Goal: Transaction & Acquisition: Purchase product/service

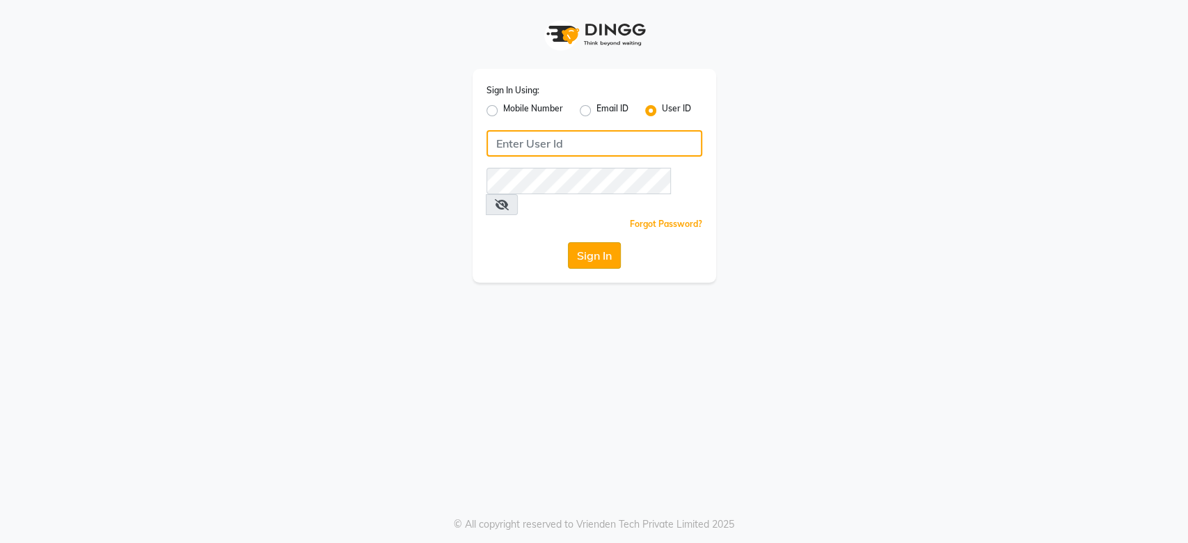
type input "tony&guy12"
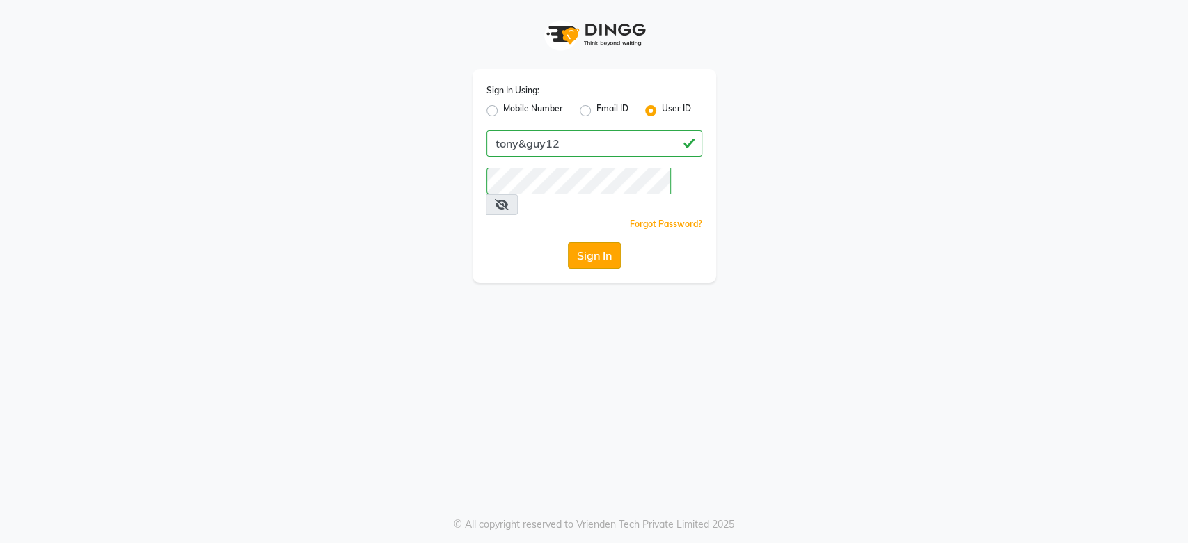
click at [596, 242] on button "Sign In" at bounding box center [594, 255] width 53 height 26
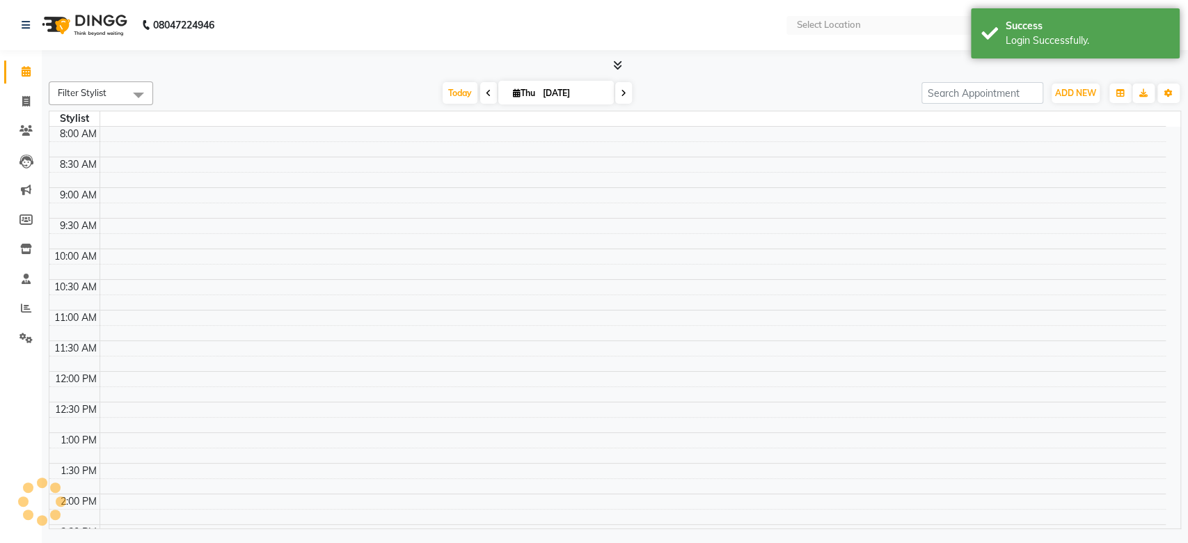
select select "en"
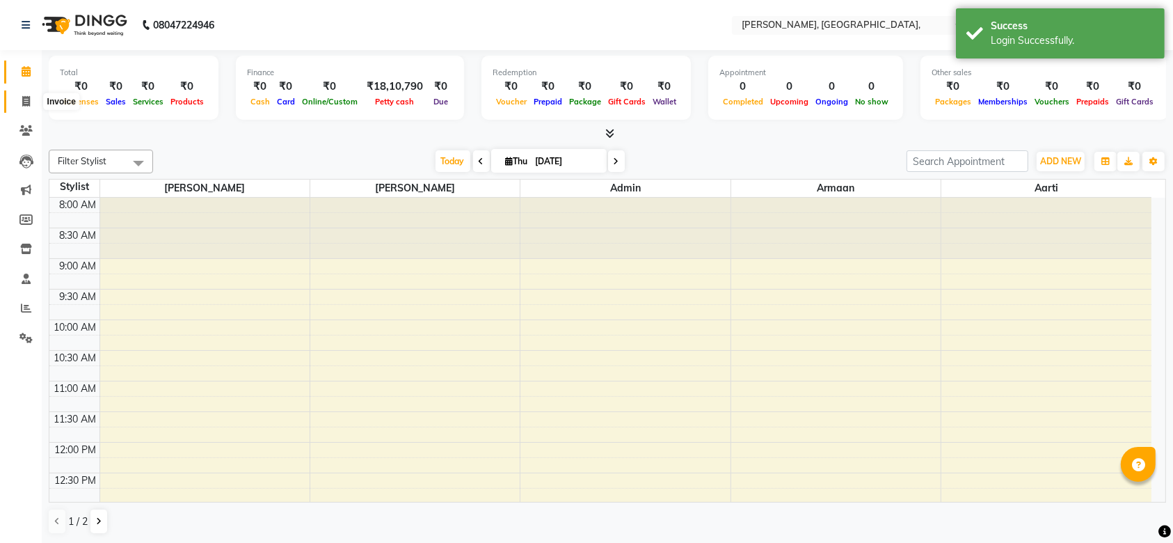
click at [17, 99] on span at bounding box center [26, 102] width 24 height 16
select select "service"
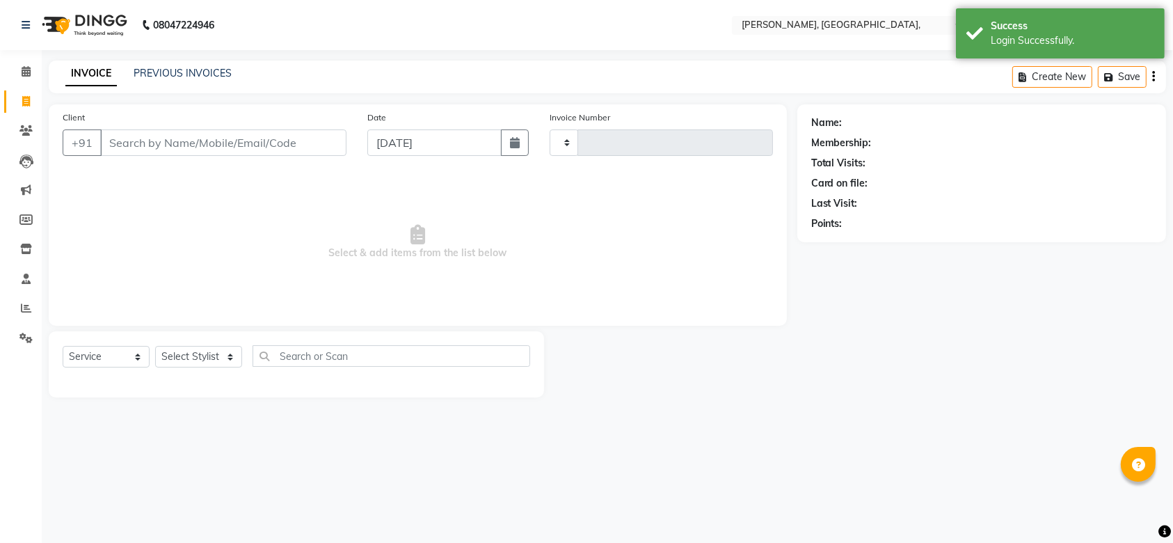
type input "0708"
select select "5248"
click at [385, 151] on input "[DATE]" at bounding box center [440, 142] width 137 height 26
select select "9"
select select "2025"
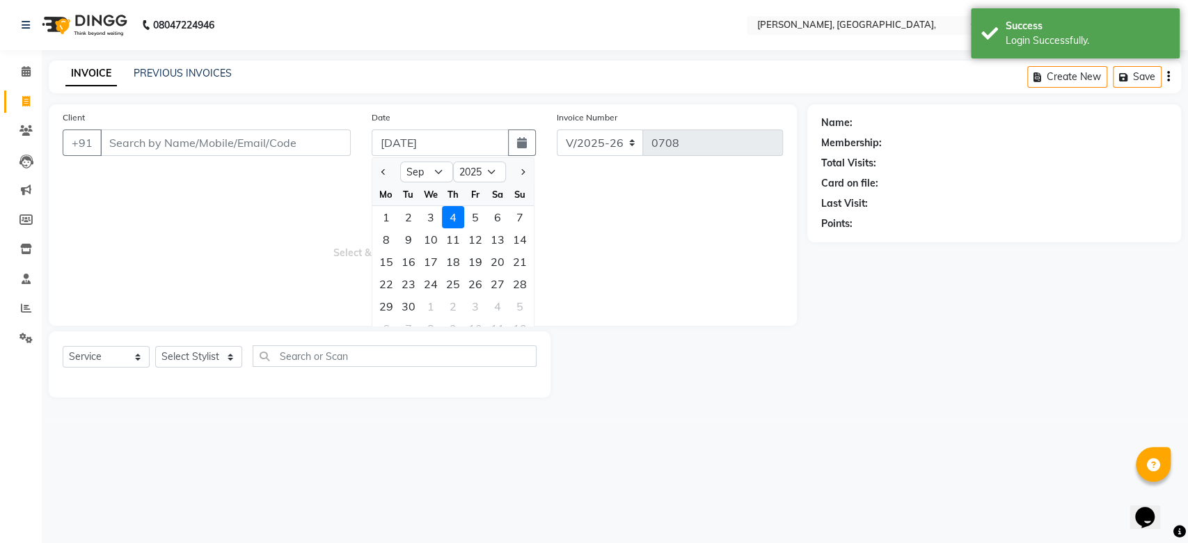
click at [385, 151] on input "[DATE]" at bounding box center [440, 142] width 137 height 26
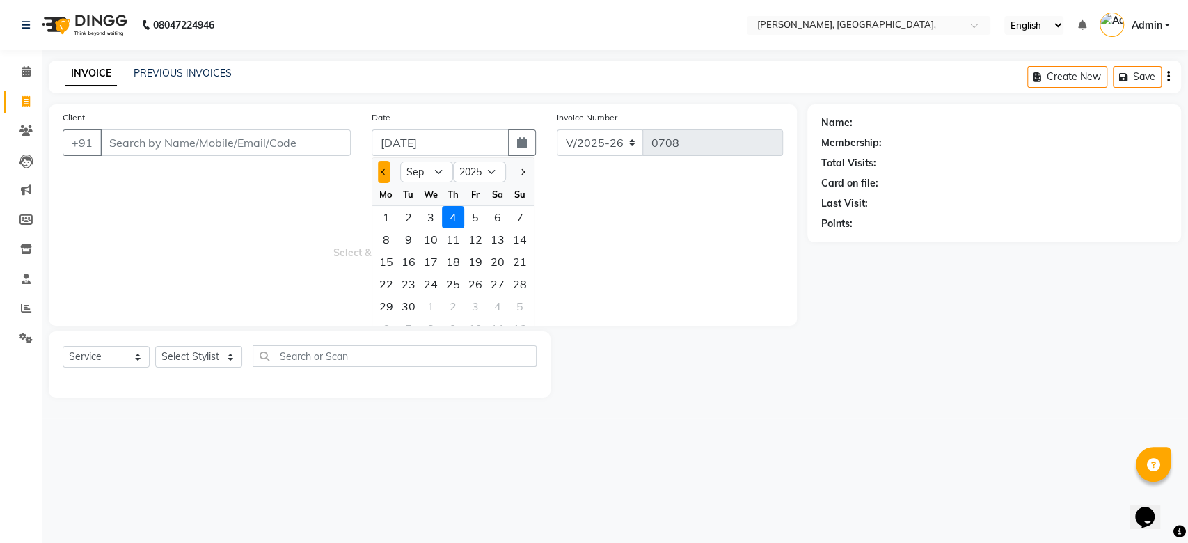
click at [383, 173] on span "Previous month" at bounding box center [384, 172] width 6 height 6
select select "8"
click at [505, 301] on div "30" at bounding box center [497, 306] width 22 height 22
type input "[DATE]"
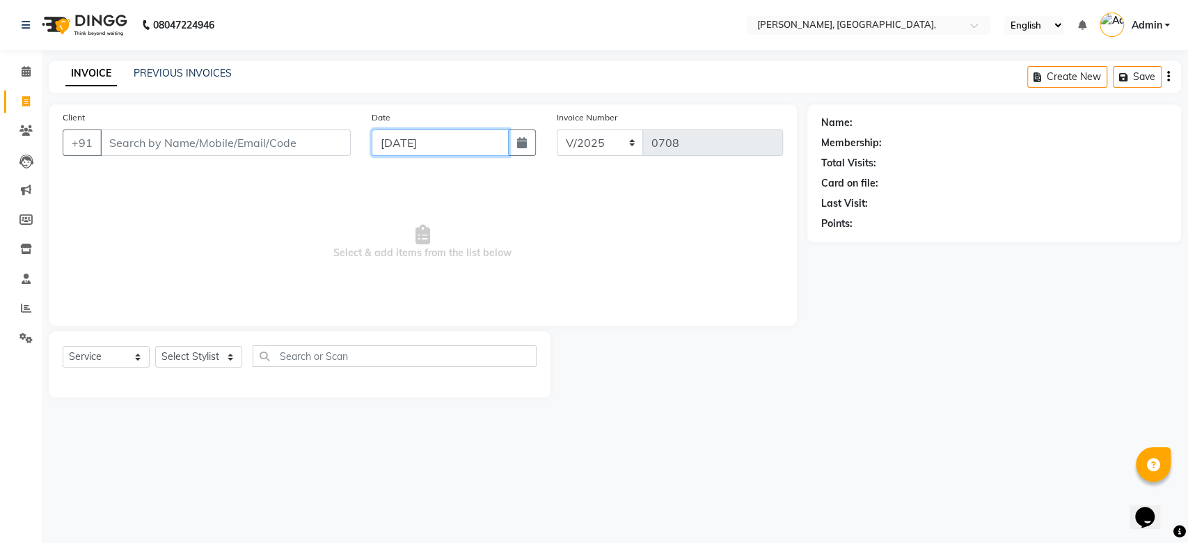
click at [401, 133] on input "[DATE]" at bounding box center [440, 142] width 137 height 26
select select "8"
select select "2025"
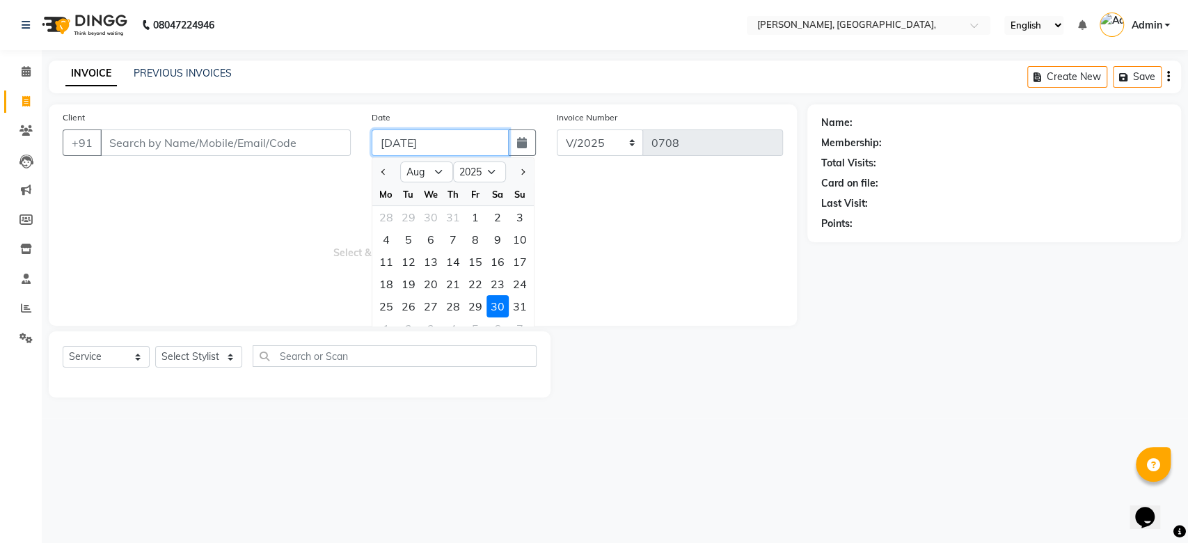
click at [401, 133] on input "[DATE]" at bounding box center [440, 142] width 137 height 26
paste input "[DATE]"
type input "[DATE]"
drag, startPoint x: 189, startPoint y: 115, endPoint x: 182, endPoint y: 139, distance: 24.9
click at [182, 139] on div "Client +91" at bounding box center [206, 138] width 309 height 57
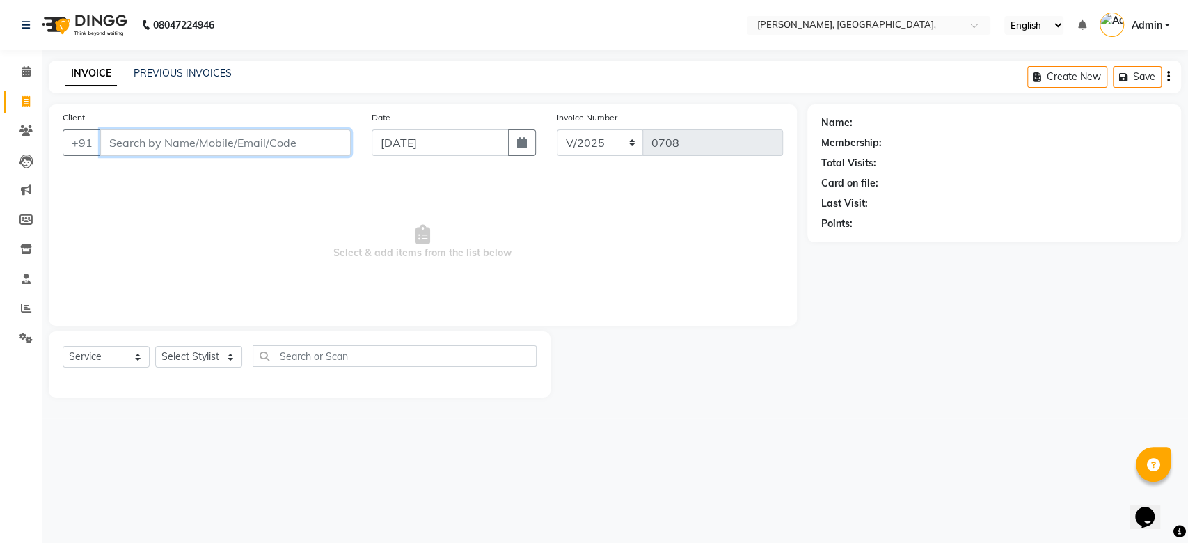
click at [182, 139] on input "Client" at bounding box center [225, 142] width 250 height 26
paste input "[DATE]"
type input "[DATE] 1"
click at [317, 138] on span "Add Client" at bounding box center [314, 143] width 55 height 14
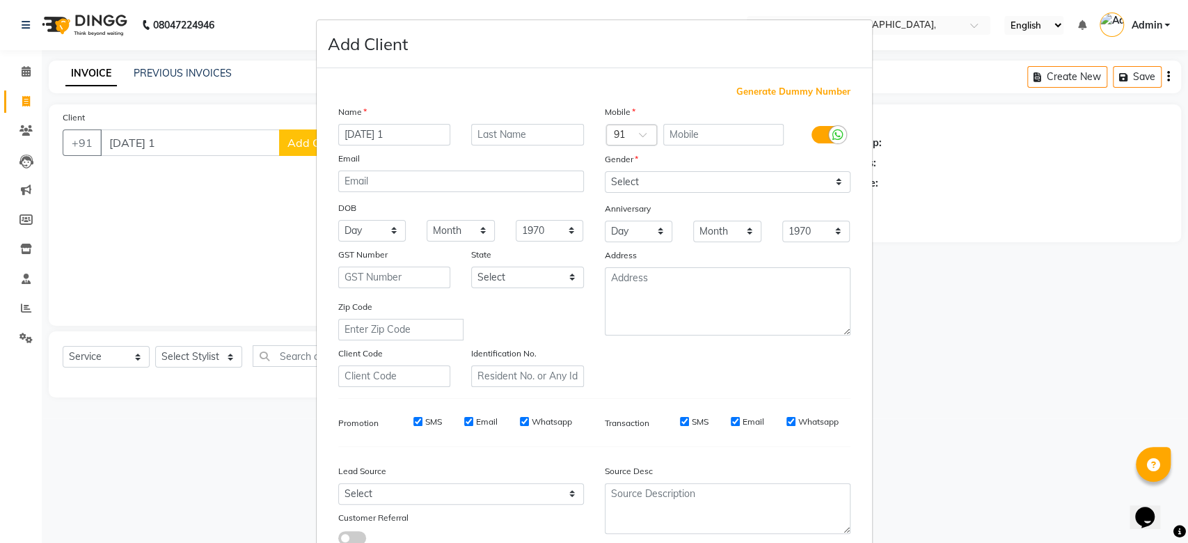
click at [782, 92] on span "Generate Dummy Number" at bounding box center [793, 92] width 114 height 14
type input "1223300000973"
checkbox input "false"
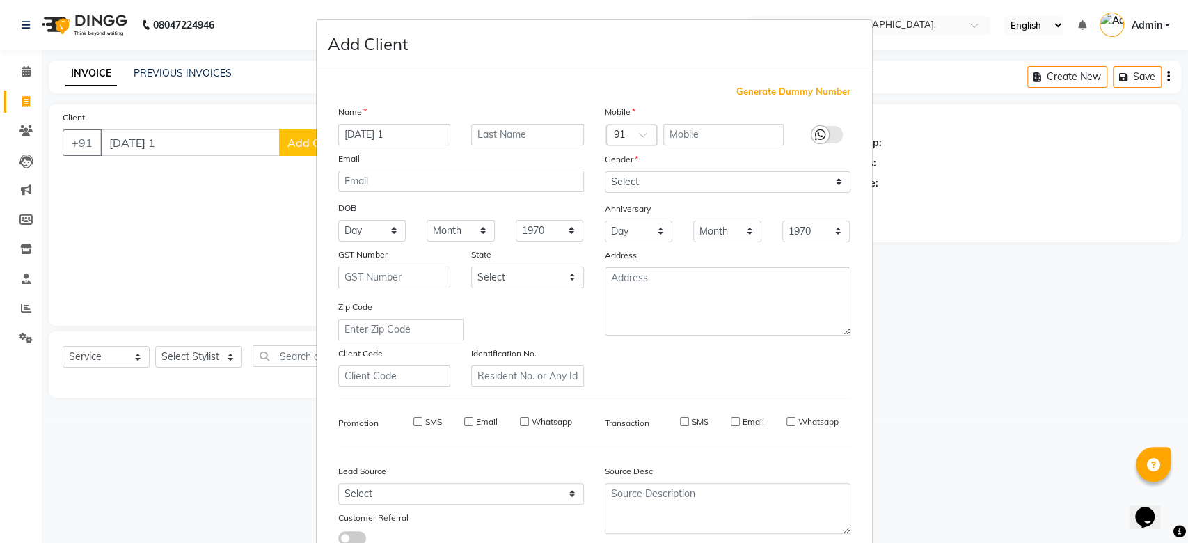
checkbox input "false"
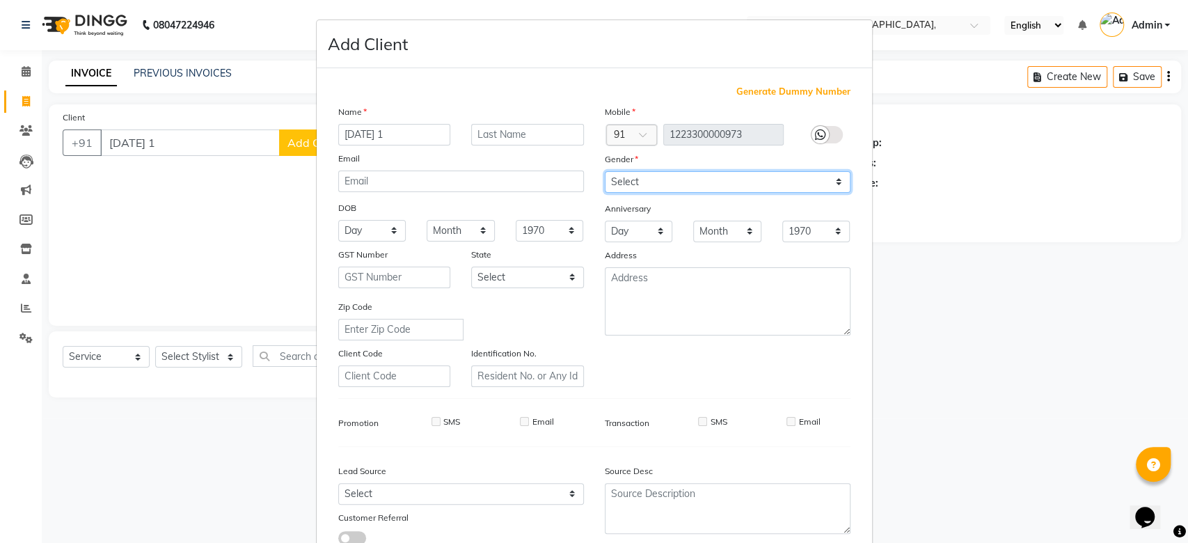
click at [726, 181] on select "Select [DEMOGRAPHIC_DATA] [DEMOGRAPHIC_DATA] Other Prefer Not To Say" at bounding box center [728, 182] width 246 height 22
select select "prefer_not_to_say"
click at [757, 153] on div "Mobile Country Code × 91 1223300000973 Gender Select [DEMOGRAPHIC_DATA] [DEMOGR…" at bounding box center [727, 245] width 266 height 282
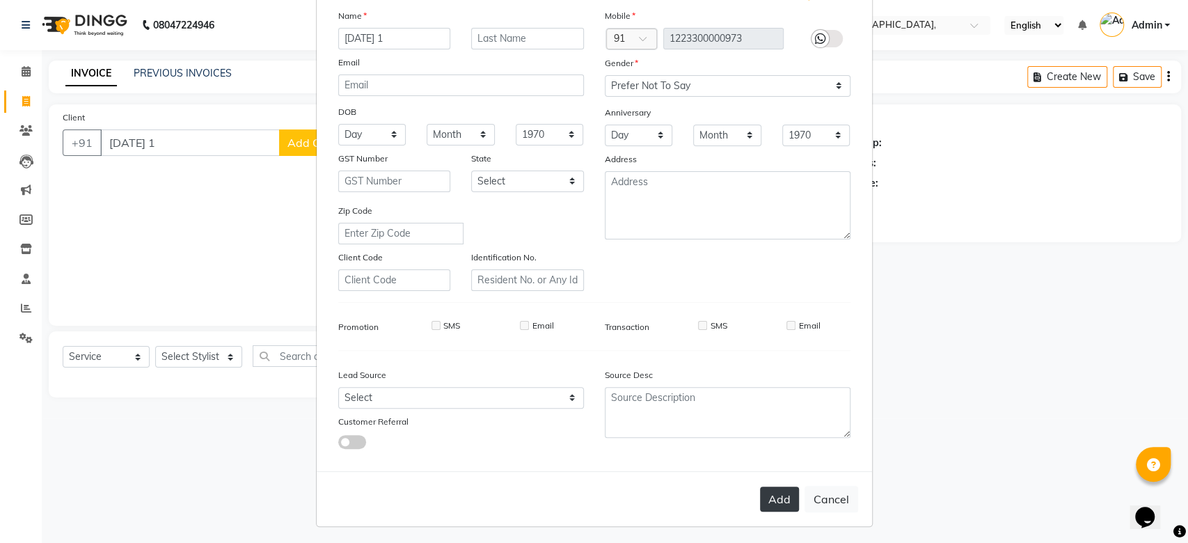
click at [782, 490] on button "Add" at bounding box center [779, 498] width 39 height 25
type input "1223300000973"
select select
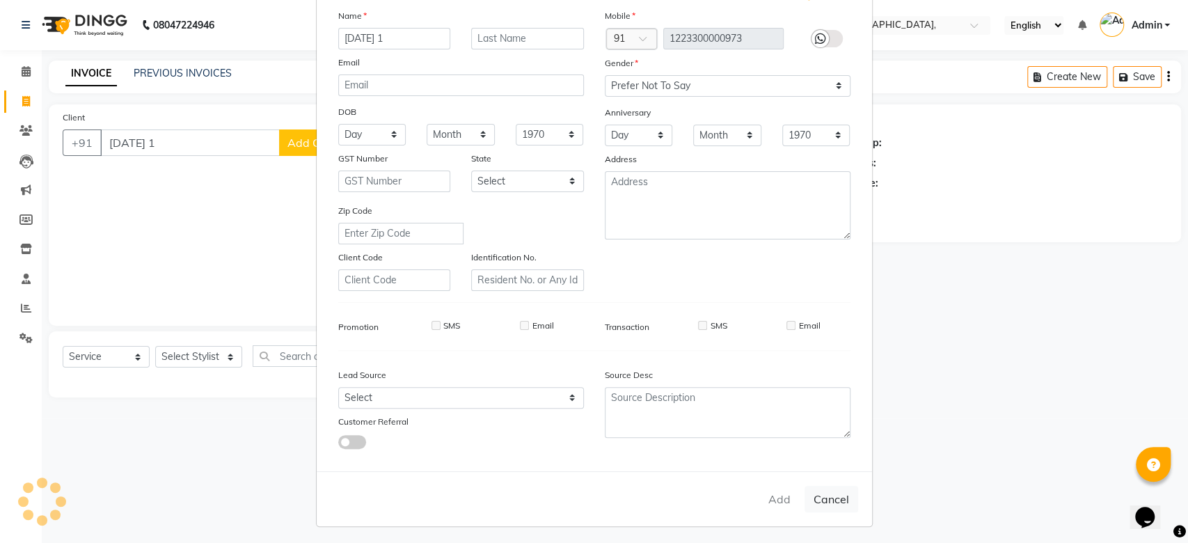
select select
checkbox input "false"
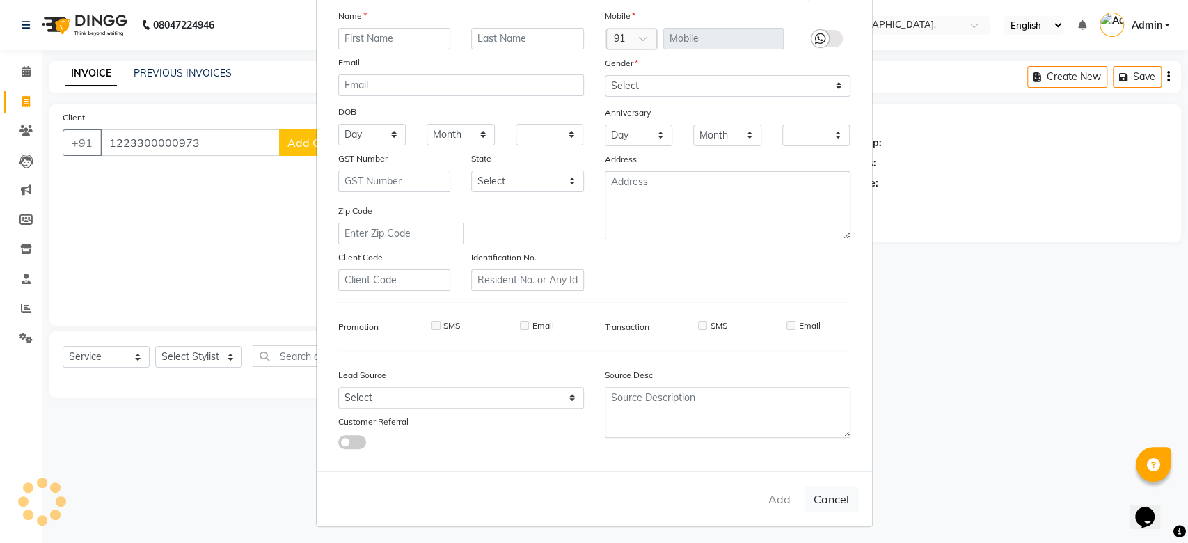
checkbox input "false"
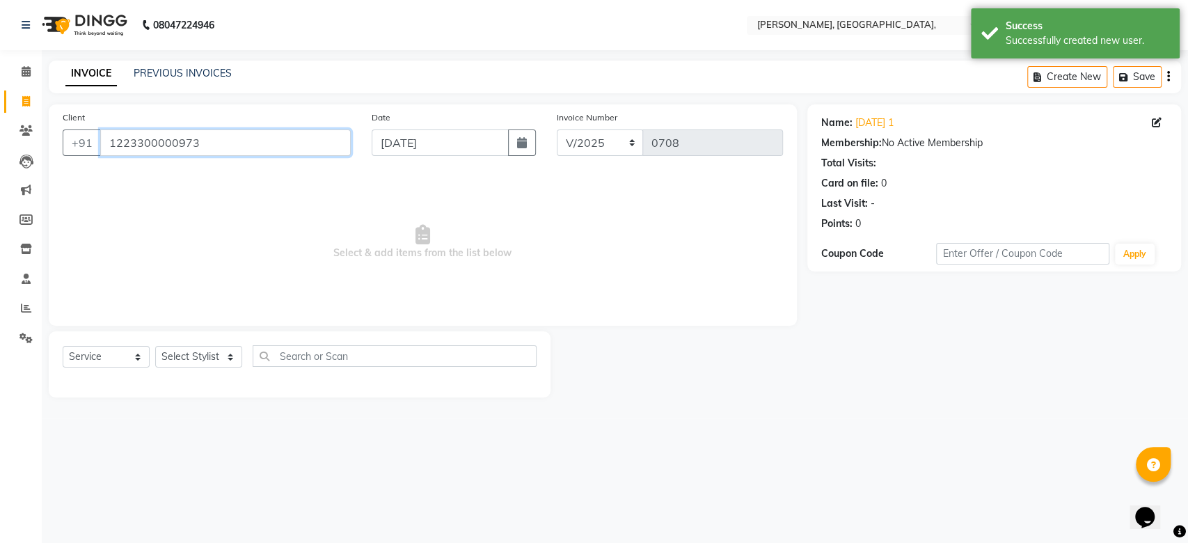
click at [191, 138] on input "1223300000973" at bounding box center [225, 142] width 250 height 26
paste input "[DATE]"
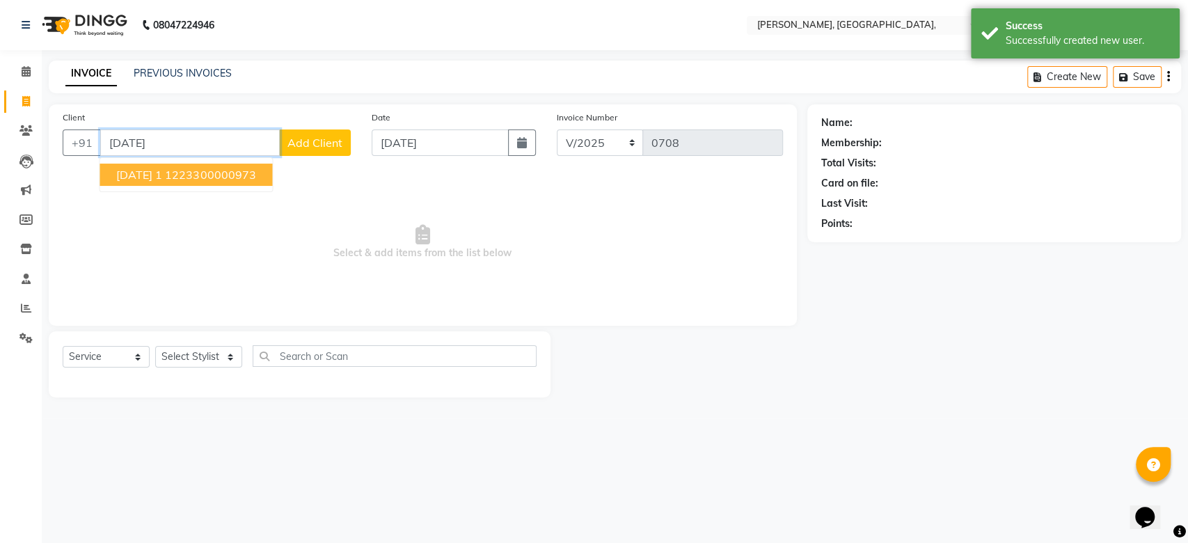
type input "[DATE]"
click at [318, 141] on span "Add Client" at bounding box center [314, 143] width 55 height 14
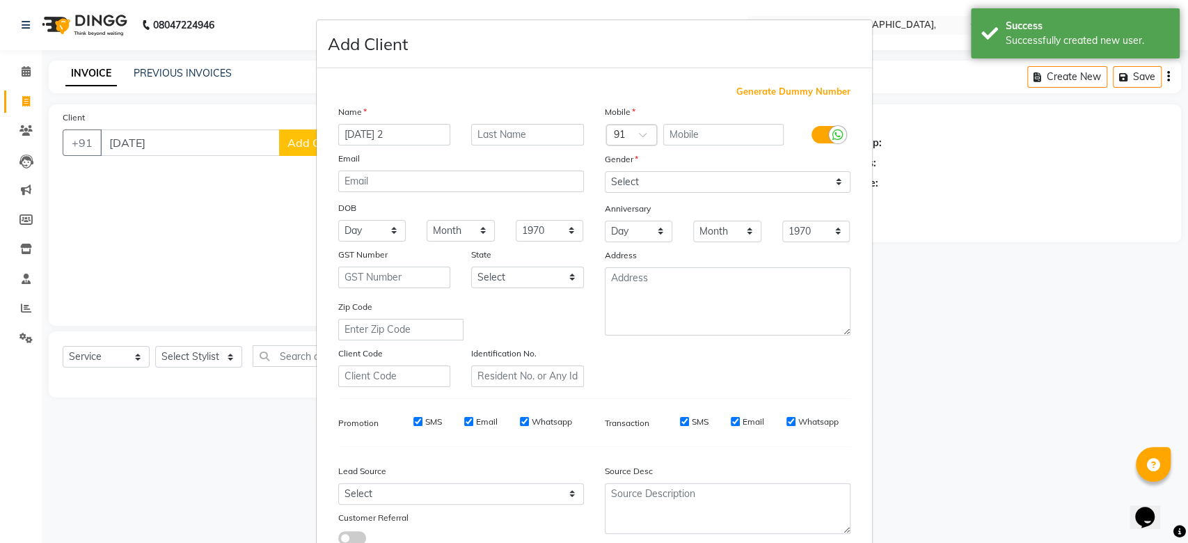
type input "[DATE] 2"
click at [765, 97] on span "Generate Dummy Number" at bounding box center [793, 92] width 114 height 14
type input "1223300000974"
checkbox input "false"
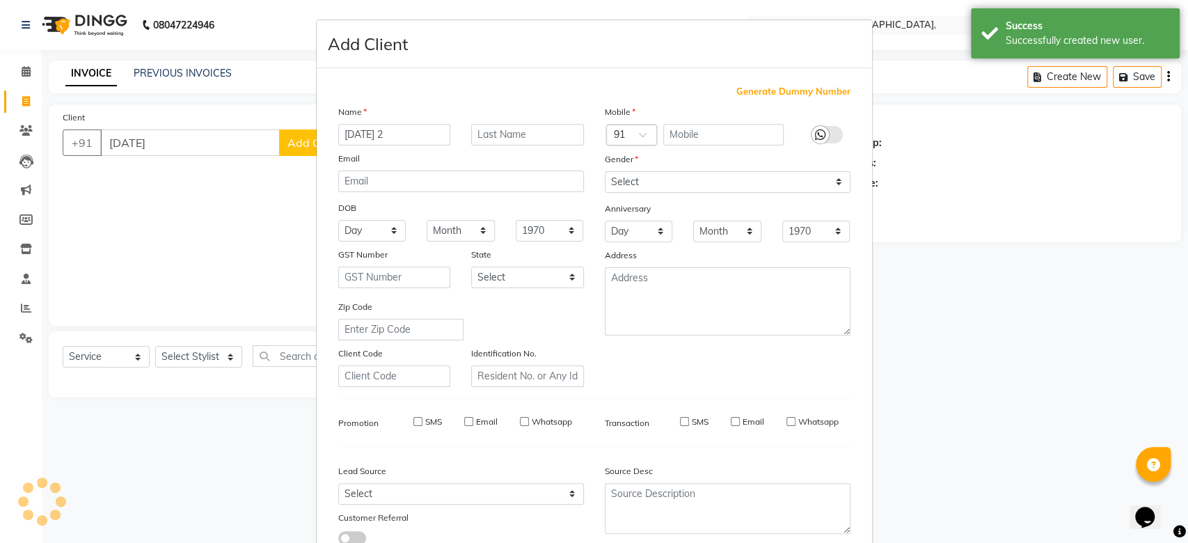
checkbox input "false"
click at [747, 152] on div "Gender" at bounding box center [727, 161] width 266 height 19
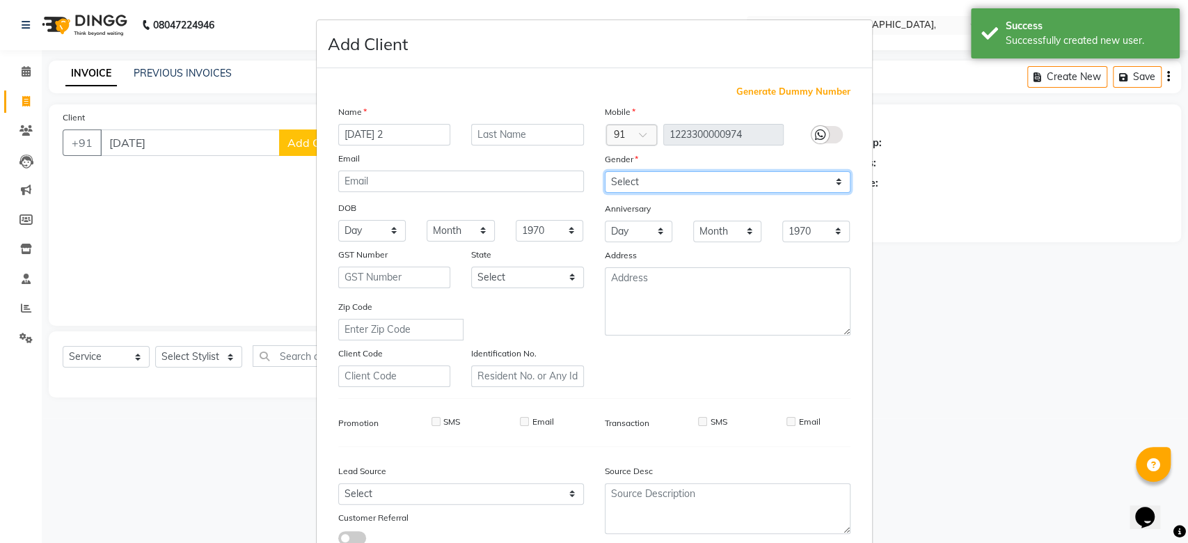
click at [739, 191] on select "Select [DEMOGRAPHIC_DATA] [DEMOGRAPHIC_DATA] Other Prefer Not To Say" at bounding box center [728, 182] width 246 height 22
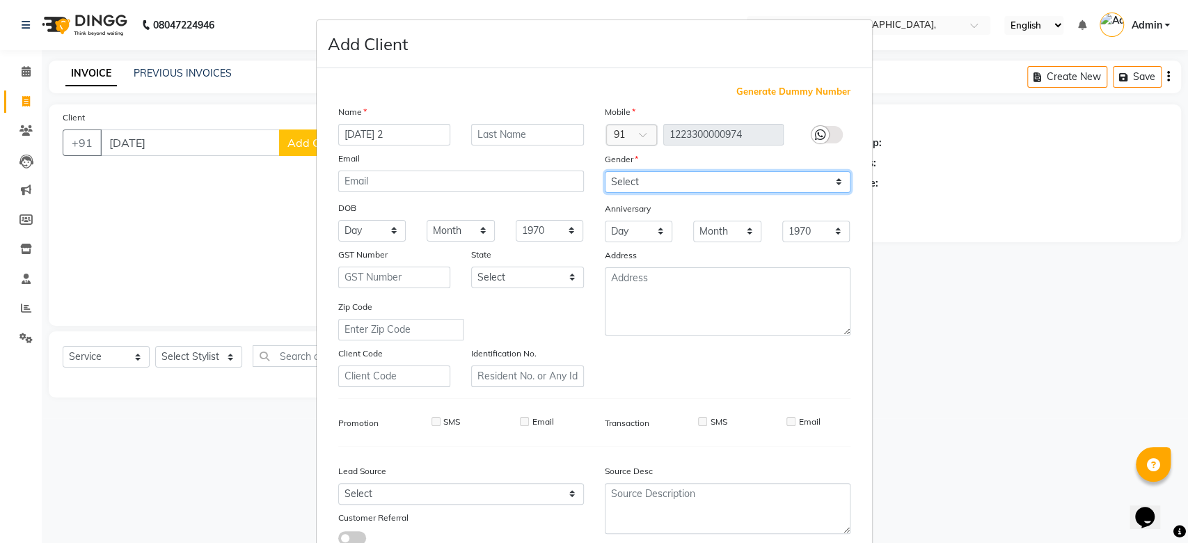
select select "prefer_not_to_say"
click at [605, 171] on select "Select [DEMOGRAPHIC_DATA] [DEMOGRAPHIC_DATA] Other Prefer Not To Say" at bounding box center [728, 182] width 246 height 22
click at [779, 353] on div "Mobile Country Code × 91 1223300000974 Gender Select [DEMOGRAPHIC_DATA] [DEMOGR…" at bounding box center [727, 245] width 266 height 282
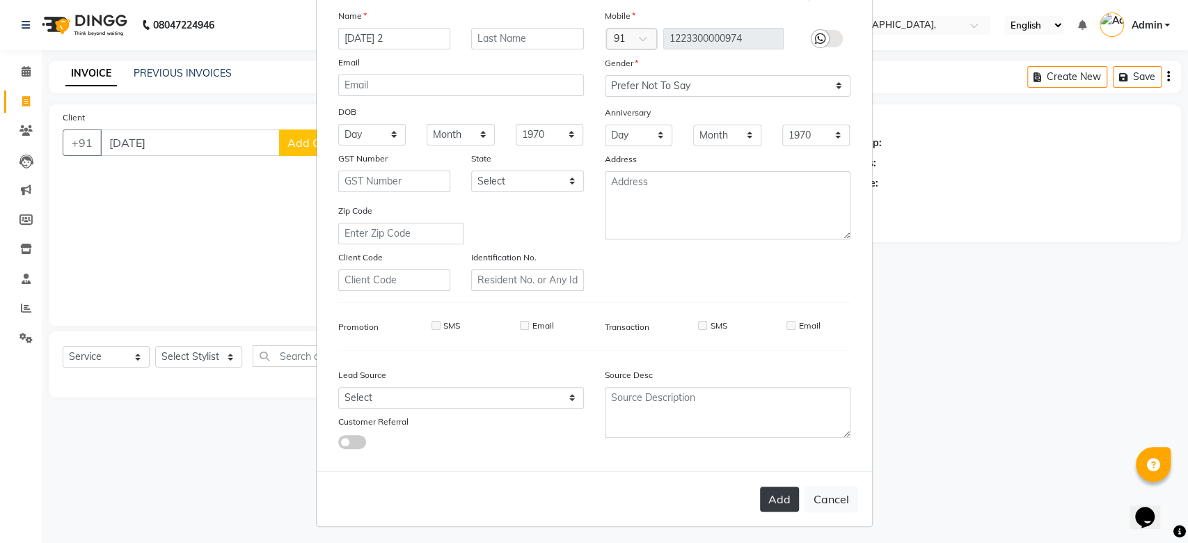
click at [766, 495] on button "Add" at bounding box center [779, 498] width 39 height 25
type input "1223300000974"
select select
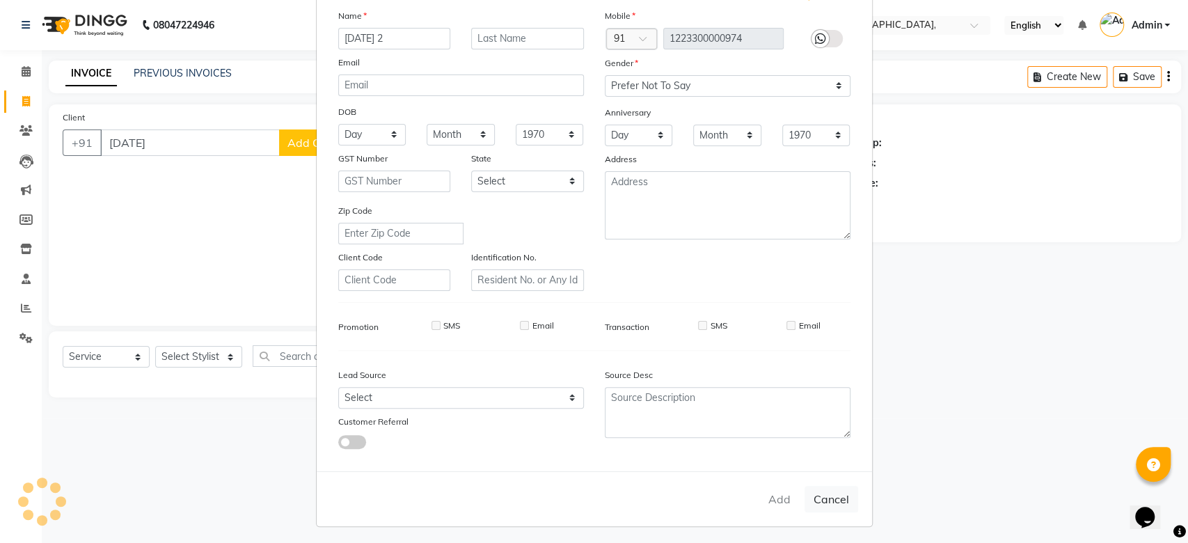
select select
checkbox input "false"
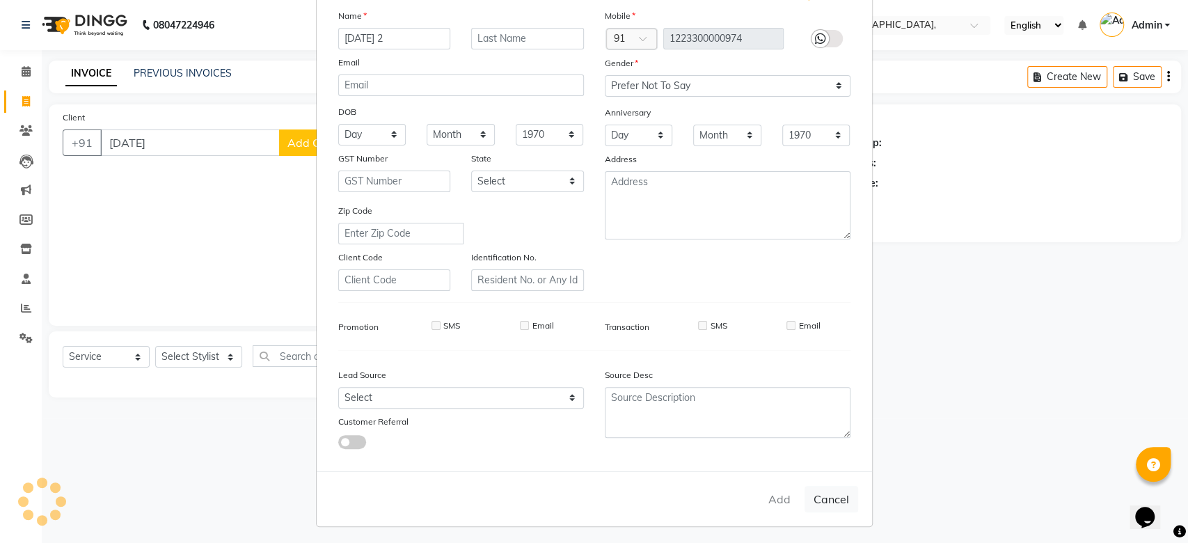
checkbox input "false"
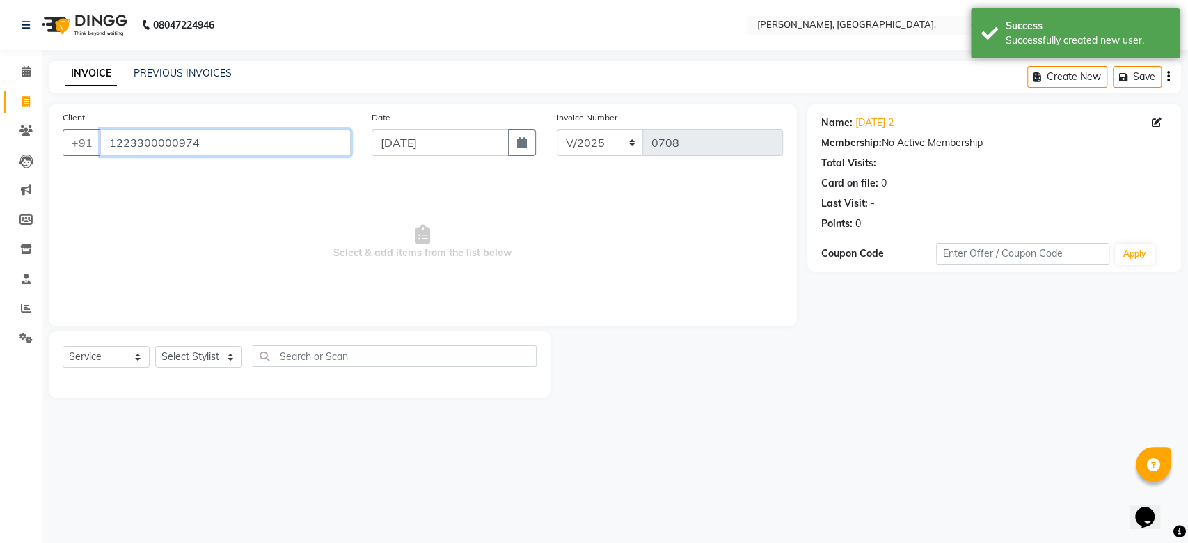
click at [182, 146] on input "1223300000974" at bounding box center [225, 142] width 250 height 26
paste input "[DATE]"
type input "[DATE] 3"
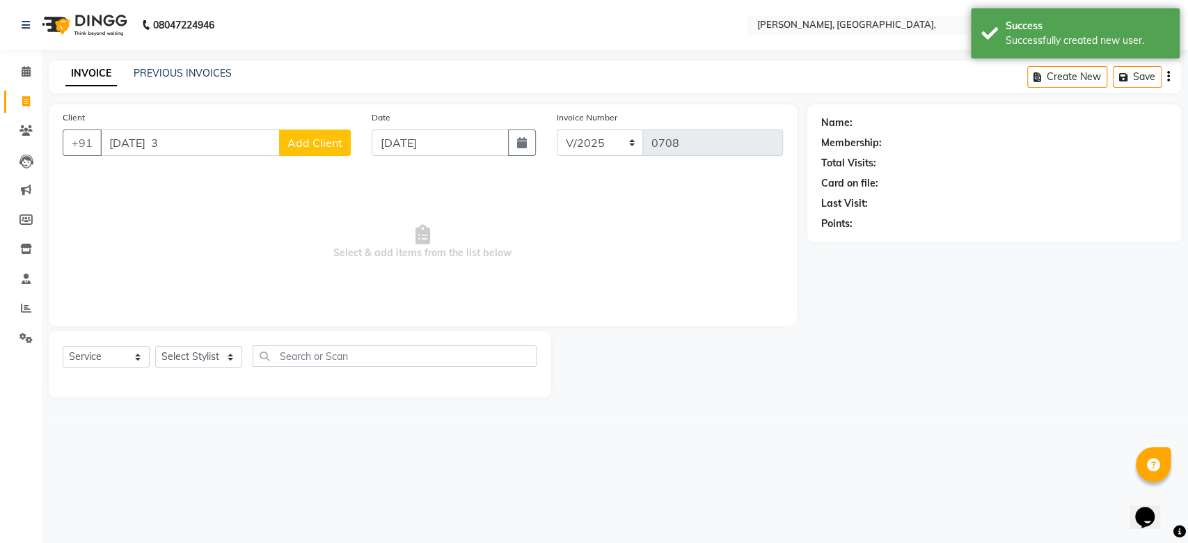
click at [307, 148] on span "Add Client" at bounding box center [314, 143] width 55 height 14
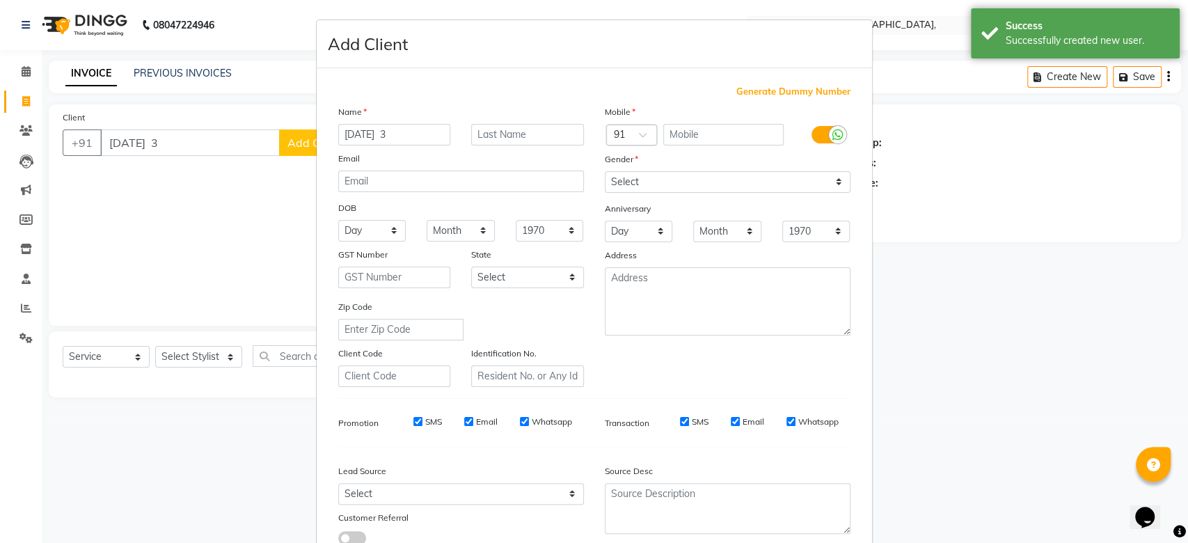
click at [798, 97] on span "Generate Dummy Number" at bounding box center [793, 92] width 114 height 14
type input "1223300000975"
checkbox input "false"
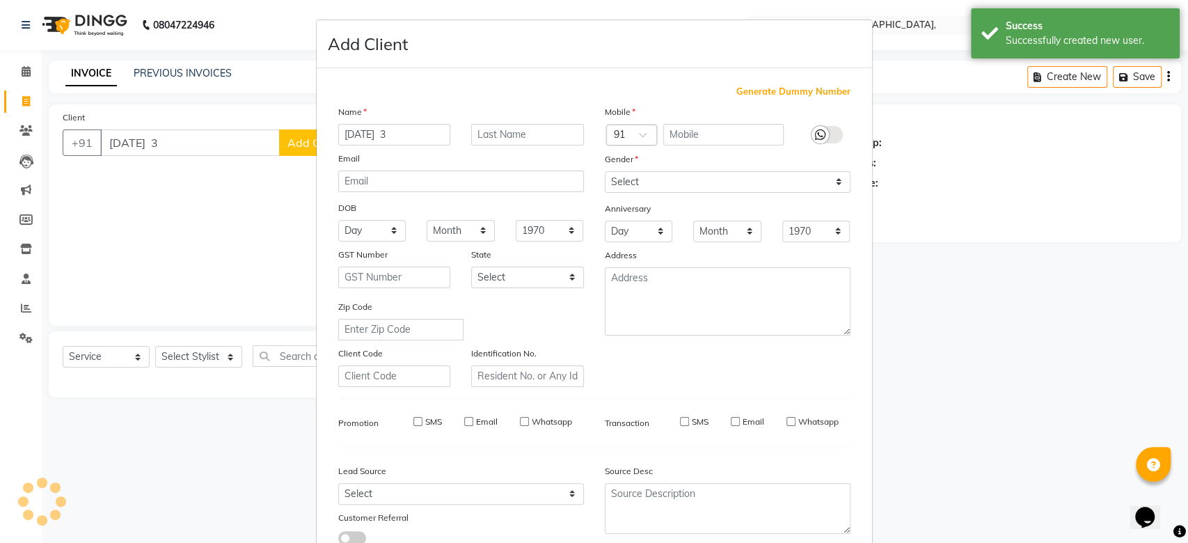
checkbox input "false"
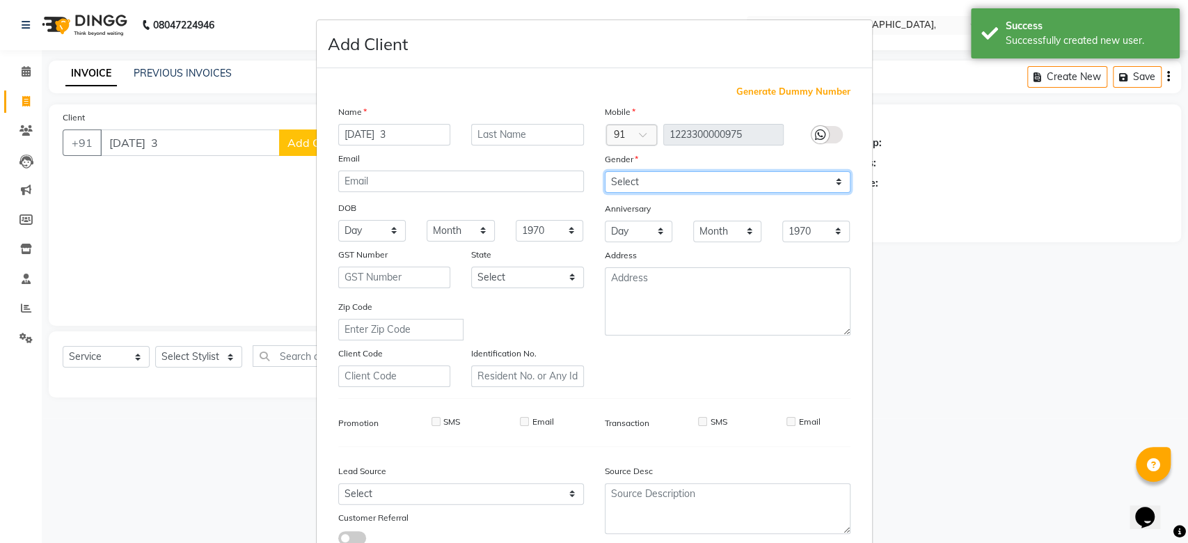
click at [637, 185] on select "Select [DEMOGRAPHIC_DATA] [DEMOGRAPHIC_DATA] Other Prefer Not To Say" at bounding box center [728, 182] width 246 height 22
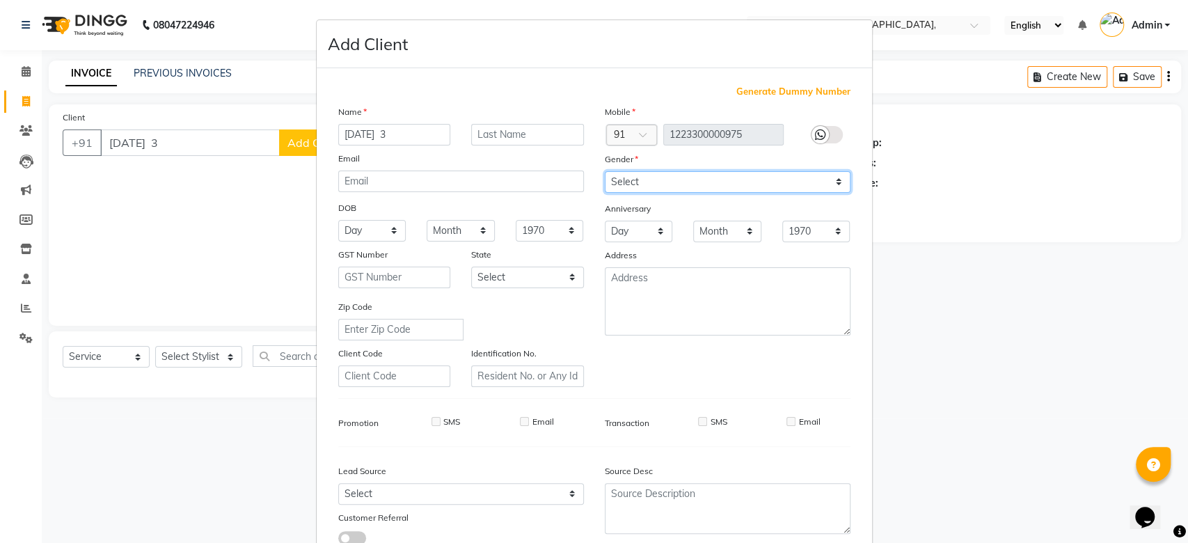
select select "prefer_not_to_say"
click at [680, 150] on div "Mobile Country Code × 91 1223300000975 Gender Select [DEMOGRAPHIC_DATA] [DEMOGR…" at bounding box center [727, 245] width 266 height 282
click at [746, 192] on div "Mobile Country Code × 91 1223300000975 Gender Select [DEMOGRAPHIC_DATA] [DEMOGR…" at bounding box center [727, 245] width 266 height 282
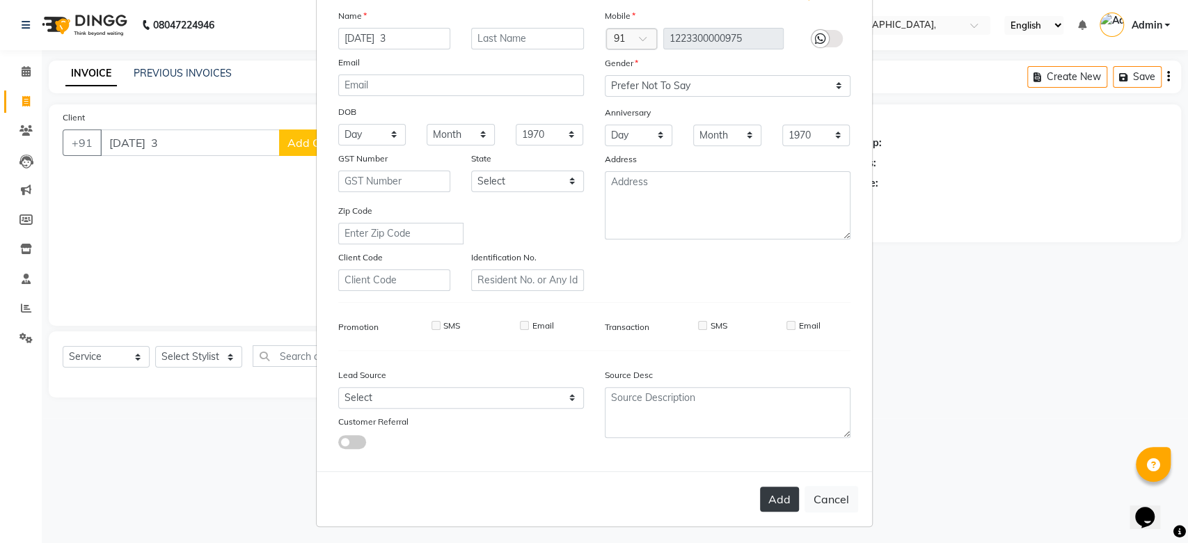
click at [770, 494] on button "Add" at bounding box center [779, 498] width 39 height 25
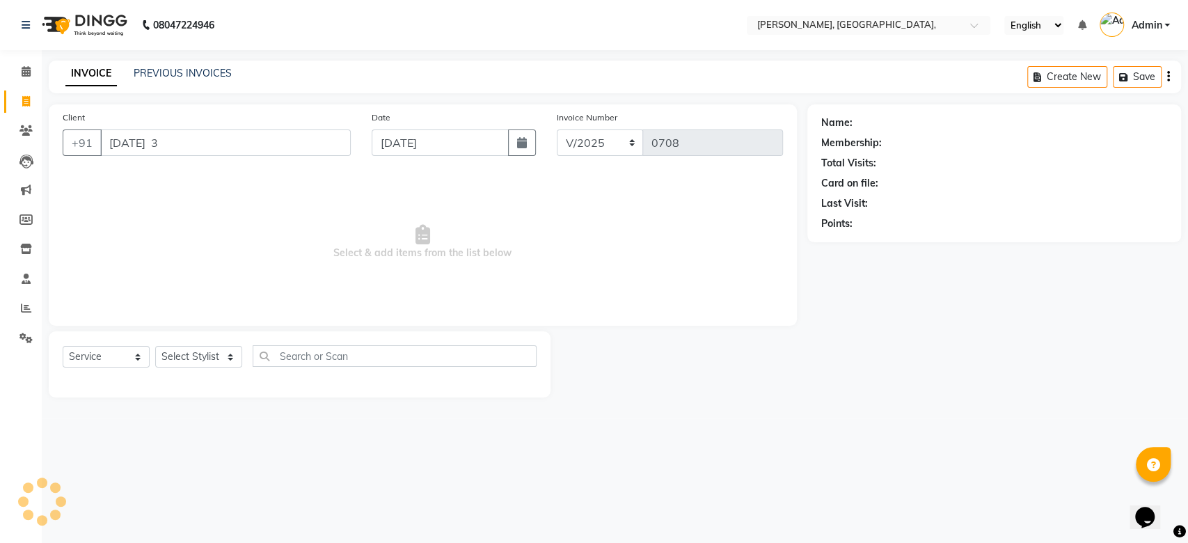
type input "1223300000975"
select select
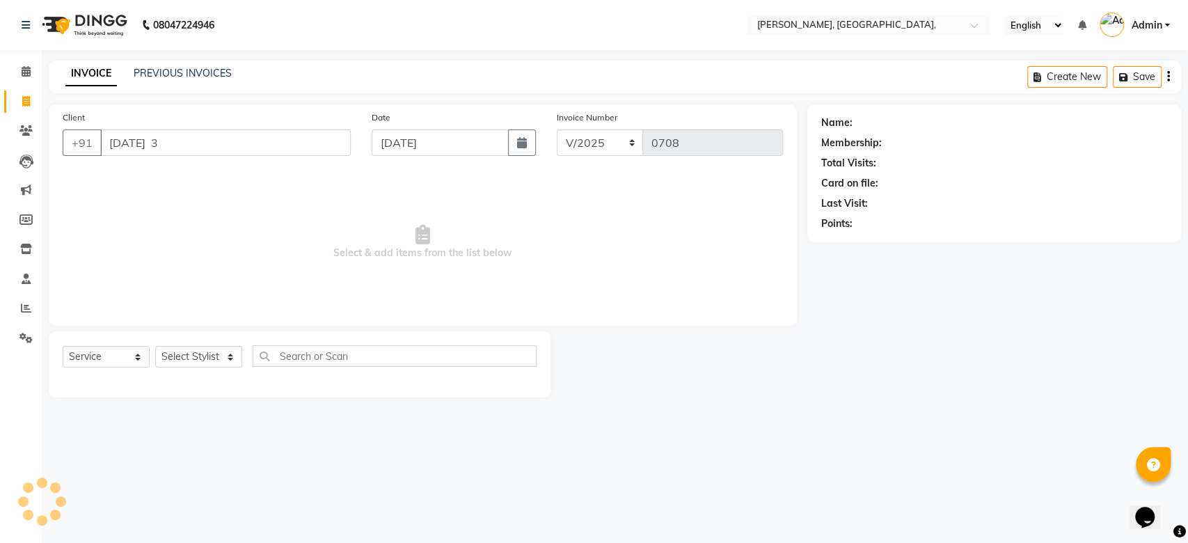
select select
checkbox input "false"
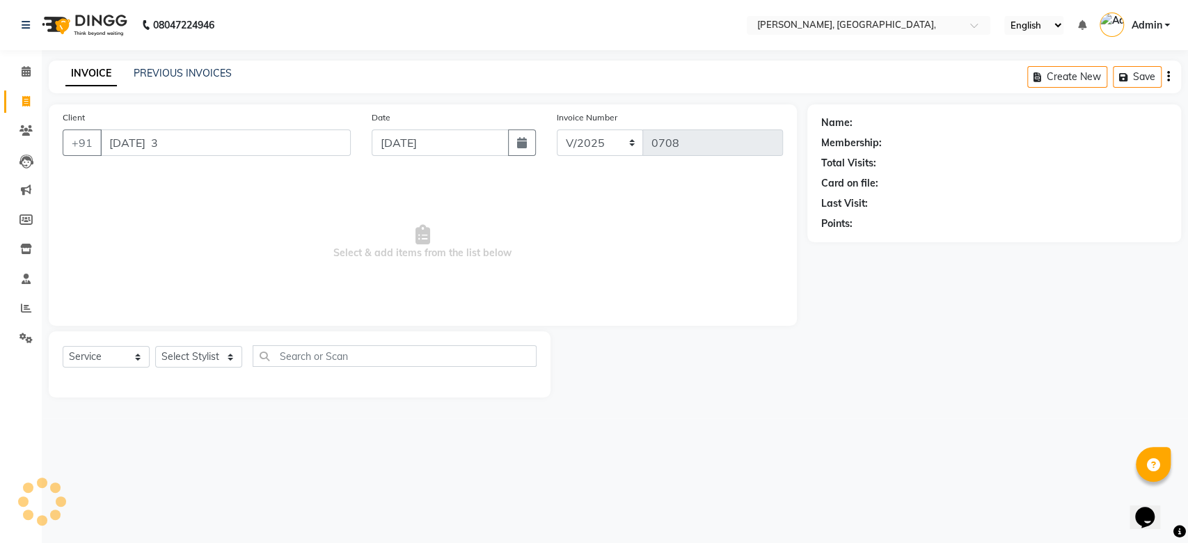
checkbox input "false"
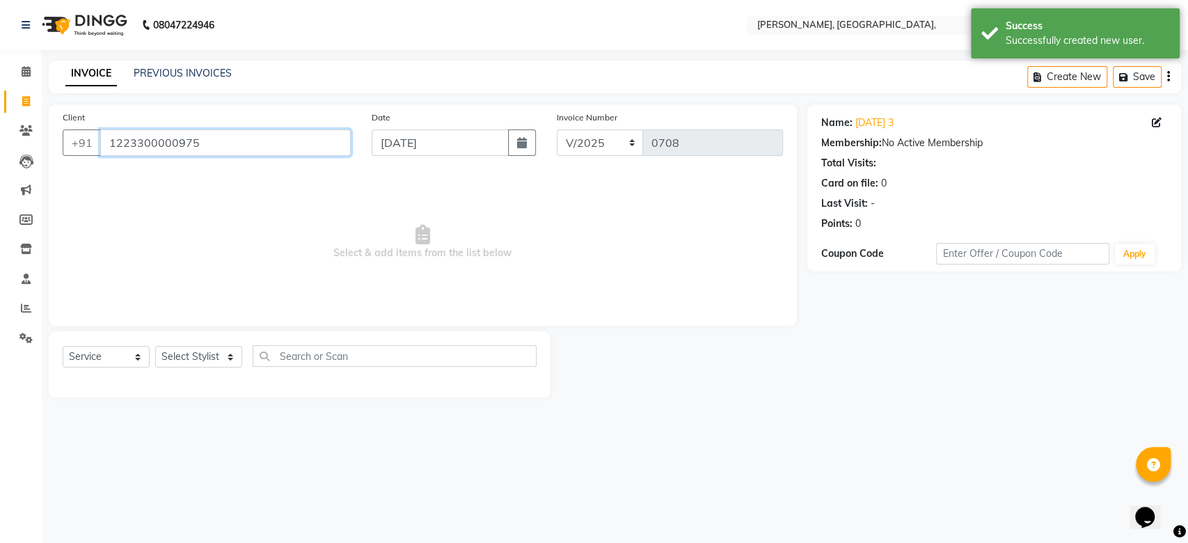
click at [176, 152] on input "1223300000975" at bounding box center [225, 142] width 250 height 26
paste input "[PHONE_NUMBER]"
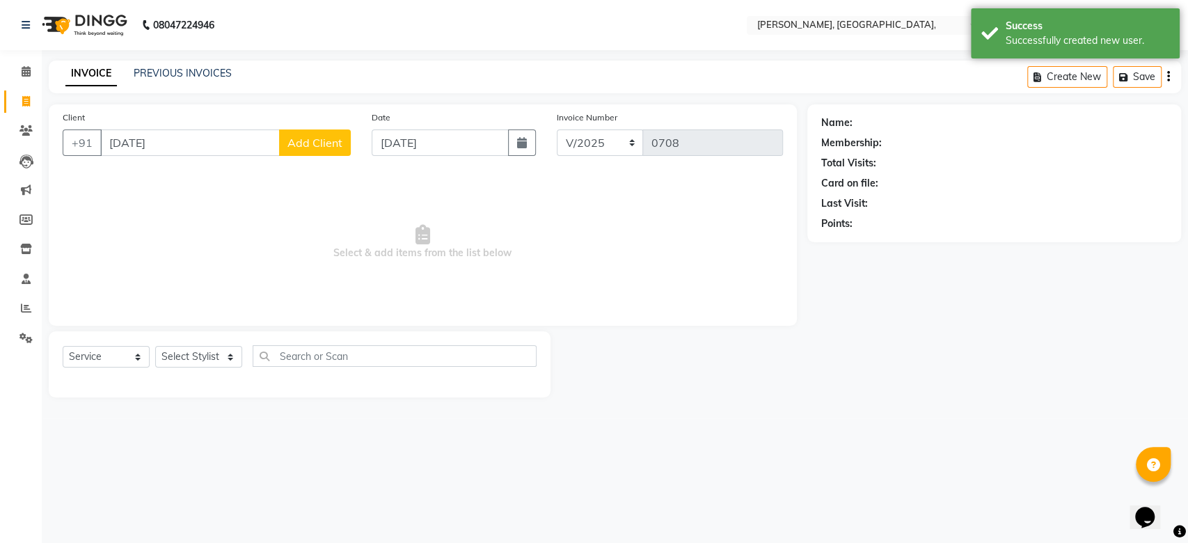
click at [255, 184] on span "Select & add items from the list below" at bounding box center [423, 242] width 720 height 139
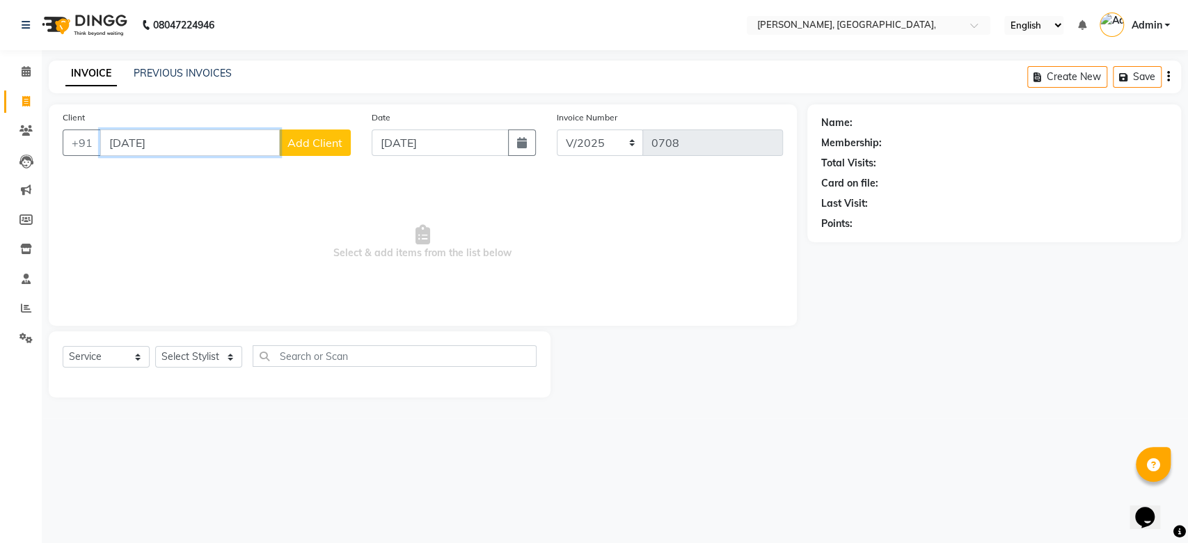
drag, startPoint x: 323, startPoint y: 141, endPoint x: 179, endPoint y: 146, distance: 144.1
click at [179, 146] on input "[DATE]" at bounding box center [190, 142] width 180 height 26
type input "[DATE] 4"
click at [330, 159] on div "Client [PHONE_NUMBER][DATE] 4 Add Client" at bounding box center [206, 138] width 309 height 57
click at [340, 143] on span "Add Client" at bounding box center [314, 143] width 55 height 14
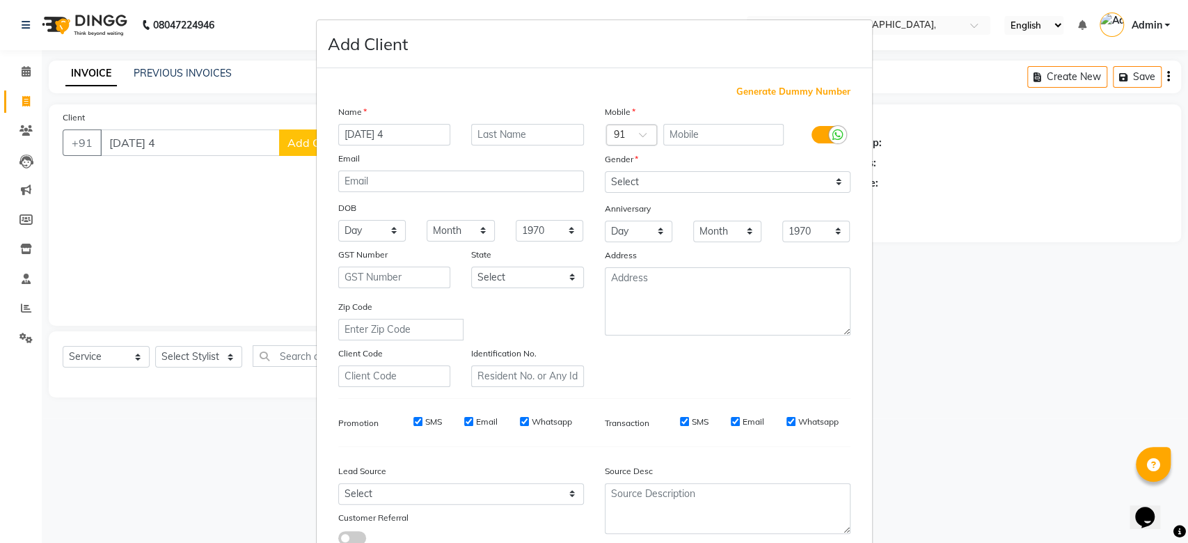
click at [797, 92] on span "Generate Dummy Number" at bounding box center [793, 92] width 114 height 14
type input "1223300000976"
checkbox input "false"
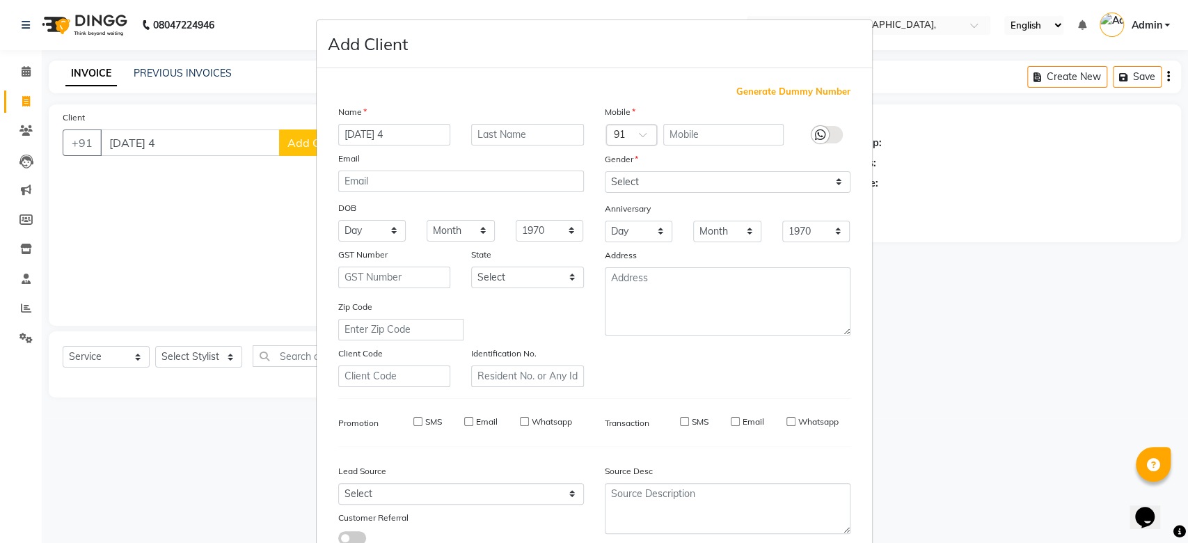
checkbox input "false"
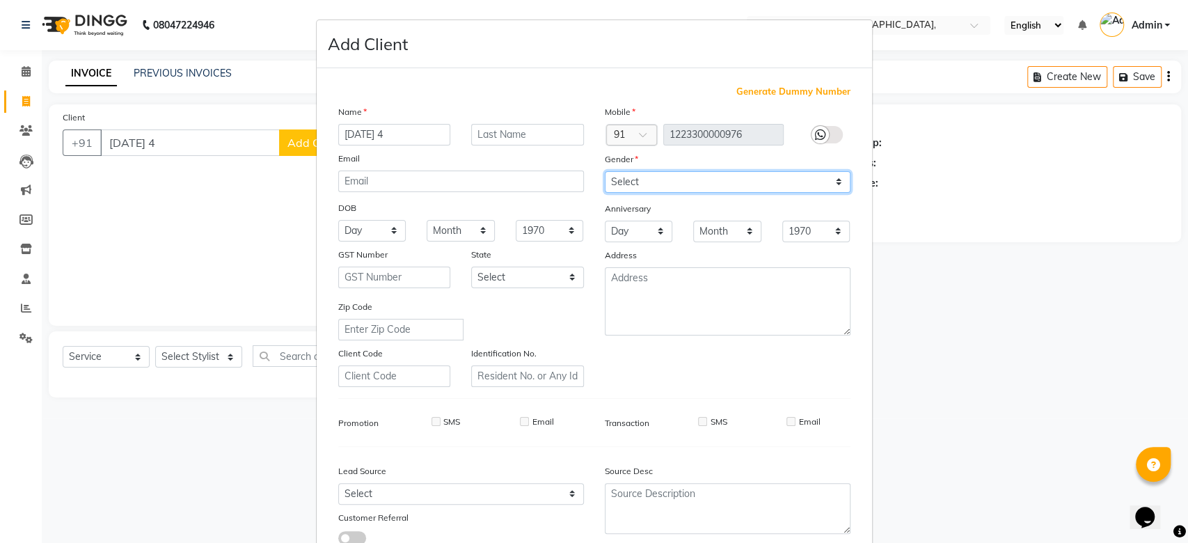
click at [694, 184] on select "Select [DEMOGRAPHIC_DATA] [DEMOGRAPHIC_DATA] Other Prefer Not To Say" at bounding box center [728, 182] width 246 height 22
select select "prefer_not_to_say"
click at [726, 156] on div "Gender" at bounding box center [727, 161] width 266 height 19
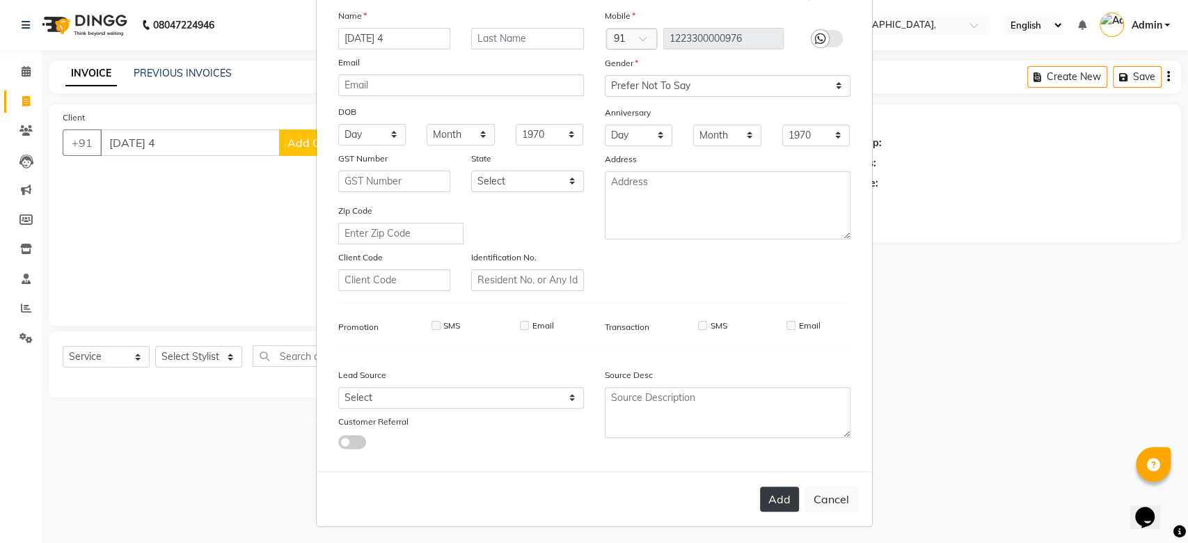
click at [769, 500] on button "Add" at bounding box center [779, 498] width 39 height 25
type input "1223300000976"
select select
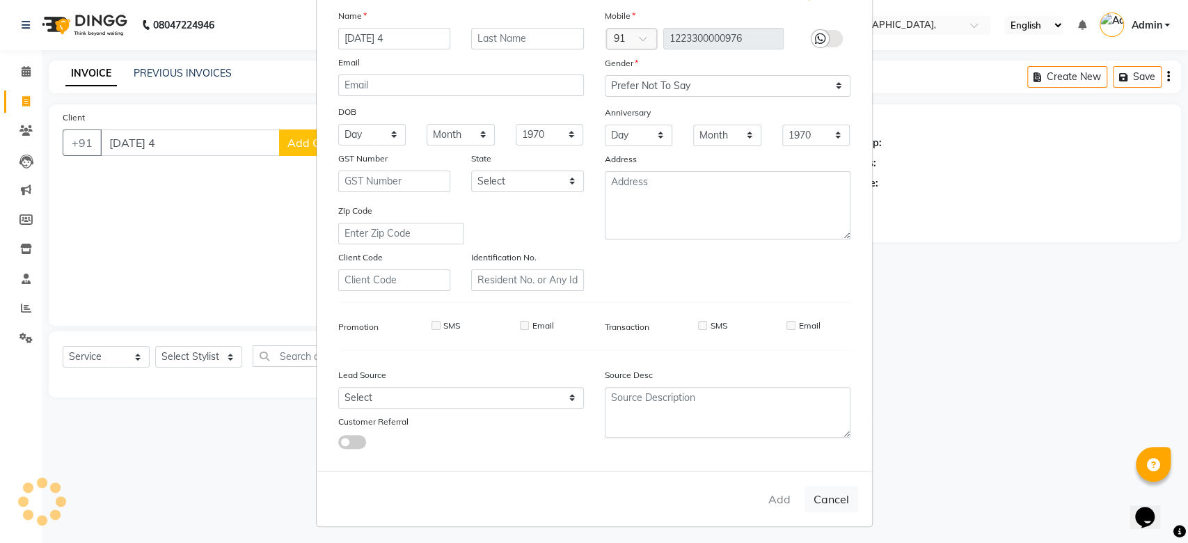
select select
checkbox input "false"
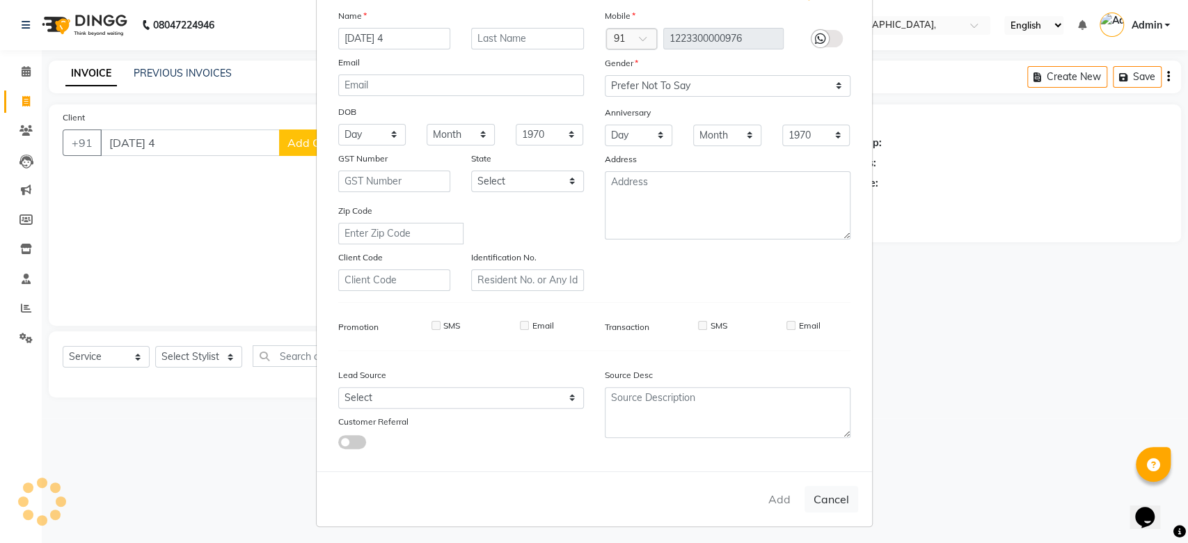
checkbox input "false"
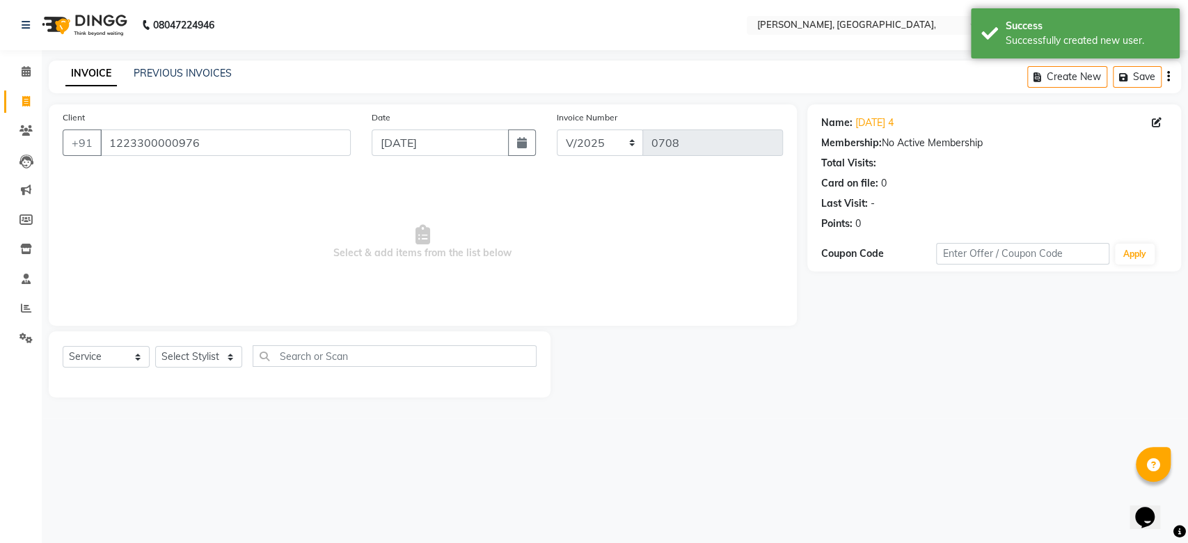
drag, startPoint x: 167, startPoint y: 124, endPoint x: 159, endPoint y: 139, distance: 17.4
click at [159, 139] on div "Client [PHONE_NUMBER]" at bounding box center [206, 138] width 309 height 57
click at [159, 139] on input "1223300000976" at bounding box center [225, 142] width 250 height 26
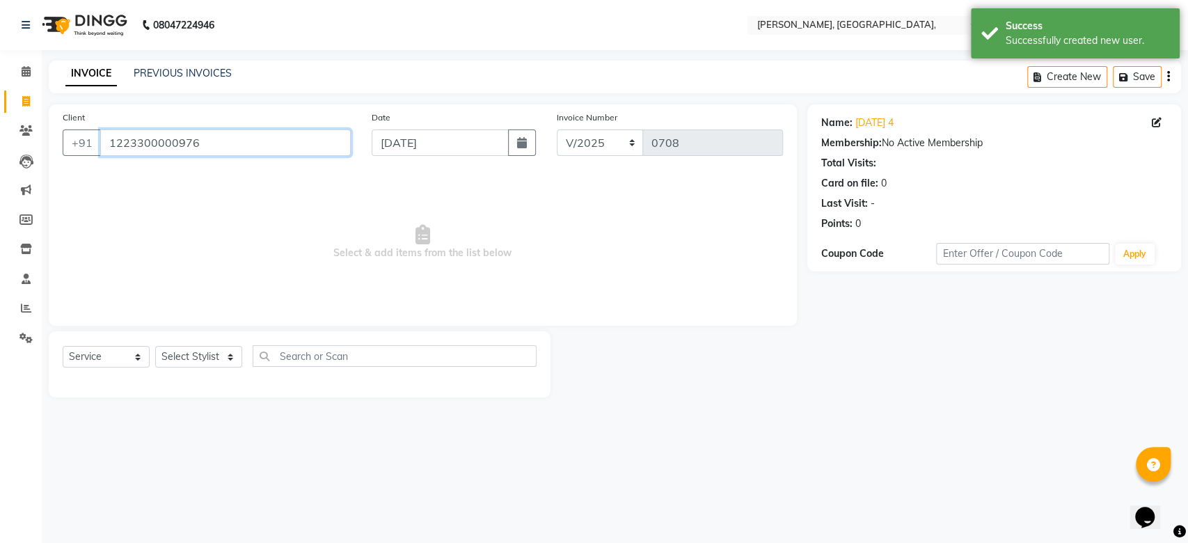
paste input "[DATE]"
type input "1223300000973"
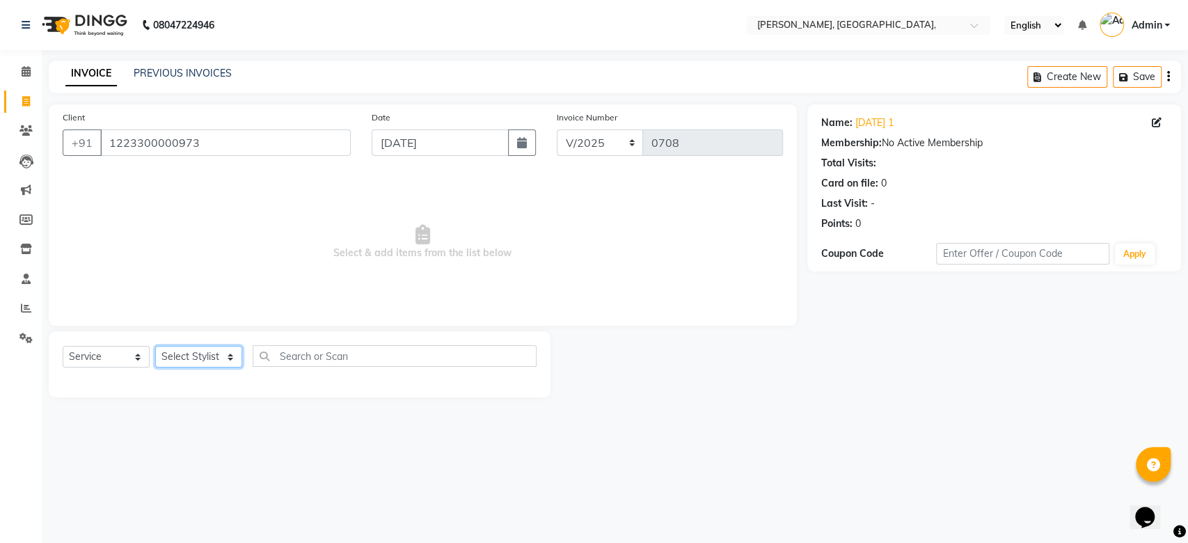
click at [209, 354] on select "Select Stylist Aarti Admin Anuradha Armaan [PERSON_NAME] [PERSON_NAME] [PERSON_…" at bounding box center [198, 357] width 87 height 22
select select "71587"
click at [155, 346] on select "Select Stylist Aarti Admin Anuradha Armaan [PERSON_NAME] [PERSON_NAME] [PERSON_…" at bounding box center [198, 357] width 87 height 22
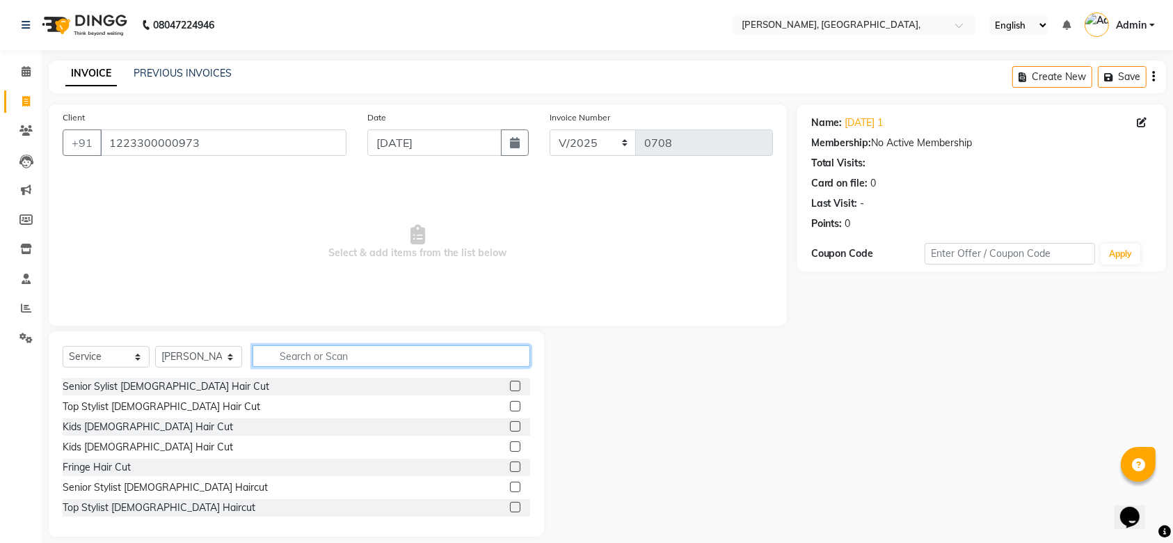
click at [326, 354] on input "text" at bounding box center [392, 356] width 278 height 22
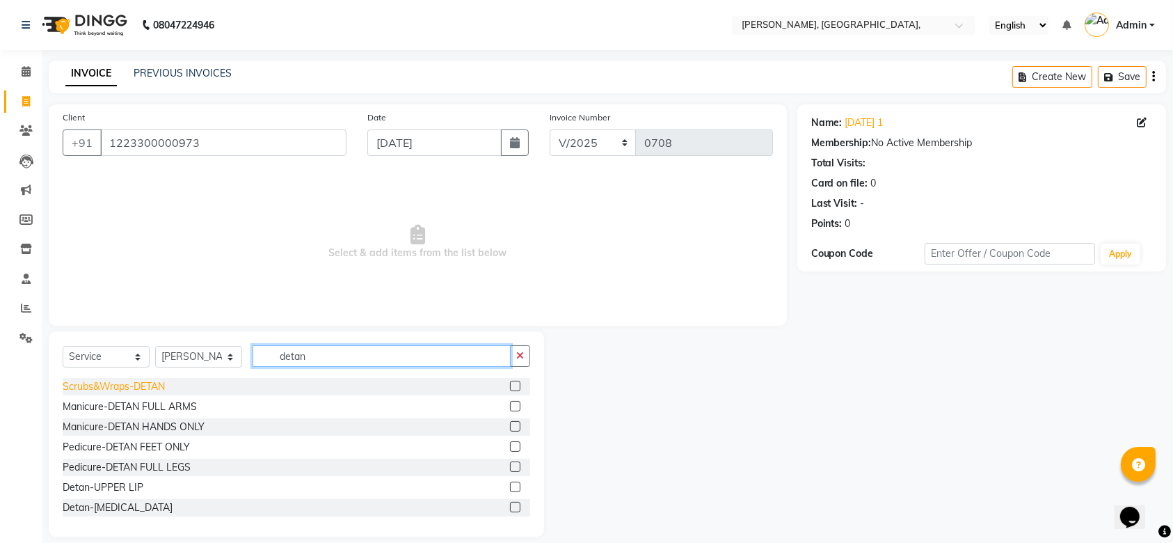
type input "detan"
click at [148, 381] on div "Scrubs&Wraps-DETAN" at bounding box center [114, 386] width 102 height 15
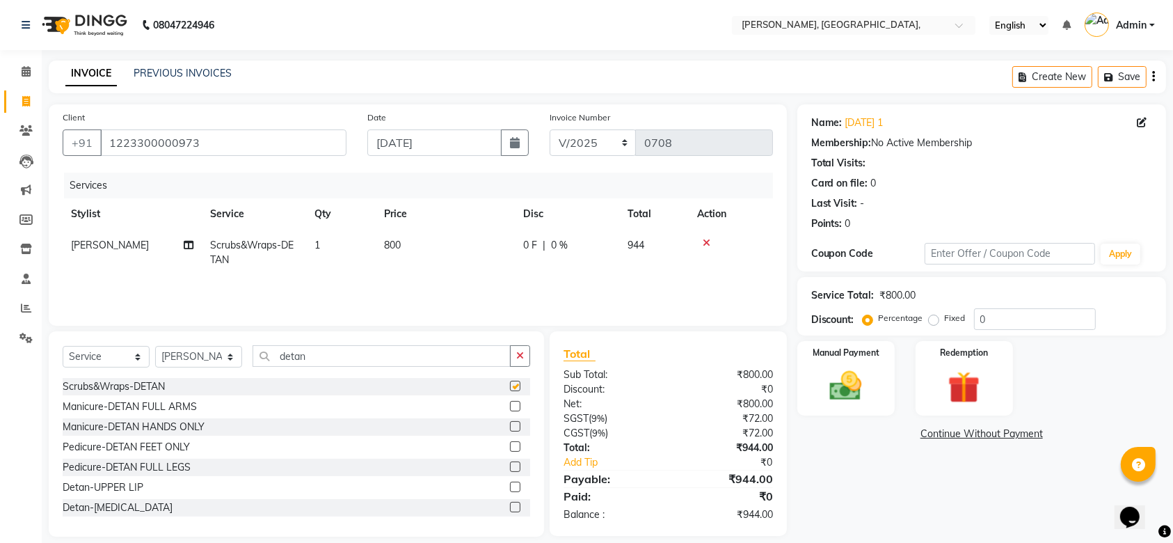
checkbox input "false"
click at [341, 353] on input "detan" at bounding box center [382, 356] width 258 height 22
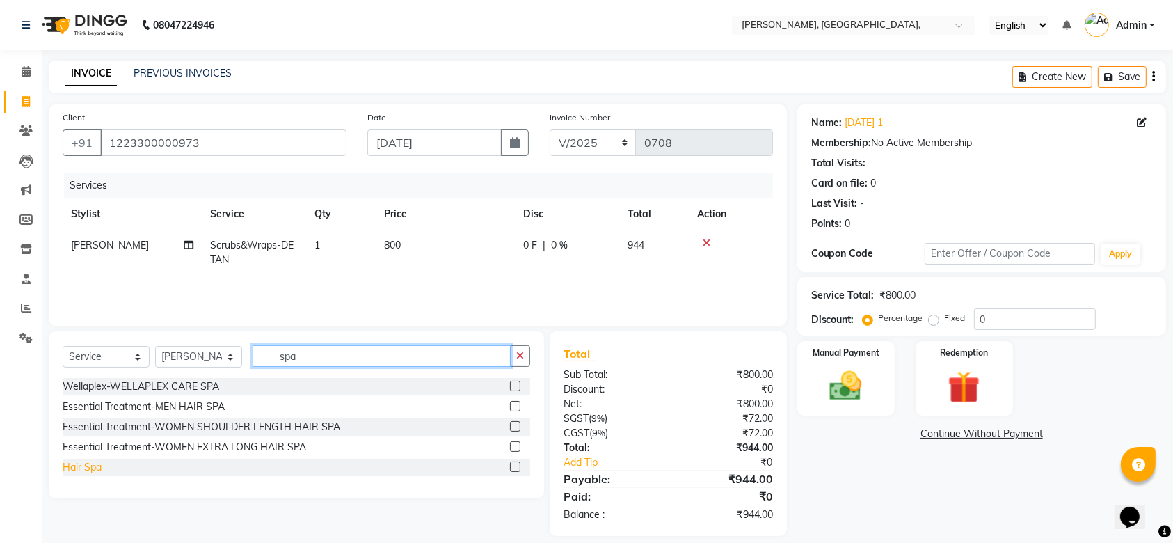
type input "spa"
click at [97, 465] on div "Hair Spa" at bounding box center [82, 467] width 39 height 15
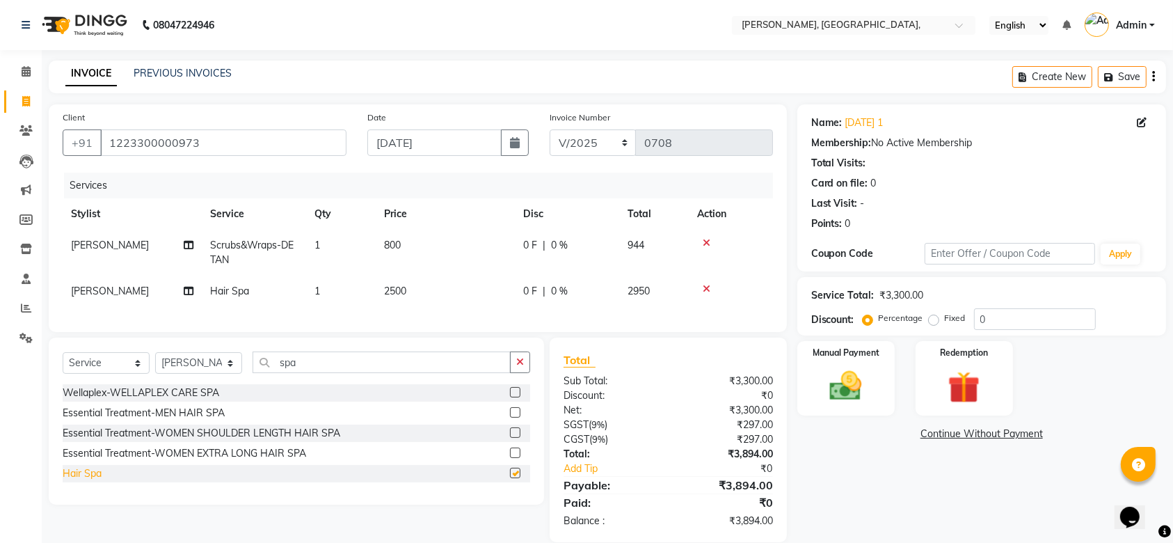
checkbox input "false"
click at [438, 263] on td "800" at bounding box center [445, 253] width 139 height 46
select select "71587"
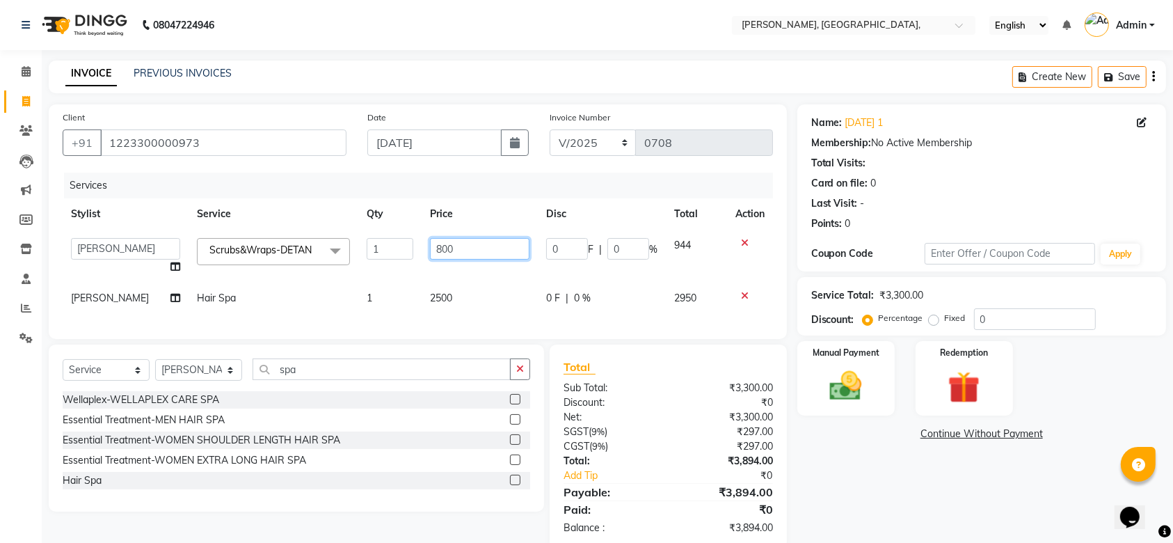
click at [473, 243] on input "800" at bounding box center [479, 249] width 99 height 22
type input "1000"
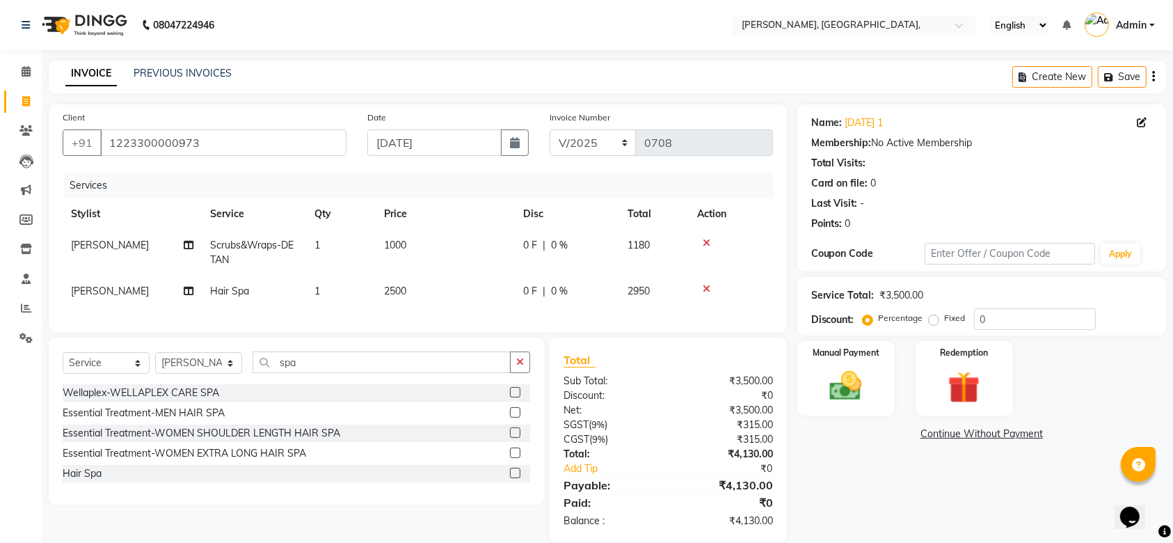
click at [484, 282] on td "2500" at bounding box center [445, 291] width 139 height 31
select select "71587"
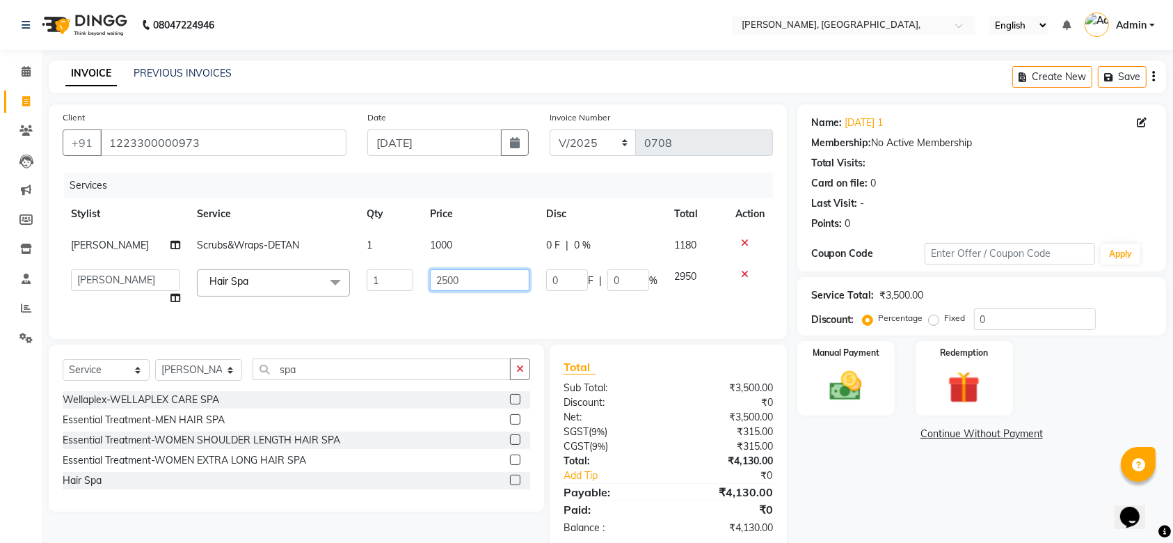
click at [463, 282] on input "2500" at bounding box center [479, 280] width 99 height 22
type input "3000"
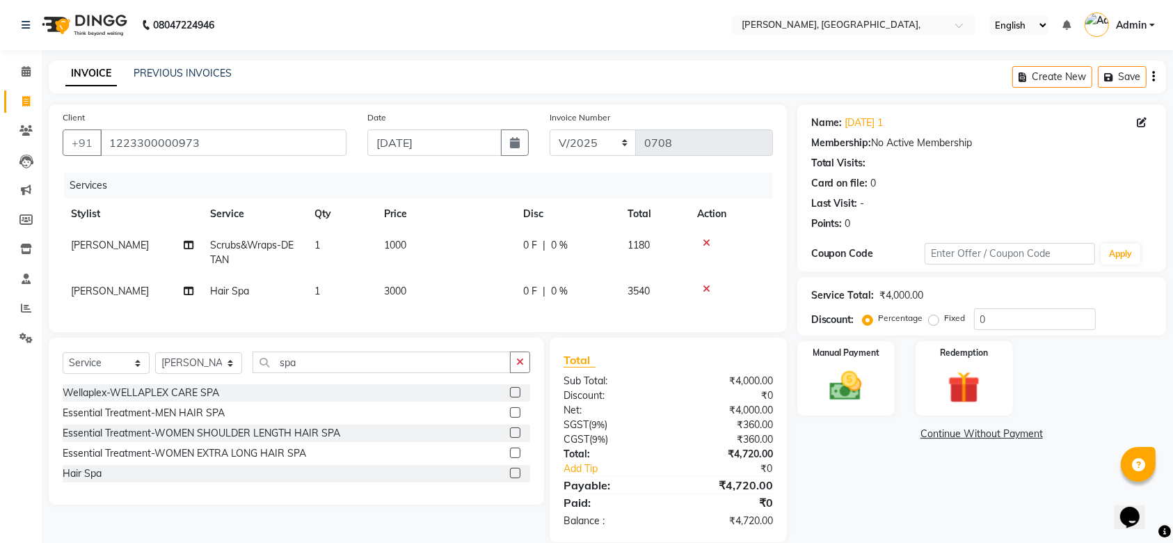
click at [517, 310] on div "Services Stylist Service Qty Price Disc Total Action Yon Zon Scrubs&Wraps-DETAN…" at bounding box center [418, 245] width 710 height 145
click at [417, 298] on td "3000" at bounding box center [445, 291] width 139 height 31
select select "71587"
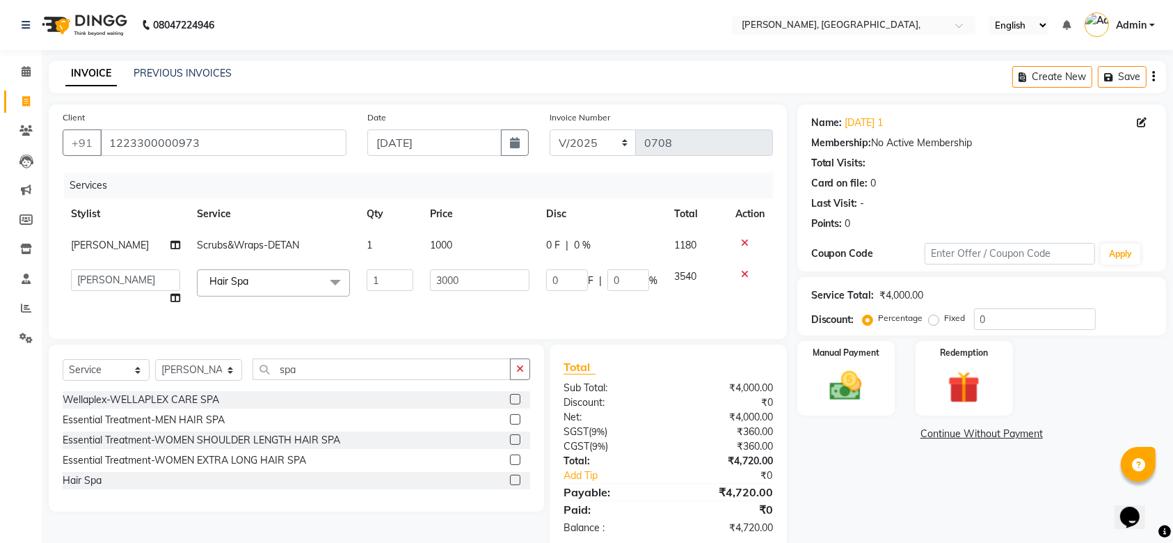
click at [446, 235] on td "1000" at bounding box center [479, 245] width 115 height 31
select select "71587"
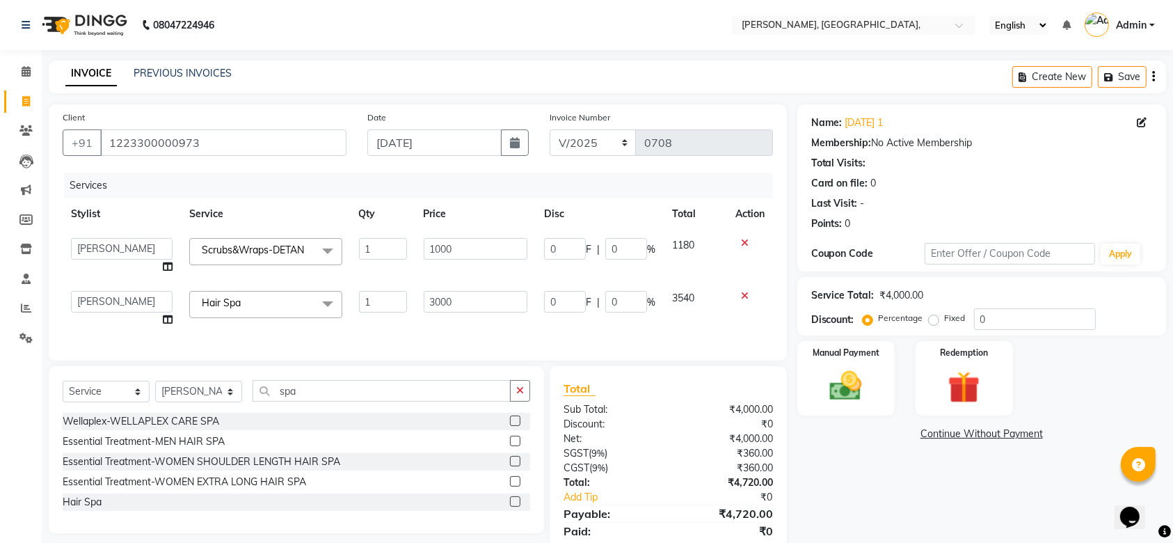
click at [446, 235] on td "1000" at bounding box center [475, 256] width 121 height 53
click at [468, 253] on input "1000" at bounding box center [476, 249] width 104 height 22
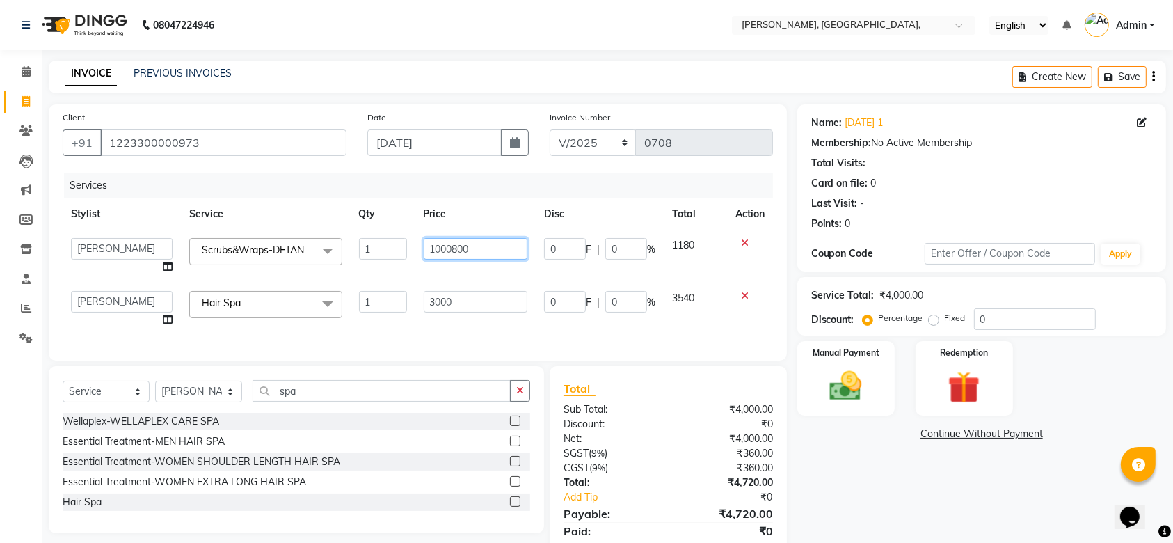
click at [459, 255] on input "1000800" at bounding box center [476, 249] width 104 height 22
type input "800"
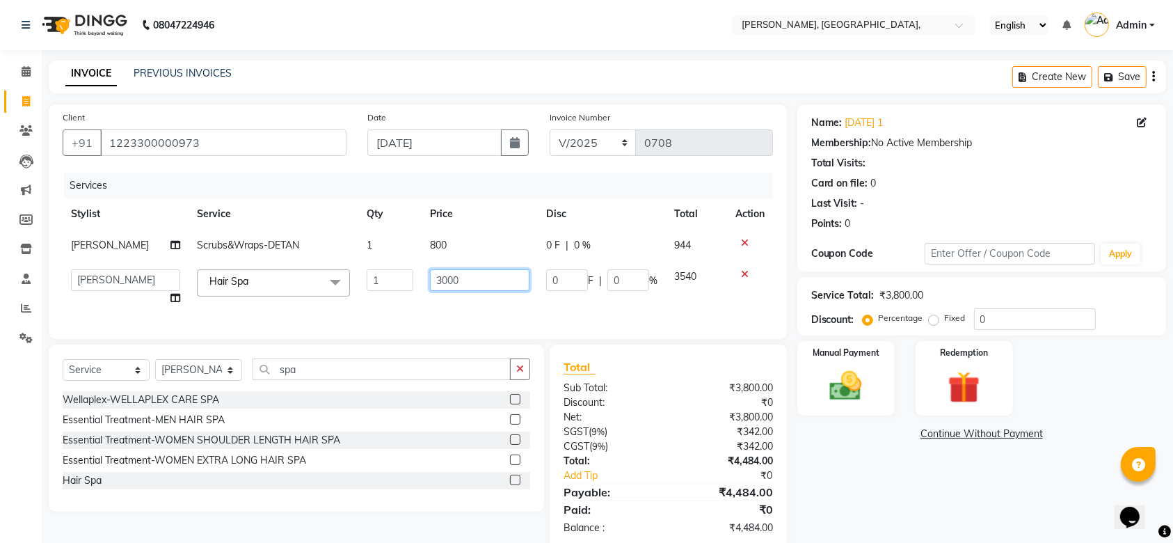
click at [453, 298] on td "3000" at bounding box center [479, 287] width 115 height 53
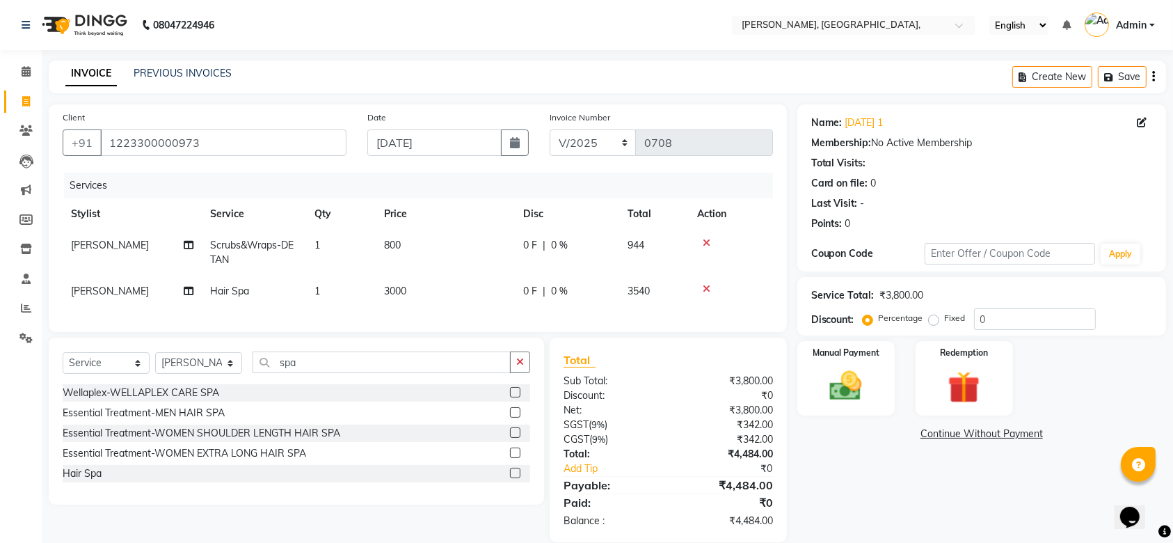
click at [453, 298] on td "3000" at bounding box center [445, 291] width 139 height 31
select select "71587"
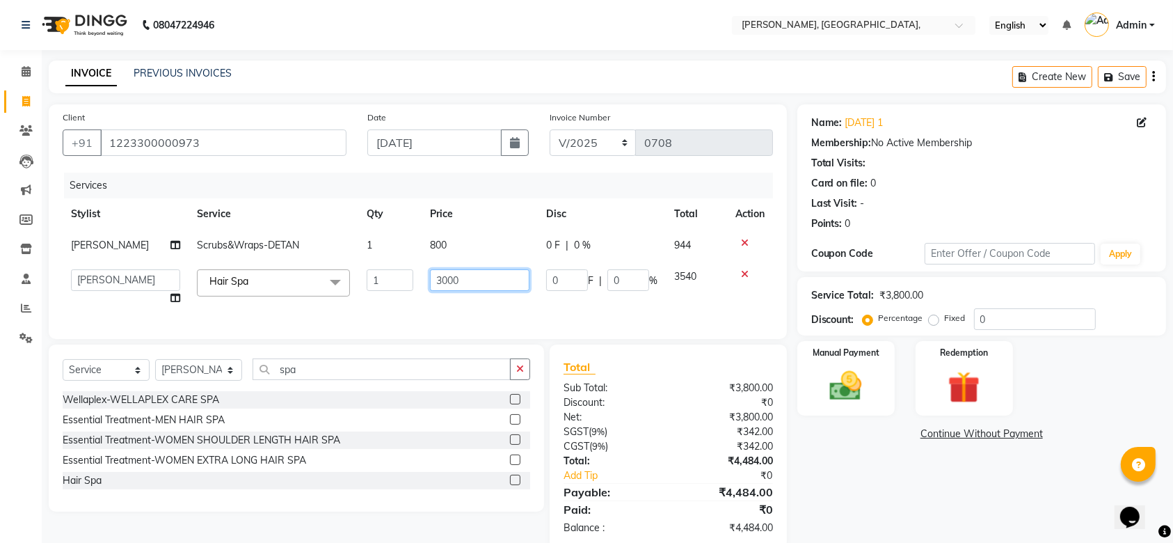
click at [445, 280] on input "3000" at bounding box center [479, 280] width 99 height 22
type input "2865"
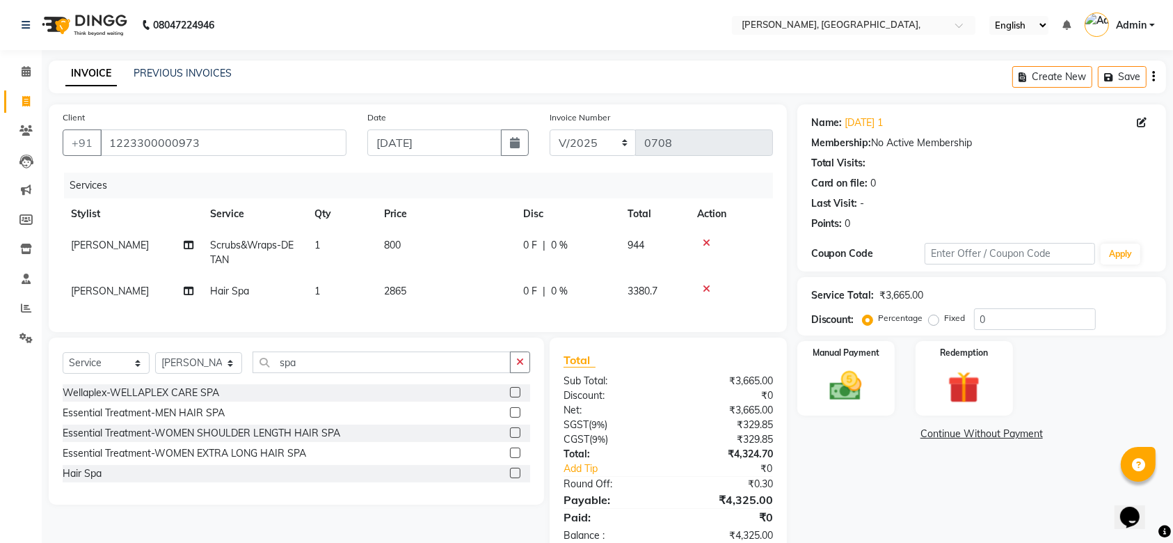
click at [857, 502] on div "Name: [DATE] 1 Membership: No Active Membership Total Visits: Card on file: 0 L…" at bounding box center [986, 330] width 379 height 452
click at [197, 374] on select "Select Stylist Aarti Admin Anuradha Armaan [PERSON_NAME] [PERSON_NAME] [PERSON_…" at bounding box center [198, 363] width 87 height 22
select select "44338"
click at [155, 366] on select "Select Stylist Aarti Admin Anuradha Armaan [PERSON_NAME] [PERSON_NAME] [PERSON_…" at bounding box center [198, 363] width 87 height 22
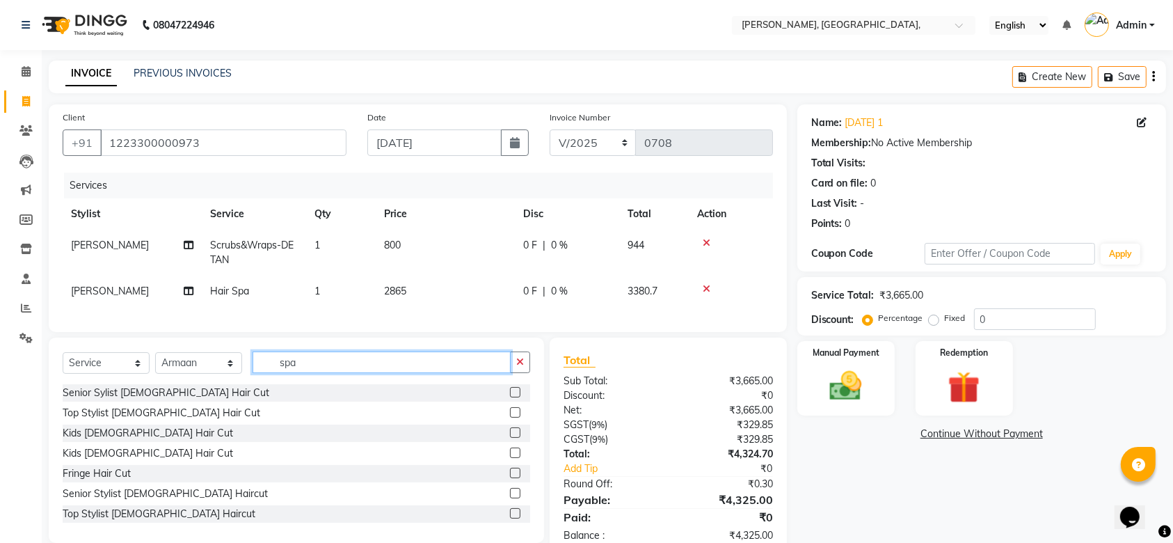
click at [306, 371] on input "spa" at bounding box center [382, 362] width 258 height 22
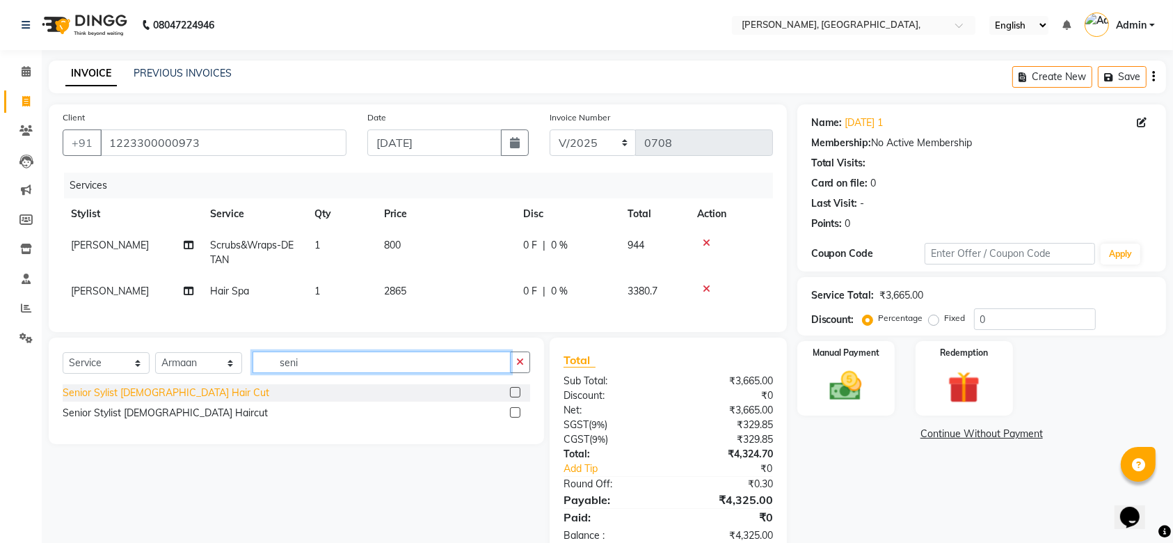
type input "seni"
click at [167, 400] on div "Senior Sylist [DEMOGRAPHIC_DATA] Hair Cut" at bounding box center [166, 392] width 207 height 15
checkbox input "false"
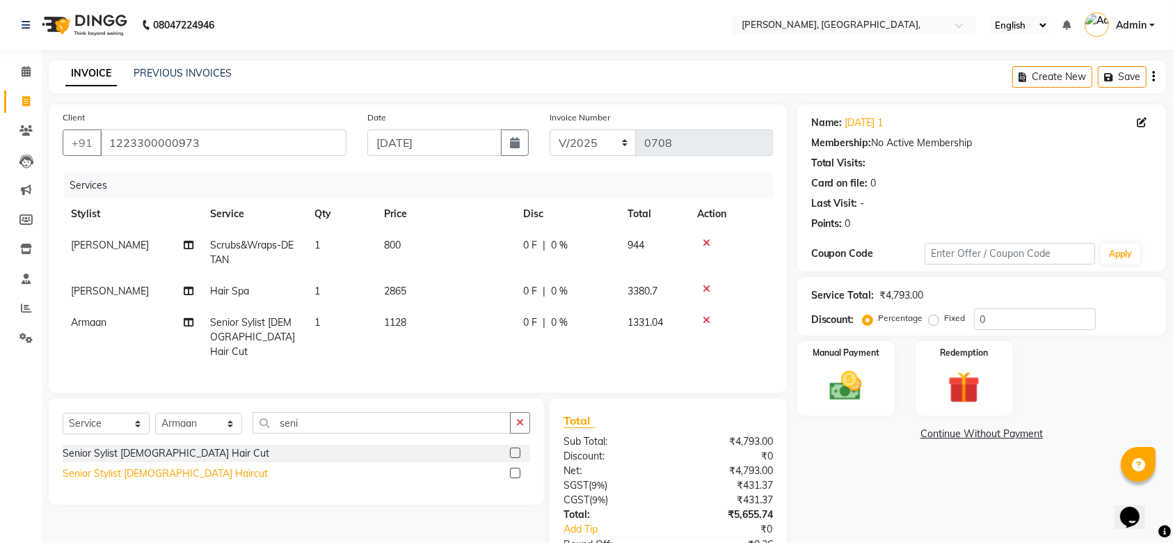
click at [169, 479] on div "Senior Stylist [DEMOGRAPHIC_DATA] Haircut" at bounding box center [165, 473] width 205 height 15
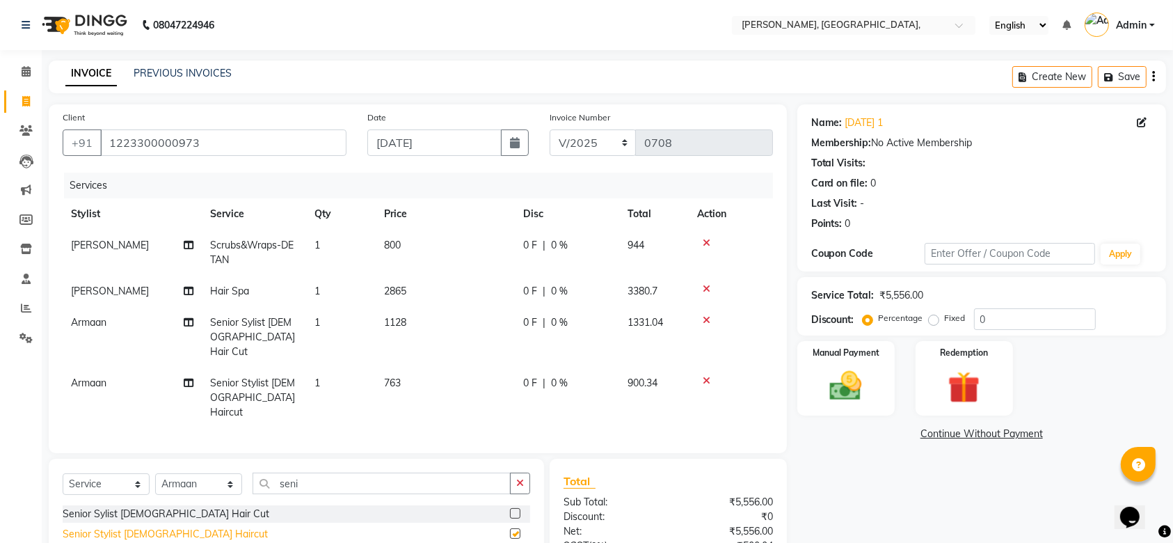
checkbox input "false"
click at [710, 319] on icon at bounding box center [707, 320] width 8 height 10
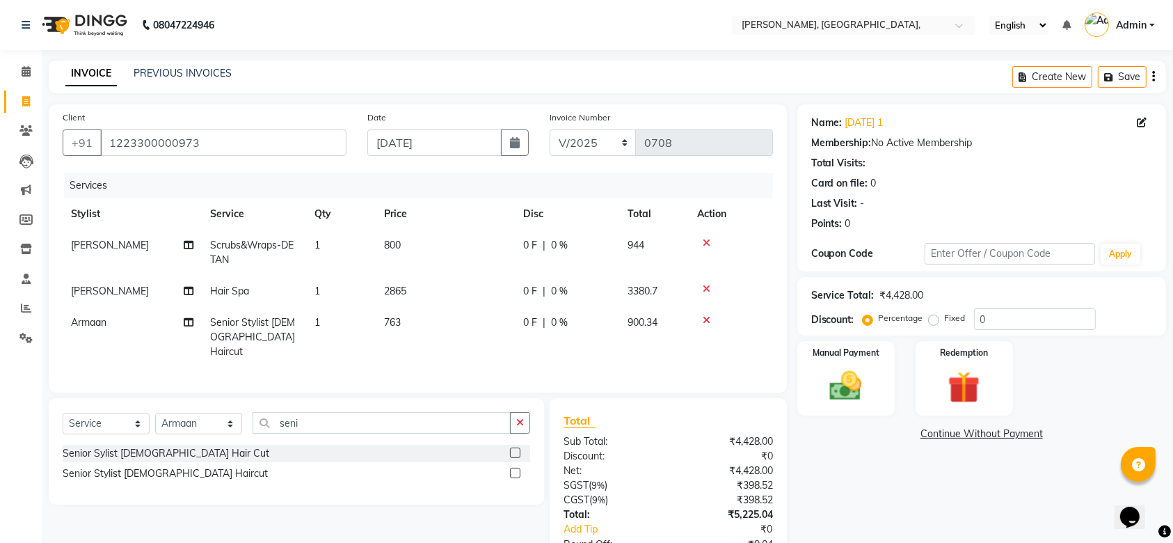
click at [418, 304] on td "2865" at bounding box center [445, 291] width 139 height 31
select select "71587"
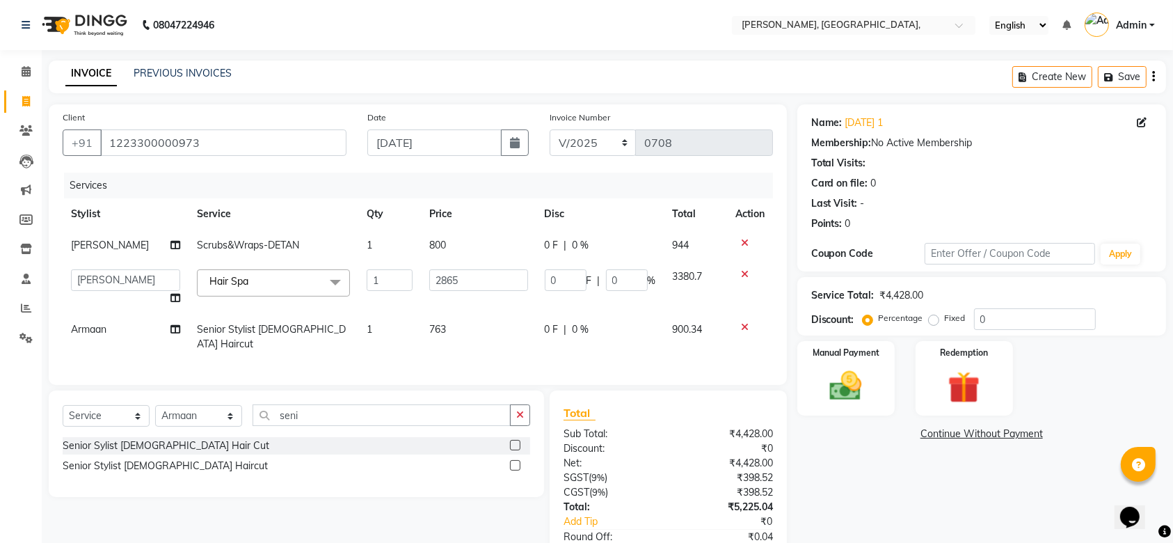
click at [440, 327] on span "763" at bounding box center [437, 329] width 17 height 13
select select "44338"
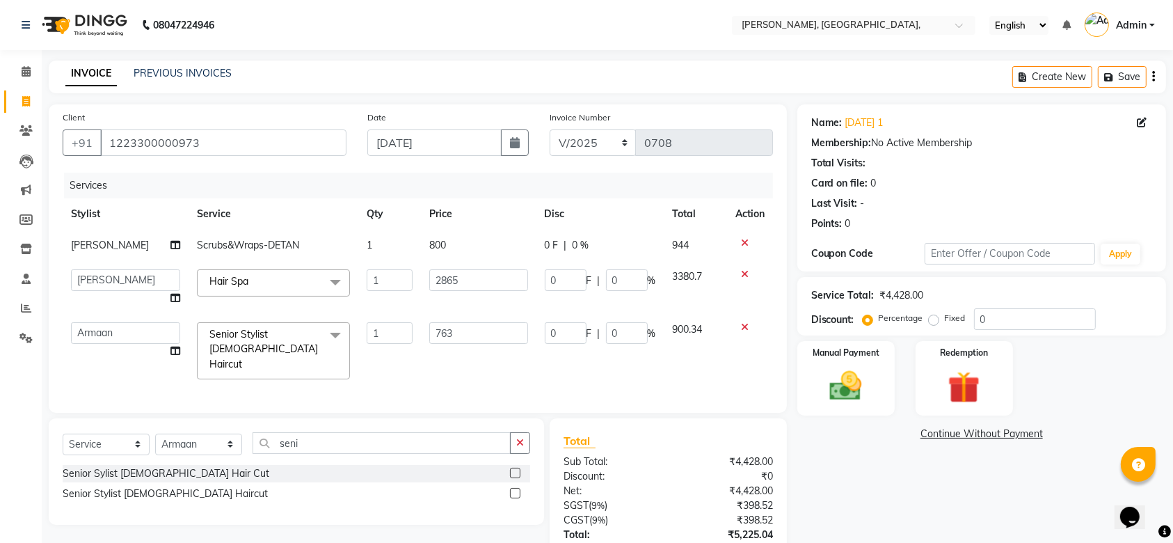
click at [440, 327] on input "763" at bounding box center [478, 333] width 98 height 22
type input "595"
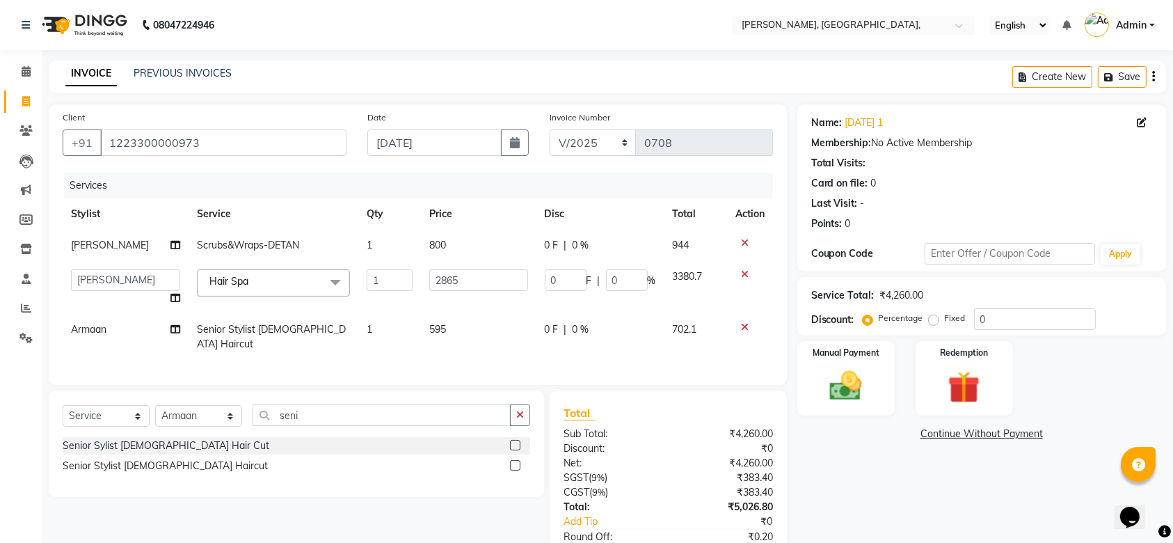
click at [655, 342] on td "0 F | 0 %" at bounding box center [600, 337] width 128 height 46
select select "44338"
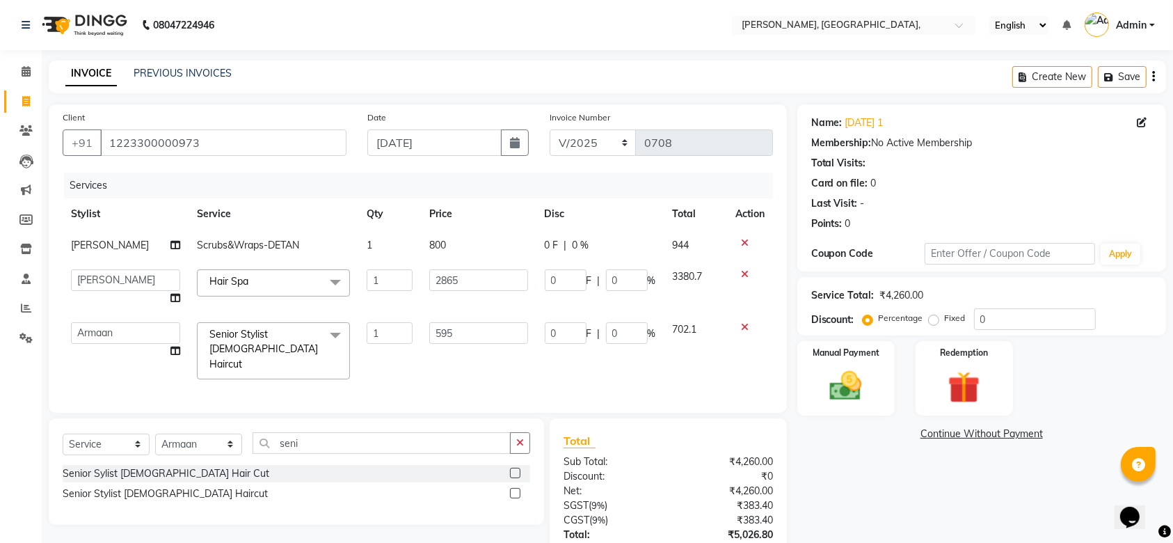
scroll to position [48, 0]
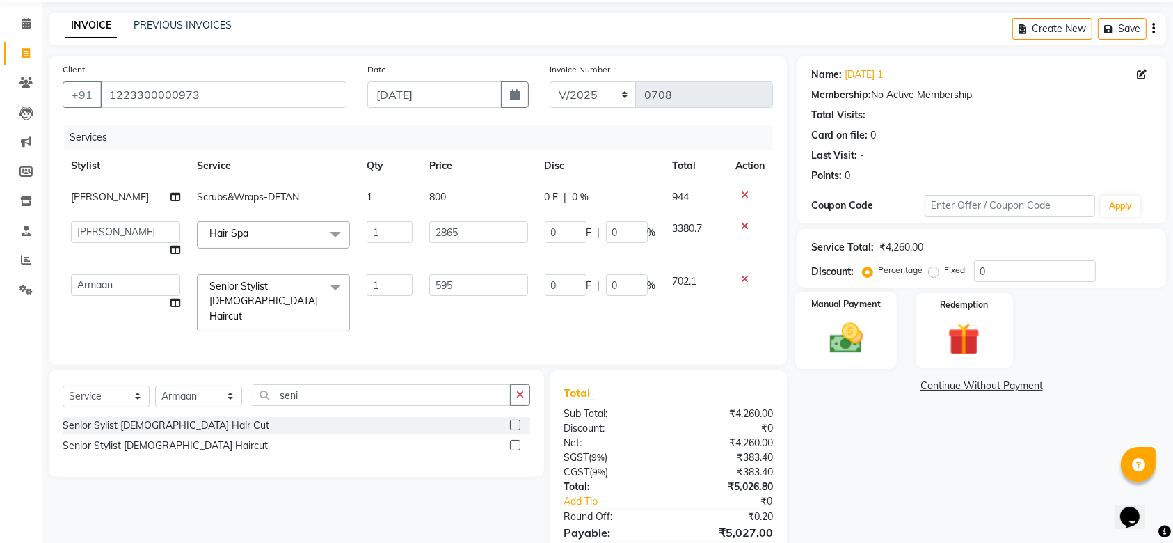
click at [840, 365] on div "Manual Payment" at bounding box center [846, 331] width 102 height 78
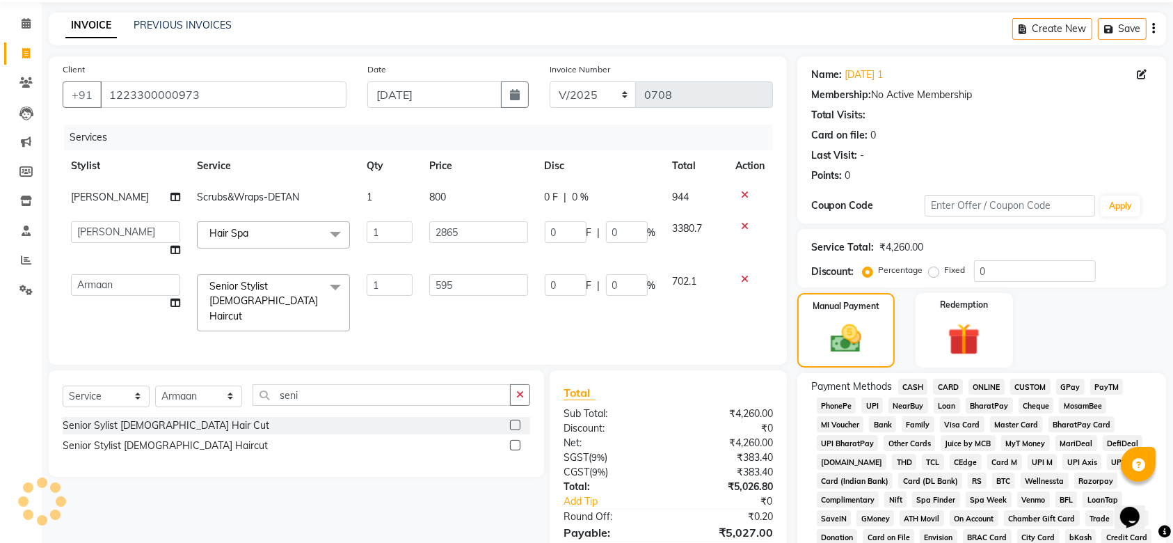
click at [923, 381] on span "CASH" at bounding box center [913, 387] width 30 height 16
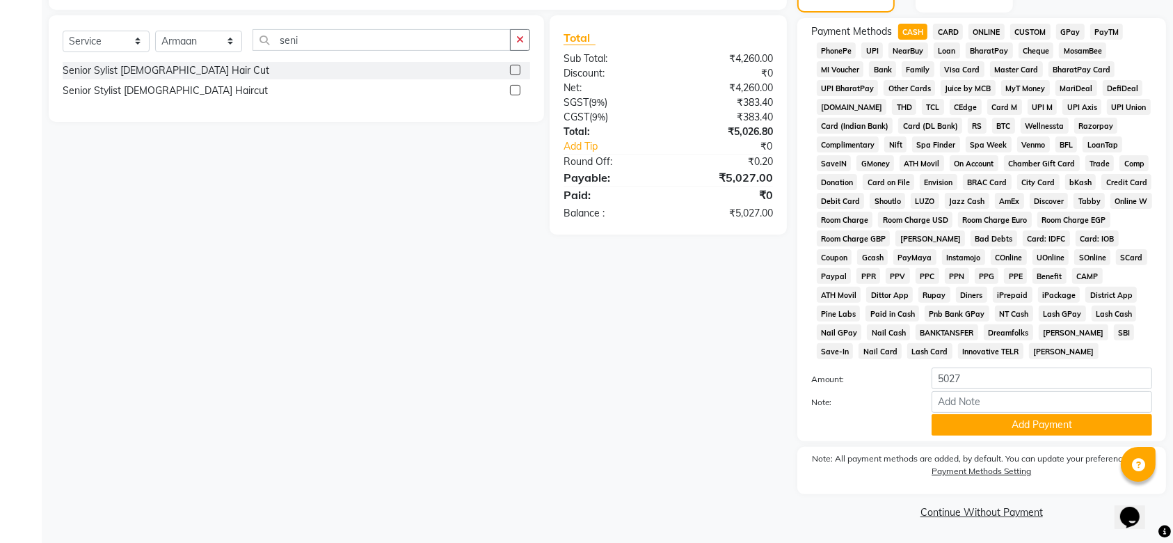
scroll to position [403, 0]
click at [980, 433] on button "Add Payment" at bounding box center [1042, 425] width 221 height 22
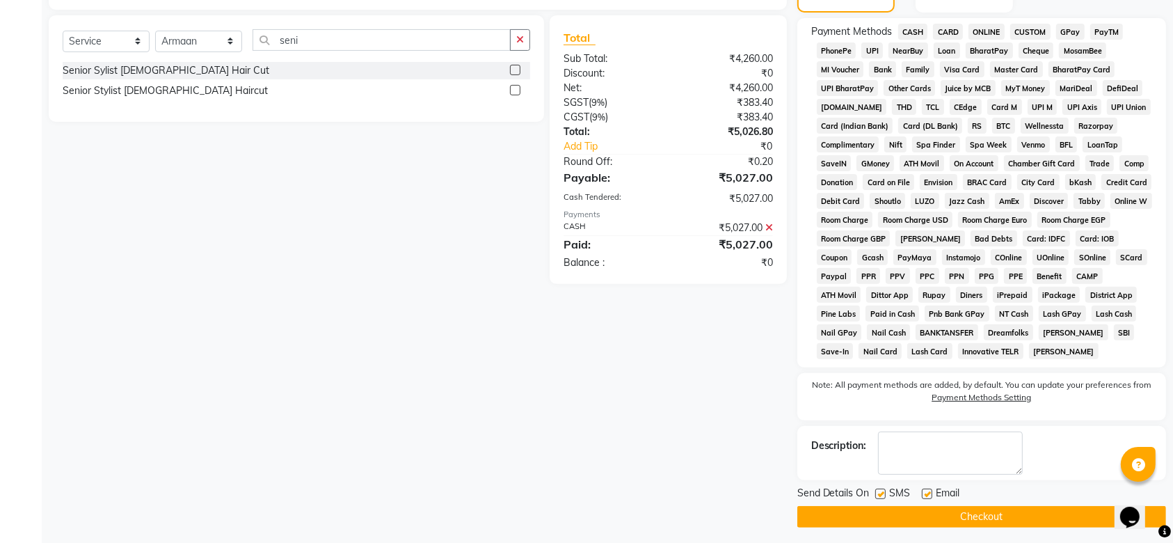
click at [882, 493] on label at bounding box center [880, 493] width 10 height 10
click at [882, 493] on input "checkbox" at bounding box center [879, 494] width 9 height 9
checkbox input "false"
click at [930, 495] on label at bounding box center [927, 493] width 10 height 10
click at [930, 495] on input "checkbox" at bounding box center [926, 494] width 9 height 9
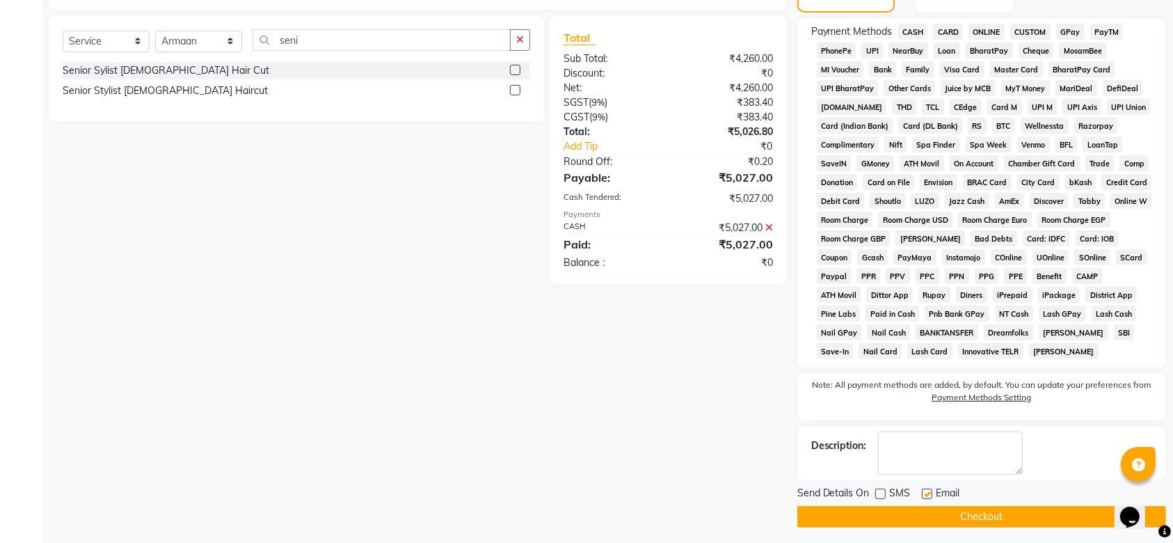
checkbox input "false"
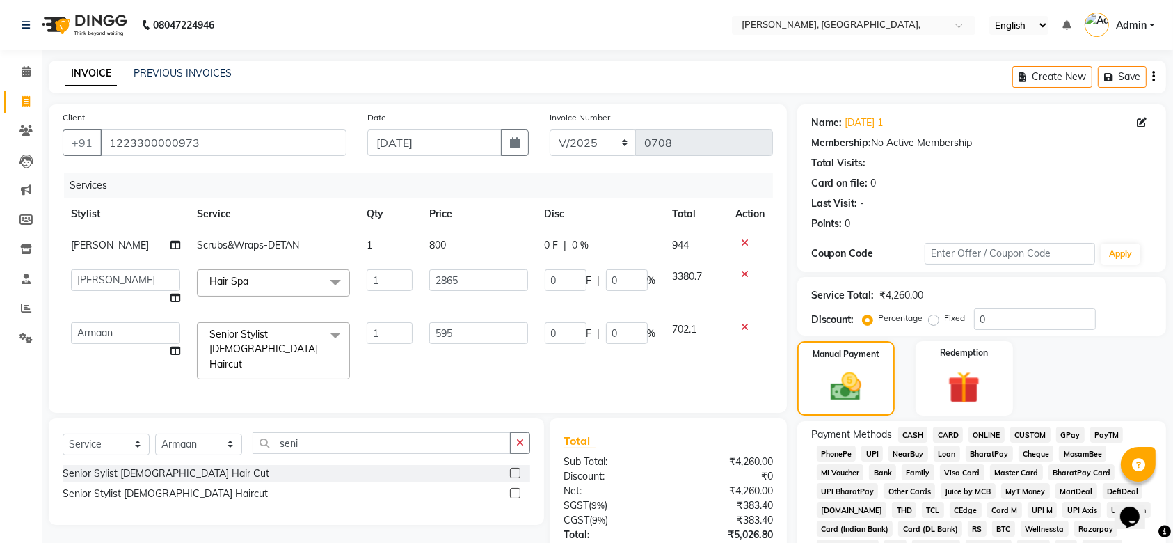
scroll to position [408, 0]
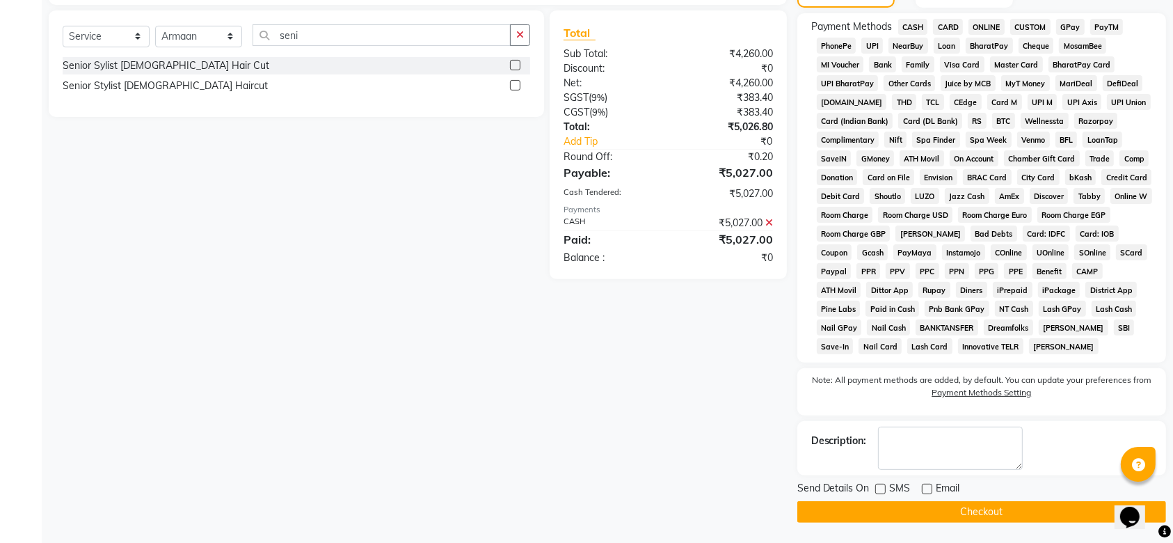
click at [902, 515] on button "Checkout" at bounding box center [981, 512] width 369 height 22
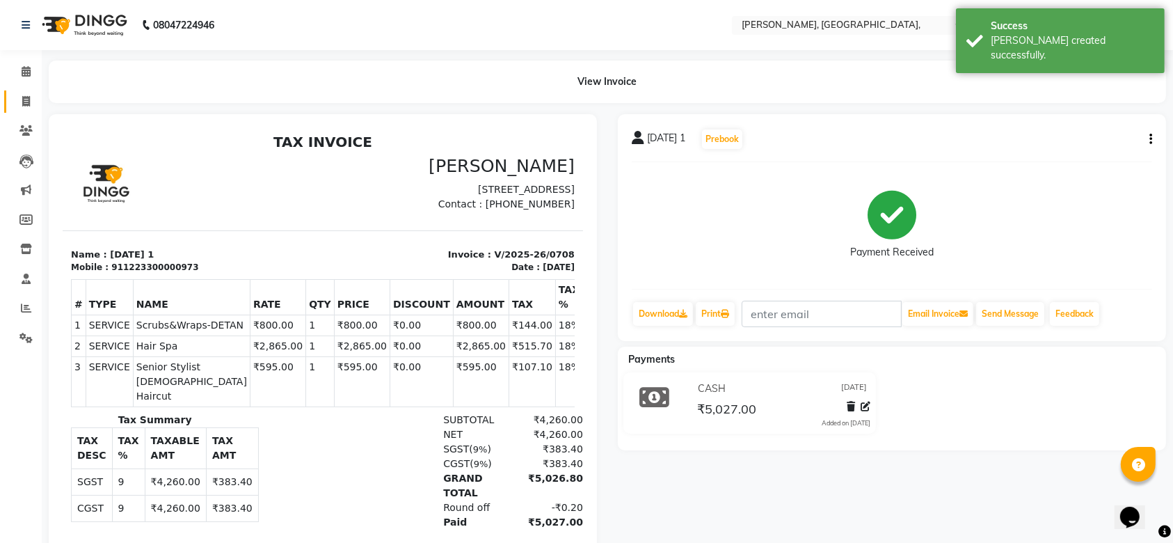
click at [13, 93] on link "Invoice" at bounding box center [20, 101] width 33 height 23
select select "service"
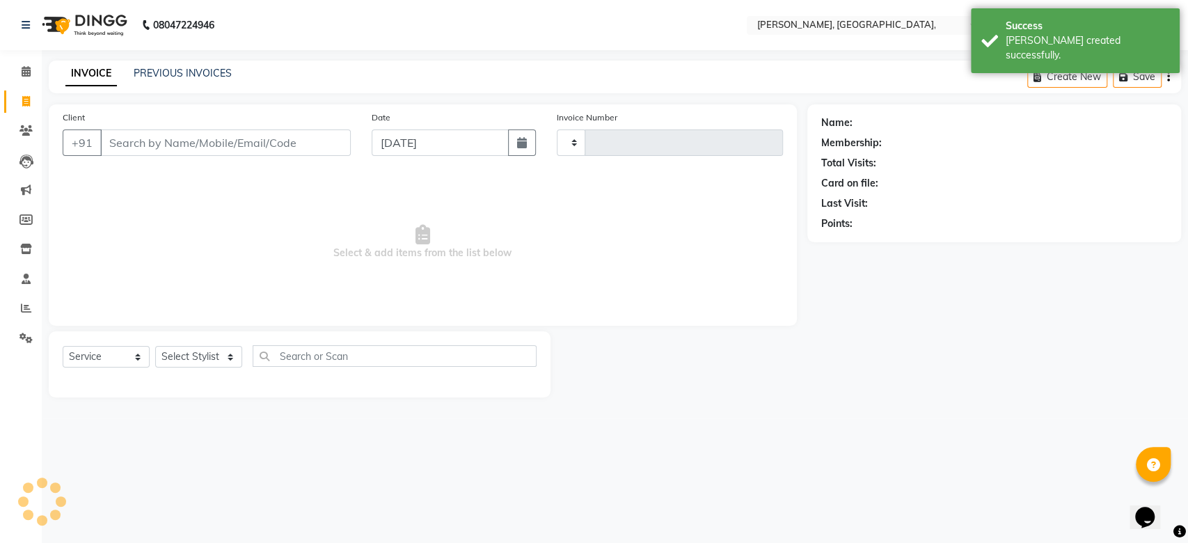
type input "0709"
click at [13, 93] on link "Invoice" at bounding box center [20, 101] width 33 height 23
select select "service"
type input "0709"
select select "5248"
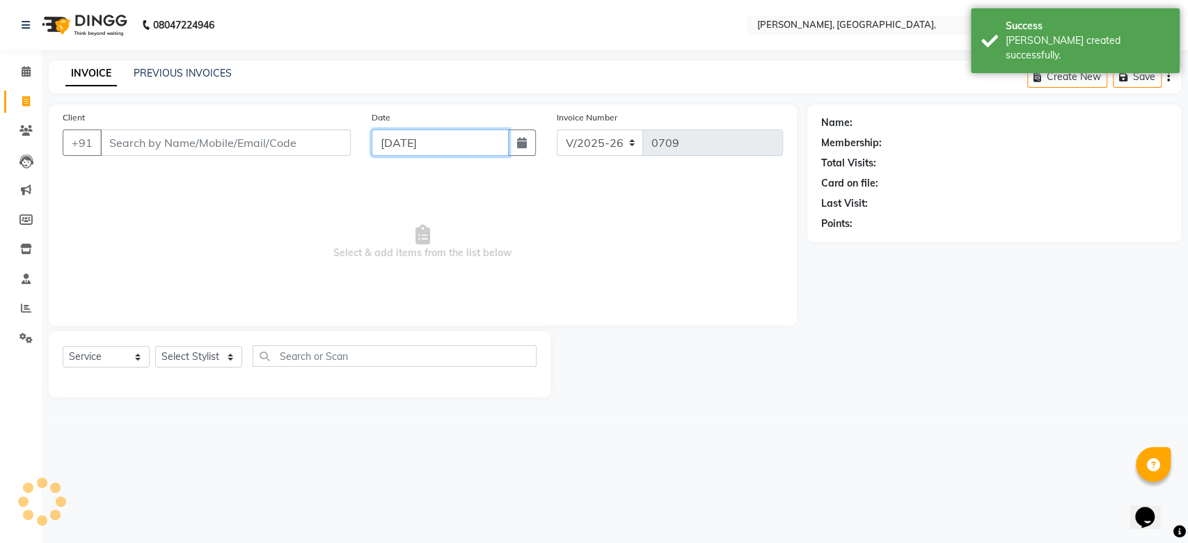
click at [403, 148] on input "[DATE]" at bounding box center [440, 142] width 137 height 26
select select "9"
select select "2025"
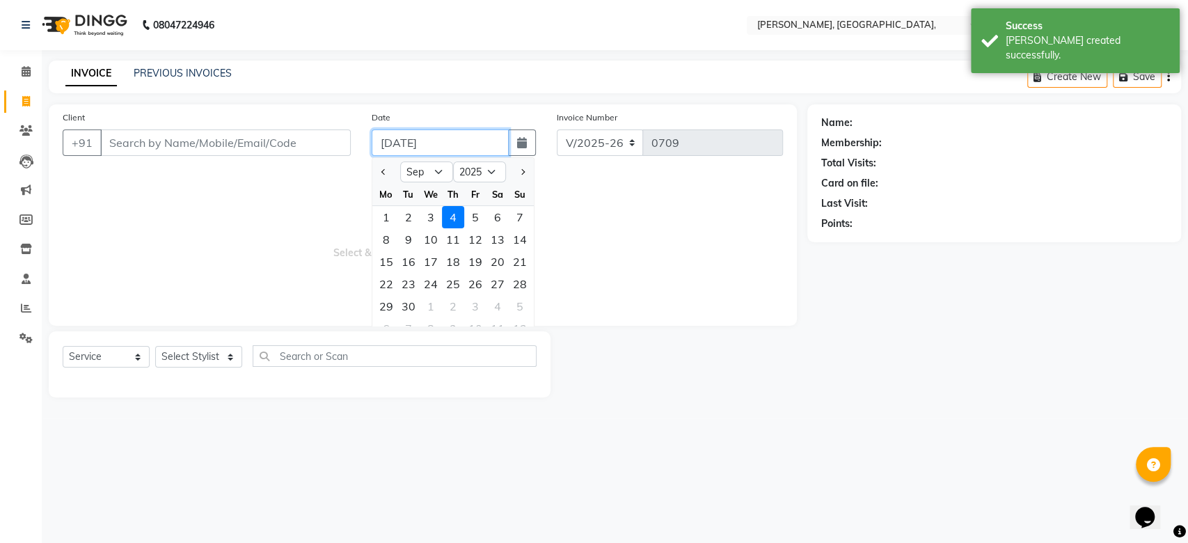
click at [403, 148] on input "[DATE]" at bounding box center [440, 142] width 137 height 26
paste input "30-08"
type input "[DATE]"
drag, startPoint x: 266, startPoint y: 129, endPoint x: 234, endPoint y: 149, distance: 37.8
click at [234, 149] on input "Client" at bounding box center [225, 142] width 250 height 26
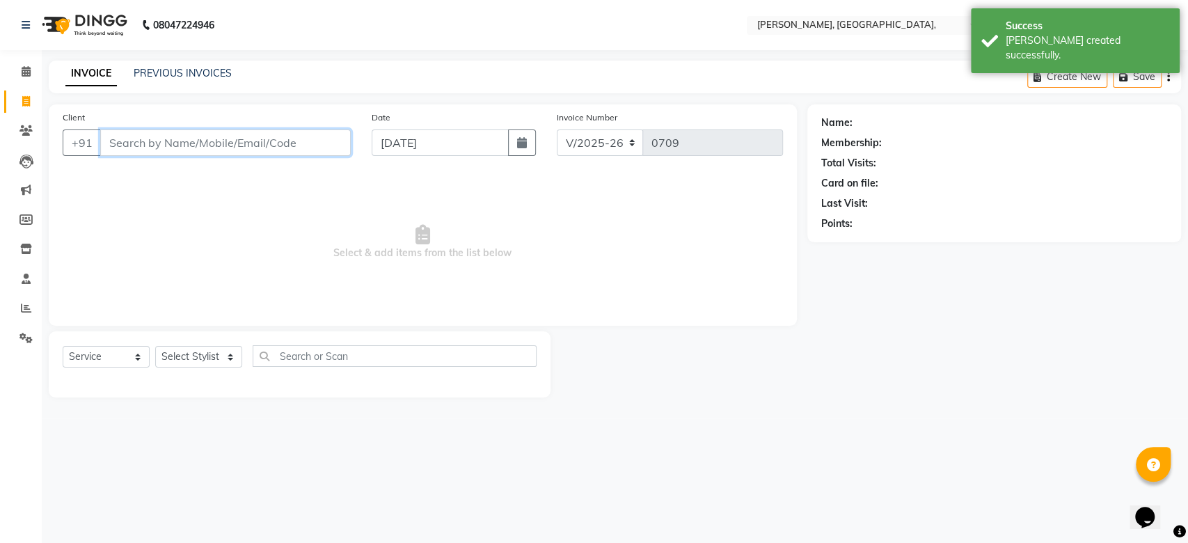
click at [234, 149] on input "Client" at bounding box center [225, 142] width 250 height 26
paste input "[DATE]"
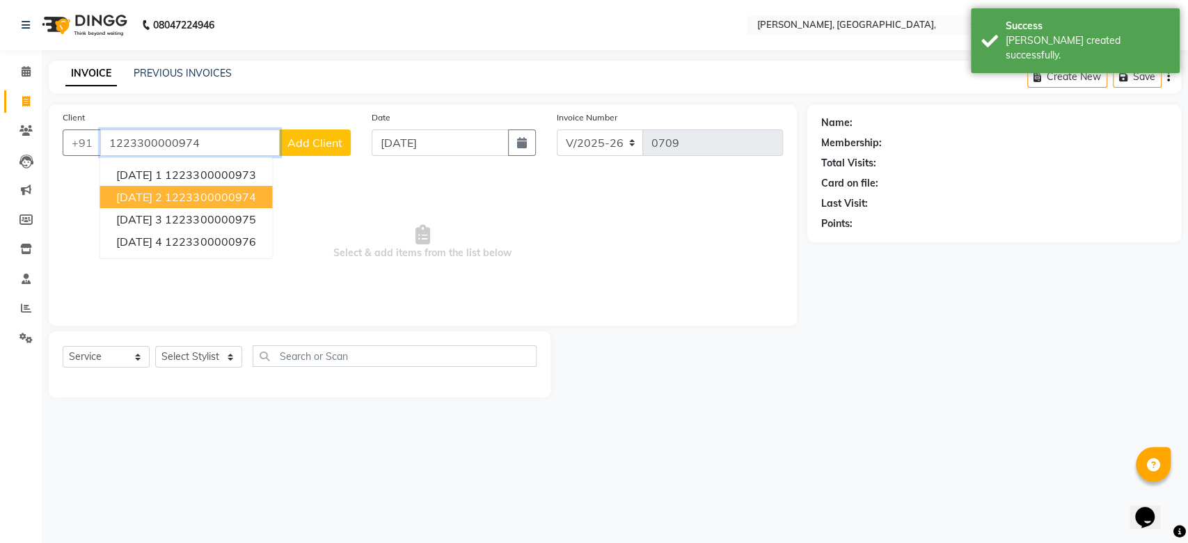
type input "1223300000974"
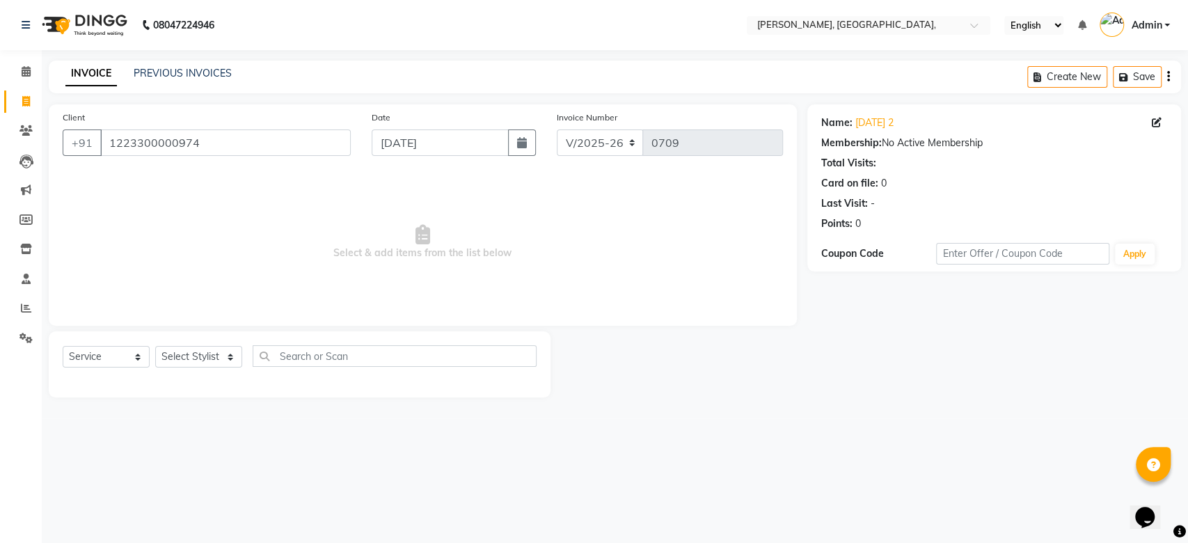
click at [186, 367] on div "Select Service Product Membership Package Voucher Prepaid Gift Card Select Styl…" at bounding box center [300, 361] width 474 height 33
click at [198, 350] on select "Select Stylist Aarti Admin Anuradha Armaan [PERSON_NAME] [PERSON_NAME] [PERSON_…" at bounding box center [198, 357] width 87 height 22
select select "33987"
click at [155, 346] on select "Select Stylist Aarti Admin Anuradha Armaan [PERSON_NAME] [PERSON_NAME] [PERSON_…" at bounding box center [198, 357] width 87 height 22
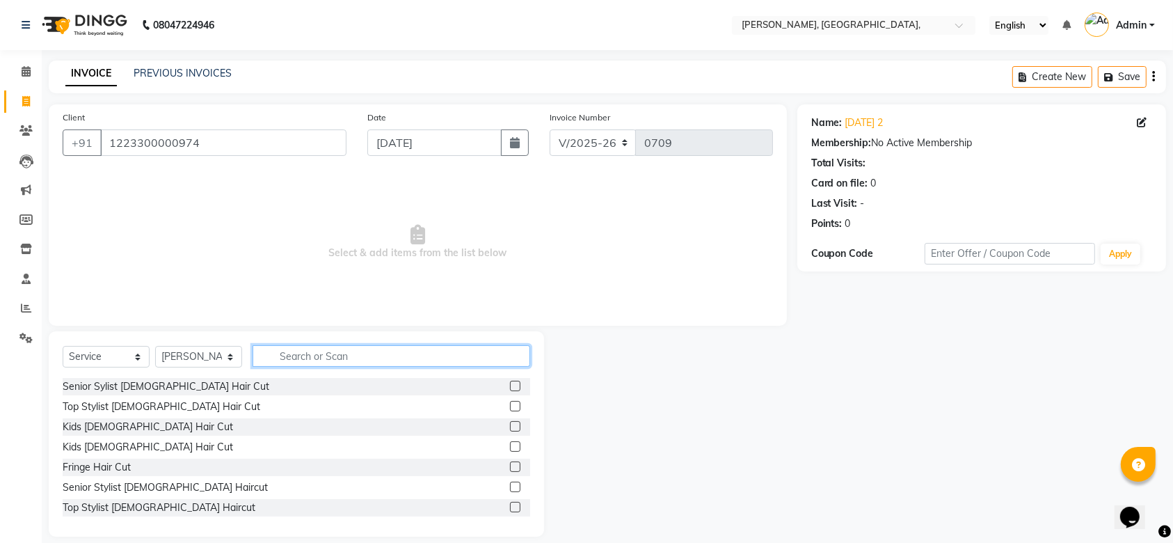
click at [334, 353] on input "text" at bounding box center [392, 356] width 278 height 22
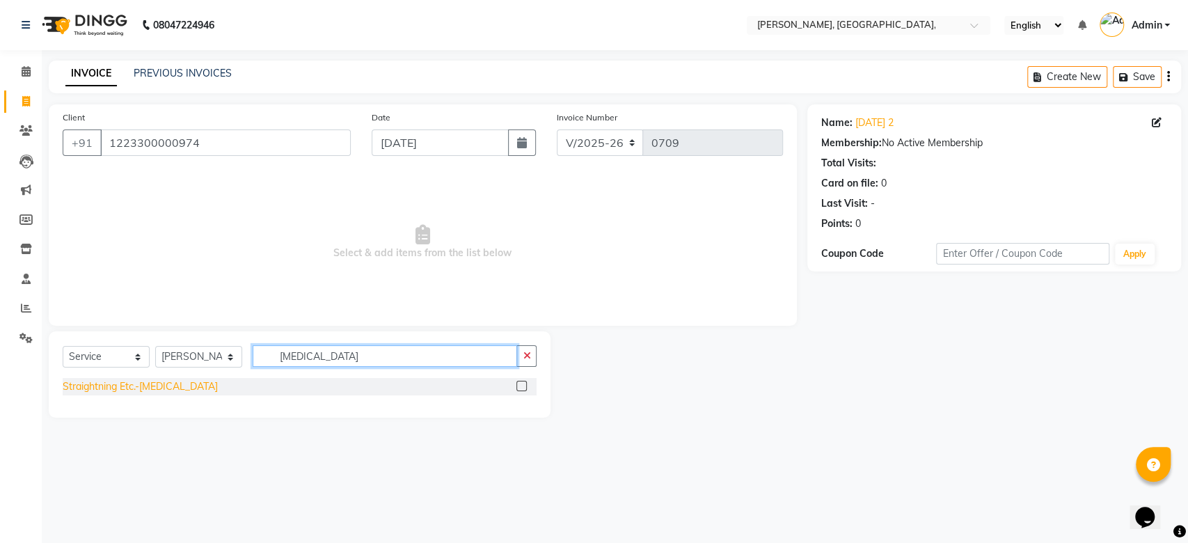
type input "[MEDICAL_DATA]"
click at [118, 391] on div "Straightning Etc.-[MEDICAL_DATA]" at bounding box center [140, 386] width 155 height 15
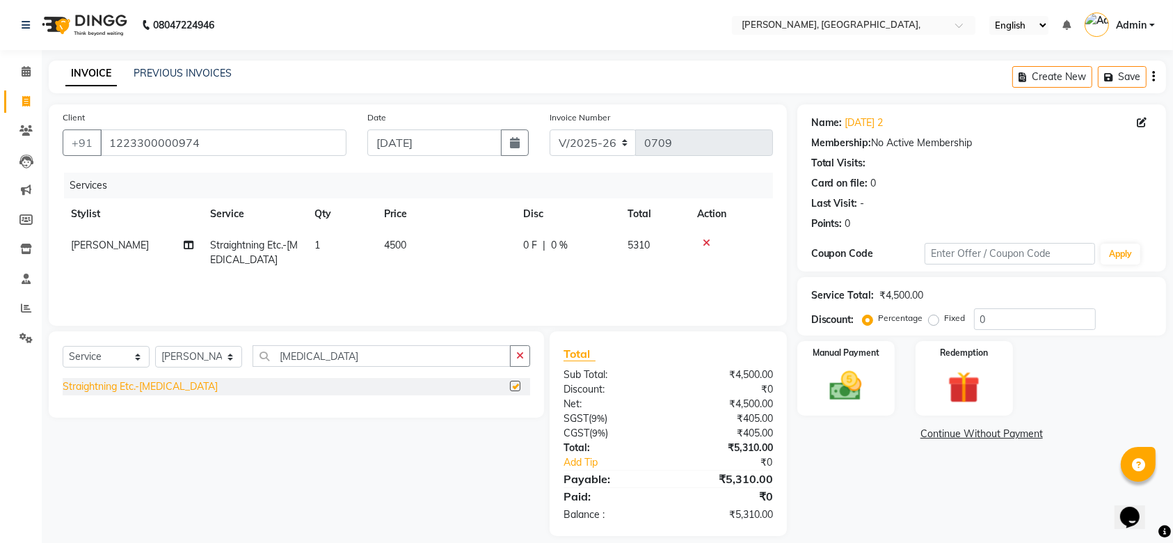
checkbox input "false"
click at [476, 251] on td "4500" at bounding box center [445, 253] width 139 height 46
select select "33987"
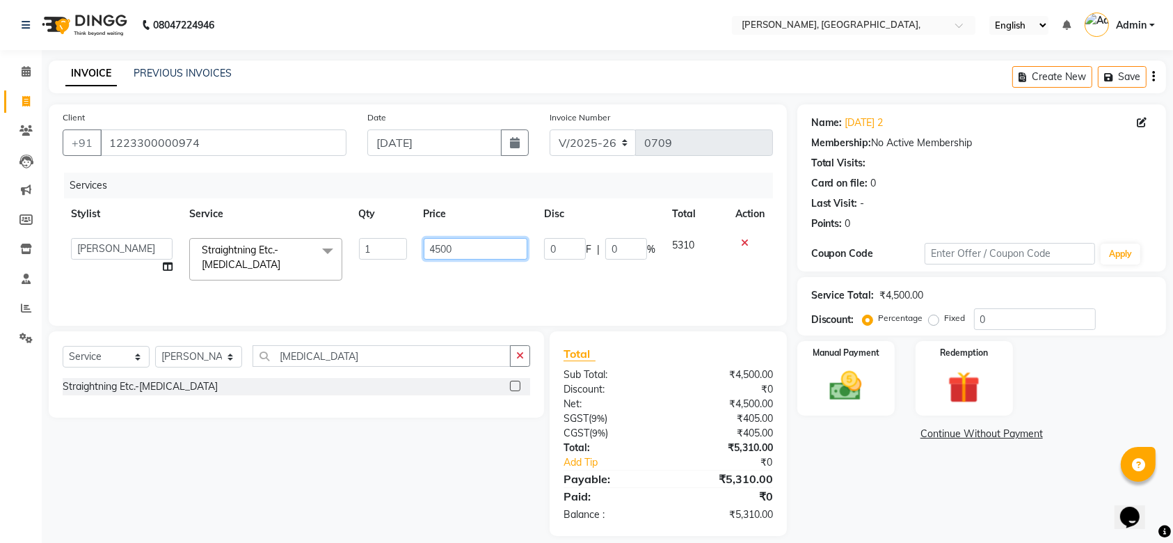
click at [476, 251] on input "4500" at bounding box center [476, 249] width 104 height 22
type input "8000"
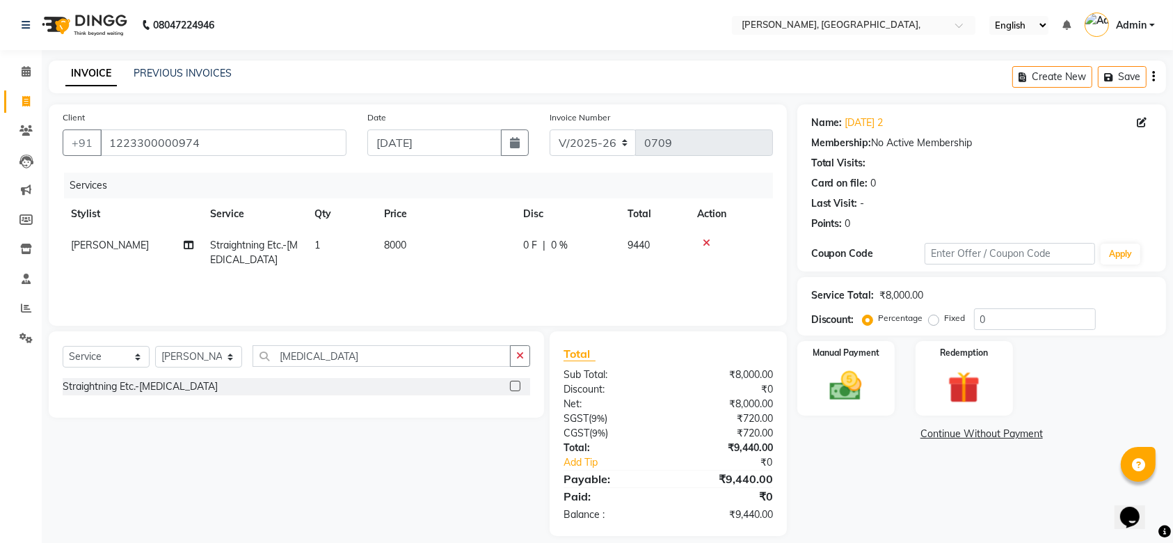
click at [523, 270] on tr "[PERSON_NAME] Straightning Etc.-[MEDICAL_DATA] 1 8000 0 F | 0 % 9440" at bounding box center [418, 253] width 710 height 46
click at [926, 313] on div "Percentage Fixed" at bounding box center [920, 319] width 109 height 18
click at [945, 314] on label "Fixed" at bounding box center [955, 318] width 21 height 13
click at [932, 314] on input "Fixed" at bounding box center [937, 318] width 10 height 10
radio input "true"
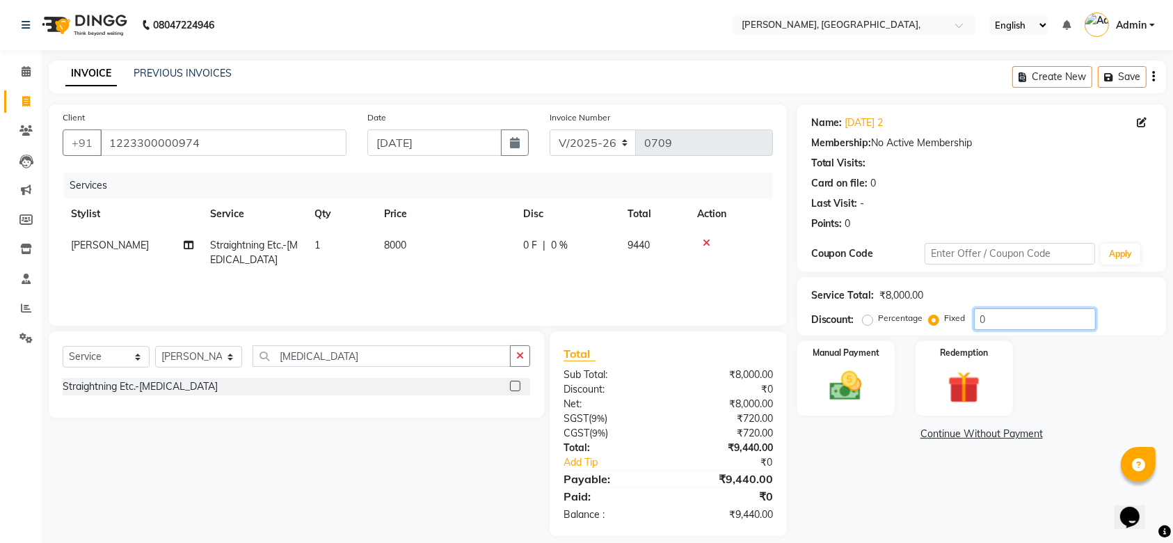
click at [981, 321] on input "0" at bounding box center [1035, 319] width 122 height 22
type input "40"
click at [834, 359] on div "Manual Payment" at bounding box center [846, 379] width 102 height 78
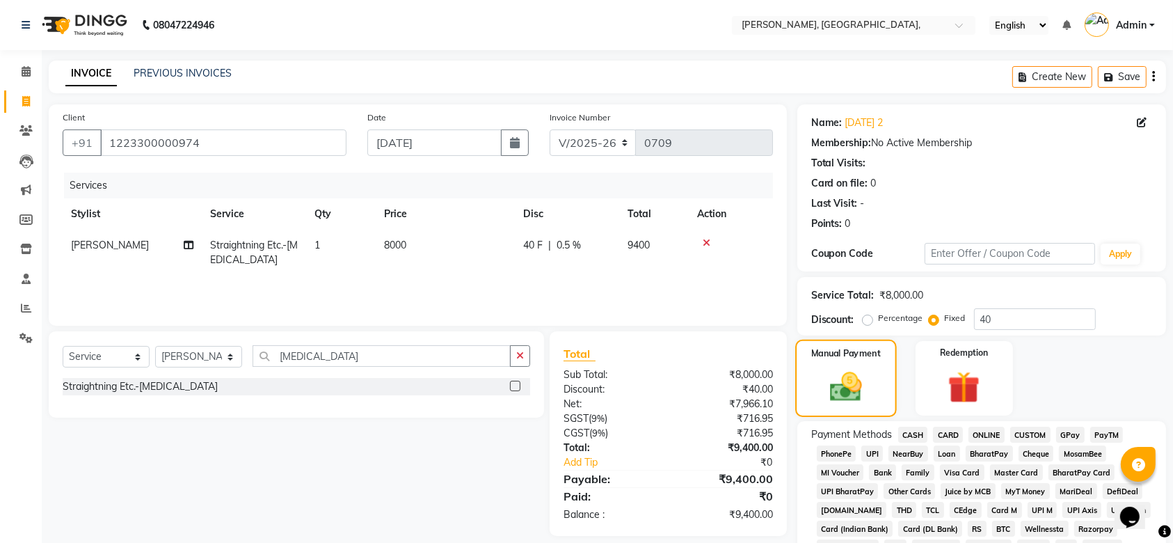
click at [846, 398] on img at bounding box center [846, 386] width 52 height 37
click at [1076, 435] on span "GPay" at bounding box center [1070, 435] width 29 height 16
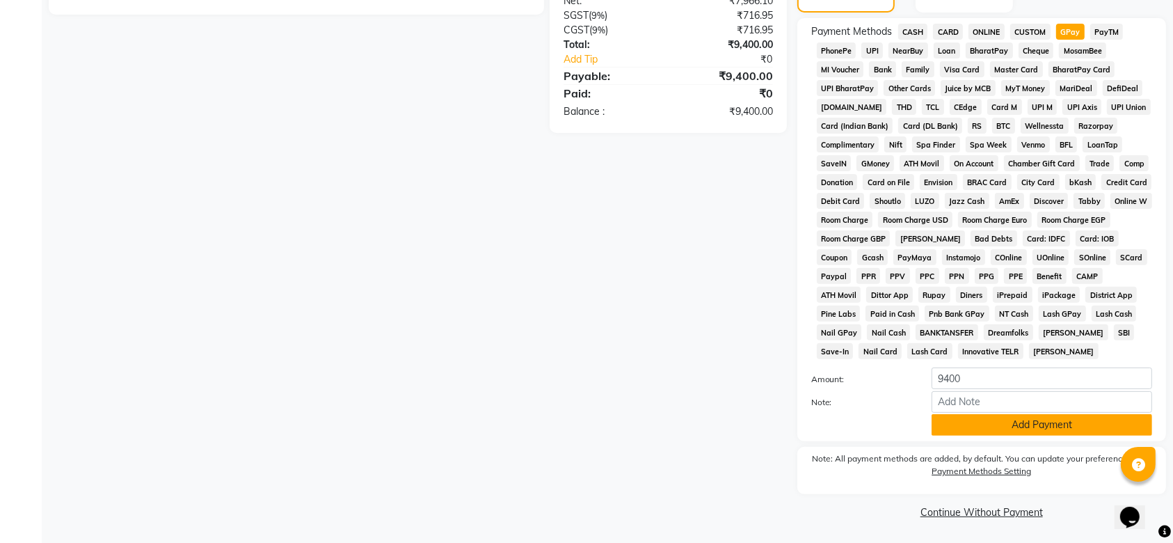
click at [980, 420] on button "Add Payment" at bounding box center [1042, 425] width 221 height 22
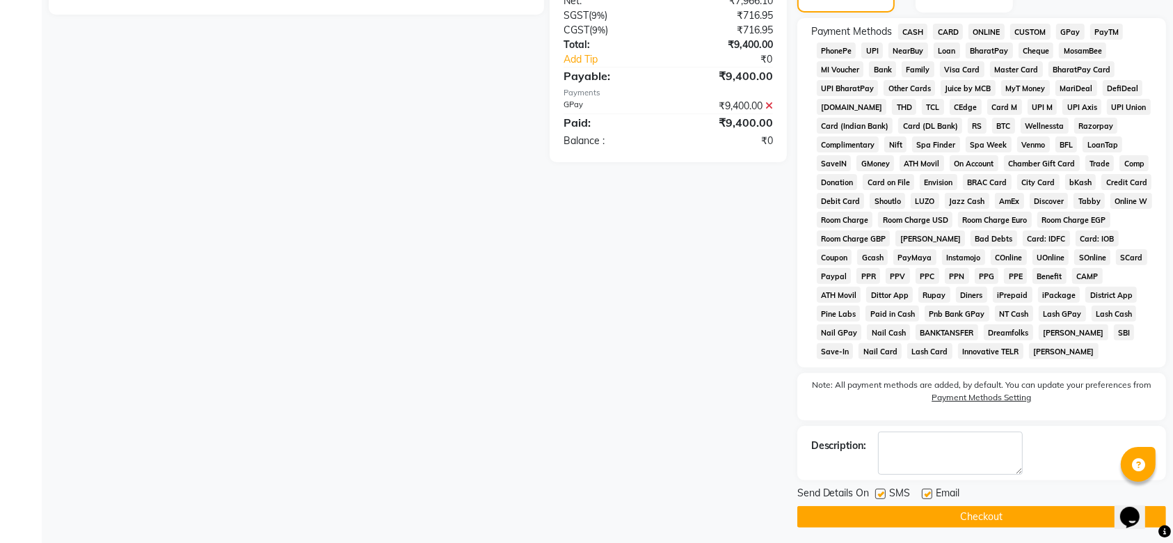
click at [880, 497] on label at bounding box center [880, 493] width 10 height 10
click at [880, 497] on input "checkbox" at bounding box center [879, 494] width 9 height 9
checkbox input "false"
click at [930, 489] on label at bounding box center [927, 493] width 10 height 10
click at [930, 490] on input "checkbox" at bounding box center [926, 494] width 9 height 9
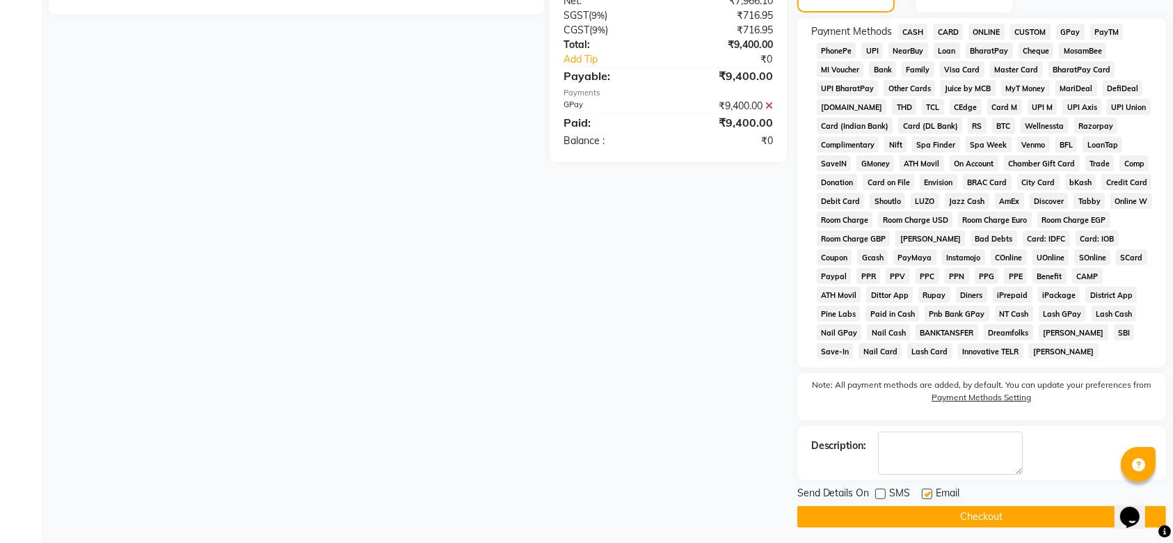
checkbox input "false"
click at [903, 504] on div "Send Details On SMS Email Checkout" at bounding box center [981, 507] width 369 height 42
click at [874, 519] on button "Checkout" at bounding box center [981, 517] width 369 height 22
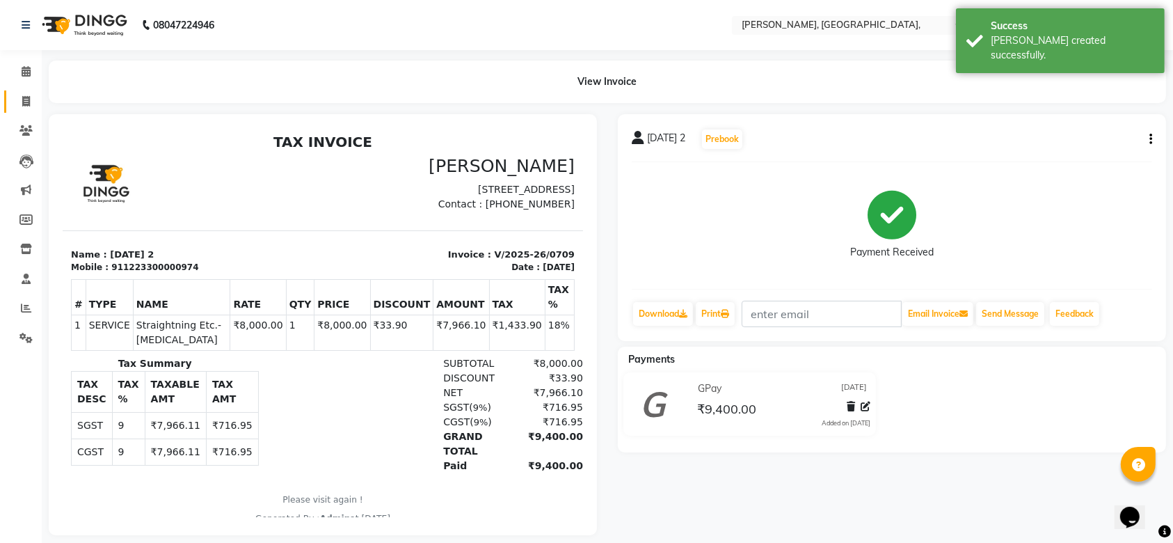
click at [17, 110] on link "Invoice" at bounding box center [20, 101] width 33 height 23
select select "service"
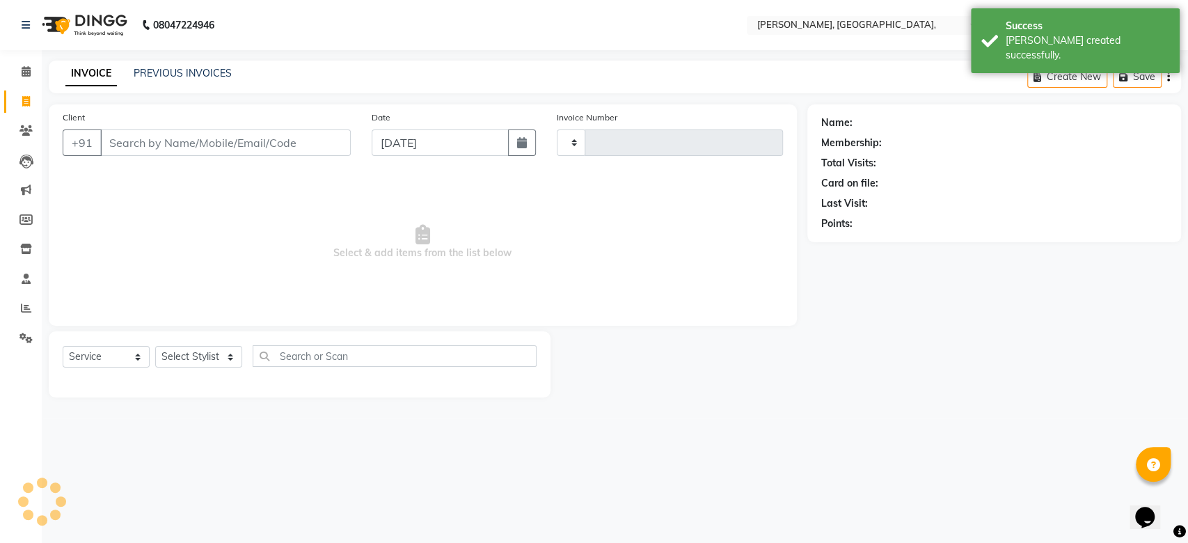
type input "0710"
select select "5248"
click at [433, 140] on input "[DATE]" at bounding box center [440, 142] width 137 height 26
select select "9"
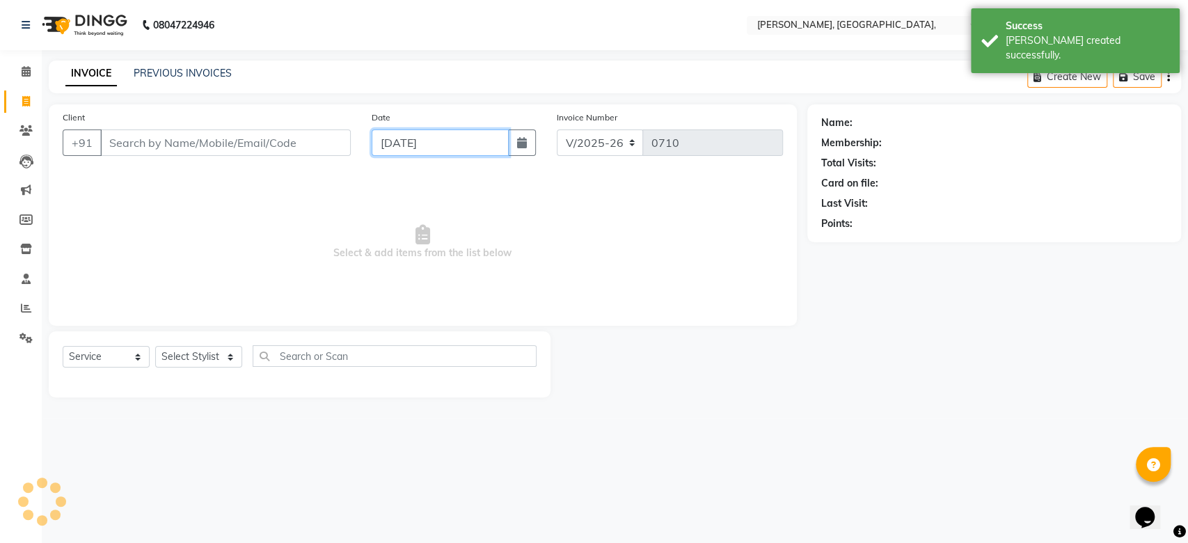
select select "2025"
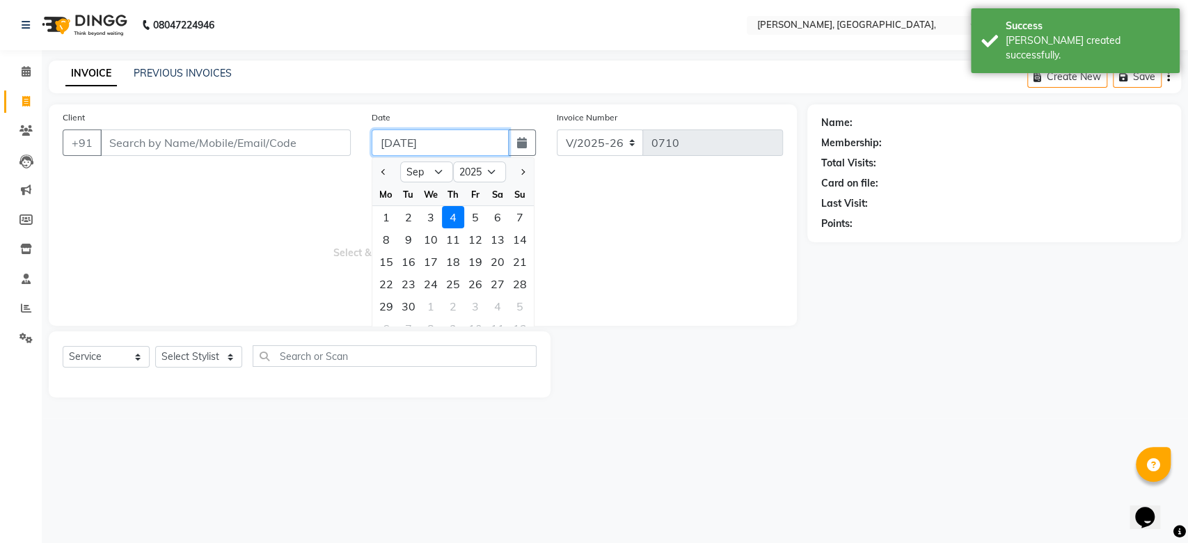
click at [433, 140] on input "[DATE]" at bounding box center [440, 142] width 137 height 26
paste input "30-08"
type input "[DATE]"
click at [170, 146] on input "Client" at bounding box center [225, 142] width 250 height 26
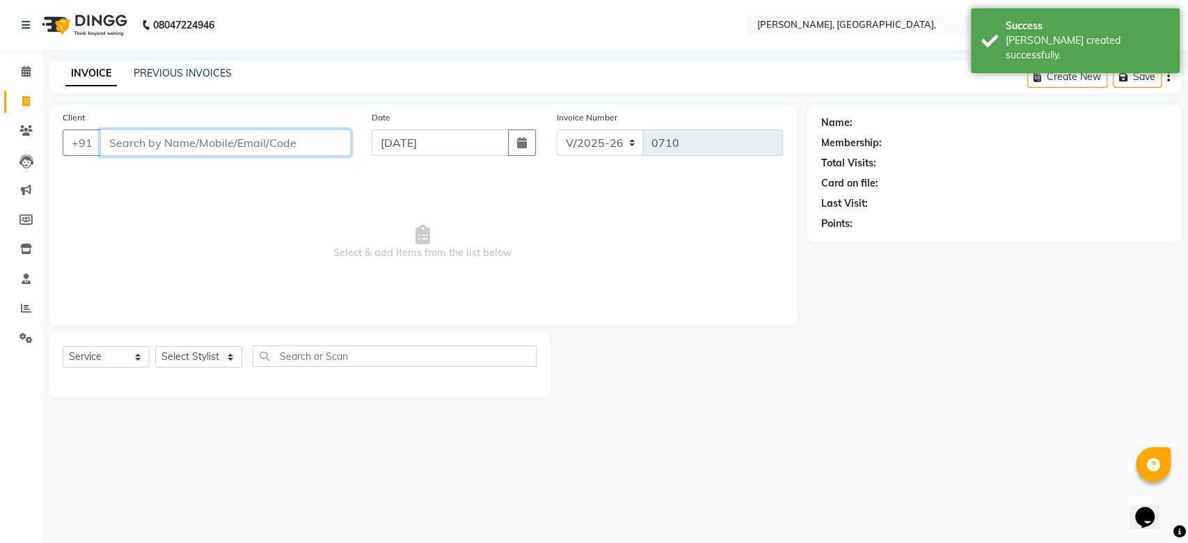
click at [170, 146] on input "Client" at bounding box center [225, 142] width 250 height 26
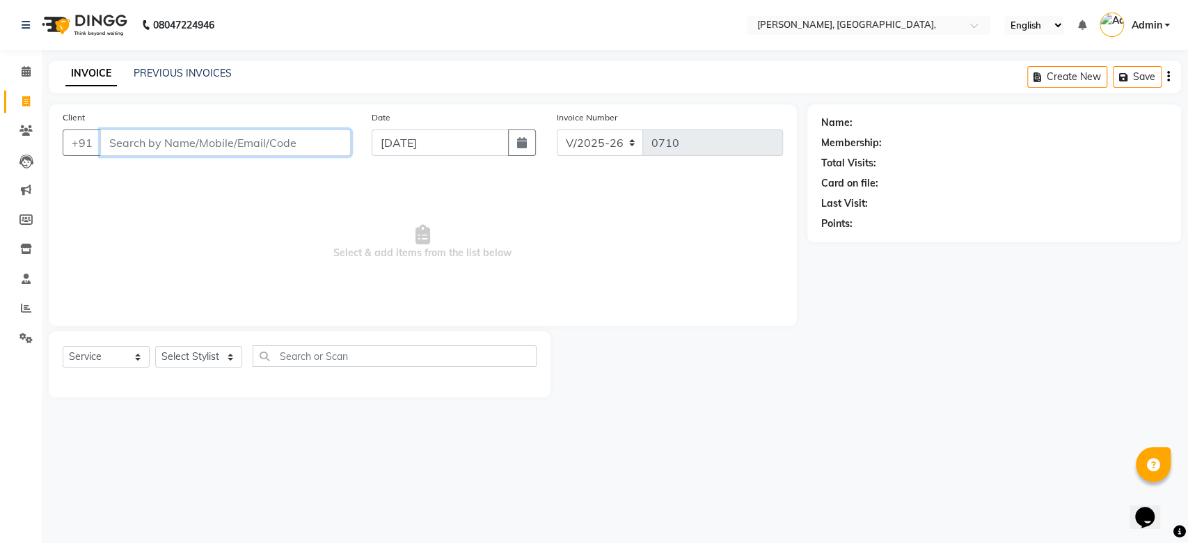
paste input "[DATE]"
type input "1223300000975"
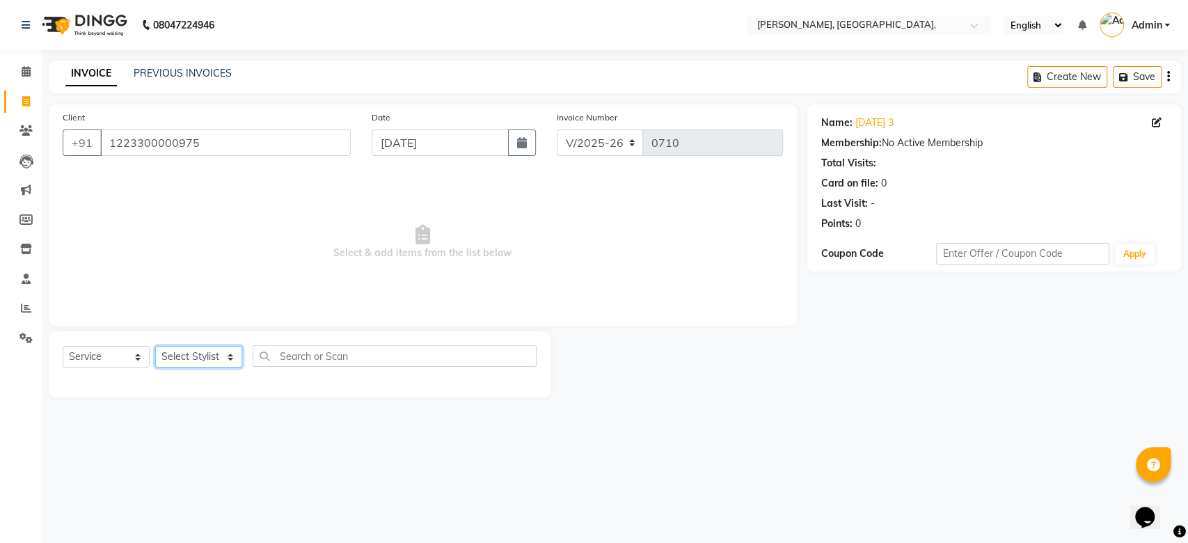
click at [191, 353] on select "Select Stylist Aarti Admin Anuradha Armaan [PERSON_NAME] [PERSON_NAME] [PERSON_…" at bounding box center [198, 357] width 87 height 22
click at [115, 359] on select "Select Service Product Membership Package Voucher Prepaid Gift Card" at bounding box center [106, 357] width 87 height 22
select select "product"
click at [63, 346] on select "Select Service Product Membership Package Voucher Prepaid Gift Card" at bounding box center [106, 357] width 87 height 22
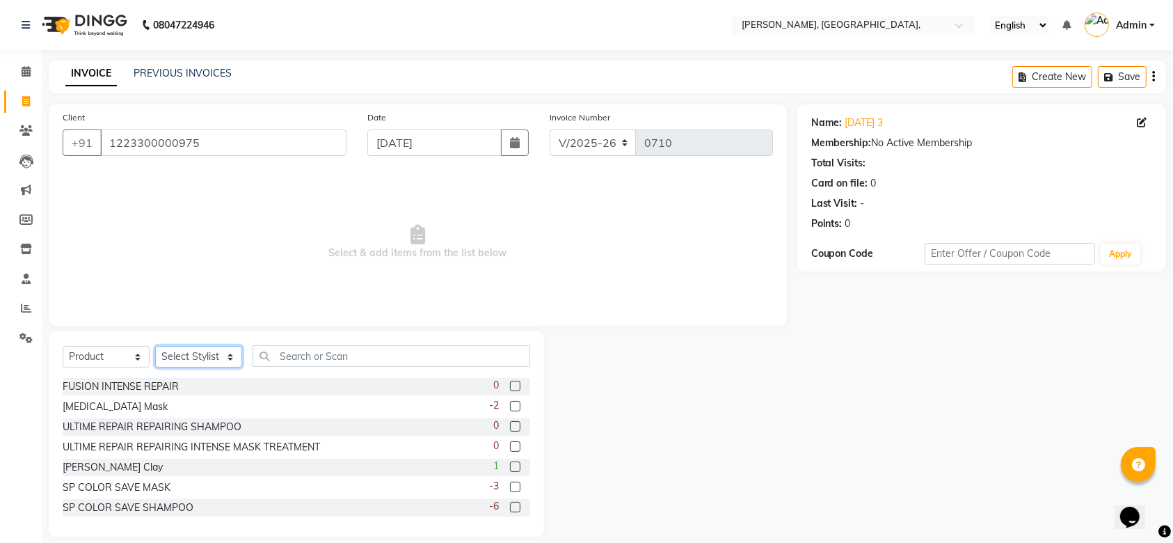
click at [199, 358] on select "Select Stylist Aarti Admin Anuradha Armaan [PERSON_NAME] [PERSON_NAME] [PERSON_…" at bounding box center [198, 357] width 87 height 22
select select "33987"
click at [155, 346] on select "Select Stylist Aarti Admin Anuradha Armaan [PERSON_NAME] [PERSON_NAME] [PERSON_…" at bounding box center [198, 357] width 87 height 22
click at [322, 348] on input "text" at bounding box center [392, 356] width 278 height 22
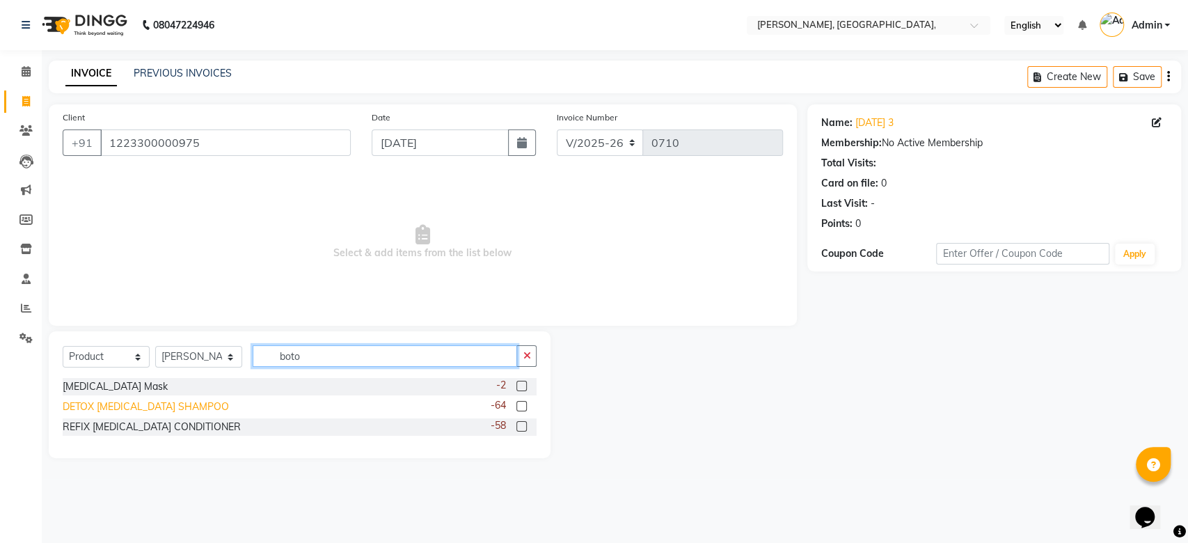
type input "boto"
click at [163, 409] on div "DETOX [MEDICAL_DATA] SHAMPOO" at bounding box center [146, 406] width 166 height 15
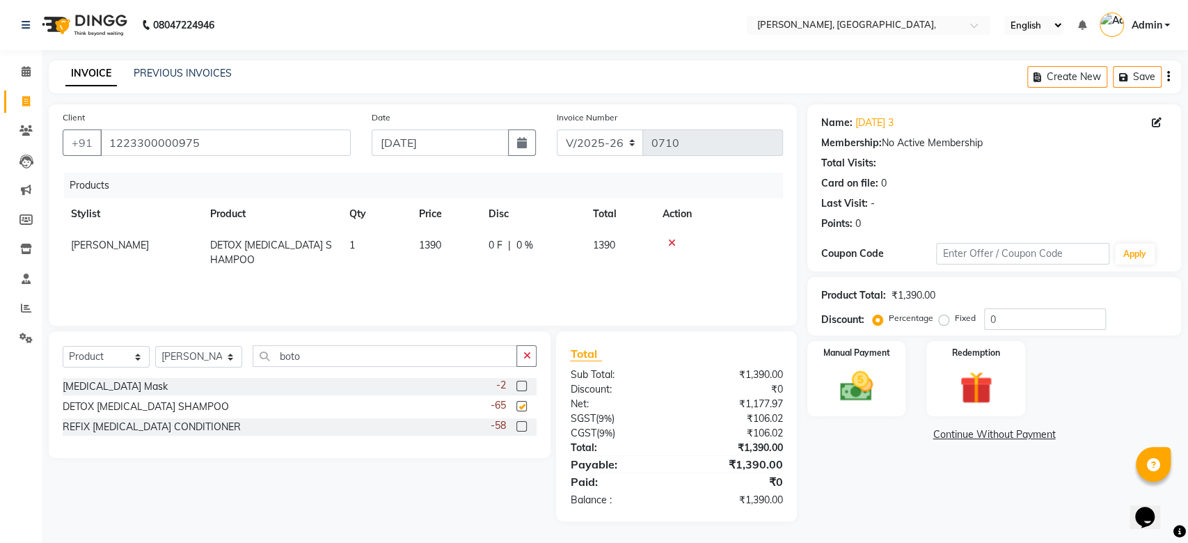
checkbox input "false"
click at [152, 431] on div "REFIX [MEDICAL_DATA] CONDITIONER" at bounding box center [152, 427] width 178 height 15
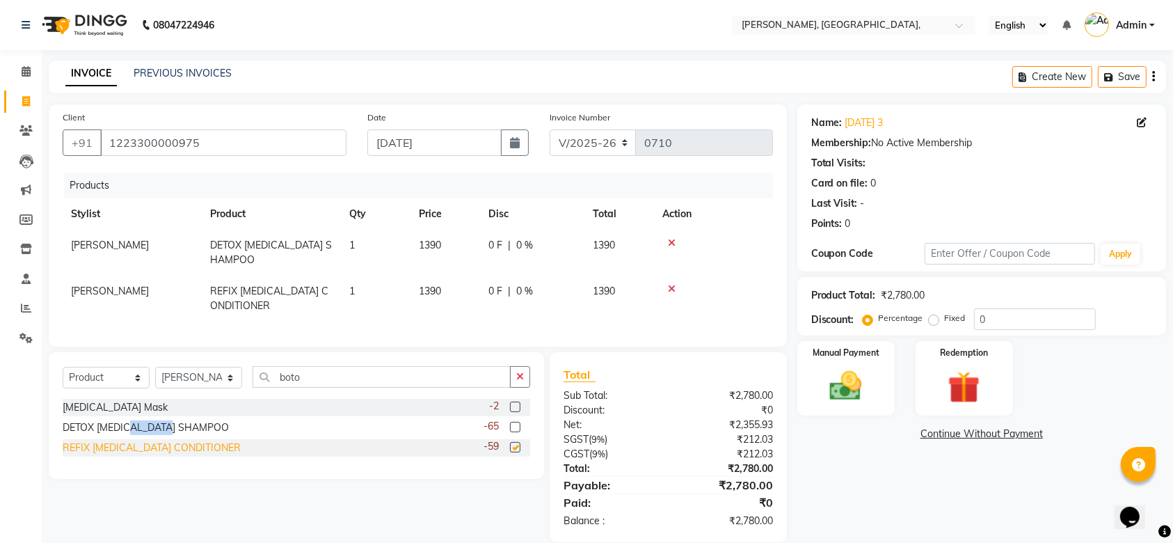
checkbox input "false"
click at [152, 431] on div "DETOX [MEDICAL_DATA] SHAMPOO" at bounding box center [146, 427] width 166 height 15
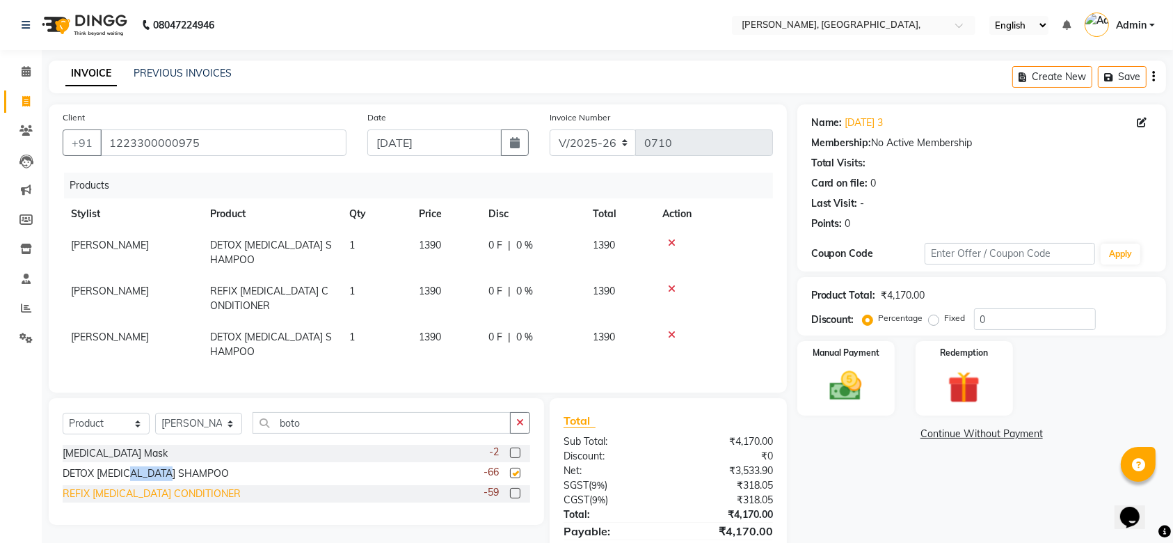
checkbox input "false"
click at [674, 321] on td at bounding box center [713, 344] width 119 height 46
click at [669, 330] on icon at bounding box center [672, 335] width 8 height 10
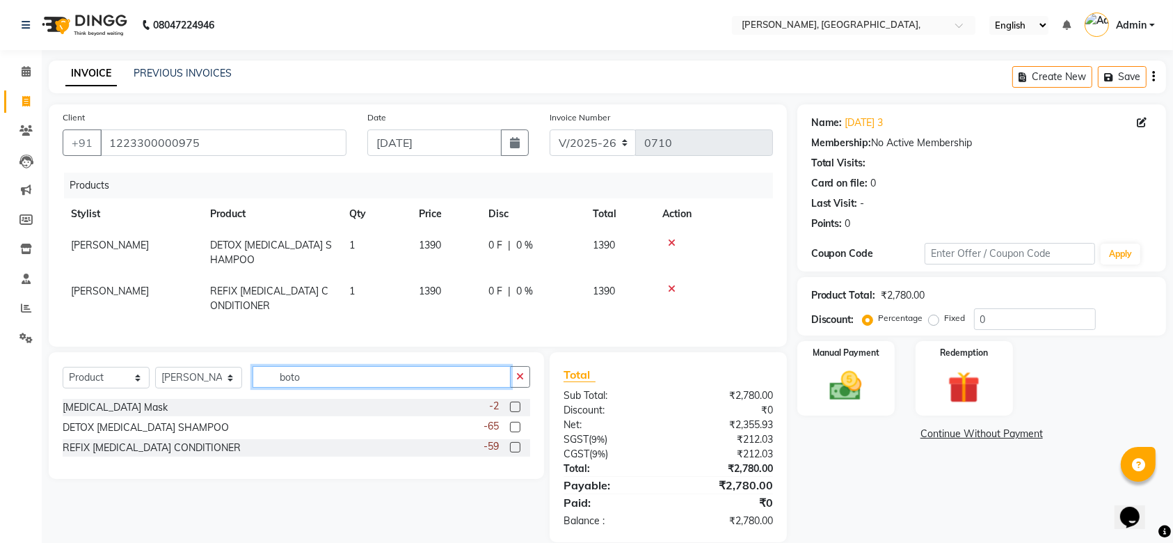
click at [297, 385] on input "boto" at bounding box center [382, 377] width 258 height 22
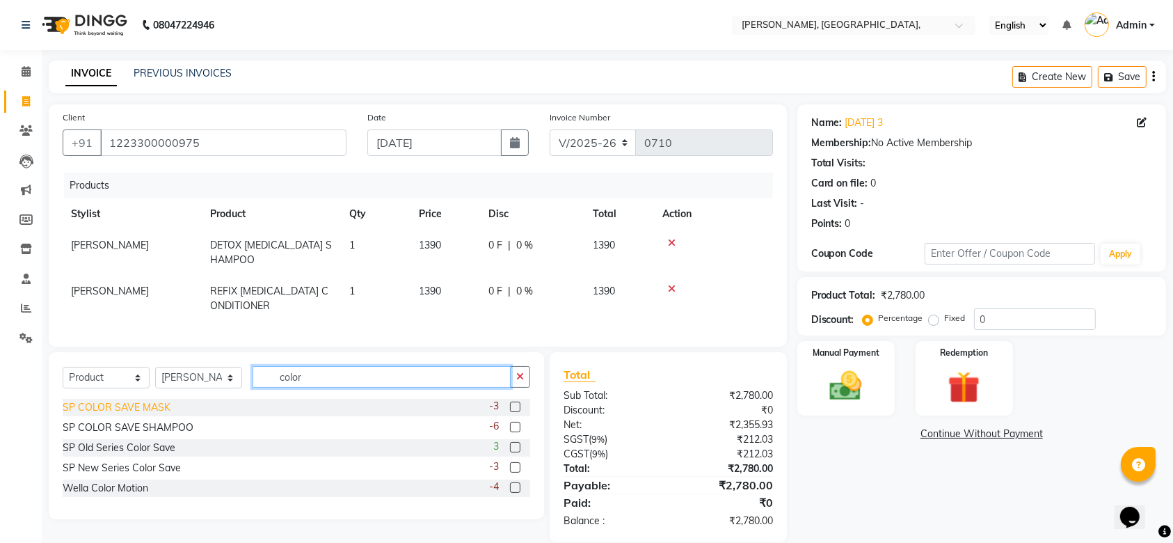
type input "color"
click at [122, 408] on div "SP COLOR SAVE MASK" at bounding box center [117, 407] width 108 height 15
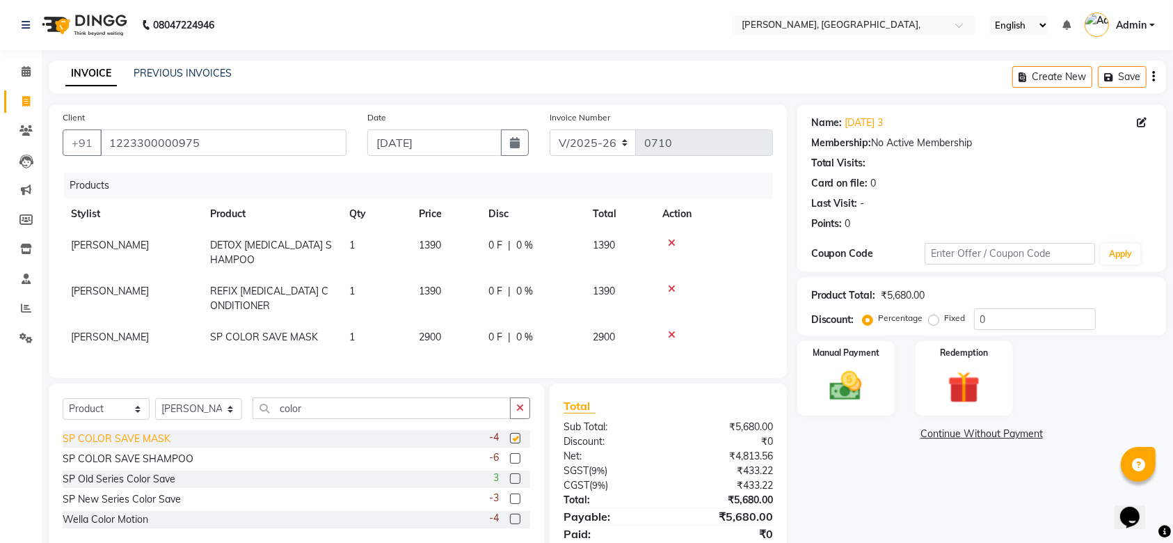
checkbox input "false"
click at [150, 457] on div "SP COLOR SAVE SHAMPOO" at bounding box center [128, 459] width 131 height 15
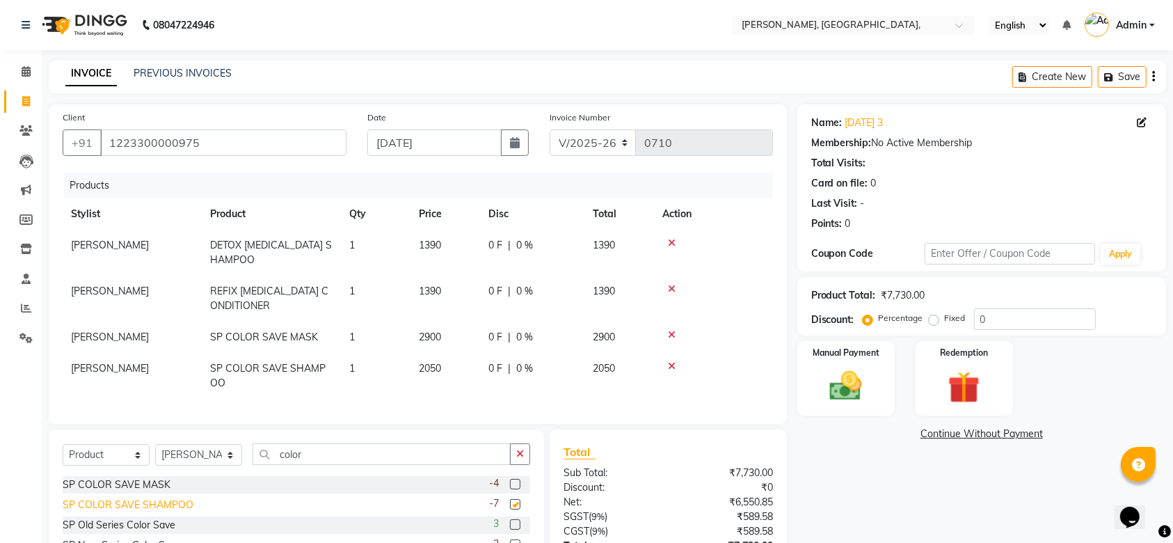
checkbox input "false"
click at [669, 239] on icon at bounding box center [672, 243] width 8 height 10
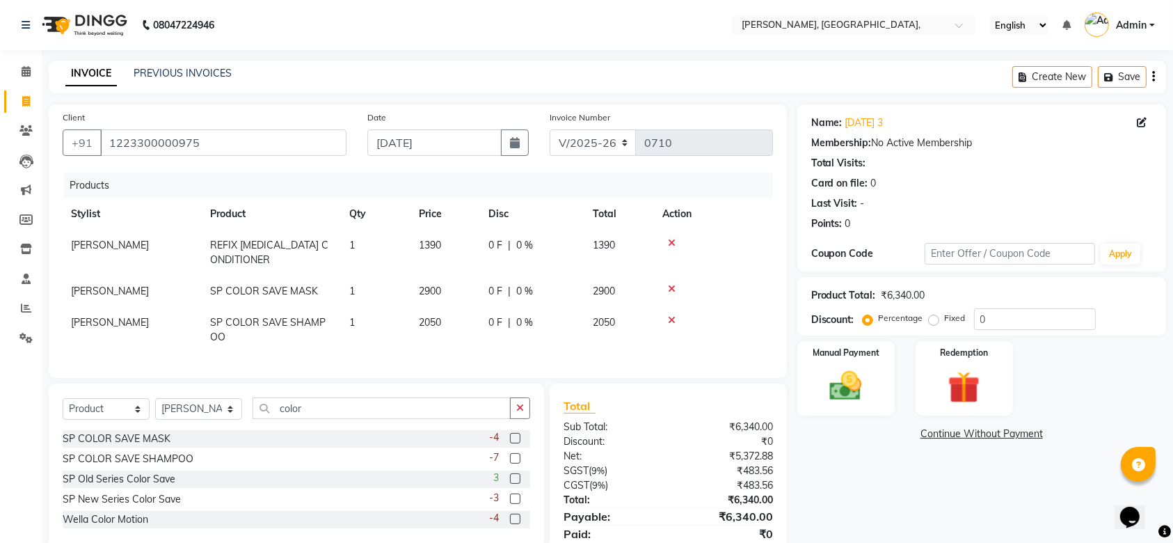
click at [669, 239] on icon at bounding box center [672, 243] width 8 height 10
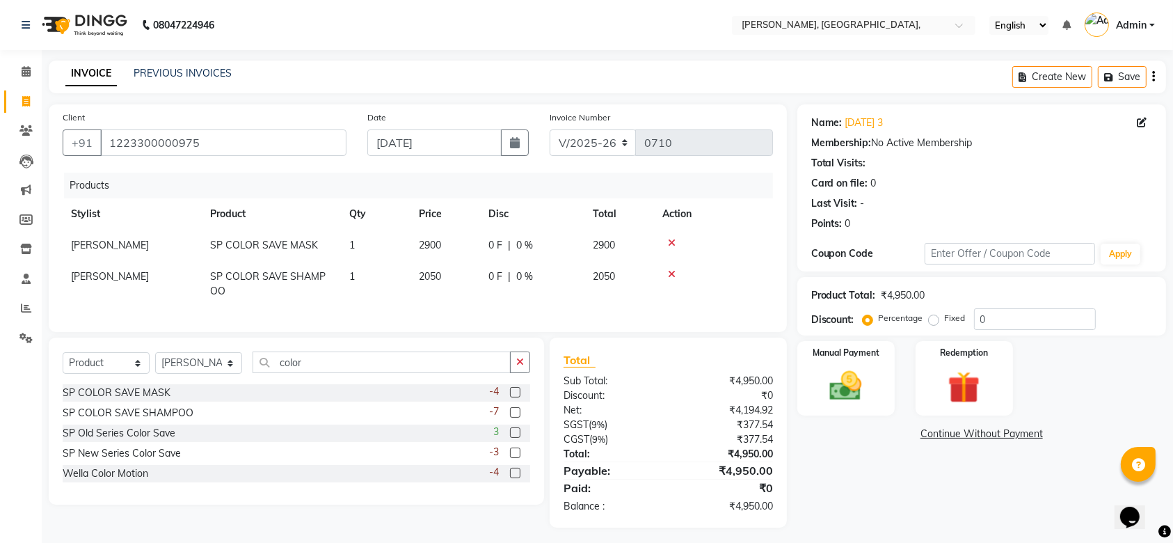
click at [440, 242] on span "2900" at bounding box center [430, 245] width 22 height 13
select select "33987"
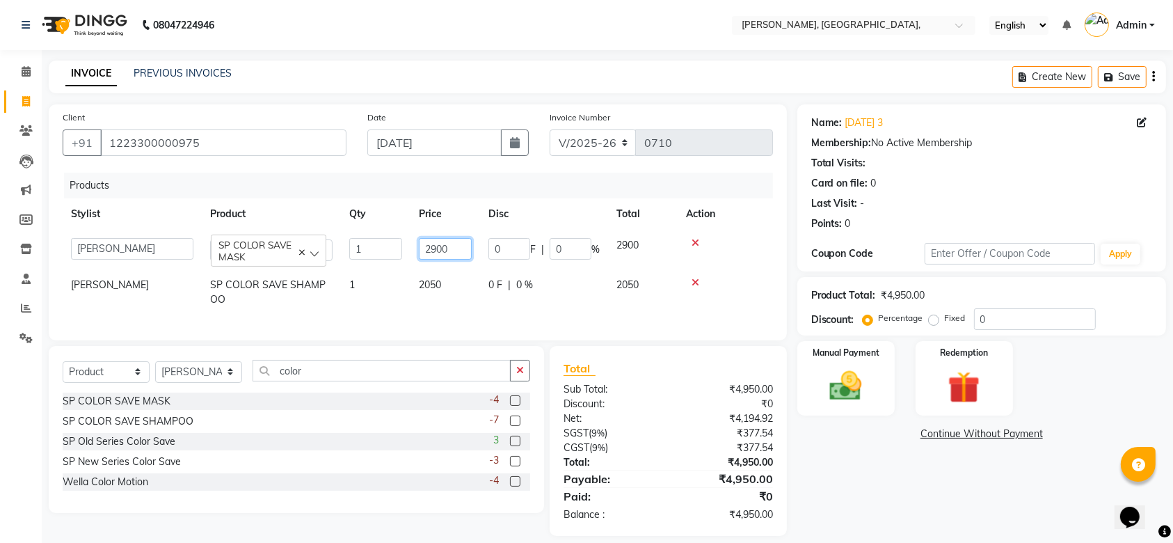
click at [429, 248] on input "2900" at bounding box center [445, 249] width 53 height 22
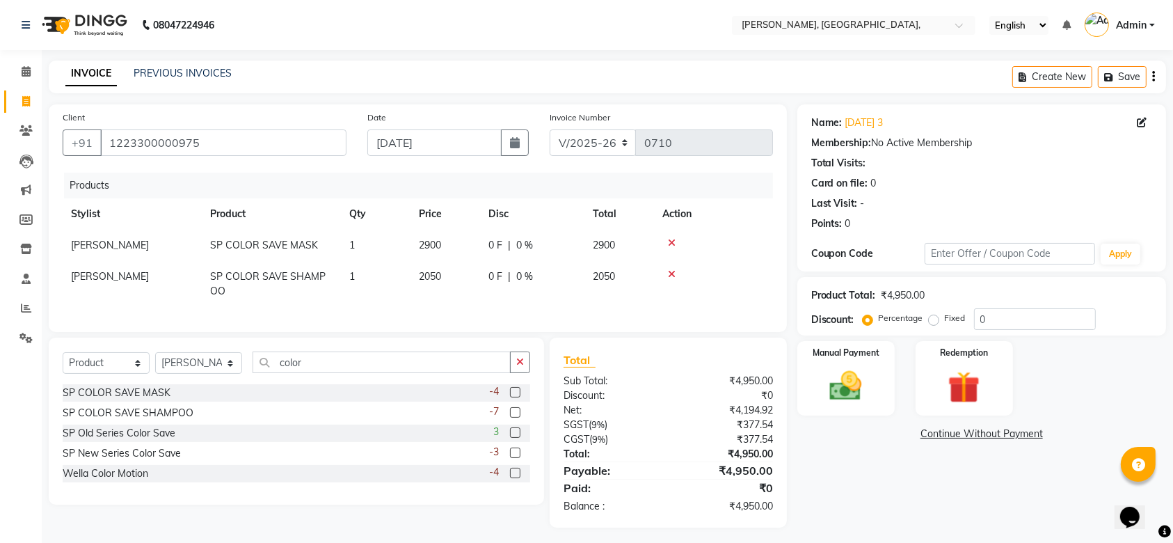
click at [434, 283] on td "2050" at bounding box center [446, 284] width 70 height 46
select select "33987"
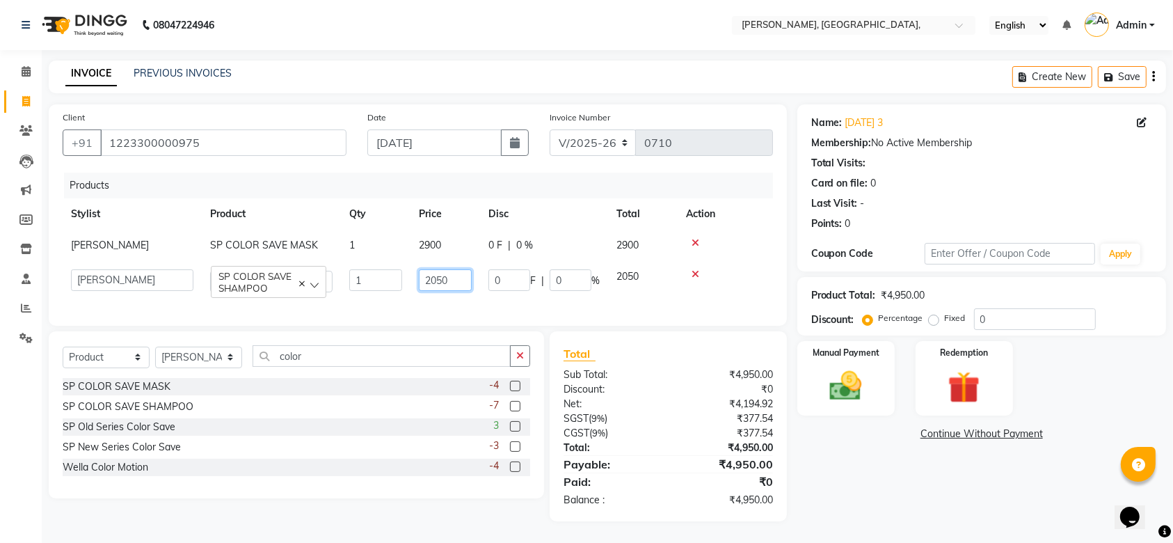
click at [431, 284] on input "2050" at bounding box center [445, 280] width 53 height 22
type input "1050"
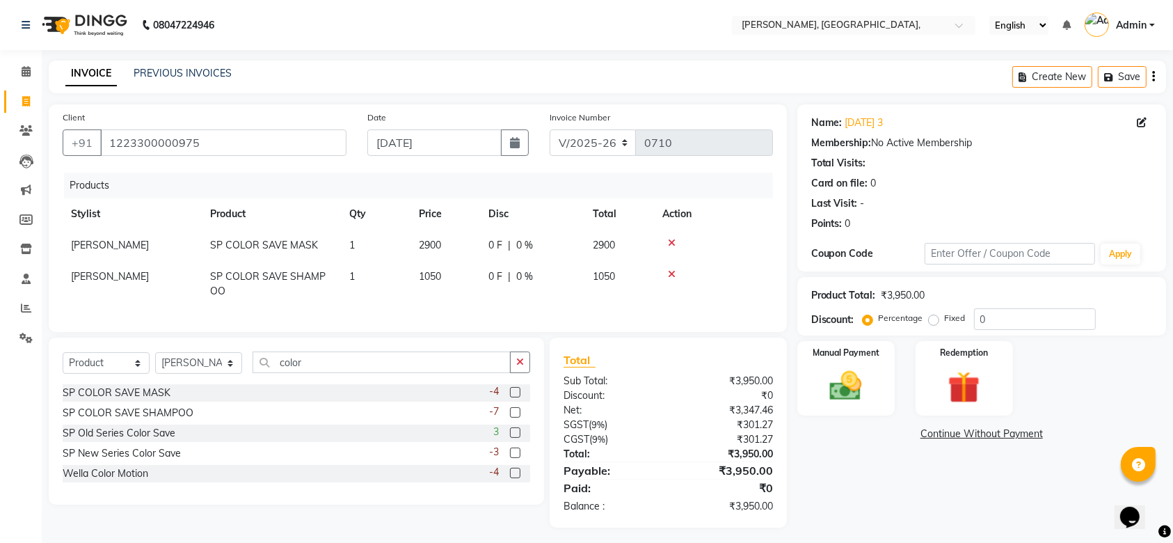
click at [437, 244] on span "2900" at bounding box center [430, 245] width 22 height 13
select select "33987"
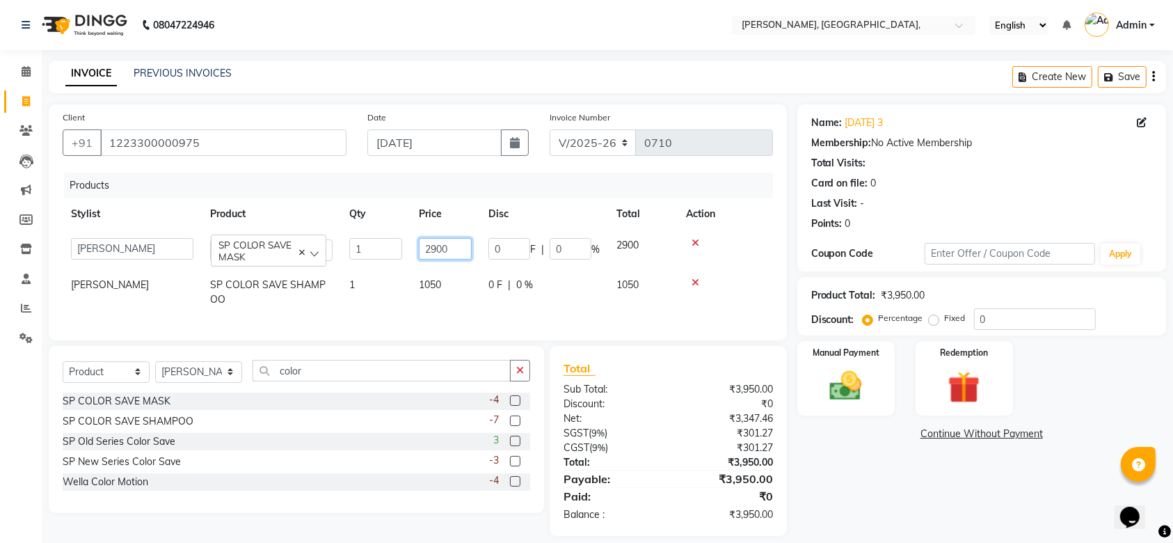
click at [437, 244] on input "2900" at bounding box center [445, 249] width 53 height 22
type input "1900"
click at [432, 314] on div "Products Stylist Product Qty Price Disc Total Action Aarti Admin Anuradha Armaa…" at bounding box center [418, 250] width 710 height 154
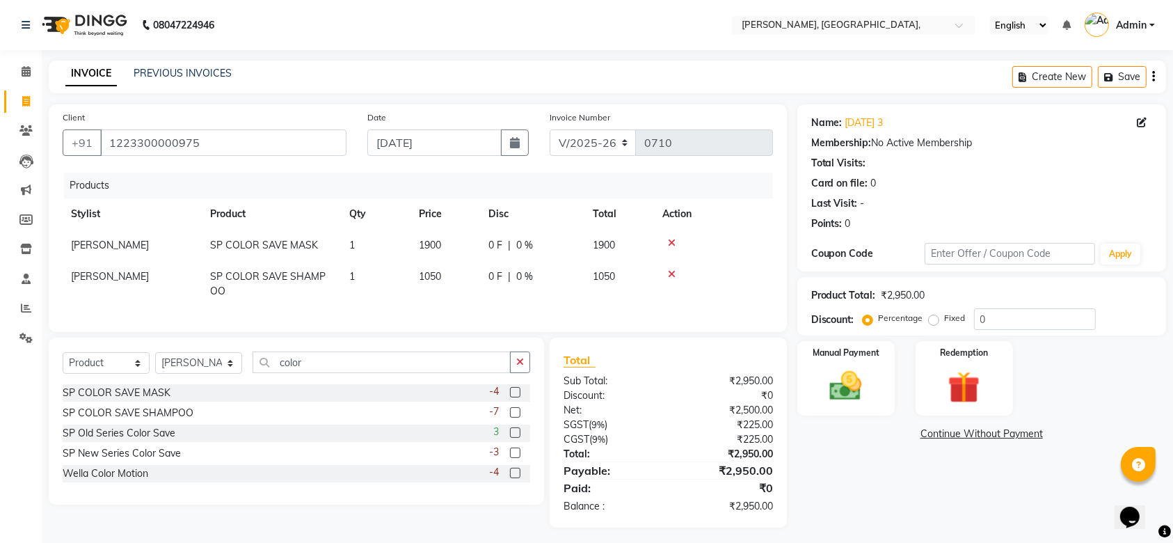
click at [444, 241] on td "1900" at bounding box center [446, 245] width 70 height 31
select select "33987"
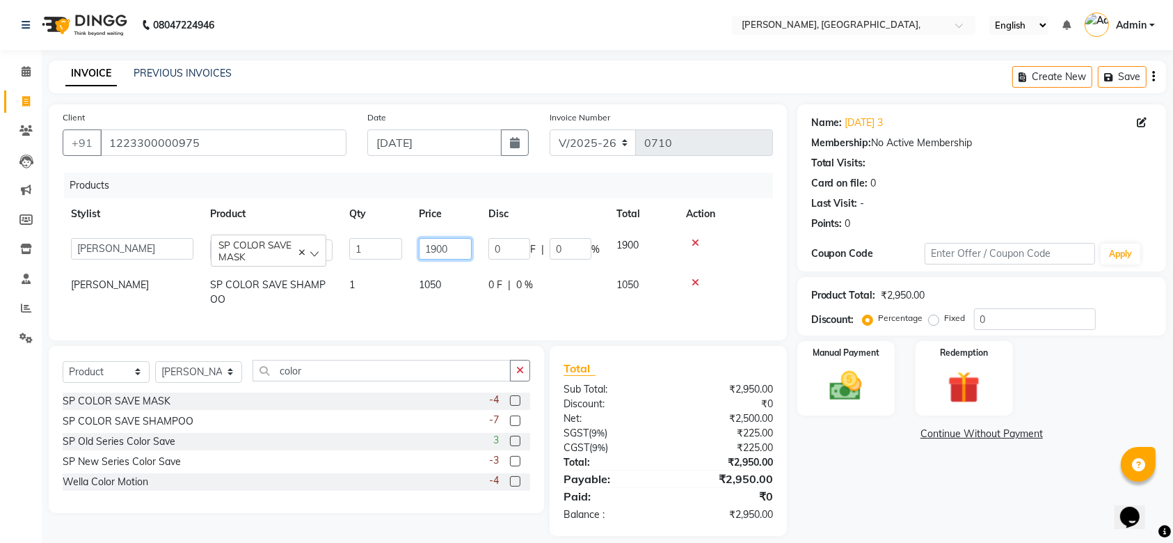
drag, startPoint x: 468, startPoint y: 255, endPoint x: 417, endPoint y: 244, distance: 52.0
click at [417, 244] on td "1900" at bounding box center [446, 250] width 70 height 40
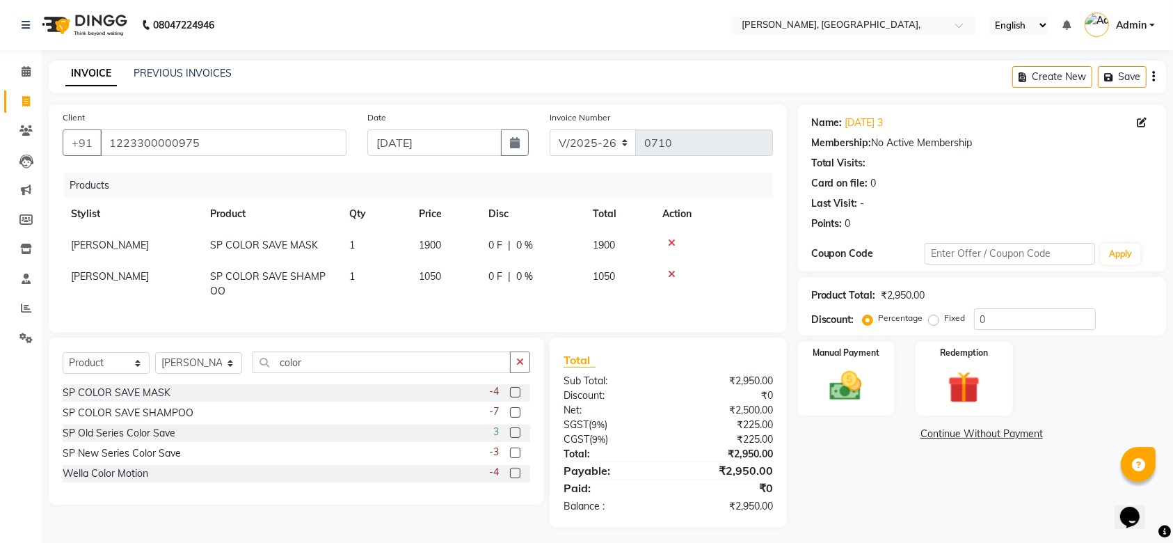
click at [441, 282] on td "1050" at bounding box center [446, 284] width 70 height 46
select select "33987"
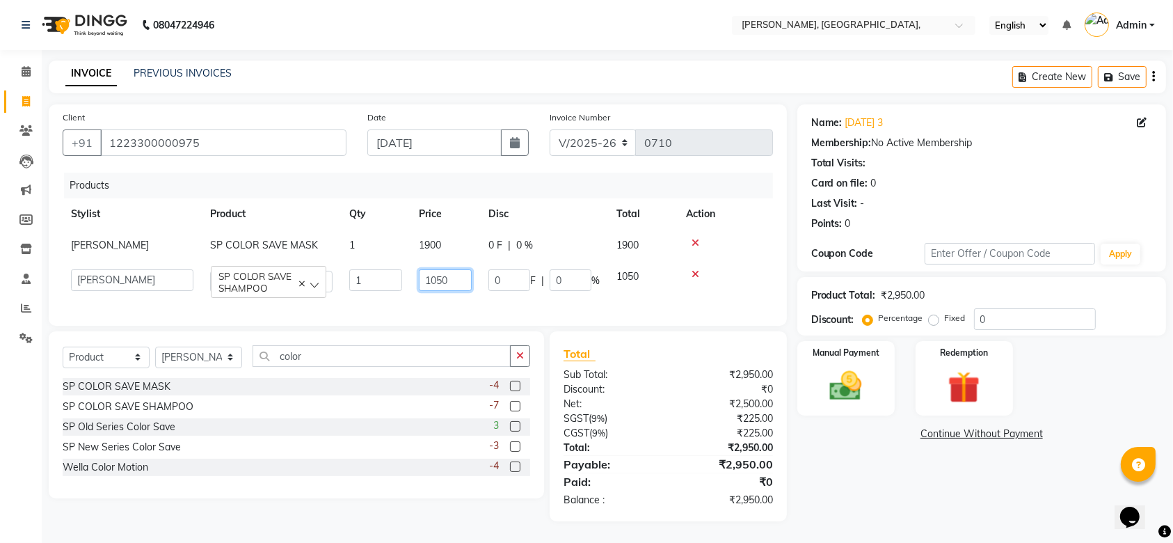
drag, startPoint x: 460, startPoint y: 282, endPoint x: 320, endPoint y: 262, distance: 141.2
click at [320, 262] on tr "Aarti Admin Anuradha Armaan [PERSON_NAME] [PERSON_NAME] [PERSON_NAME] Rahat [PE…" at bounding box center [418, 281] width 710 height 40
type input "1550"
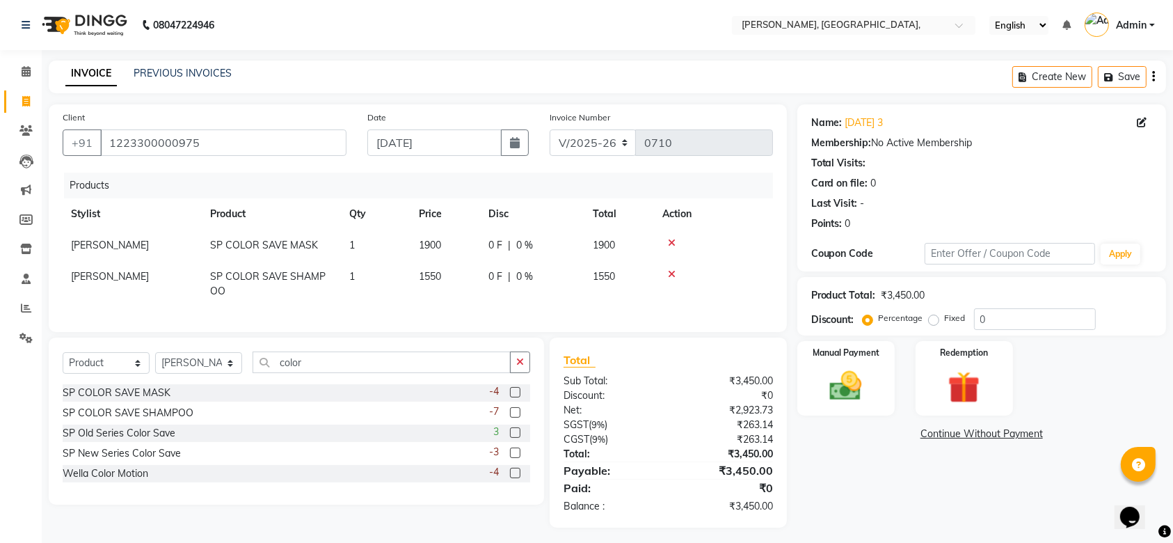
click at [468, 242] on td "1900" at bounding box center [446, 245] width 70 height 31
select select "33987"
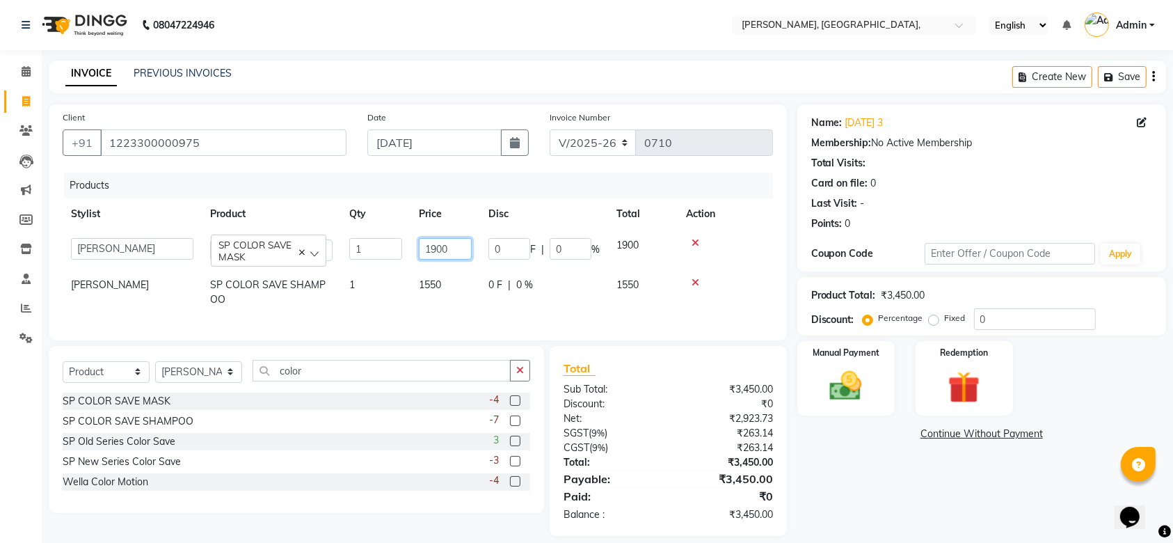
click at [463, 249] on input "1900" at bounding box center [445, 249] width 53 height 22
type input "2400"
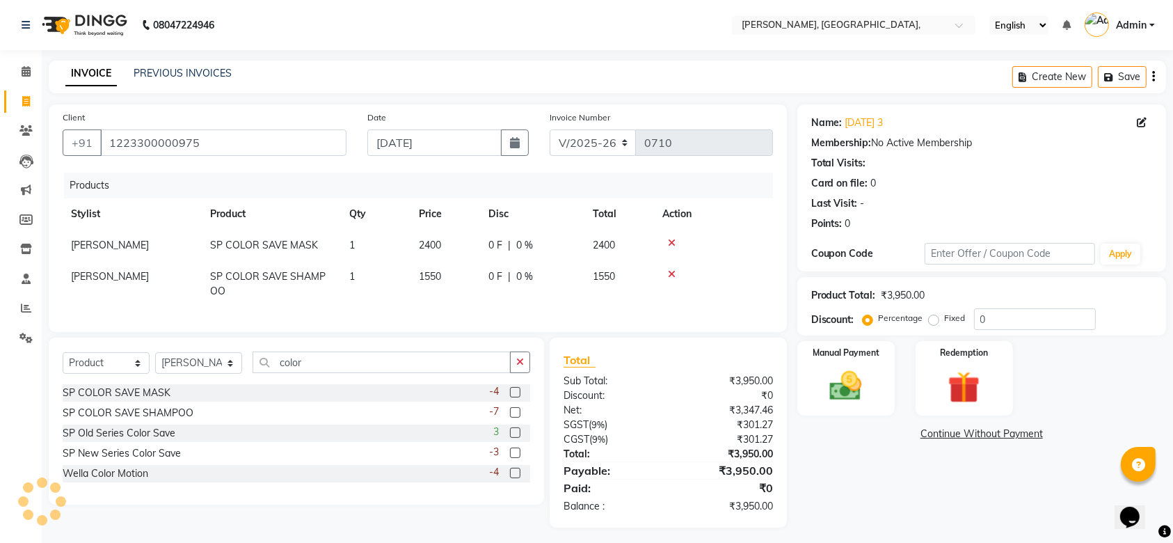
click at [464, 309] on div "Products Stylist Product Qty Price Disc Total Action [PERSON_NAME] SP COLOR SAV…" at bounding box center [418, 245] width 710 height 145
click at [465, 281] on td "1550" at bounding box center [446, 284] width 70 height 46
select select "33987"
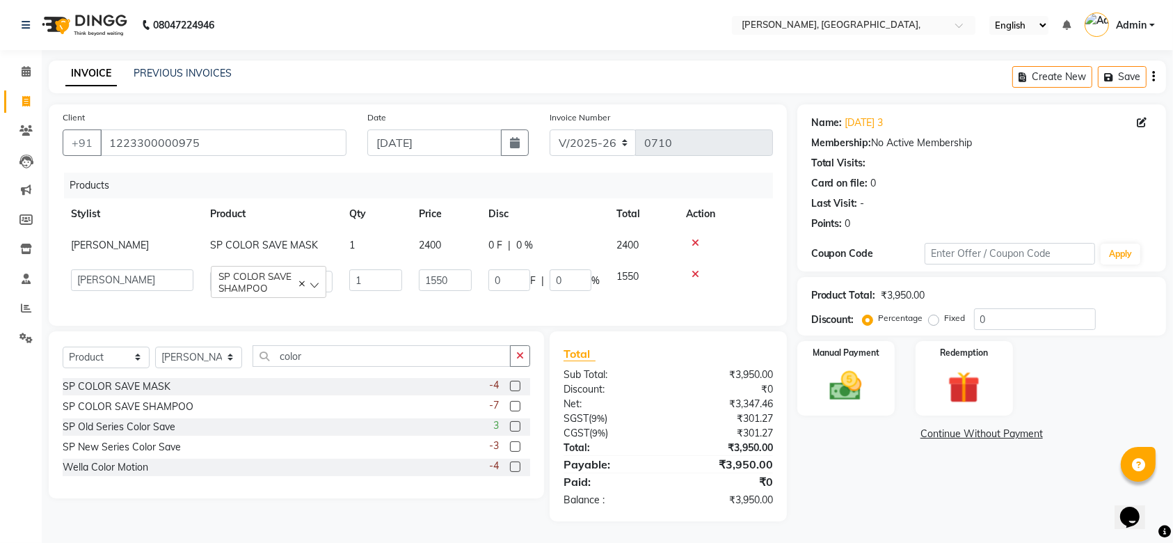
click at [472, 282] on td "1550" at bounding box center [446, 281] width 70 height 40
click at [471, 282] on input "1550" at bounding box center [445, 280] width 53 height 22
type input "1500"
click at [471, 282] on input "1500" at bounding box center [445, 280] width 53 height 22
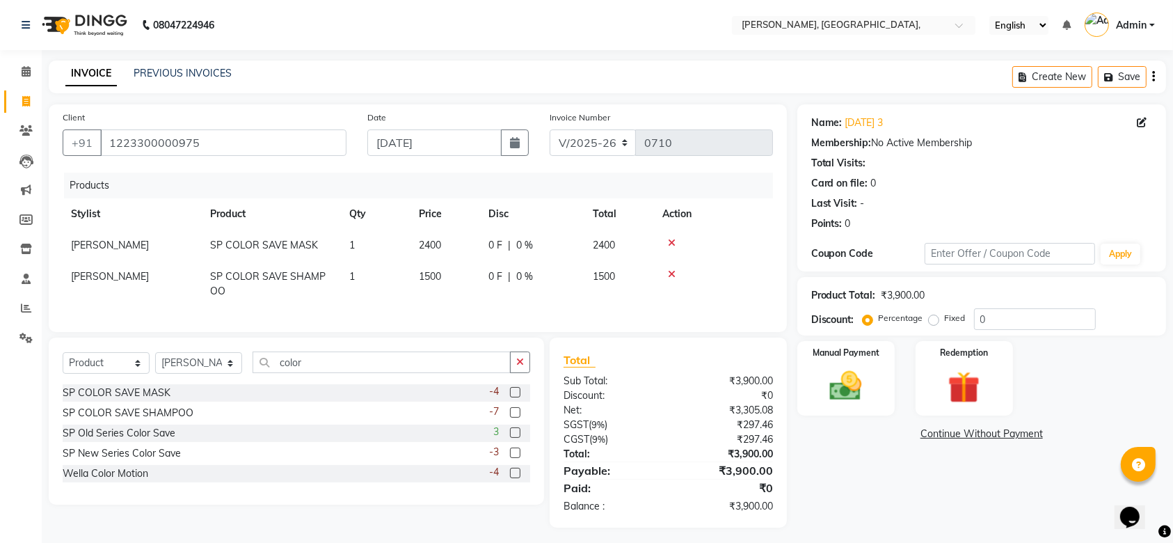
click at [431, 307] on div "Products Stylist Product Qty Price Disc Total Action [PERSON_NAME] SP COLOR SAV…" at bounding box center [418, 245] width 710 height 145
click at [434, 280] on span "1500" at bounding box center [430, 276] width 22 height 13
select select "33987"
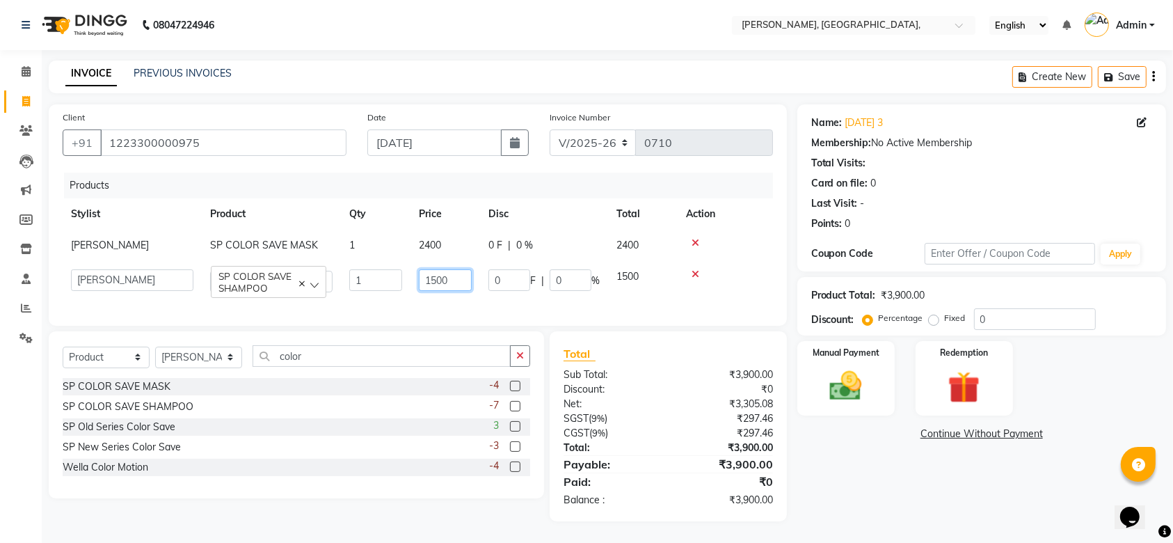
click at [436, 289] on input "1500" at bounding box center [445, 280] width 53 height 22
type input "1700"
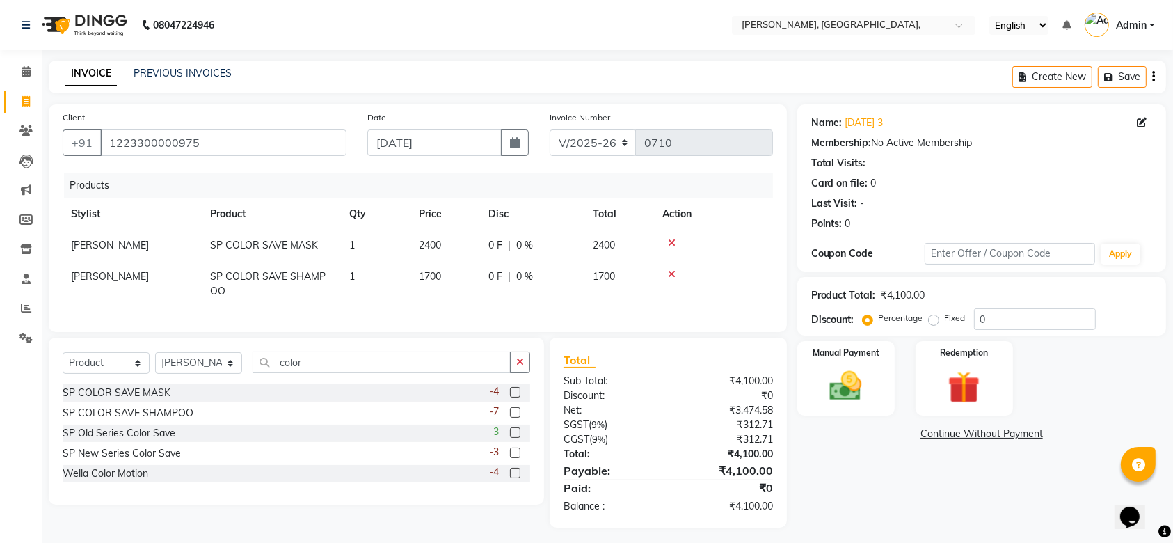
click at [436, 259] on td "2400" at bounding box center [446, 245] width 70 height 31
select select "33987"
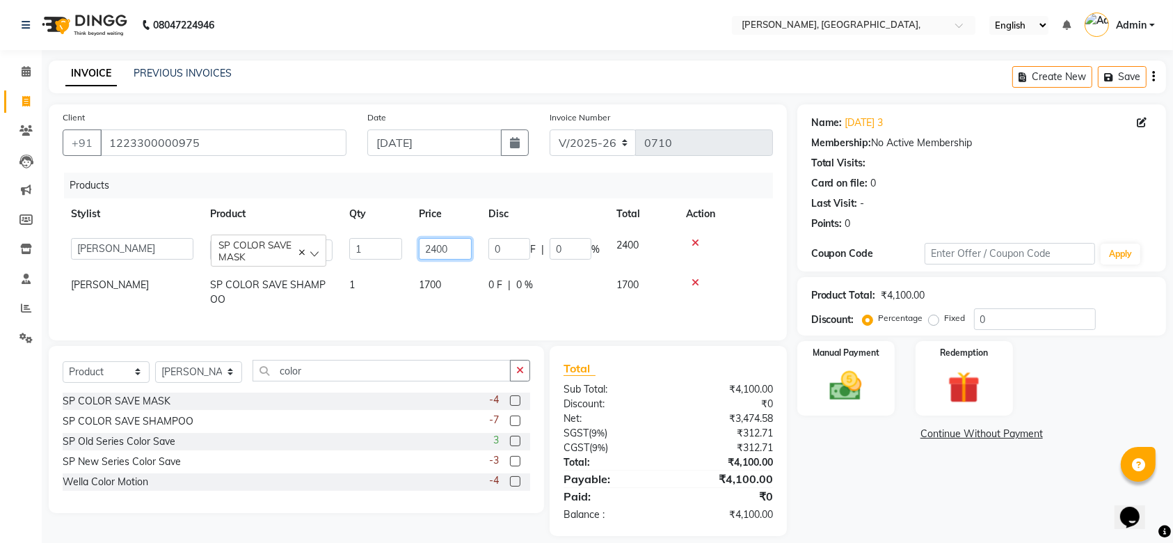
click at [438, 253] on input "2400" at bounding box center [445, 249] width 53 height 22
type input "2200"
click at [490, 319] on div "Products Stylist Product Qty Price Disc Total Action Aarti Admin Anuradha Armaa…" at bounding box center [418, 250] width 710 height 154
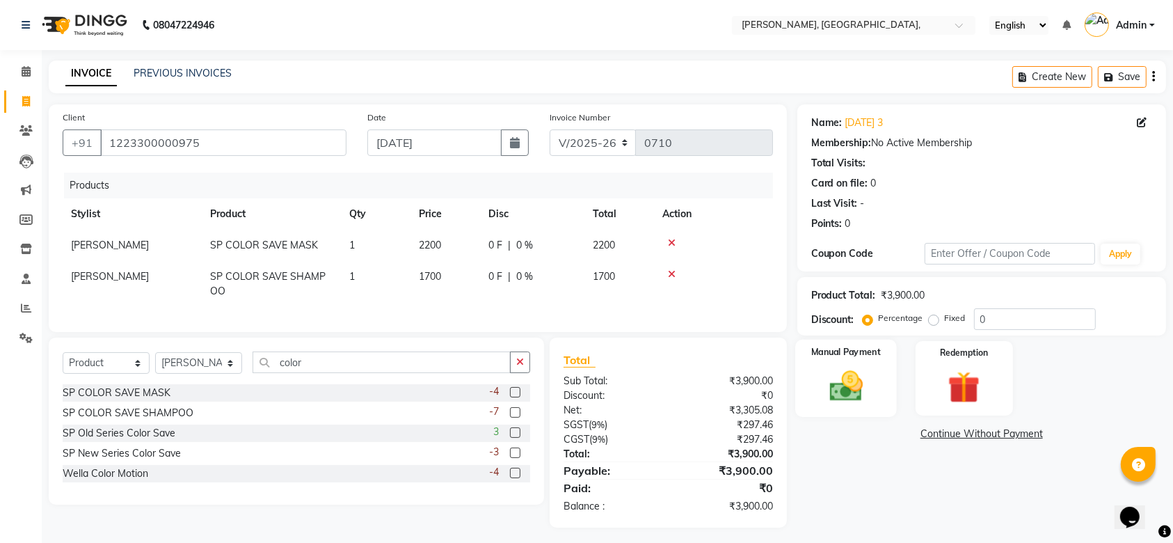
click at [852, 406] on div "Manual Payment" at bounding box center [846, 379] width 102 height 78
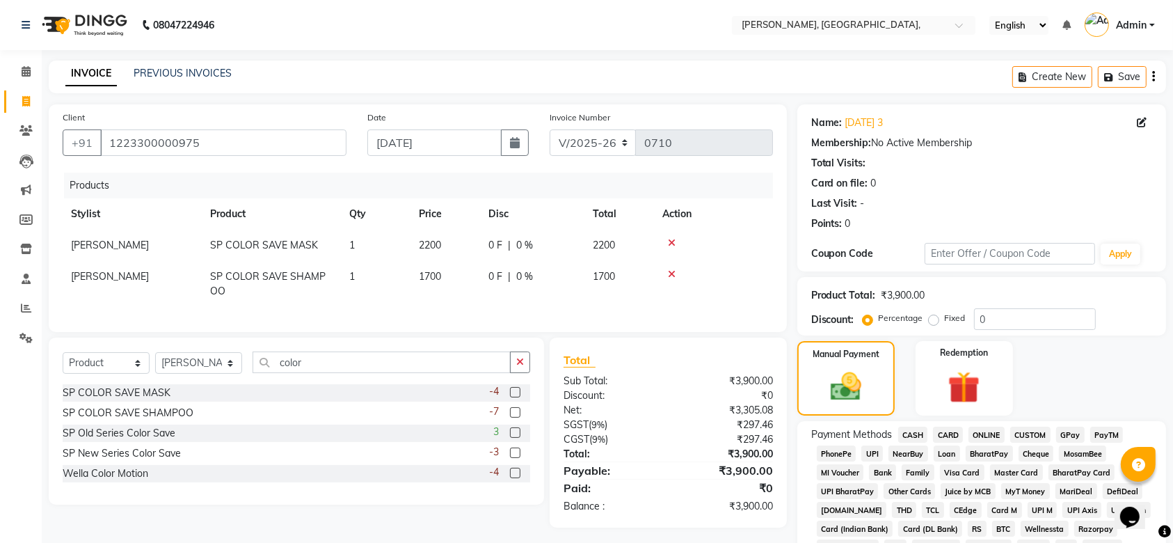
click at [1074, 431] on span "GPay" at bounding box center [1070, 435] width 29 height 16
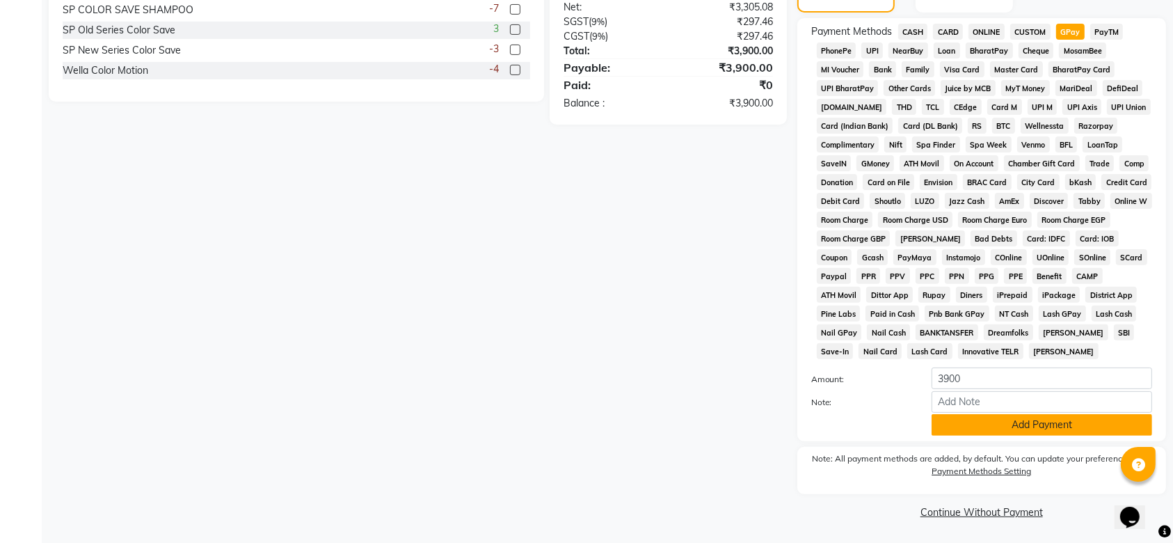
click at [963, 425] on button "Add Payment" at bounding box center [1042, 425] width 221 height 22
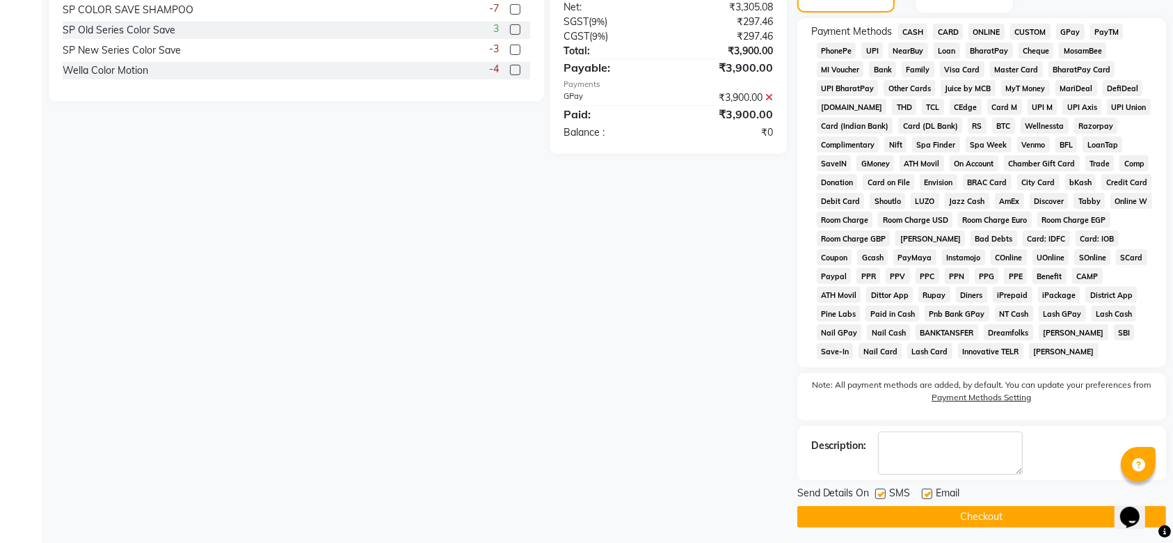
click at [880, 491] on label at bounding box center [880, 493] width 10 height 10
click at [880, 491] on input "checkbox" at bounding box center [879, 494] width 9 height 9
checkbox input "false"
click at [926, 497] on label at bounding box center [927, 493] width 10 height 10
click at [926, 497] on input "checkbox" at bounding box center [926, 494] width 9 height 9
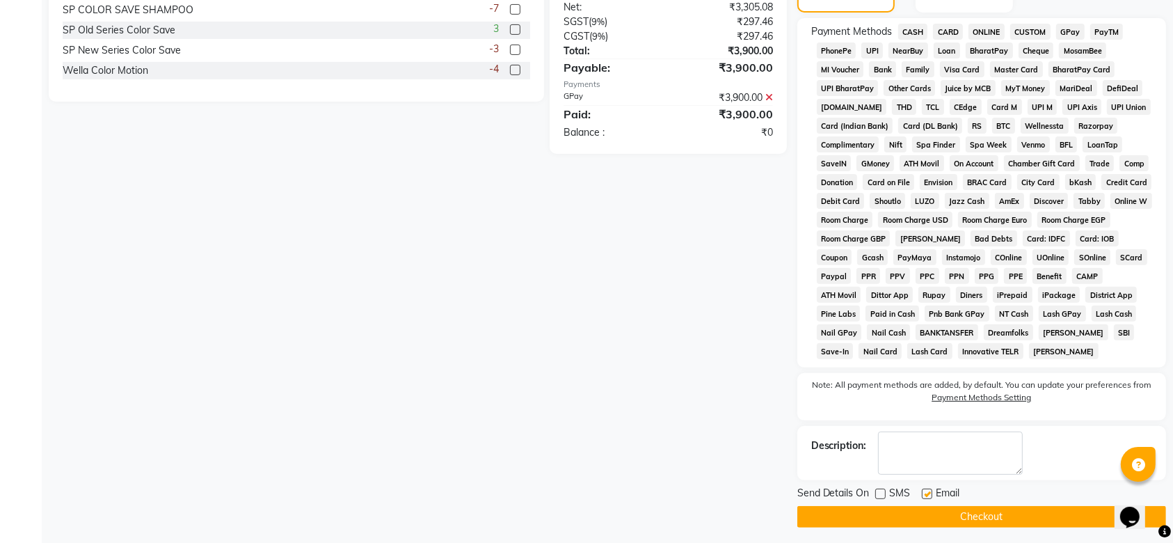
checkbox input "false"
drag, startPoint x: 824, startPoint y: 536, endPoint x: 816, endPoint y: 527, distance: 11.8
click at [816, 527] on main "INVOICE PREVIOUS INVOICES Create New Save Client [PHONE_NUMBER] Date [DATE] Inv…" at bounding box center [607, 103] width 1131 height 891
click at [808, 510] on button "Checkout" at bounding box center [981, 517] width 369 height 22
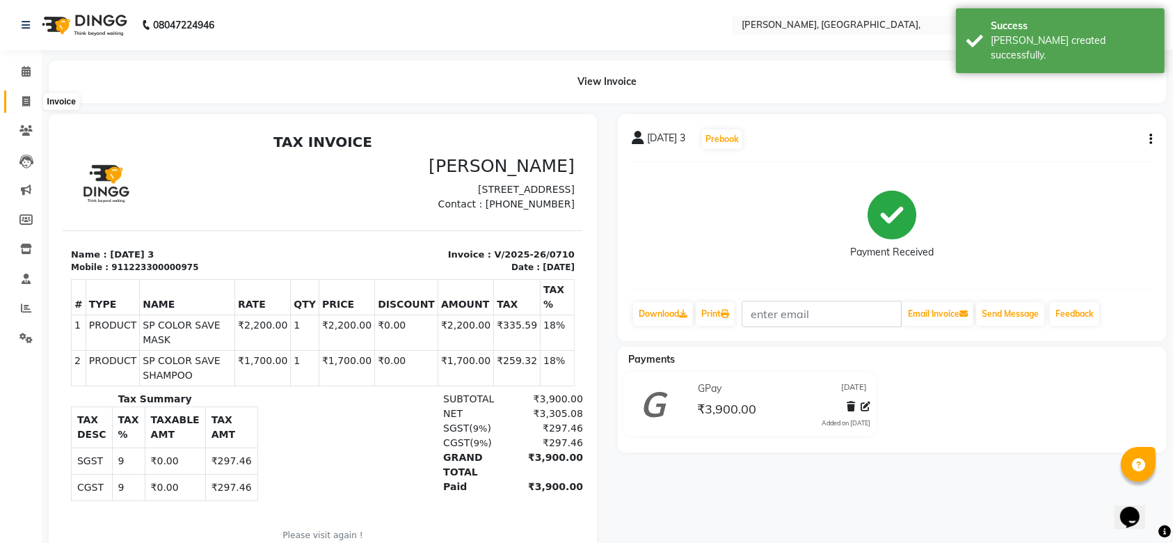
click at [15, 103] on span at bounding box center [26, 102] width 24 height 16
select select "5248"
select select "service"
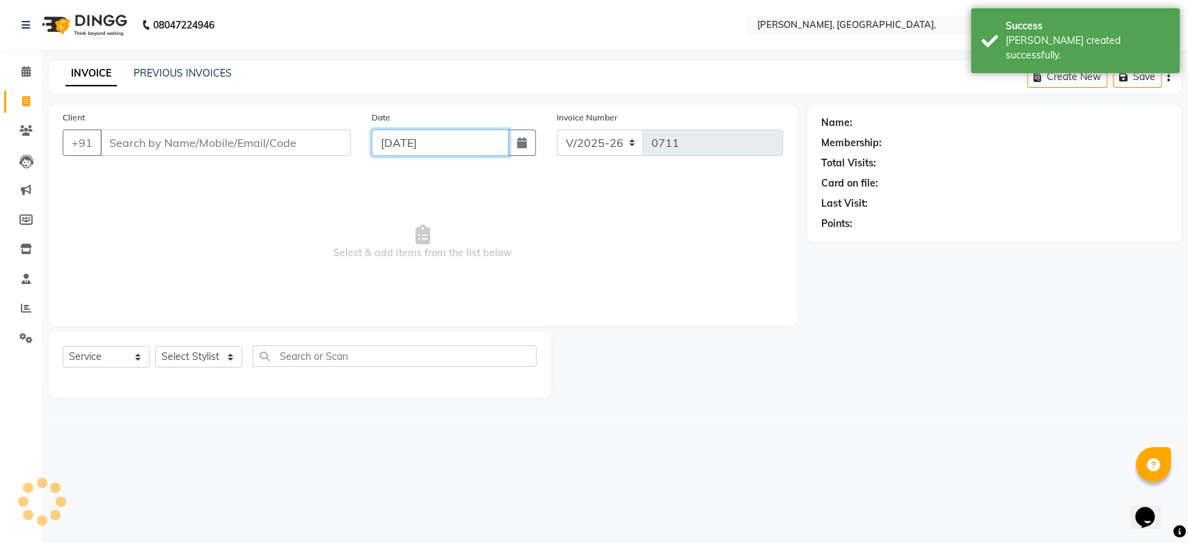
click at [406, 138] on input "[DATE]" at bounding box center [440, 142] width 137 height 26
select select "9"
select select "2025"
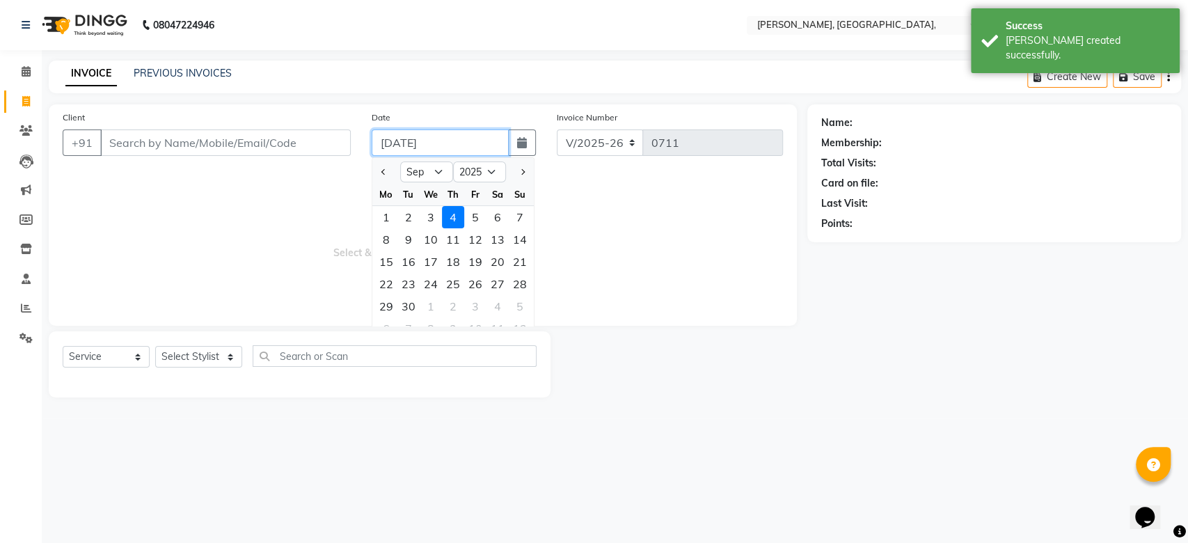
click at [406, 138] on input "[DATE]" at bounding box center [440, 142] width 137 height 26
paste input "30-08"
type input "[DATE]"
click at [213, 225] on span "Select & add items from the list below" at bounding box center [423, 242] width 720 height 139
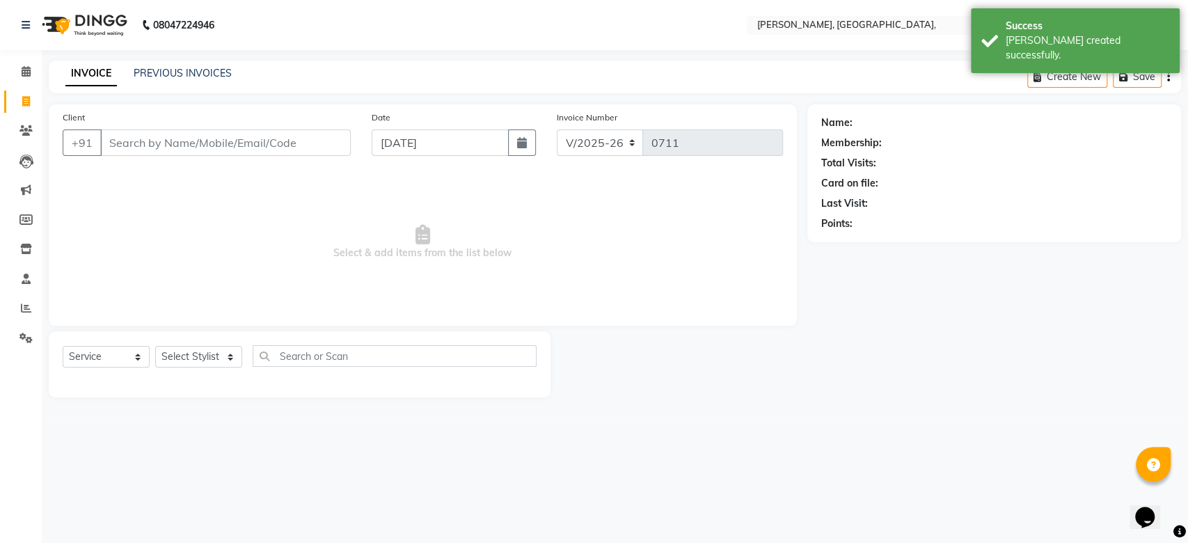
click at [213, 225] on span "Select & add items from the list below" at bounding box center [423, 242] width 720 height 139
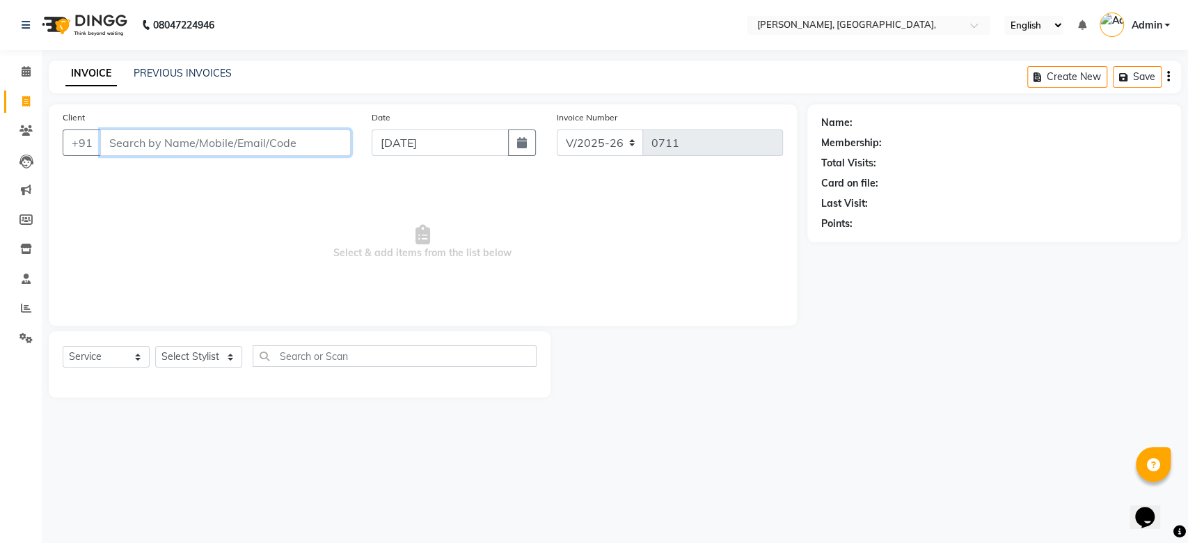
click at [191, 140] on input "Client" at bounding box center [225, 142] width 250 height 26
paste input "[DATE]"
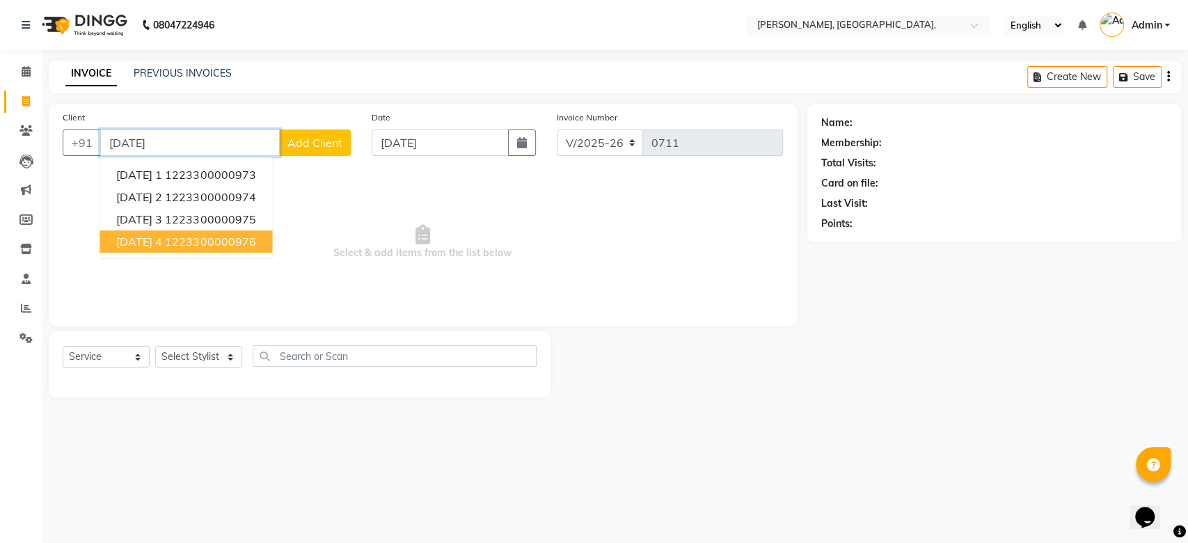
click at [196, 244] on ngb-highlight "1223300000976" at bounding box center [210, 241] width 90 height 14
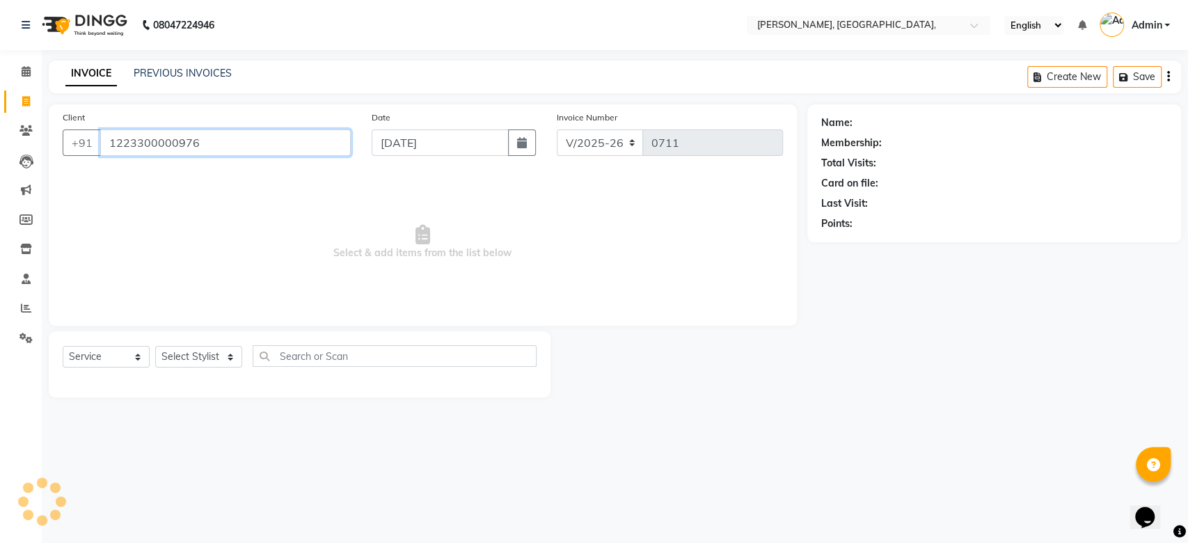
type input "1223300000976"
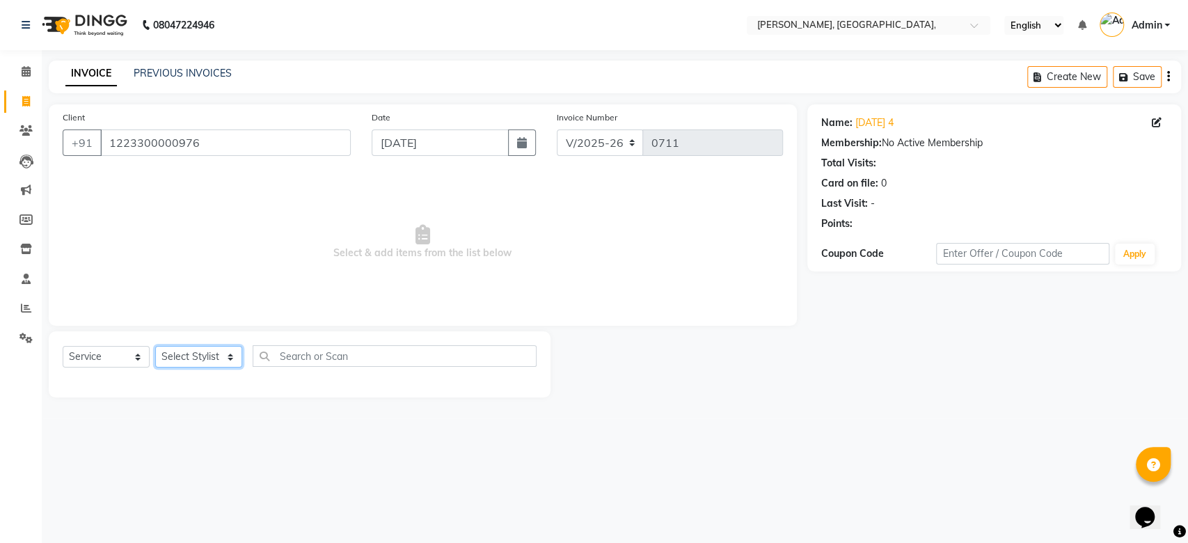
click at [208, 362] on select "Select Stylist Aarti Admin Anuradha Armaan [PERSON_NAME] [PERSON_NAME] [PERSON_…" at bounding box center [198, 357] width 87 height 22
select select "33987"
click at [155, 346] on select "Select Stylist Aarti Admin Anuradha Armaan [PERSON_NAME] [PERSON_NAME] [PERSON_…" at bounding box center [198, 357] width 87 height 22
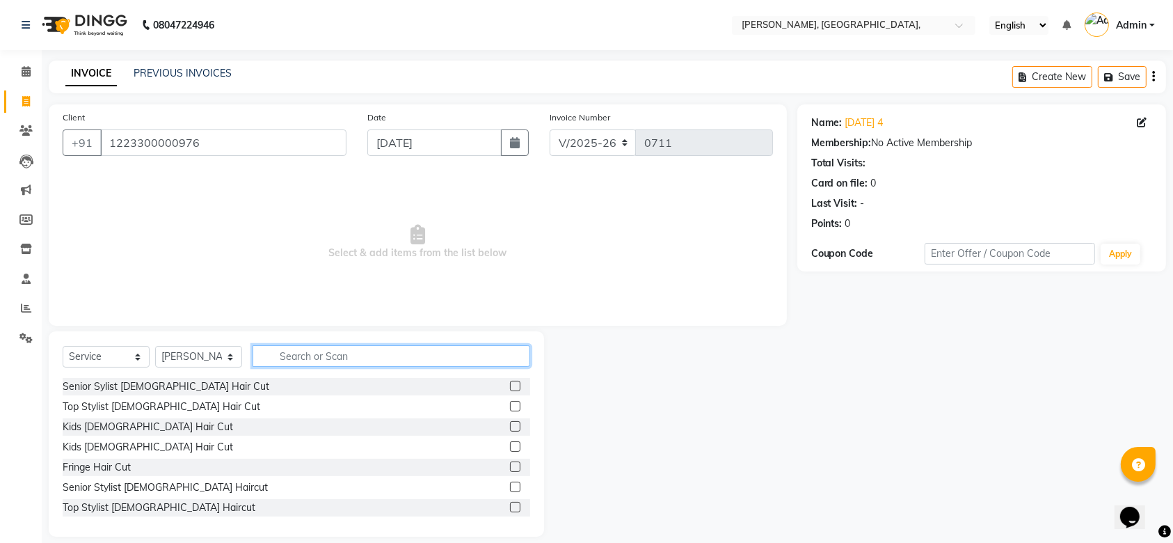
click at [308, 357] on input "text" at bounding box center [392, 356] width 278 height 22
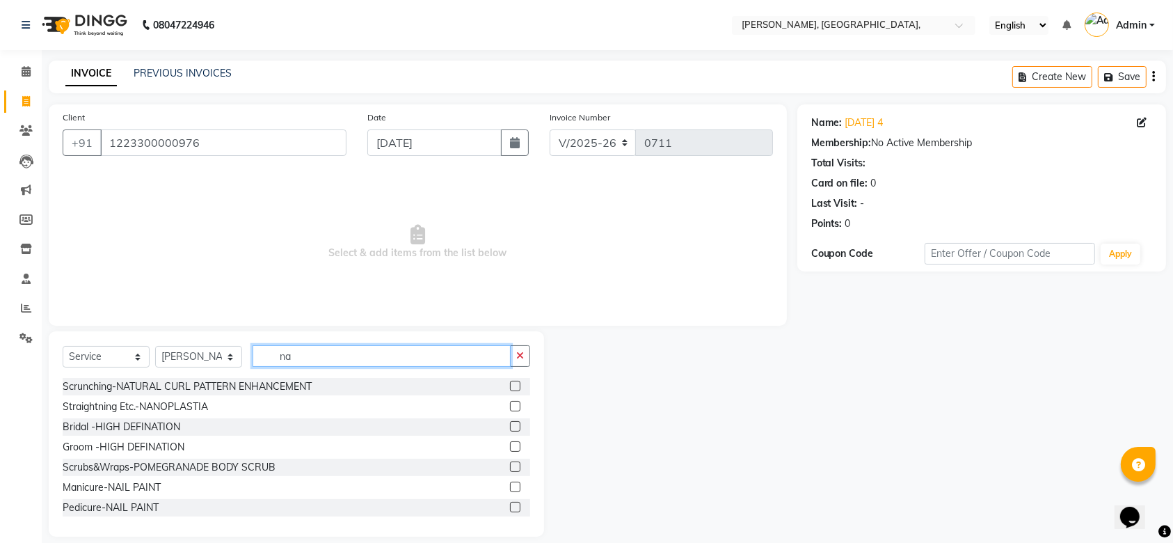
type input "n"
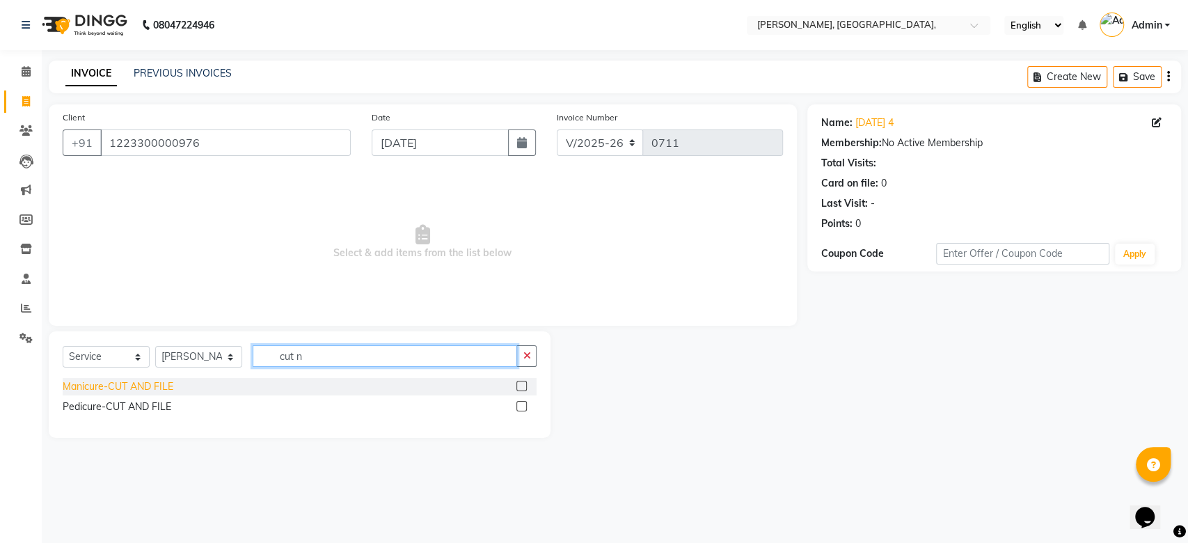
type input "cut n"
click at [122, 388] on div "Manicure-CUT AND FILE" at bounding box center [118, 386] width 111 height 15
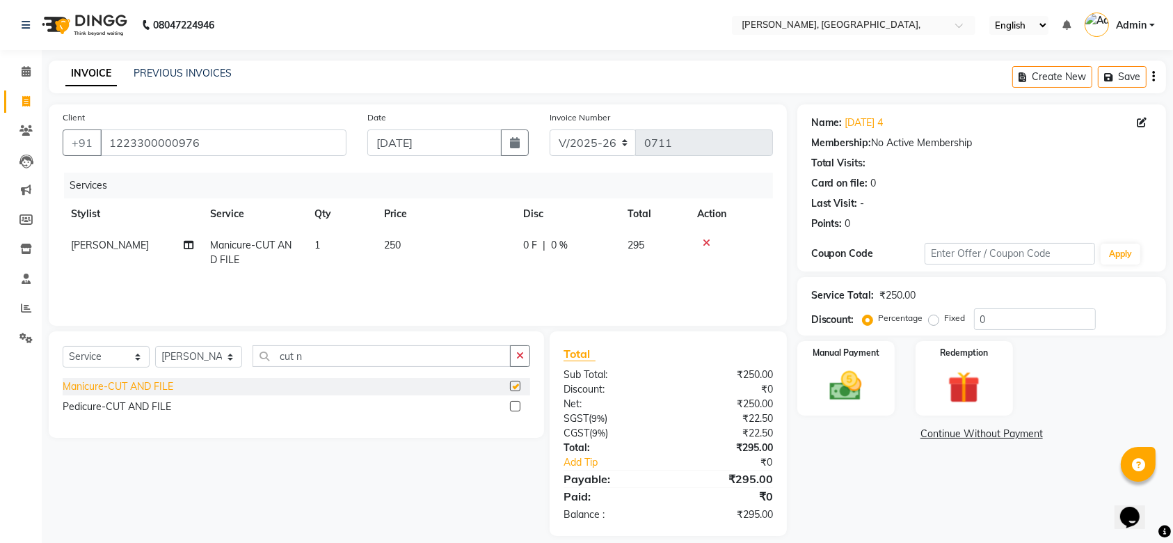
checkbox input "false"
click at [417, 226] on th "Price" at bounding box center [445, 213] width 139 height 31
click at [456, 253] on td "250" at bounding box center [445, 253] width 139 height 46
select select "33987"
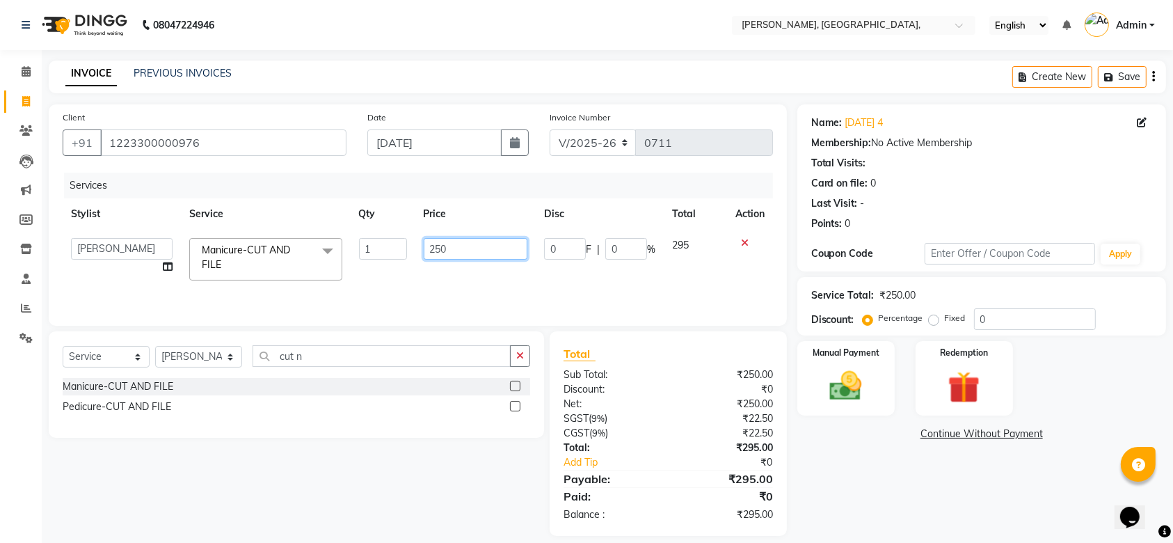
click at [462, 248] on input "250" at bounding box center [476, 249] width 104 height 22
type input "454"
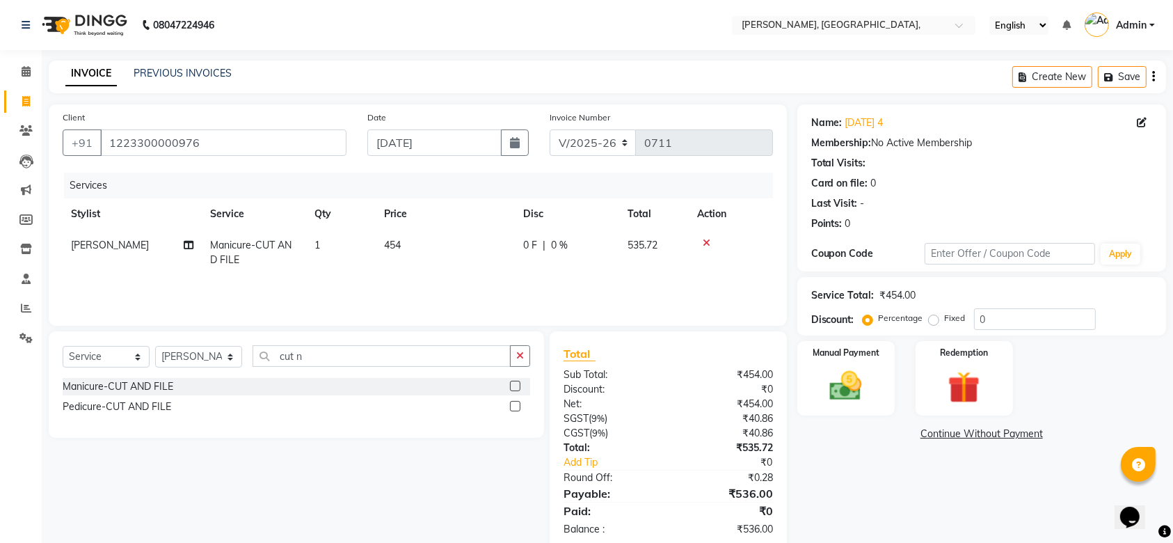
click at [469, 260] on td "454" at bounding box center [445, 253] width 139 height 46
select select "33987"
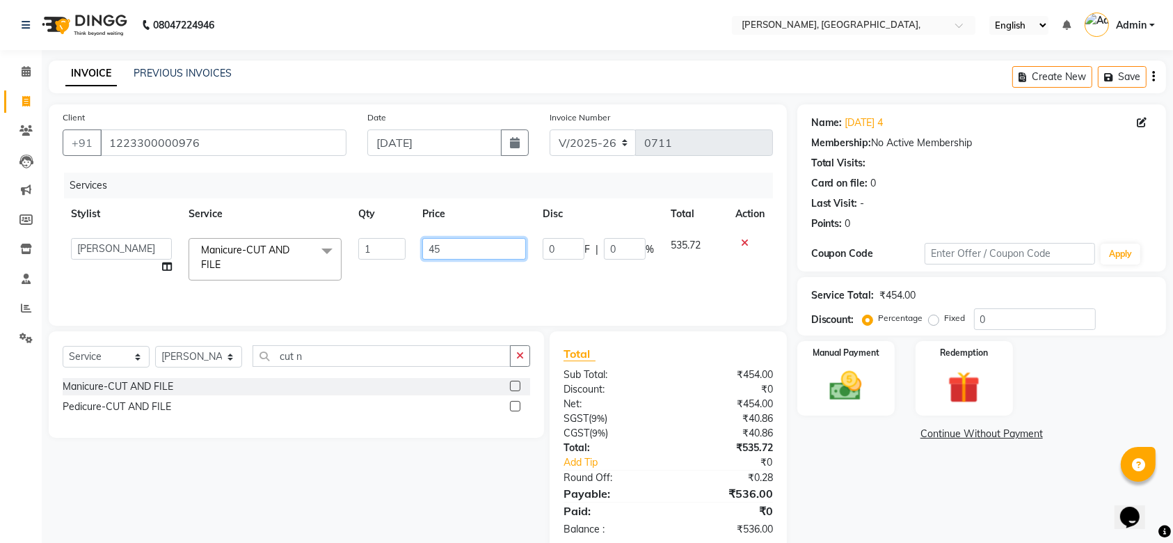
click at [467, 252] on input "45" at bounding box center [474, 249] width 104 height 22
type input "424"
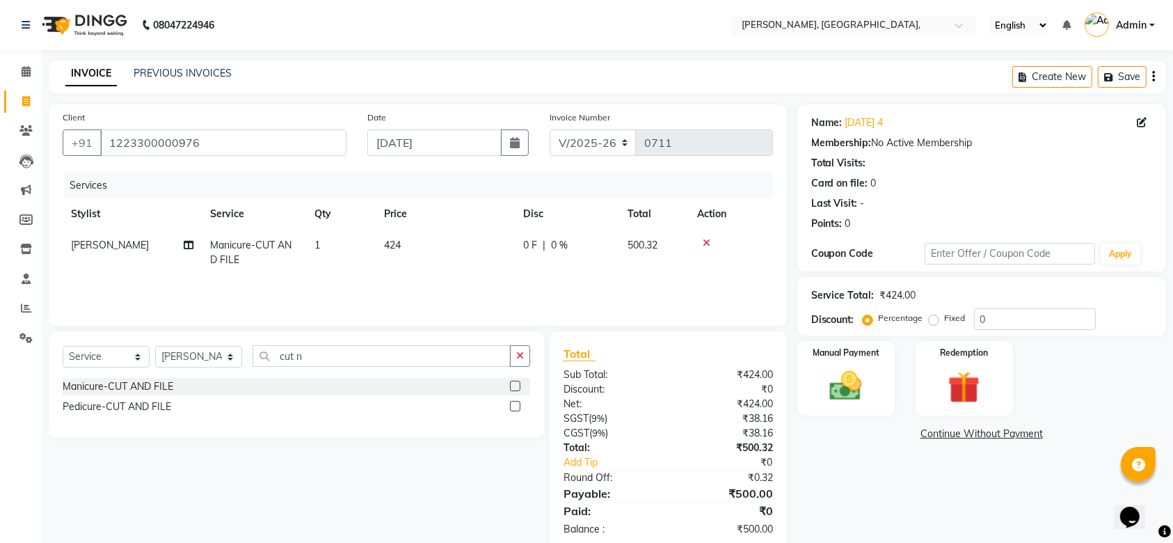
click at [498, 282] on div "Services Stylist Service Qty Price Disc Total Action [PERSON_NAME] Manicure-CUT…" at bounding box center [418, 242] width 710 height 139
click at [876, 388] on div "Manual Payment" at bounding box center [846, 379] width 102 height 78
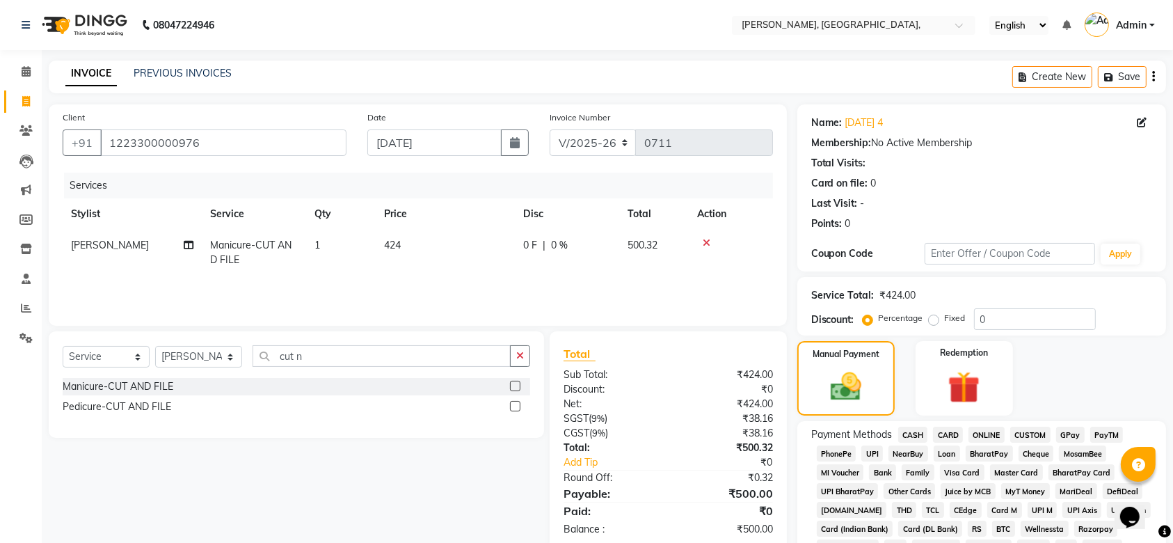
click at [1059, 435] on span "GPay" at bounding box center [1070, 435] width 29 height 16
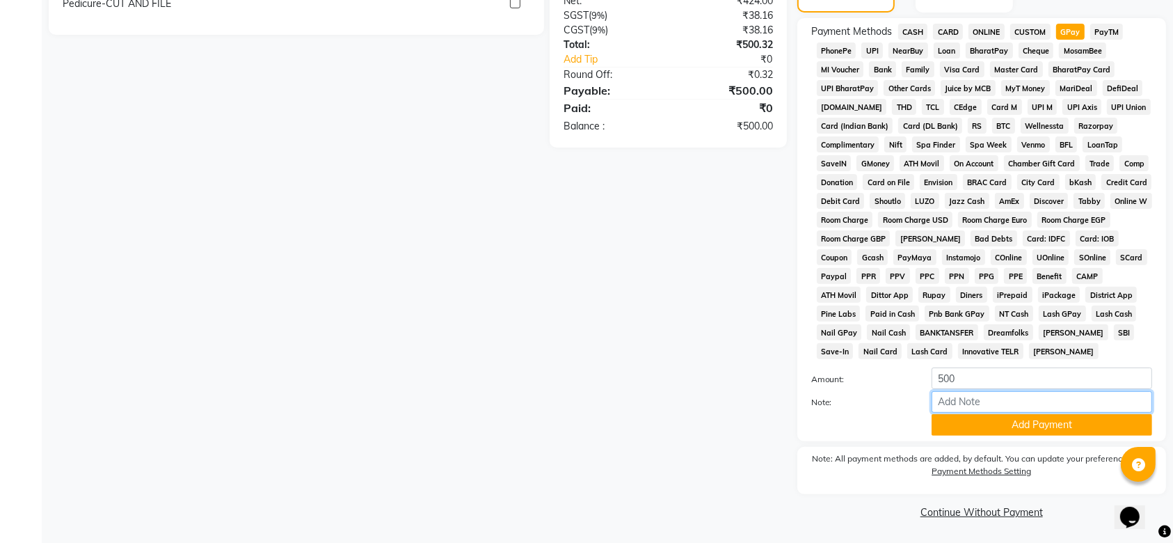
click at [984, 407] on input "Note:" at bounding box center [1042, 402] width 221 height 22
click at [966, 416] on button "Add Payment" at bounding box center [1042, 425] width 221 height 22
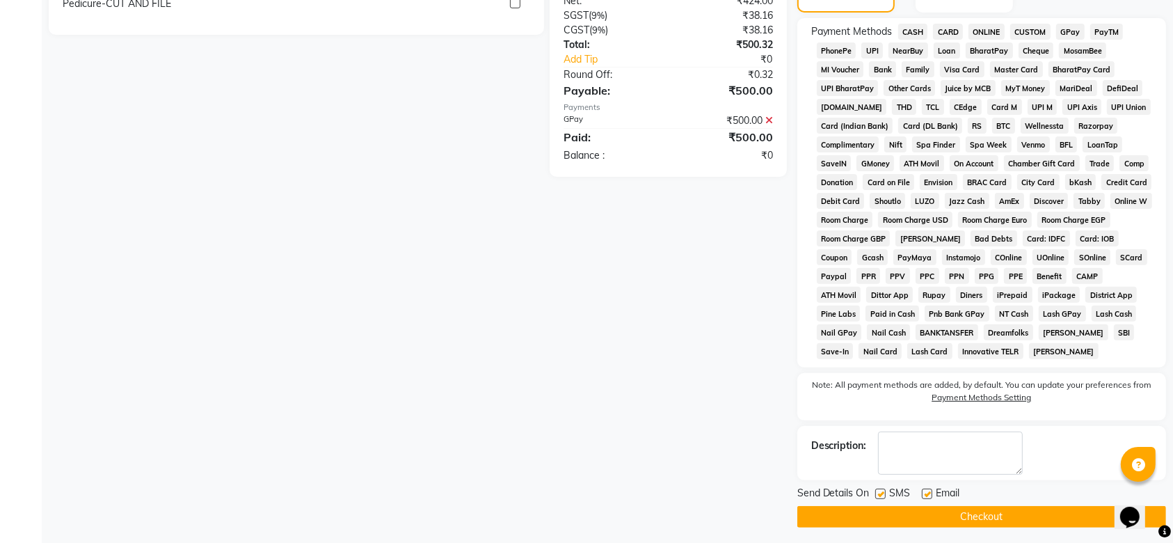
click at [879, 493] on label at bounding box center [880, 493] width 10 height 10
click at [879, 493] on input "checkbox" at bounding box center [879, 494] width 9 height 9
checkbox input "false"
click at [925, 493] on label at bounding box center [927, 493] width 10 height 10
click at [925, 493] on input "checkbox" at bounding box center [926, 494] width 9 height 9
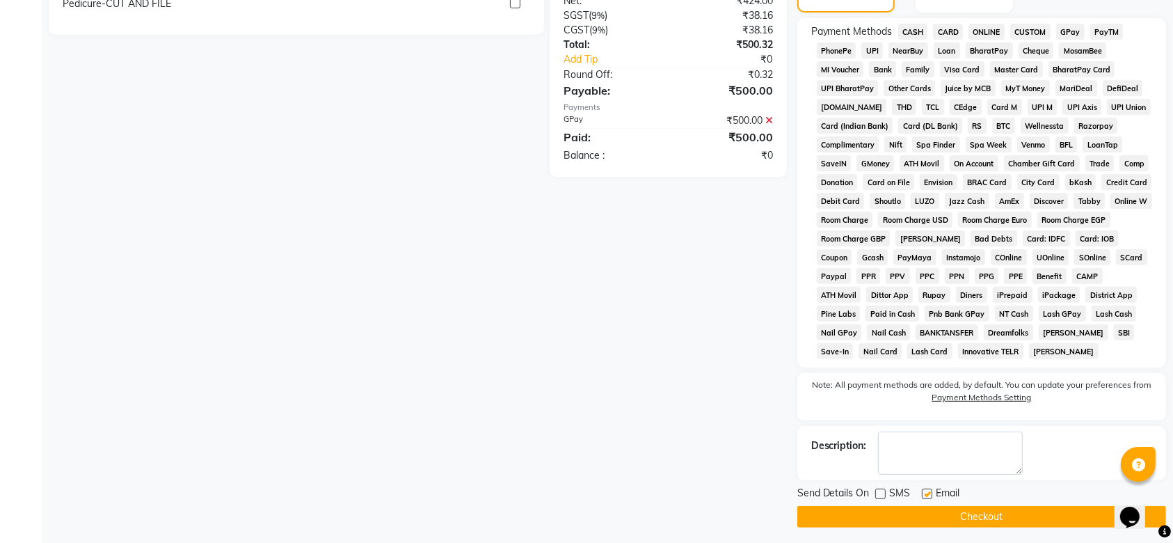
checkbox input "false"
click at [926, 511] on button "Checkout" at bounding box center [981, 517] width 369 height 22
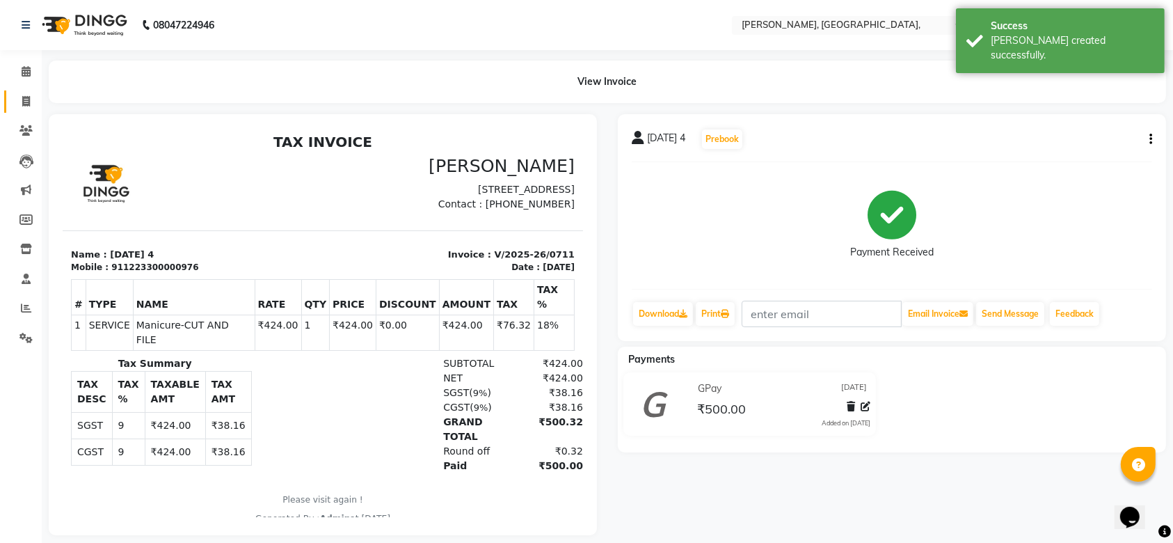
click at [22, 91] on link "Invoice" at bounding box center [20, 101] width 33 height 23
select select "service"
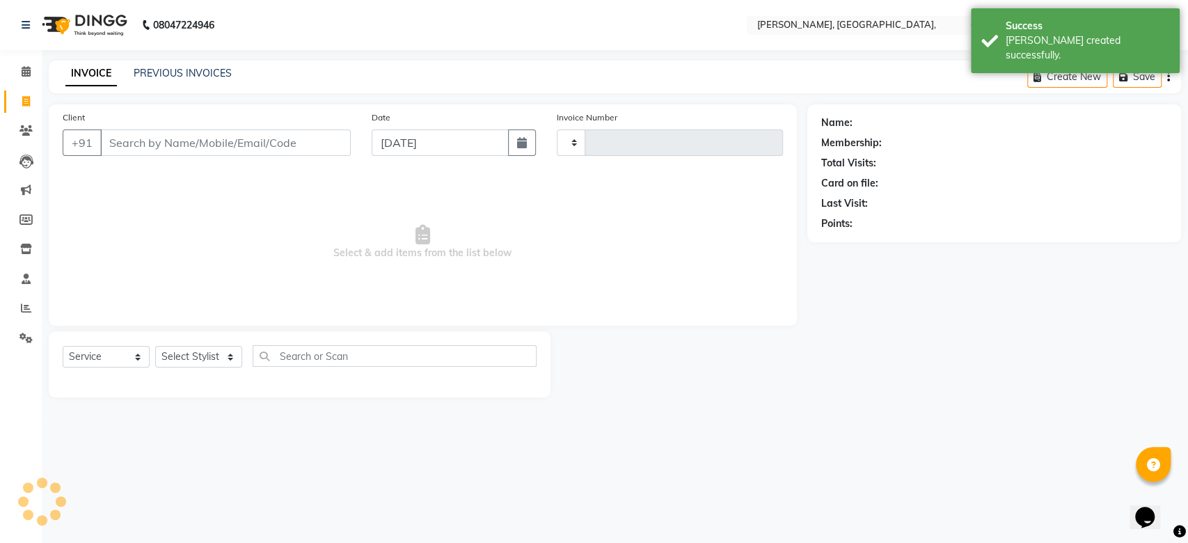
type input "0712"
select select "5248"
click at [257, 145] on input "Client" at bounding box center [225, 142] width 250 height 26
click at [388, 144] on input "[DATE]" at bounding box center [440, 142] width 137 height 26
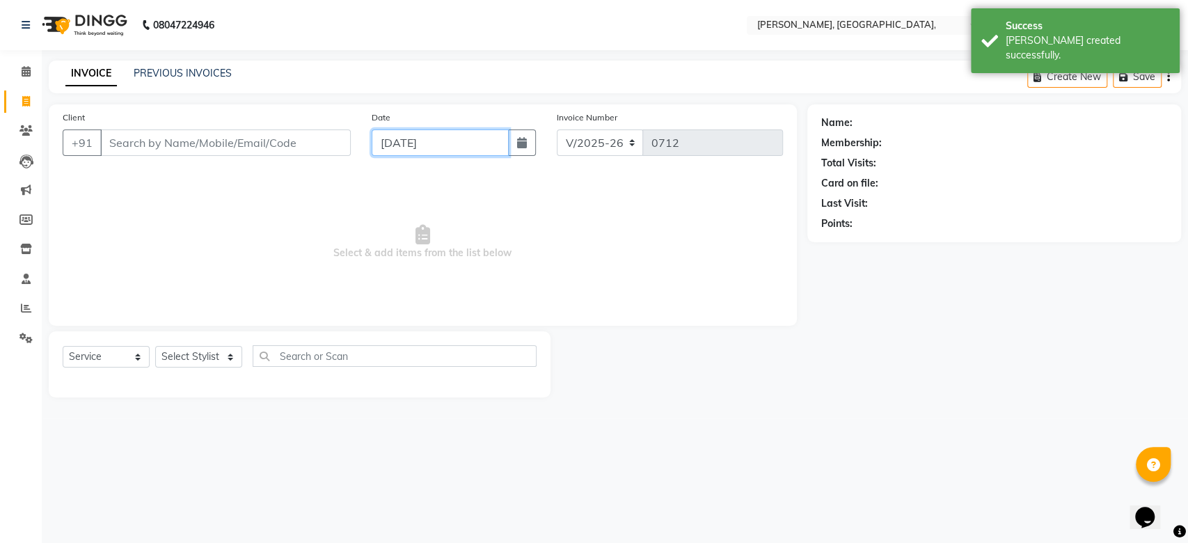
select select "9"
select select "2025"
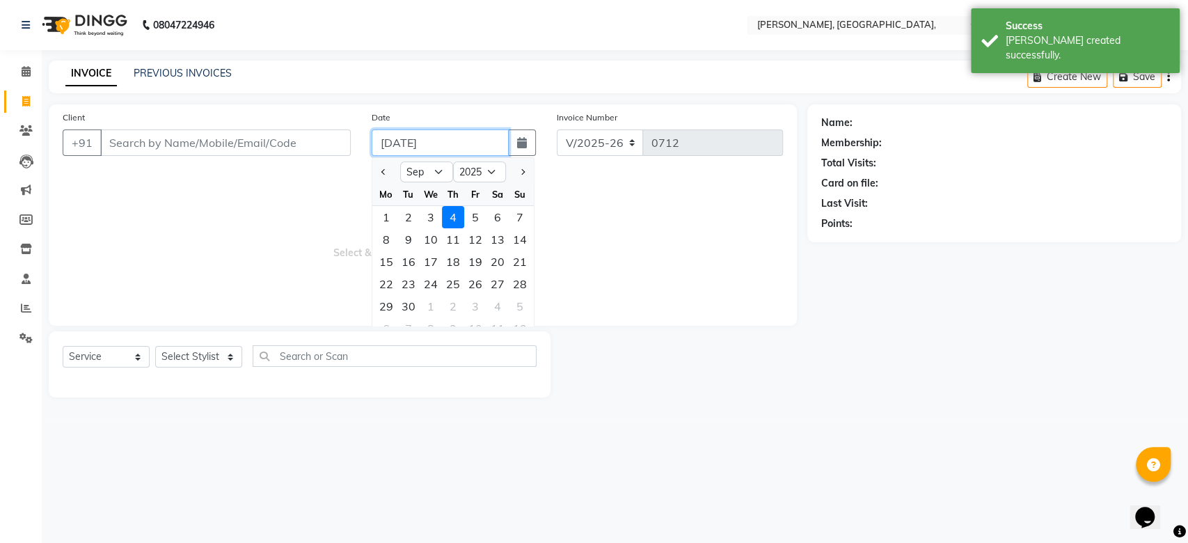
click at [388, 144] on input "[DATE]" at bounding box center [440, 142] width 137 height 26
paste input "30-08"
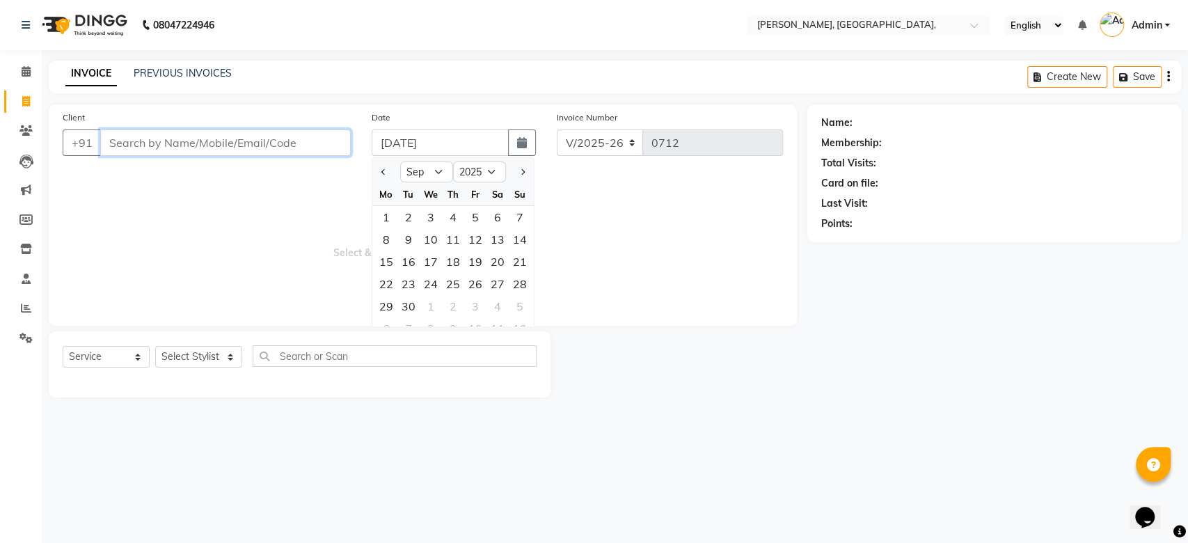
click at [192, 141] on input "Client" at bounding box center [225, 142] width 250 height 26
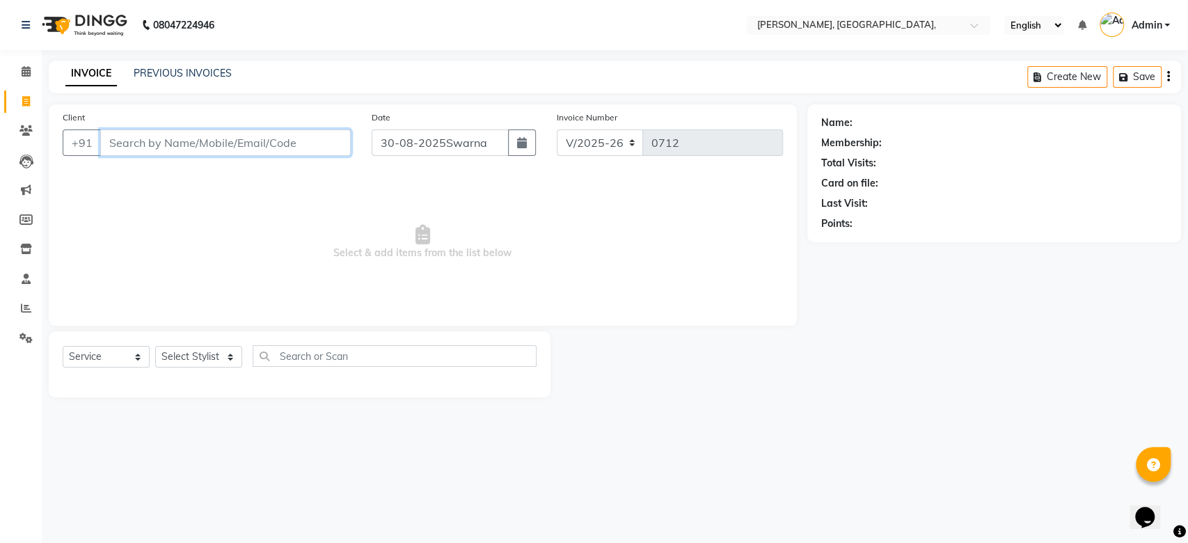
type input "[DATE]"
click at [192, 141] on input "Client" at bounding box center [225, 142] width 250 height 26
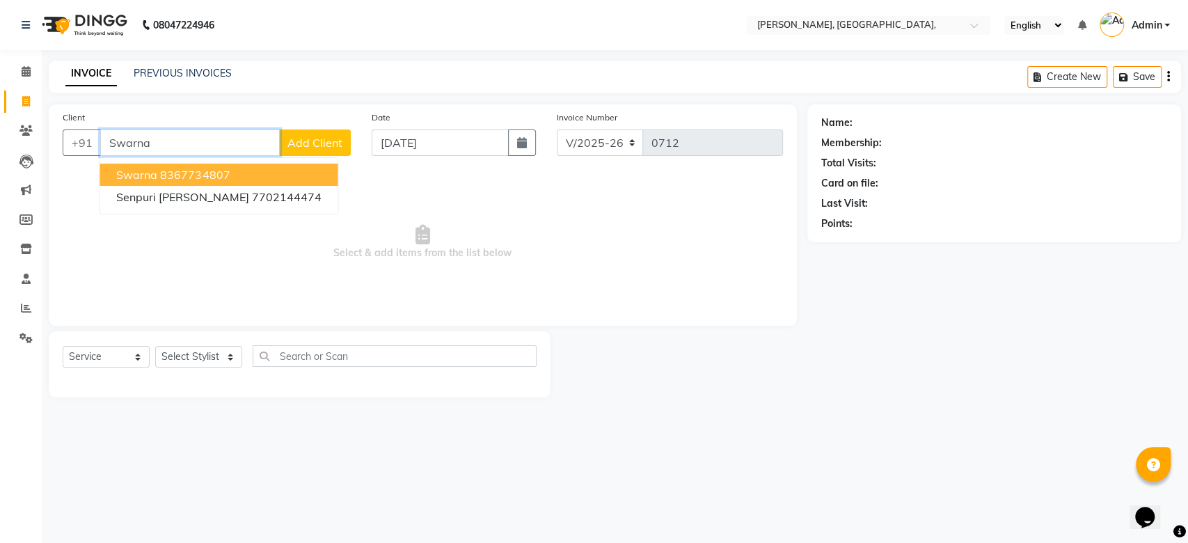
type input "Swarna"
click at [340, 143] on span "Add Client" at bounding box center [314, 143] width 55 height 14
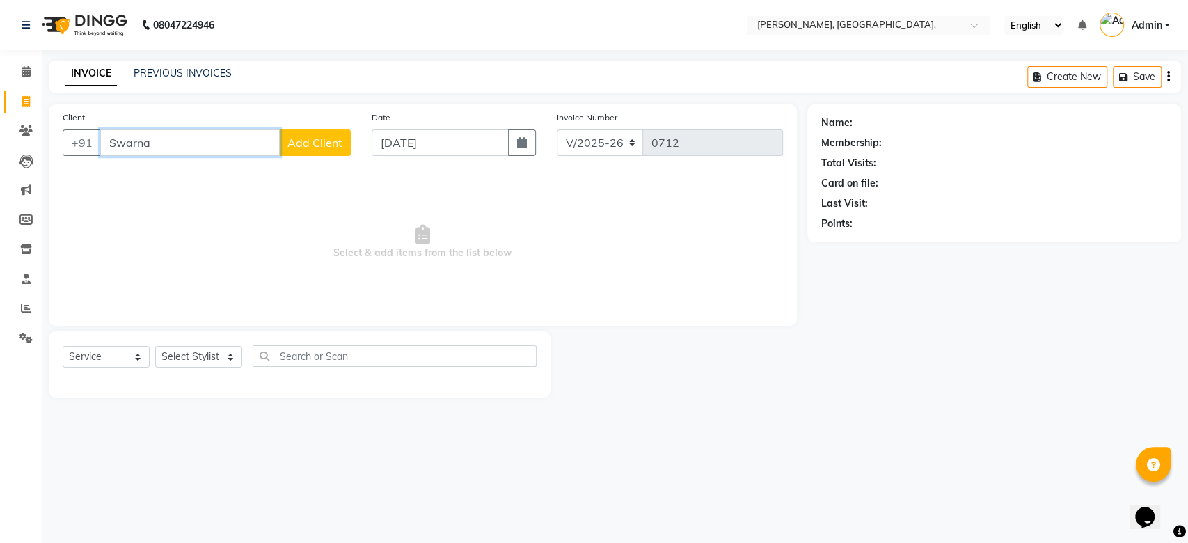
click at [205, 132] on input "Swarna" at bounding box center [190, 142] width 180 height 26
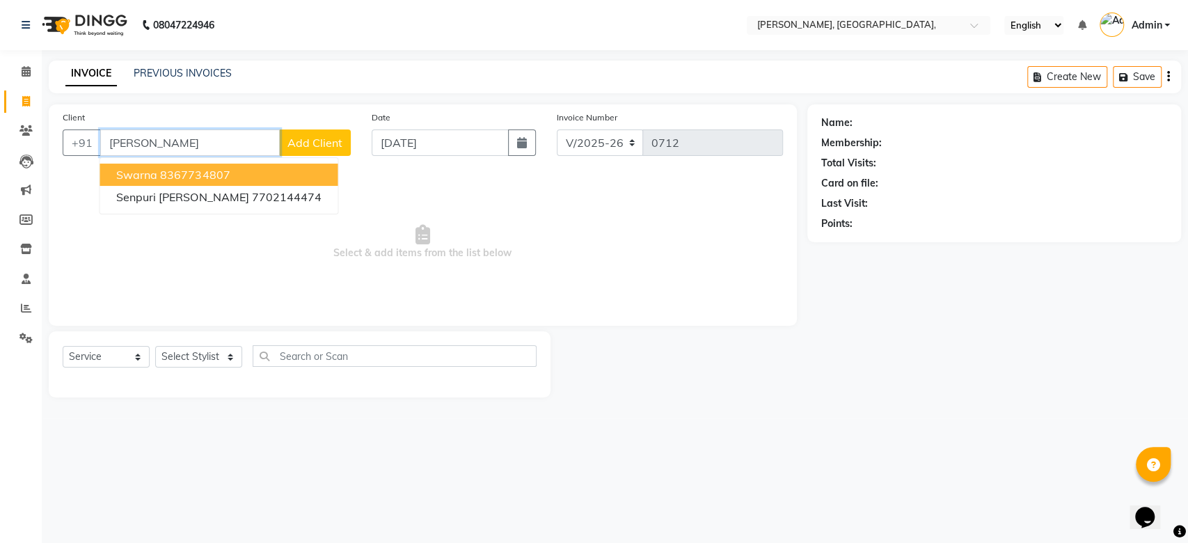
click at [231, 165] on button "Swarna 8367734807" at bounding box center [218, 175] width 238 height 22
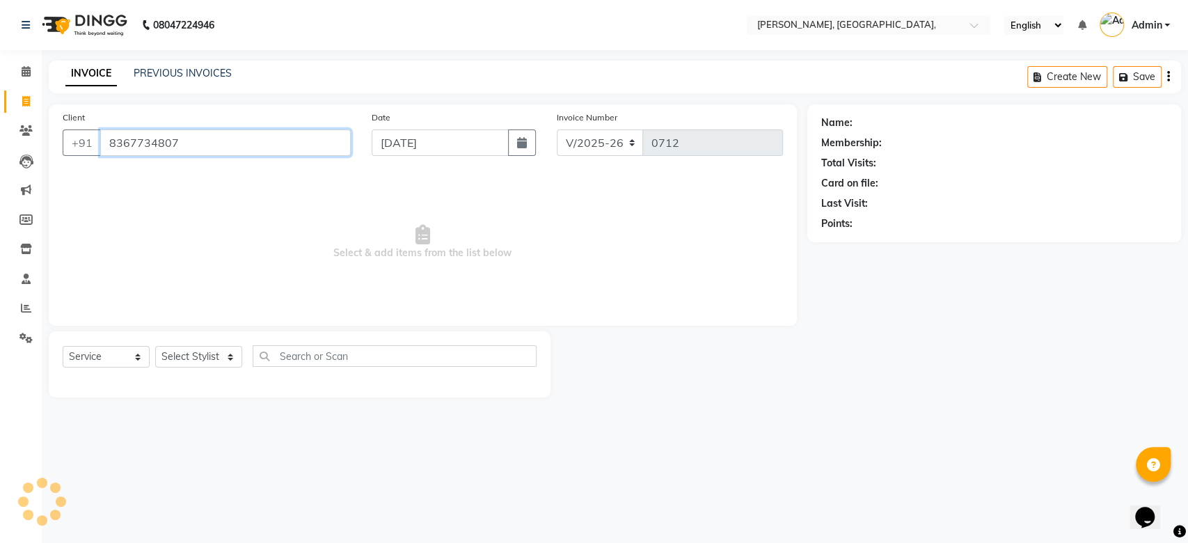
type input "8367734807"
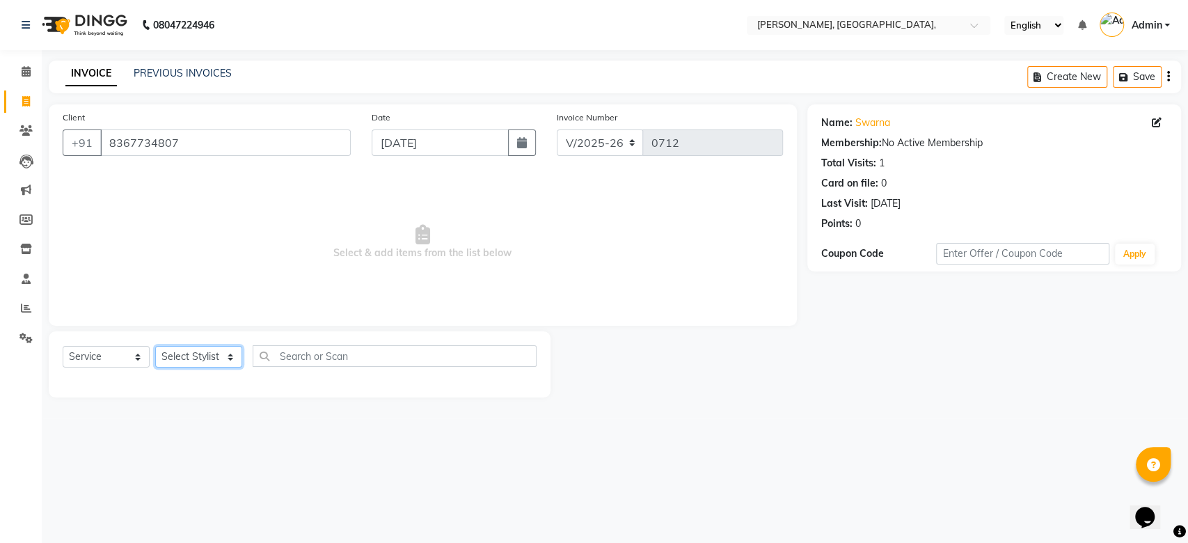
click at [202, 353] on select "Select Stylist Aarti Admin Anuradha Armaan [PERSON_NAME] [PERSON_NAME] [PERSON_…" at bounding box center [198, 357] width 87 height 22
select select "44338"
click at [155, 346] on select "Select Stylist Aarti Admin Anuradha Armaan [PERSON_NAME] [PERSON_NAME] [PERSON_…" at bounding box center [198, 357] width 87 height 22
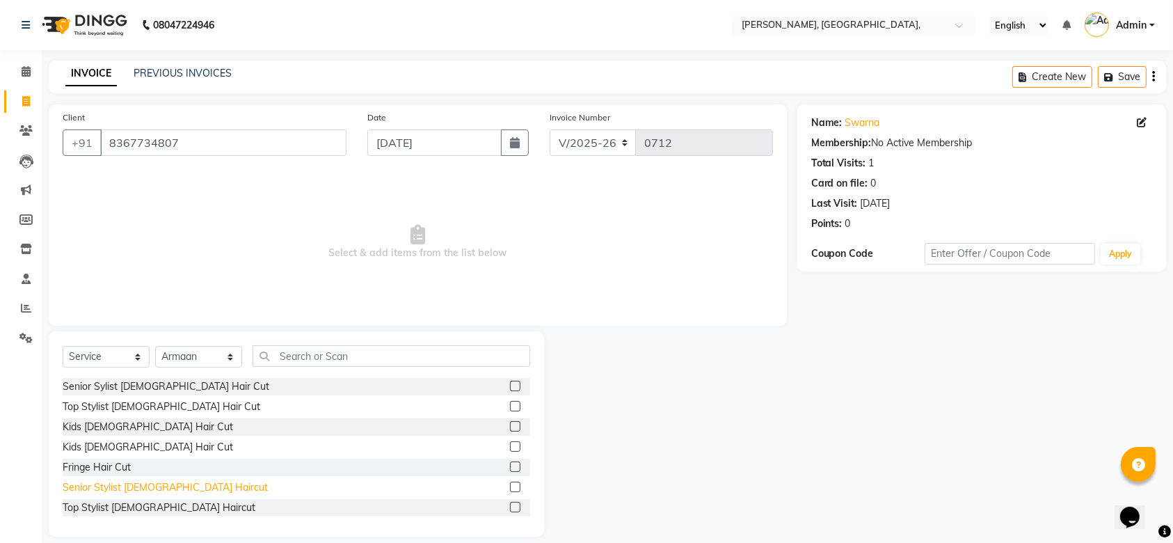
click at [148, 484] on div "Senior Stylist [DEMOGRAPHIC_DATA] Haircut" at bounding box center [165, 487] width 205 height 15
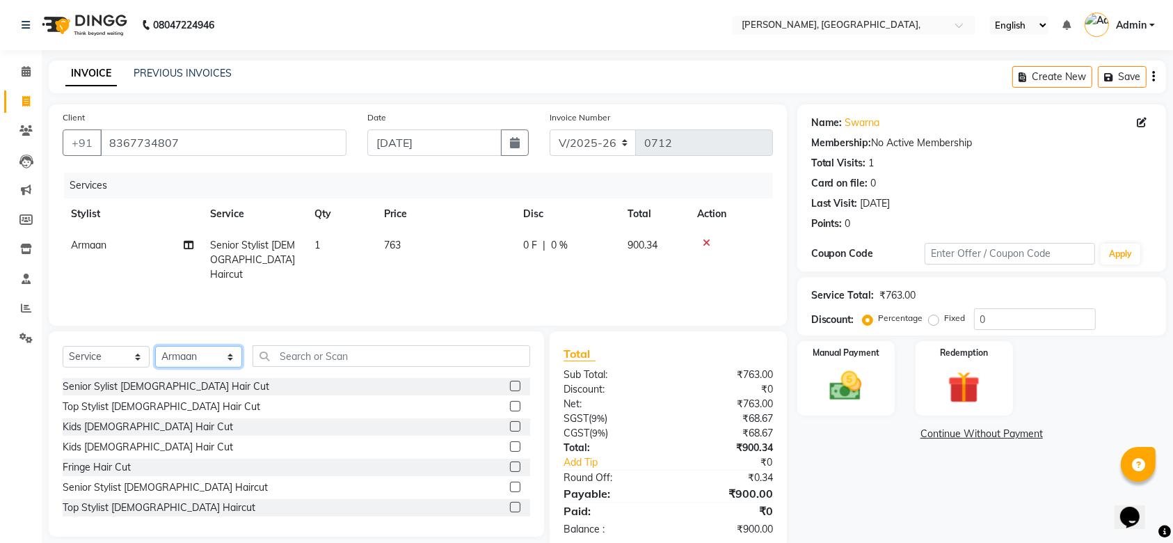
click at [195, 354] on select "Select Stylist Aarti Admin Anuradha Armaan [PERSON_NAME] [PERSON_NAME] [PERSON_…" at bounding box center [198, 357] width 87 height 22
click at [314, 351] on input "text" at bounding box center [392, 356] width 278 height 22
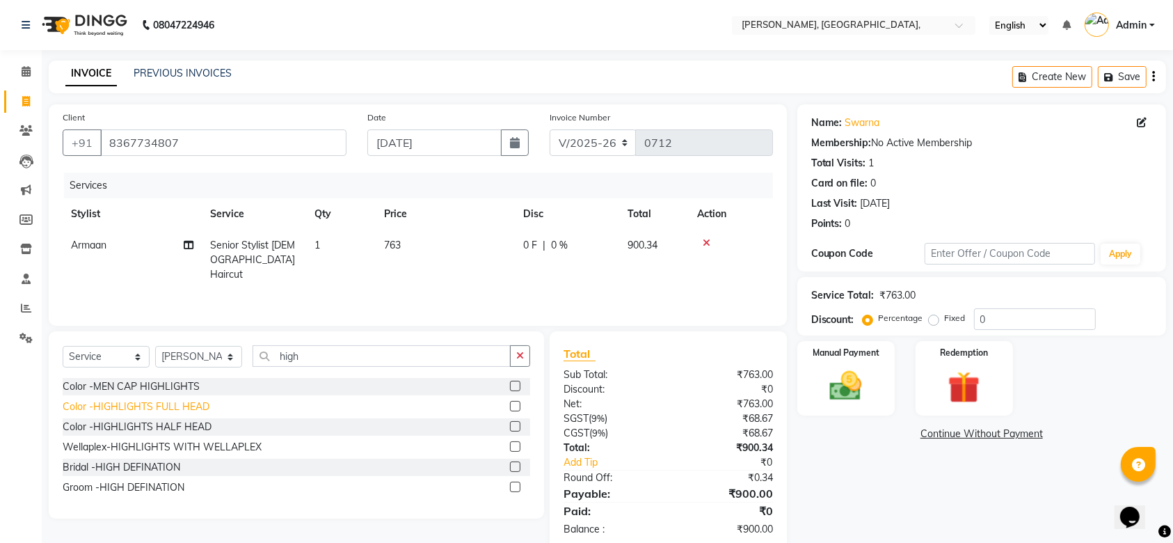
click at [181, 407] on div "Color -HIGHLIGHTS FULL HEAD" at bounding box center [136, 406] width 147 height 15
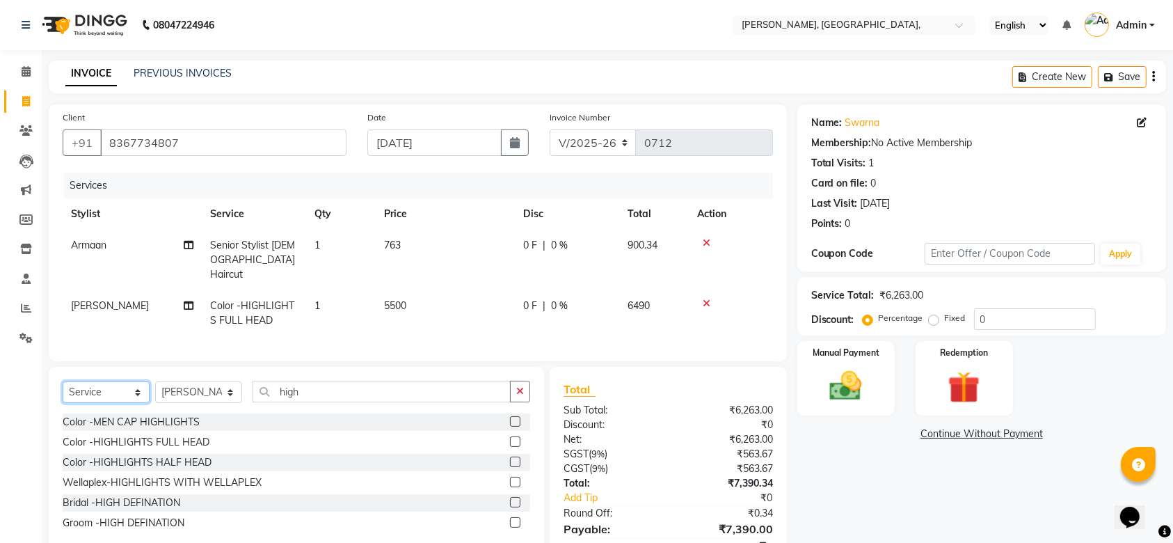
click at [88, 395] on select "Select Service Product Membership Package Voucher Prepaid Gift Card" at bounding box center [106, 392] width 87 height 22
click at [63, 381] on select "Select Service Product Membership Package Voucher Prepaid Gift Card" at bounding box center [106, 392] width 87 height 22
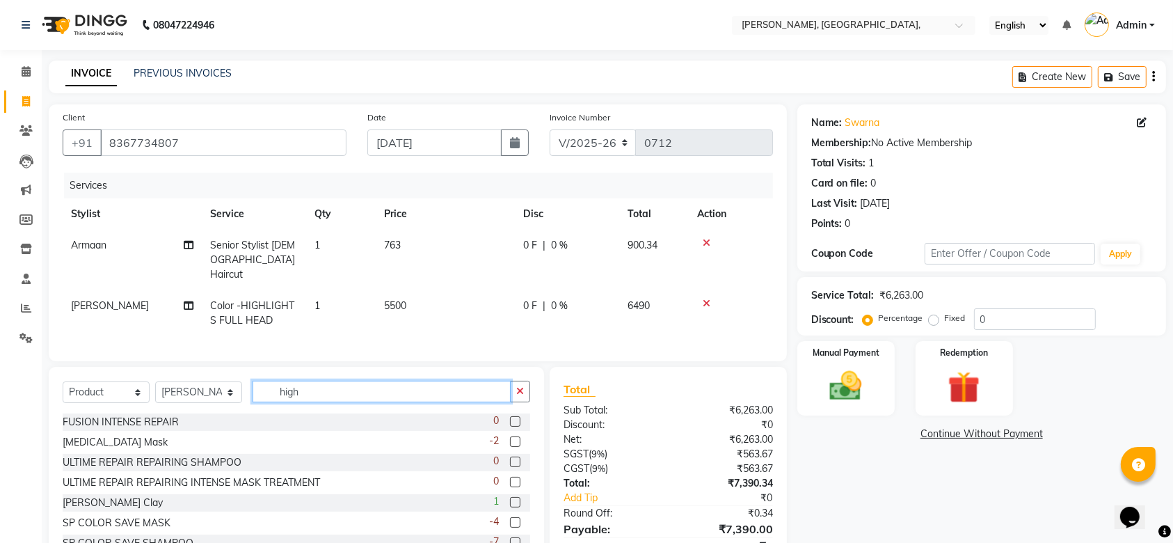
click at [290, 399] on input "high" at bounding box center [382, 392] width 258 height 22
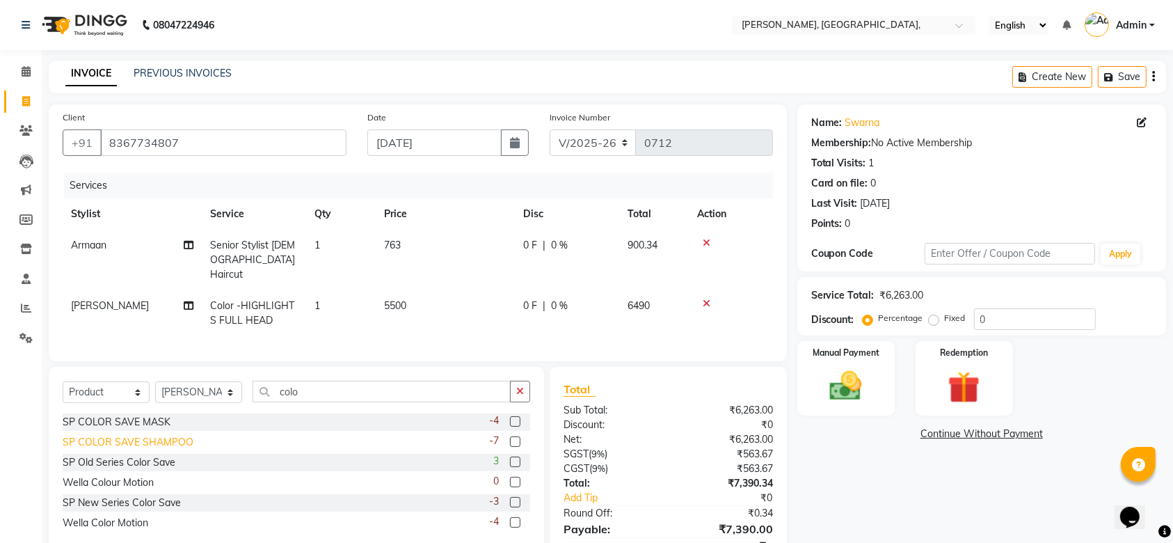
click at [153, 435] on div "SP COLOR SAVE SHAMPOO" at bounding box center [128, 442] width 131 height 15
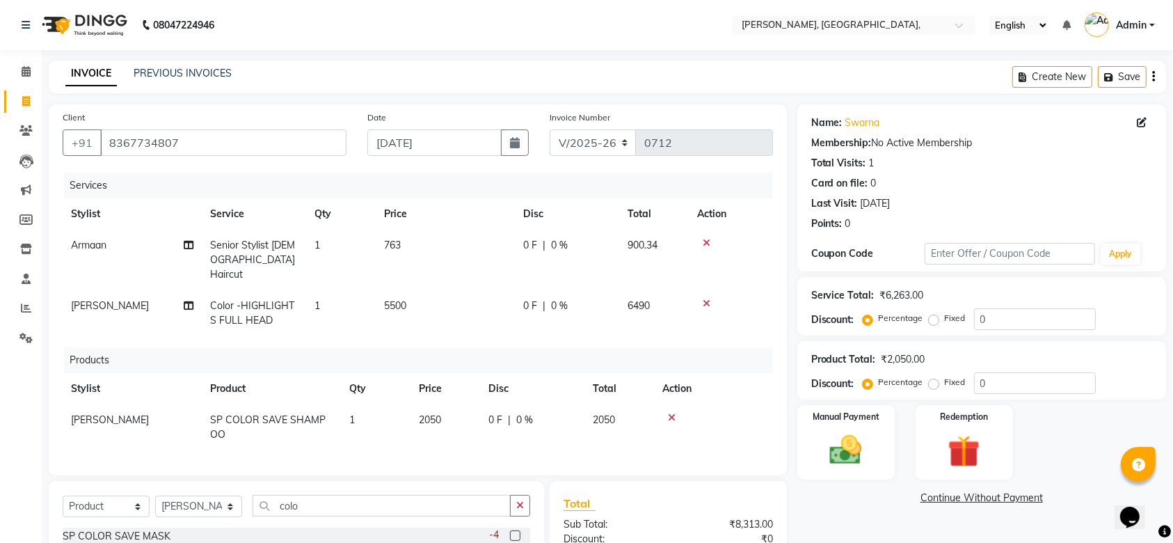
click at [429, 388] on th "Price" at bounding box center [446, 388] width 70 height 31
click at [429, 413] on span "2050" at bounding box center [430, 419] width 22 height 13
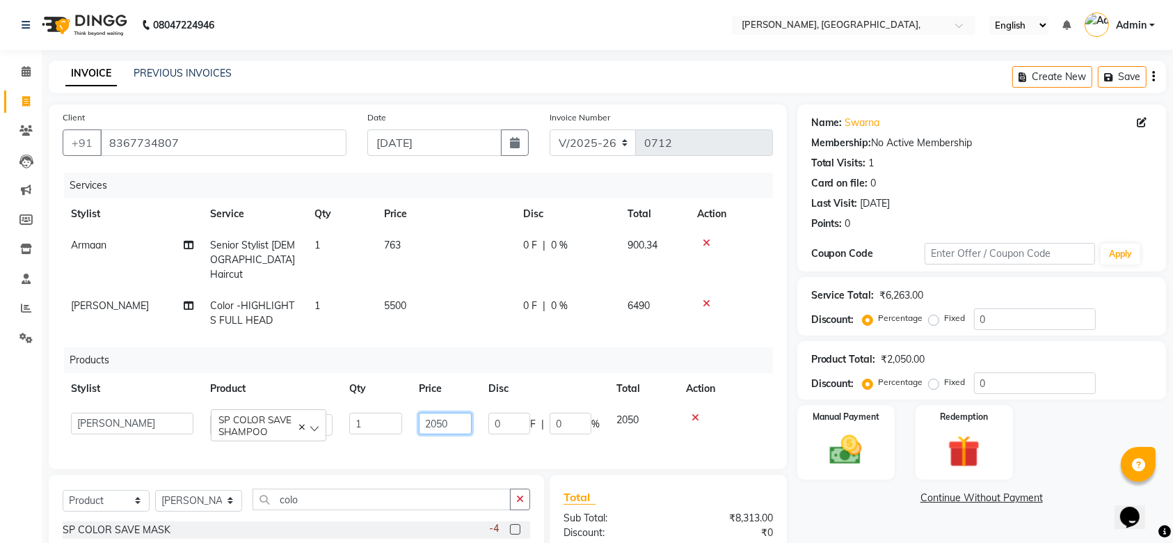
drag, startPoint x: 430, startPoint y: 404, endPoint x: 437, endPoint y: 420, distance: 18.1
click at [437, 420] on td "2050" at bounding box center [446, 424] width 70 height 40
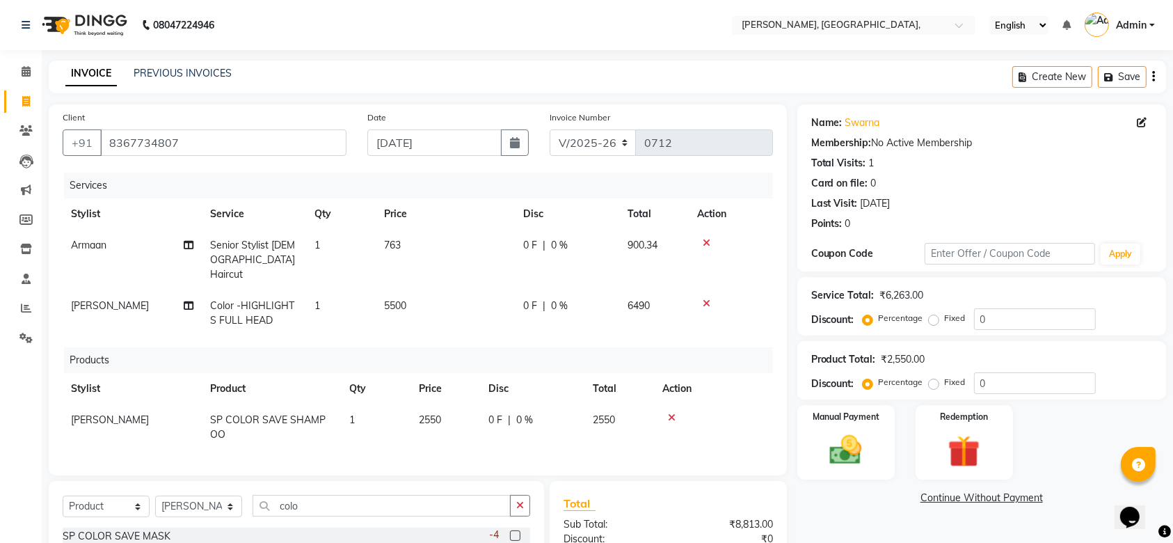
click at [457, 433] on div "Services Stylist Service Qty Price Disc Total Action Armaan Senior Stylist [DEM…" at bounding box center [418, 317] width 710 height 289
click at [423, 290] on td "5500" at bounding box center [445, 313] width 139 height 46
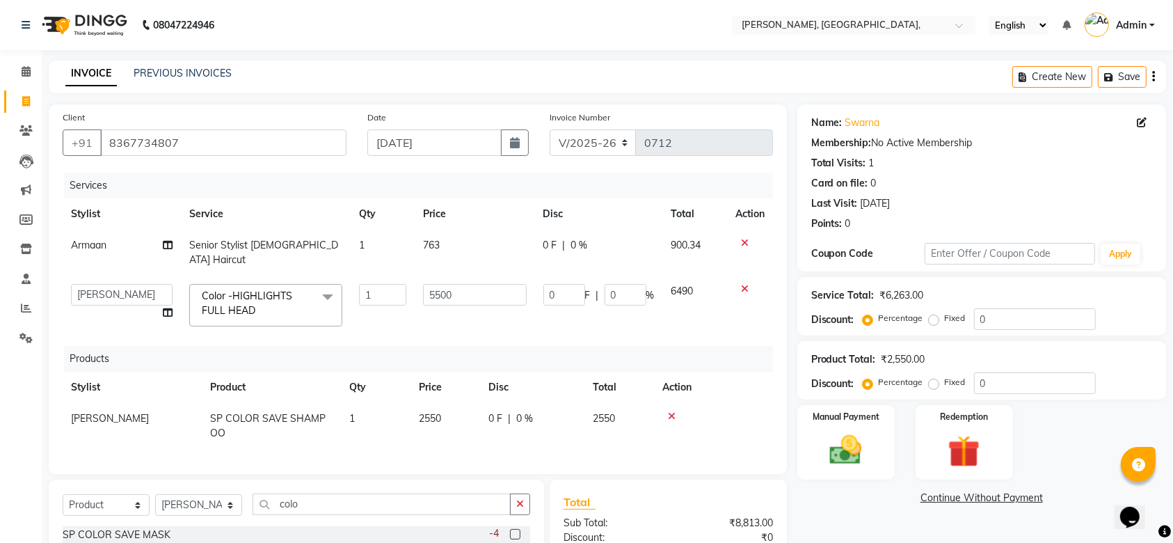
click at [379, 198] on th "Qty" at bounding box center [383, 213] width 65 height 31
drag, startPoint x: 461, startPoint y: 270, endPoint x: 292, endPoint y: 237, distance: 172.3
click at [292, 237] on tbody "Armaan Senior Stylist [DEMOGRAPHIC_DATA] Haircut 1 763 0 F | 0 % 900.34 Aarti A…" at bounding box center [418, 282] width 710 height 105
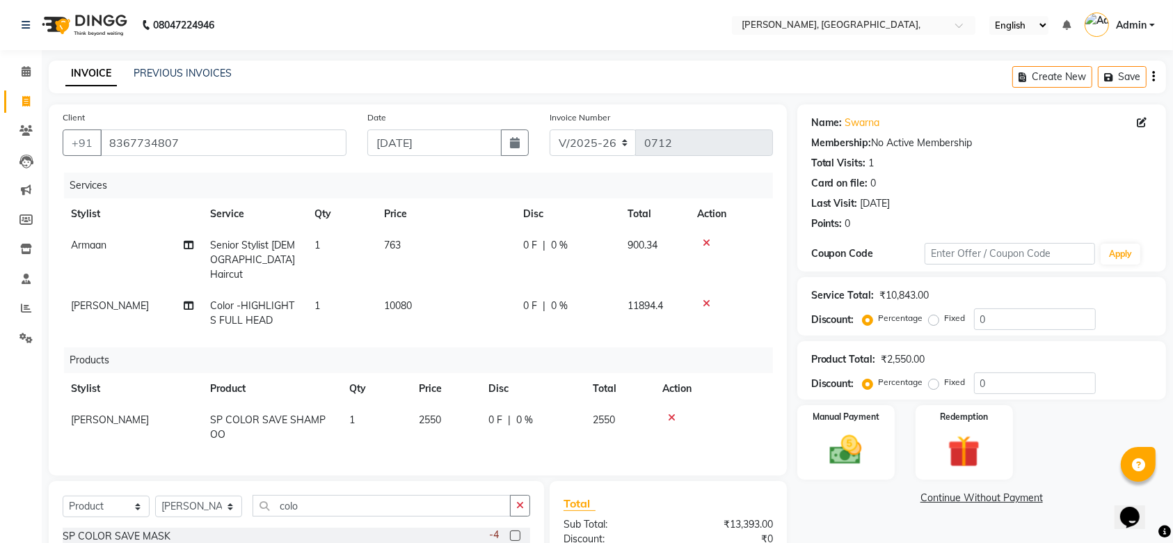
click at [520, 309] on tr "[PERSON_NAME] Color -HIGHLIGHTS FULL HEAD 1 10080 0 F | 0 % 11894.4" at bounding box center [418, 313] width 710 height 46
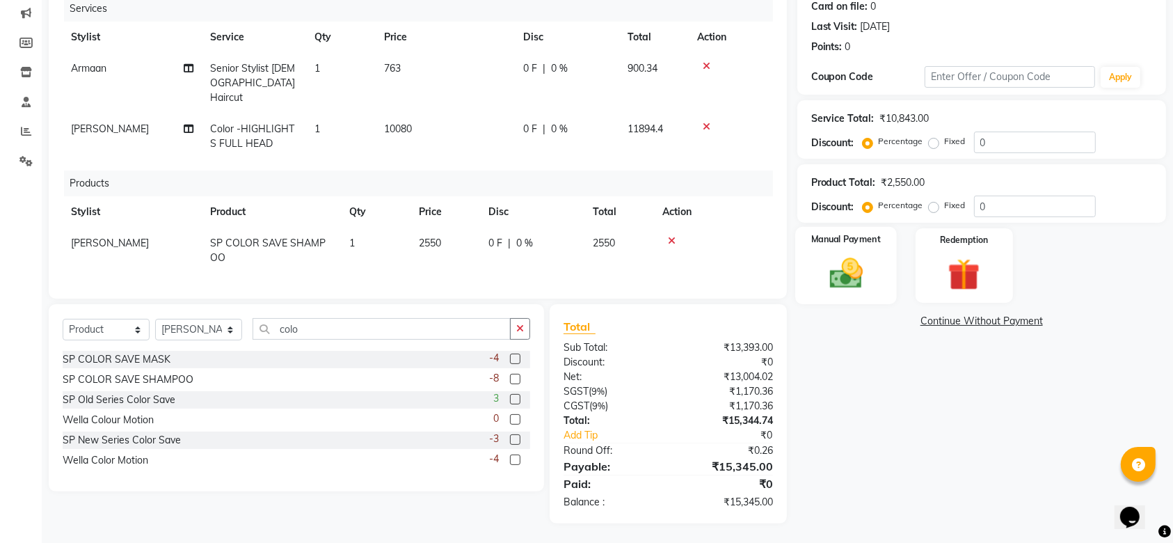
click at [879, 251] on div "Manual Payment" at bounding box center [846, 266] width 102 height 78
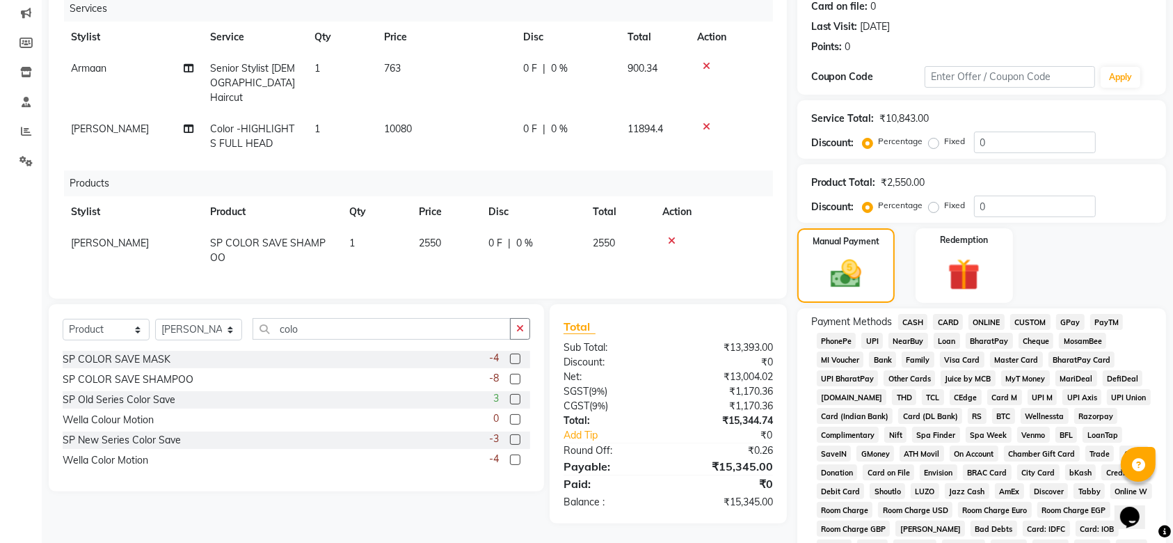
click at [1076, 317] on span "GPay" at bounding box center [1070, 322] width 29 height 16
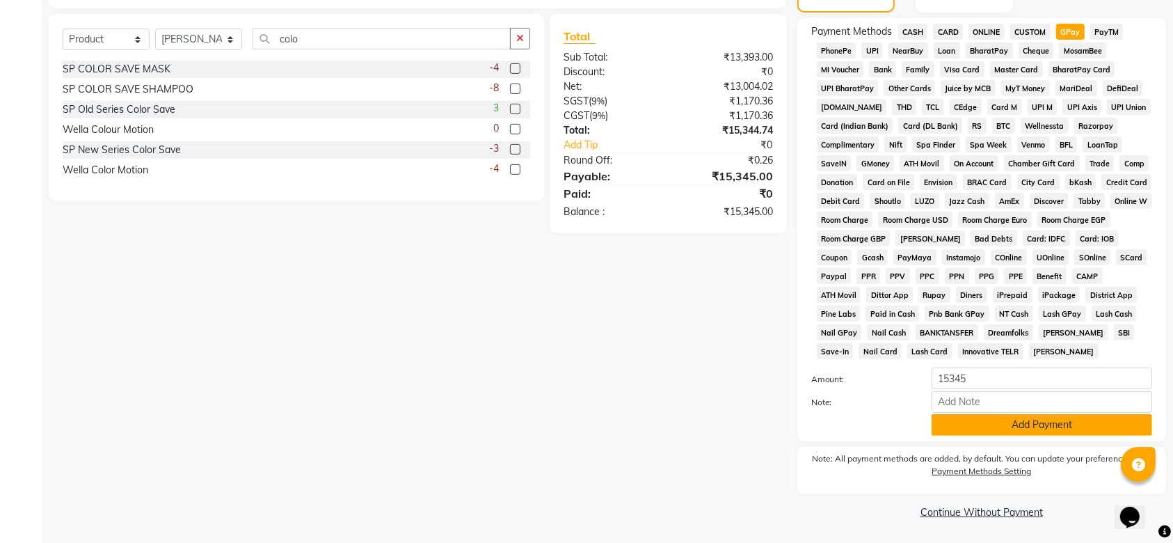
click at [999, 416] on button "Add Payment" at bounding box center [1042, 425] width 221 height 22
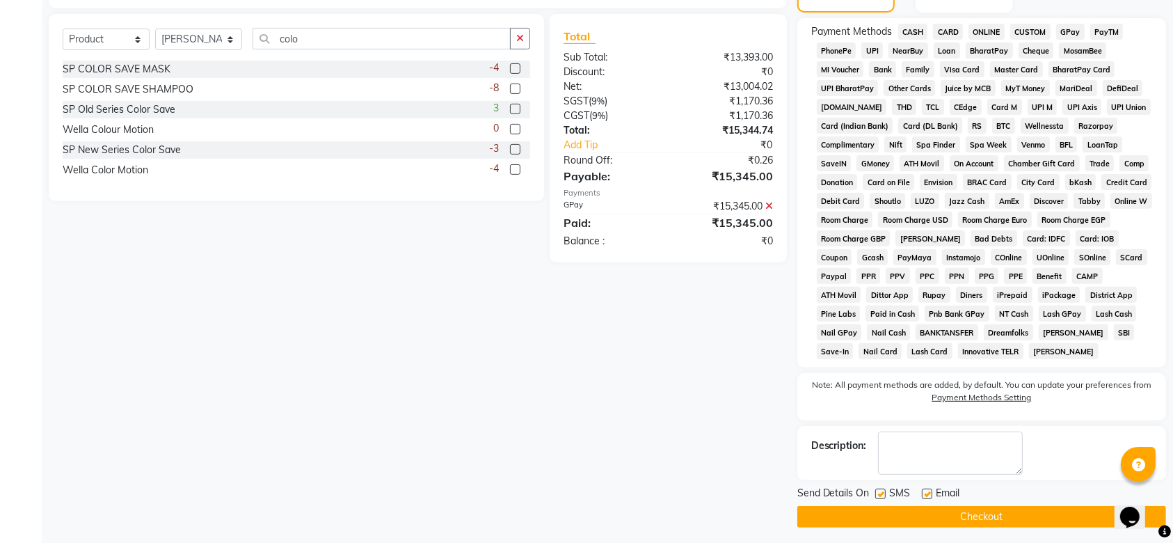
click at [884, 497] on label at bounding box center [880, 493] width 10 height 10
click at [884, 497] on input "checkbox" at bounding box center [879, 494] width 9 height 9
click at [928, 494] on label at bounding box center [927, 493] width 10 height 10
click at [928, 494] on input "checkbox" at bounding box center [926, 494] width 9 height 9
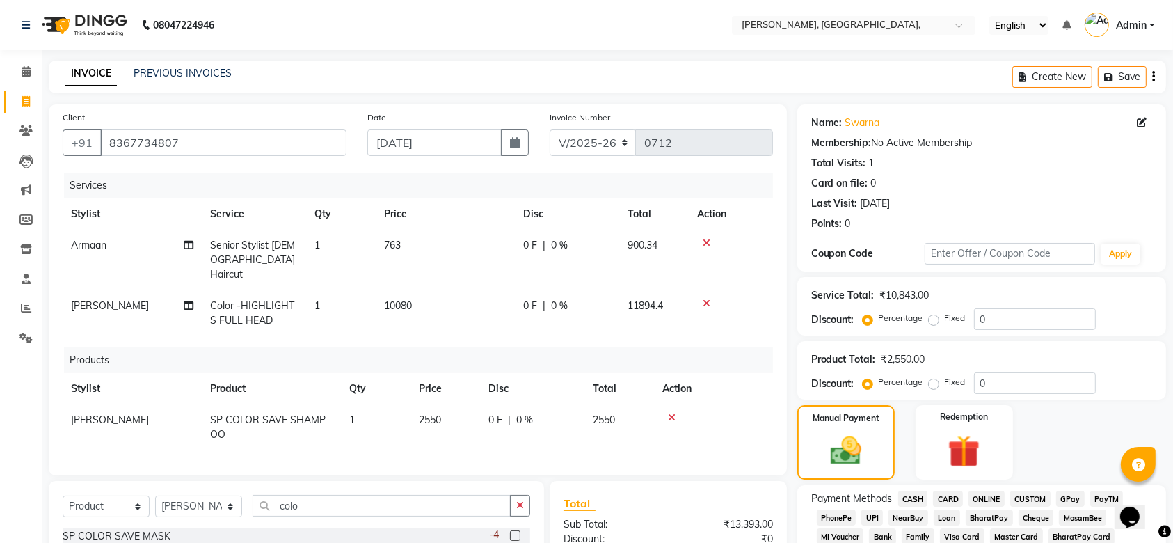
scroll to position [472, 0]
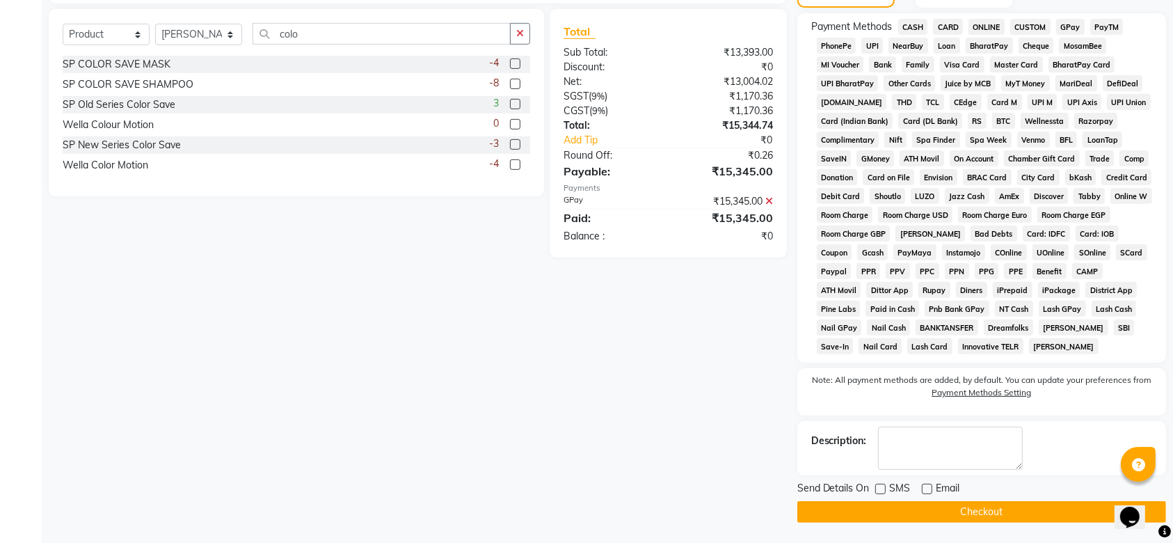
click at [875, 501] on button "Checkout" at bounding box center [981, 512] width 369 height 22
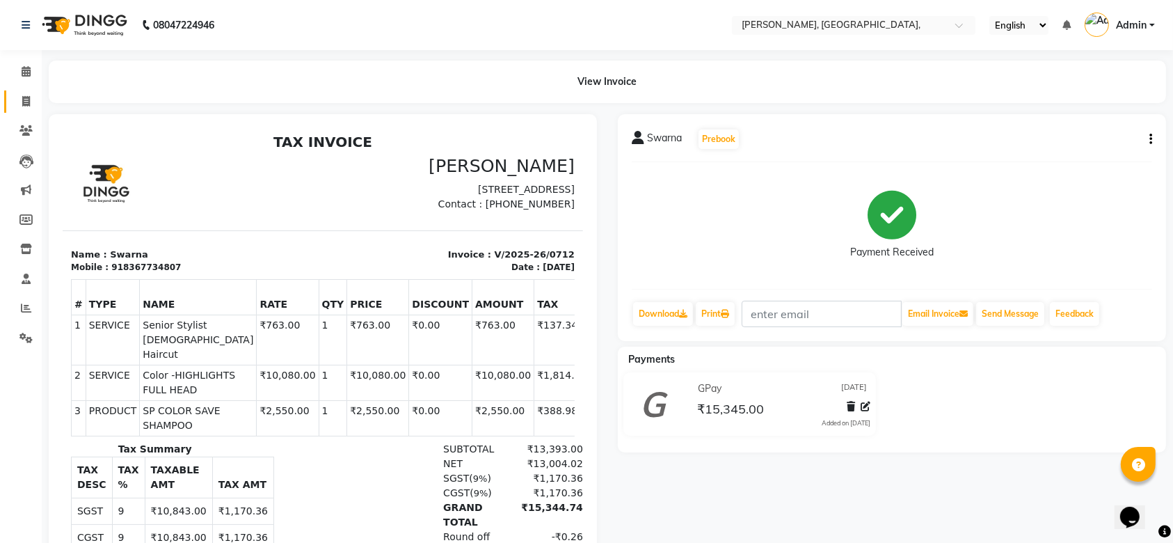
click at [25, 90] on link "Invoice" at bounding box center [20, 101] width 33 height 23
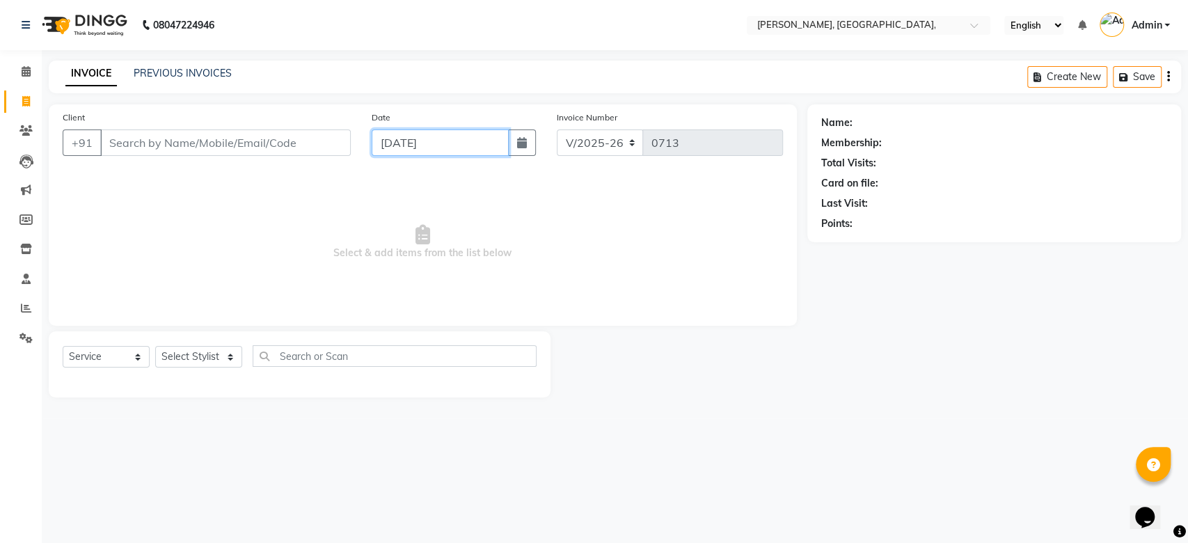
click at [406, 138] on input "[DATE]" at bounding box center [440, 142] width 137 height 26
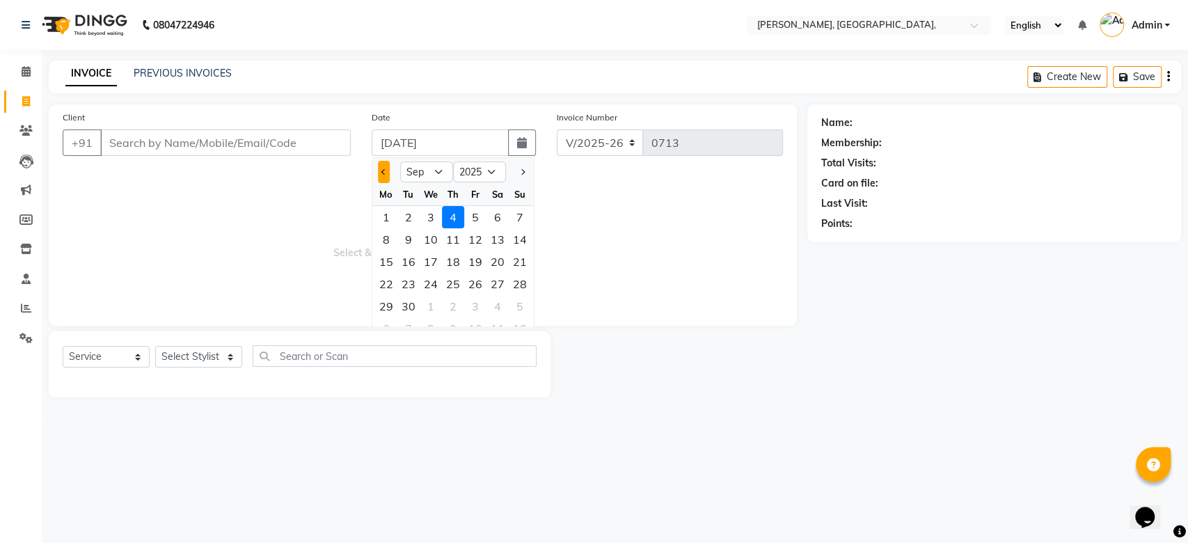
click at [383, 173] on span "Previous month" at bounding box center [384, 172] width 6 height 6
click at [478, 285] on div "22" at bounding box center [475, 284] width 22 height 22
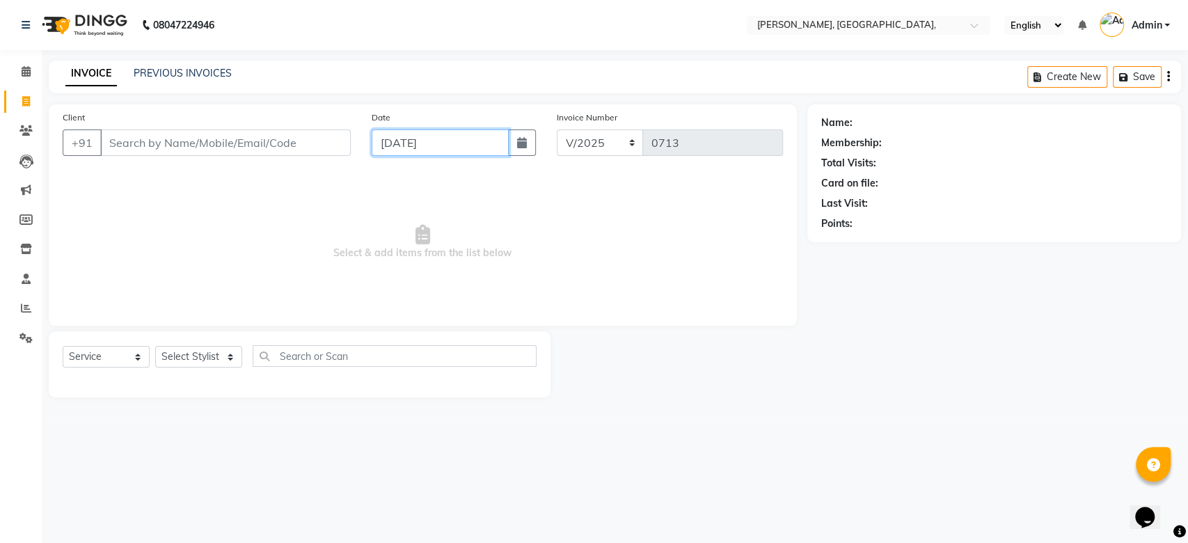
click at [414, 143] on input "[DATE]" at bounding box center [440, 142] width 137 height 26
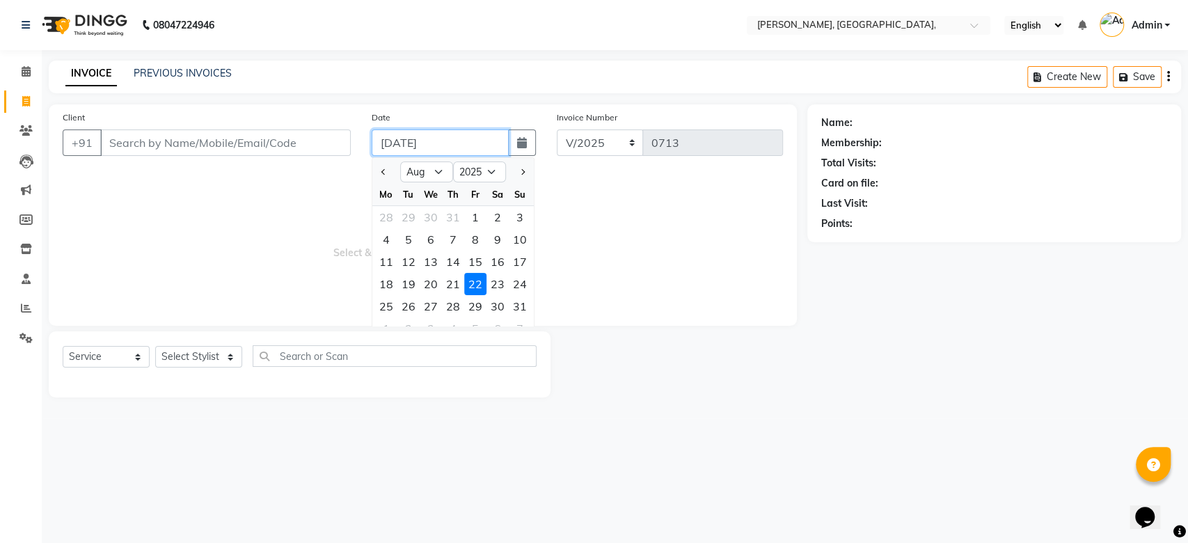
click at [414, 143] on input "[DATE]" at bounding box center [440, 142] width 137 height 26
paste input "[DATE]"
click at [230, 147] on input "Client" at bounding box center [225, 142] width 250 height 26
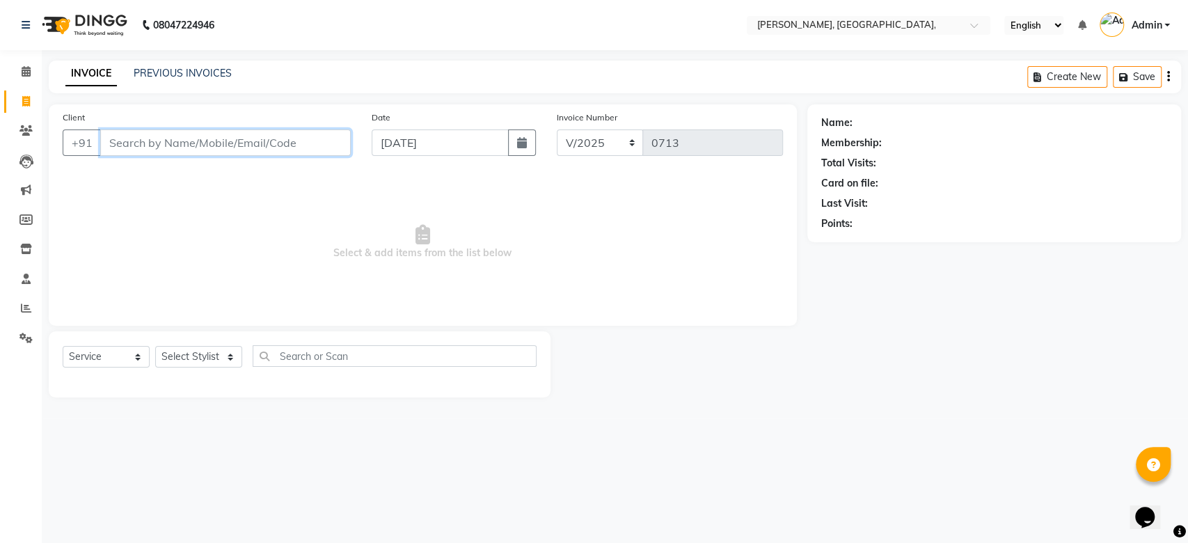
click at [230, 147] on input "Client" at bounding box center [225, 142] width 250 height 26
click at [250, 141] on input "Client" at bounding box center [225, 142] width 250 height 26
paste input "[DATE]"
click at [284, 142] on button "Add Client" at bounding box center [315, 142] width 72 height 26
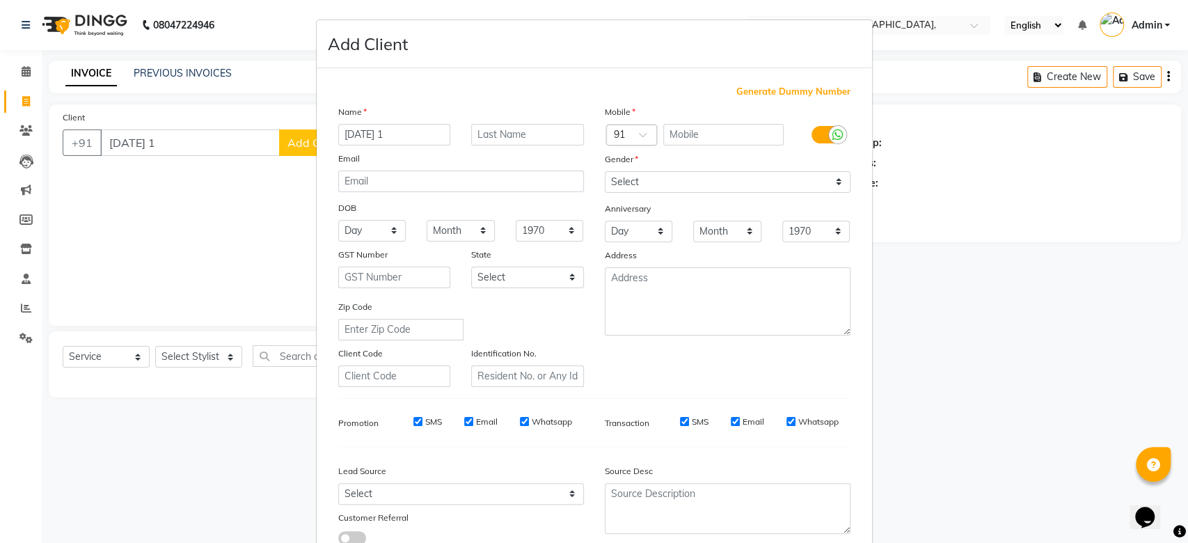
click at [767, 94] on span "Generate Dummy Number" at bounding box center [793, 92] width 114 height 14
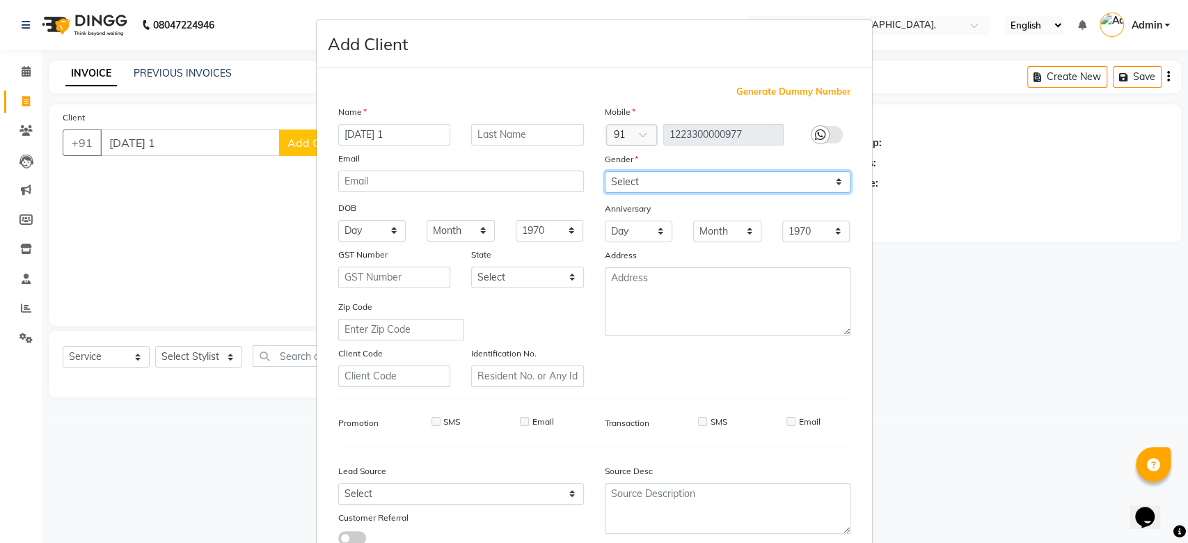
click at [680, 180] on select "Select [DEMOGRAPHIC_DATA] [DEMOGRAPHIC_DATA] Other Prefer Not To Say" at bounding box center [728, 182] width 246 height 22
click at [605, 171] on select "Select [DEMOGRAPHIC_DATA] [DEMOGRAPHIC_DATA] Other Prefer Not To Say" at bounding box center [728, 182] width 246 height 22
click at [712, 159] on div "Gender" at bounding box center [727, 161] width 266 height 19
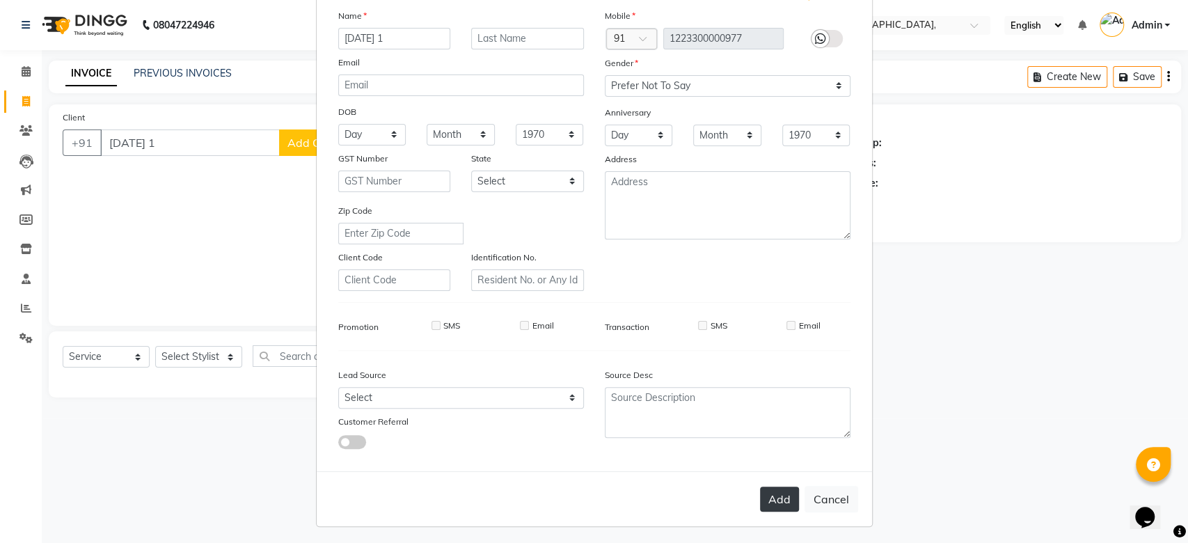
click at [764, 498] on button "Add" at bounding box center [779, 498] width 39 height 25
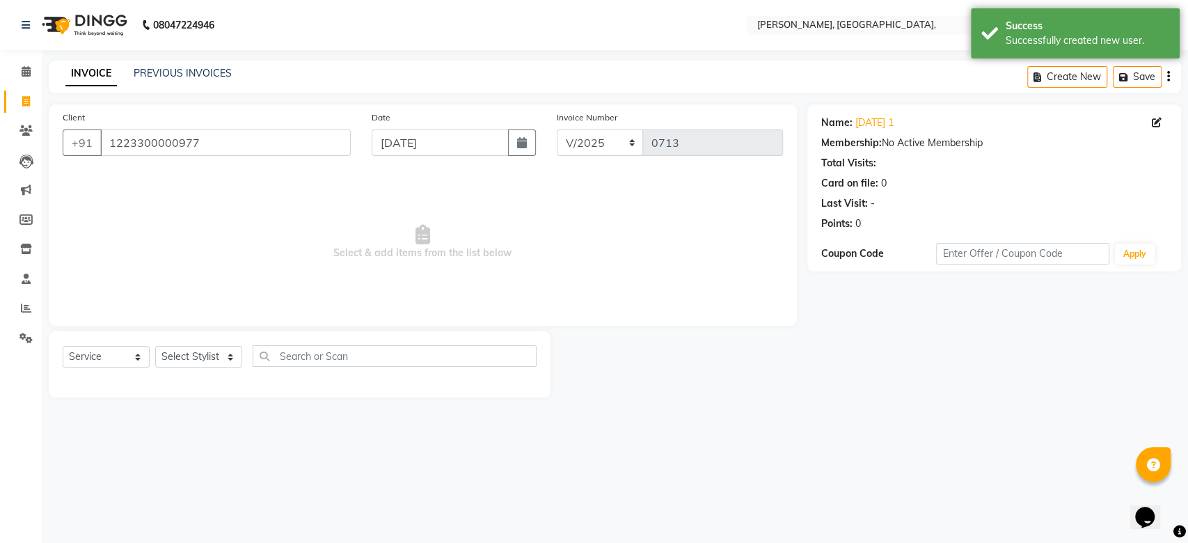
drag, startPoint x: 169, startPoint y: 156, endPoint x: 147, endPoint y: 152, distance: 22.7
click at [147, 152] on div "Client [PHONE_NUMBER]" at bounding box center [206, 138] width 309 height 57
click at [147, 152] on input "1223300000977" at bounding box center [225, 142] width 250 height 26
paste input "[DATE]"
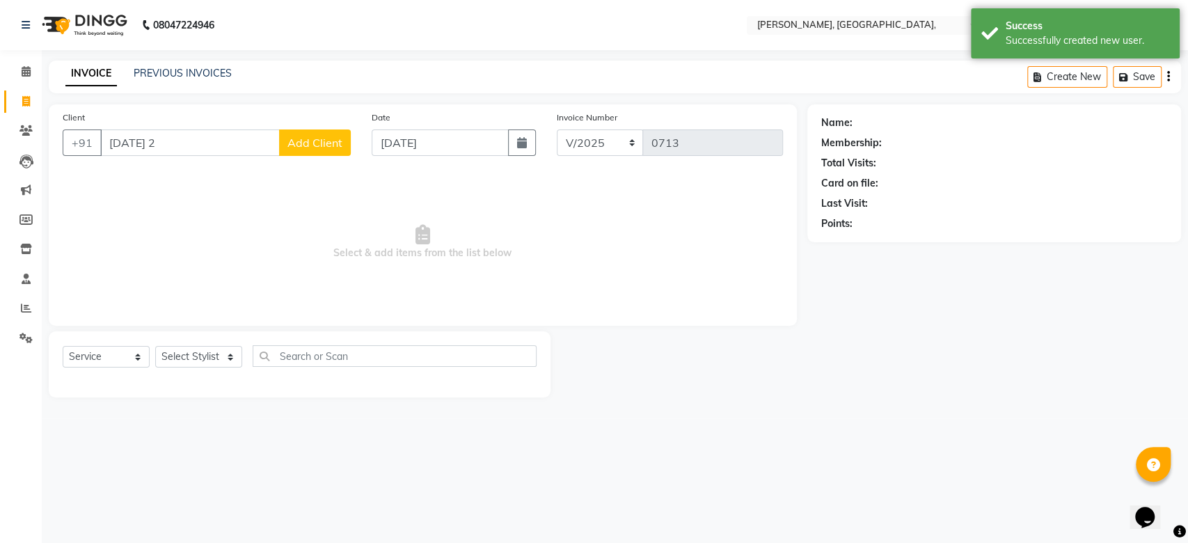
click at [303, 136] on span "Add Client" at bounding box center [314, 143] width 55 height 14
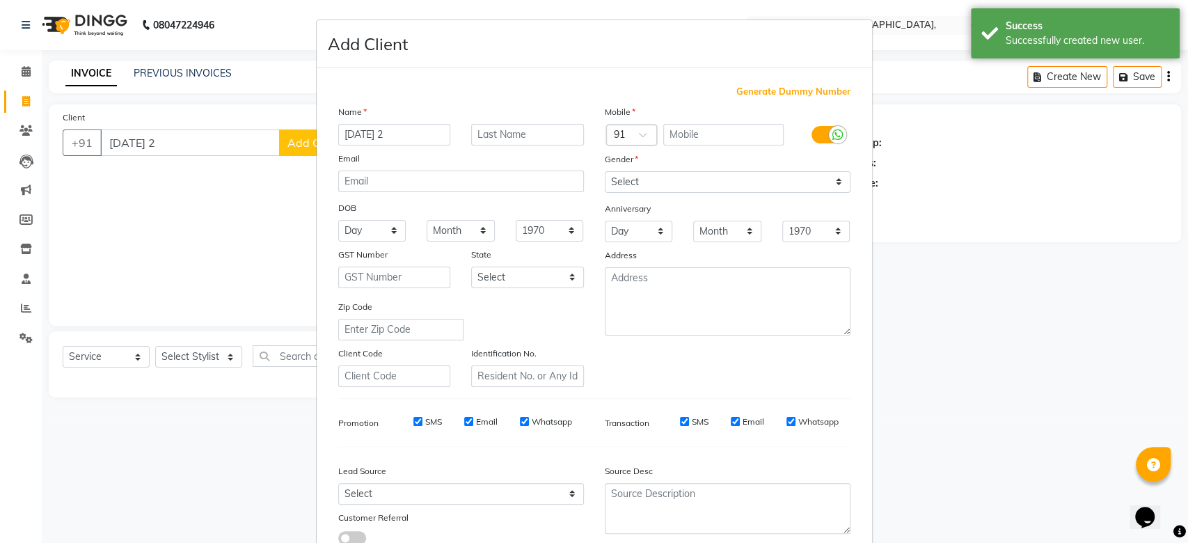
click at [813, 95] on span "Generate Dummy Number" at bounding box center [793, 92] width 114 height 14
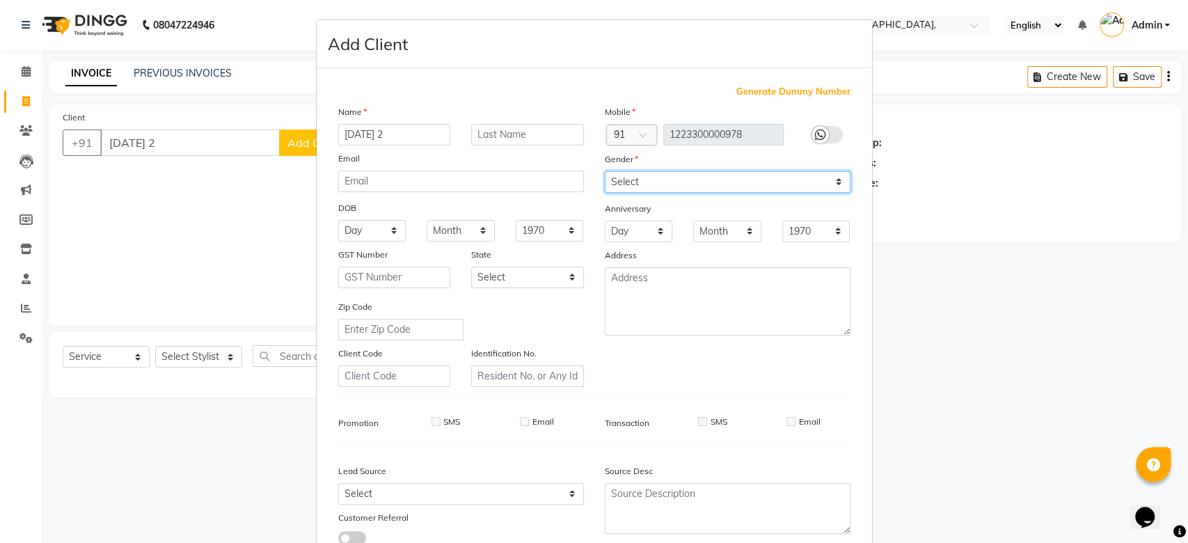
click at [724, 180] on select "Select [DEMOGRAPHIC_DATA] [DEMOGRAPHIC_DATA] Other Prefer Not To Say" at bounding box center [728, 182] width 246 height 22
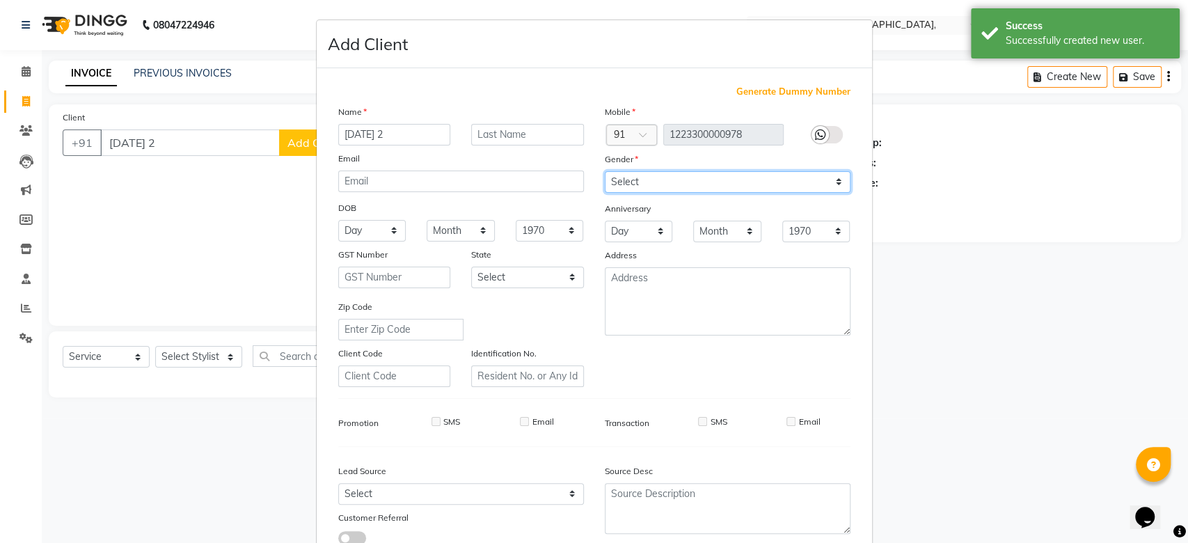
click at [724, 180] on select "Select [DEMOGRAPHIC_DATA] [DEMOGRAPHIC_DATA] Other Prefer Not To Say" at bounding box center [728, 182] width 246 height 22
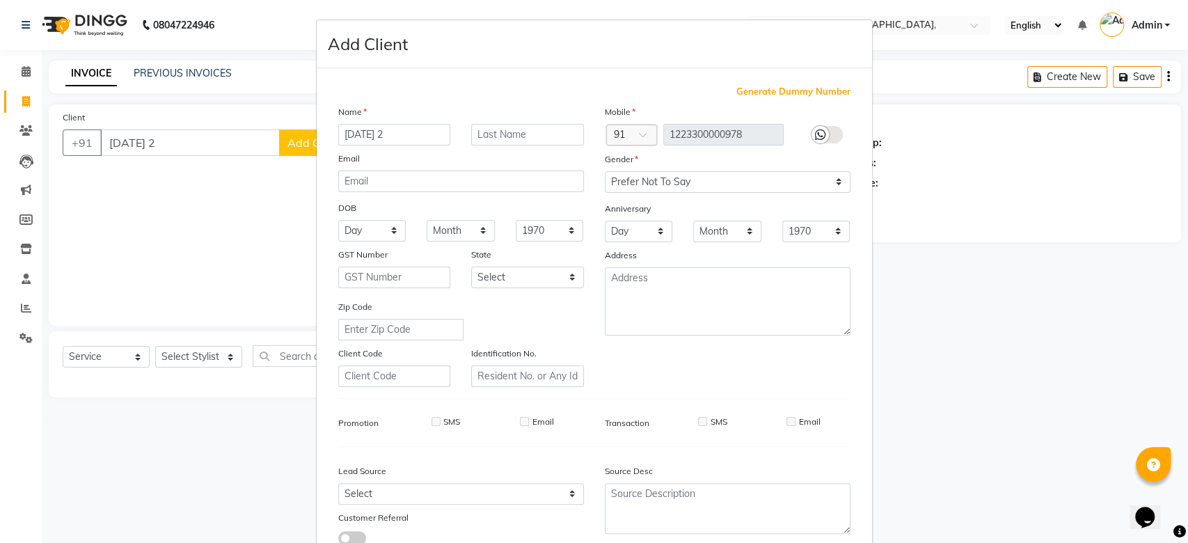
click at [757, 209] on div "Mobile Country Code × 91 1223300000978 Gender Select [DEMOGRAPHIC_DATA] [DEMOGR…" at bounding box center [727, 245] width 266 height 282
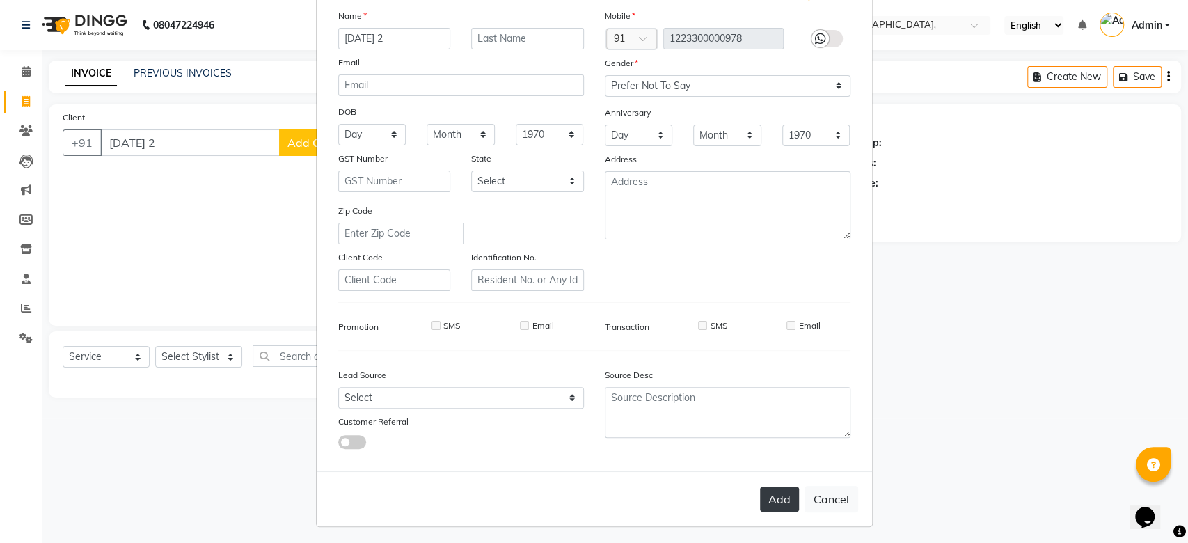
click at [788, 494] on button "Add" at bounding box center [779, 498] width 39 height 25
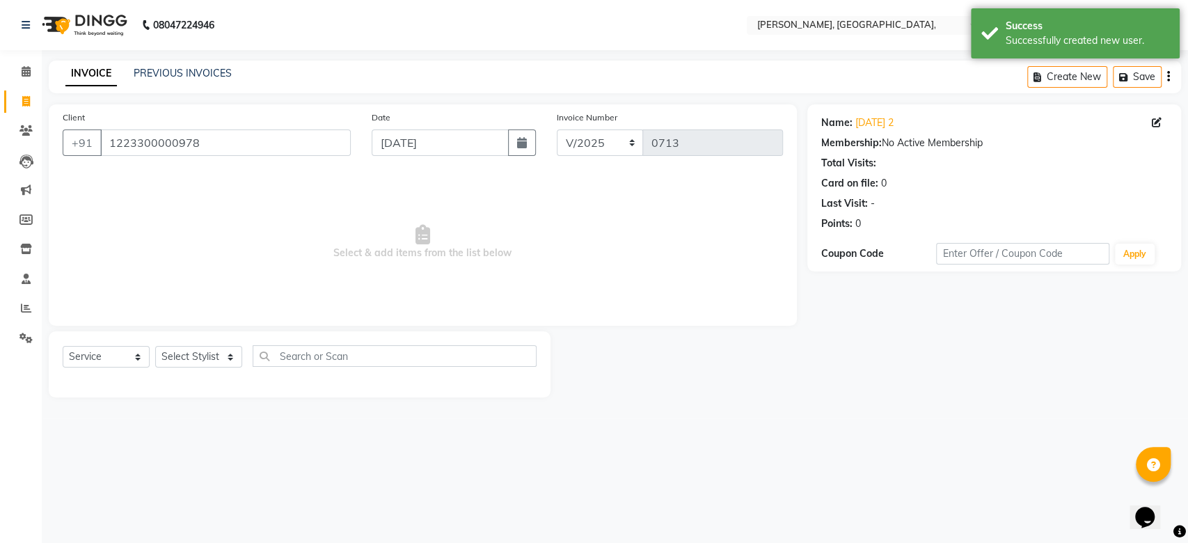
drag, startPoint x: 138, startPoint y: 121, endPoint x: 136, endPoint y: 141, distance: 19.5
click at [136, 141] on div "Client [PHONE_NUMBER]" at bounding box center [206, 138] width 309 height 57
click at [136, 141] on input "1223300000978" at bounding box center [225, 142] width 250 height 26
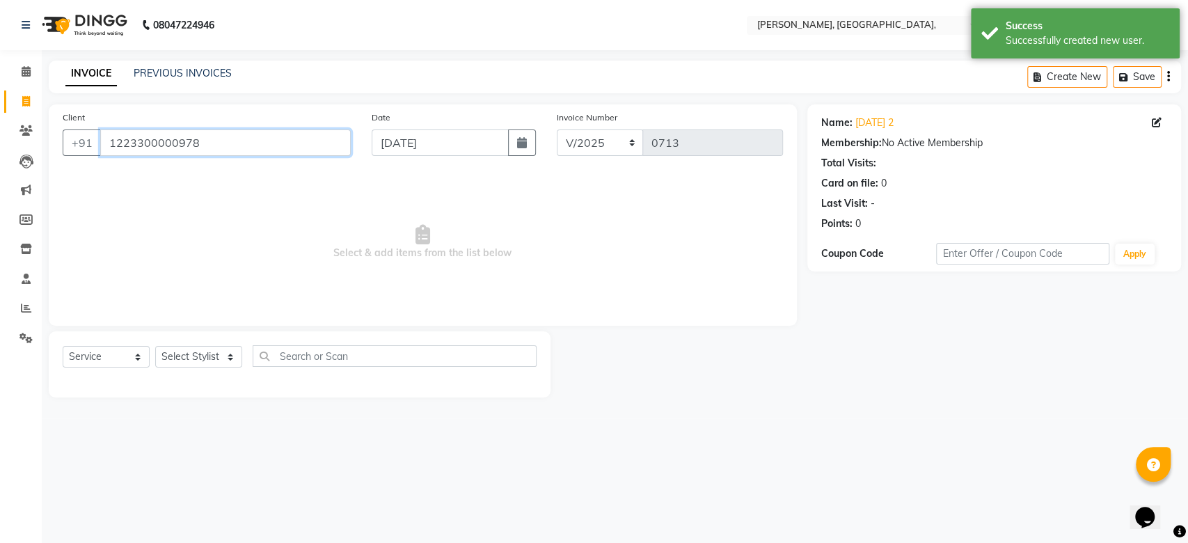
paste input "[DATE]"
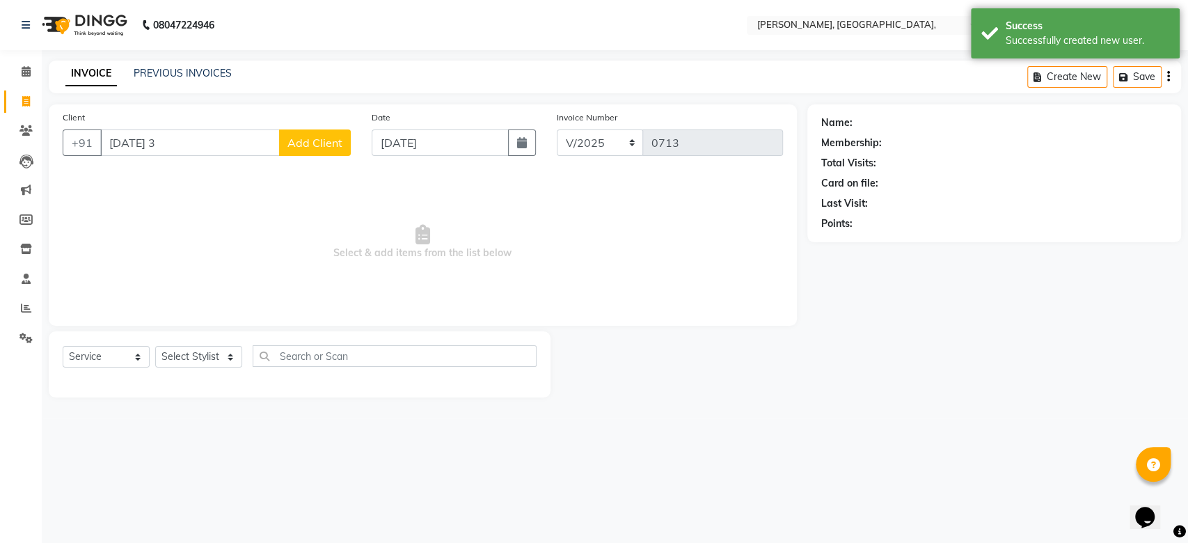
click at [319, 148] on span "Add Client" at bounding box center [314, 143] width 55 height 14
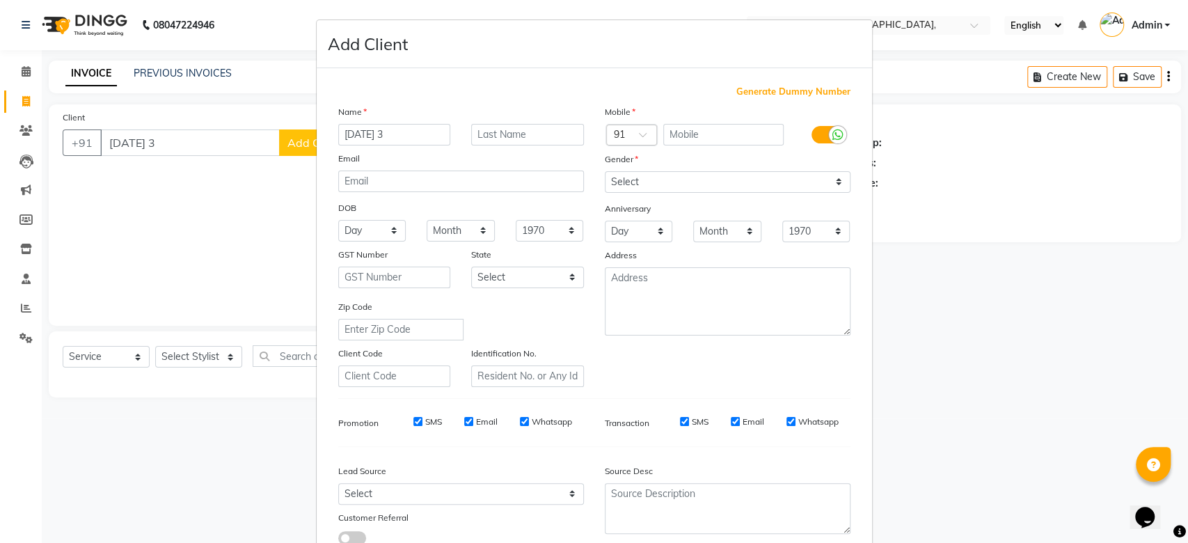
click at [771, 86] on span "Generate Dummy Number" at bounding box center [793, 92] width 114 height 14
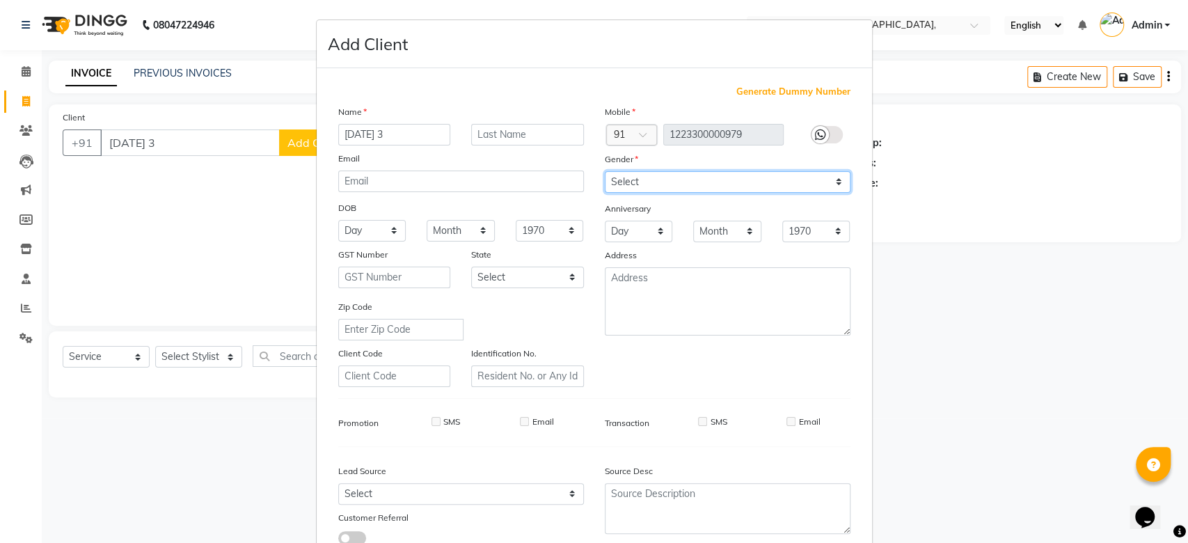
click at [651, 172] on select "Select [DEMOGRAPHIC_DATA] [DEMOGRAPHIC_DATA] Other Prefer Not To Say" at bounding box center [728, 182] width 246 height 22
click at [605, 171] on select "Select [DEMOGRAPHIC_DATA] [DEMOGRAPHIC_DATA] Other Prefer Not To Say" at bounding box center [728, 182] width 246 height 22
click at [696, 188] on select "Select [DEMOGRAPHIC_DATA] [DEMOGRAPHIC_DATA] Other Prefer Not To Say" at bounding box center [728, 182] width 246 height 22
click at [793, 356] on div "Mobile Country Code × 91 1223300000979 Gender Select [DEMOGRAPHIC_DATA] [DEMOGR…" at bounding box center [727, 245] width 266 height 282
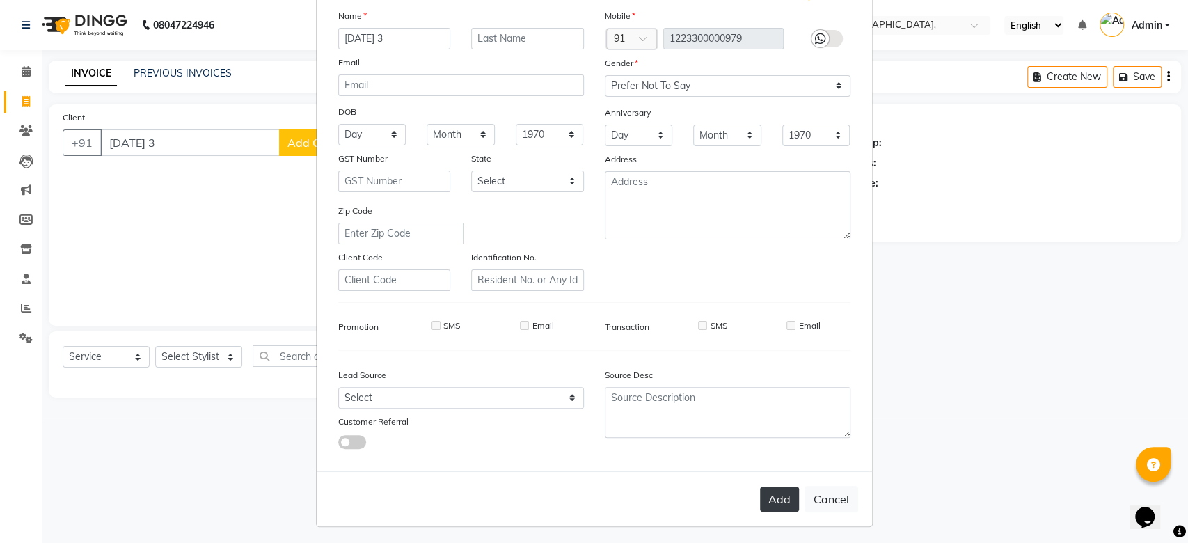
click at [776, 502] on button "Add" at bounding box center [779, 498] width 39 height 25
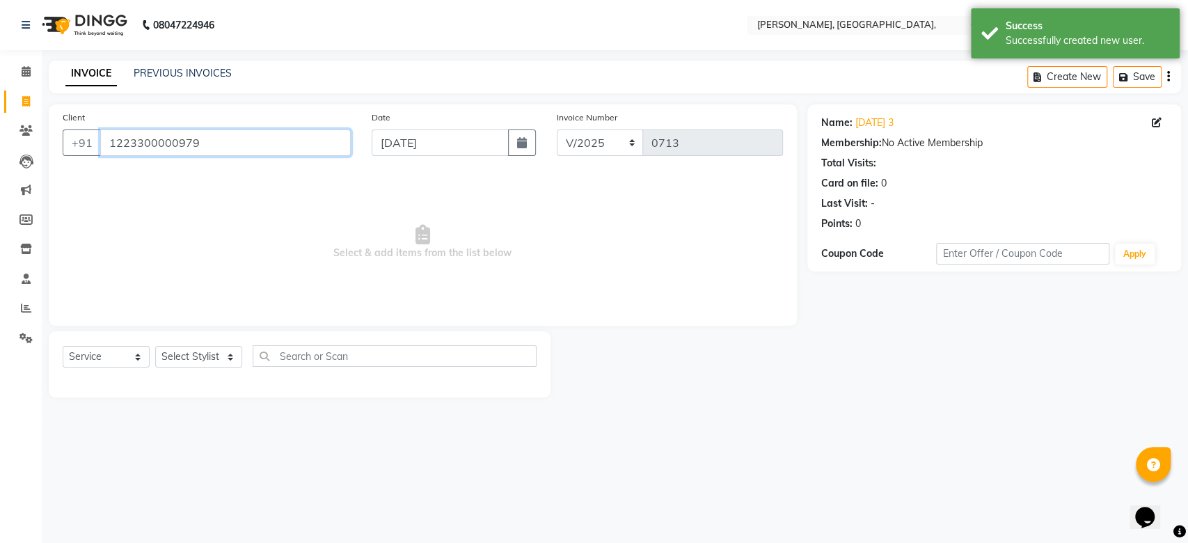
click at [155, 136] on input "1223300000979" at bounding box center [225, 142] width 250 height 26
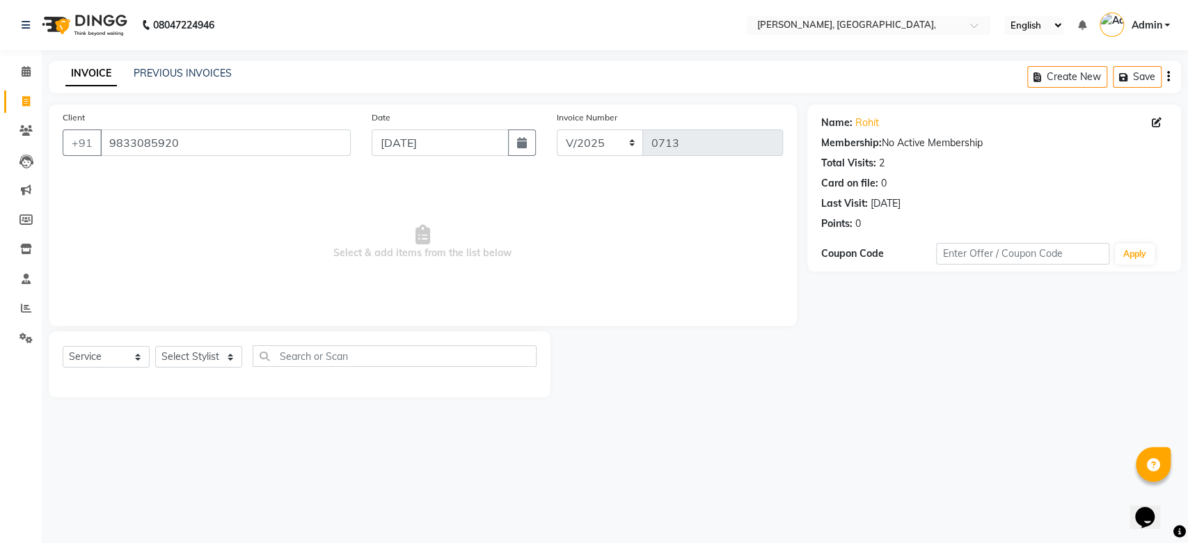
click at [182, 340] on div "Select Service Product Membership Package Voucher Prepaid Gift Card Select Styl…" at bounding box center [300, 364] width 502 height 66
click at [213, 359] on select "Select Stylist Aarti Admin Anuradha Armaan [PERSON_NAME] [PERSON_NAME] [PERSON_…" at bounding box center [198, 357] width 87 height 22
click at [155, 346] on select "Select Stylist Aarti Admin Anuradha Armaan [PERSON_NAME] [PERSON_NAME] [PERSON_…" at bounding box center [198, 357] width 87 height 22
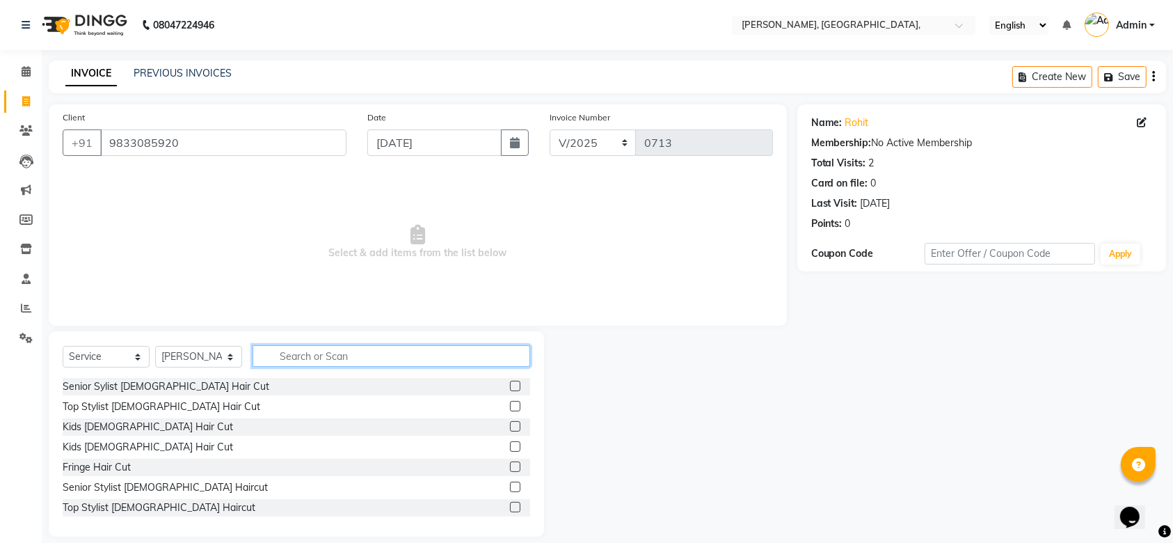
click at [326, 351] on input "text" at bounding box center [392, 356] width 278 height 22
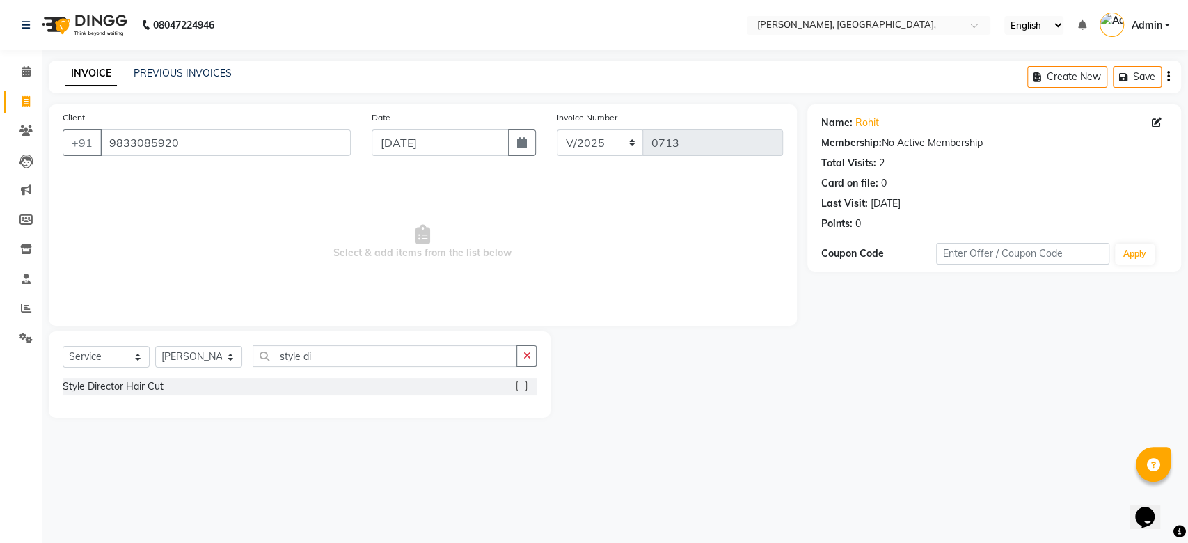
click at [132, 378] on div "Style Director Hair Cut" at bounding box center [300, 386] width 474 height 17
click at [134, 381] on div "Style Director Hair Cut" at bounding box center [113, 386] width 101 height 15
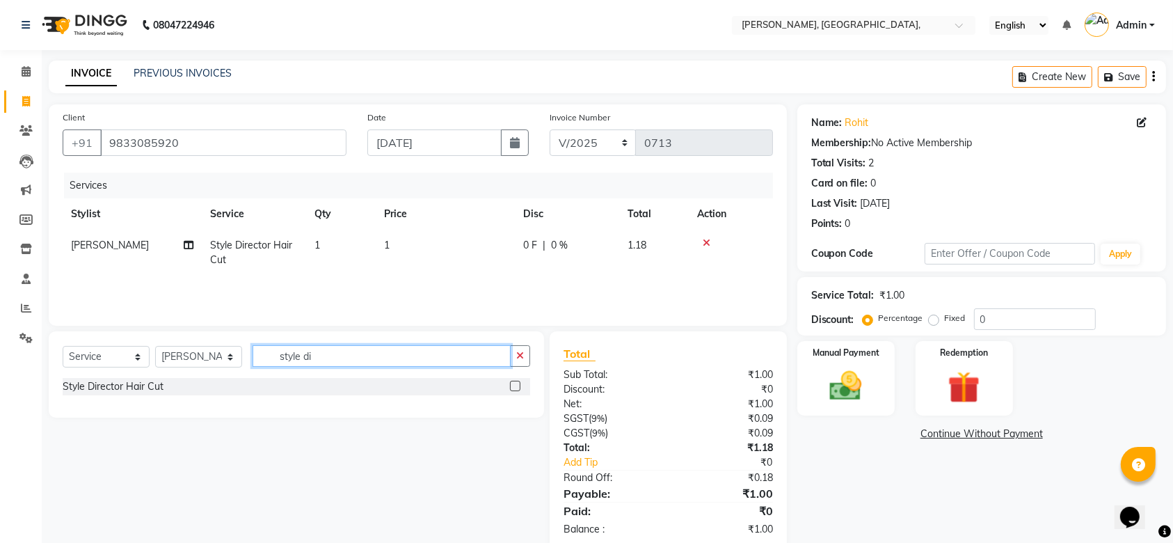
click at [305, 356] on input "style di" at bounding box center [382, 356] width 258 height 22
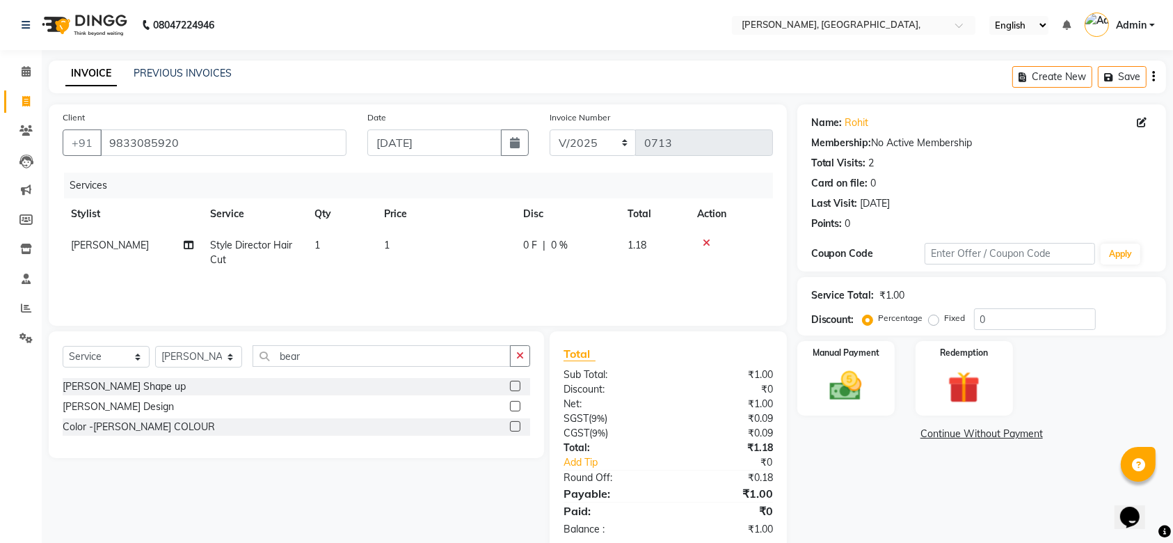
click at [110, 378] on div "[PERSON_NAME] Shape up" at bounding box center [297, 386] width 468 height 17
click at [112, 384] on div "[PERSON_NAME] Shape up" at bounding box center [124, 386] width 123 height 15
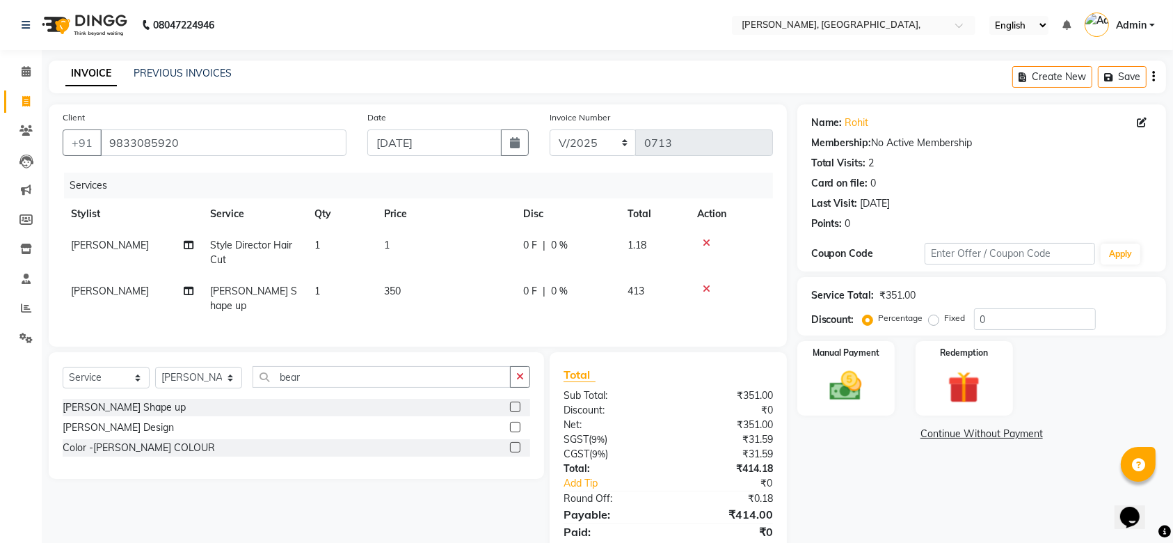
click at [381, 260] on td "1" at bounding box center [445, 253] width 139 height 46
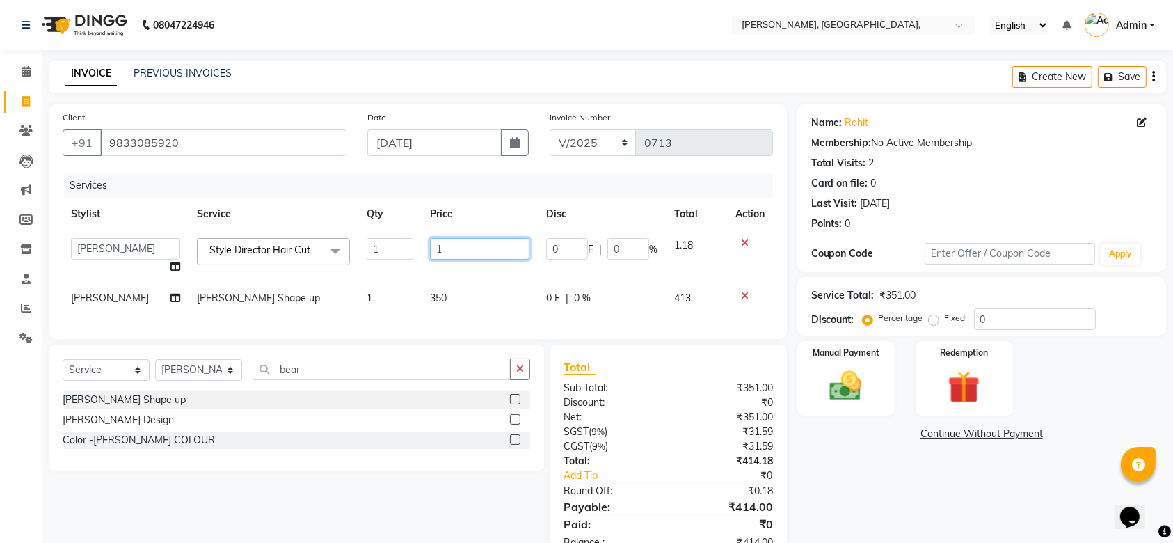
click at [461, 255] on input "1" at bounding box center [479, 249] width 99 height 22
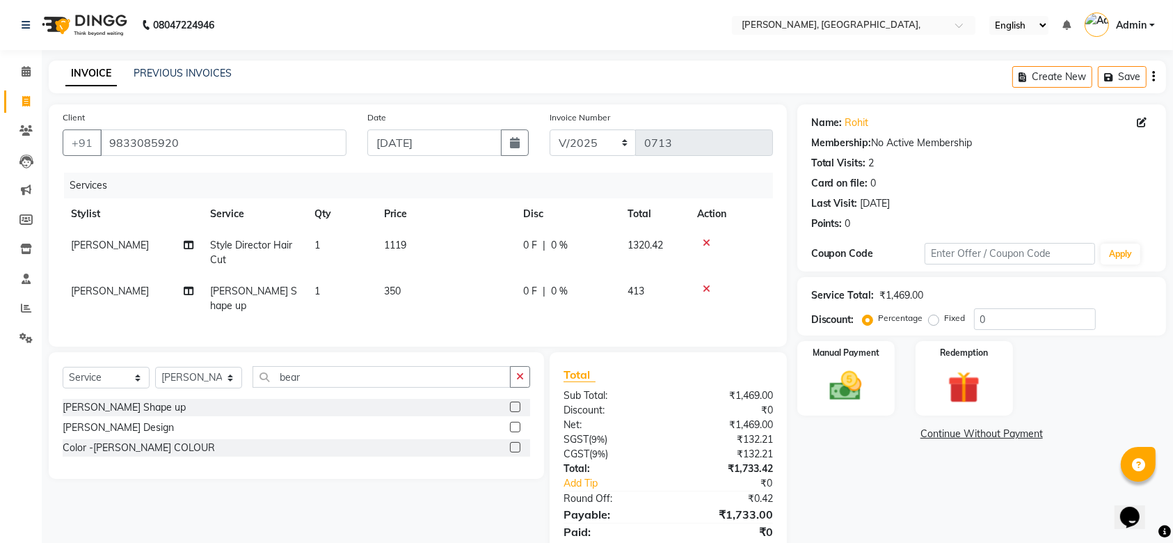
click at [546, 369] on div "Total Sub Total: ₹1,469.00 Discount: ₹0 Net: ₹1,469.00 SGST ( 9% ) ₹132.21 CGST…" at bounding box center [670, 461] width 253 height 219
click at [864, 375] on img at bounding box center [846, 386] width 54 height 38
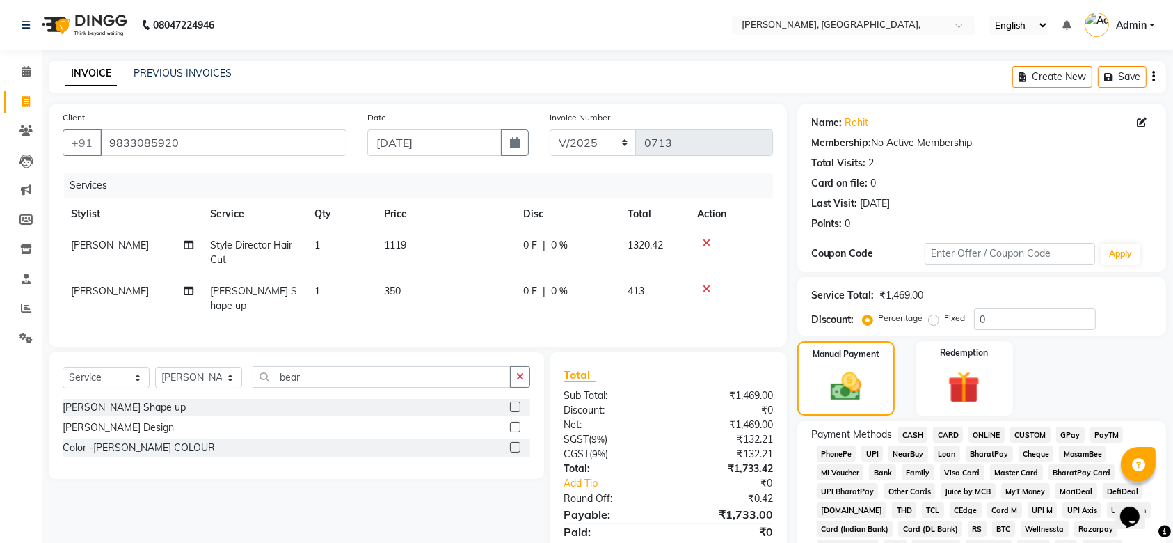
click at [940, 431] on span "CARD" at bounding box center [948, 435] width 30 height 16
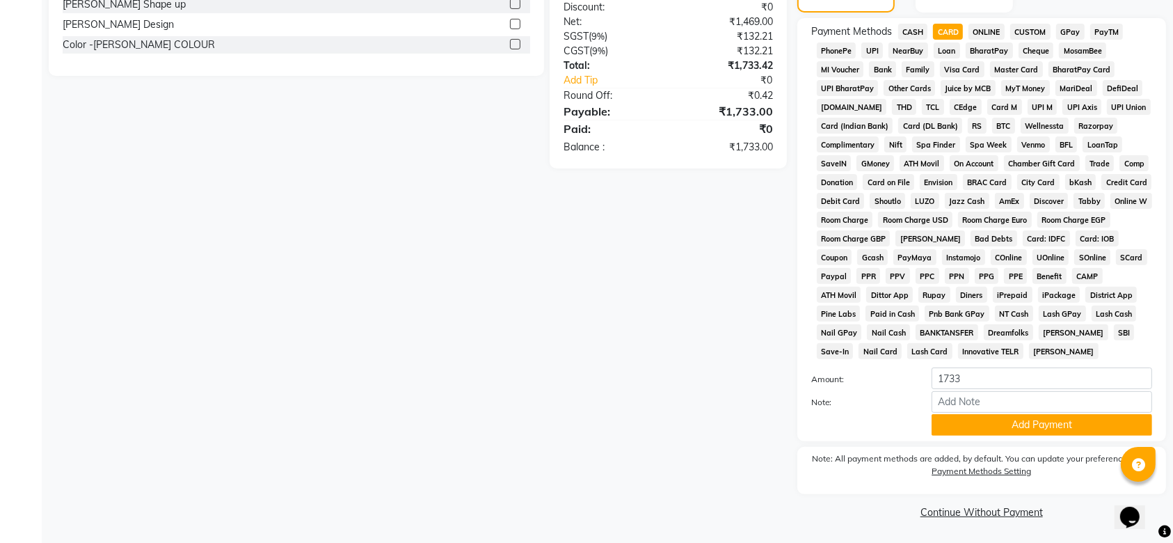
click at [980, 412] on div "Note:" at bounding box center [982, 403] width 362 height 24
click at [964, 424] on button "Add Payment" at bounding box center [1042, 425] width 221 height 22
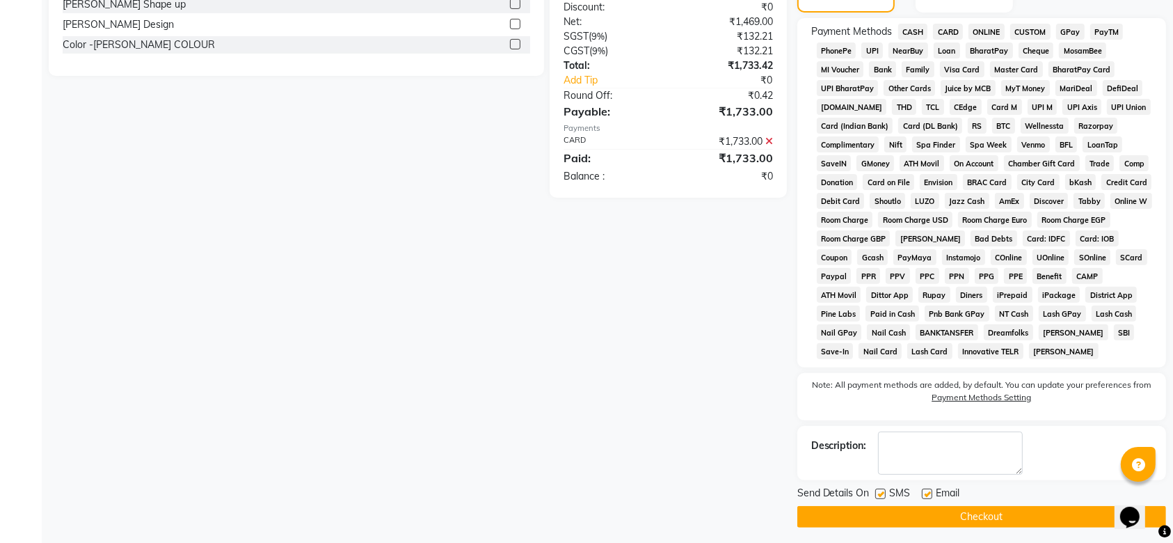
click at [884, 492] on label at bounding box center [880, 493] width 10 height 10
click at [884, 492] on input "checkbox" at bounding box center [879, 494] width 9 height 9
click at [926, 493] on label at bounding box center [927, 493] width 10 height 10
click at [926, 493] on input "checkbox" at bounding box center [926, 494] width 9 height 9
click at [896, 519] on button "Checkout" at bounding box center [981, 517] width 369 height 22
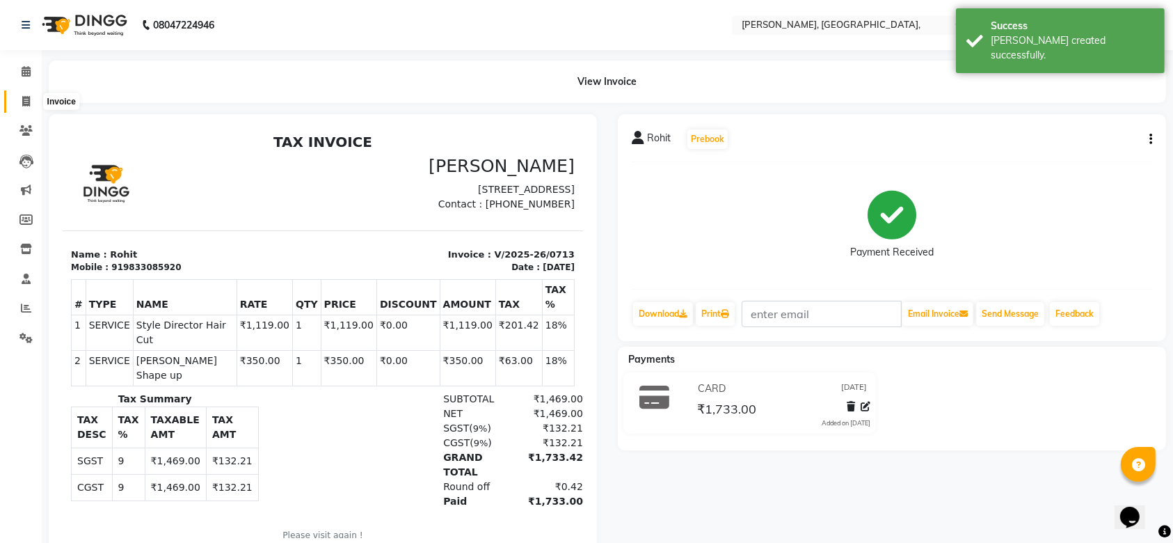
click at [26, 97] on icon at bounding box center [26, 101] width 8 height 10
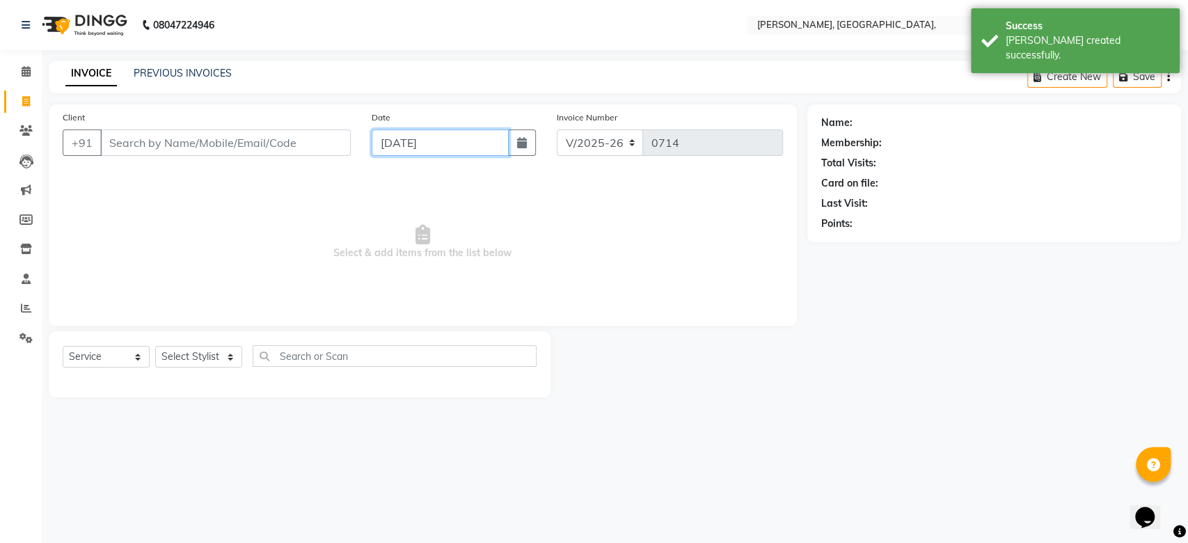
click at [394, 138] on input "[DATE]" at bounding box center [440, 142] width 137 height 26
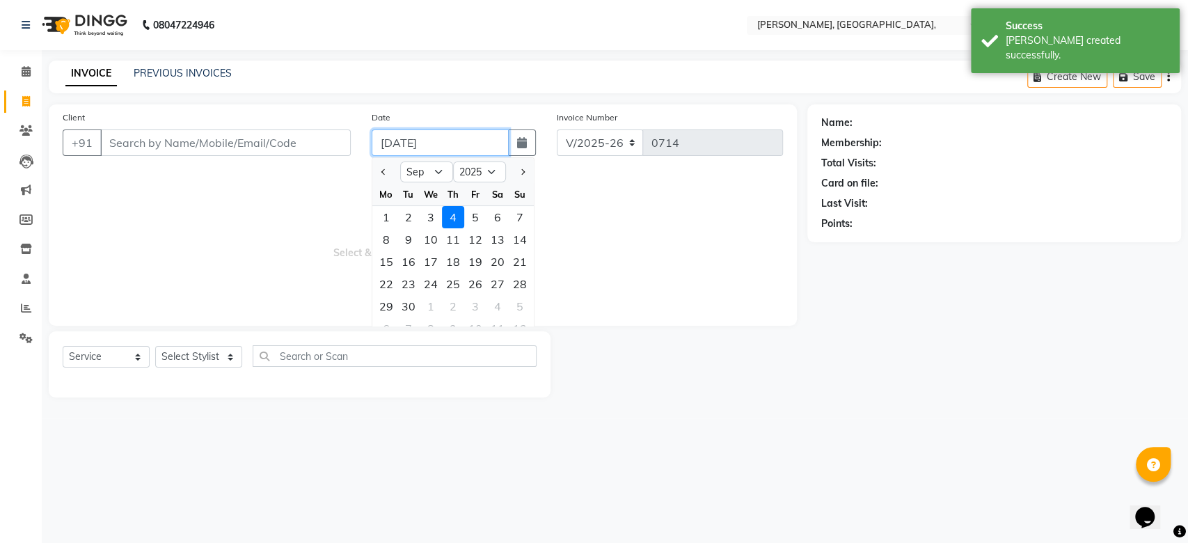
click at [394, 138] on input "[DATE]" at bounding box center [440, 142] width 137 height 26
paste input "22-08"
click at [173, 143] on input "Client" at bounding box center [225, 142] width 250 height 26
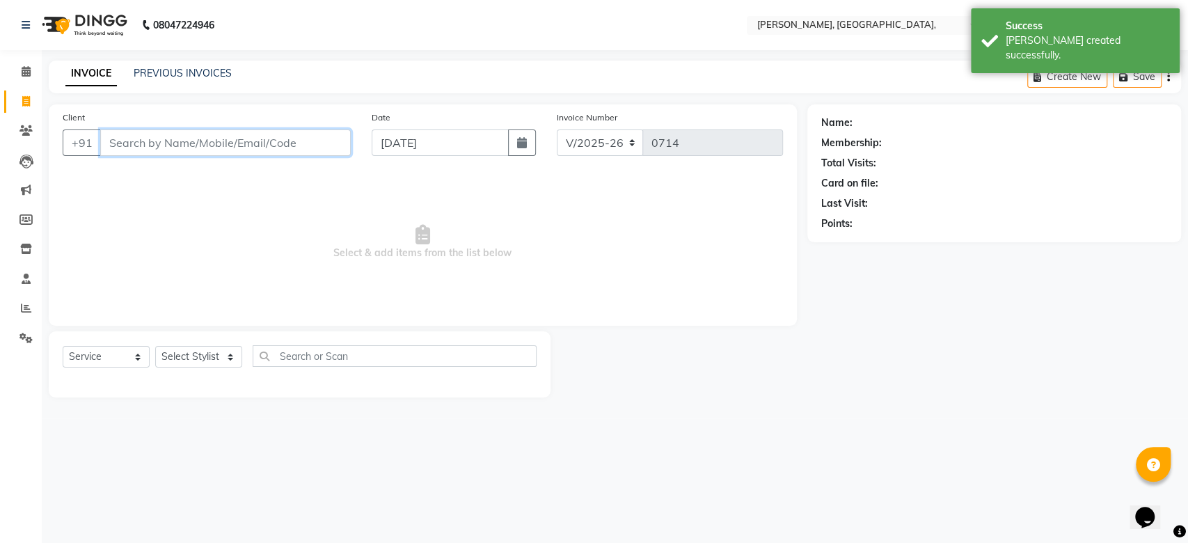
click at [173, 143] on input "Client" at bounding box center [225, 142] width 250 height 26
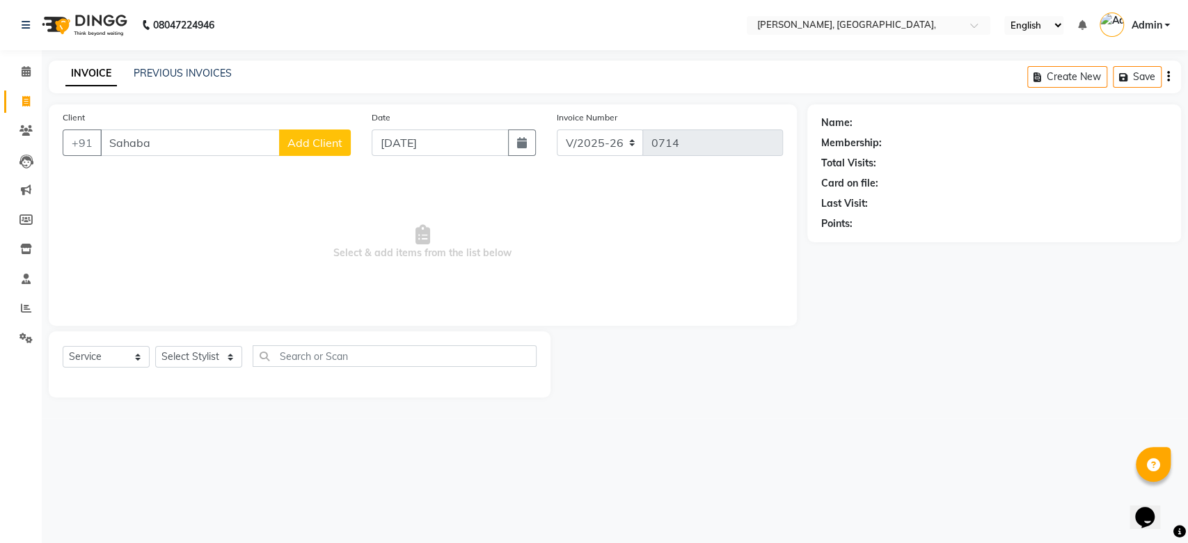
click at [311, 148] on span "Add Client" at bounding box center [314, 143] width 55 height 14
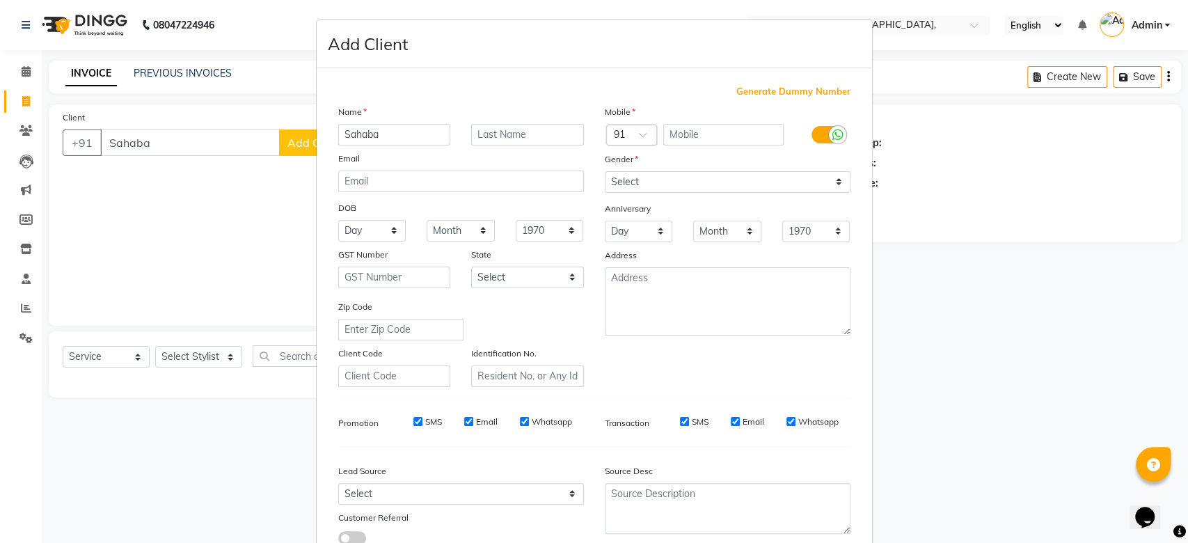
click at [765, 97] on span "Generate Dummy Number" at bounding box center [793, 92] width 114 height 14
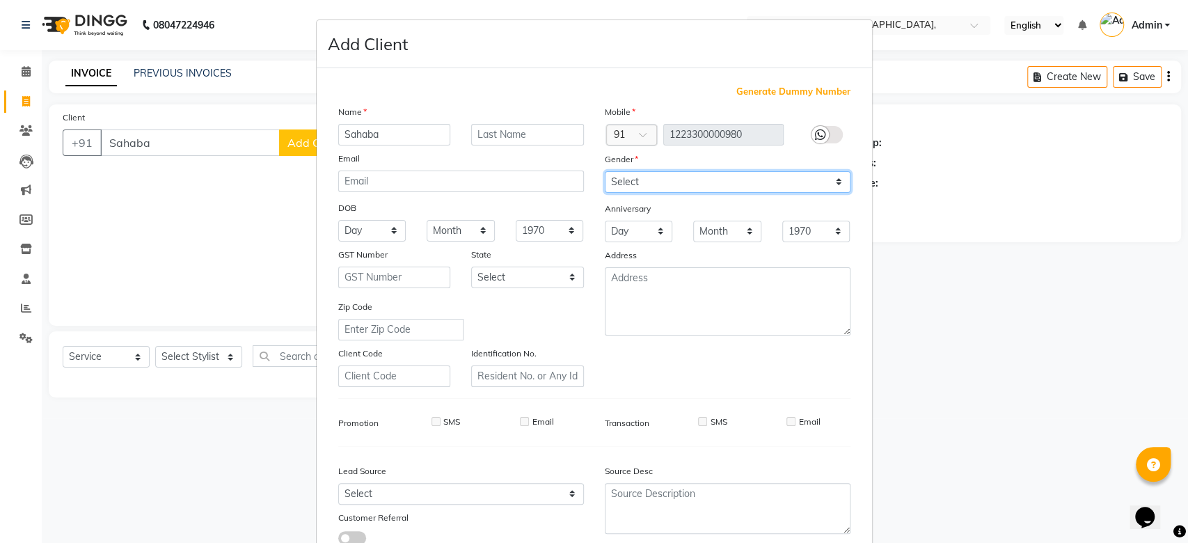
click at [672, 171] on select "Select [DEMOGRAPHIC_DATA] [DEMOGRAPHIC_DATA] Other Prefer Not To Say" at bounding box center [728, 182] width 246 height 22
click at [605, 171] on select "Select [DEMOGRAPHIC_DATA] [DEMOGRAPHIC_DATA] Other Prefer Not To Say" at bounding box center [728, 182] width 246 height 22
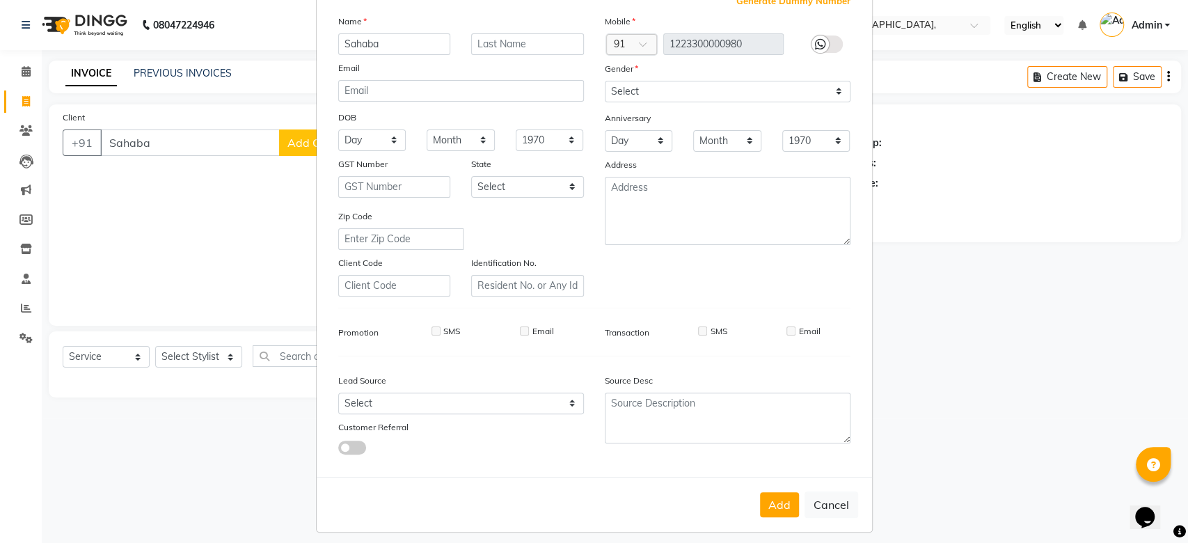
click at [745, 198] on div "Mobile Country Code × 91 1223300000980 Gender Select [DEMOGRAPHIC_DATA] [DEMOGR…" at bounding box center [727, 155] width 266 height 282
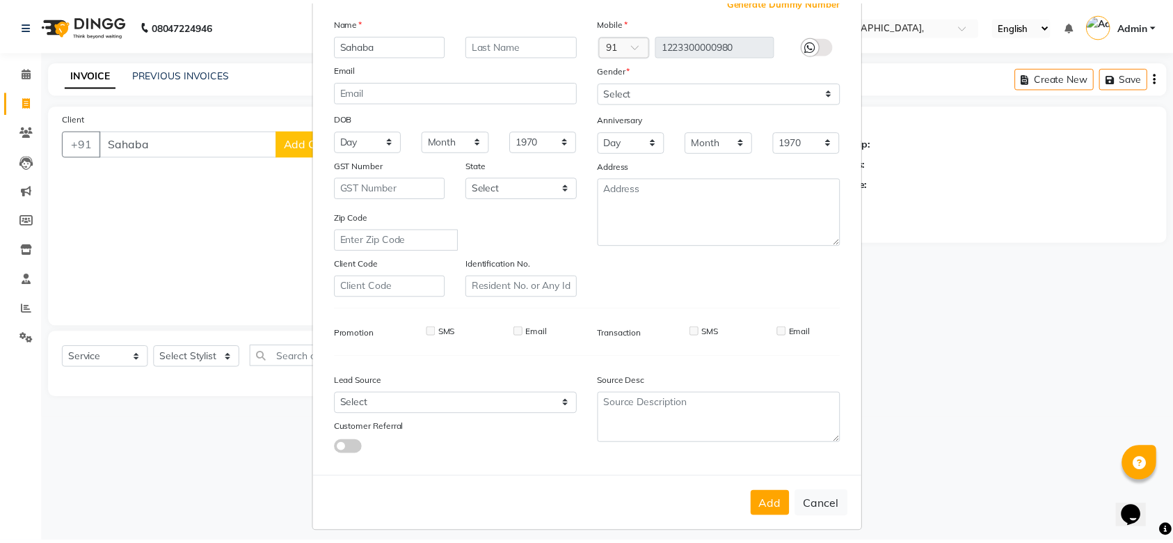
scroll to position [96, 0]
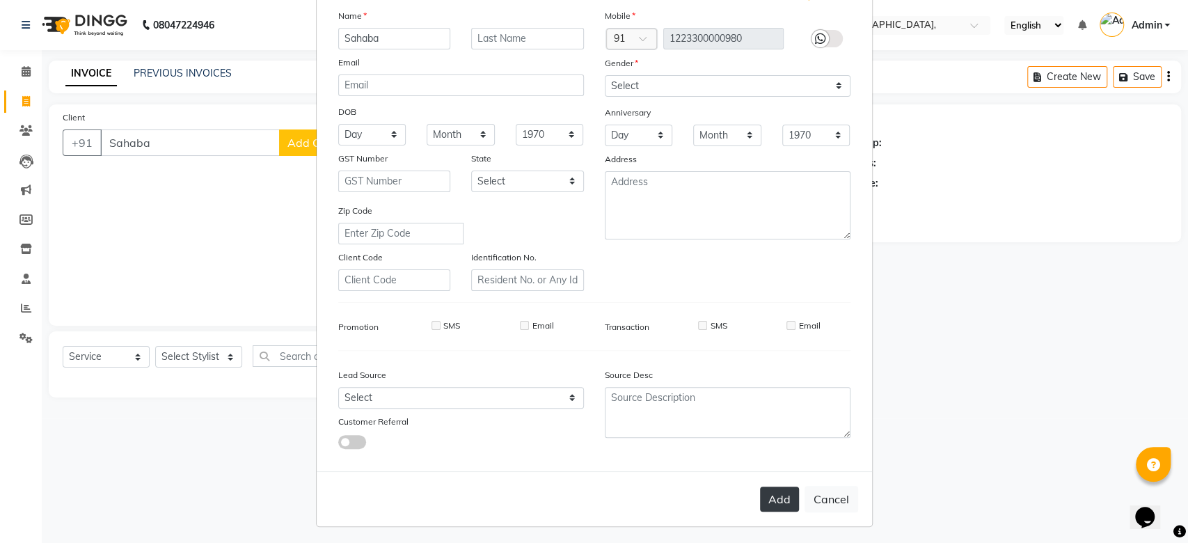
click at [768, 494] on button "Add" at bounding box center [779, 498] width 39 height 25
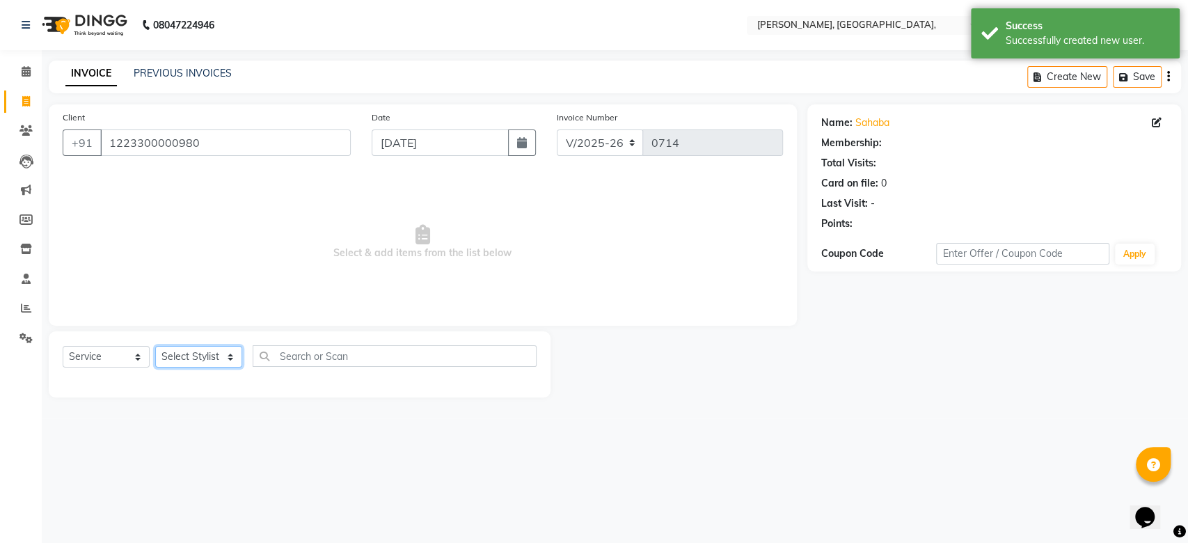
click at [212, 353] on select "Select Stylist Aarti Admin Anuradha Armaan [PERSON_NAME] [PERSON_NAME] [PERSON_…" at bounding box center [198, 357] width 87 height 22
click at [155, 346] on select "Select Stylist Aarti Admin Anuradha Armaan [PERSON_NAME] [PERSON_NAME] [PERSON_…" at bounding box center [198, 357] width 87 height 22
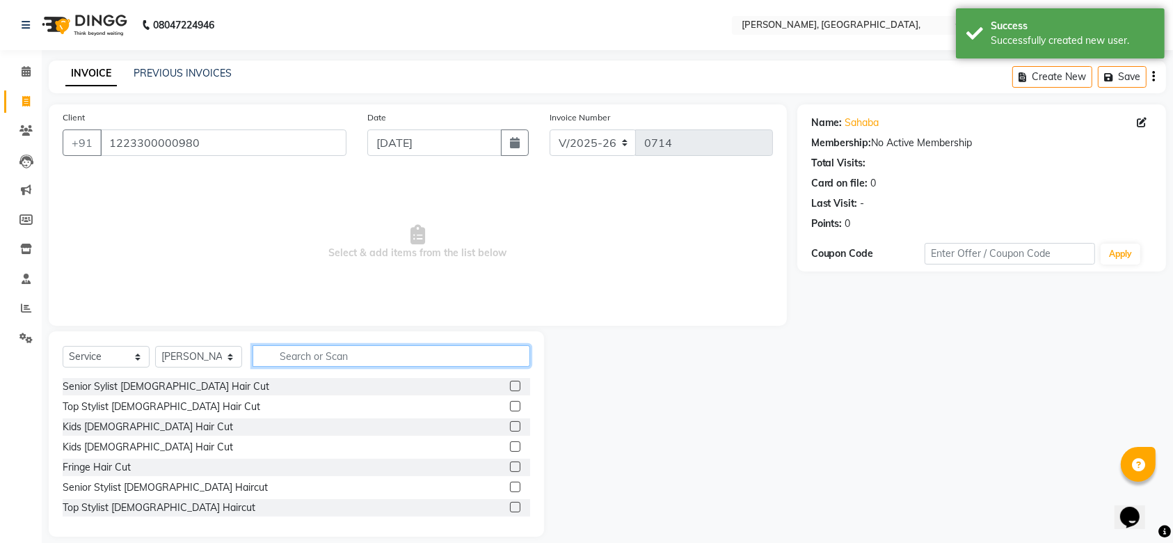
click at [306, 350] on input "text" at bounding box center [392, 356] width 278 height 22
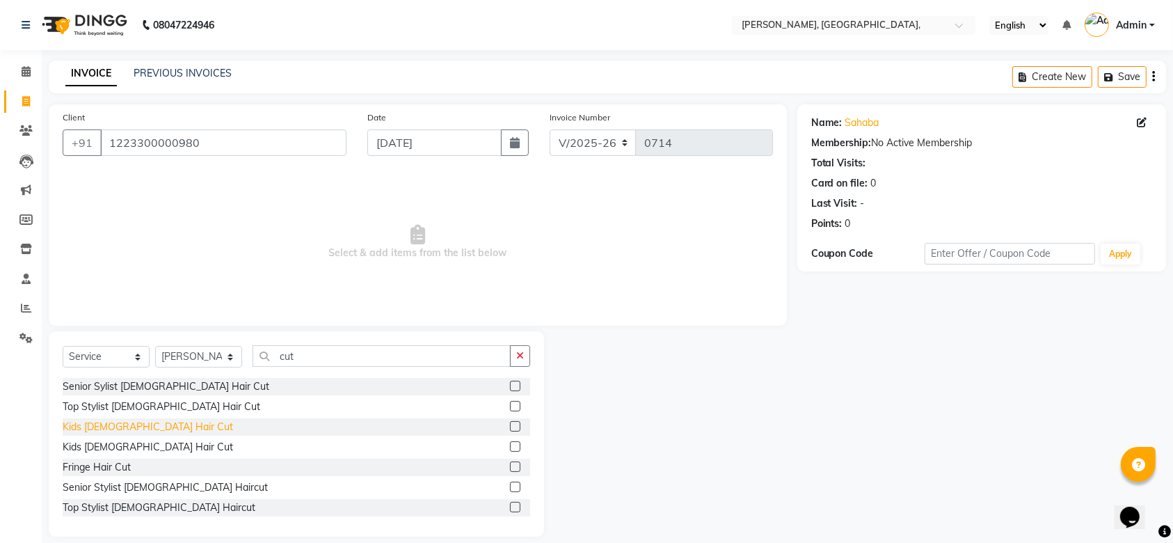
click at [98, 433] on div "Kids [DEMOGRAPHIC_DATA] Hair Cut" at bounding box center [148, 427] width 170 height 15
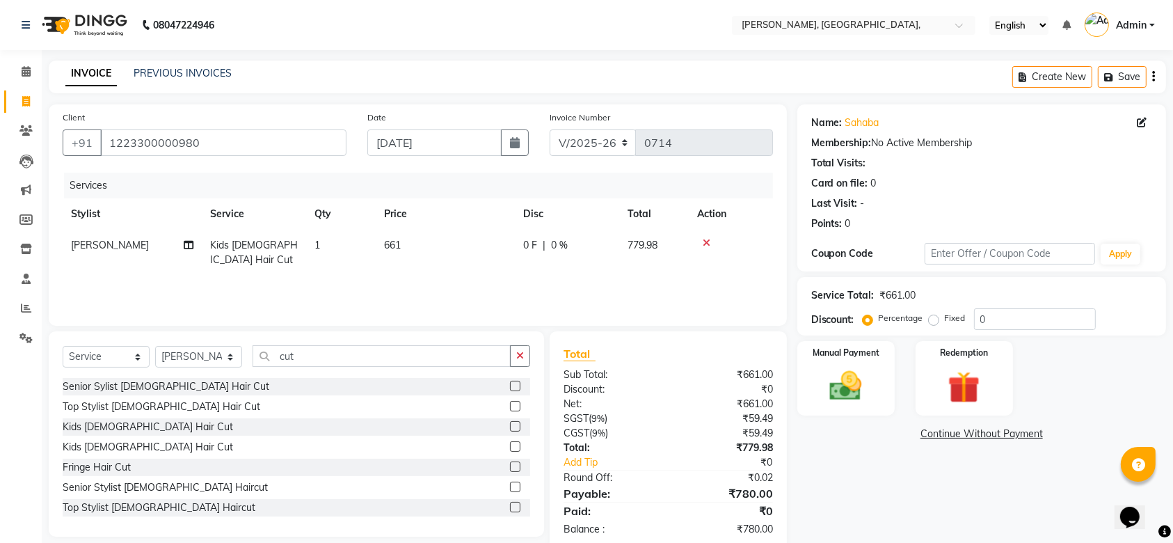
click at [430, 248] on td "661" at bounding box center [445, 253] width 139 height 46
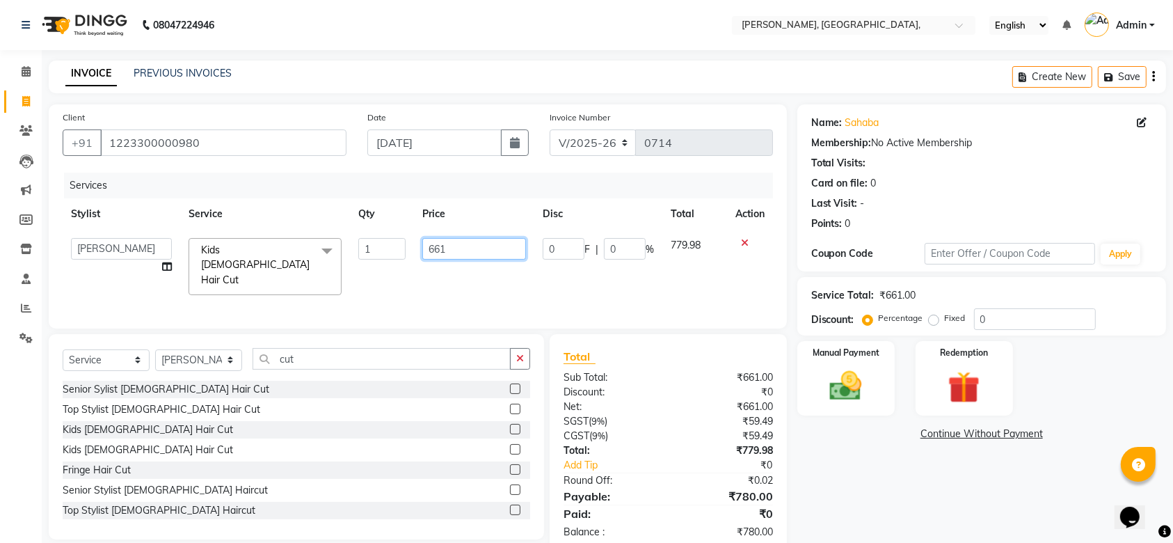
click at [432, 248] on input "661" at bounding box center [474, 249] width 104 height 22
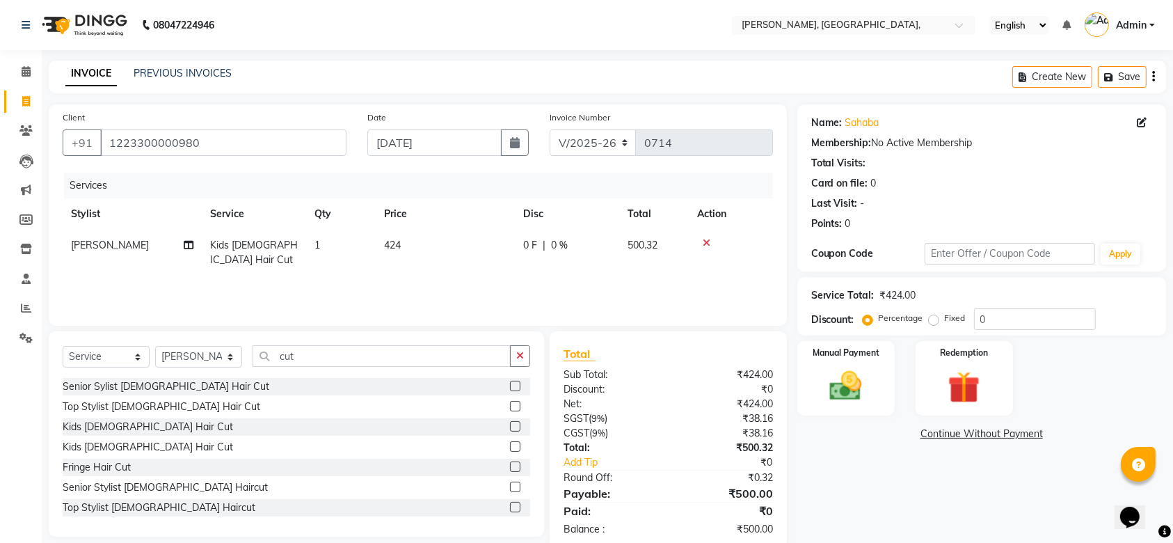
click at [475, 278] on div "Services Stylist Service Qty Price Disc Total Action [PERSON_NAME] Kids [DEMOGR…" at bounding box center [418, 242] width 710 height 139
click at [824, 396] on img at bounding box center [846, 386] width 54 height 38
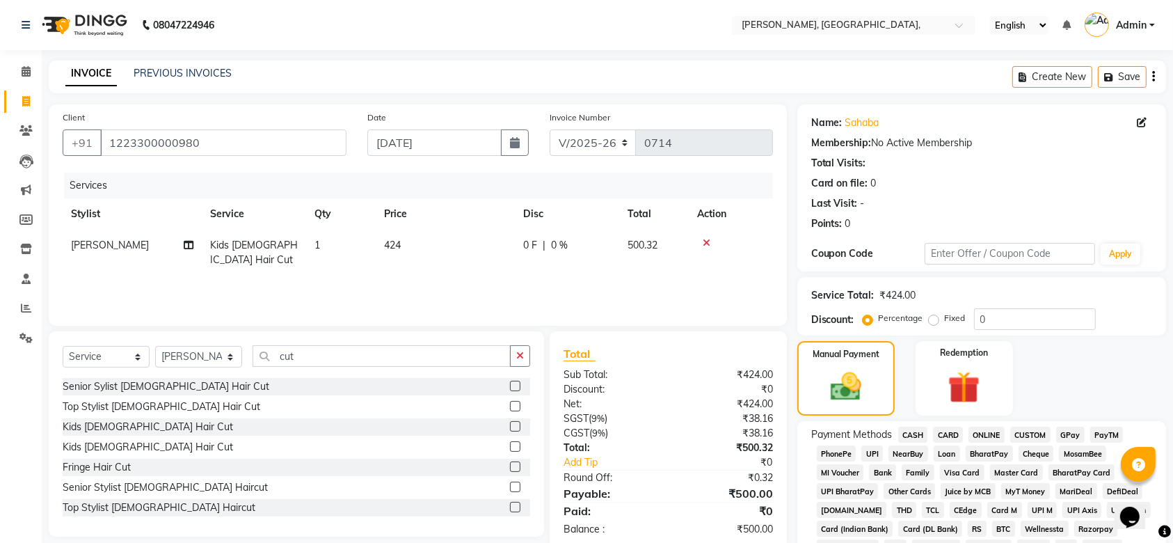
click at [1063, 428] on span "GPay" at bounding box center [1070, 435] width 29 height 16
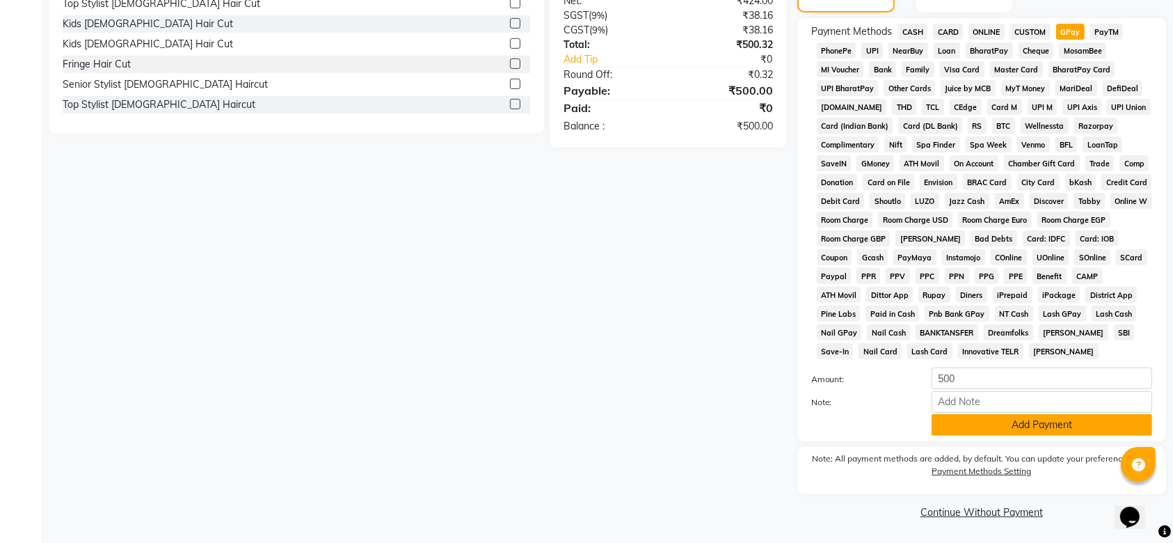
click at [969, 420] on button "Add Payment" at bounding box center [1042, 425] width 221 height 22
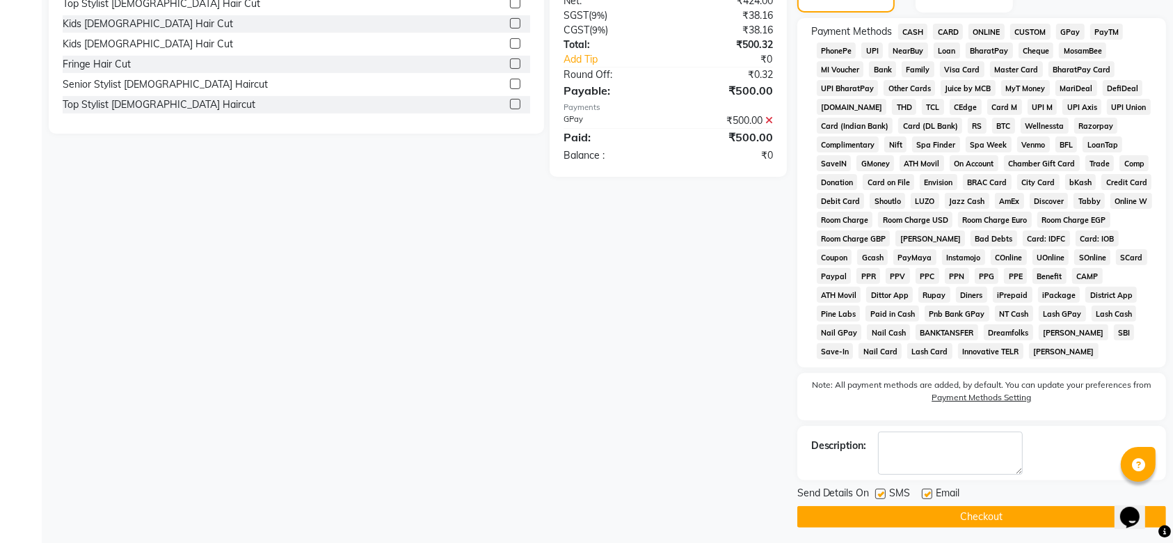
drag, startPoint x: 889, startPoint y: 494, endPoint x: 881, endPoint y: 494, distance: 7.7
click at [881, 494] on div "SMS" at bounding box center [898, 494] width 47 height 17
click at [881, 494] on label at bounding box center [880, 493] width 10 height 10
click at [881, 494] on input "checkbox" at bounding box center [879, 494] width 9 height 9
click at [930, 493] on label at bounding box center [927, 493] width 10 height 10
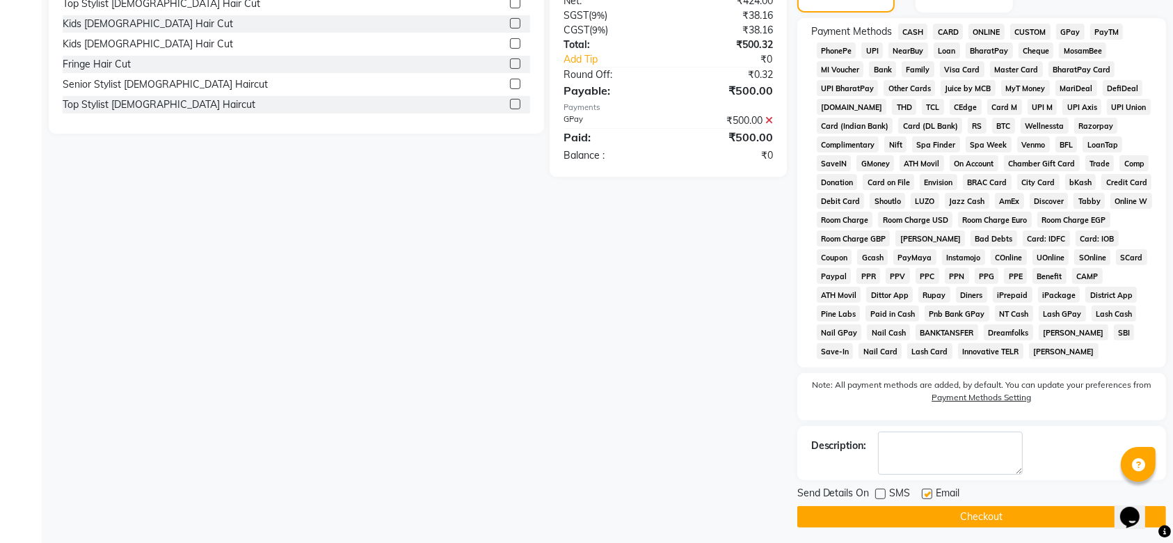
click at [930, 493] on input "checkbox" at bounding box center [926, 494] width 9 height 9
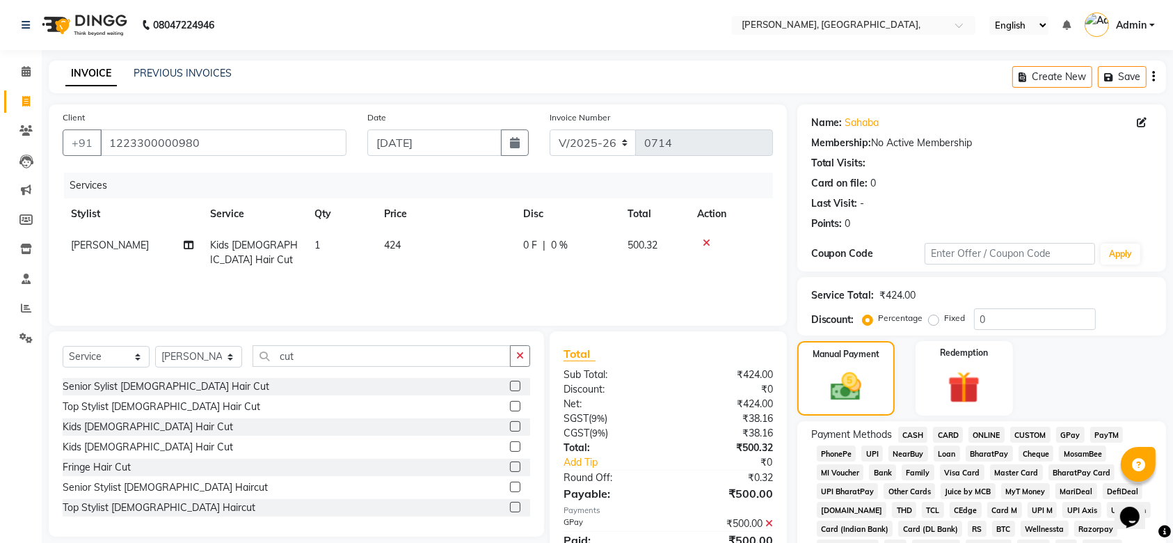
scroll to position [408, 0]
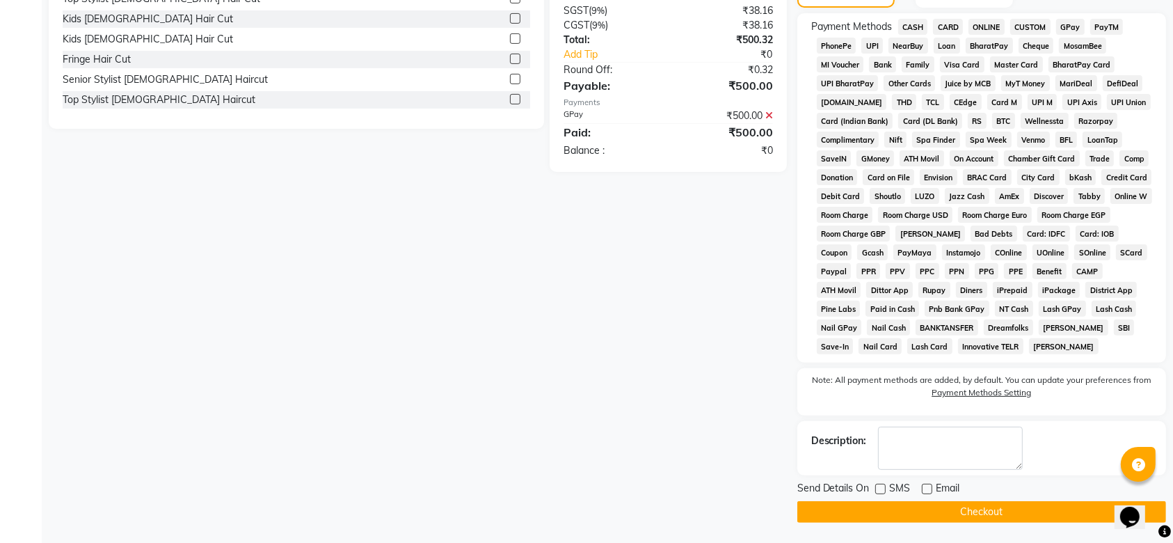
click at [909, 502] on button "Checkout" at bounding box center [981, 512] width 369 height 22
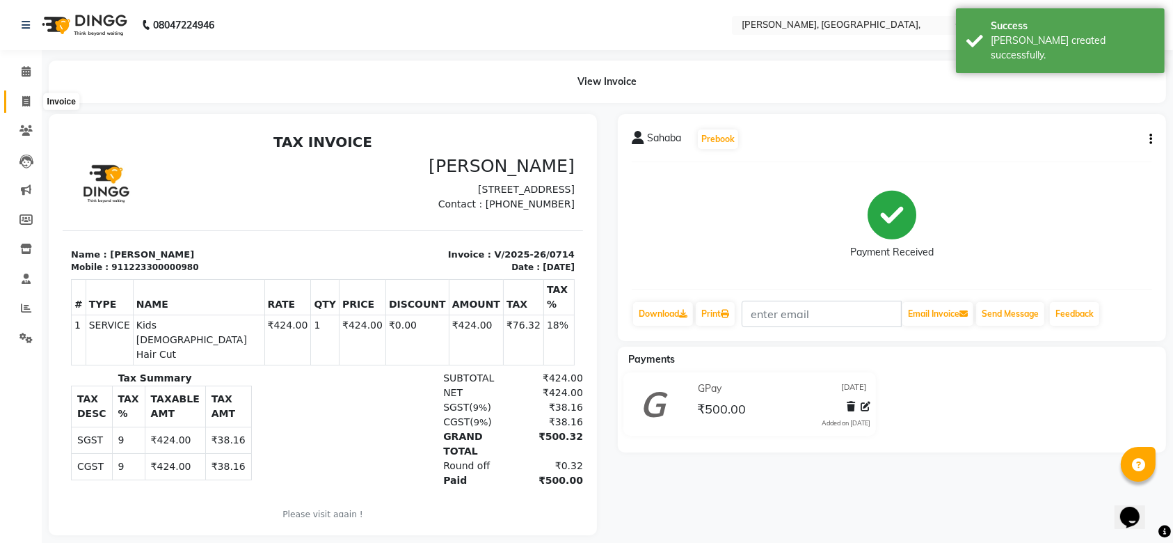
click at [32, 95] on span at bounding box center [26, 102] width 24 height 16
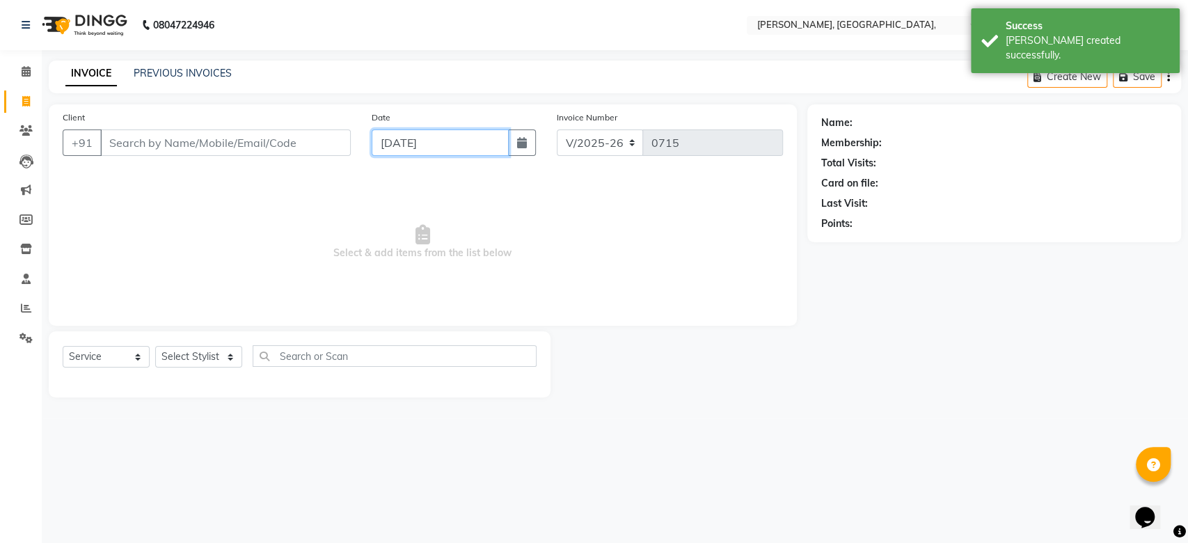
click at [395, 150] on input "[DATE]" at bounding box center [440, 142] width 137 height 26
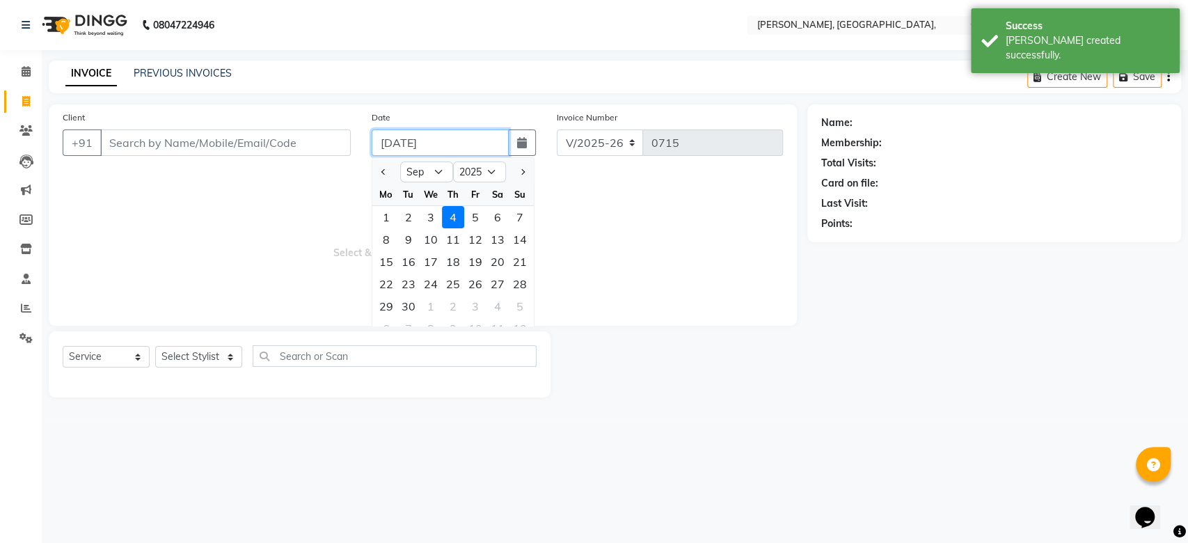
click at [395, 150] on input "[DATE]" at bounding box center [440, 142] width 137 height 26
paste input "22-08"
click at [255, 136] on input "Client" at bounding box center [225, 142] width 250 height 26
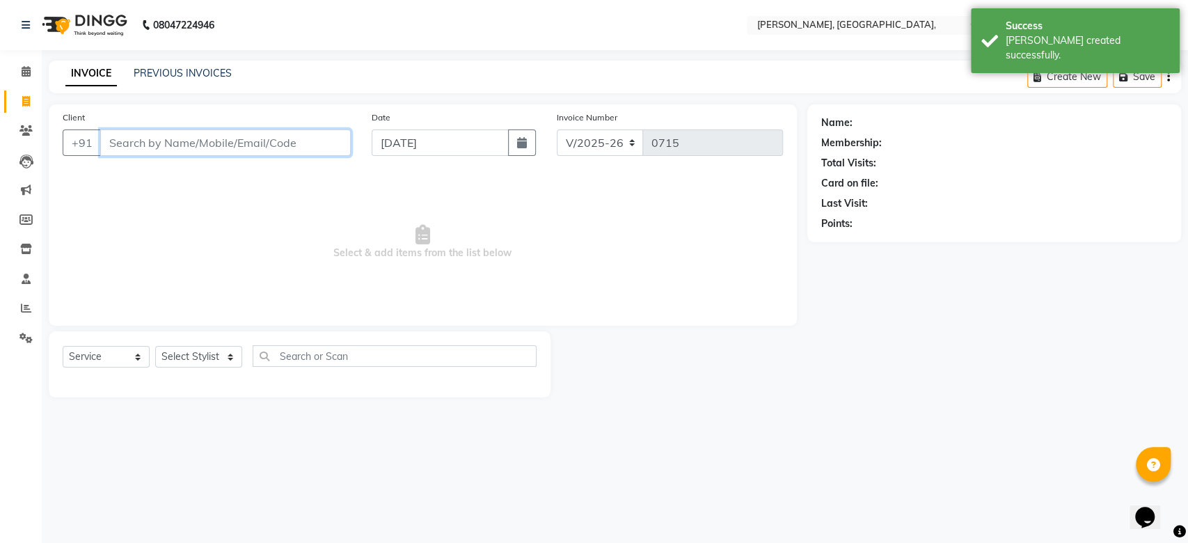
click at [255, 136] on input "Client" at bounding box center [225, 142] width 250 height 26
paste input "[DATE]"
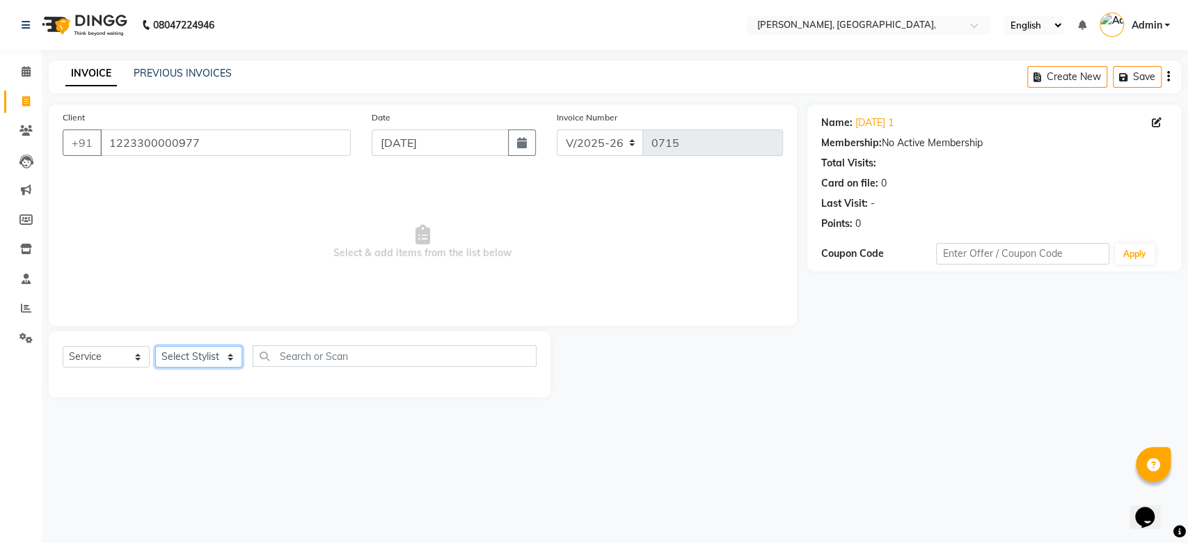
click at [220, 366] on select "Select Stylist Aarti Admin Anuradha Armaan [PERSON_NAME] [PERSON_NAME] [PERSON_…" at bounding box center [198, 357] width 87 height 22
click at [155, 346] on select "Select Stylist Aarti Admin Anuradha Armaan [PERSON_NAME] [PERSON_NAME] [PERSON_…" at bounding box center [198, 357] width 87 height 22
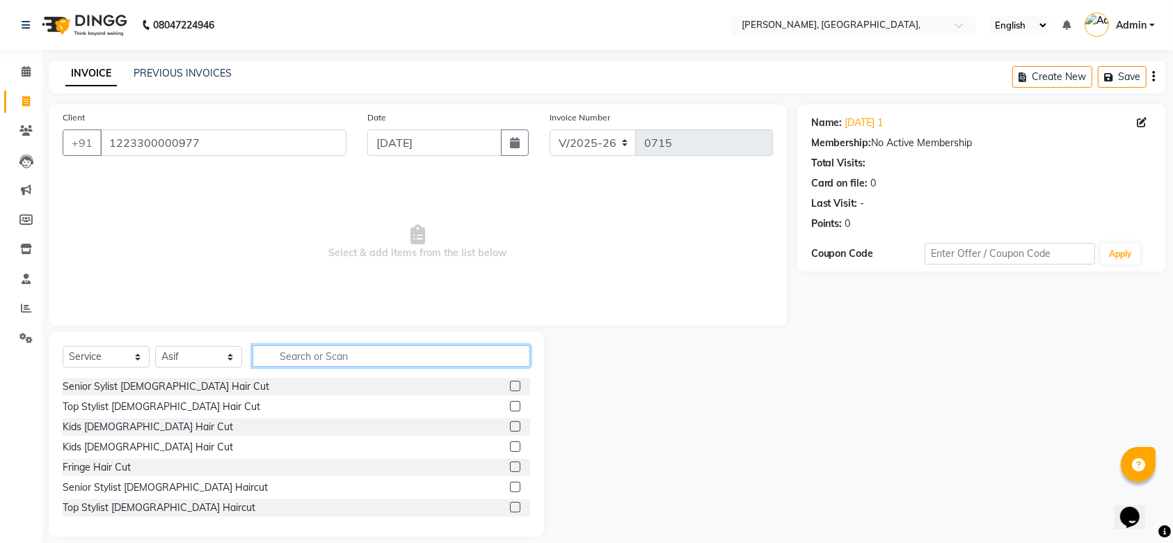
click at [276, 357] on input "text" at bounding box center [392, 356] width 278 height 22
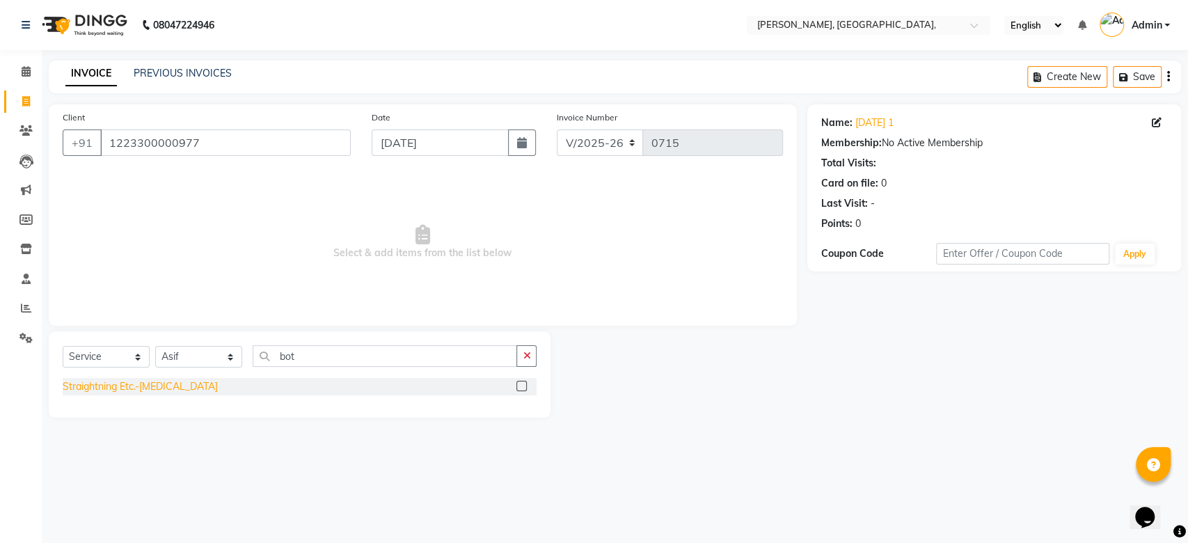
click at [143, 386] on div "Straightning Etc.-[MEDICAL_DATA]" at bounding box center [140, 386] width 155 height 15
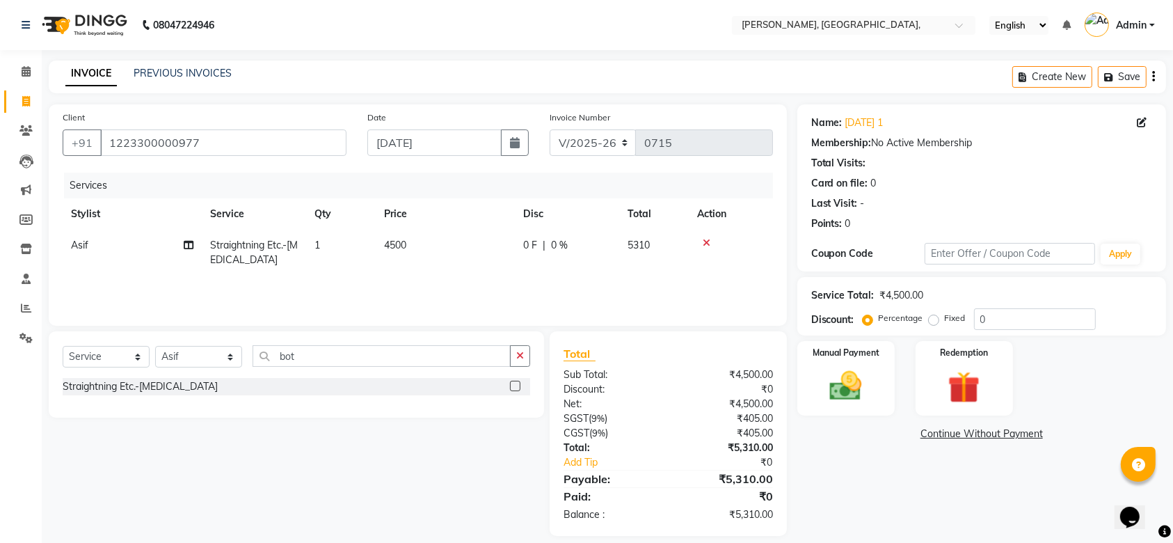
click at [443, 244] on td "4500" at bounding box center [445, 253] width 139 height 46
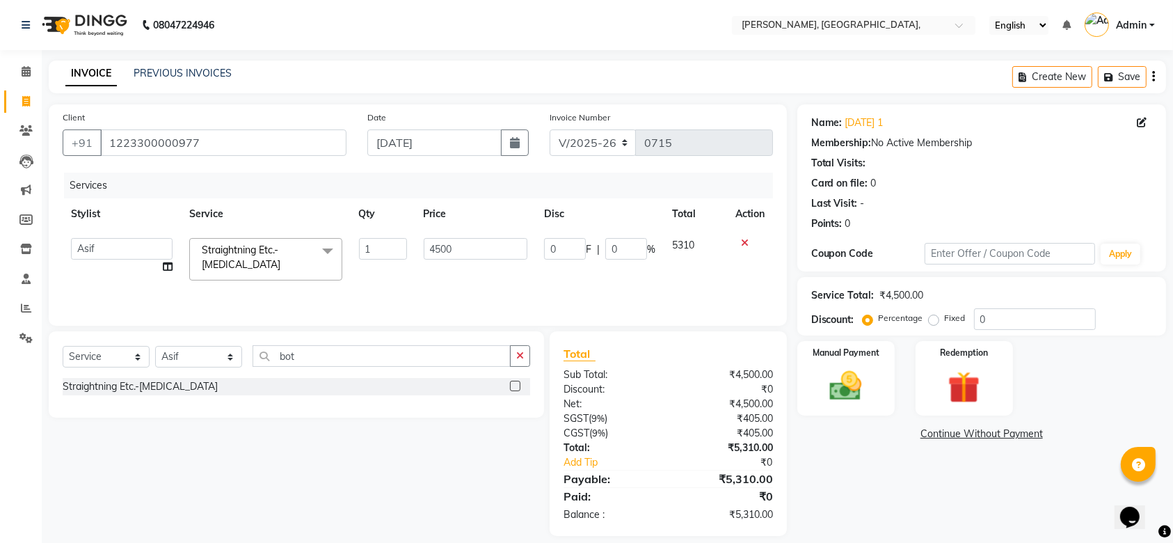
click at [443, 244] on input "4500" at bounding box center [476, 249] width 104 height 22
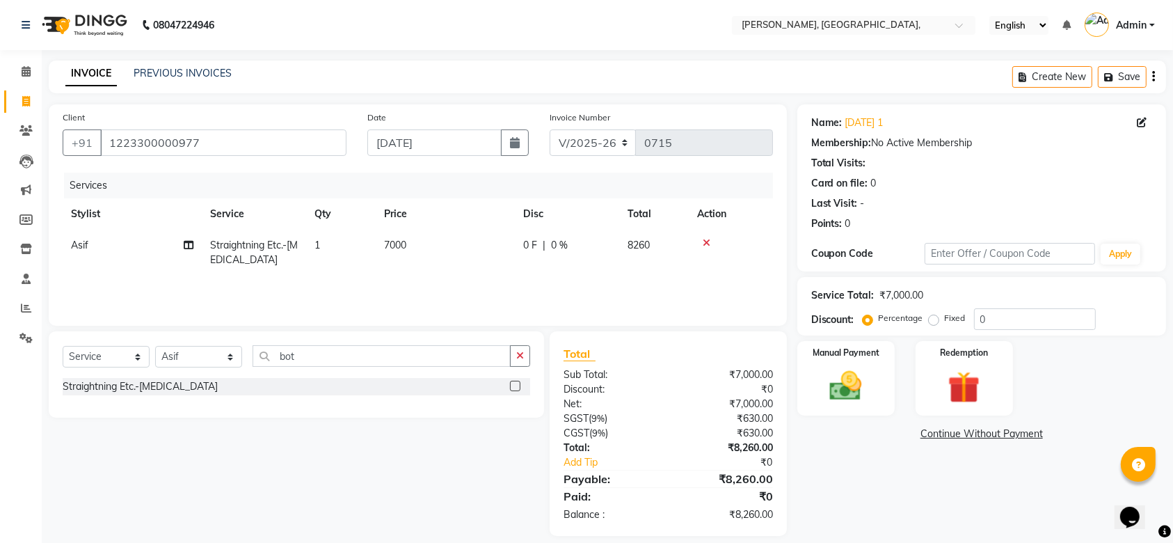
click at [479, 268] on td "7000" at bounding box center [445, 253] width 139 height 46
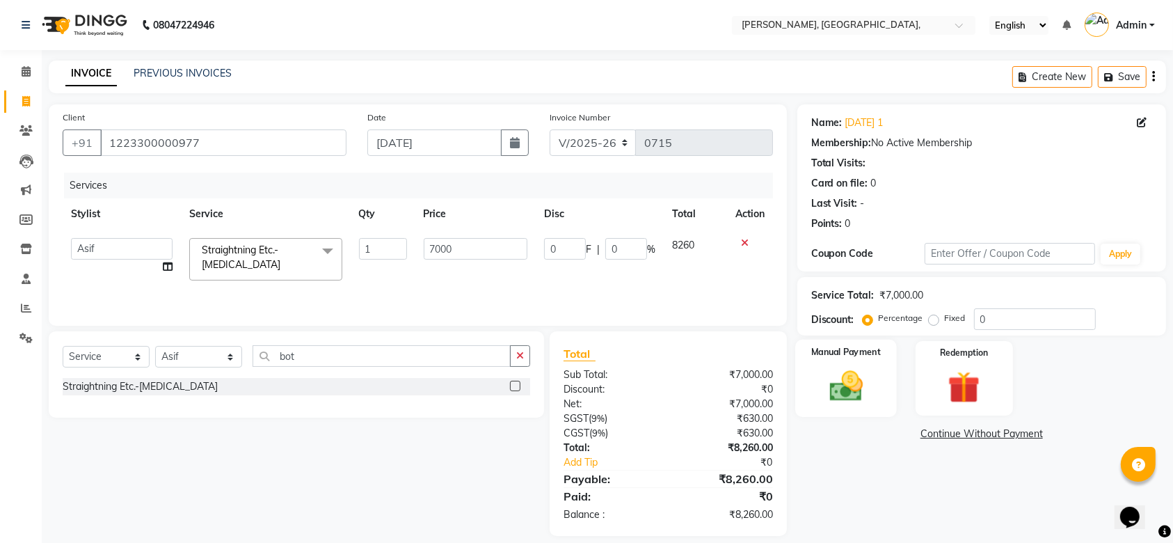
click at [890, 357] on div "Manual Payment" at bounding box center [846, 379] width 102 height 78
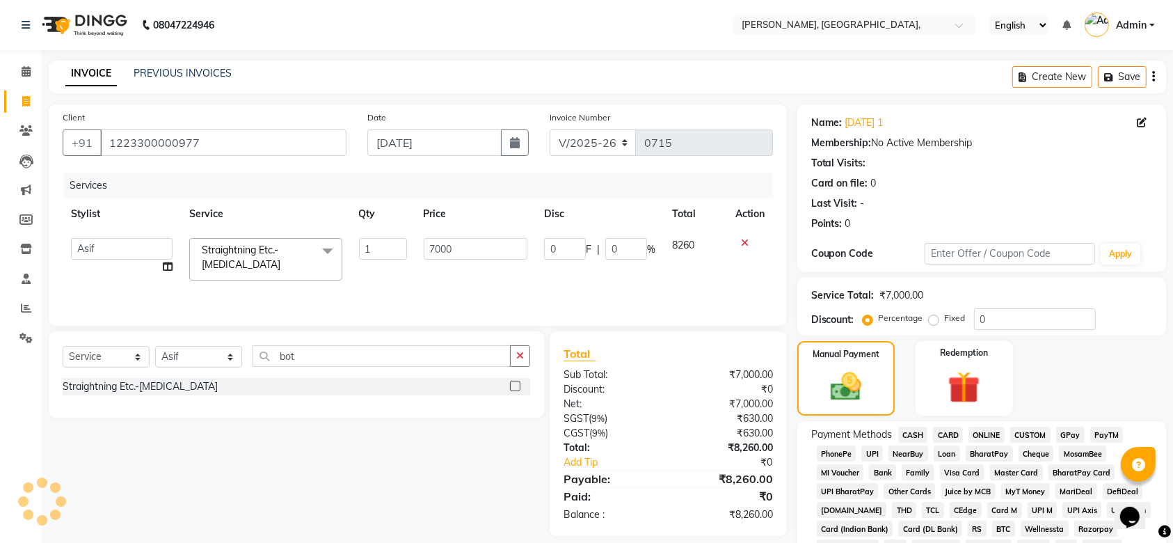
click at [940, 438] on span "CARD" at bounding box center [948, 435] width 30 height 16
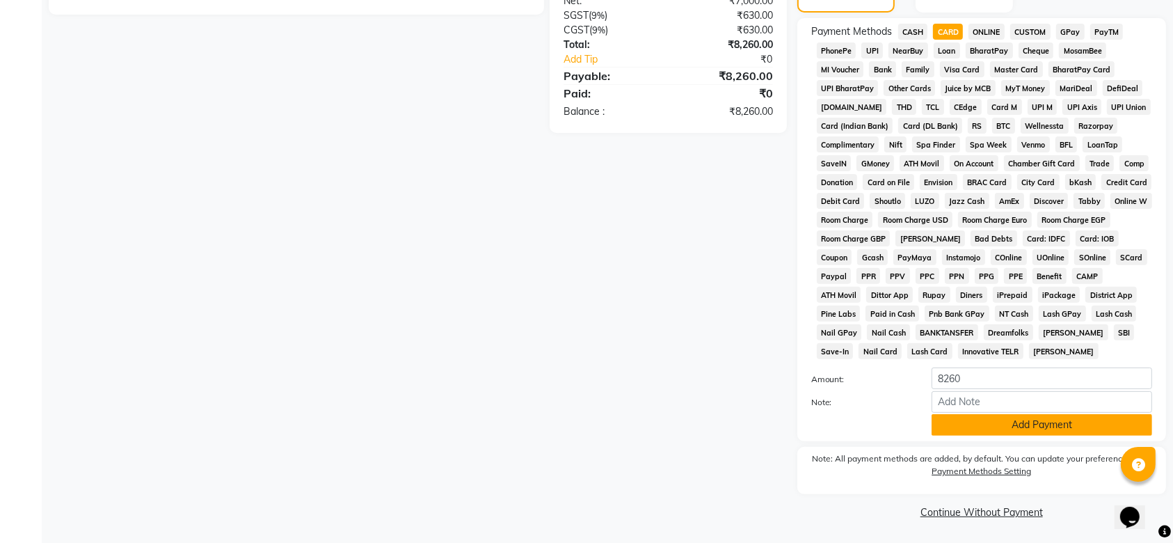
click at [967, 424] on button "Add Payment" at bounding box center [1042, 425] width 221 height 22
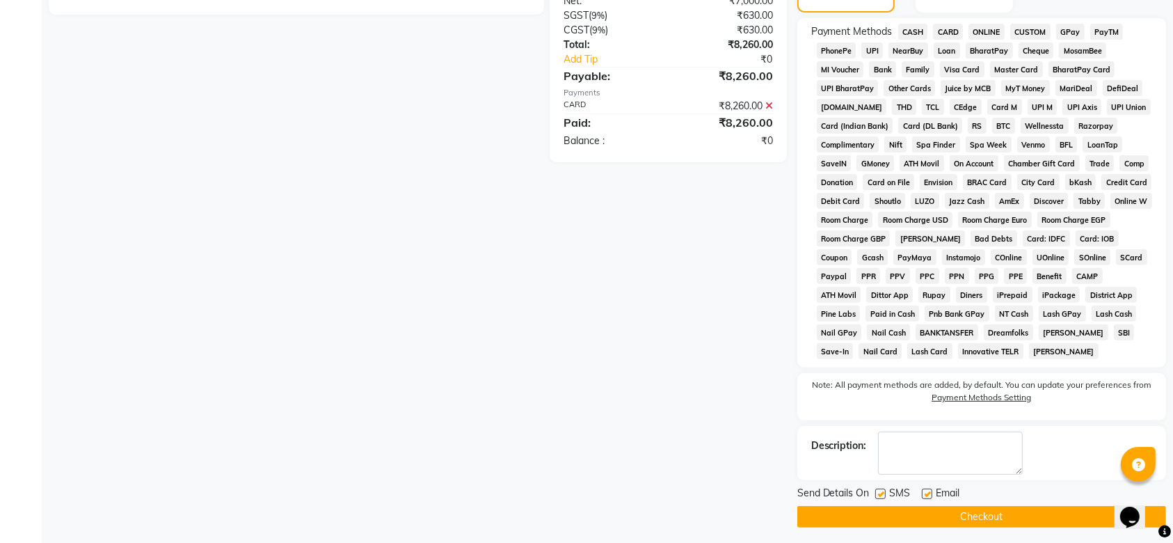
click at [874, 493] on div "Send Details On SMS Email" at bounding box center [981, 494] width 369 height 17
click at [879, 493] on label at bounding box center [880, 493] width 10 height 10
click at [879, 493] on input "checkbox" at bounding box center [879, 494] width 9 height 9
click at [931, 493] on label at bounding box center [927, 493] width 10 height 10
click at [931, 493] on input "checkbox" at bounding box center [926, 494] width 9 height 9
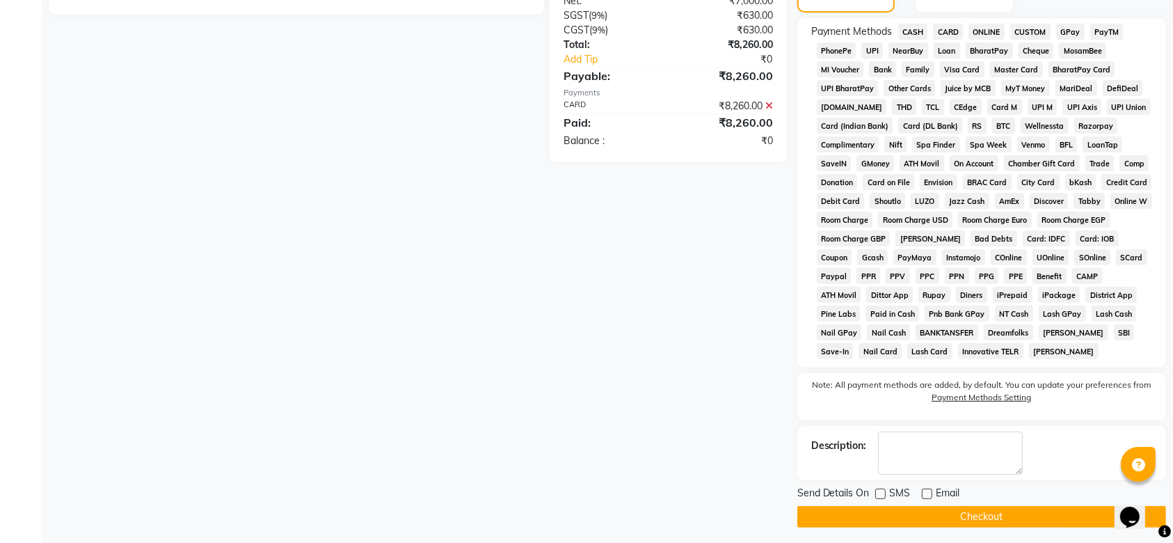
click at [913, 509] on button "Checkout" at bounding box center [981, 517] width 369 height 22
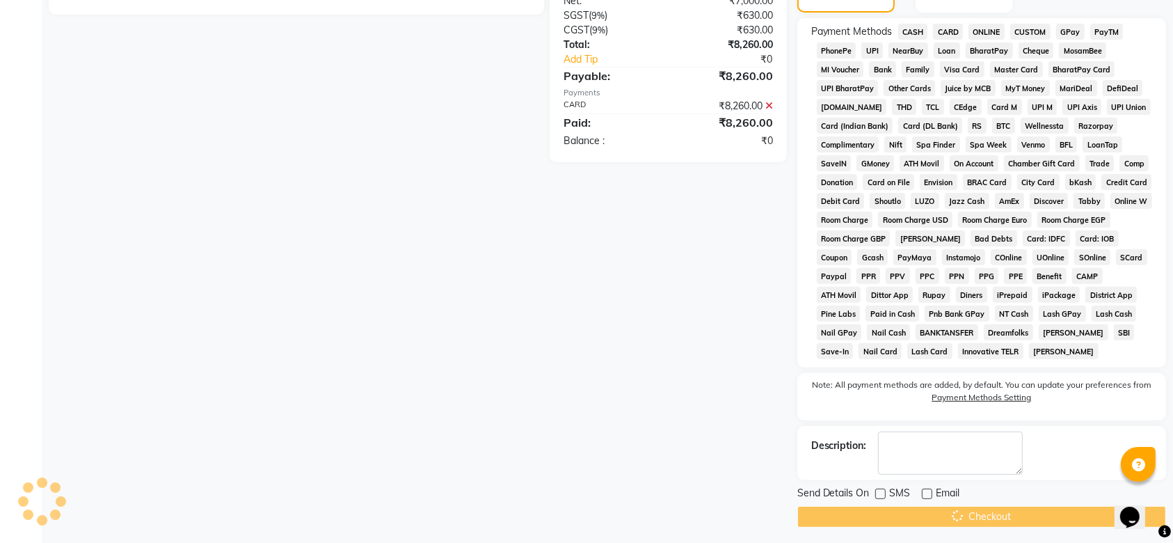
click at [913, 509] on div "Checkout" at bounding box center [981, 517] width 369 height 22
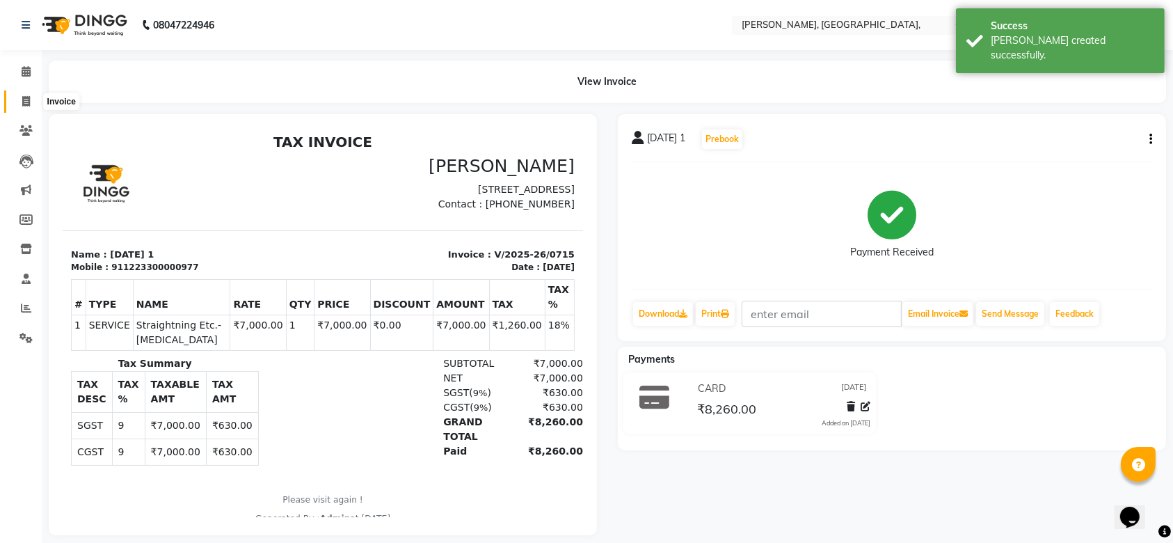
click at [31, 94] on span at bounding box center [26, 102] width 24 height 16
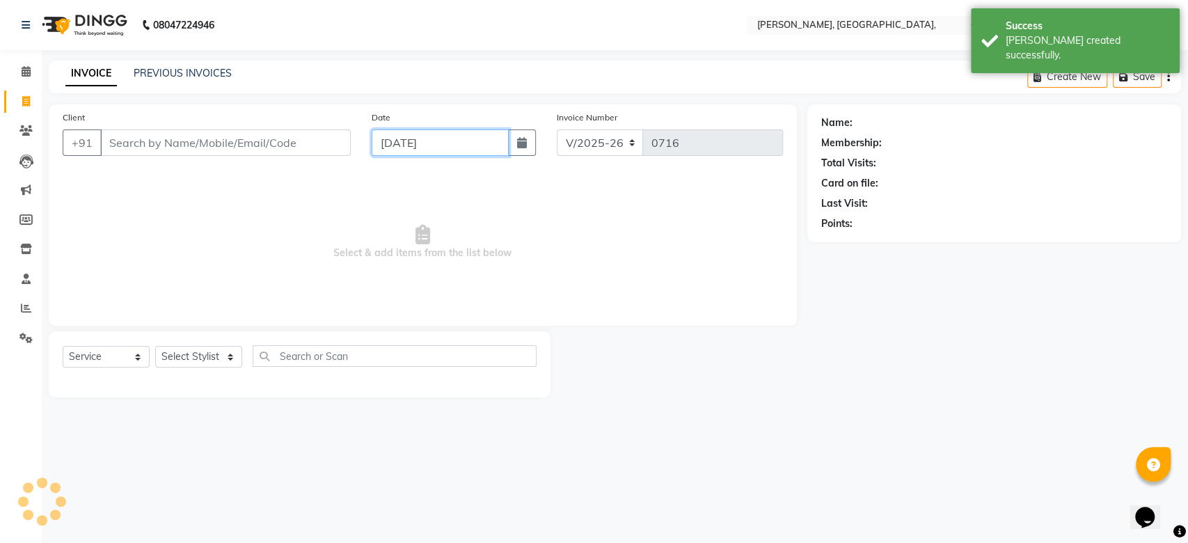
click at [407, 140] on input "[DATE]" at bounding box center [440, 142] width 137 height 26
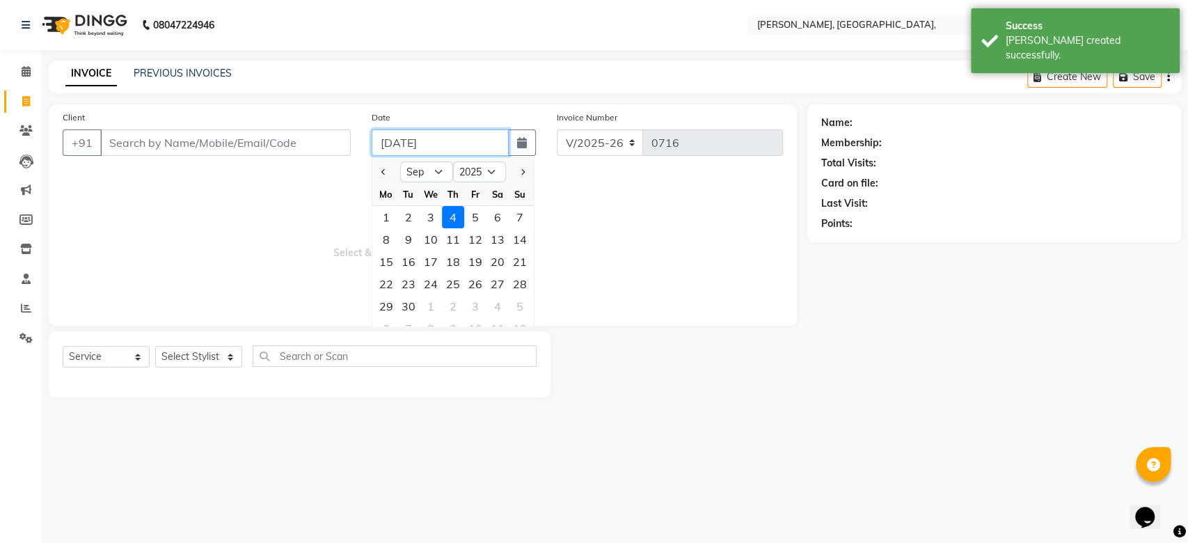
click at [407, 140] on input "[DATE]" at bounding box center [440, 142] width 137 height 26
paste input "22-08"
click at [255, 159] on div "Client +91" at bounding box center [206, 138] width 309 height 57
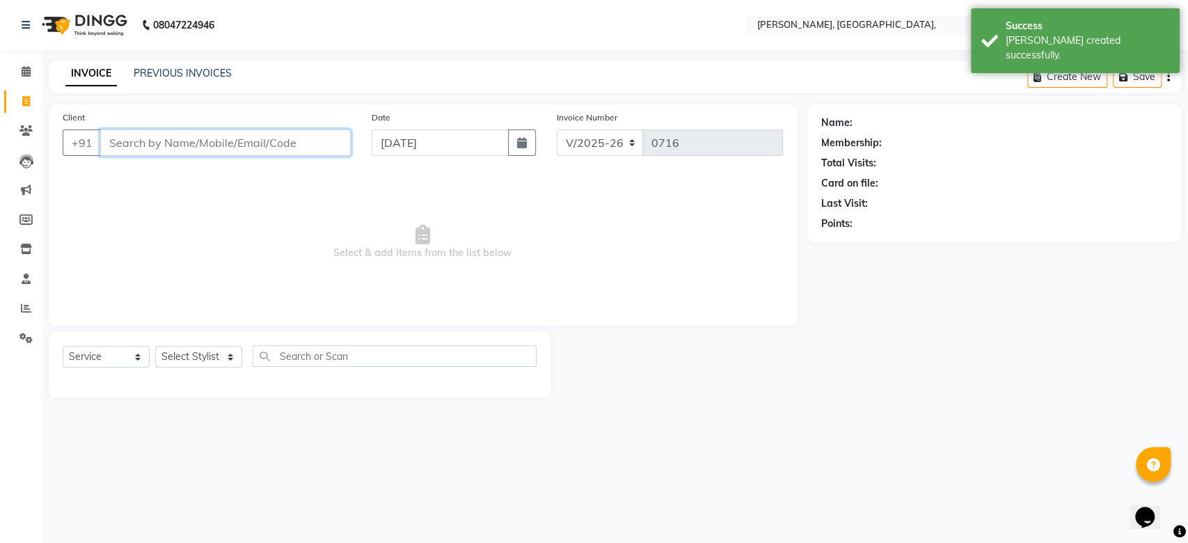
drag, startPoint x: 255, startPoint y: 159, endPoint x: 186, endPoint y: 120, distance: 80.1
click at [186, 120] on div "Client +91" at bounding box center [206, 138] width 309 height 57
drag, startPoint x: 186, startPoint y: 120, endPoint x: 177, endPoint y: 142, distance: 24.0
click at [177, 142] on div "Client +91" at bounding box center [206, 138] width 309 height 57
click at [177, 142] on input "Client" at bounding box center [225, 142] width 250 height 26
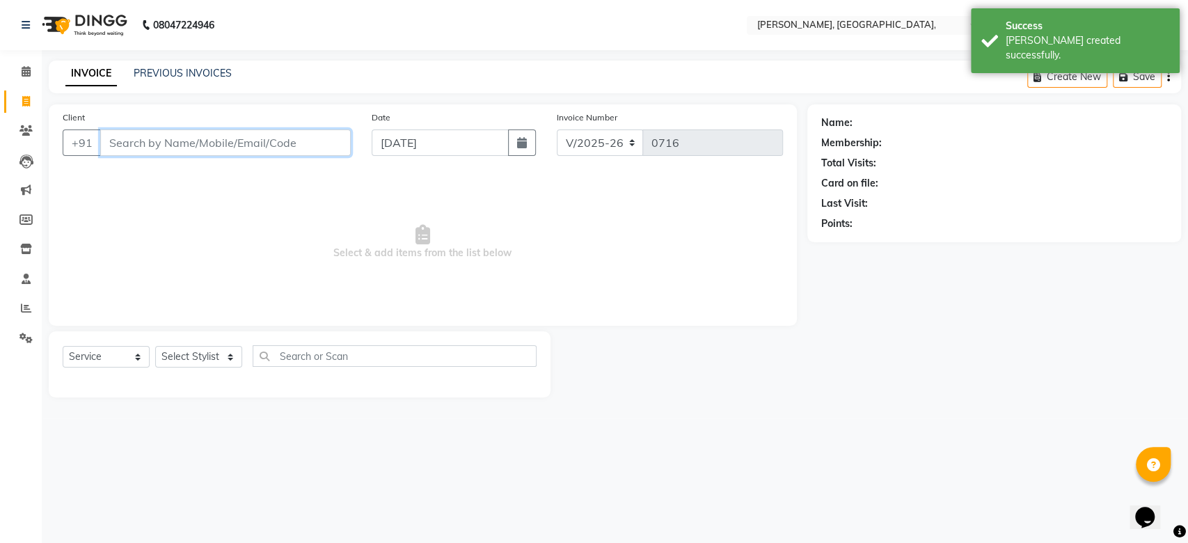
click at [177, 142] on input "Client" at bounding box center [225, 142] width 250 height 26
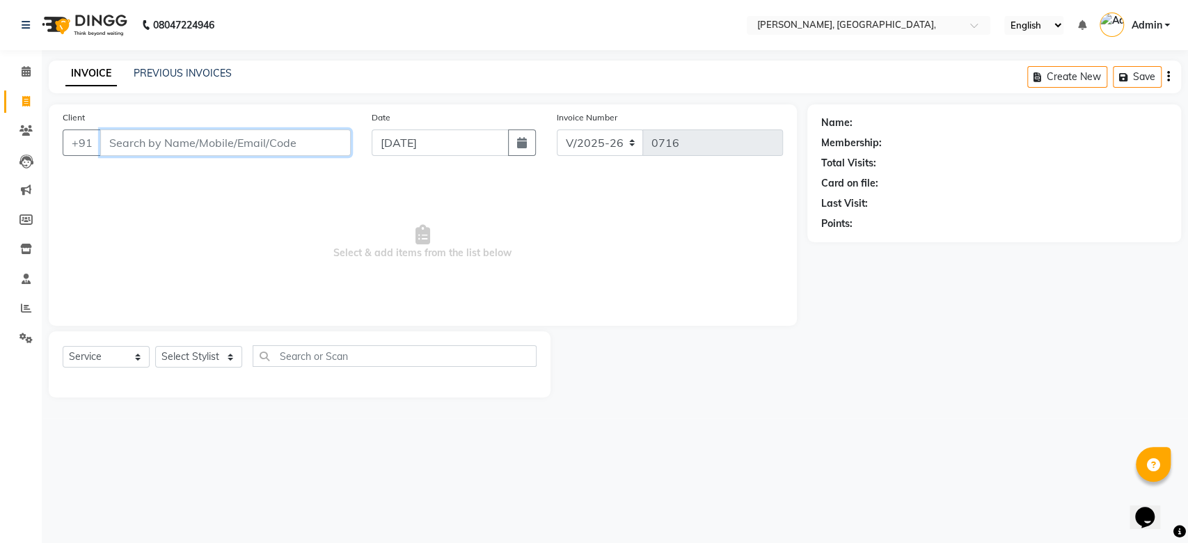
paste input "[DATE]"
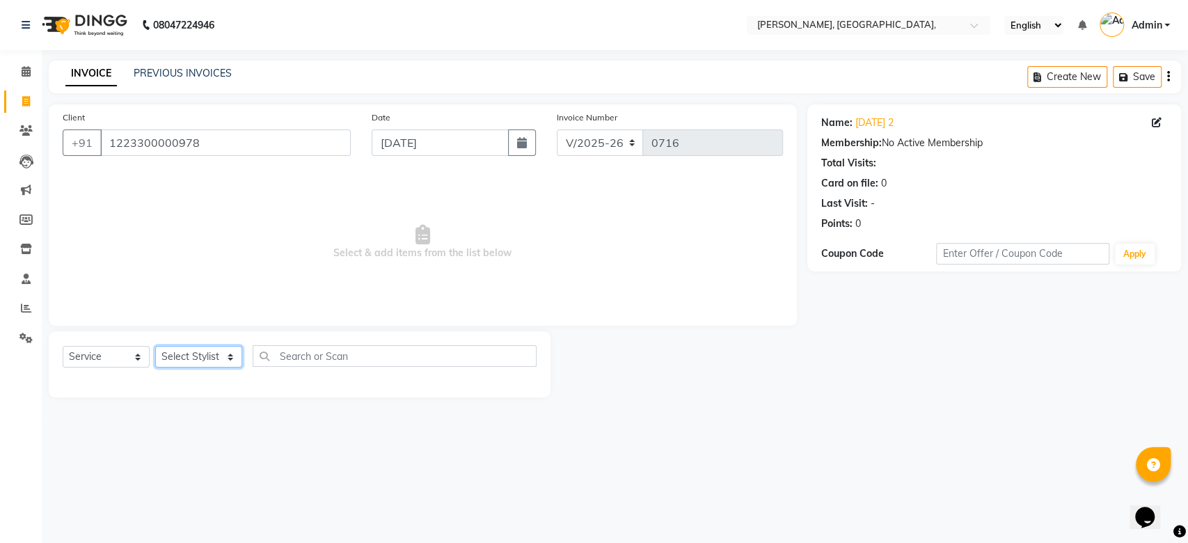
click at [213, 356] on select "Select Stylist Aarti Admin Anuradha Armaan [PERSON_NAME] [PERSON_NAME] [PERSON_…" at bounding box center [198, 357] width 87 height 22
click at [155, 346] on select "Select Stylist Aarti Admin Anuradha Armaan [PERSON_NAME] [PERSON_NAME] [PERSON_…" at bounding box center [198, 357] width 87 height 22
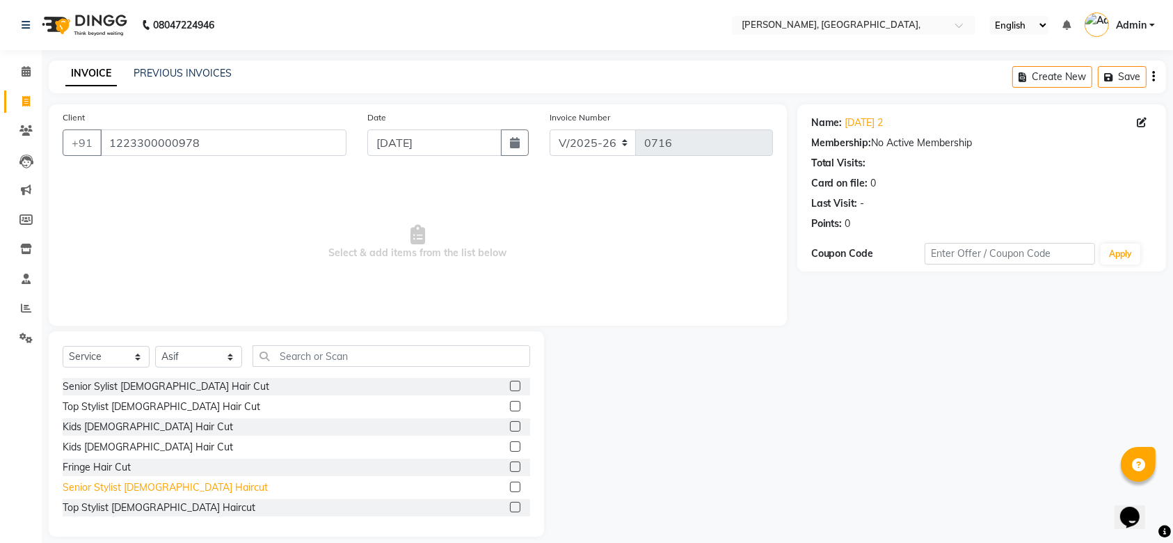
click at [145, 491] on div "Senior Stylist [DEMOGRAPHIC_DATA] Haircut" at bounding box center [165, 487] width 205 height 15
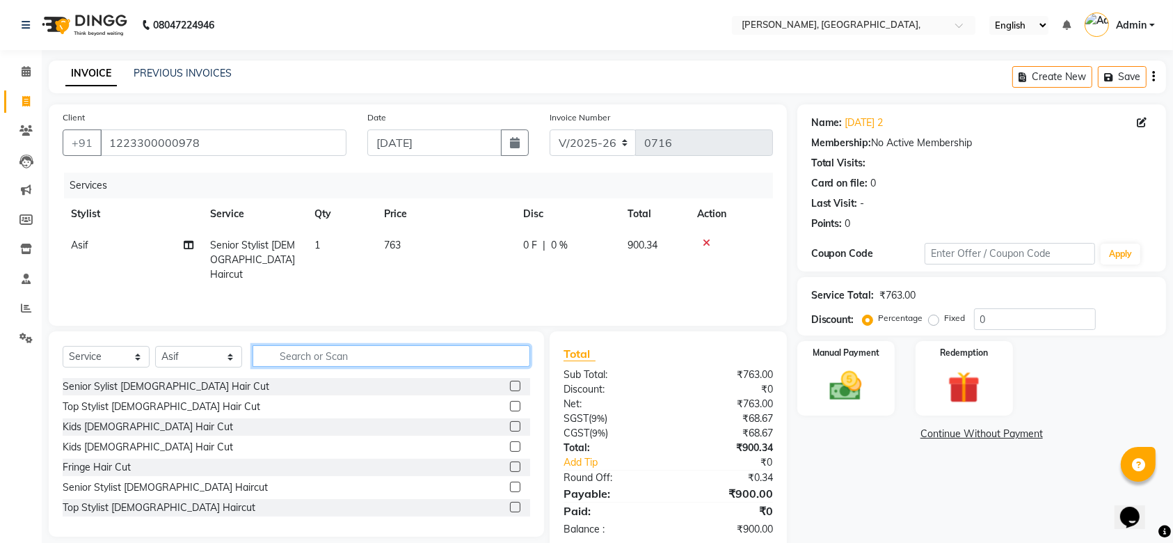
click at [320, 352] on input "text" at bounding box center [392, 356] width 278 height 22
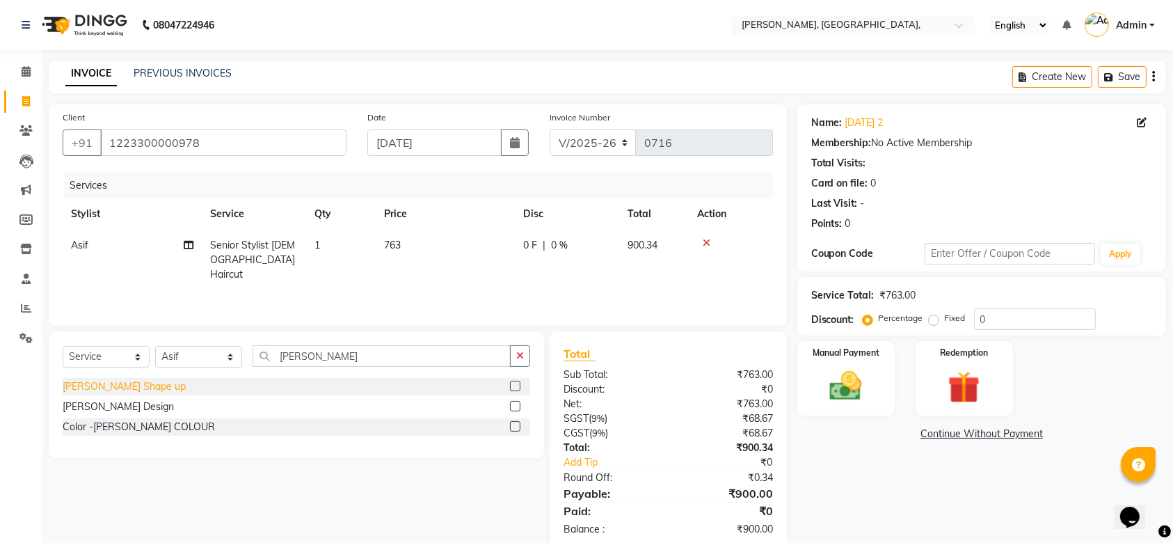
click at [122, 384] on div "[PERSON_NAME] Shape up" at bounding box center [124, 386] width 123 height 15
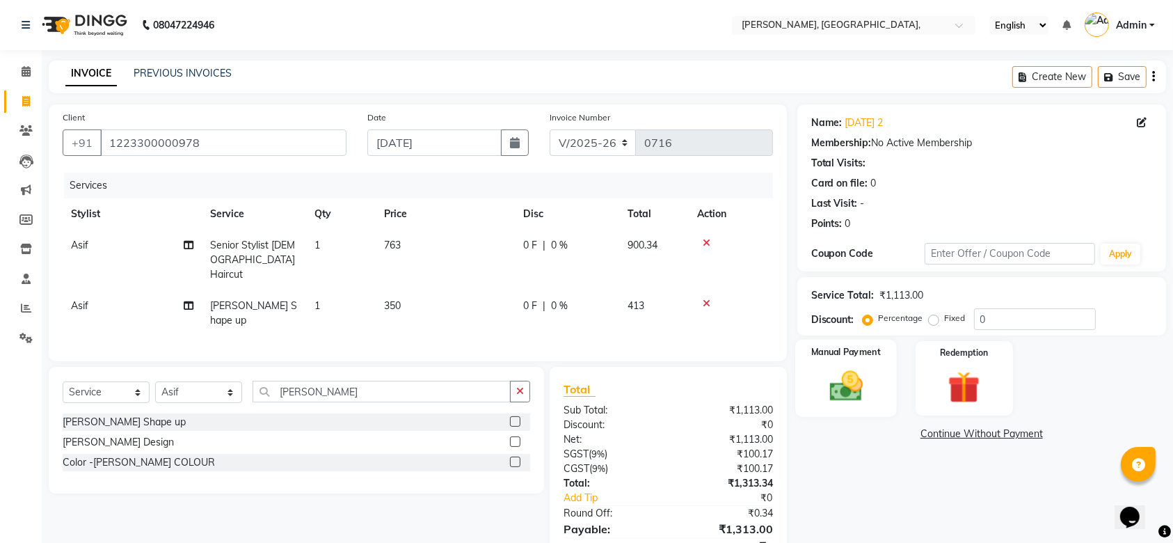
click at [827, 412] on div "Manual Payment" at bounding box center [846, 379] width 102 height 78
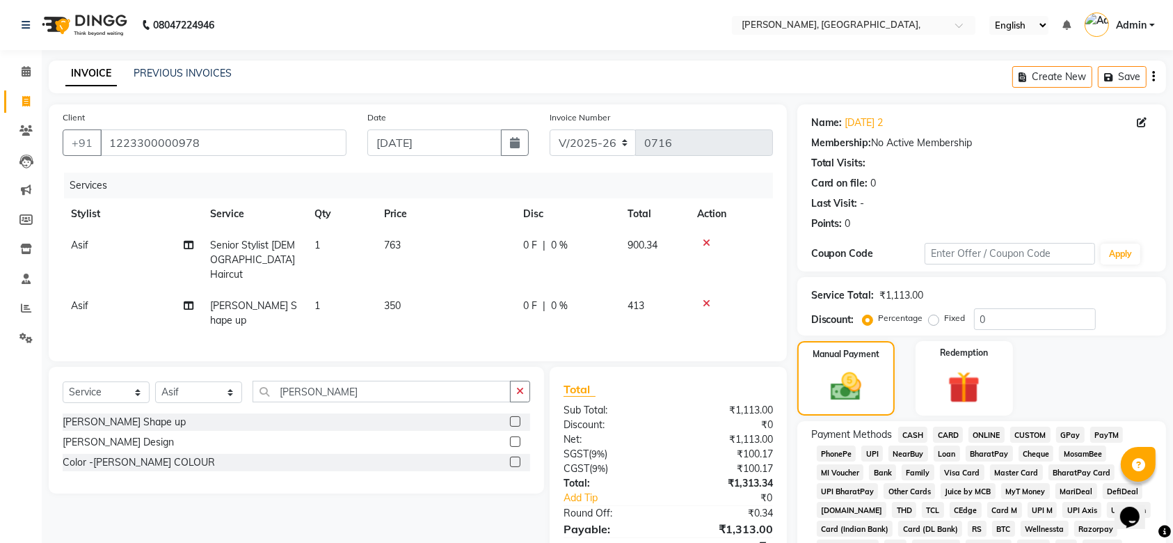
click at [957, 436] on span "CARD" at bounding box center [948, 435] width 30 height 16
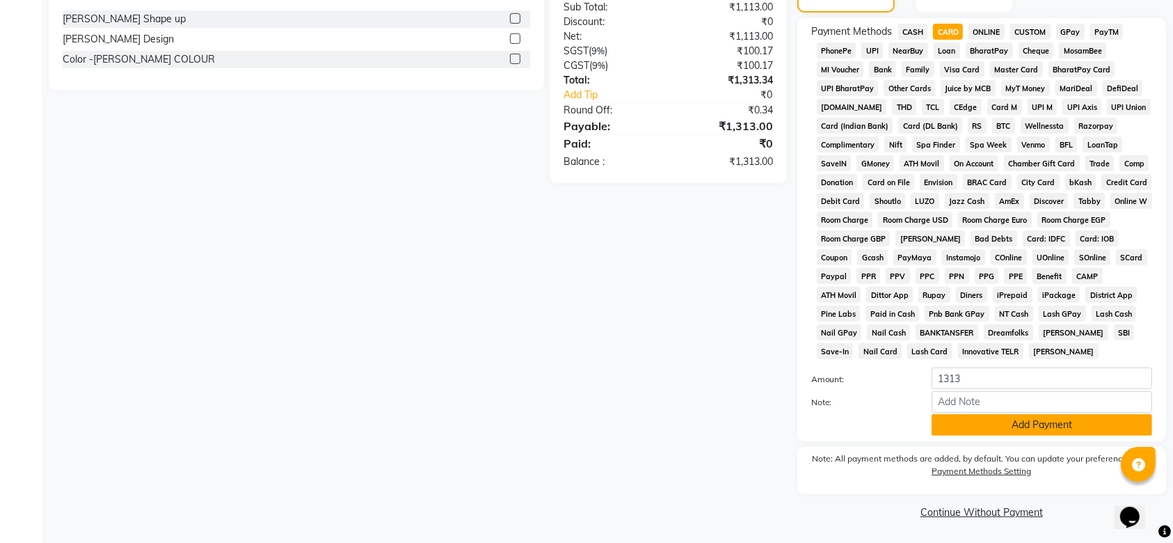
click at [1006, 431] on button "Add Payment" at bounding box center [1042, 425] width 221 height 22
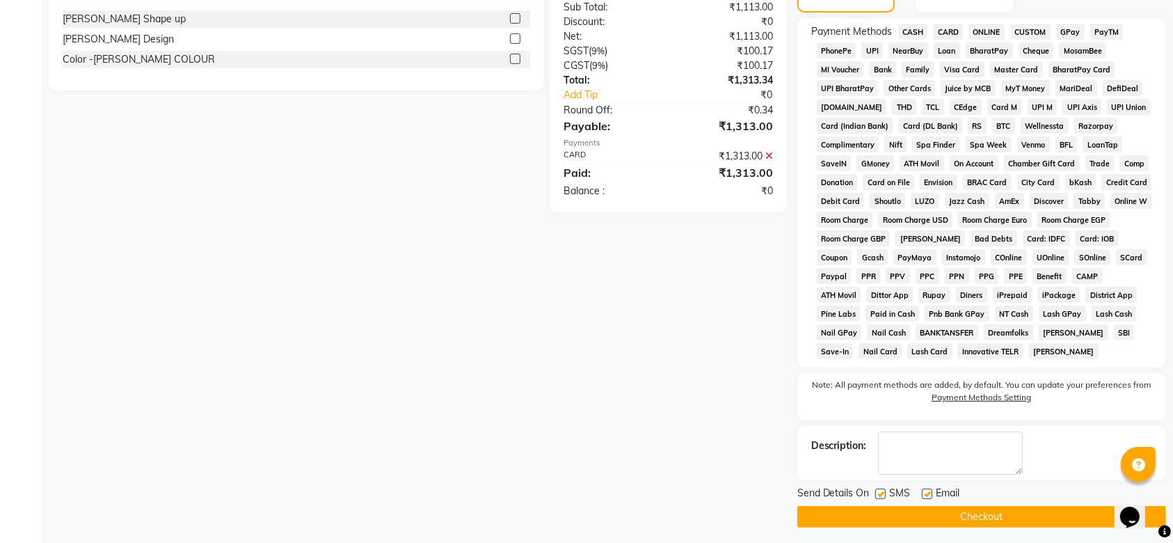
click at [880, 493] on label at bounding box center [880, 493] width 10 height 10
click at [880, 493] on input "checkbox" at bounding box center [879, 494] width 9 height 9
click at [928, 493] on label at bounding box center [927, 493] width 10 height 10
click at [928, 493] on input "checkbox" at bounding box center [926, 494] width 9 height 9
click at [870, 529] on main "INVOICE PREVIOUS INVOICES Create New Save Client [PHONE_NUMBER] Date [DATE] Inv…" at bounding box center [607, 103] width 1131 height 891
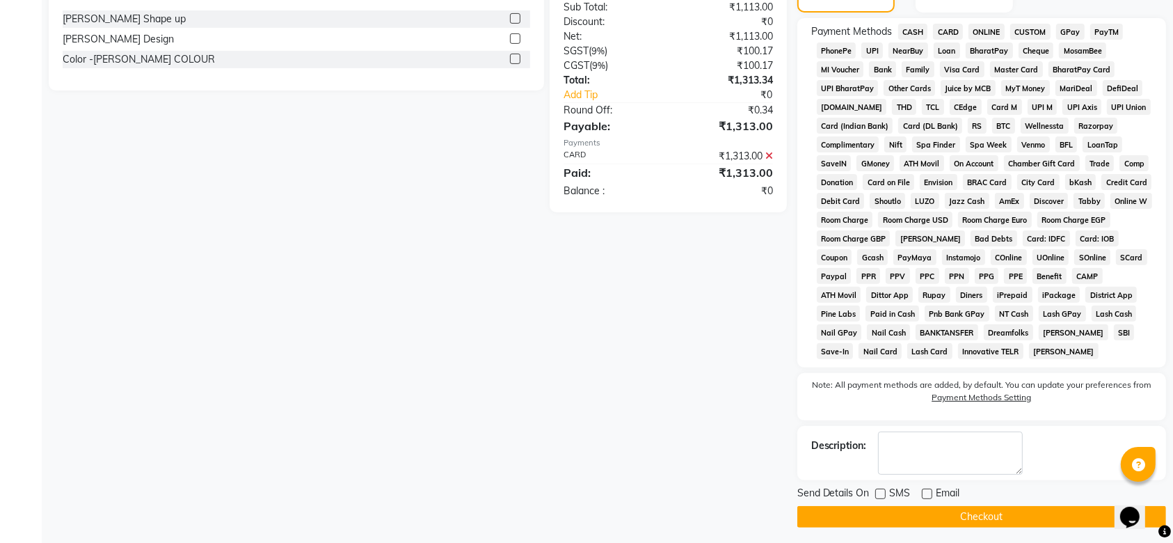
click at [865, 526] on button "Checkout" at bounding box center [981, 517] width 369 height 22
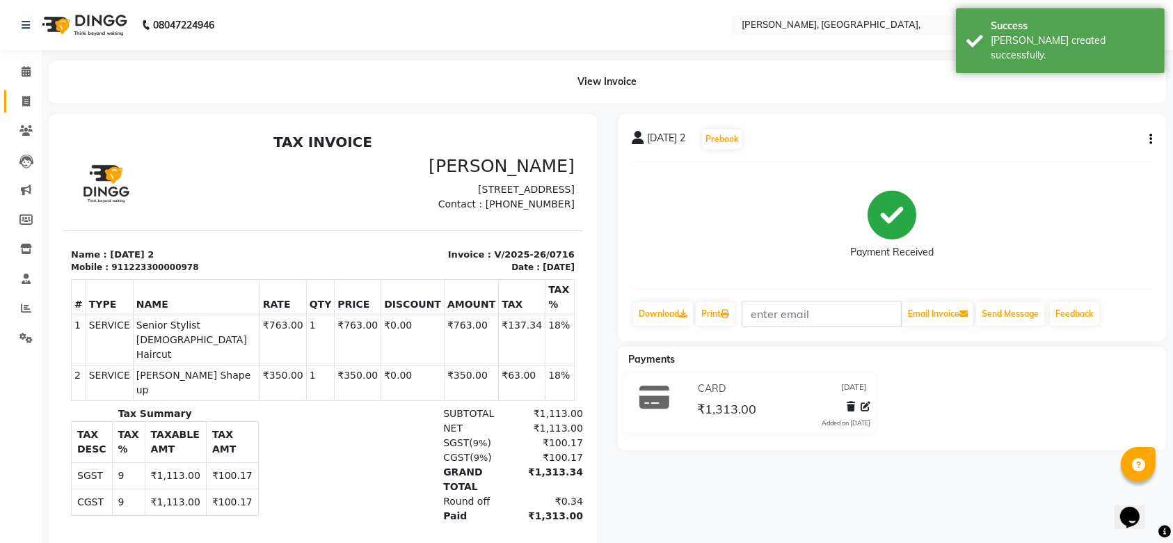
click at [22, 92] on link "Invoice" at bounding box center [20, 101] width 33 height 23
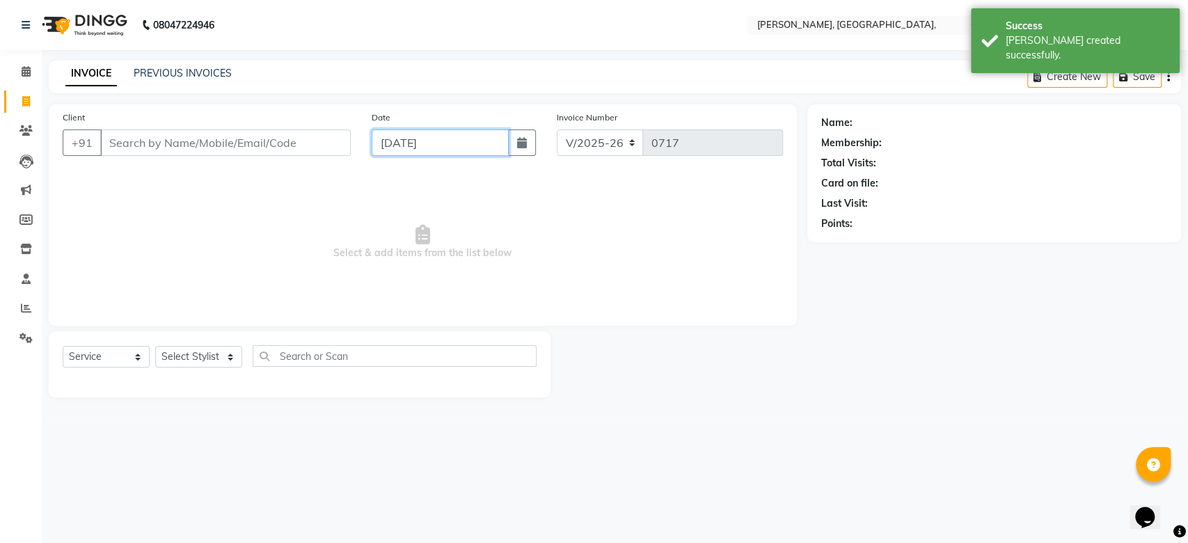
click at [424, 148] on input "[DATE]" at bounding box center [440, 142] width 137 height 26
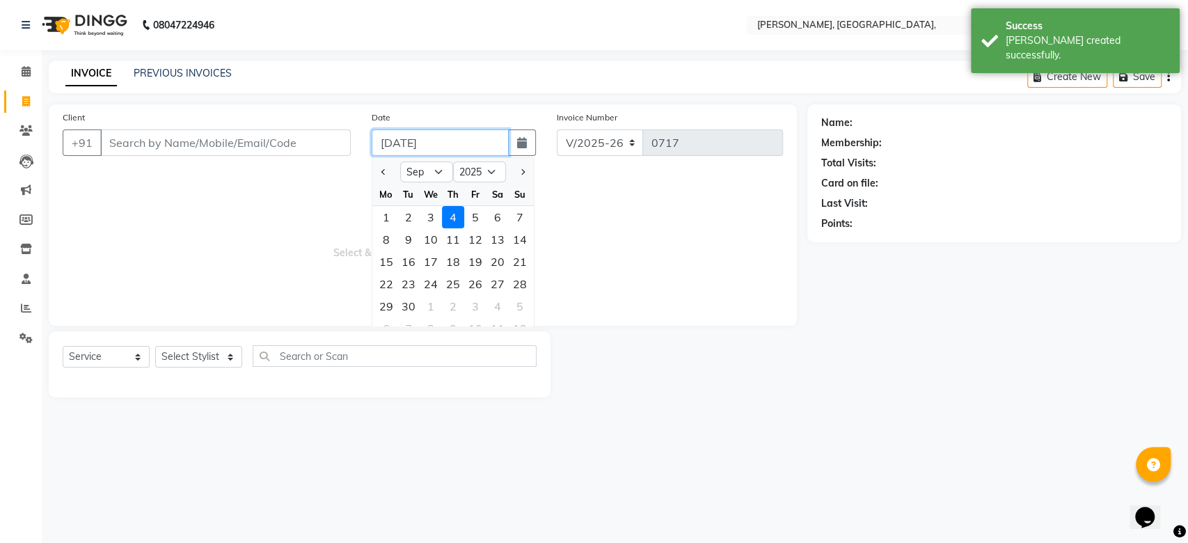
click at [424, 148] on input "[DATE]" at bounding box center [440, 142] width 137 height 26
paste input "22-08"
click at [250, 139] on input "Client" at bounding box center [225, 142] width 250 height 26
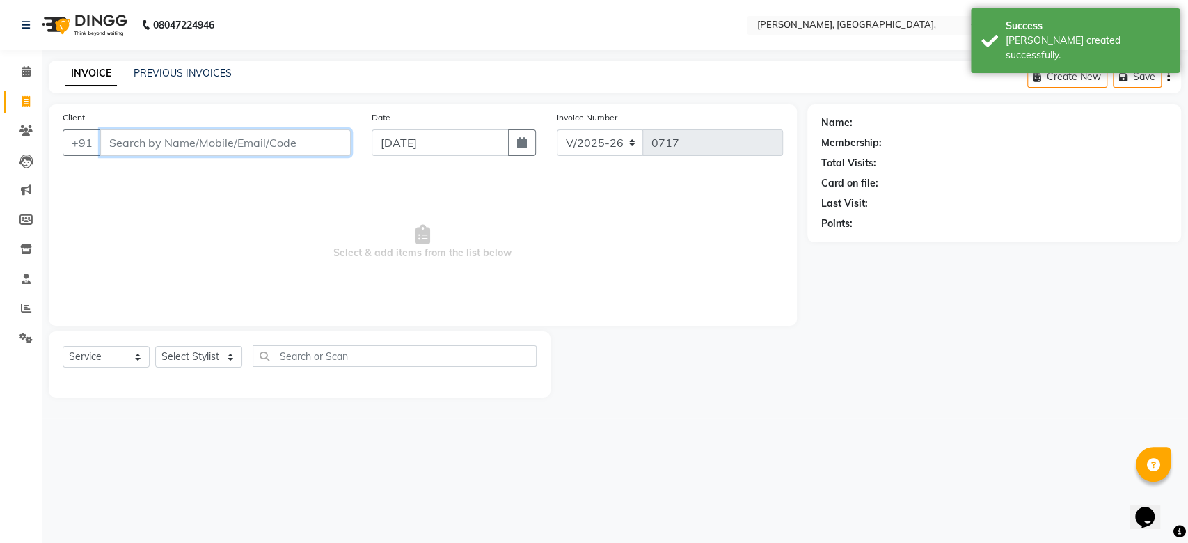
click at [250, 139] on input "Client" at bounding box center [225, 142] width 250 height 26
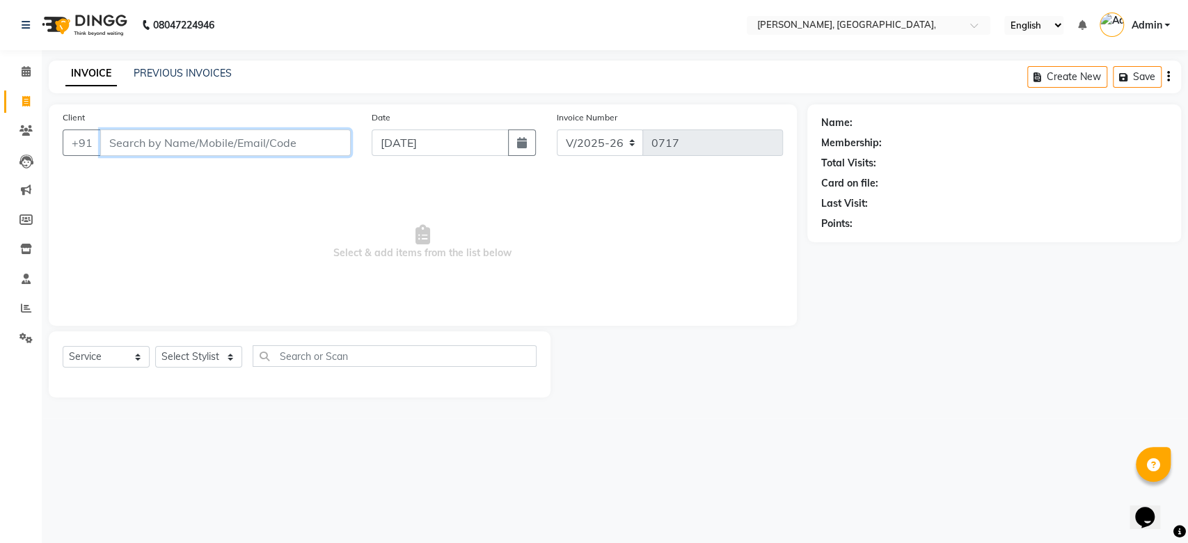
paste input "[DATE]"
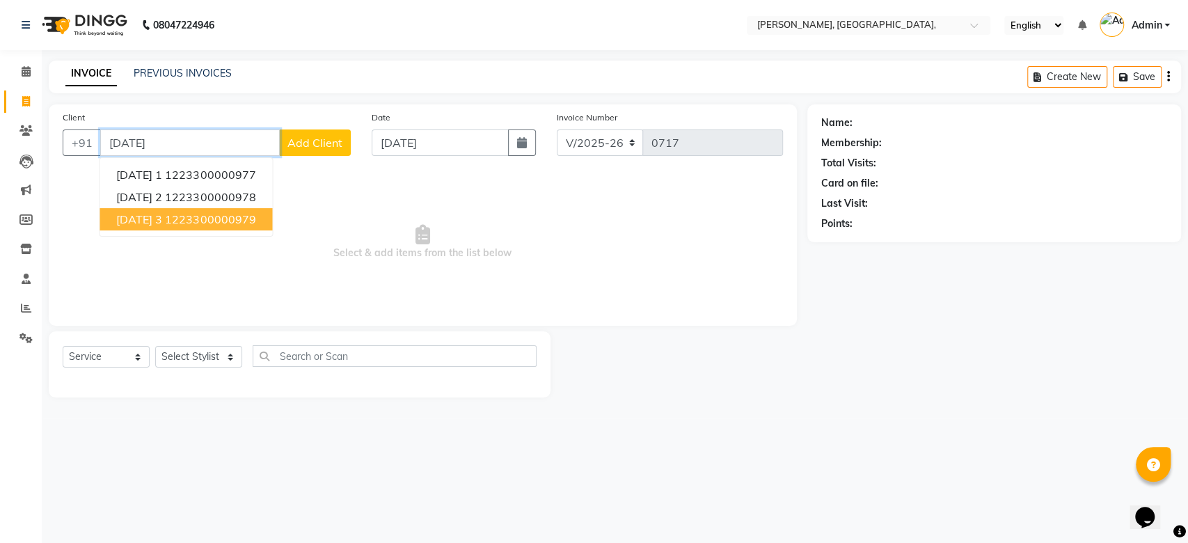
click at [225, 214] on ngb-highlight "1223300000979" at bounding box center [210, 219] width 90 height 14
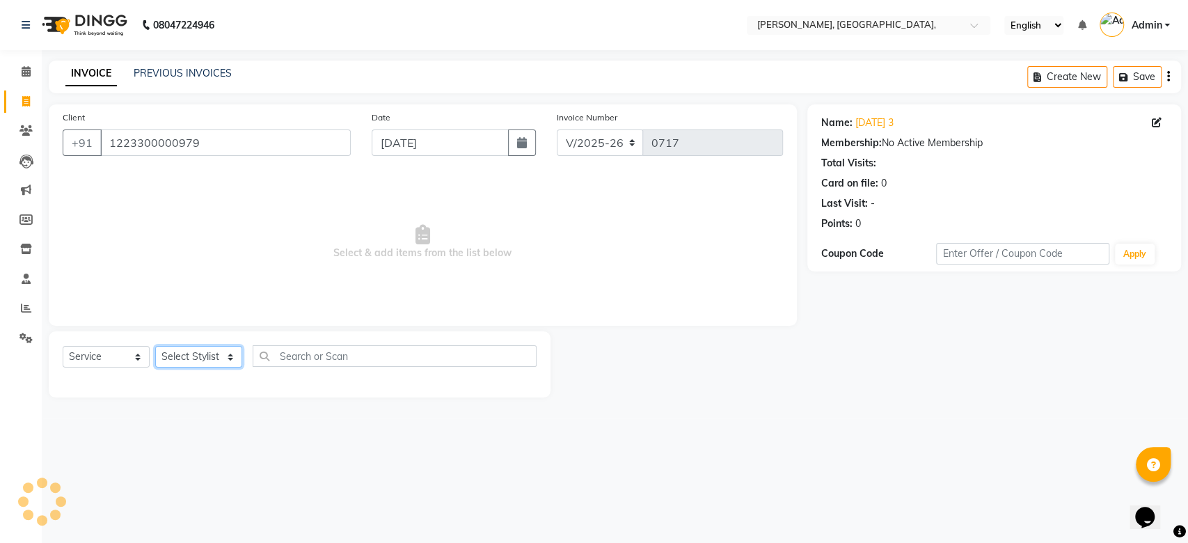
click at [203, 355] on select "Select Stylist Aarti Admin Anuradha Armaan [PERSON_NAME] [PERSON_NAME] [PERSON_…" at bounding box center [198, 357] width 87 height 22
click at [155, 346] on select "Select Stylist Aarti Admin Anuradha Armaan [PERSON_NAME] [PERSON_NAME] [PERSON_…" at bounding box center [198, 357] width 87 height 22
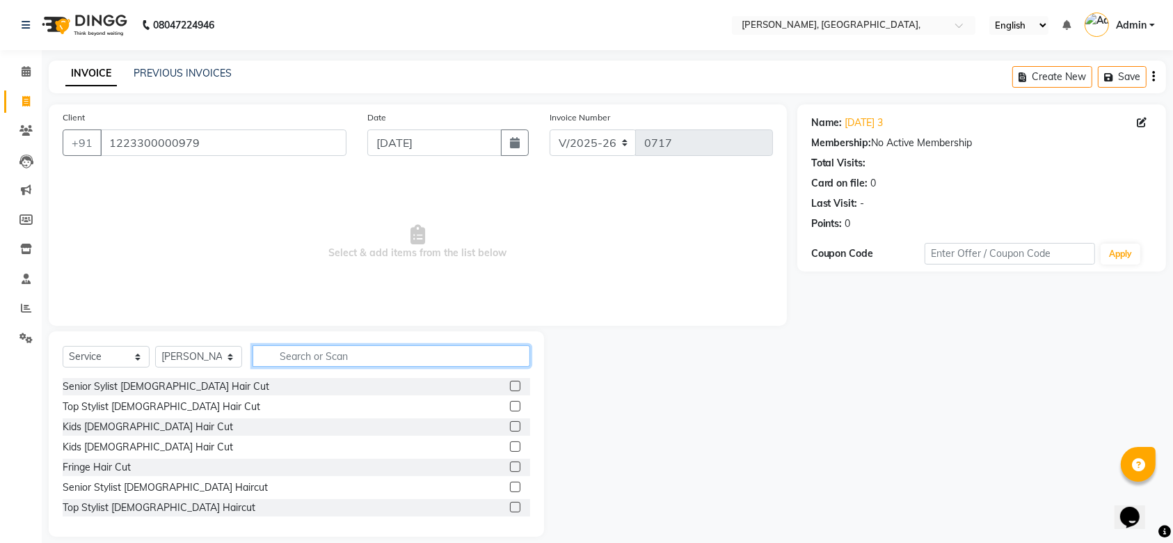
click at [317, 353] on input "text" at bounding box center [392, 356] width 278 height 22
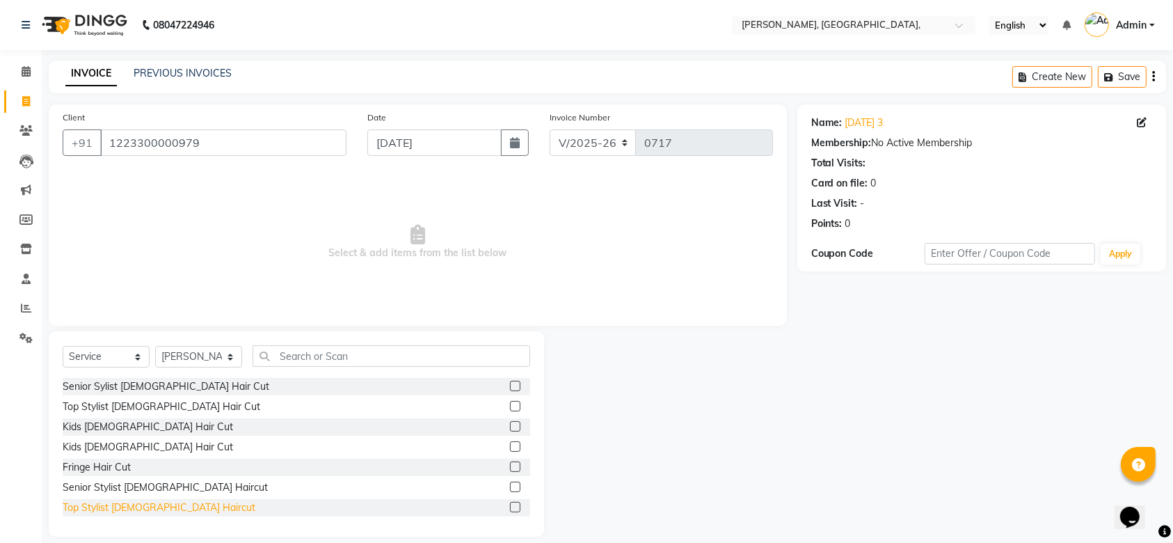
click at [100, 502] on div "Top Stylist [DEMOGRAPHIC_DATA] Haircut" at bounding box center [159, 507] width 193 height 15
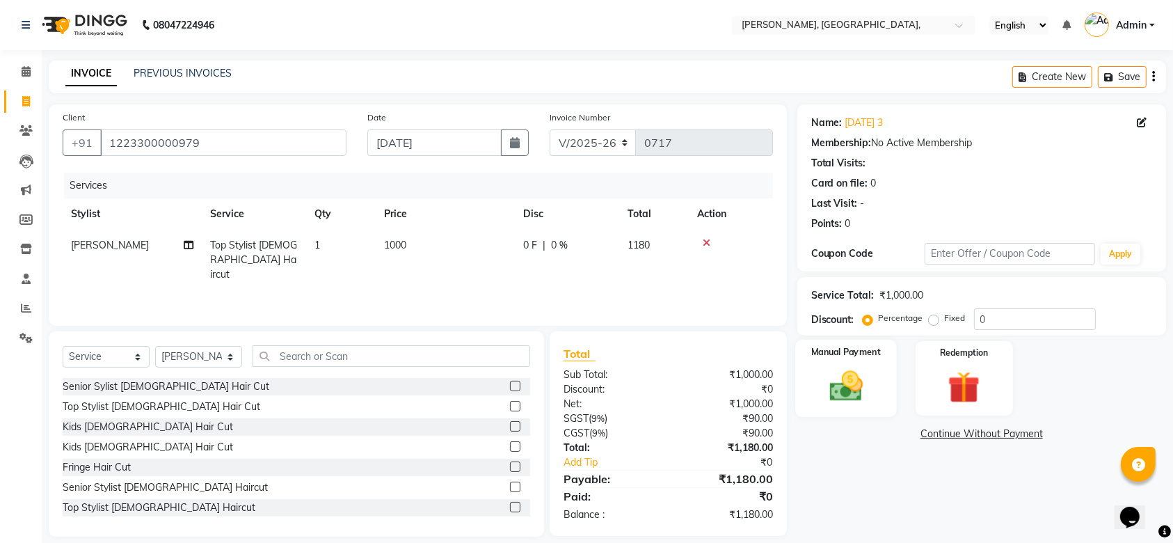
click at [817, 374] on div "Manual Payment" at bounding box center [846, 379] width 102 height 78
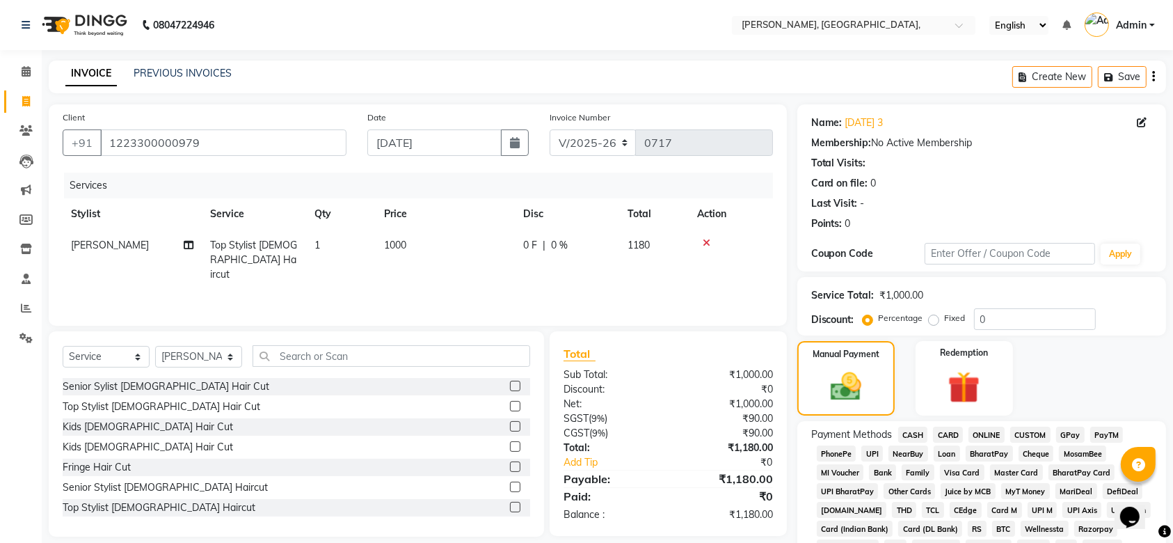
click at [908, 431] on span "CASH" at bounding box center [913, 435] width 30 height 16
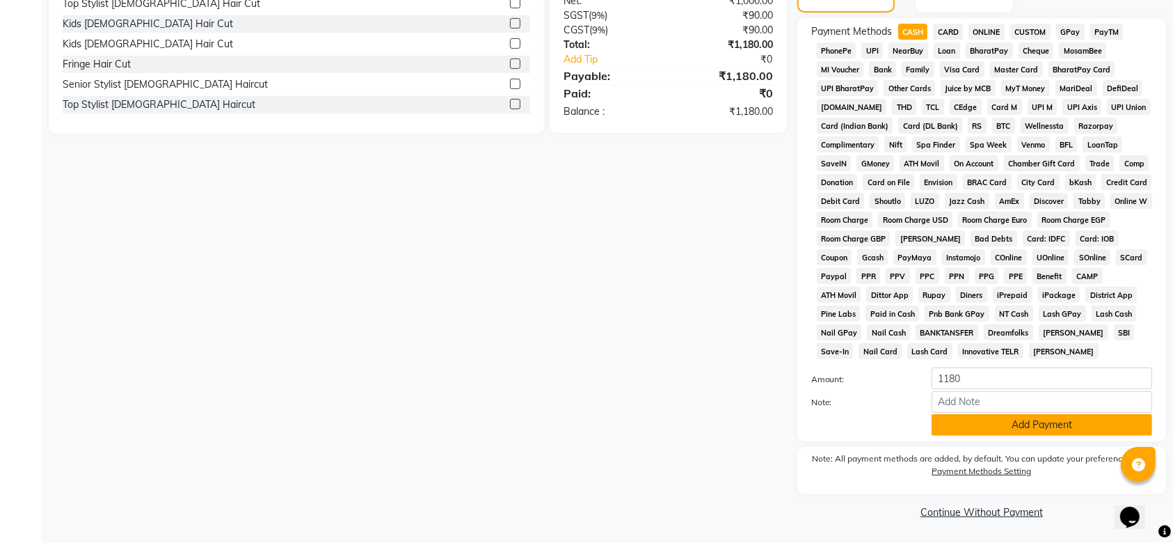
click at [990, 419] on button "Add Payment" at bounding box center [1042, 425] width 221 height 22
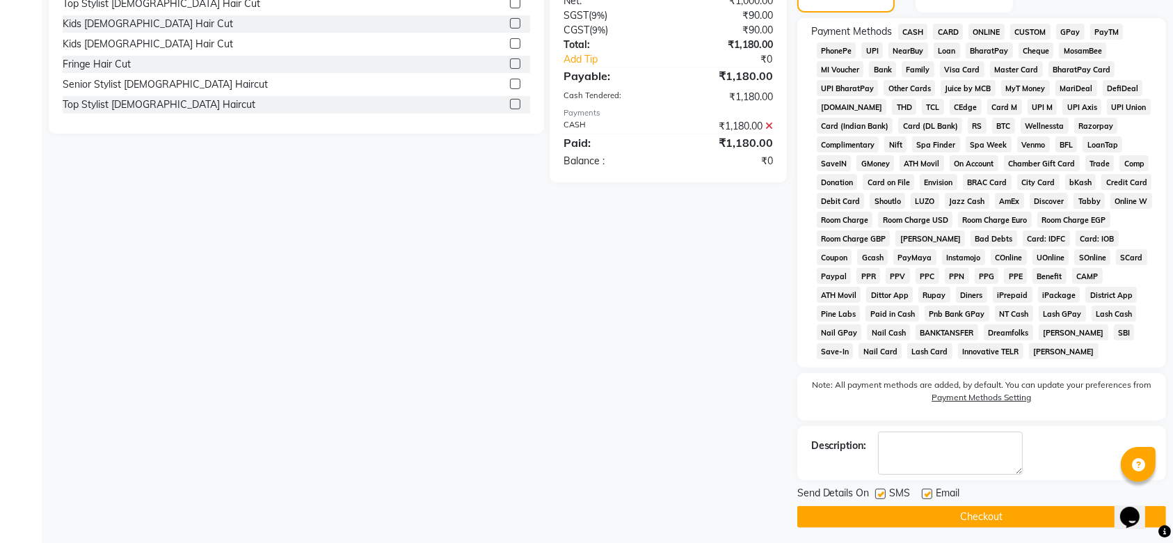
click at [885, 491] on label at bounding box center [880, 493] width 10 height 10
click at [884, 491] on input "checkbox" at bounding box center [879, 494] width 9 height 9
click at [924, 495] on label at bounding box center [927, 493] width 10 height 10
click at [924, 495] on input "checkbox" at bounding box center [926, 494] width 9 height 9
click at [907, 518] on button "Checkout" at bounding box center [981, 517] width 369 height 22
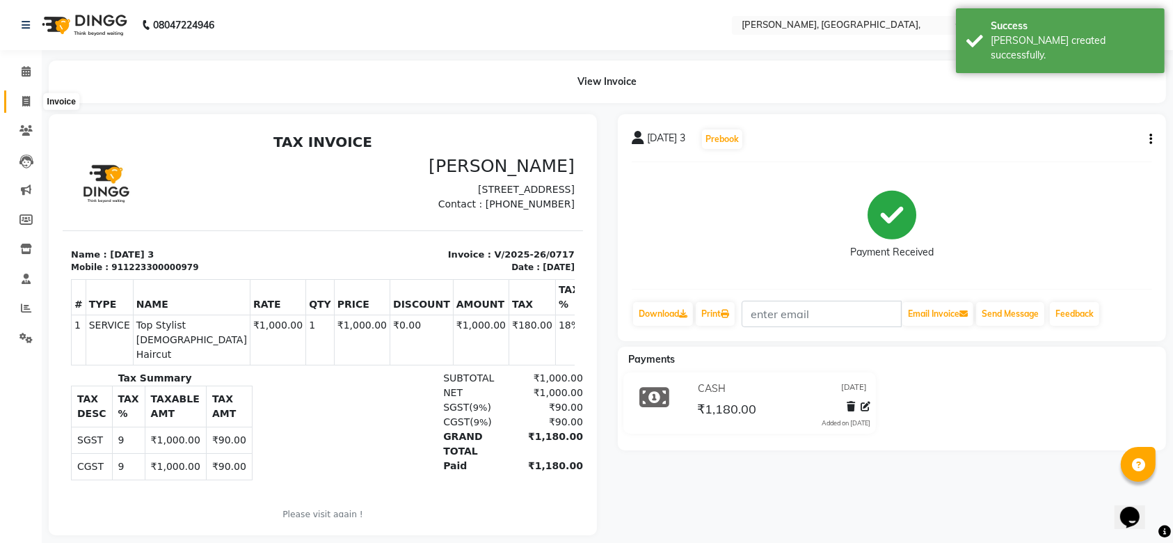
click at [24, 106] on icon at bounding box center [26, 101] width 8 height 10
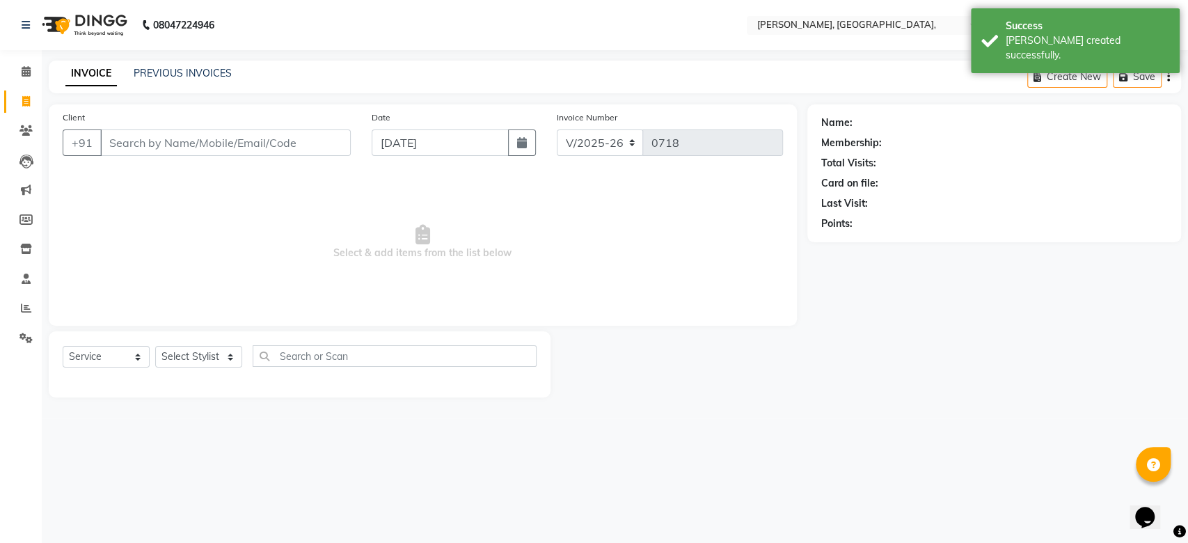
click at [306, 142] on input "Client" at bounding box center [225, 142] width 250 height 26
click at [344, 140] on button "Add Client" at bounding box center [315, 142] width 72 height 26
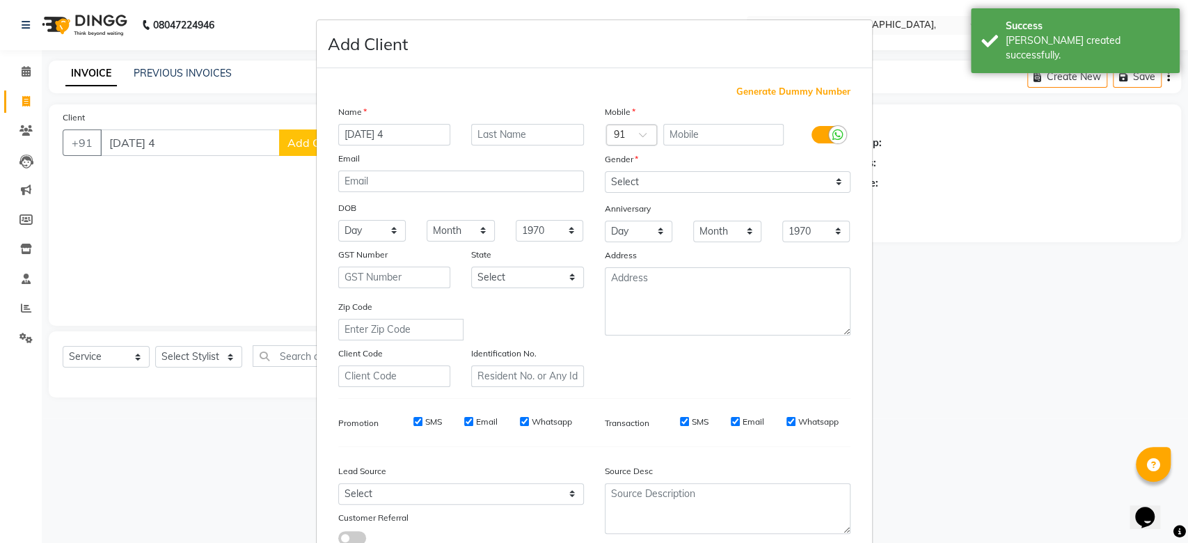
click at [759, 85] on span "Generate Dummy Number" at bounding box center [793, 92] width 114 height 14
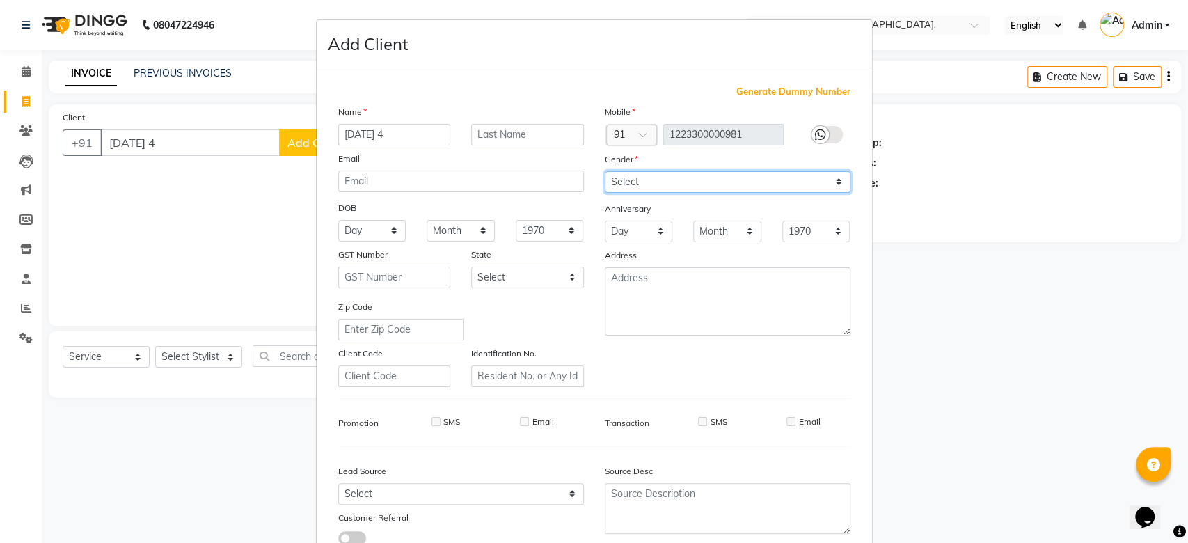
click at [724, 175] on select "Select [DEMOGRAPHIC_DATA] [DEMOGRAPHIC_DATA] Other Prefer Not To Say" at bounding box center [728, 182] width 246 height 22
click at [749, 246] on div "Mobile Country Code × 91 1223300000981 Gender Select [DEMOGRAPHIC_DATA] [DEMOGR…" at bounding box center [727, 245] width 266 height 282
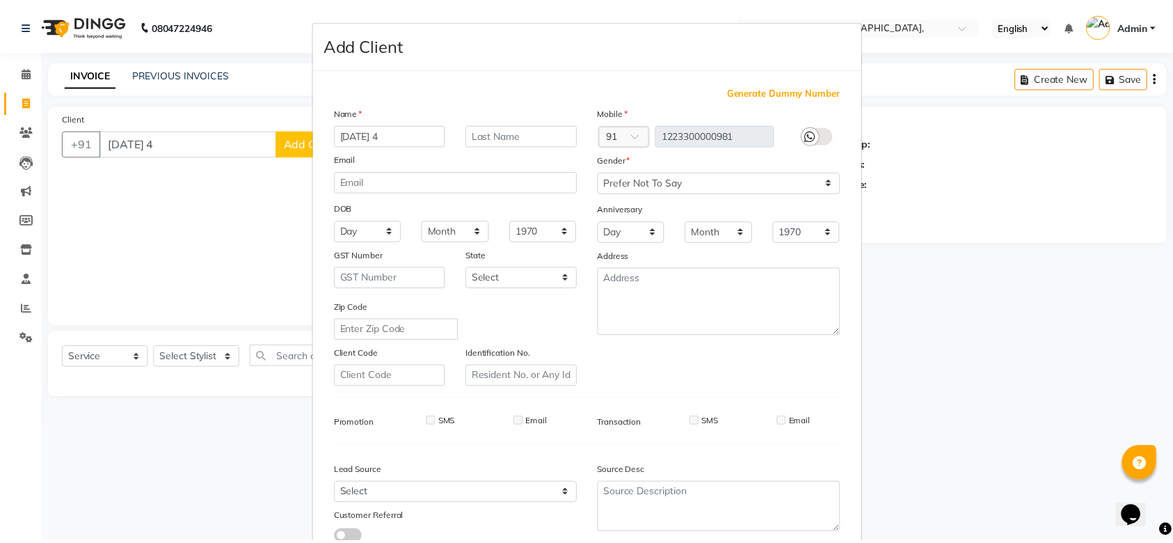
scroll to position [96, 0]
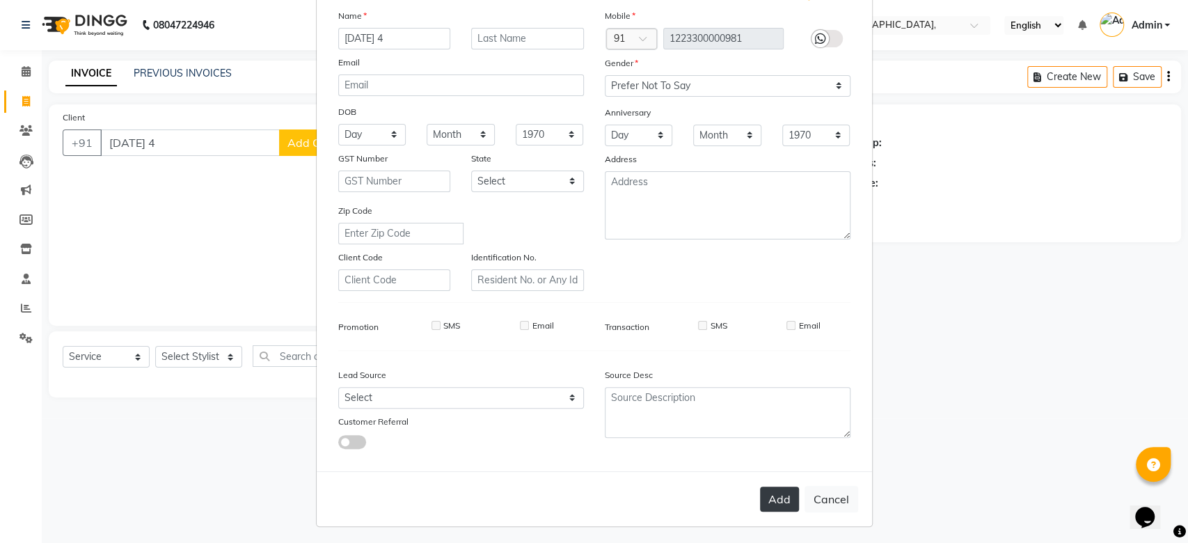
click at [760, 507] on button "Add" at bounding box center [779, 498] width 39 height 25
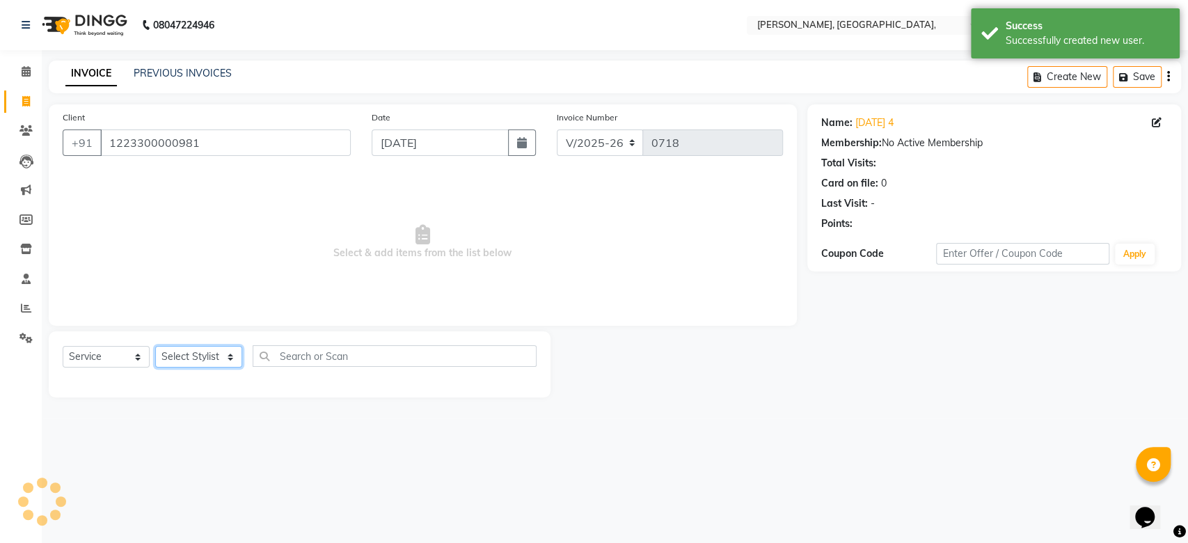
click at [225, 352] on select "Select Stylist Aarti Admin Anuradha Armaan [PERSON_NAME] [PERSON_NAME] [PERSON_…" at bounding box center [198, 357] width 87 height 22
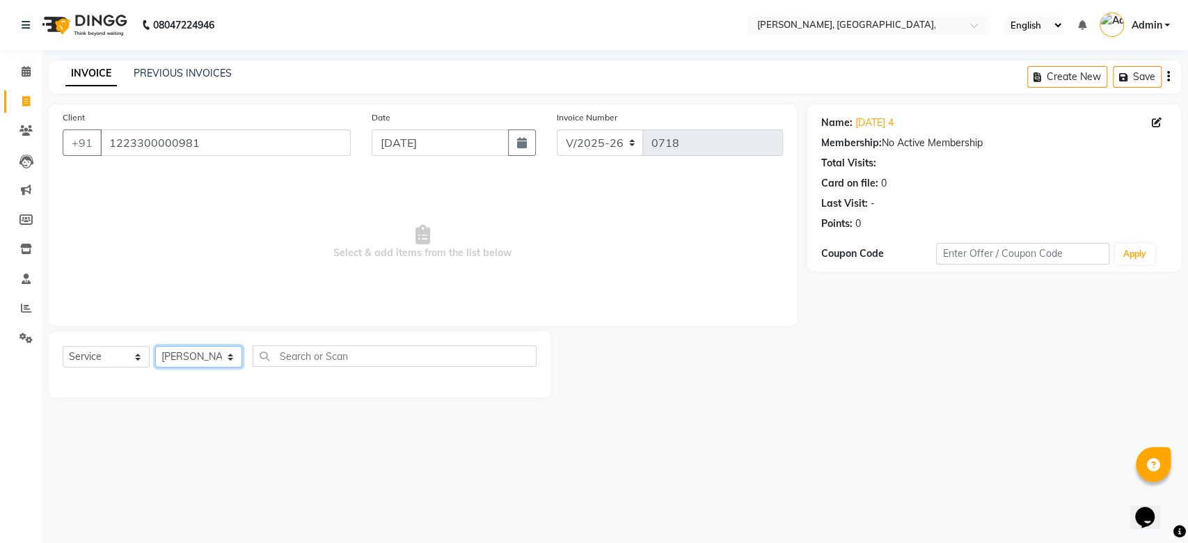
click at [155, 346] on select "Select Stylist Aarti Admin Anuradha Armaan [PERSON_NAME] [PERSON_NAME] [PERSON_…" at bounding box center [198, 357] width 87 height 22
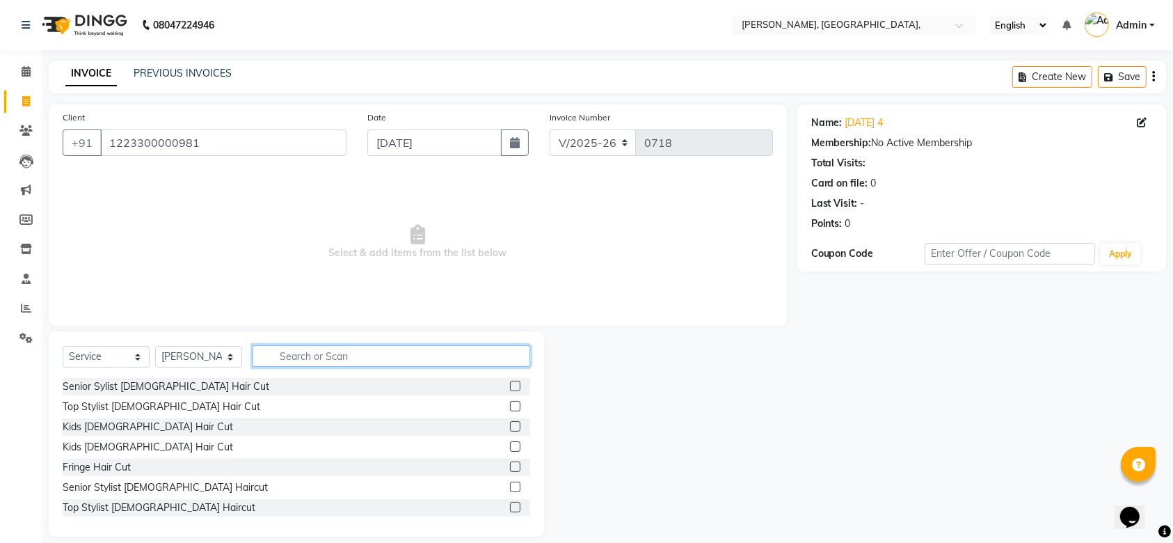
click at [296, 355] on input "text" at bounding box center [392, 356] width 278 height 22
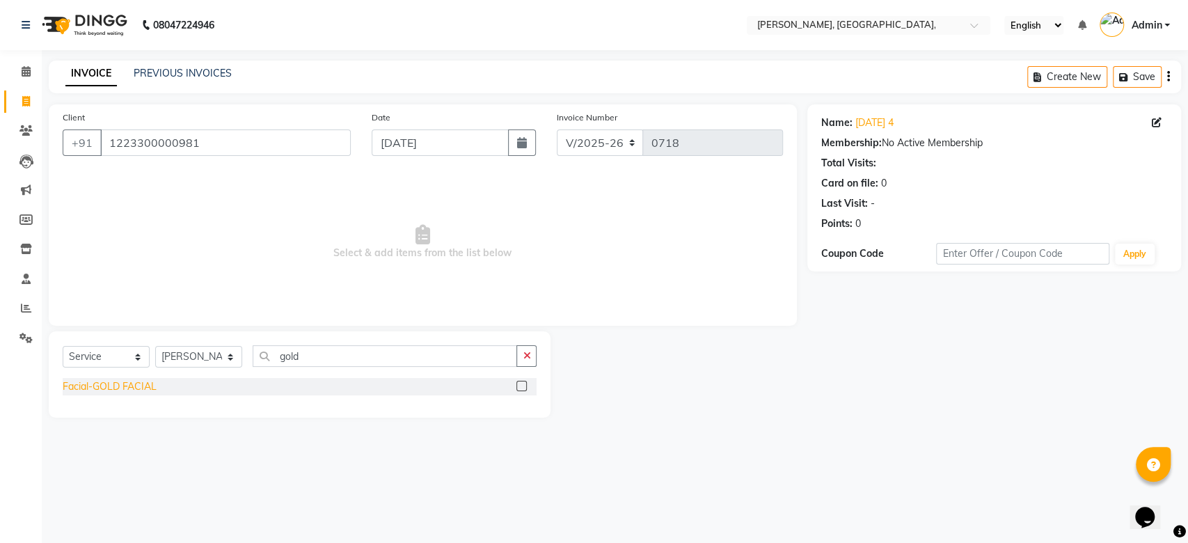
click at [102, 381] on div "Facial-GOLD FACIAL" at bounding box center [110, 386] width 94 height 15
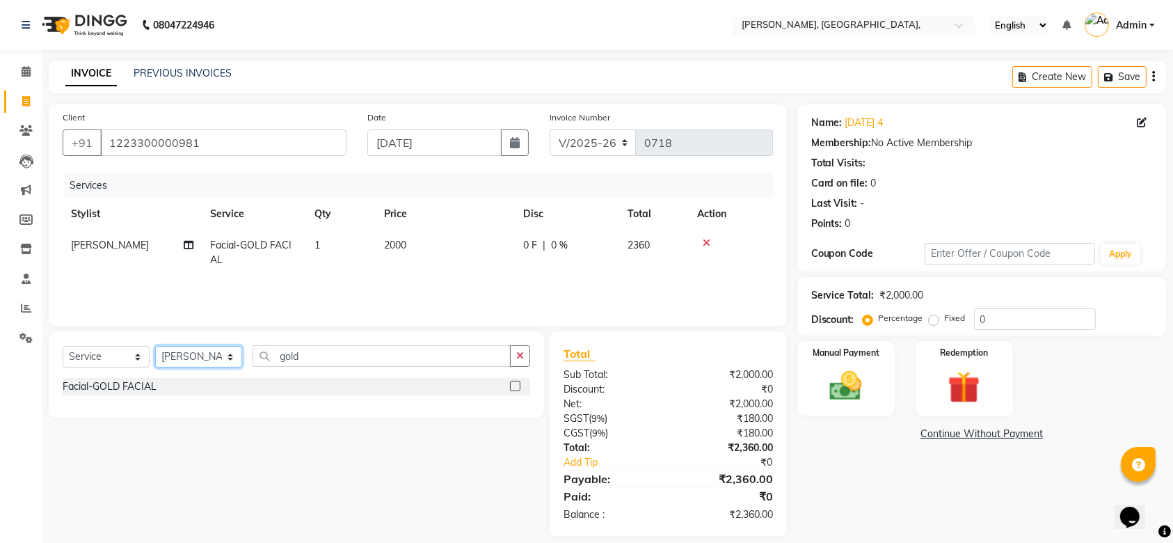
click at [205, 358] on select "Select Stylist Aarti Admin Anuradha Armaan [PERSON_NAME] [PERSON_NAME] [PERSON_…" at bounding box center [198, 357] width 87 height 22
click at [155, 346] on select "Select Stylist Aarti Admin Anuradha Armaan [PERSON_NAME] [PERSON_NAME] [PERSON_…" at bounding box center [198, 357] width 87 height 22
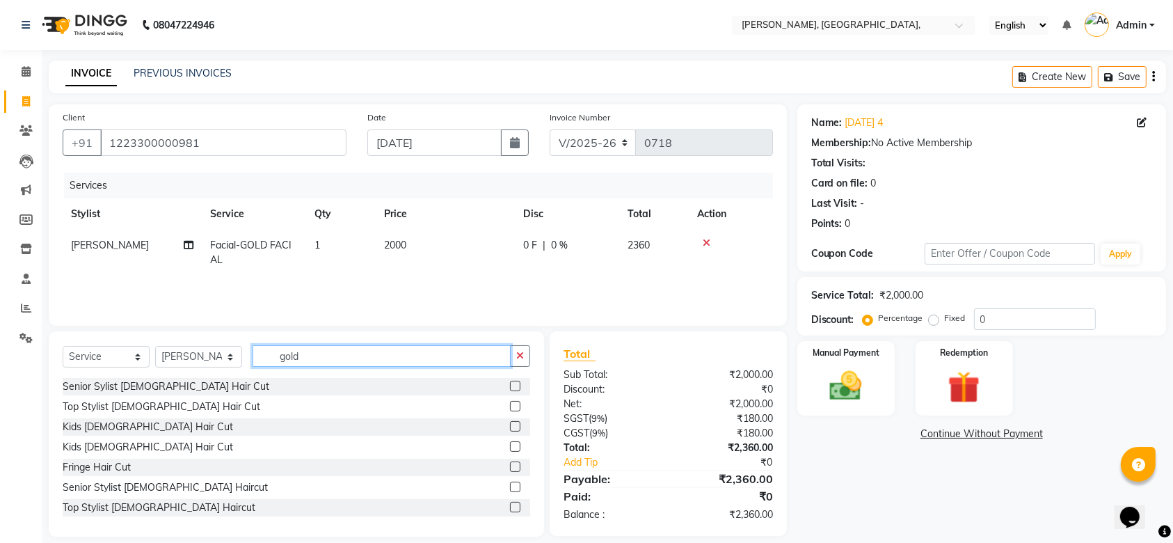
click at [312, 354] on input "gold" at bounding box center [382, 356] width 258 height 22
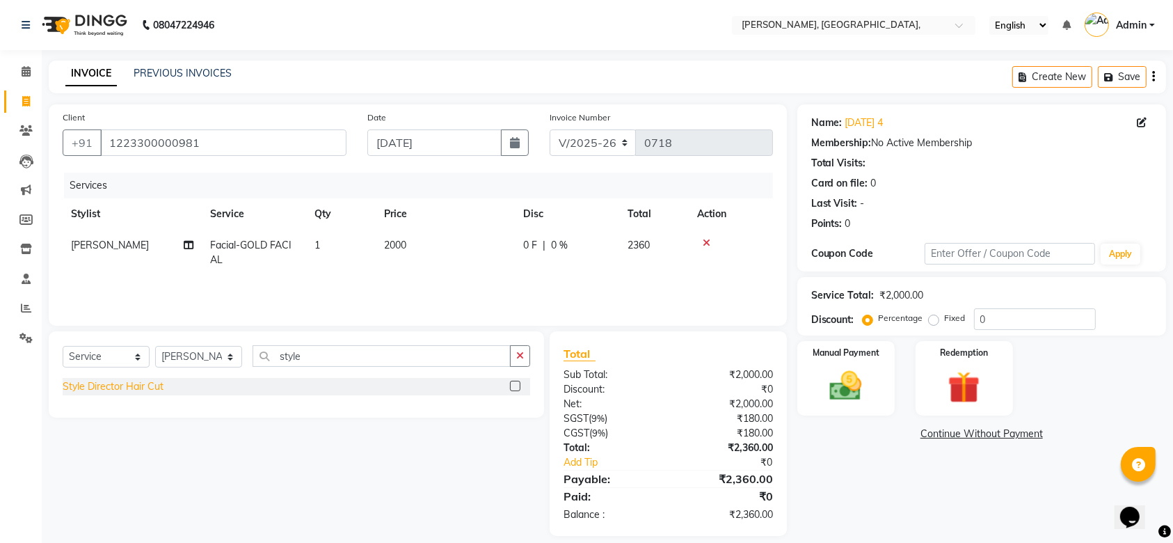
click at [102, 385] on div "Style Director Hair Cut" at bounding box center [113, 386] width 101 height 15
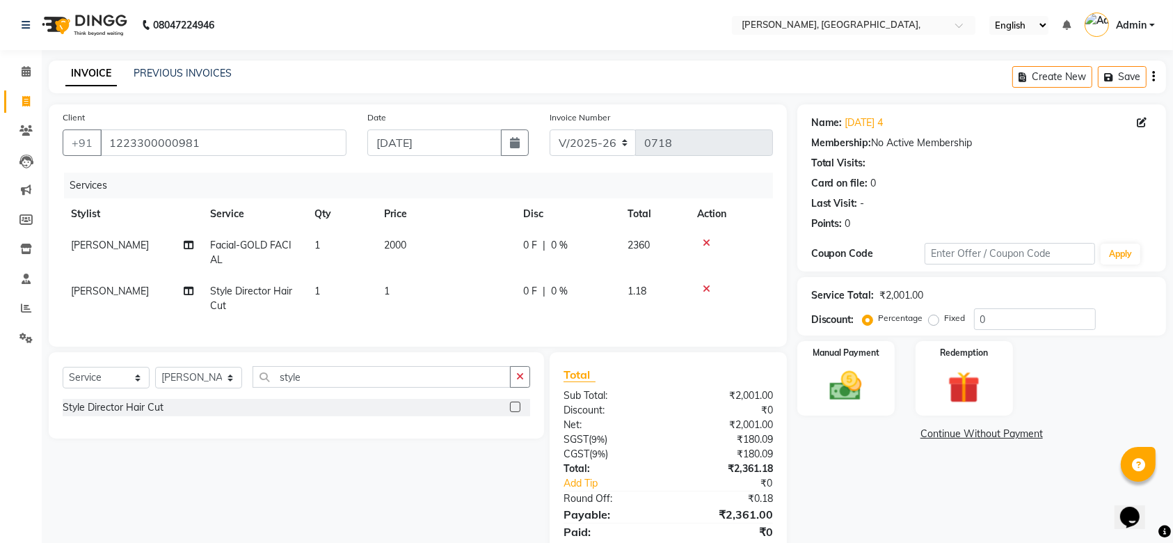
click at [423, 311] on td "1" at bounding box center [445, 299] width 139 height 46
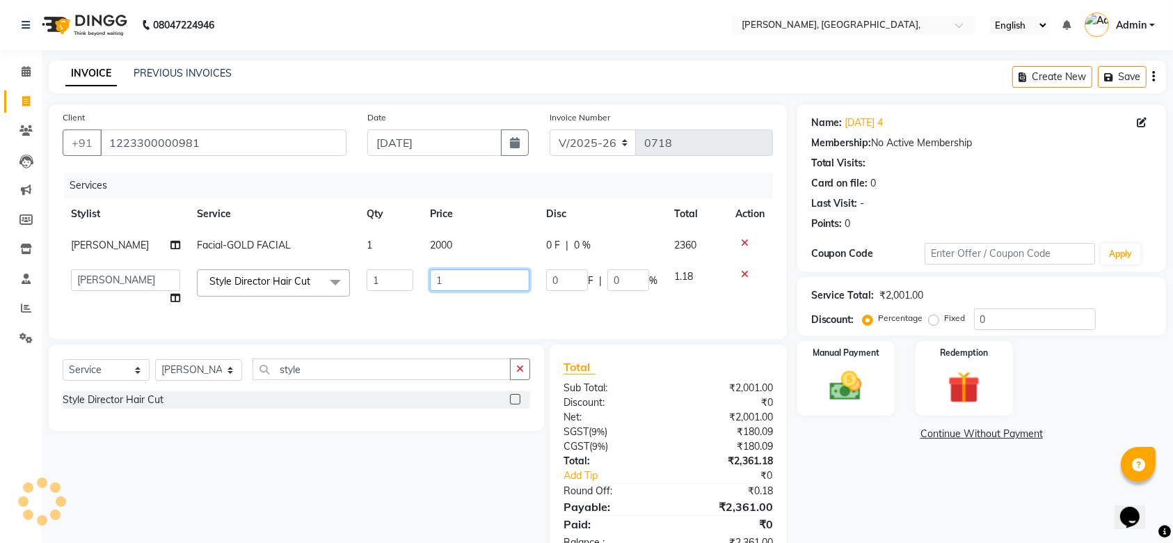
click at [446, 283] on input "1" at bounding box center [479, 280] width 99 height 22
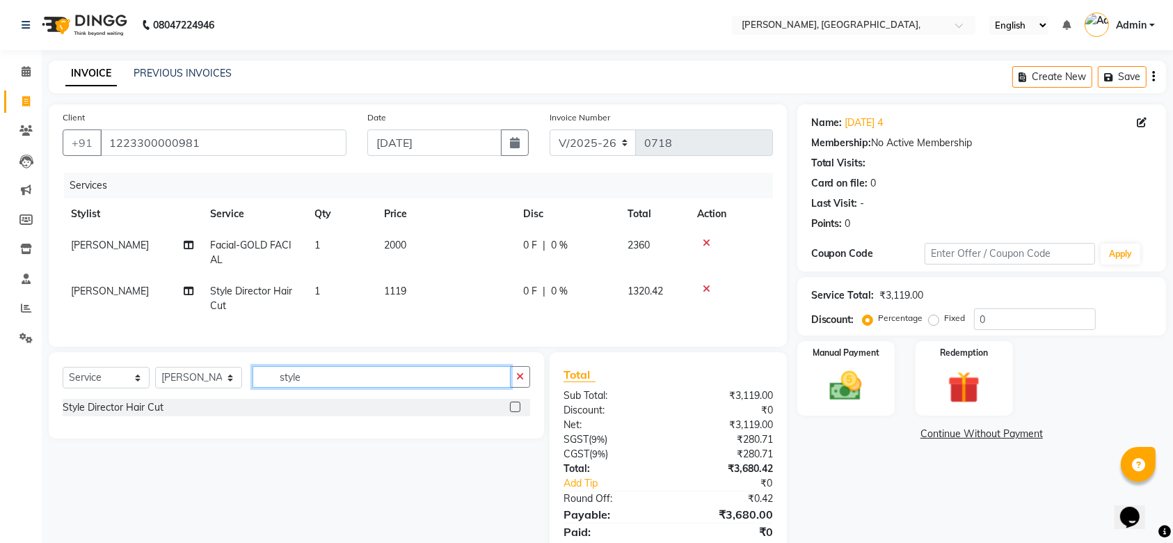
click at [319, 376] on div "Select Service Product Membership Package Voucher Prepaid Gift Card Select Styl…" at bounding box center [296, 395] width 495 height 86
click at [313, 388] on input "style" at bounding box center [382, 377] width 258 height 22
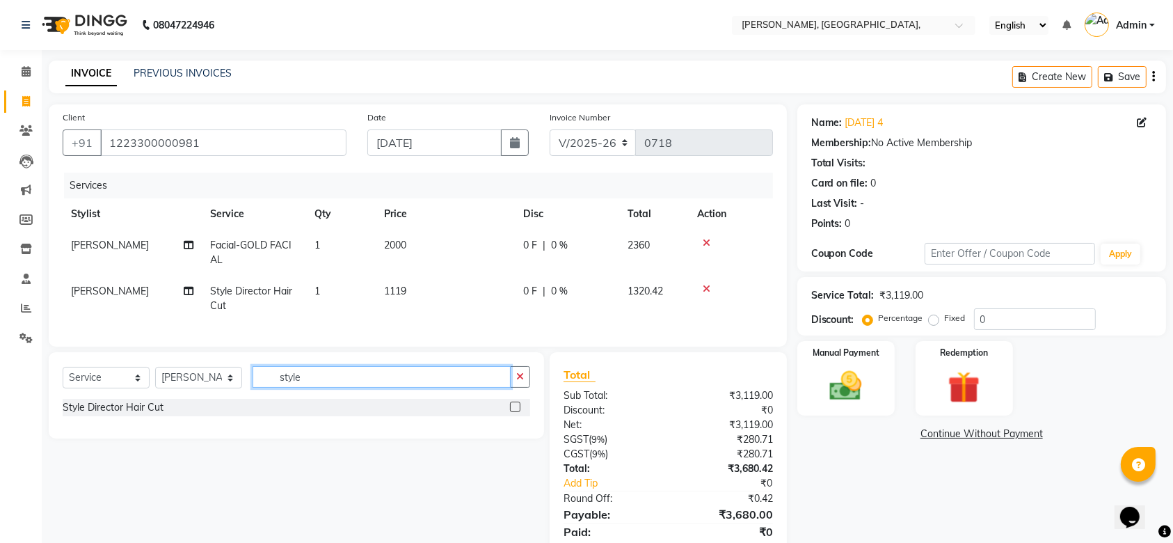
click at [313, 388] on input "style" at bounding box center [382, 377] width 258 height 22
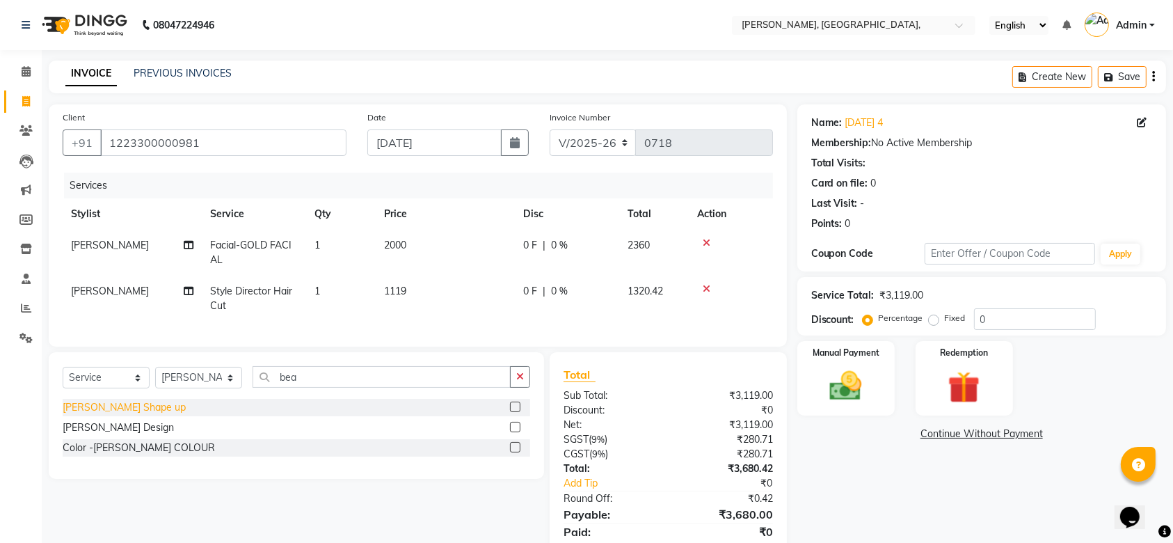
click at [102, 415] on div "[PERSON_NAME] Shape up" at bounding box center [124, 407] width 123 height 15
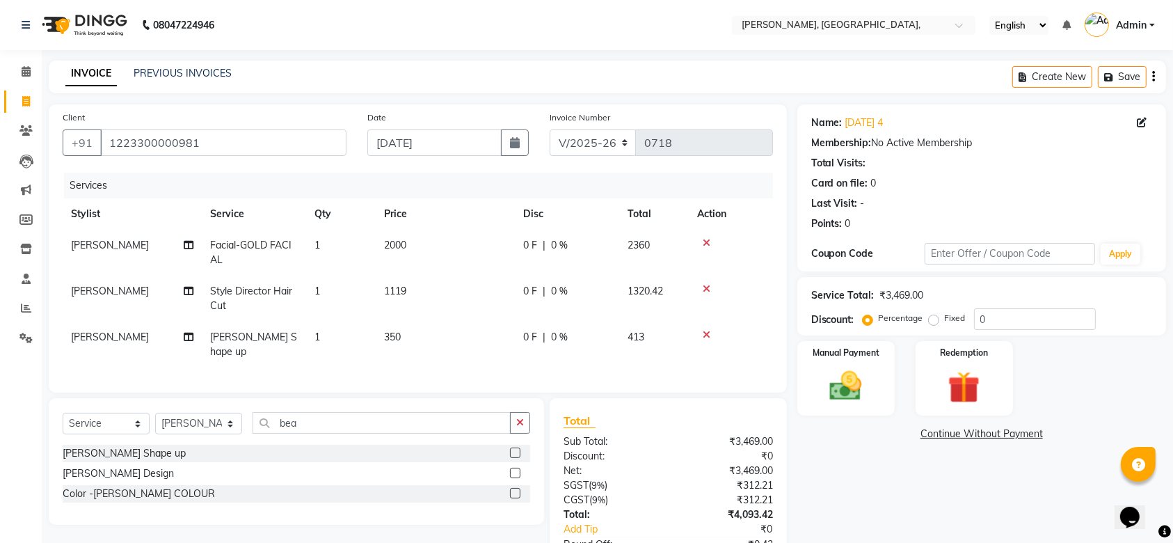
click at [445, 335] on td "350" at bounding box center [445, 344] width 139 height 46
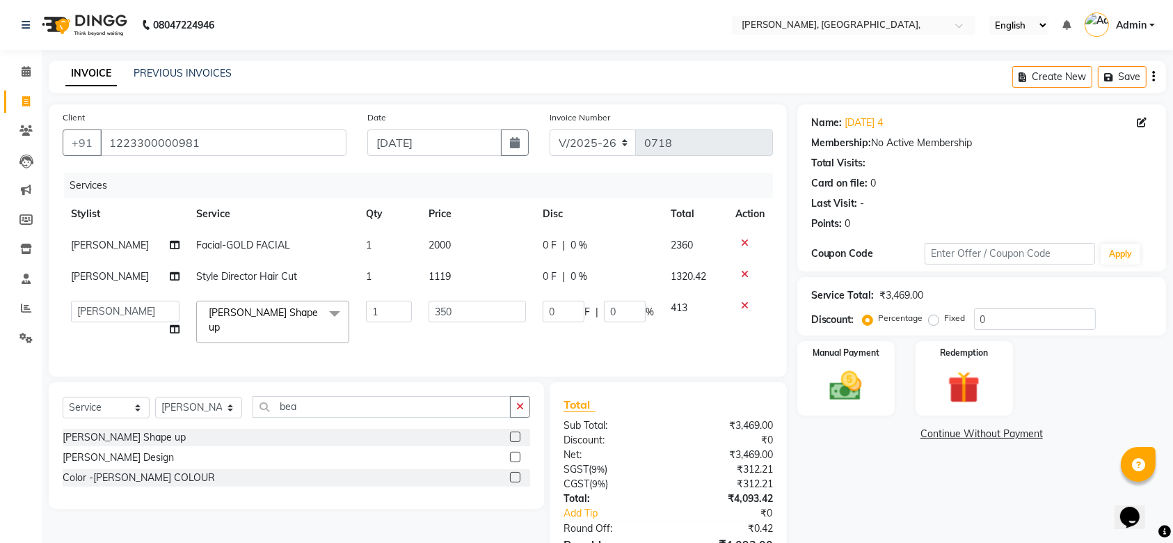
click at [445, 335] on td "350" at bounding box center [477, 321] width 114 height 59
drag, startPoint x: 445, startPoint y: 335, endPoint x: 441, endPoint y: 317, distance: 19.2
click at [441, 317] on td "350" at bounding box center [477, 321] width 114 height 59
click at [441, 317] on input "350" at bounding box center [477, 312] width 97 height 22
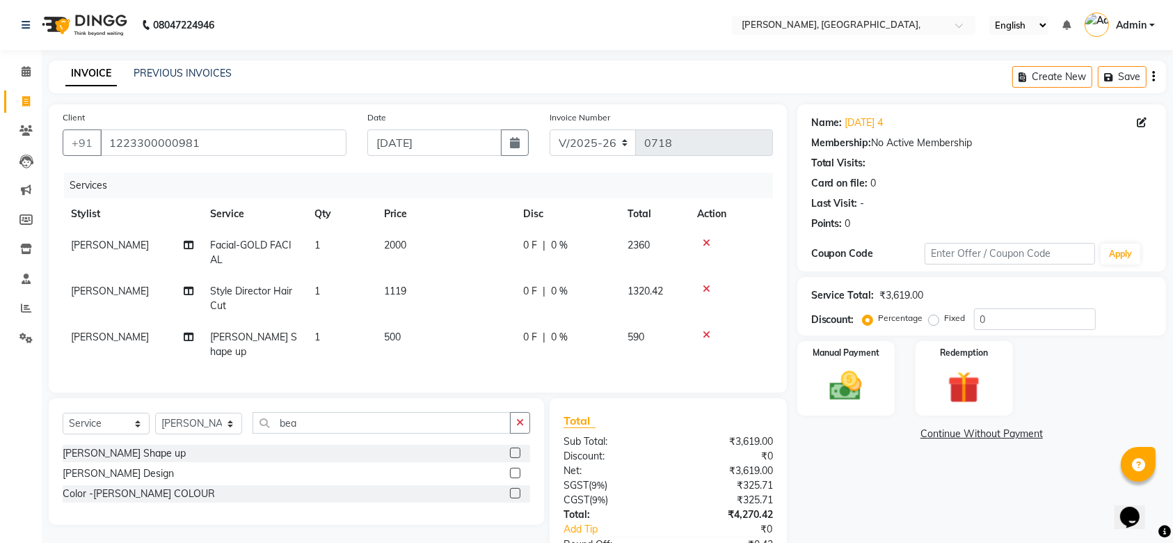
click at [490, 336] on td "500" at bounding box center [445, 344] width 139 height 46
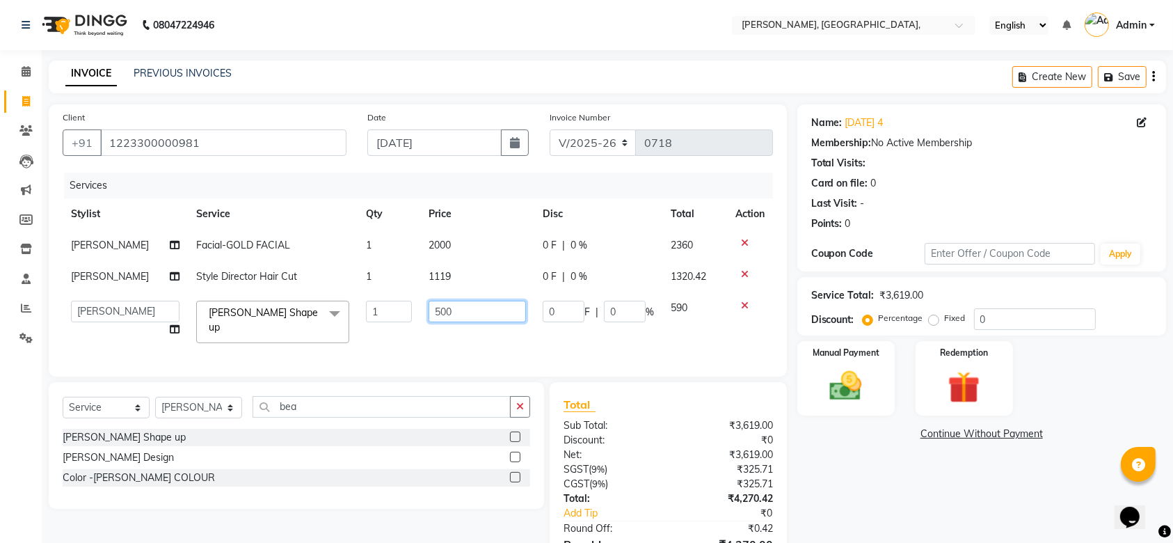
drag, startPoint x: 471, startPoint y: 314, endPoint x: 434, endPoint y: 307, distance: 37.7
click at [434, 307] on input "500" at bounding box center [477, 312] width 97 height 22
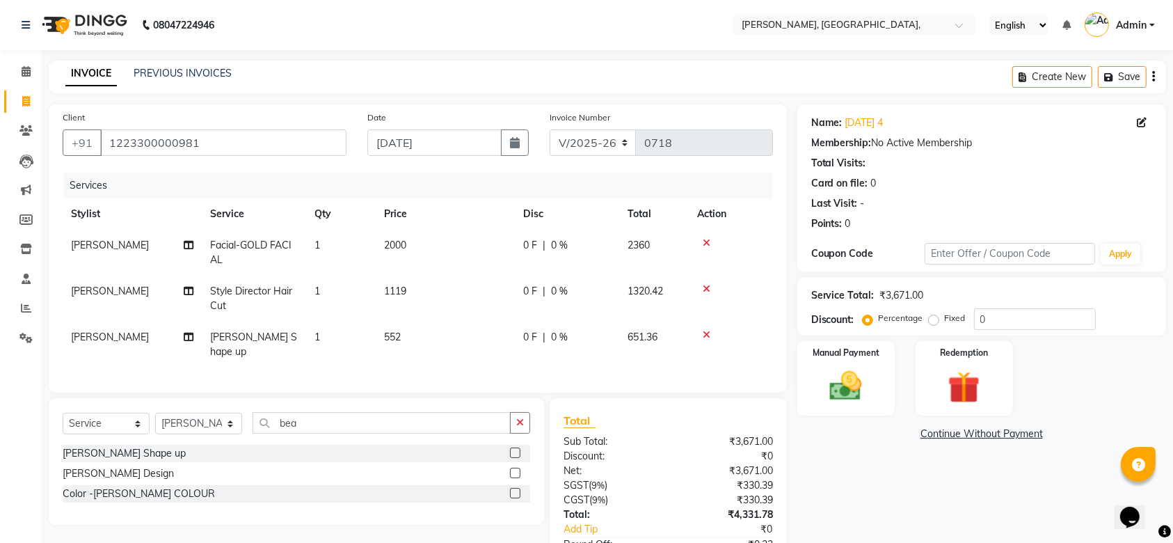
click at [479, 340] on td "552" at bounding box center [445, 344] width 139 height 46
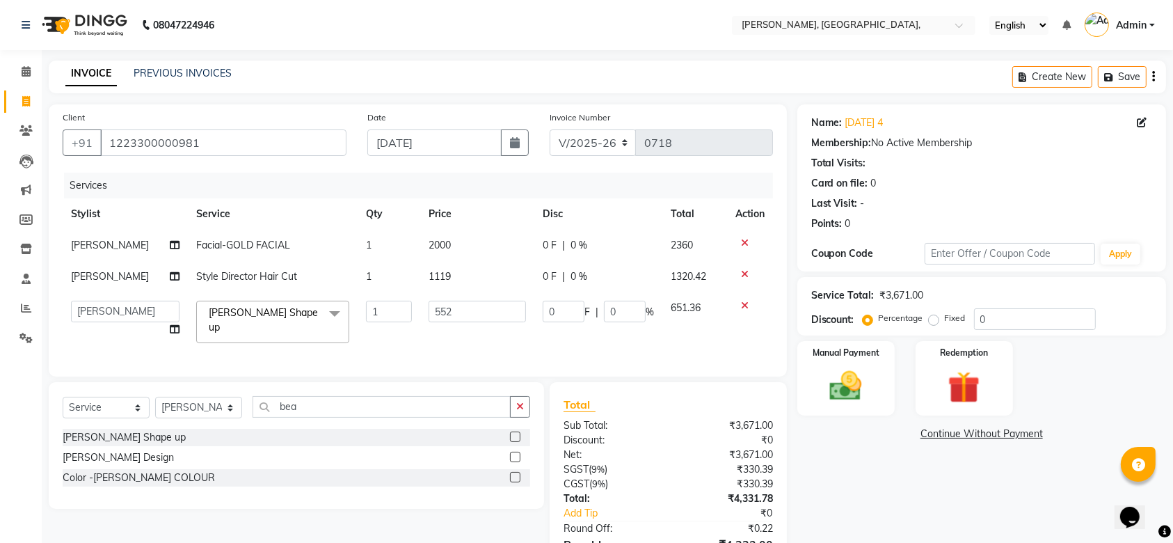
click at [863, 509] on div "Name: [DATE] 4 Membership: No Active Membership Total Visits: Card on file: 0 L…" at bounding box center [986, 352] width 379 height 497
click at [902, 520] on div "Name: [DATE] 4 Membership: No Active Membership Total Visits: Card on file: 0 L…" at bounding box center [986, 352] width 379 height 497
click at [856, 367] on img at bounding box center [846, 386] width 54 height 38
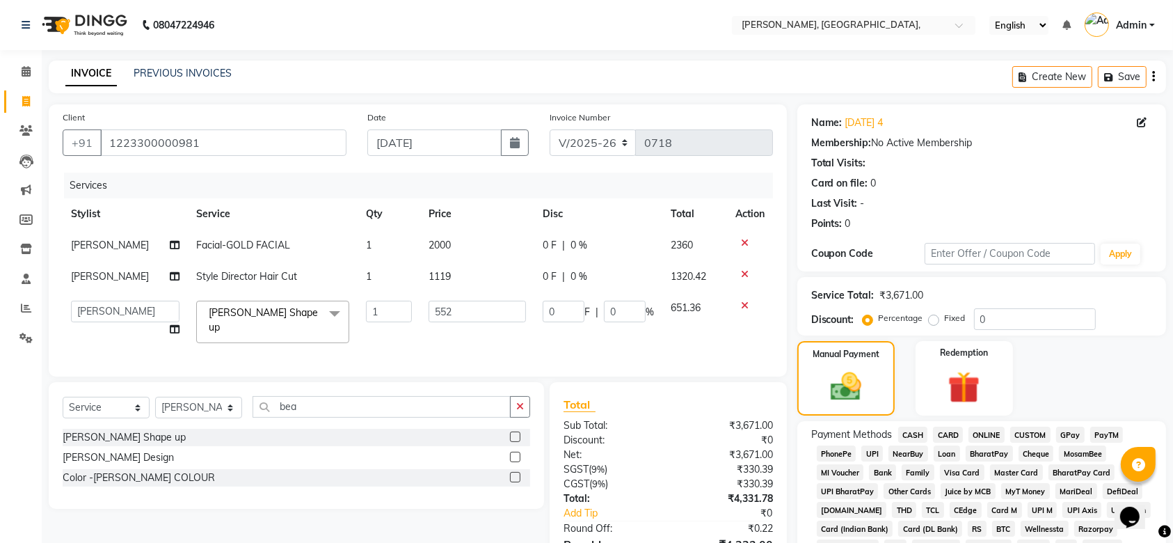
click at [948, 438] on span "CARD" at bounding box center [948, 435] width 30 height 16
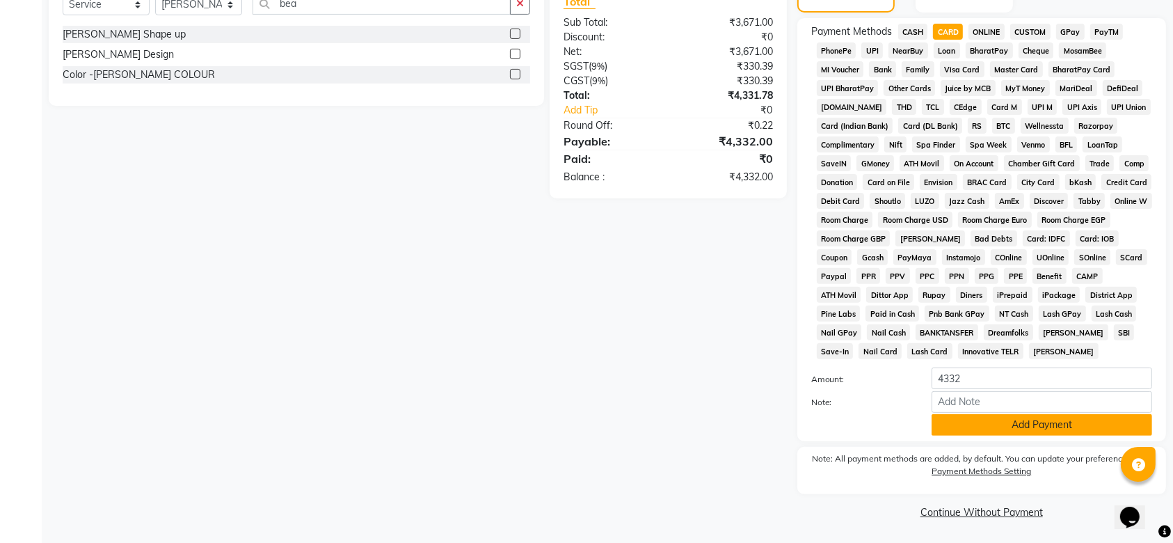
click at [978, 417] on button "Add Payment" at bounding box center [1042, 425] width 221 height 22
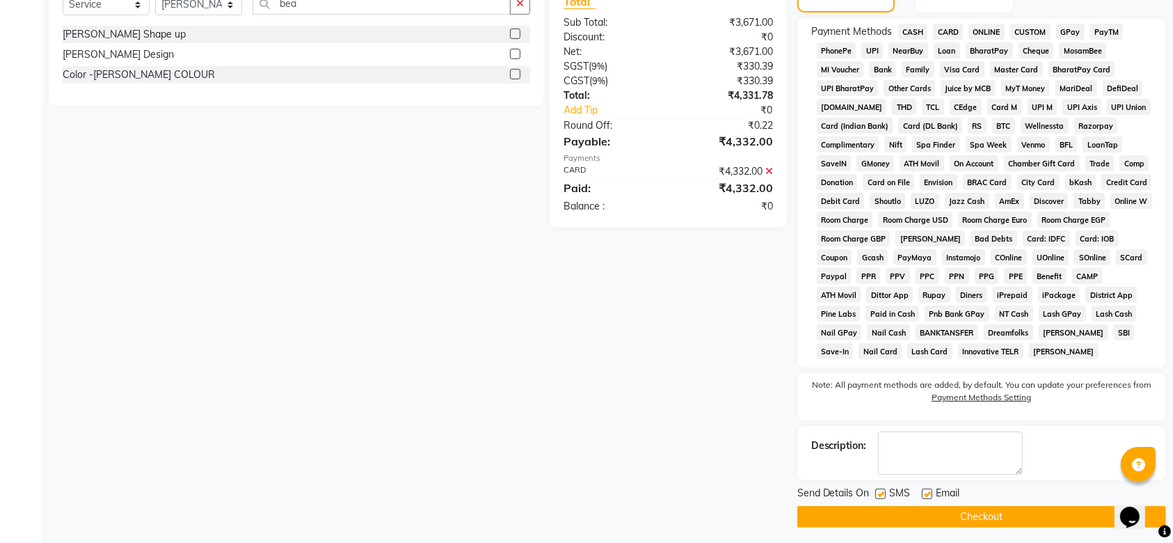
click at [882, 495] on label at bounding box center [880, 493] width 10 height 10
click at [882, 495] on input "checkbox" at bounding box center [879, 494] width 9 height 9
click at [930, 495] on label at bounding box center [927, 493] width 10 height 10
click at [930, 495] on input "checkbox" at bounding box center [926, 494] width 9 height 9
click at [909, 514] on button "Checkout" at bounding box center [981, 517] width 369 height 22
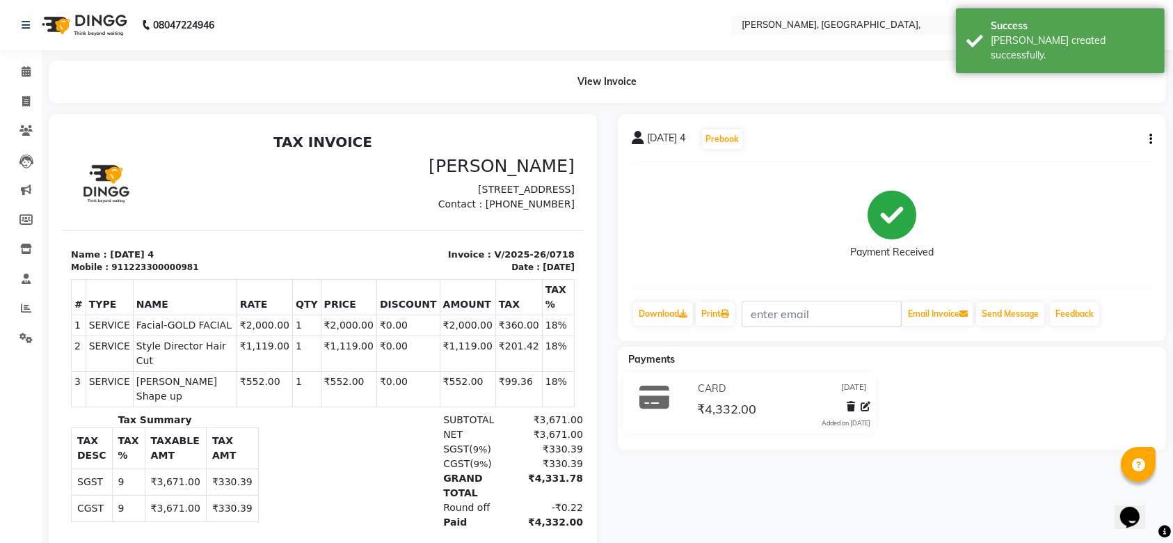
click at [1147, 143] on button "button" at bounding box center [1148, 139] width 8 height 15
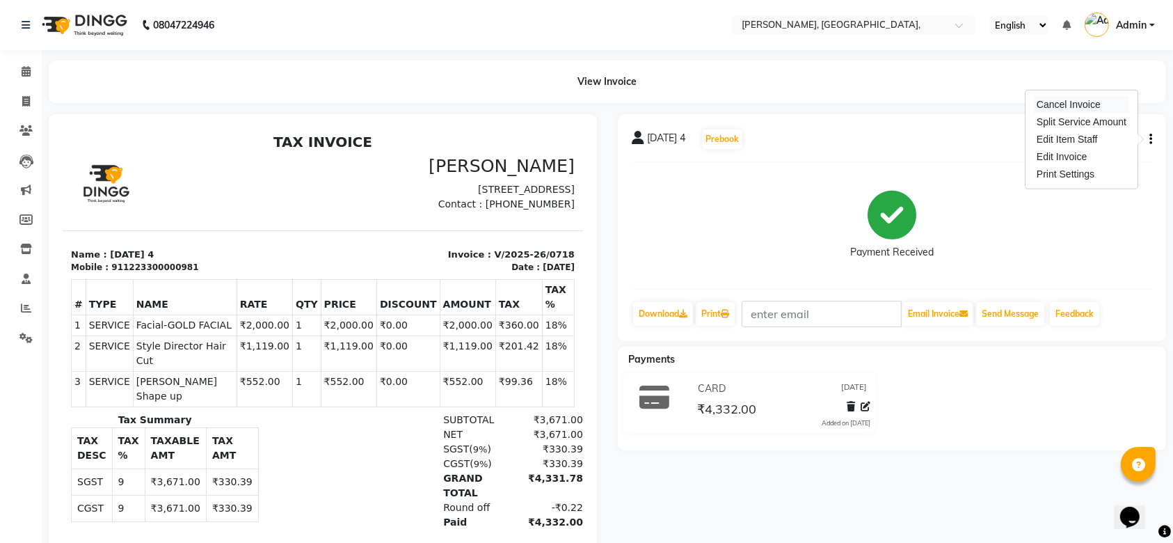
click at [1096, 97] on div "Cancel Invoice" at bounding box center [1081, 104] width 95 height 17
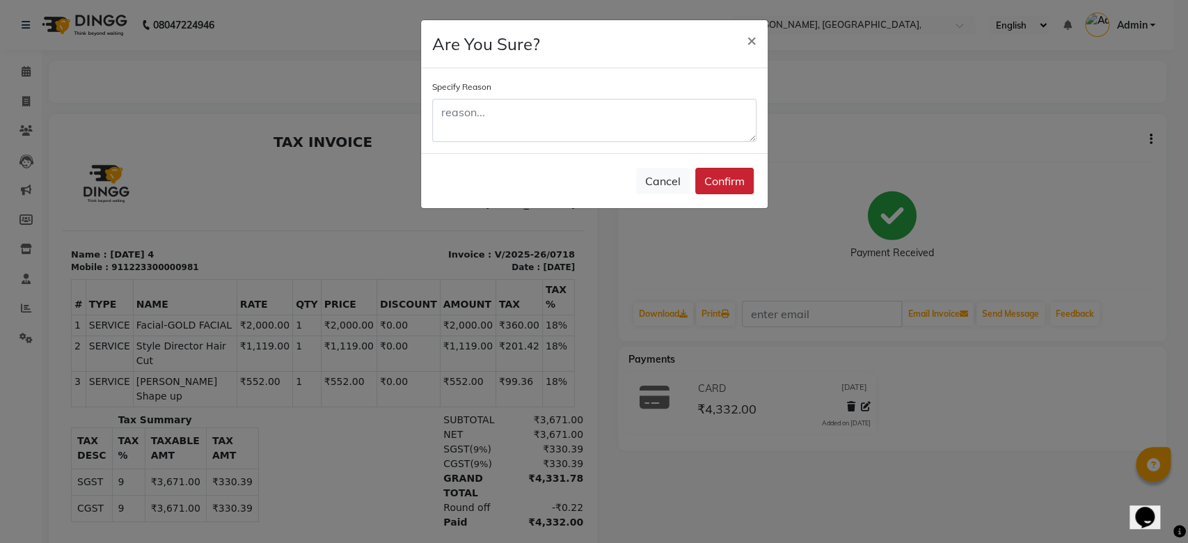
click at [718, 191] on button "Confirm" at bounding box center [724, 181] width 58 height 26
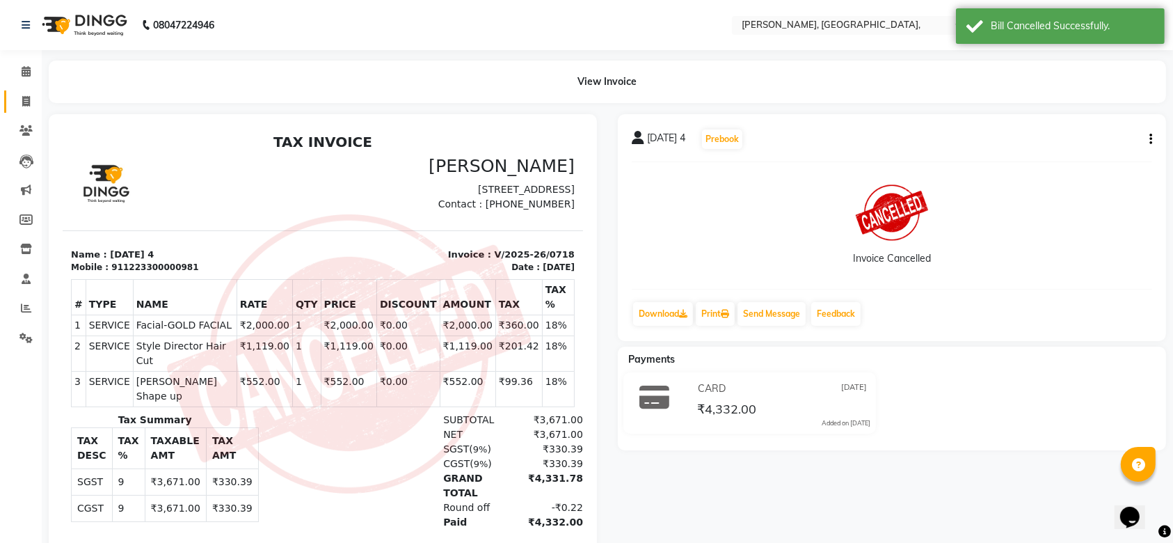
click at [21, 112] on link "Invoice" at bounding box center [20, 101] width 33 height 23
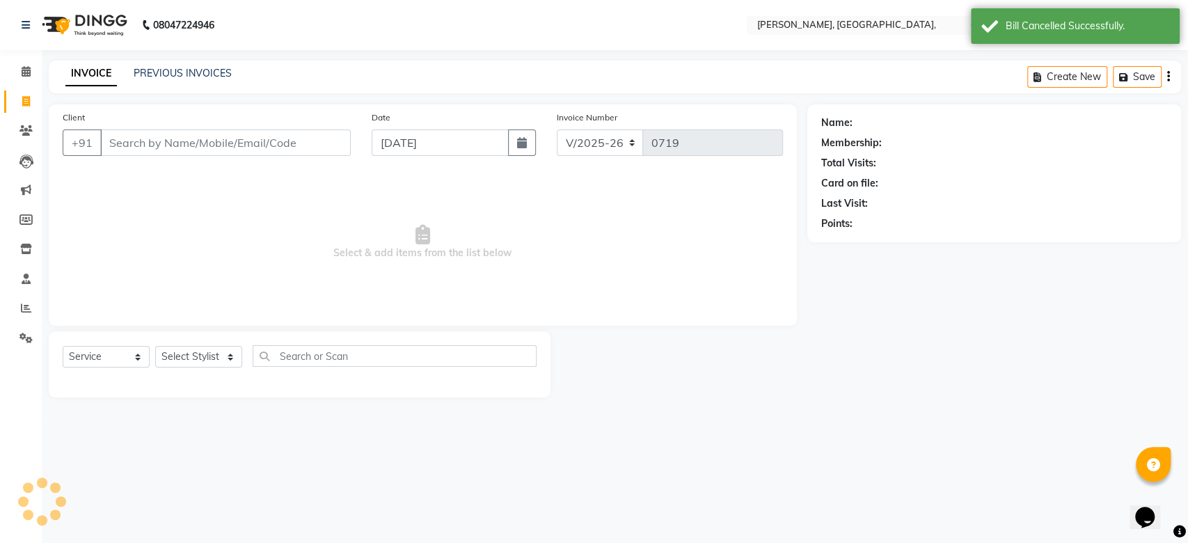
drag, startPoint x: 453, startPoint y: 159, endPoint x: 400, endPoint y: 146, distance: 54.3
click at [400, 146] on div "Date [DATE]" at bounding box center [453, 138] width 185 height 57
click at [400, 146] on input "[DATE]" at bounding box center [440, 142] width 137 height 26
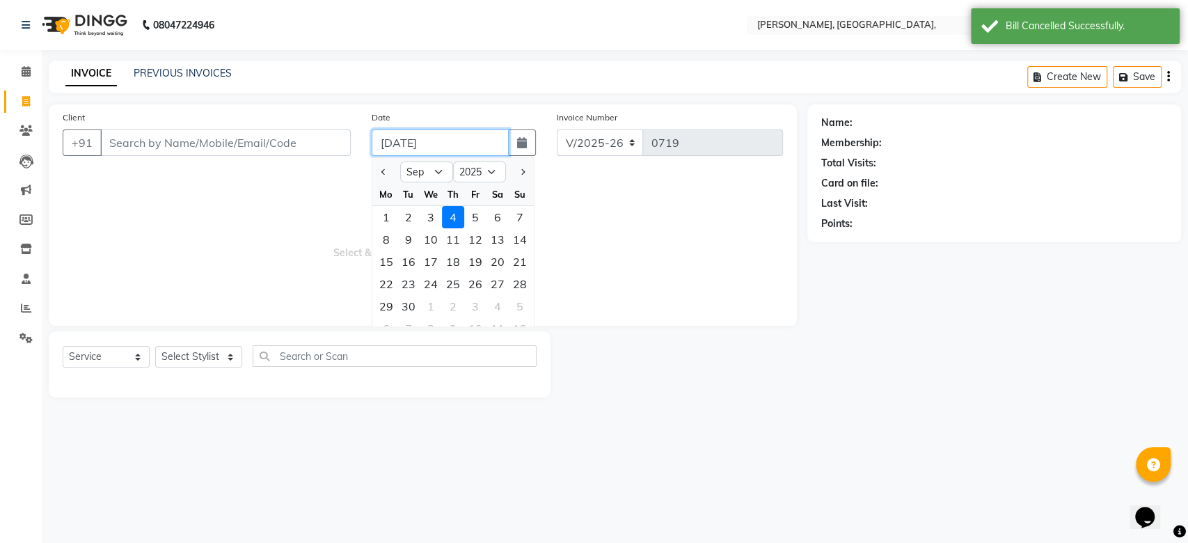
click at [400, 146] on input "[DATE]" at bounding box center [440, 142] width 137 height 26
paste input "22-08"
click at [253, 150] on input "Client" at bounding box center [225, 142] width 250 height 26
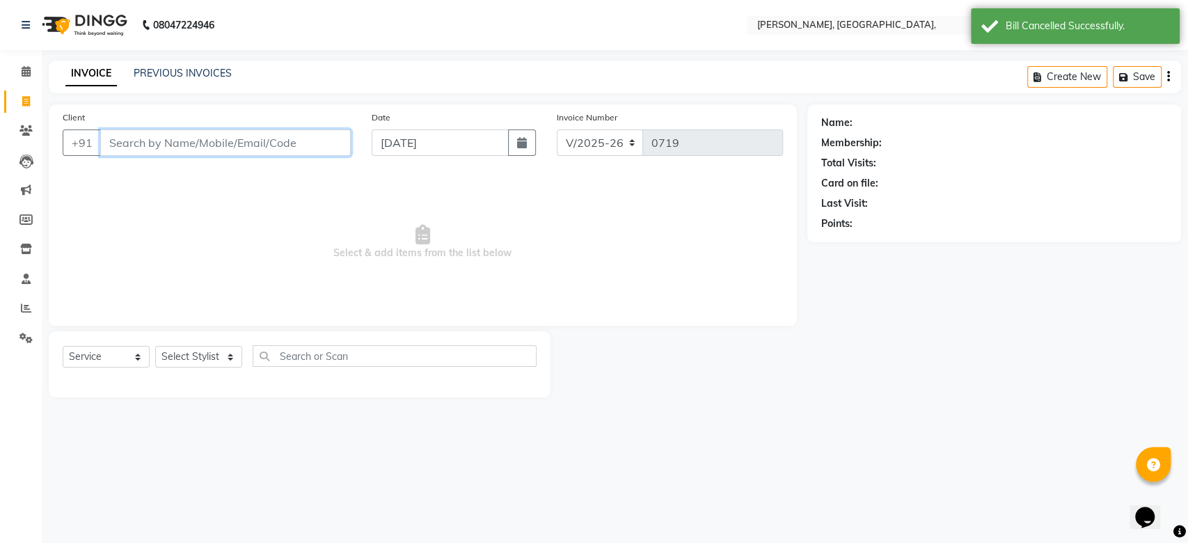
paste input "[DATE]"
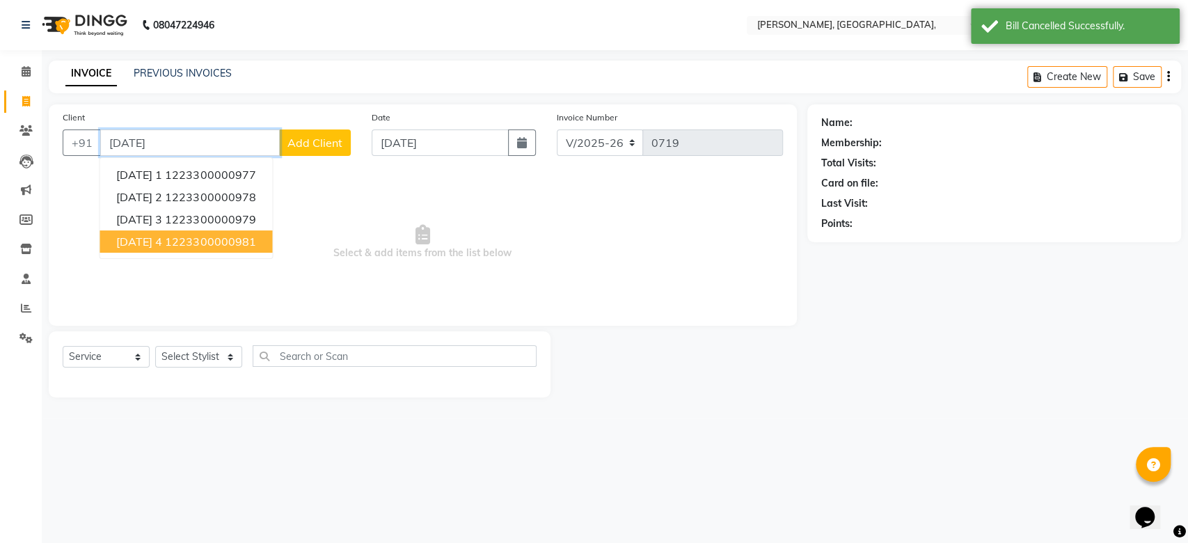
click at [206, 232] on button "[DATE] 4 1223300000981" at bounding box center [185, 241] width 173 height 22
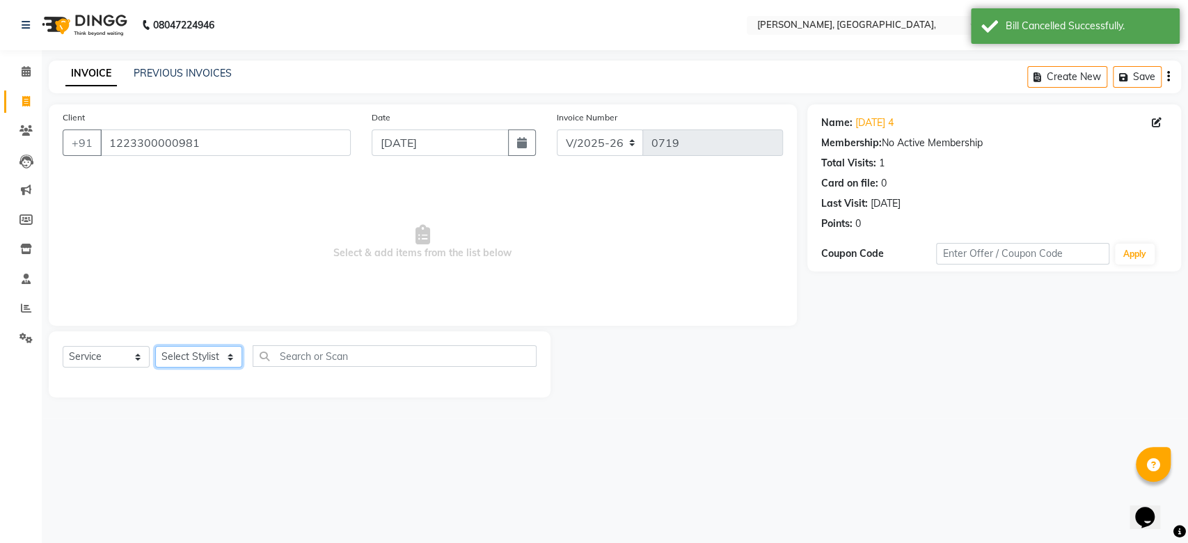
click at [192, 364] on select "Select Stylist Aarti Admin Anuradha Armaan [PERSON_NAME] [PERSON_NAME] [PERSON_…" at bounding box center [198, 357] width 87 height 22
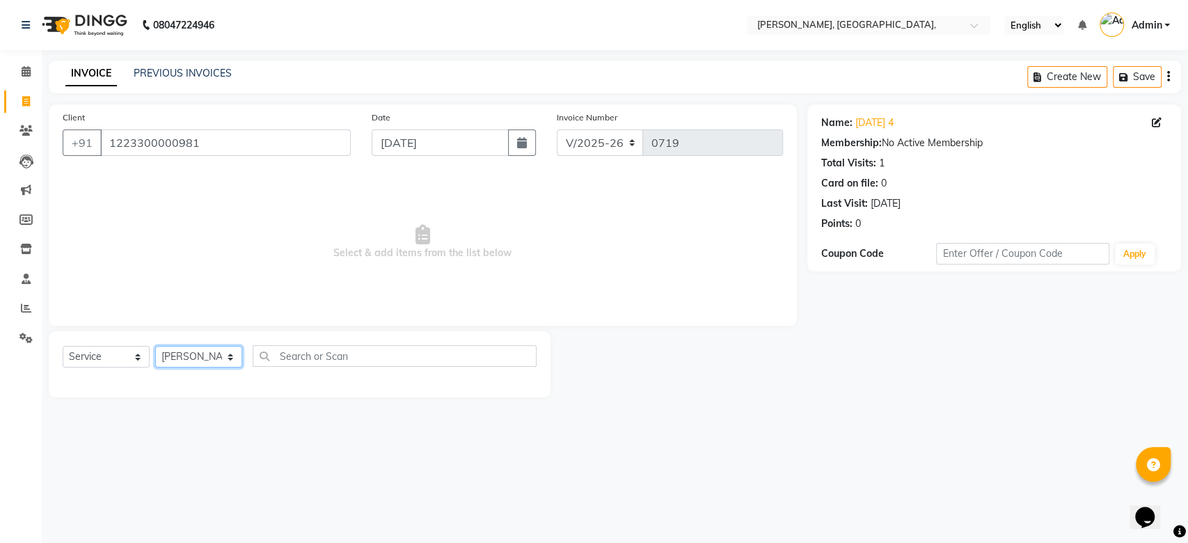
click at [155, 346] on select "Select Stylist Aarti Admin Anuradha Armaan [PERSON_NAME] [PERSON_NAME] [PERSON_…" at bounding box center [198, 357] width 87 height 22
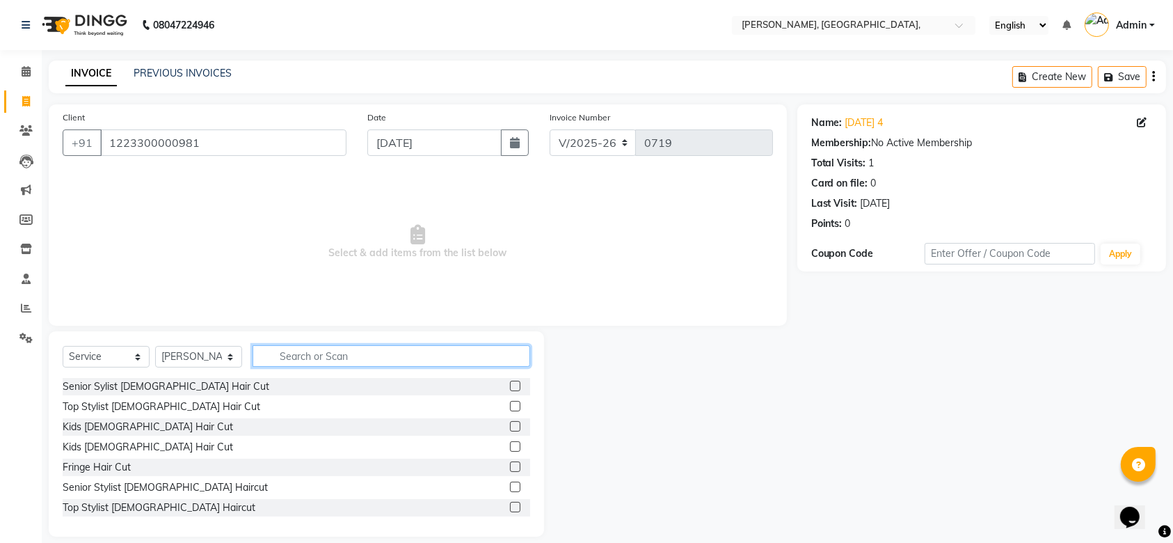
click at [290, 356] on input "text" at bounding box center [392, 356] width 278 height 22
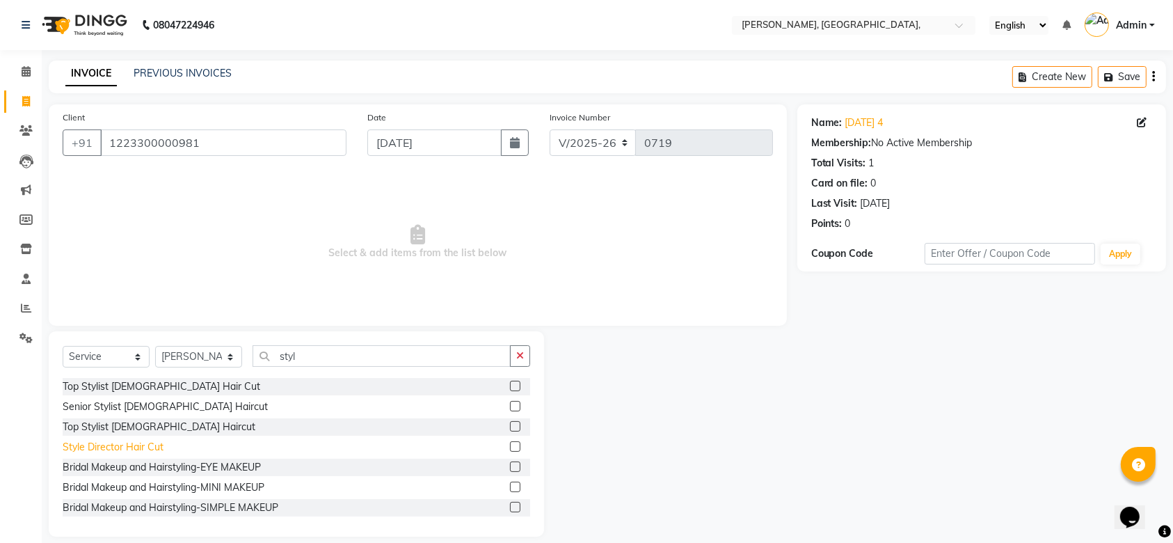
click at [125, 454] on div "Style Director Hair Cut" at bounding box center [297, 446] width 468 height 17
click at [141, 450] on div "Style Director Hair Cut" at bounding box center [113, 447] width 101 height 15
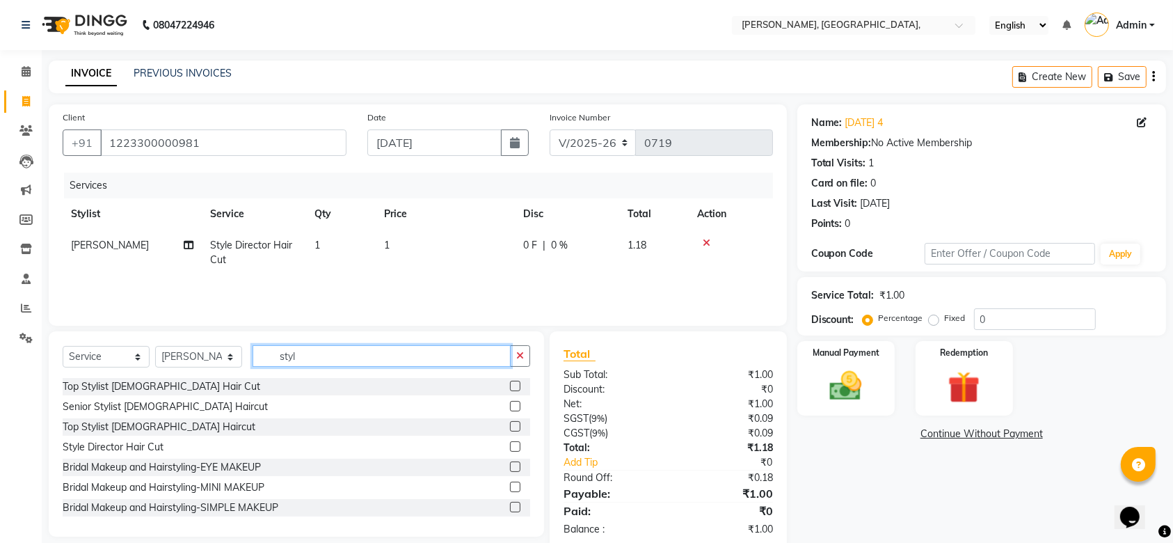
click at [291, 362] on input "styl" at bounding box center [382, 356] width 258 height 22
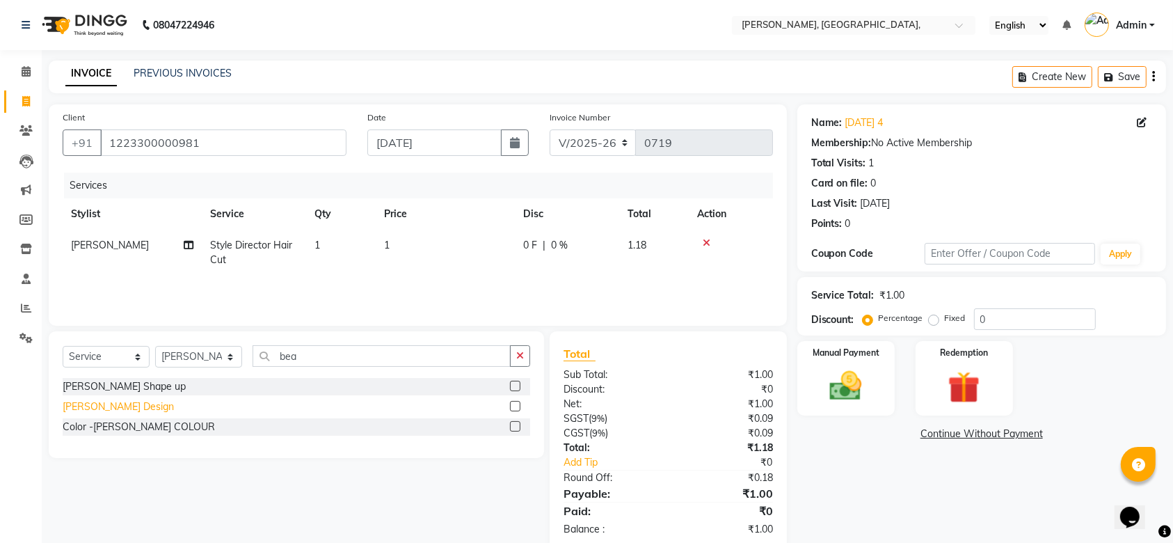
click at [86, 404] on div "[PERSON_NAME] Design" at bounding box center [118, 406] width 111 height 15
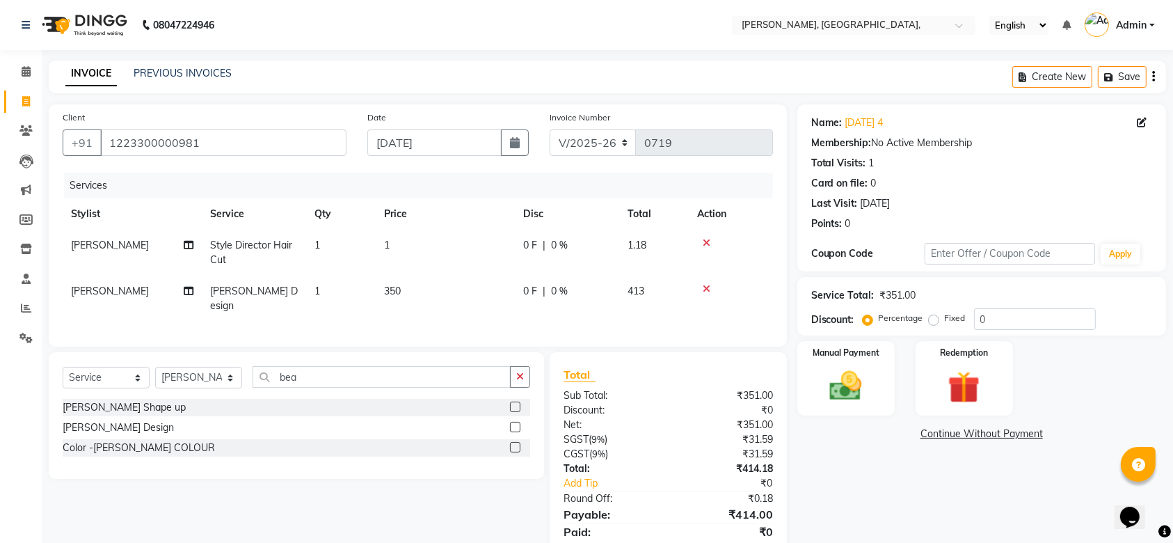
click at [417, 278] on td "350" at bounding box center [445, 299] width 139 height 46
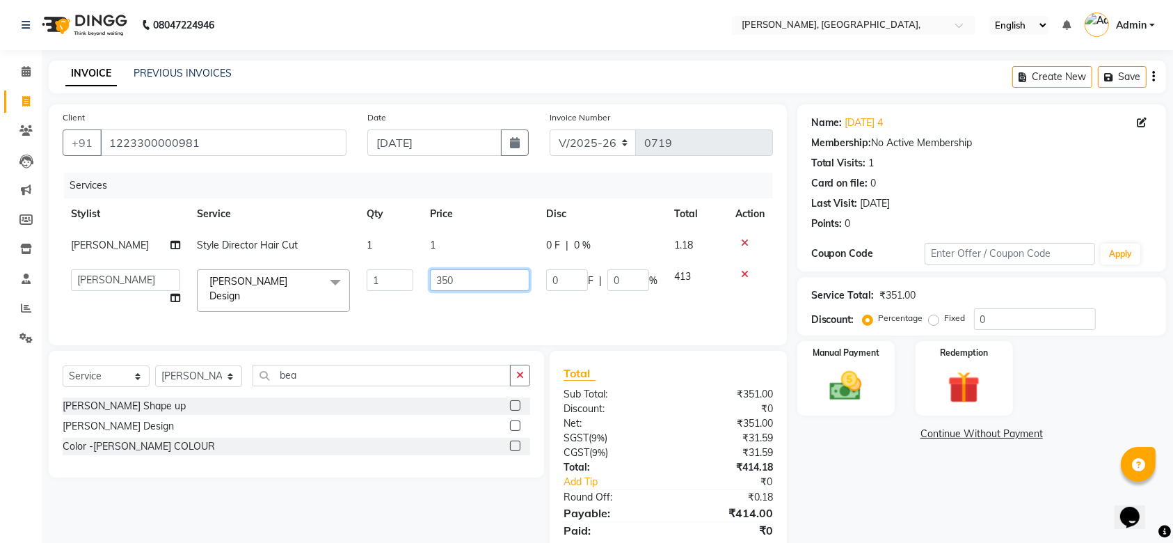
drag, startPoint x: 443, startPoint y: 292, endPoint x: 443, endPoint y: 285, distance: 7.0
click at [443, 285] on td "350" at bounding box center [479, 290] width 115 height 59
click at [443, 285] on input "350" at bounding box center [479, 280] width 99 height 22
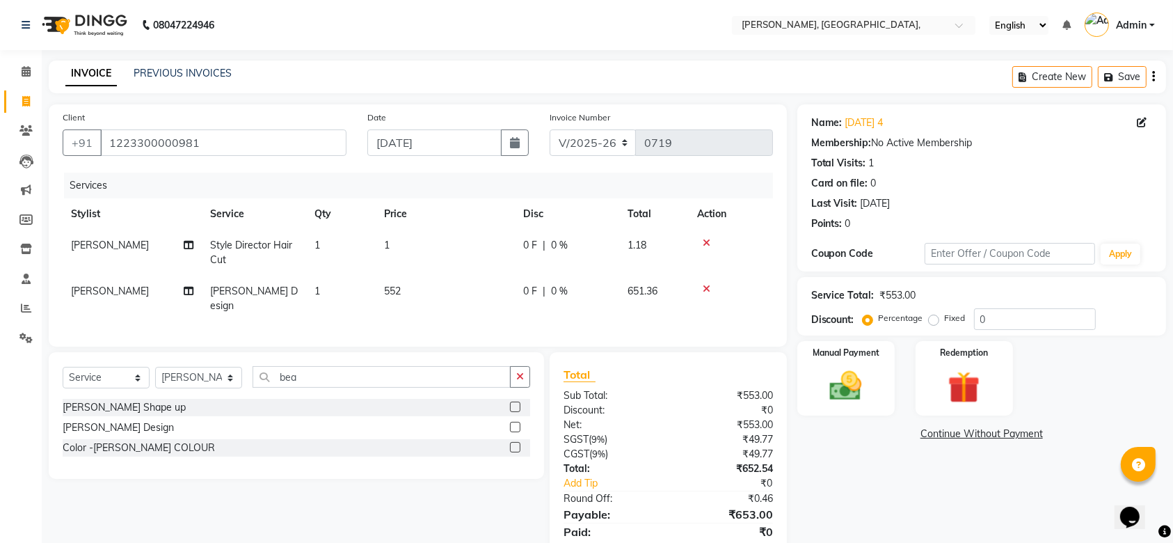
click at [477, 222] on th "Price" at bounding box center [445, 213] width 139 height 31
click at [483, 247] on td "1" at bounding box center [445, 253] width 139 height 46
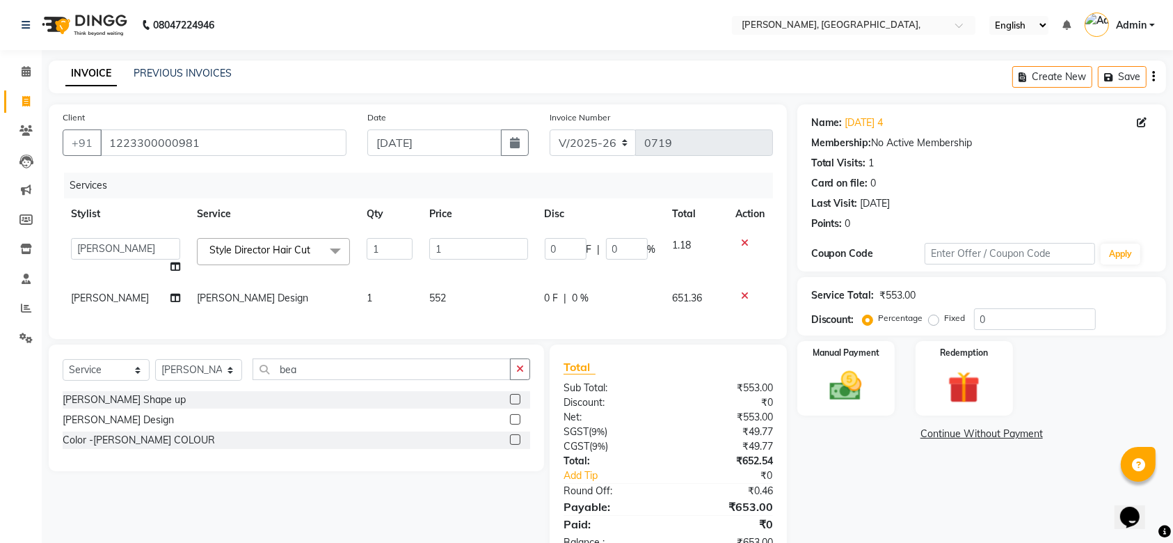
click at [483, 247] on input "1" at bounding box center [478, 249] width 98 height 22
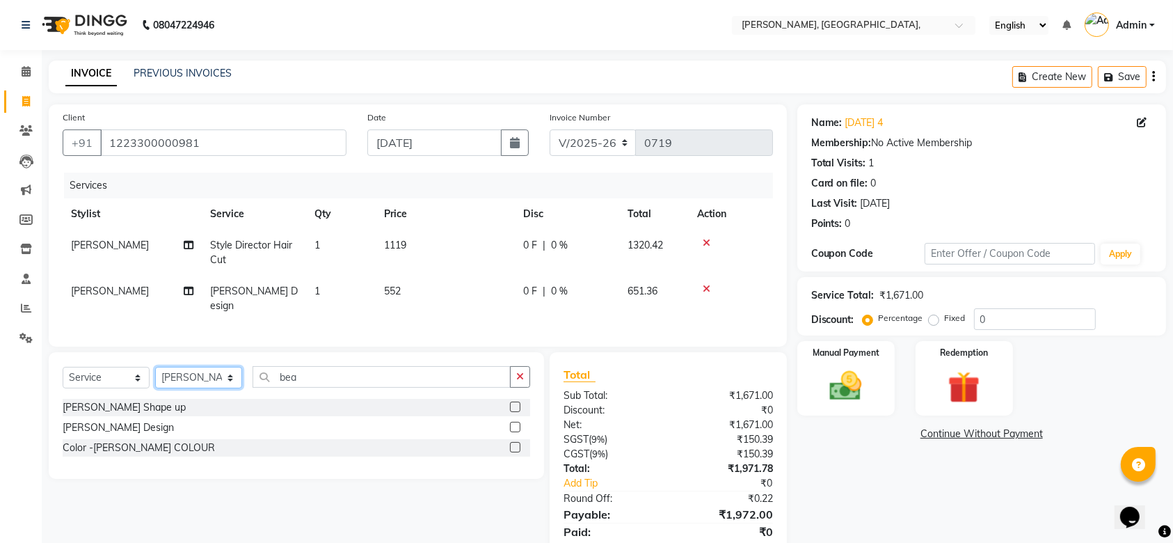
click at [208, 381] on select "Select Stylist Aarti Admin Anuradha Armaan [PERSON_NAME] [PERSON_NAME] [PERSON_…" at bounding box center [198, 378] width 87 height 22
click at [155, 367] on select "Select Stylist Aarti Admin Anuradha Armaan [PERSON_NAME] [PERSON_NAME] [PERSON_…" at bounding box center [198, 378] width 87 height 22
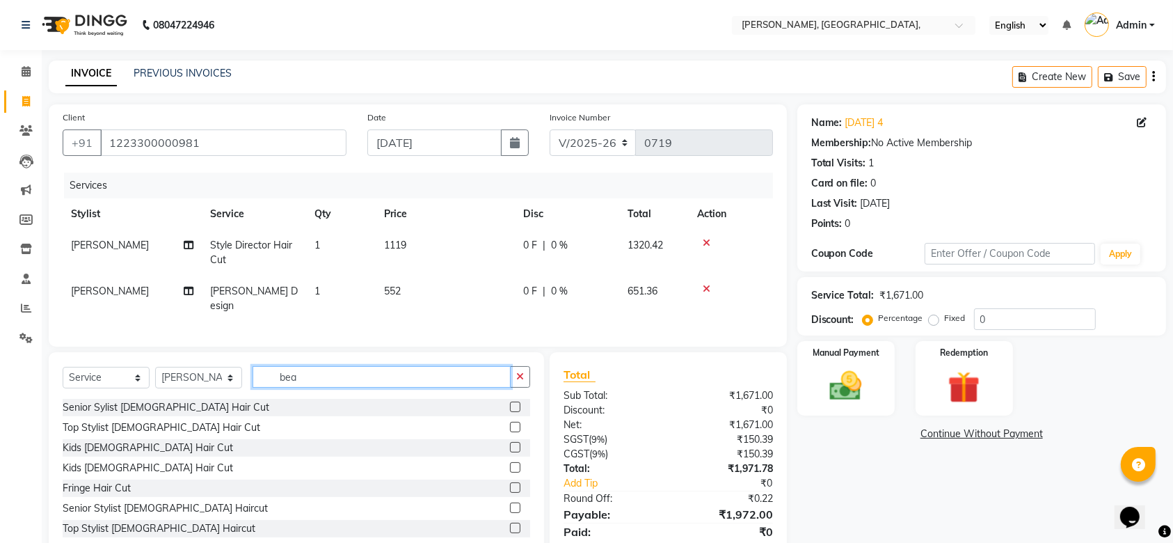
click at [294, 385] on input "bea" at bounding box center [382, 377] width 258 height 22
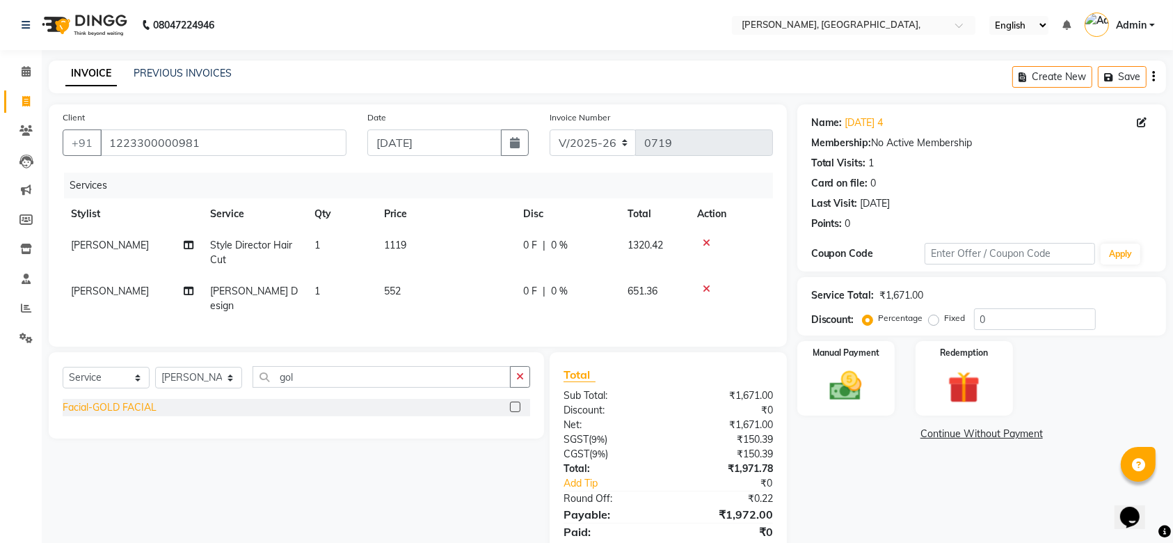
click at [121, 413] on div "Facial-GOLD FACIAL" at bounding box center [110, 407] width 94 height 15
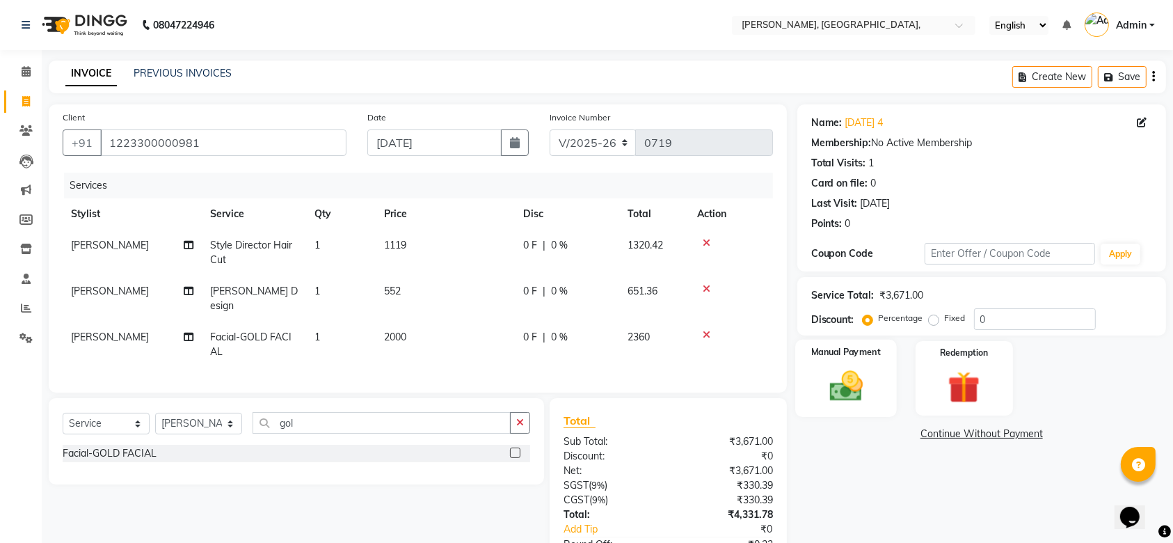
click at [871, 374] on img at bounding box center [846, 386] width 54 height 38
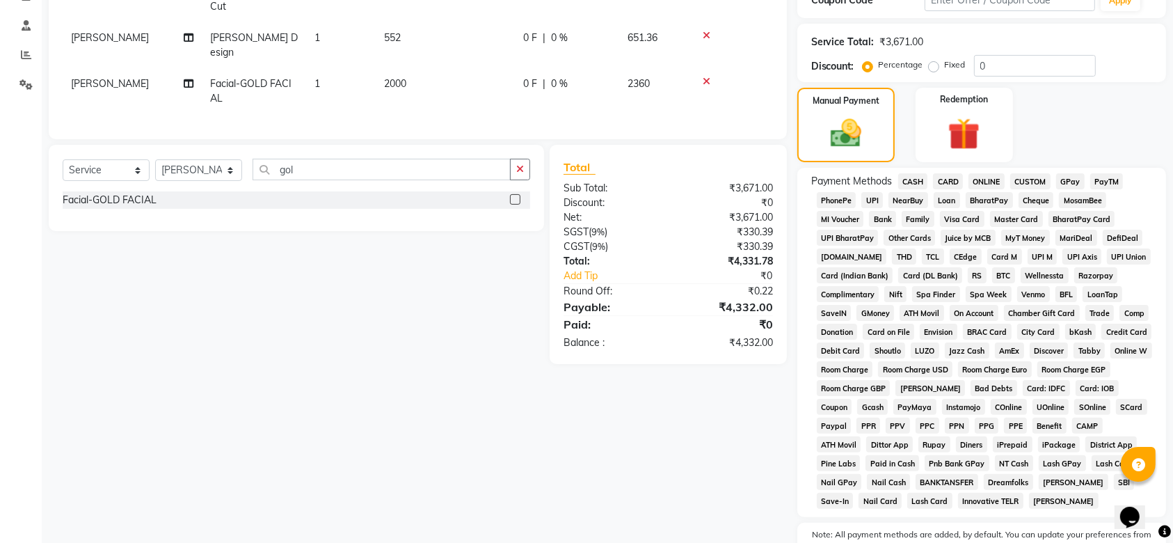
scroll to position [266, 0]
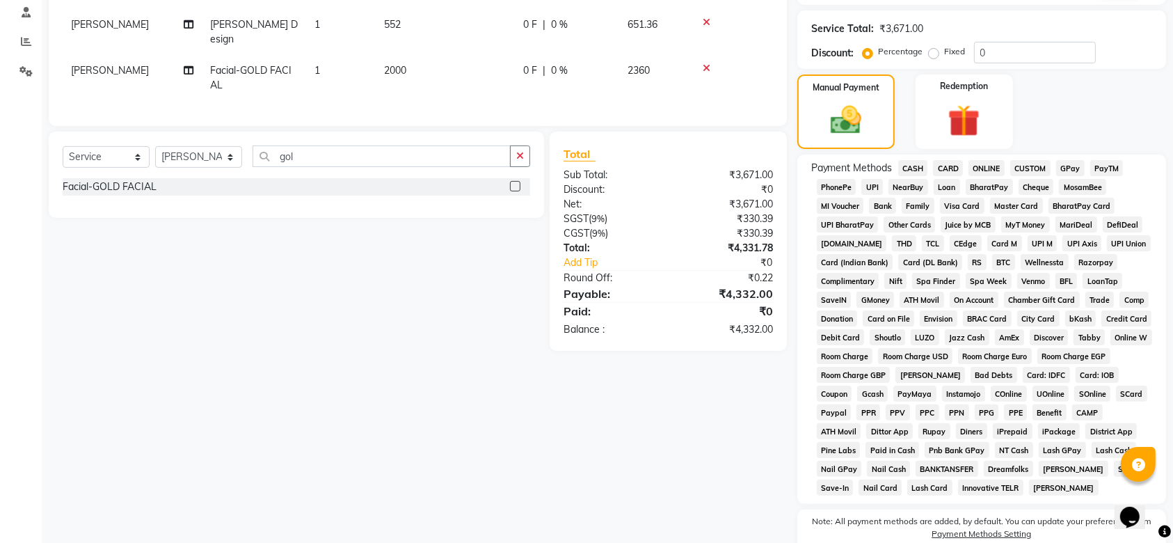
click at [943, 164] on span "CARD" at bounding box center [948, 168] width 30 height 16
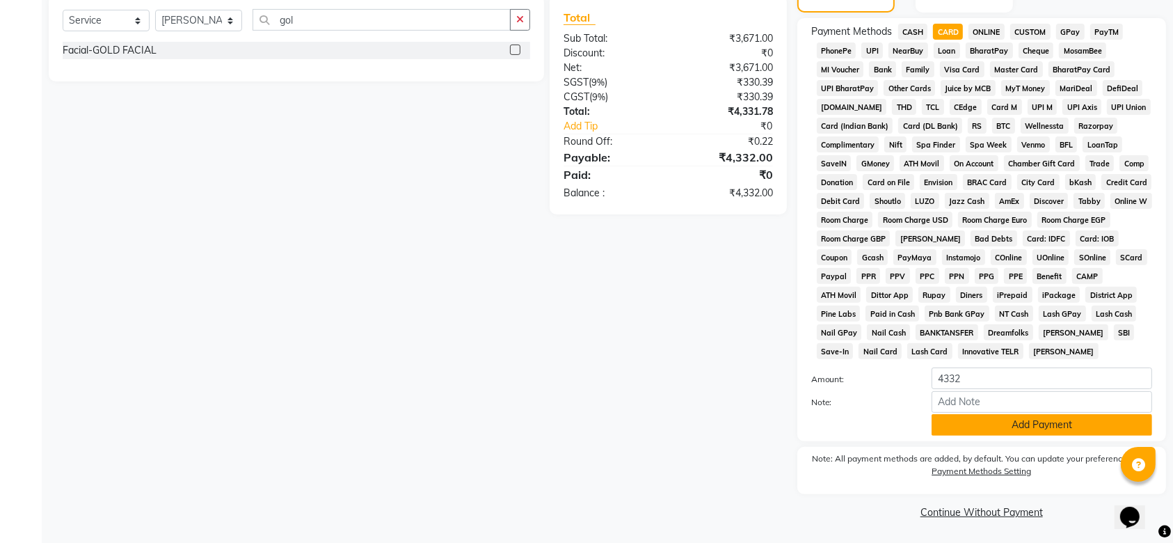
click at [957, 418] on button "Add Payment" at bounding box center [1042, 425] width 221 height 22
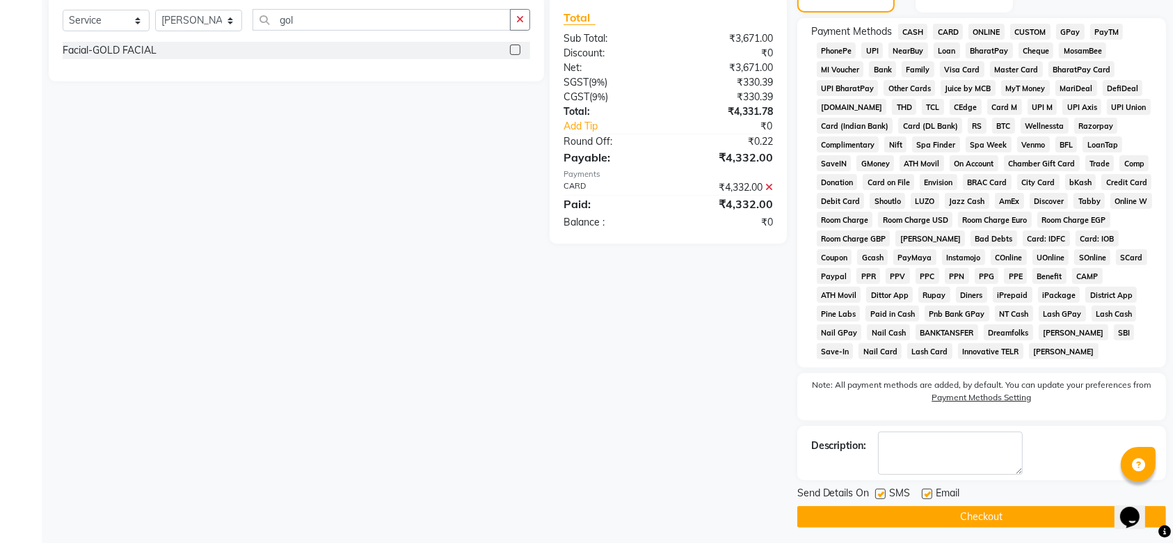
click at [879, 493] on label at bounding box center [880, 493] width 10 height 10
click at [879, 493] on input "checkbox" at bounding box center [879, 494] width 9 height 9
drag, startPoint x: 930, startPoint y: 500, endPoint x: 923, endPoint y: 490, distance: 12.0
click at [923, 490] on div "Email" at bounding box center [946, 494] width 49 height 17
click at [923, 490] on label at bounding box center [927, 493] width 10 height 10
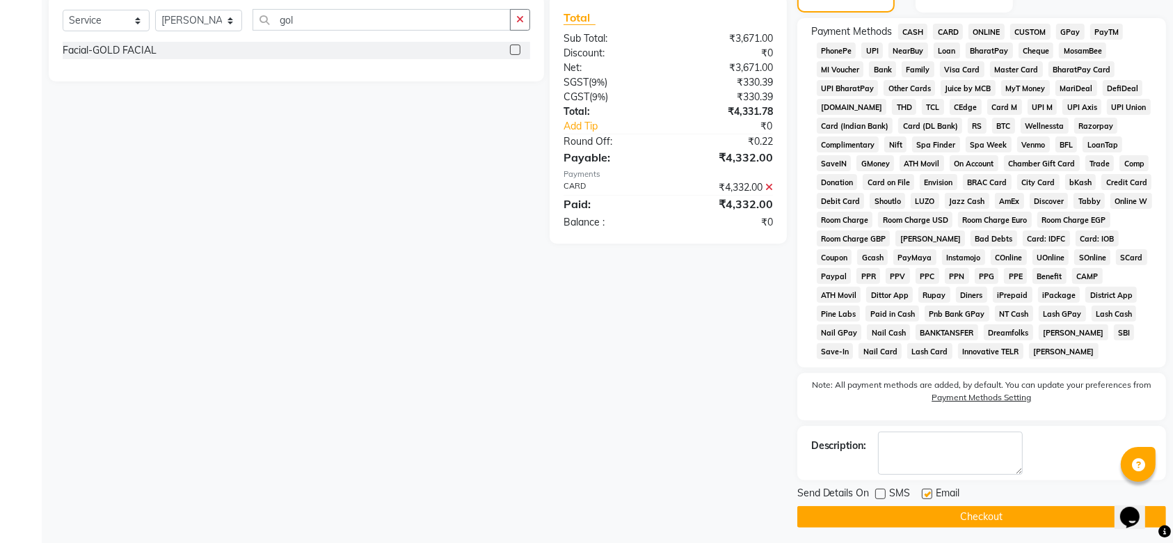
click at [923, 490] on input "checkbox" at bounding box center [926, 494] width 9 height 9
click at [897, 511] on button "Checkout" at bounding box center [981, 517] width 369 height 22
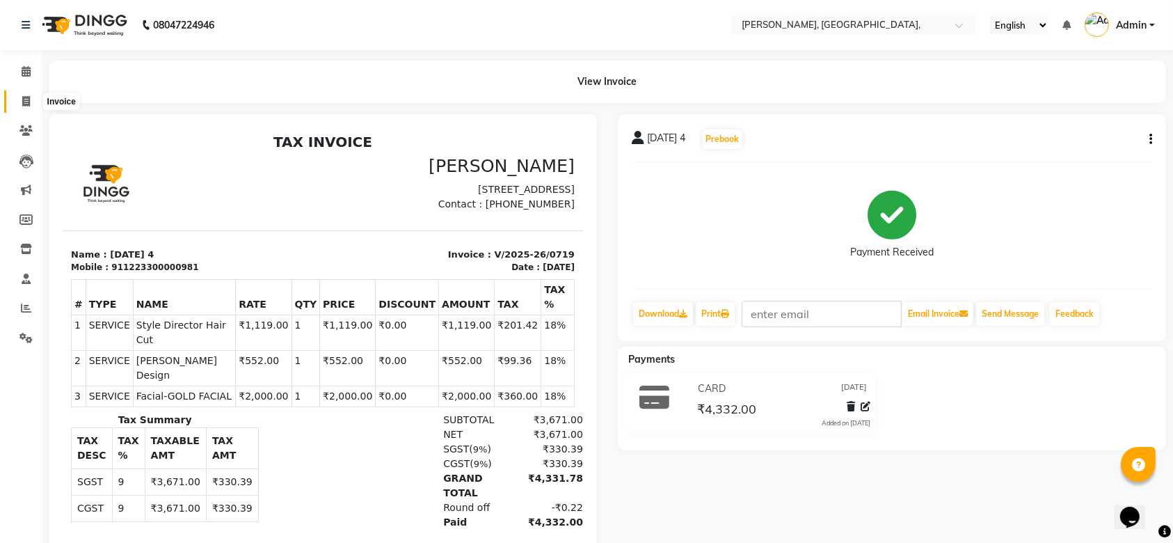
click at [31, 108] on span at bounding box center [26, 102] width 24 height 16
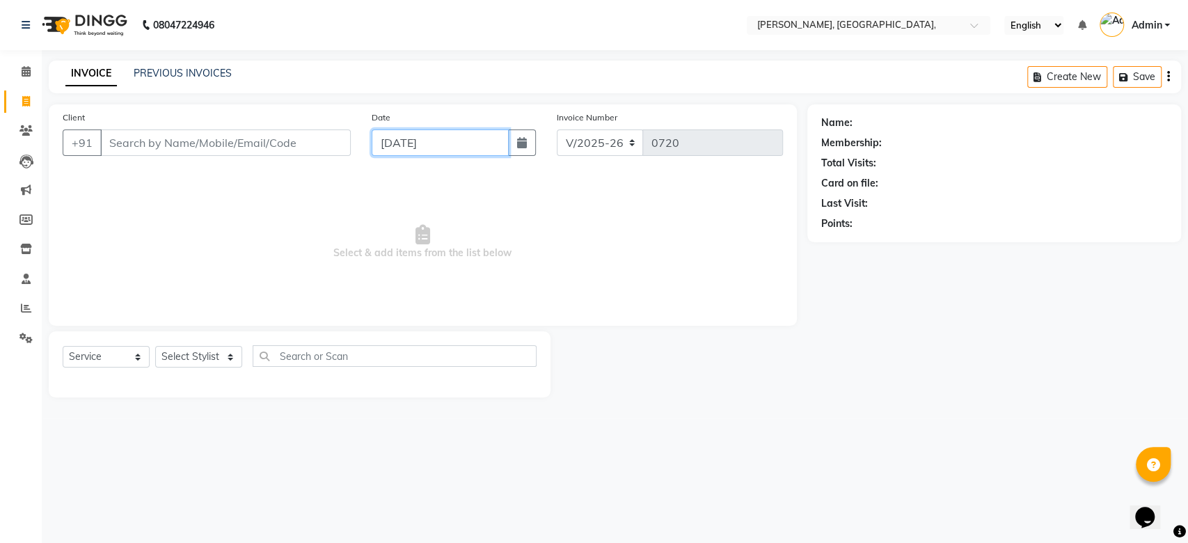
click at [431, 139] on input "[DATE]" at bounding box center [440, 142] width 137 height 26
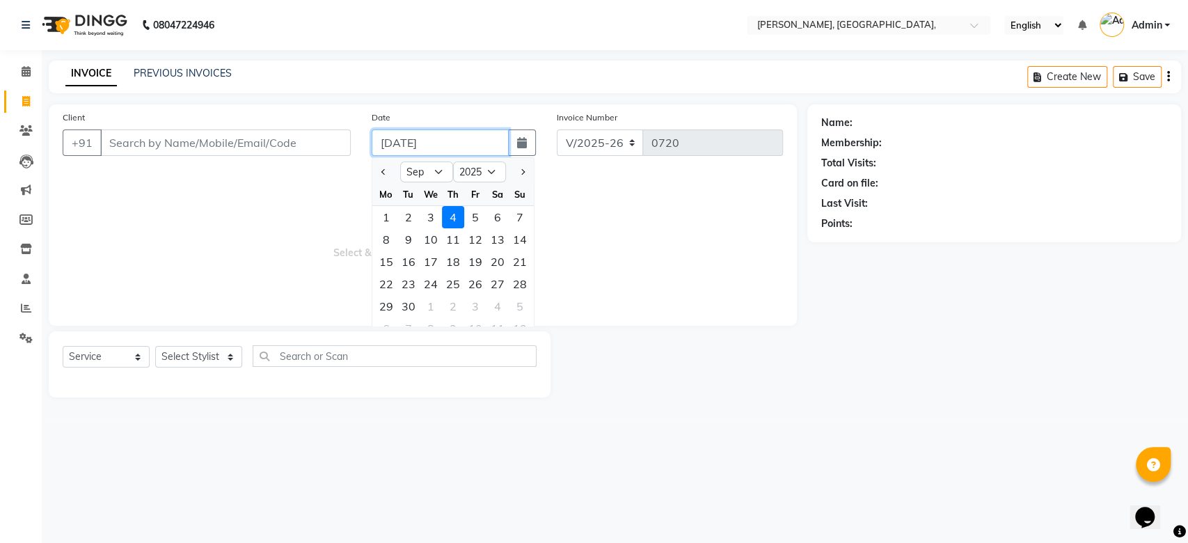
click at [431, 139] on input "[DATE]" at bounding box center [440, 142] width 137 height 26
click at [388, 173] on button "Previous month" at bounding box center [384, 172] width 12 height 22
click at [513, 280] on div "24" at bounding box center [520, 284] width 22 height 22
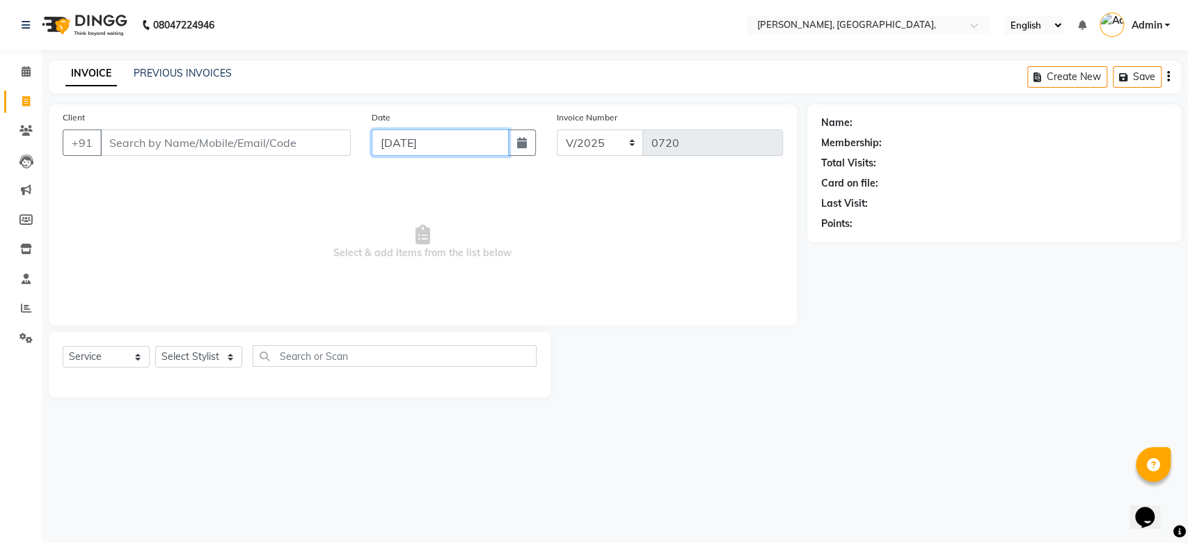
click at [405, 144] on input "[DATE]" at bounding box center [440, 142] width 137 height 26
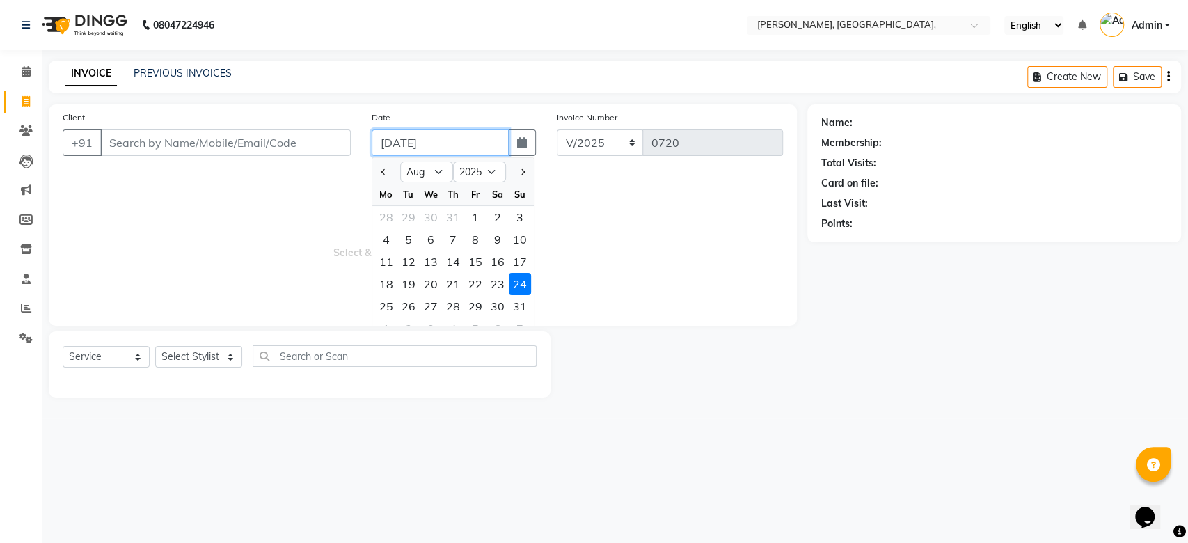
click at [405, 144] on input "[DATE]" at bounding box center [440, 142] width 137 height 26
click at [220, 152] on input "Client" at bounding box center [225, 142] width 250 height 26
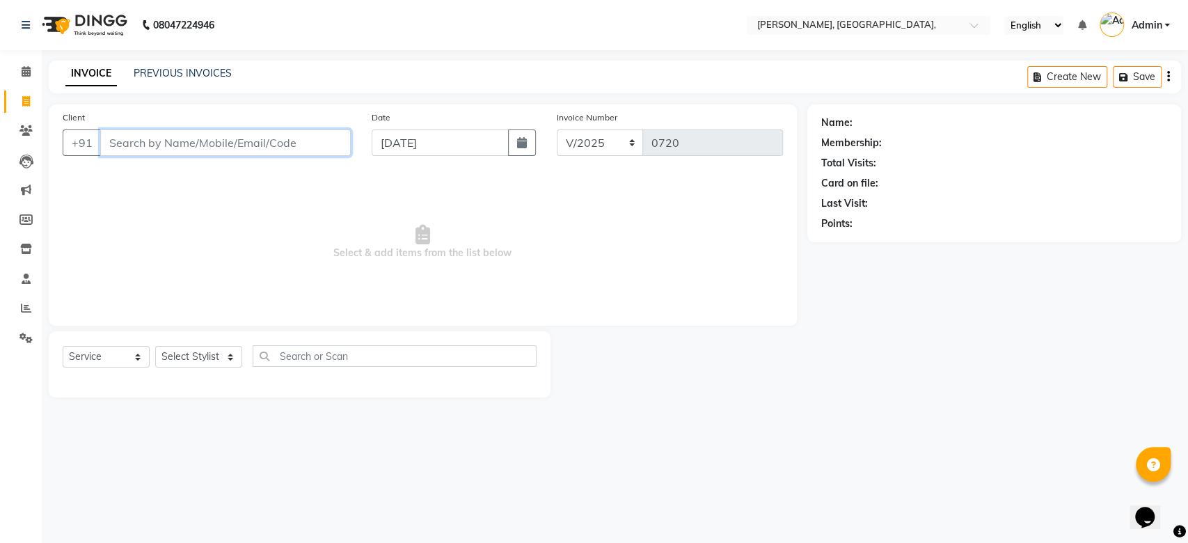
click at [220, 152] on input "Client" at bounding box center [225, 142] width 250 height 26
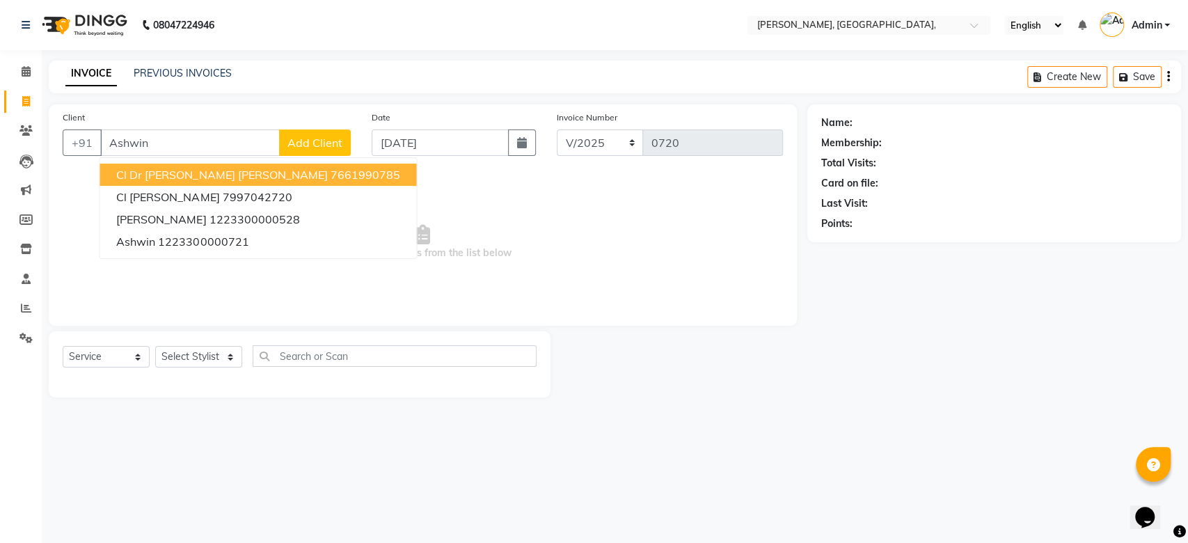
click at [330, 140] on span "Add Client" at bounding box center [314, 143] width 55 height 14
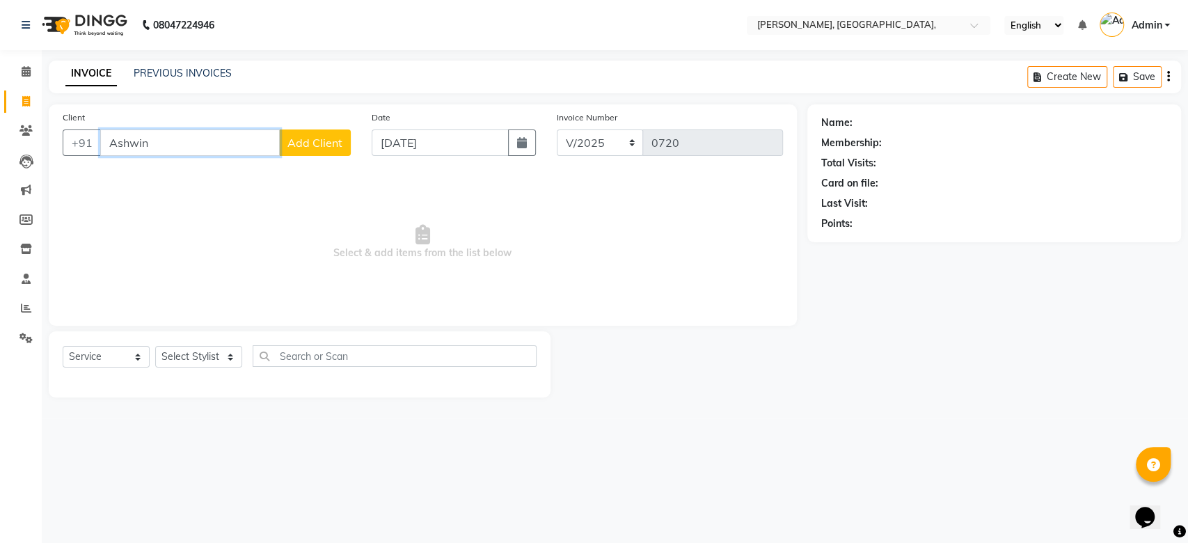
click at [193, 143] on input "Ashwin" at bounding box center [190, 142] width 180 height 26
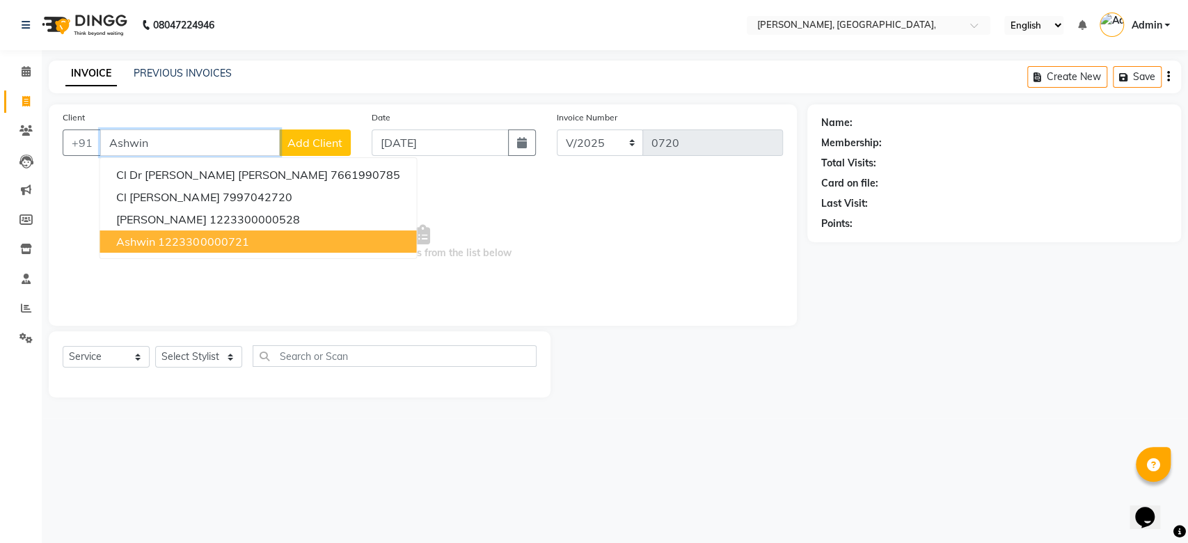
click at [218, 237] on ngb-highlight "1223300000721" at bounding box center [203, 241] width 90 height 14
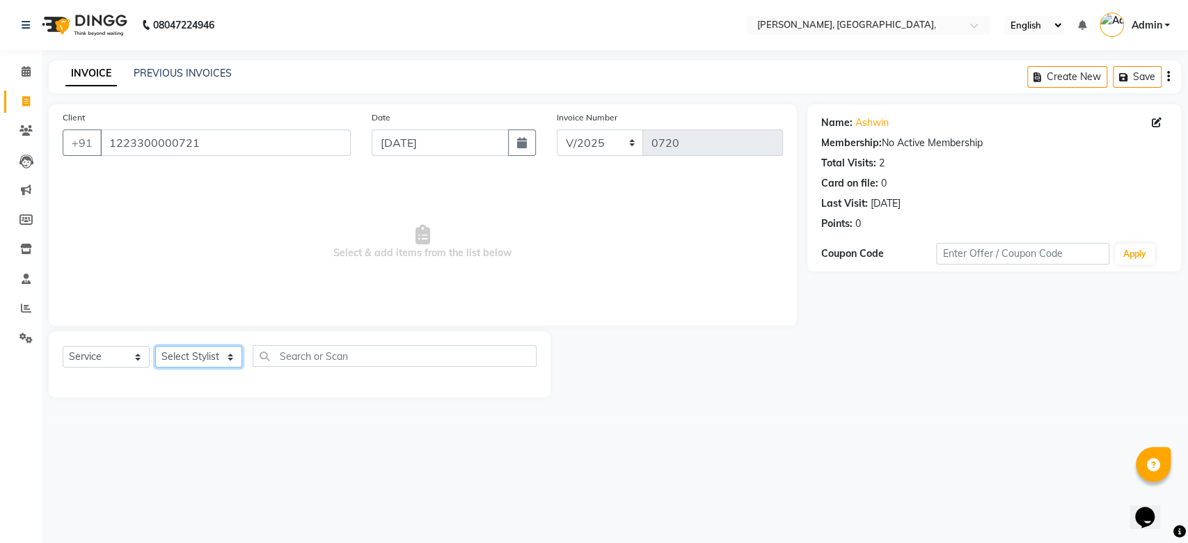
click at [195, 354] on select "Select Stylist Aarti Admin Anuradha Armaan [PERSON_NAME] [PERSON_NAME] [PERSON_…" at bounding box center [198, 357] width 87 height 22
click at [155, 346] on select "Select Stylist Aarti Admin Anuradha Armaan [PERSON_NAME] [PERSON_NAME] [PERSON_…" at bounding box center [198, 357] width 87 height 22
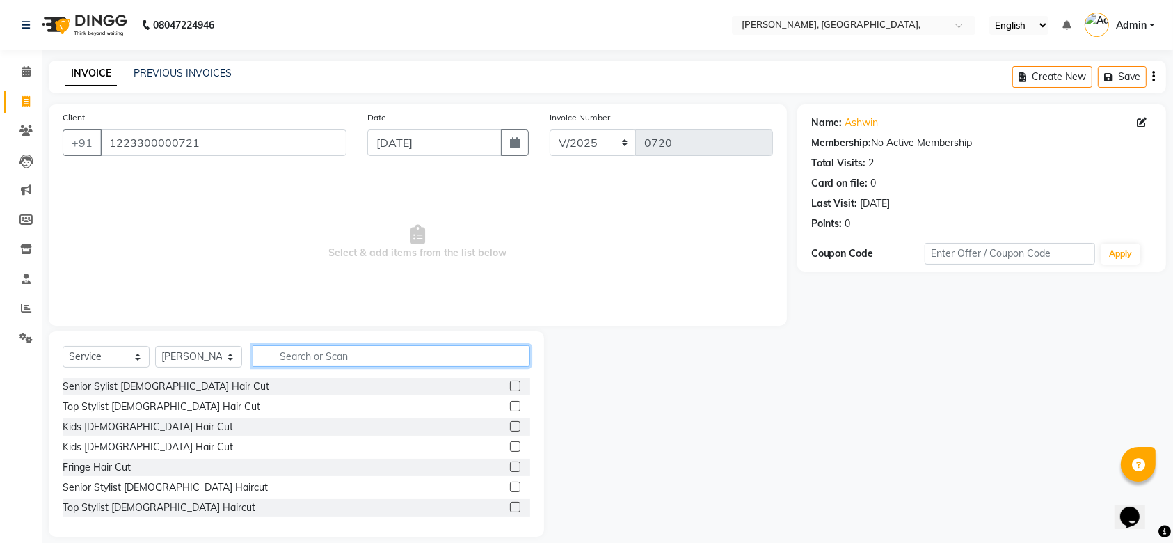
click at [292, 357] on input "text" at bounding box center [392, 356] width 278 height 22
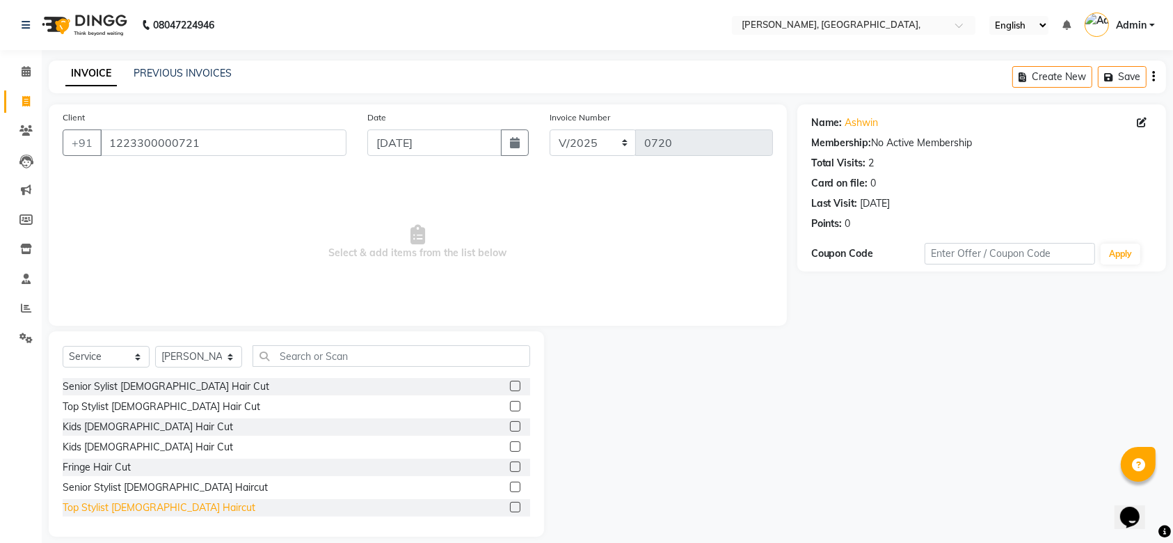
click at [152, 505] on div "Top Stylist [DEMOGRAPHIC_DATA] Haircut" at bounding box center [159, 507] width 193 height 15
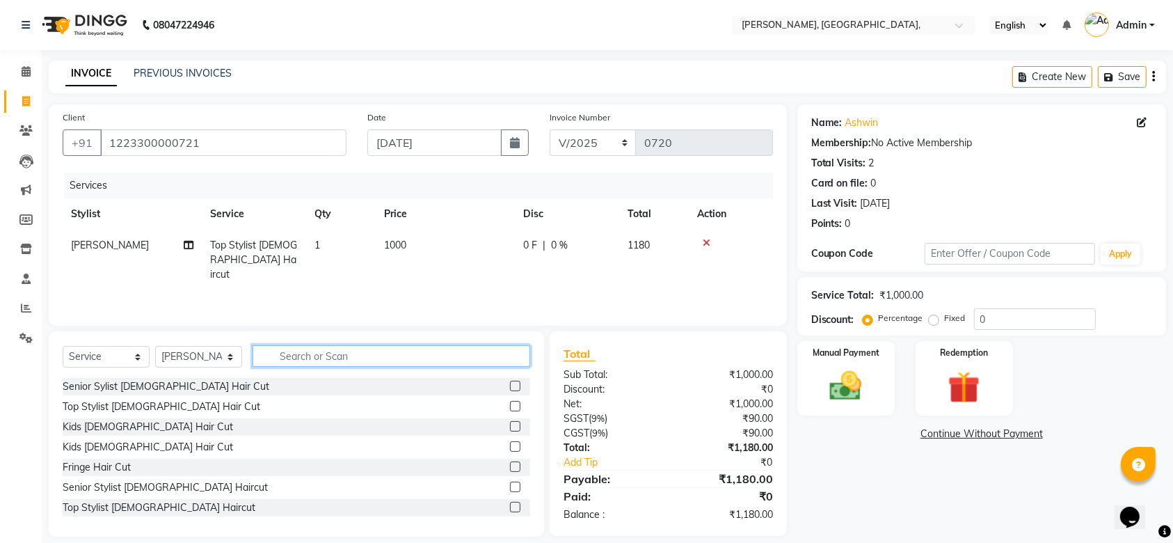
click at [302, 355] on input "text" at bounding box center [392, 356] width 278 height 22
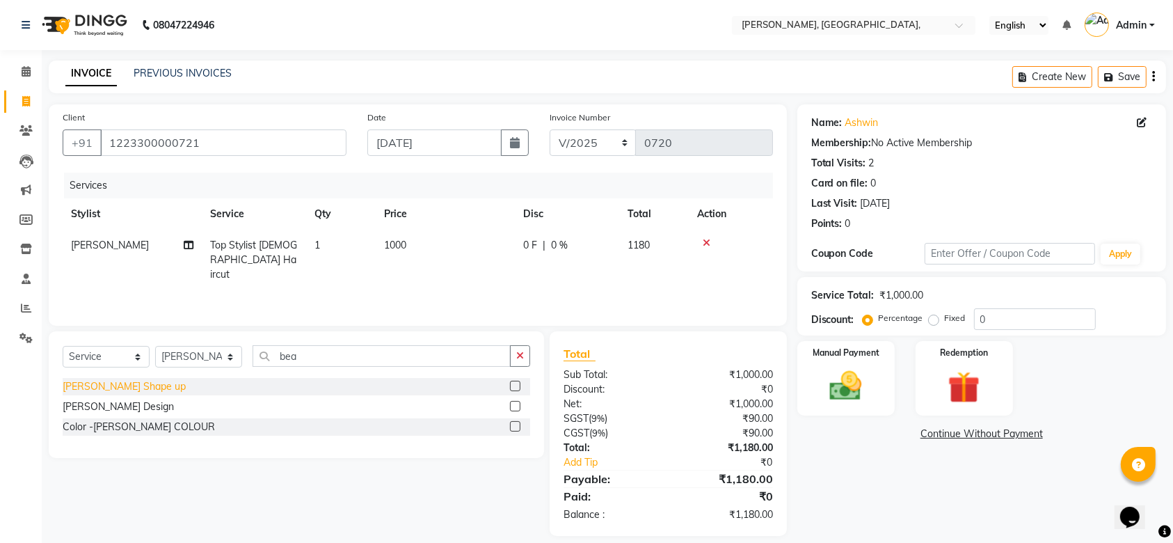
click at [125, 382] on div "[PERSON_NAME] Shape up" at bounding box center [124, 386] width 123 height 15
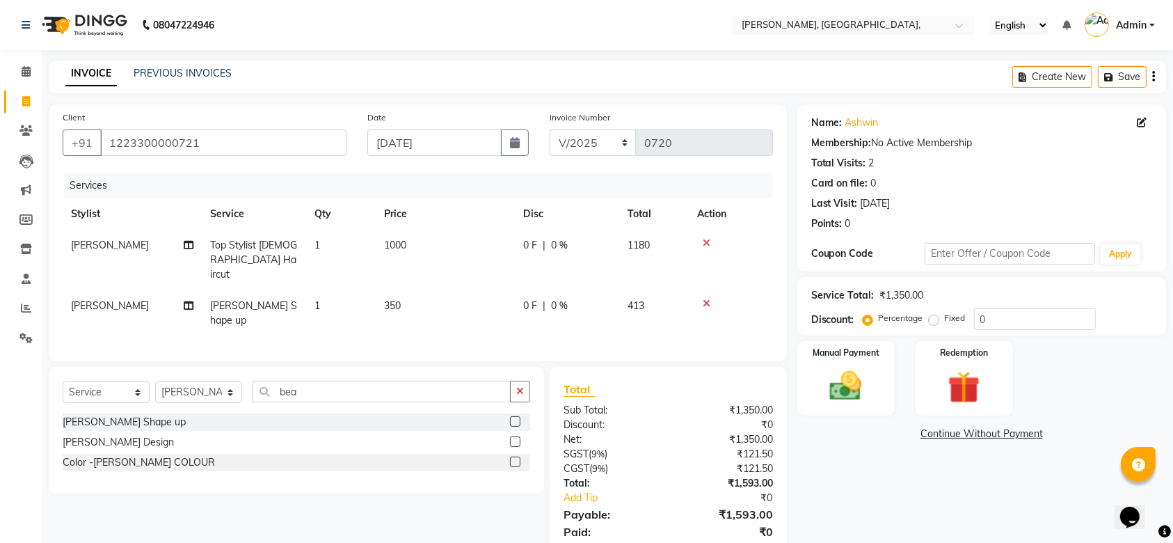
click at [395, 303] on td "350" at bounding box center [445, 313] width 139 height 46
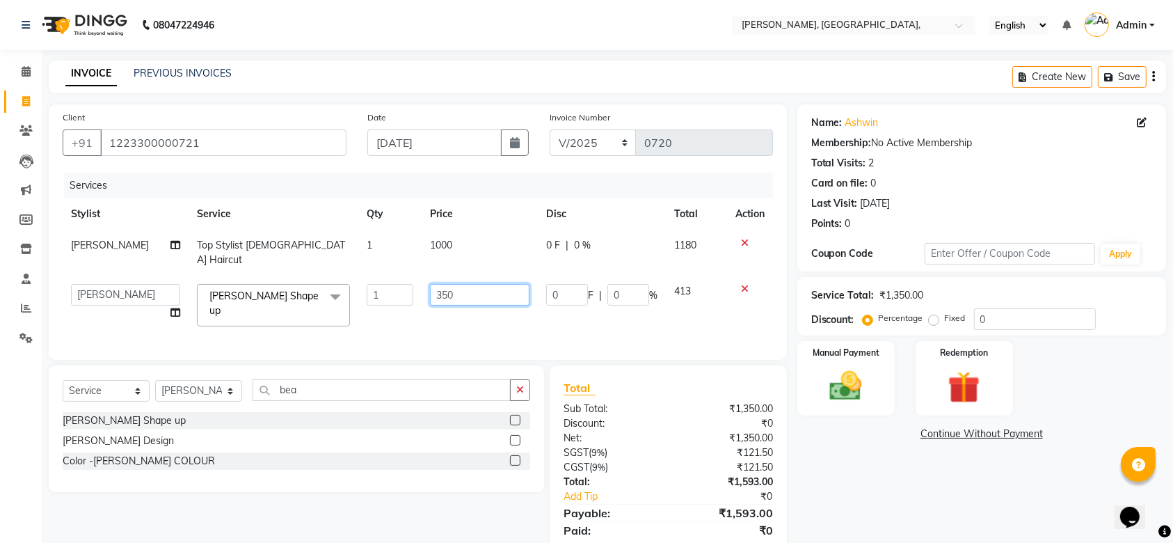
drag, startPoint x: 417, startPoint y: 292, endPoint x: 457, endPoint y: 283, distance: 40.7
click at [457, 283] on td "350" at bounding box center [479, 305] width 115 height 59
click at [457, 284] on input "350" at bounding box center [479, 295] width 99 height 22
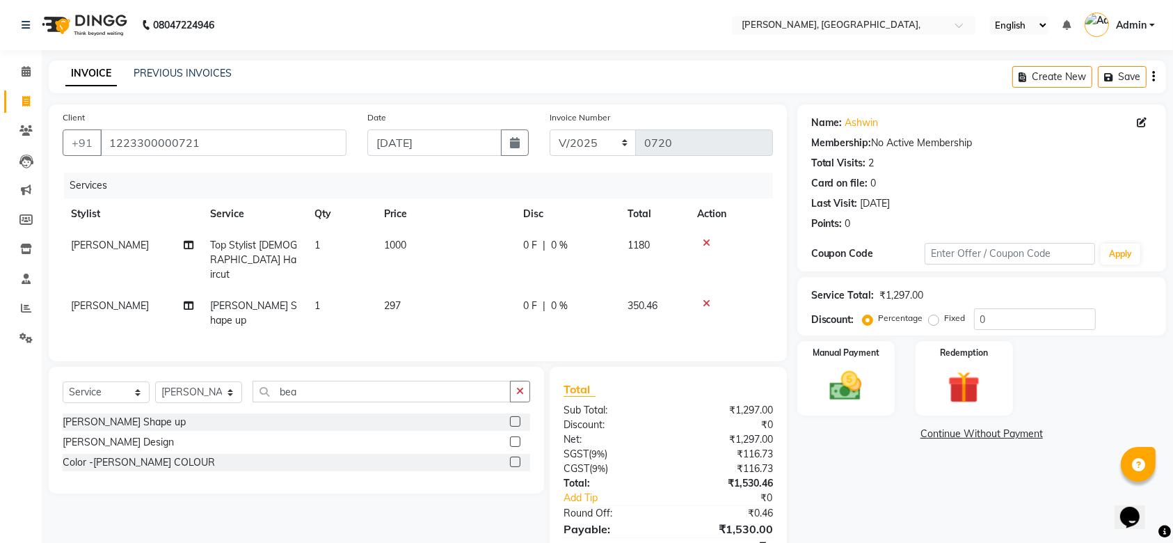
click at [490, 314] on div "Services Stylist Service Qty Price Disc Total Action [PERSON_NAME] Top Stylist …" at bounding box center [418, 260] width 710 height 175
click at [203, 381] on select "Select Stylist Aarti Admin Anuradha Armaan [PERSON_NAME] [PERSON_NAME] [PERSON_…" at bounding box center [198, 392] width 87 height 22
click at [155, 381] on select "Select Stylist Aarti Admin Anuradha Armaan [PERSON_NAME] [PERSON_NAME] [PERSON_…" at bounding box center [198, 392] width 87 height 22
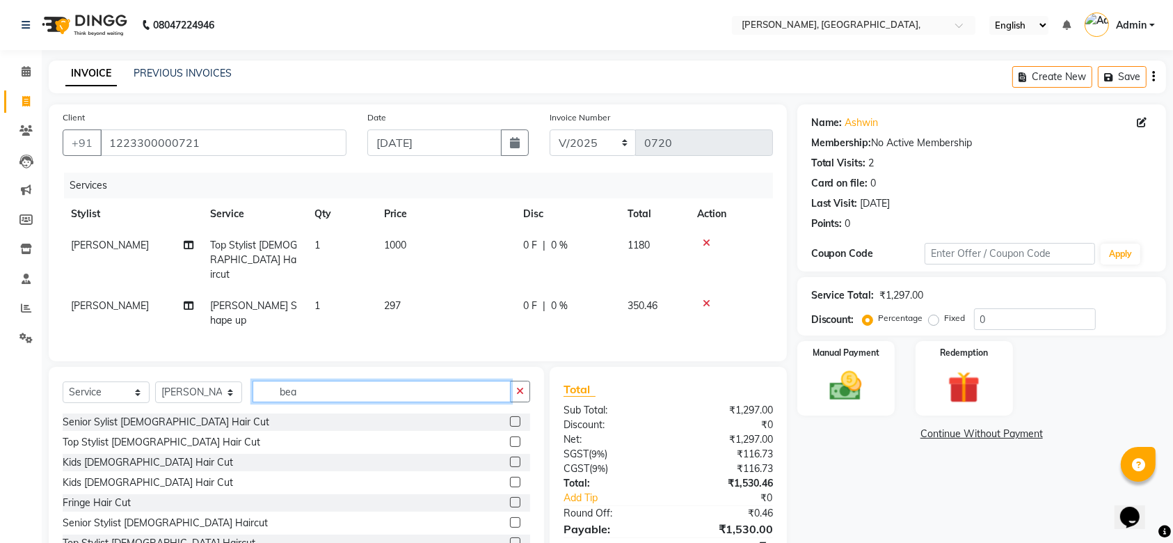
click at [296, 381] on input "bea" at bounding box center [382, 392] width 258 height 22
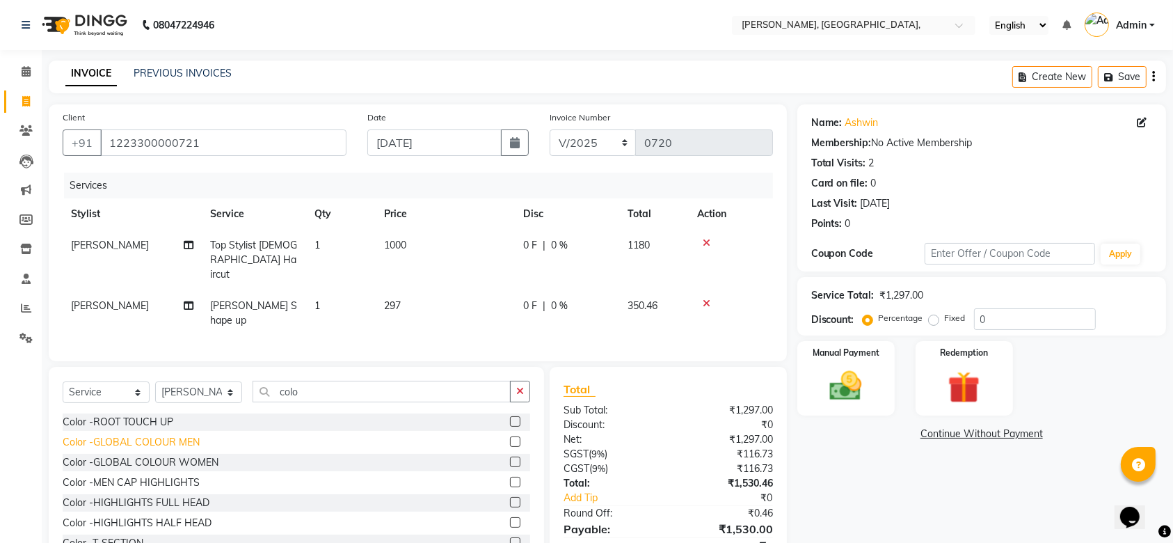
click at [175, 435] on div "Color -GLOBAL COLOUR MEN" at bounding box center [131, 442] width 137 height 15
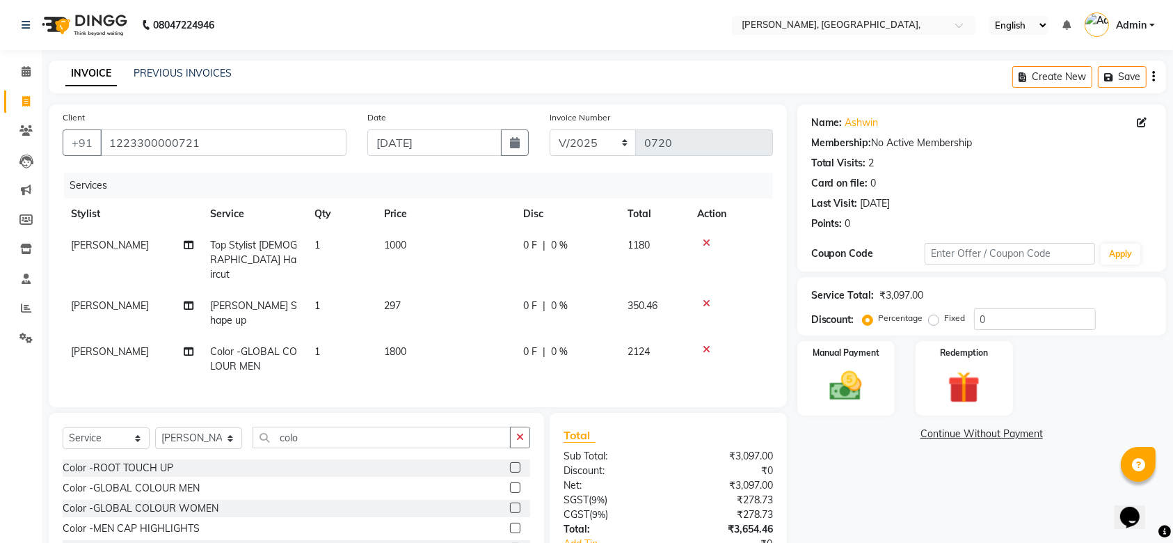
click at [406, 336] on td "1800" at bounding box center [445, 359] width 139 height 46
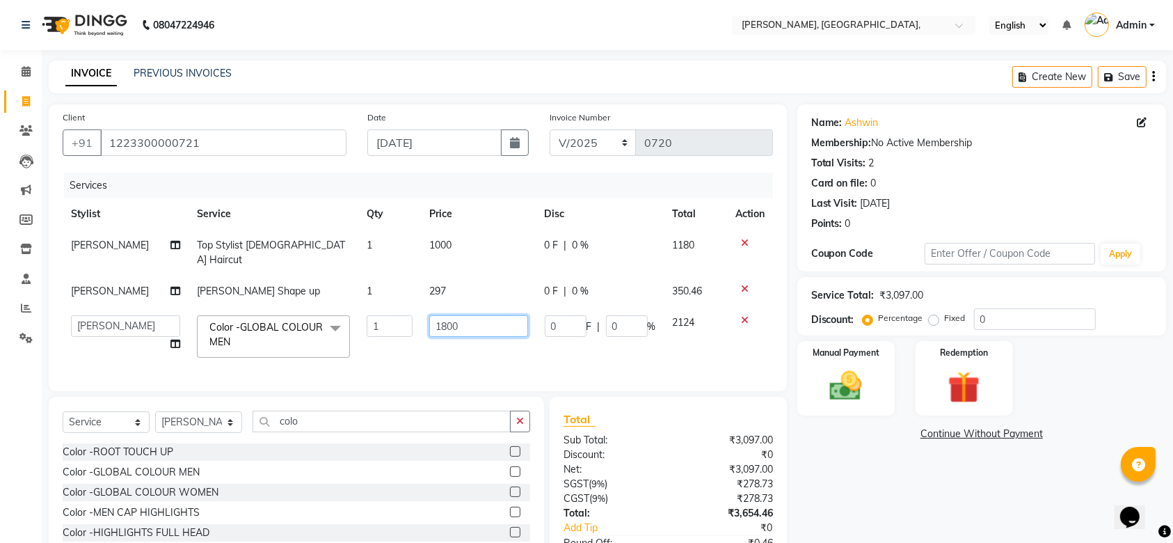
click at [440, 317] on input "1800" at bounding box center [478, 326] width 98 height 22
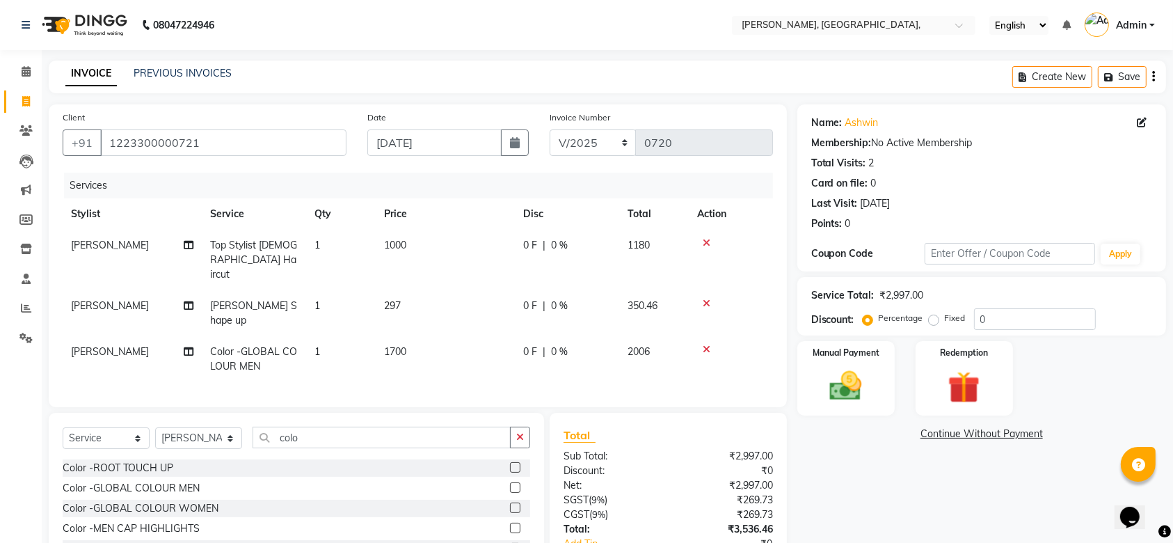
click at [473, 350] on td "1700" at bounding box center [445, 359] width 139 height 46
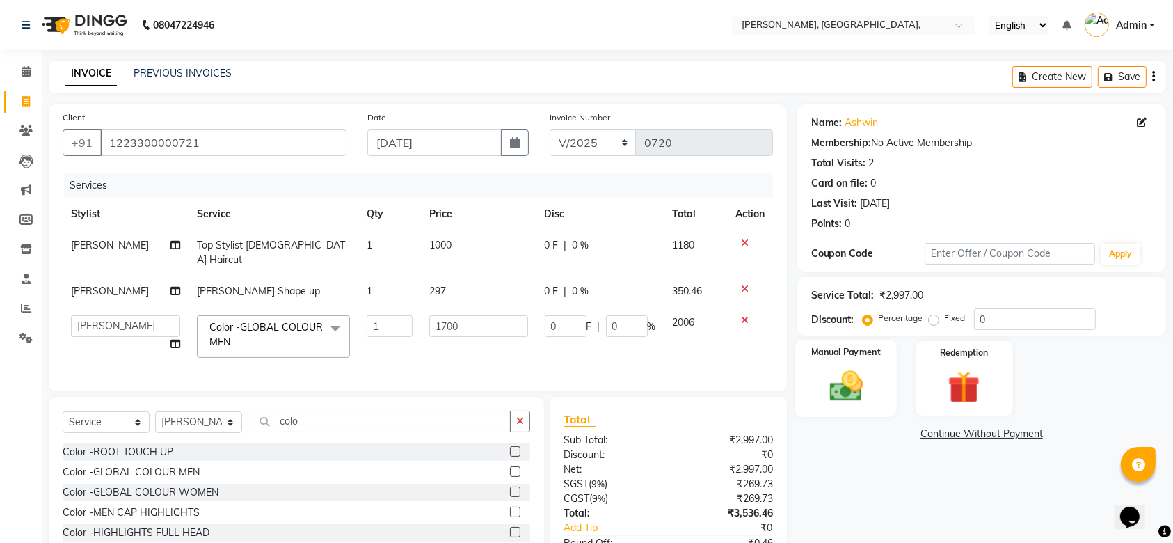
click at [845, 397] on img at bounding box center [846, 386] width 54 height 38
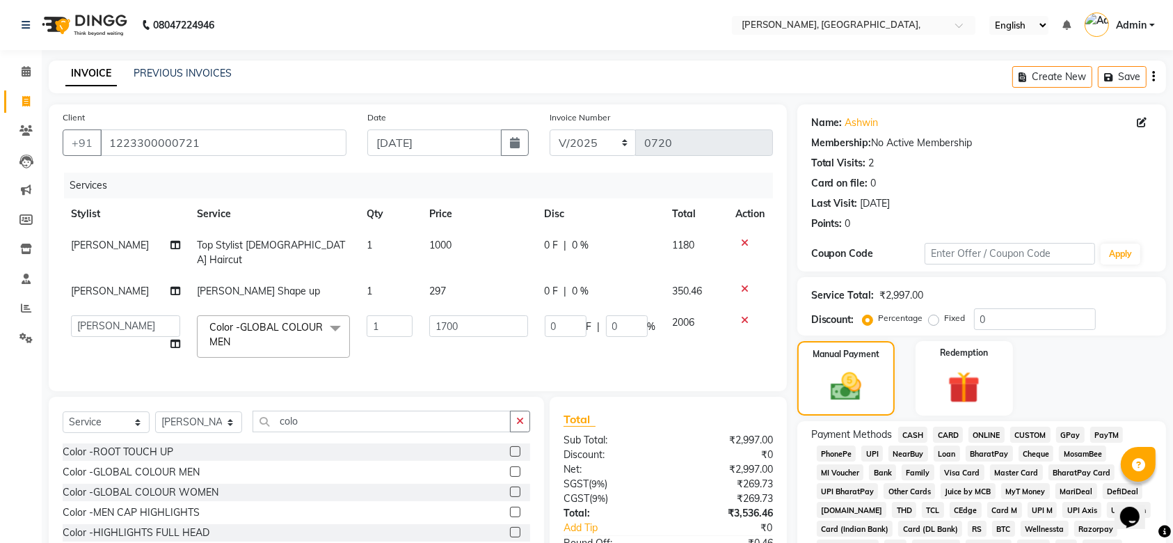
click at [917, 437] on span "CASH" at bounding box center [913, 435] width 30 height 16
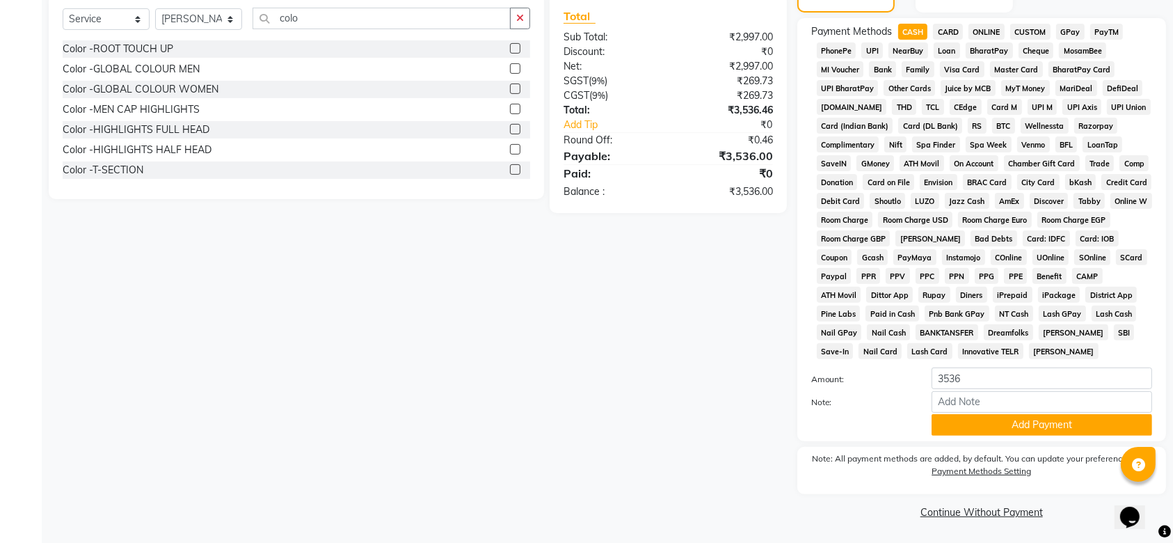
click at [996, 436] on div "Payment Methods CASH CARD ONLINE CUSTOM GPay PayTM PhonePe UPI NearBuy Loan Bha…" at bounding box center [981, 229] width 369 height 423
click at [950, 417] on button "Add Payment" at bounding box center [1042, 425] width 221 height 22
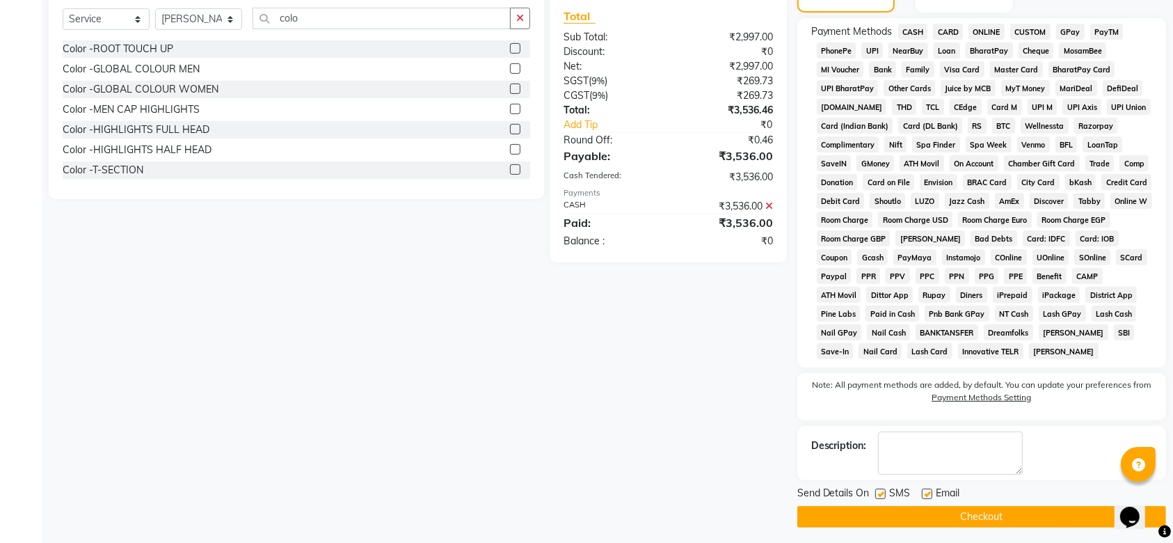
click at [874, 492] on div "Send Details On SMS Email" at bounding box center [981, 494] width 369 height 17
click at [877, 492] on label at bounding box center [880, 493] width 10 height 10
click at [877, 492] on input "checkbox" at bounding box center [879, 494] width 9 height 9
click at [925, 498] on label at bounding box center [927, 493] width 10 height 10
click at [925, 498] on input "checkbox" at bounding box center [926, 494] width 9 height 9
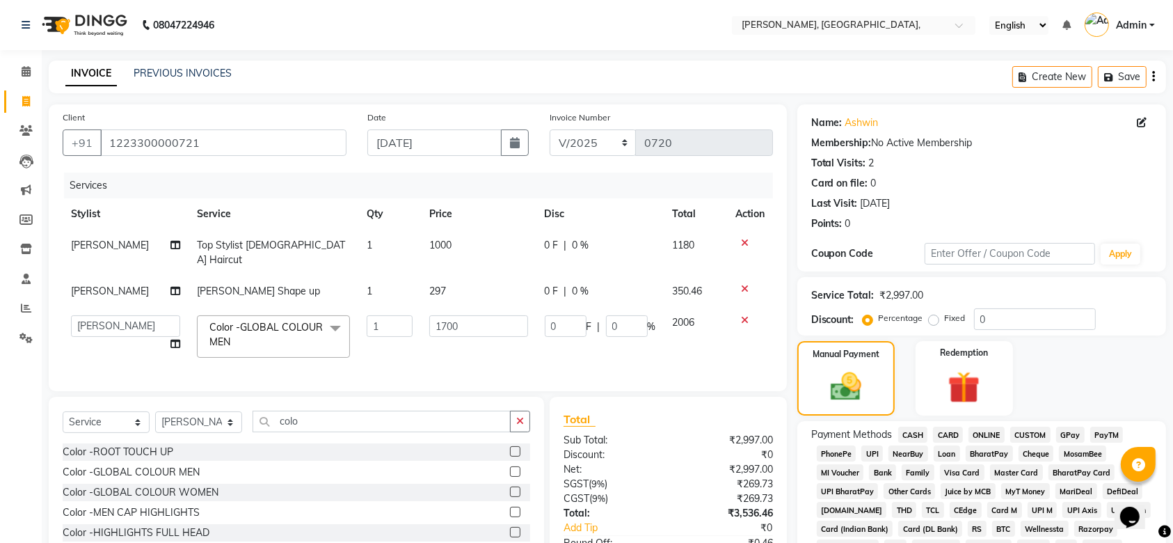
scroll to position [408, 0]
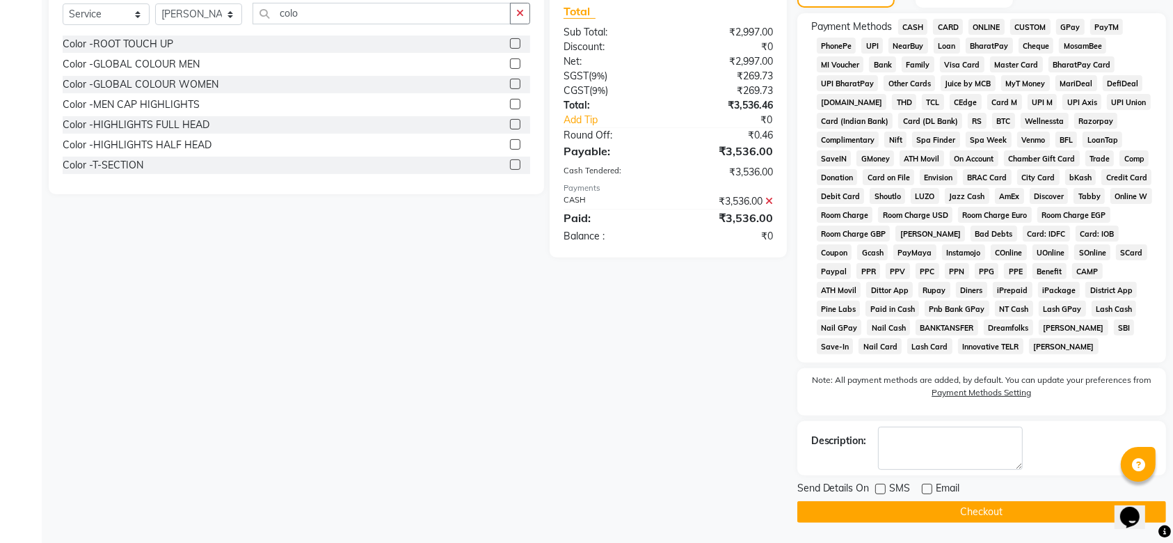
click at [901, 505] on button "Checkout" at bounding box center [981, 512] width 369 height 22
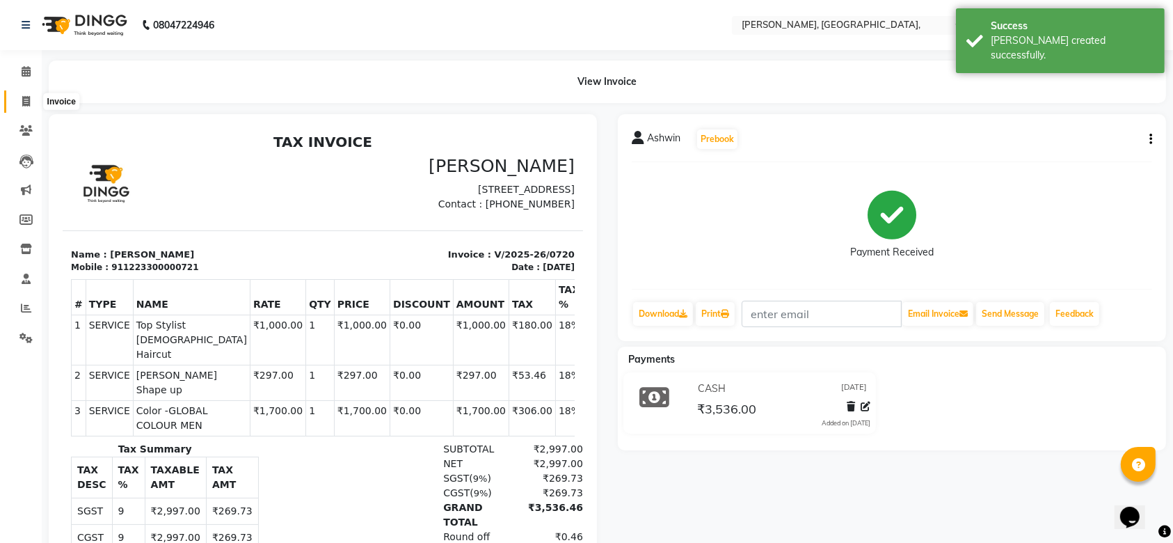
click at [20, 108] on span at bounding box center [26, 102] width 24 height 16
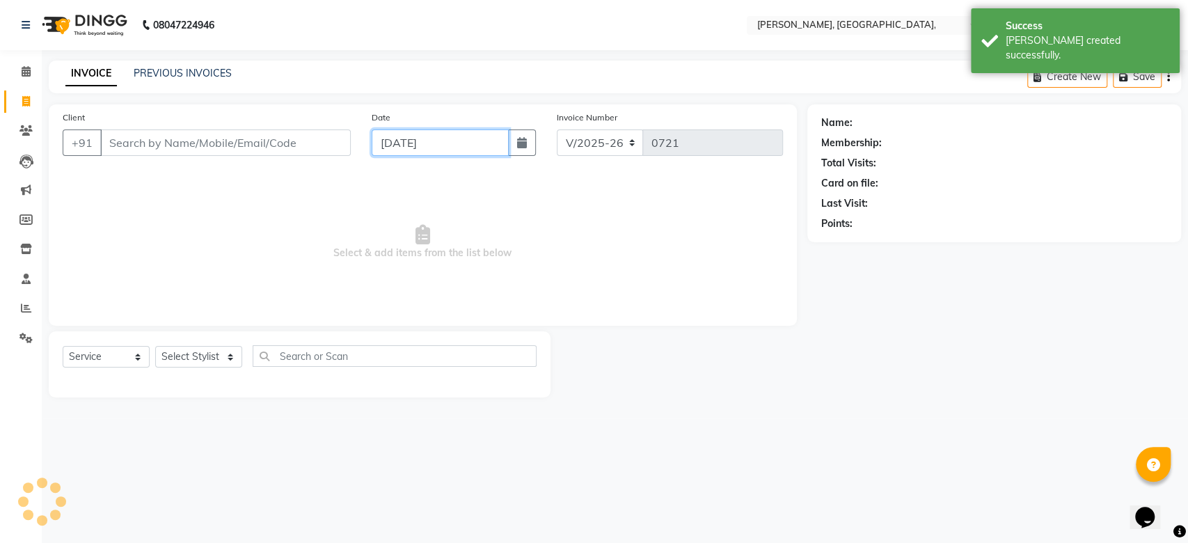
click at [405, 142] on input "[DATE]" at bounding box center [440, 142] width 137 height 26
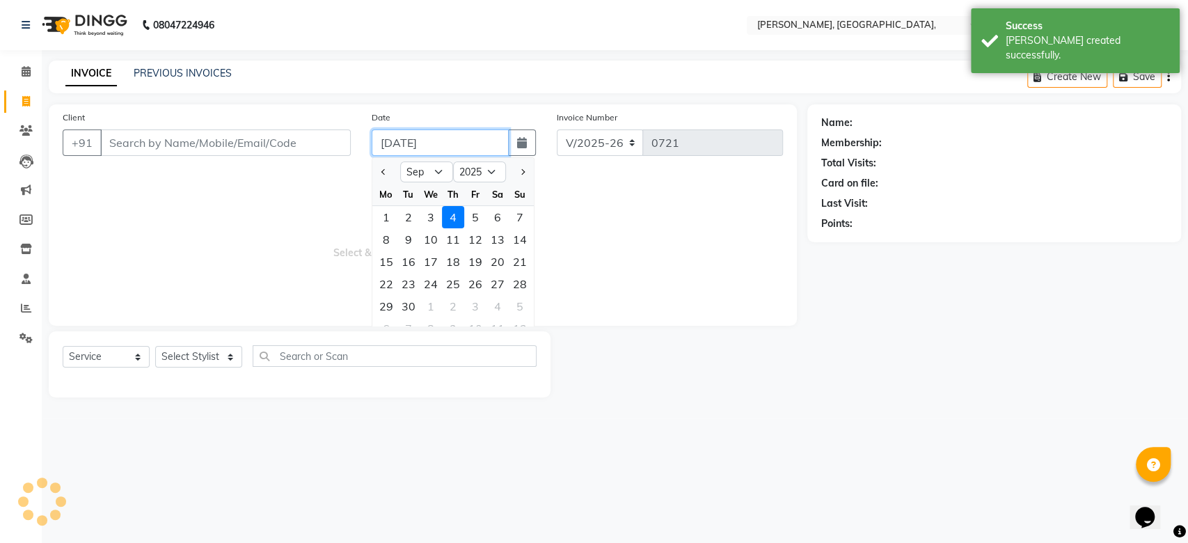
click at [405, 142] on input "[DATE]" at bounding box center [440, 142] width 137 height 26
paste input "24-08"
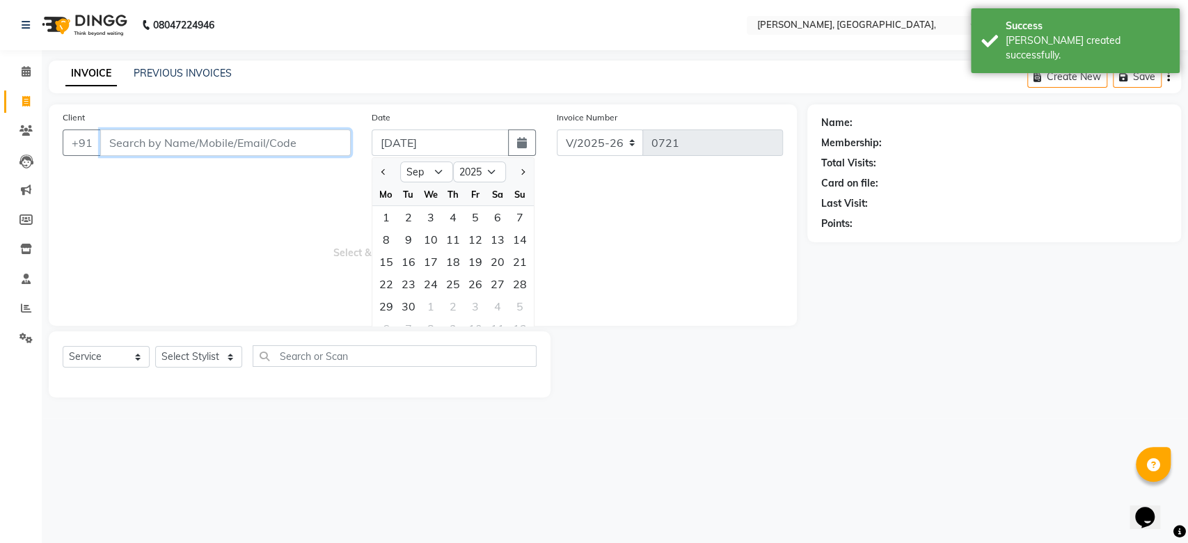
click at [224, 137] on input "Client" at bounding box center [225, 142] width 250 height 26
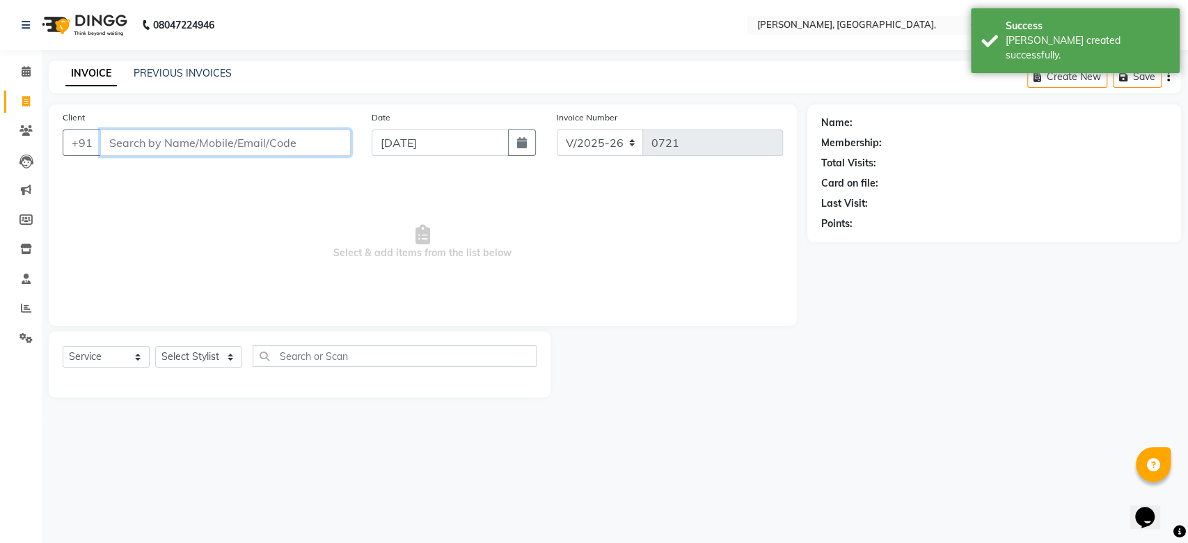
click at [224, 137] on input "Client" at bounding box center [225, 142] width 250 height 26
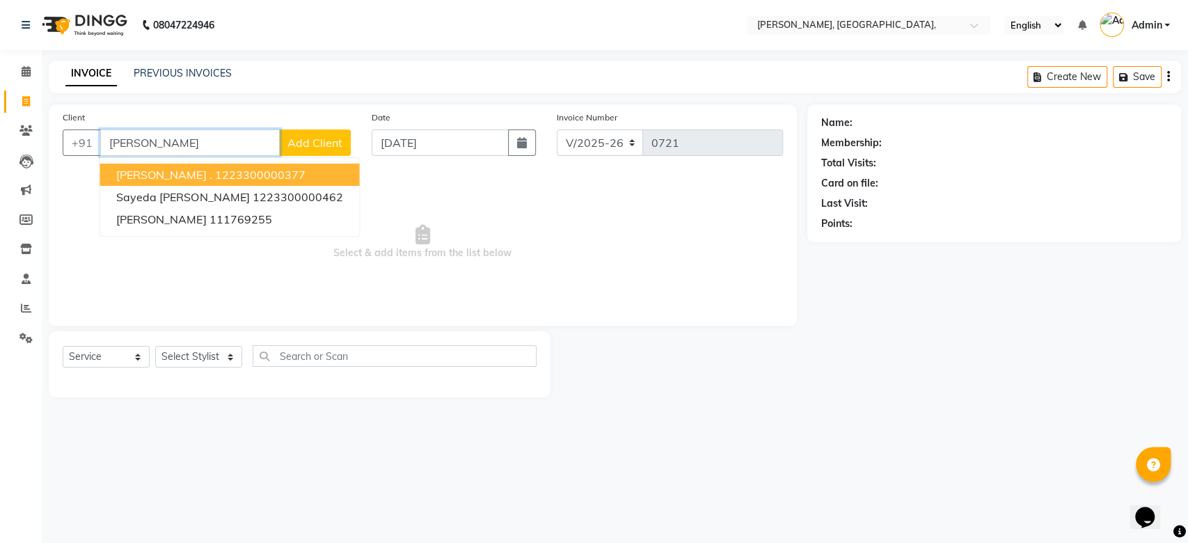
click at [264, 173] on button "[PERSON_NAME] . 1223300000377" at bounding box center [229, 175] width 260 height 22
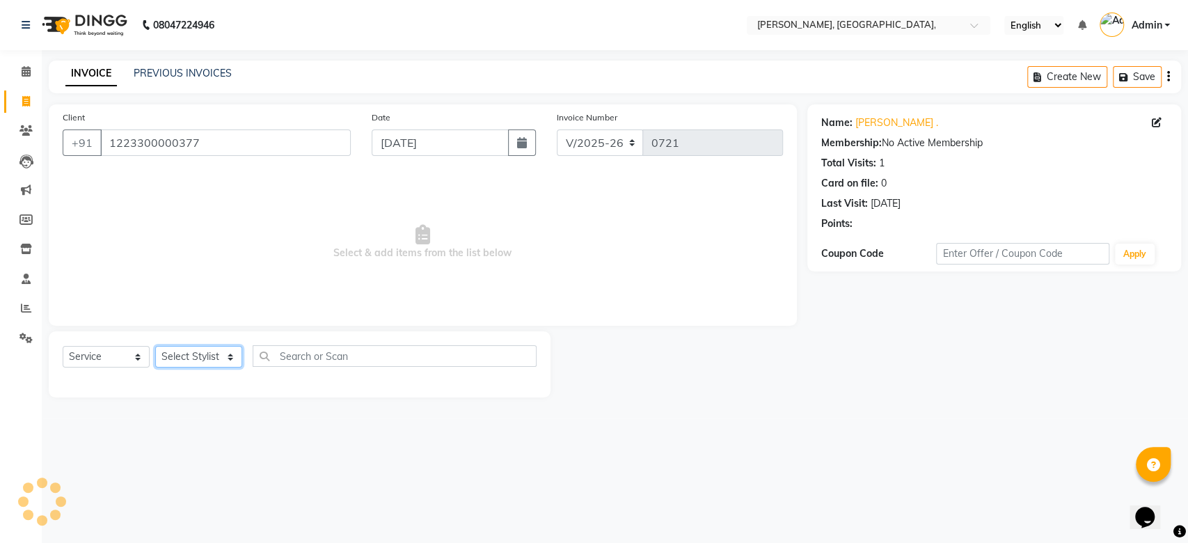
click at [191, 357] on select "Select Stylist Aarti Admin Anuradha Armaan [PERSON_NAME] [PERSON_NAME] [PERSON_…" at bounding box center [198, 357] width 87 height 22
click at [155, 346] on select "Select Stylist Aarti Admin Anuradha Armaan [PERSON_NAME] [PERSON_NAME] [PERSON_…" at bounding box center [198, 357] width 87 height 22
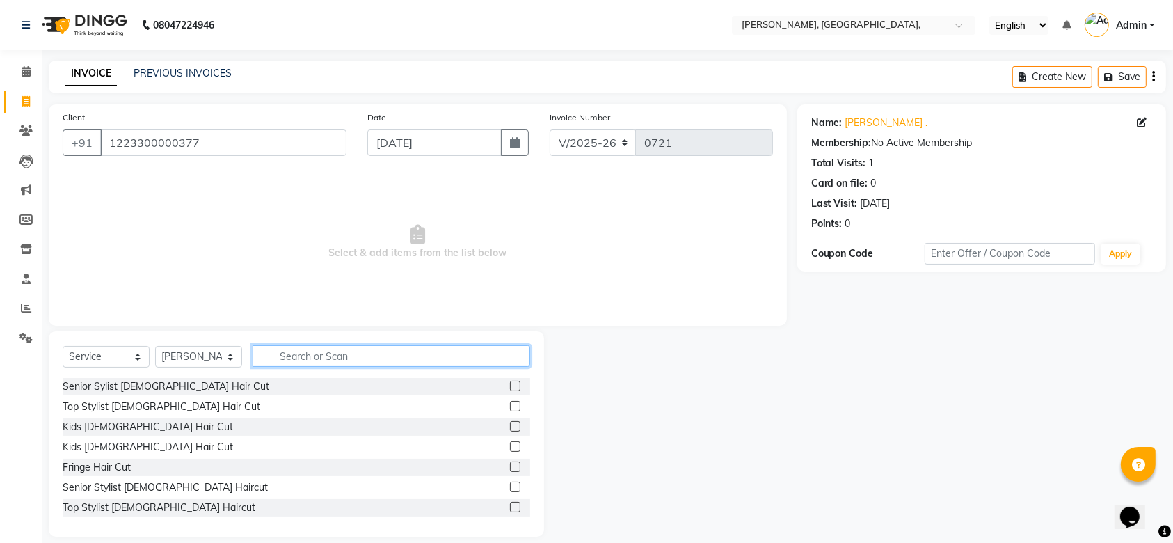
click at [301, 356] on input "text" at bounding box center [392, 356] width 278 height 22
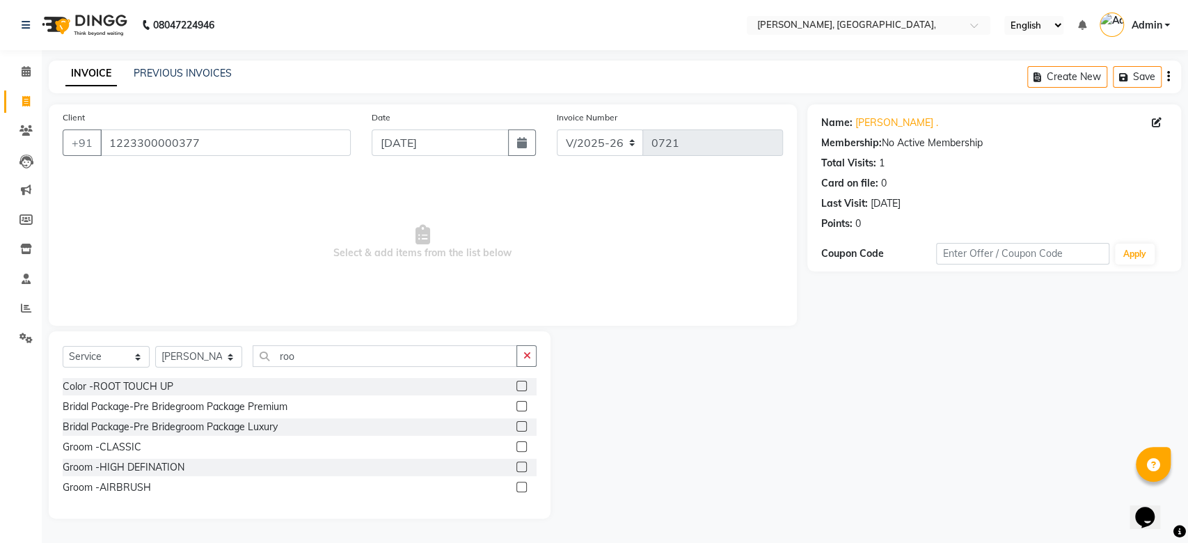
click at [125, 375] on div "Select Service Product Membership Package Voucher Prepaid Gift Card Select Styl…" at bounding box center [300, 361] width 474 height 33
click at [133, 383] on div "Color -ROOT TOUCH UP" at bounding box center [118, 386] width 111 height 15
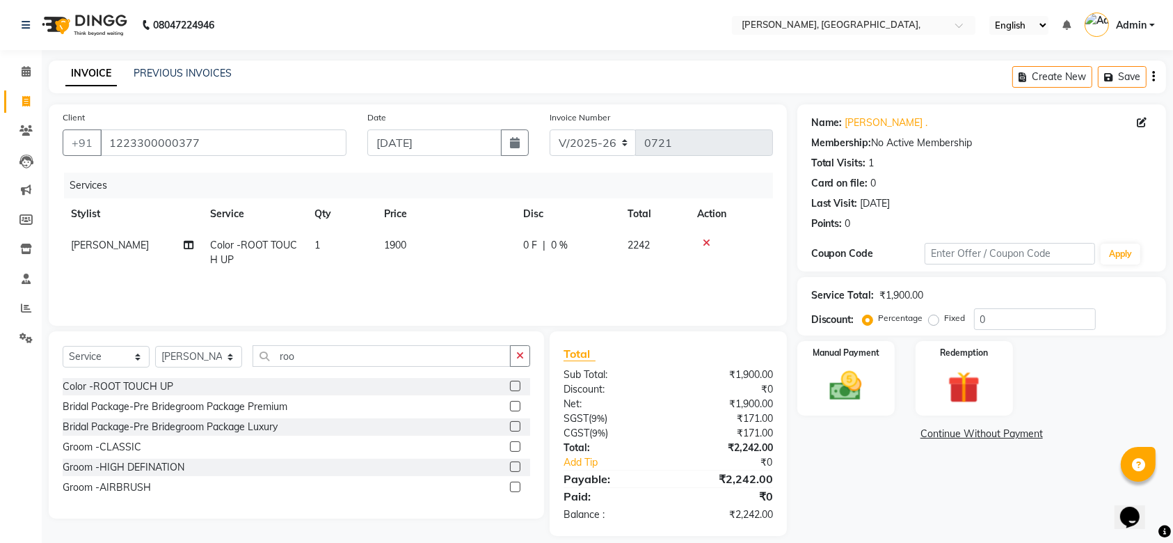
click at [464, 257] on td "1900" at bounding box center [445, 253] width 139 height 46
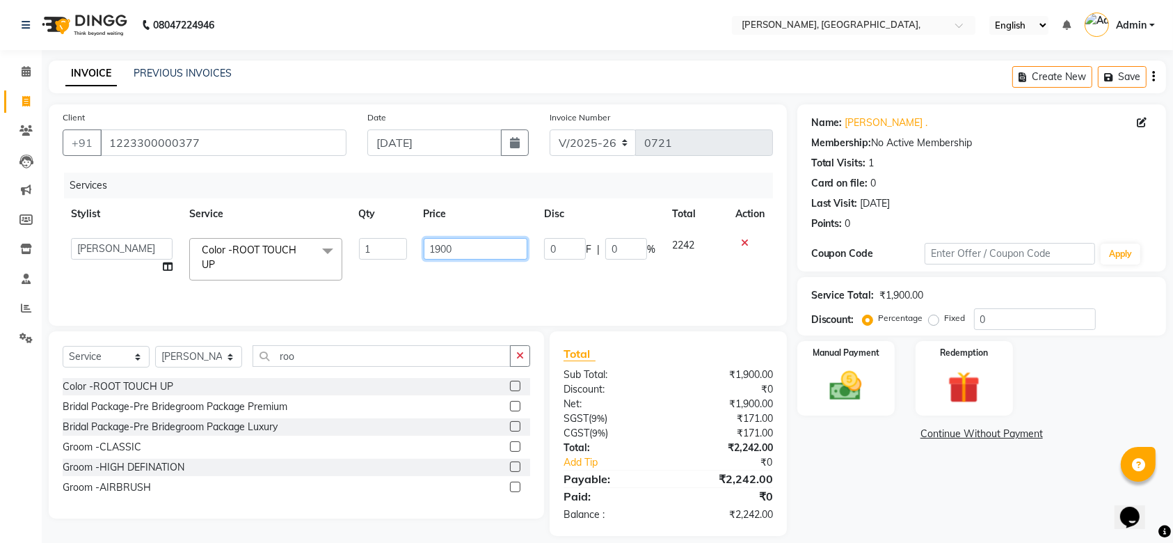
click at [486, 248] on input "1900" at bounding box center [476, 249] width 104 height 22
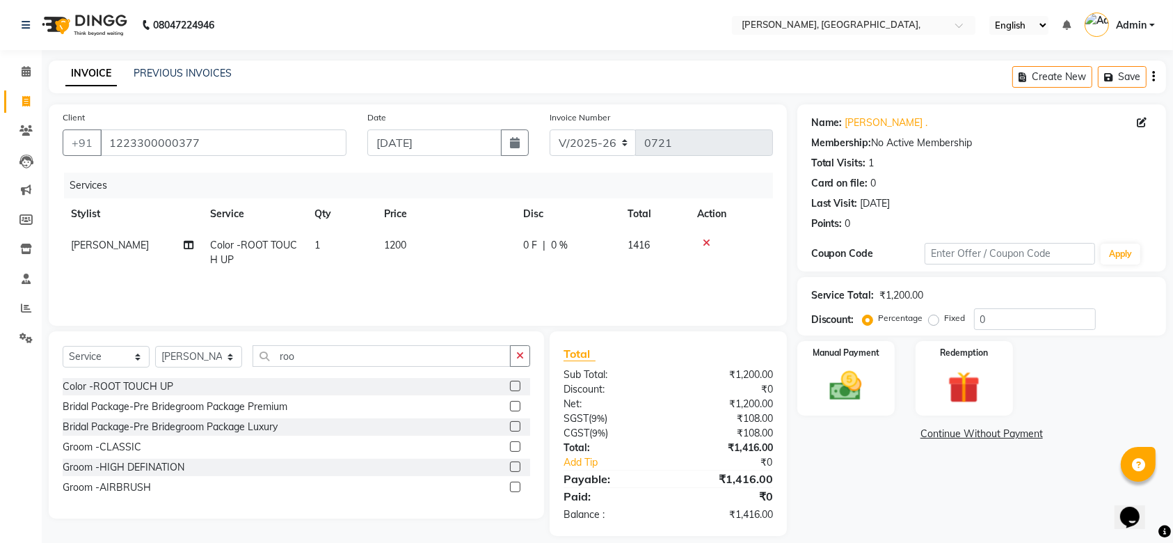
click at [501, 294] on div "Services Stylist Service Qty Price Disc Total Action Rahat Ali Color -ROOT TOUC…" at bounding box center [418, 242] width 710 height 139
click at [945, 320] on label "Fixed" at bounding box center [955, 318] width 21 height 13
click at [932, 320] on input "Fixed" at bounding box center [937, 318] width 10 height 10
drag, startPoint x: 987, startPoint y: 323, endPoint x: 816, endPoint y: 276, distance: 176.9
click at [816, 276] on div "Name: [PERSON_NAME] . Membership: No Active Membership Total Visits: 1 Card on …" at bounding box center [986, 319] width 379 height 431
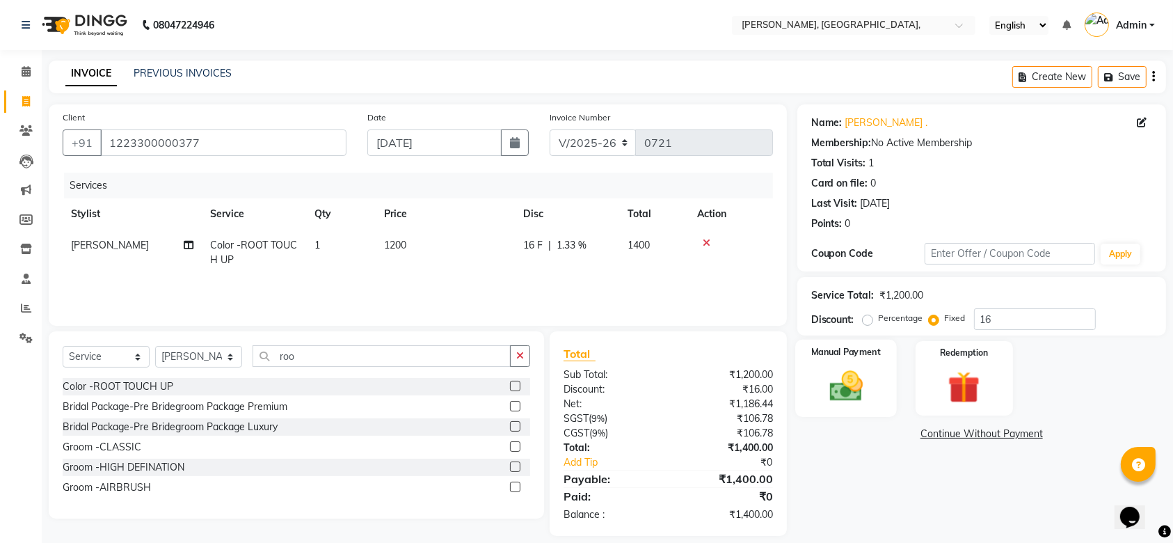
click at [822, 367] on img at bounding box center [846, 386] width 54 height 38
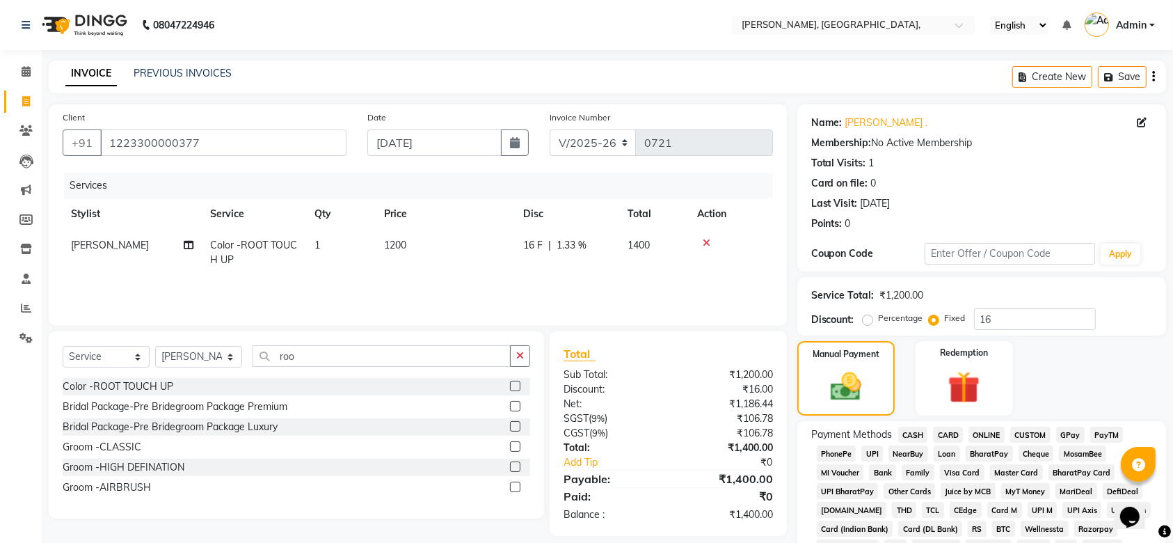
click at [909, 431] on span "CASH" at bounding box center [913, 435] width 30 height 16
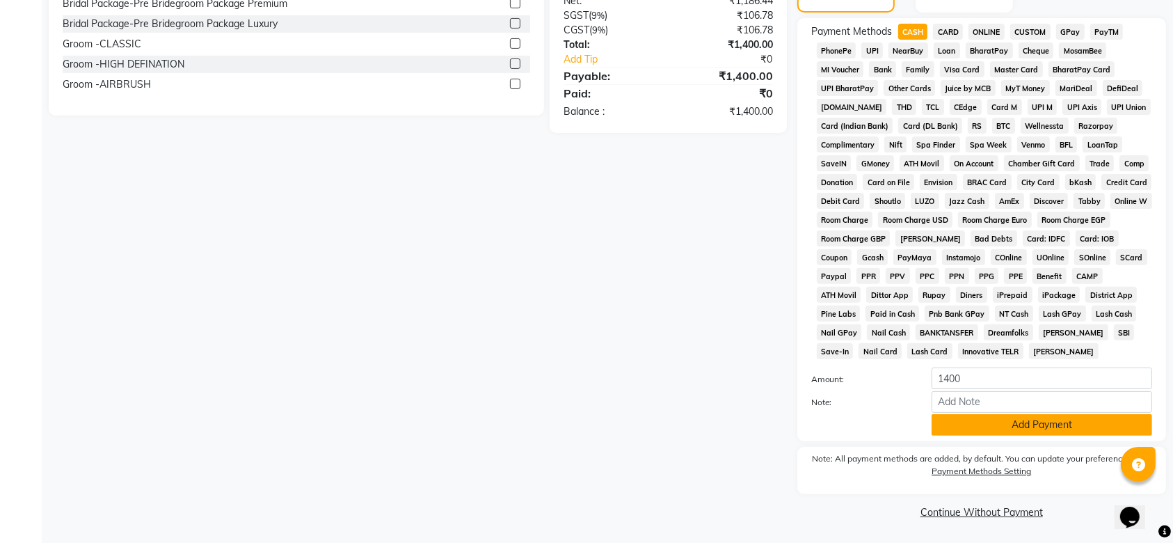
click at [998, 427] on button "Add Payment" at bounding box center [1042, 425] width 221 height 22
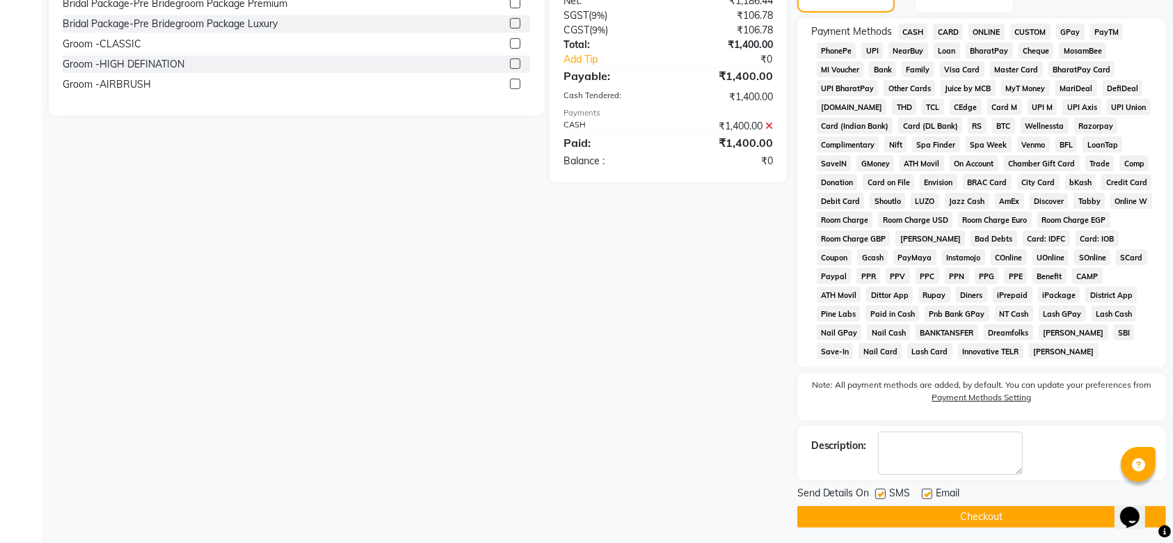
click at [879, 497] on label at bounding box center [880, 493] width 10 height 10
click at [879, 497] on input "checkbox" at bounding box center [879, 494] width 9 height 9
click at [930, 497] on label at bounding box center [927, 493] width 10 height 10
click at [930, 497] on input "checkbox" at bounding box center [926, 494] width 9 height 9
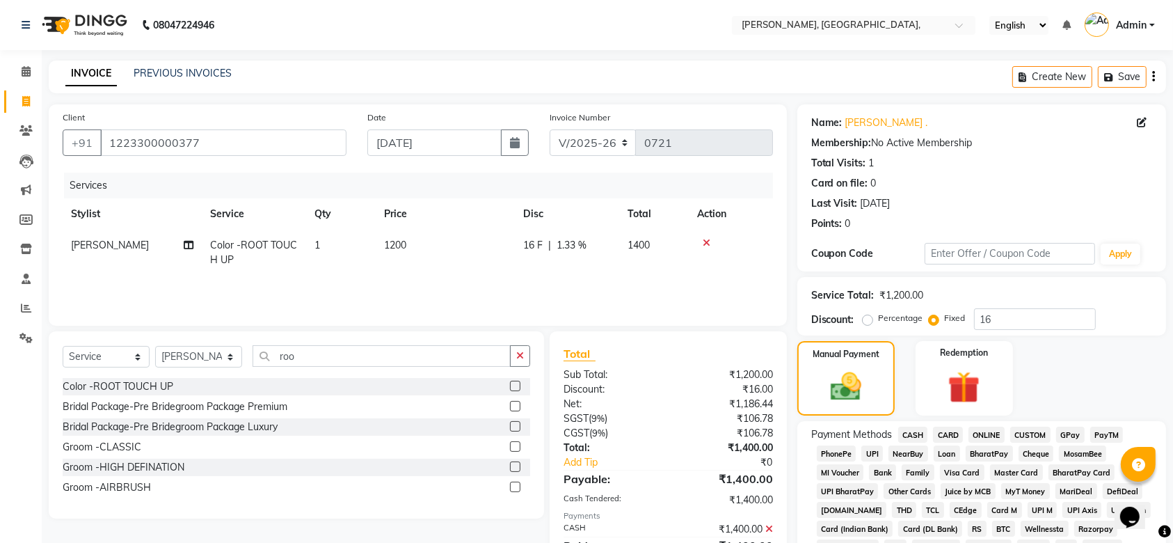
scroll to position [408, 0]
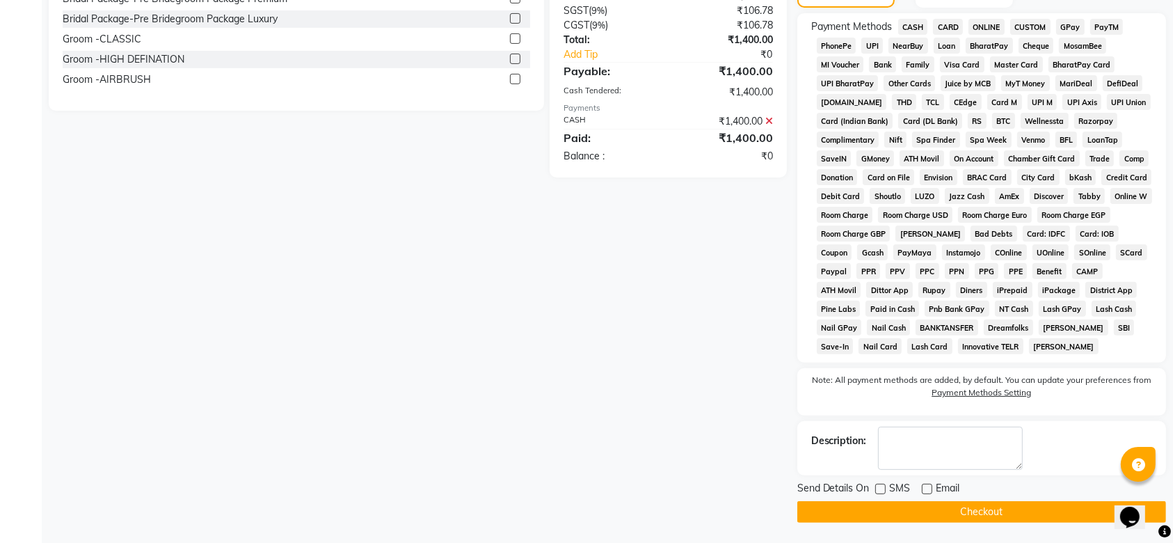
click at [956, 506] on button "Checkout" at bounding box center [981, 512] width 369 height 22
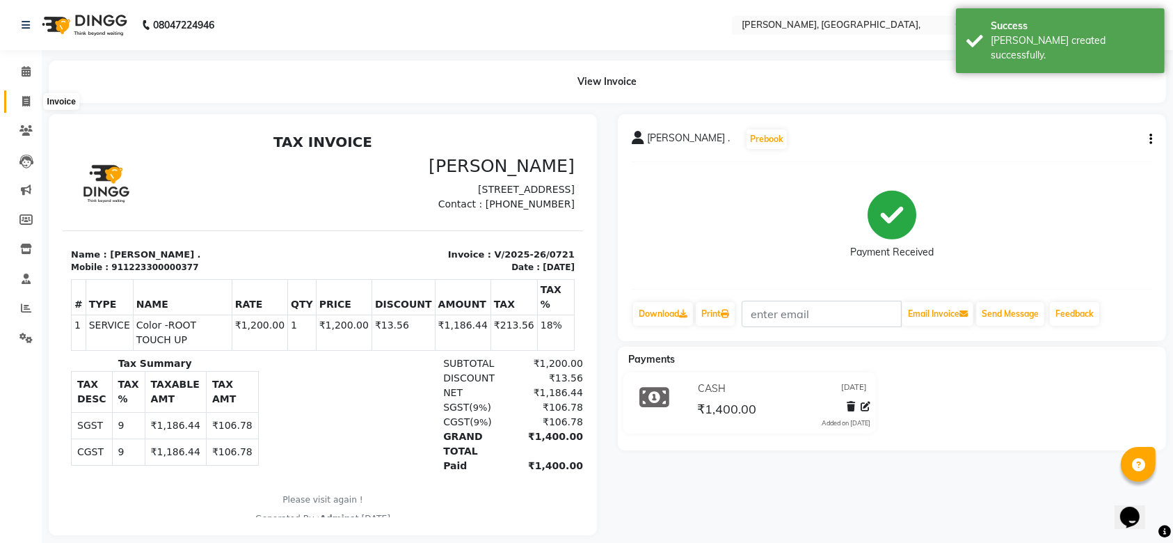
click at [28, 94] on span at bounding box center [26, 102] width 24 height 16
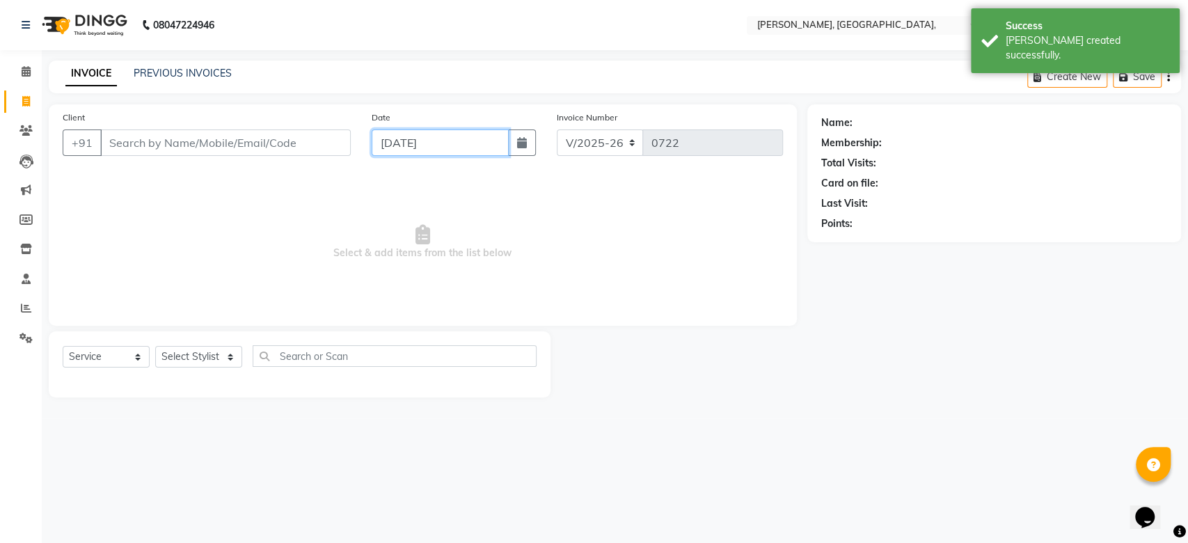
click at [417, 138] on input "[DATE]" at bounding box center [440, 142] width 137 height 26
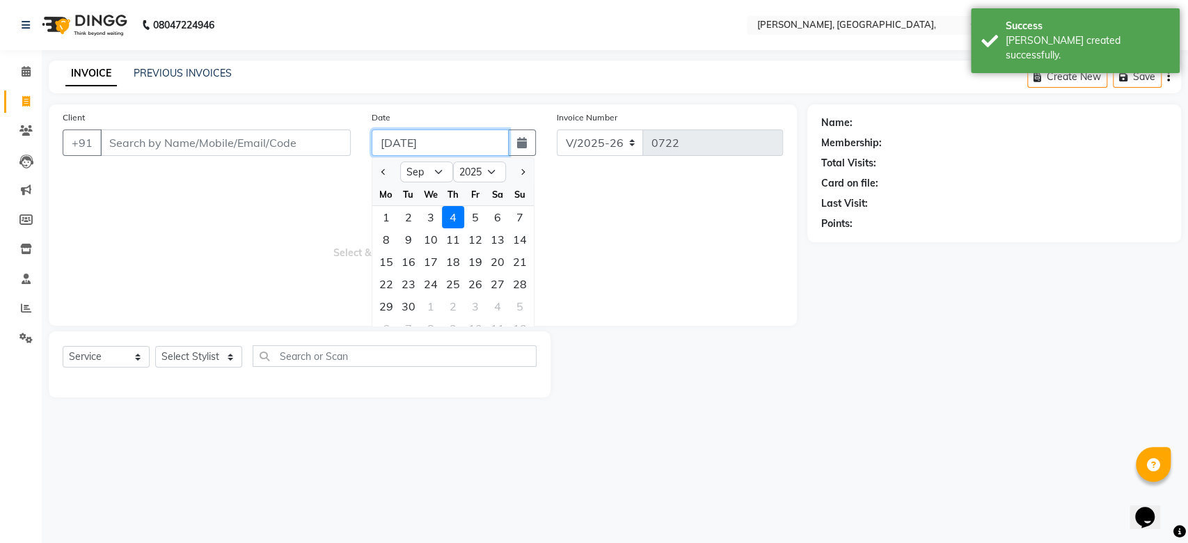
click at [417, 138] on input "[DATE]" at bounding box center [440, 142] width 137 height 26
paste input "24-08"
click at [320, 168] on div "Client +91 Date [DATE] Jan Feb Mar Apr May Jun [DATE] Aug Sep Oct Nov [DATE] 20…" at bounding box center [423, 214] width 748 height 221
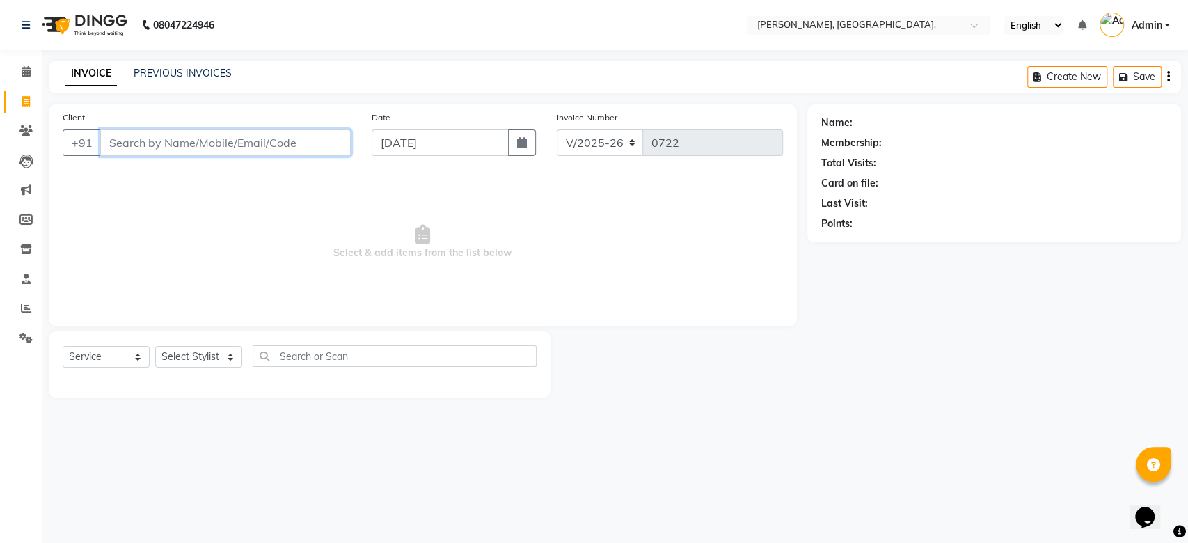
click at [260, 144] on input "Client" at bounding box center [225, 142] width 250 height 26
paste input "[DATE]"
click at [292, 148] on span "Add Client" at bounding box center [314, 143] width 55 height 14
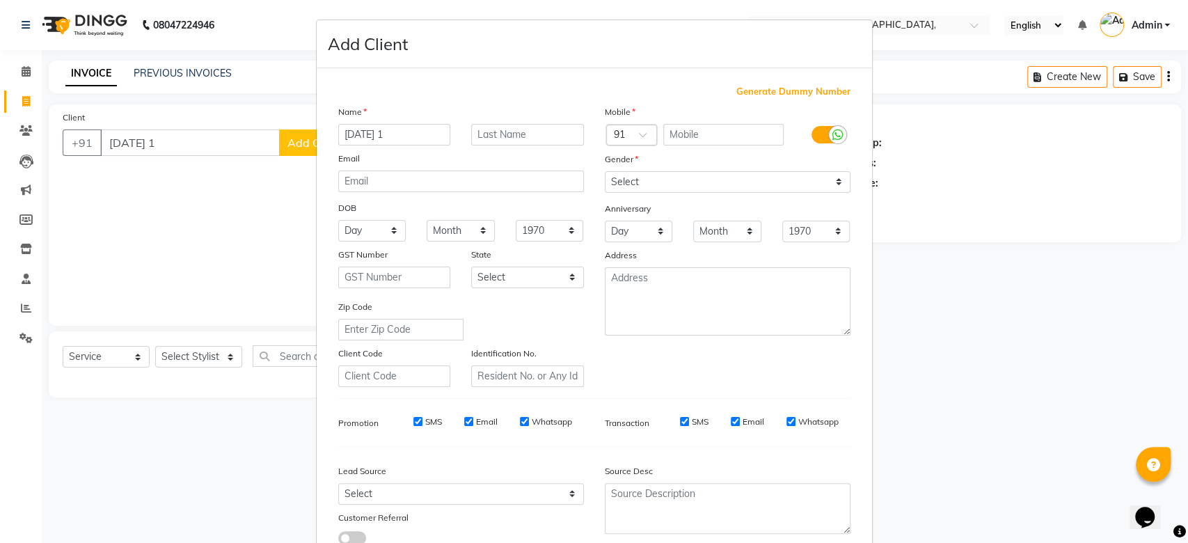
click at [769, 90] on span "Generate Dummy Number" at bounding box center [793, 92] width 114 height 14
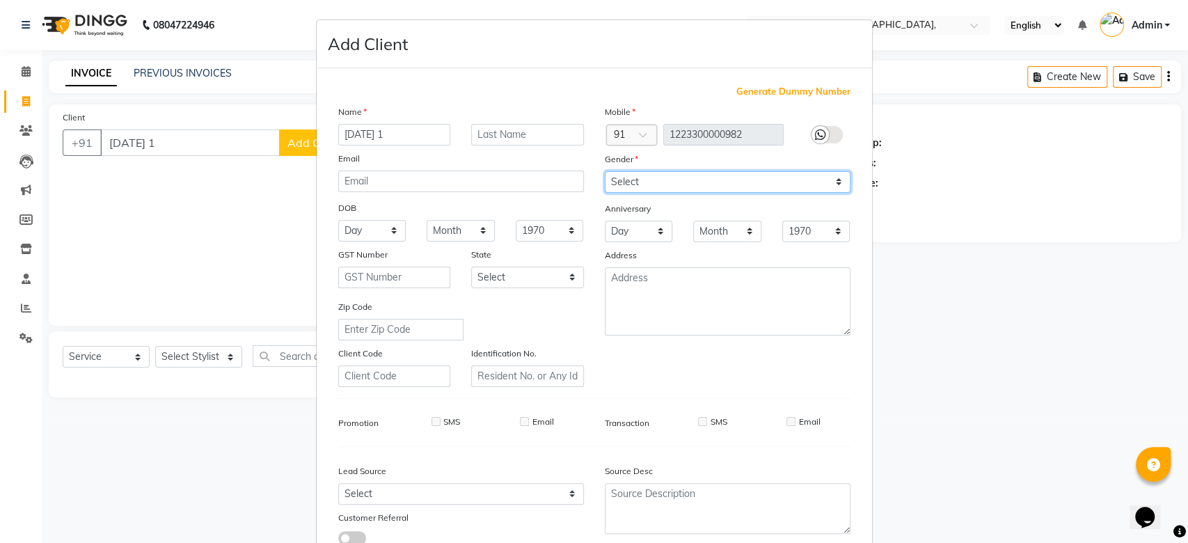
click at [605, 171] on select "Select [DEMOGRAPHIC_DATA] [DEMOGRAPHIC_DATA] Other Prefer Not To Say" at bounding box center [728, 182] width 246 height 22
click at [712, 209] on div "Anniversary" at bounding box center [727, 209] width 266 height 22
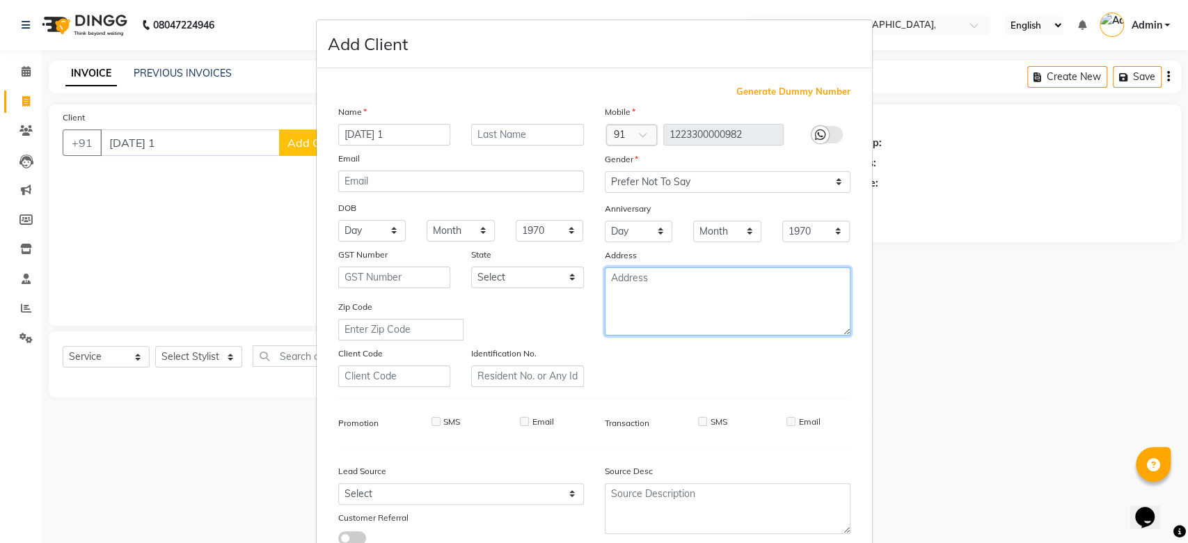
click at [734, 317] on textarea at bounding box center [728, 301] width 246 height 68
click at [735, 342] on div "Mobile Country Code × 91 1223300000982 Gender Select [DEMOGRAPHIC_DATA] [DEMOGR…" at bounding box center [727, 245] width 266 height 282
click at [728, 374] on div "Mobile Country Code × 91 1223300000982 Gender Select [DEMOGRAPHIC_DATA] [DEMOGR…" at bounding box center [727, 245] width 266 height 282
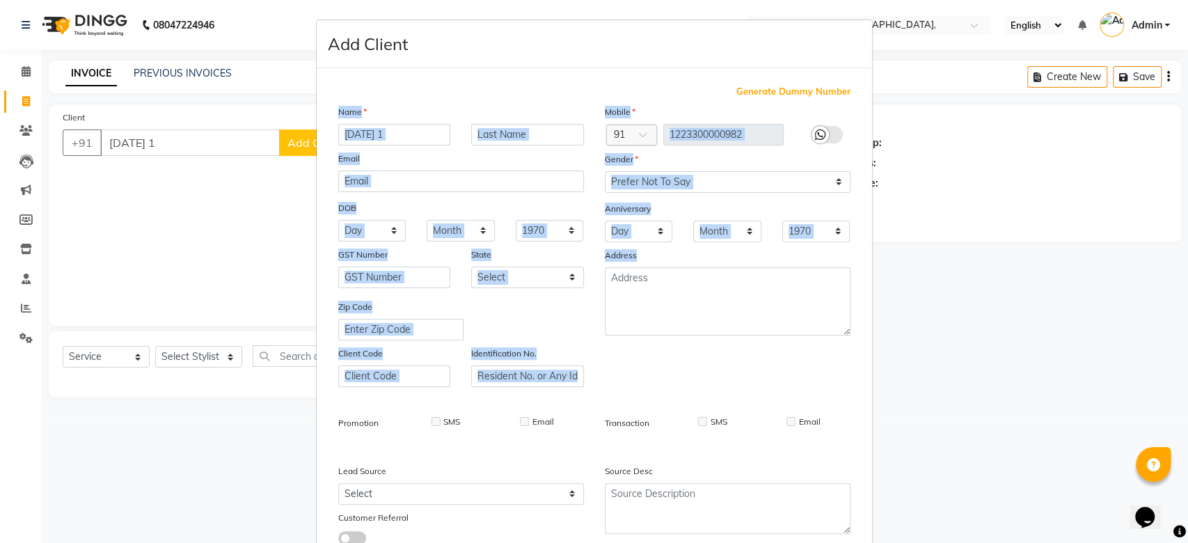
click at [728, 374] on div "Mobile Country Code × 91 1223300000982 Gender Select [DEMOGRAPHIC_DATA] [DEMOGR…" at bounding box center [727, 245] width 266 height 282
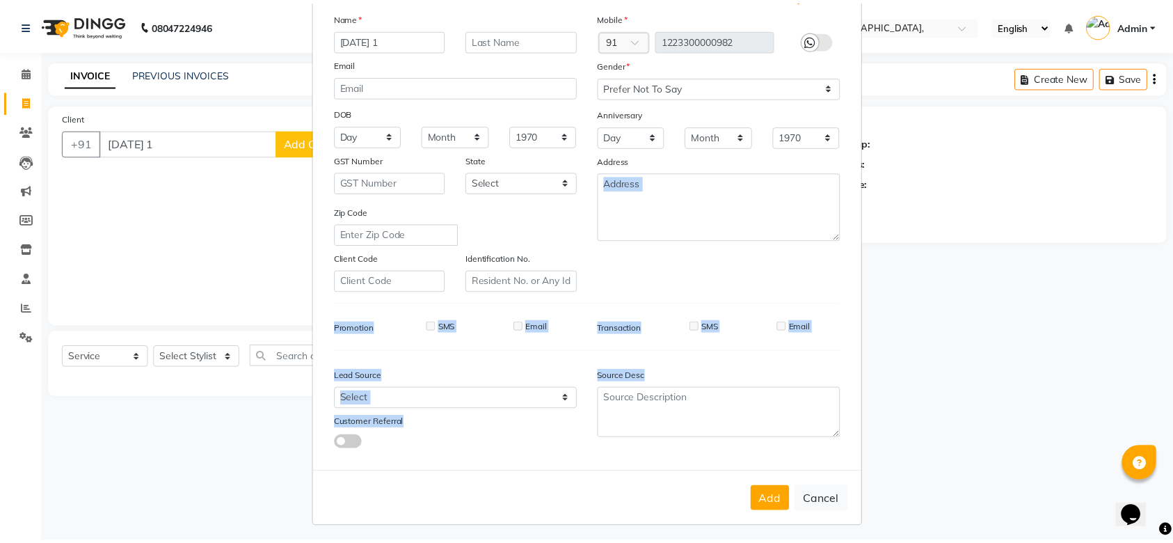
scroll to position [96, 0]
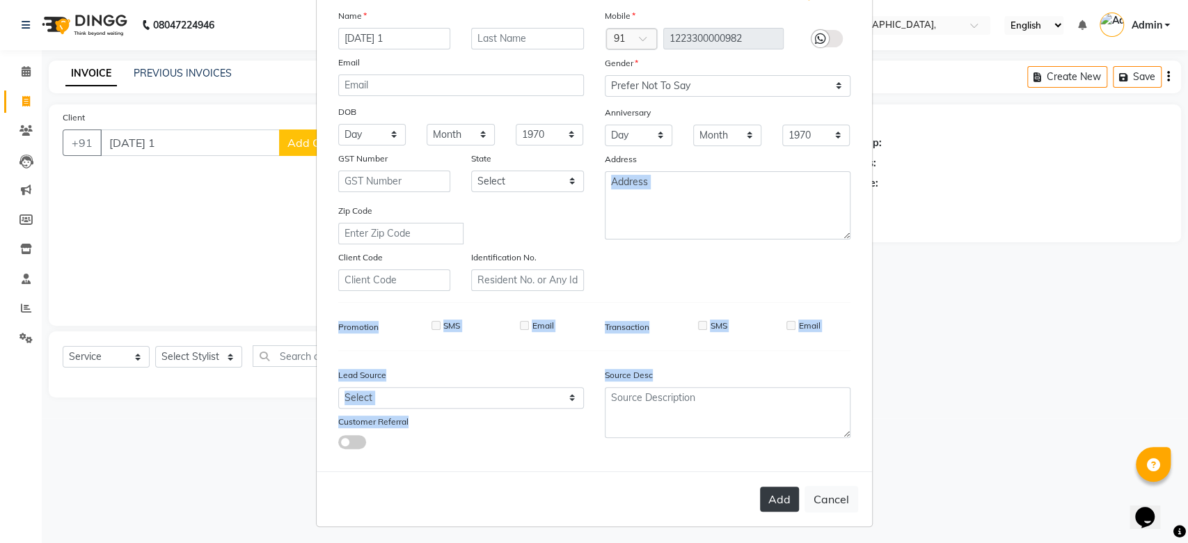
drag, startPoint x: 728, startPoint y: 374, endPoint x: 763, endPoint y: 498, distance: 129.3
click at [763, 498] on form "Add Client Generate Dummy Number Name [DEMOGRAPHIC_DATA] 1 Email DOB Day 01 02 …" at bounding box center [594, 225] width 555 height 602
click at [763, 498] on button "Add" at bounding box center [779, 498] width 39 height 25
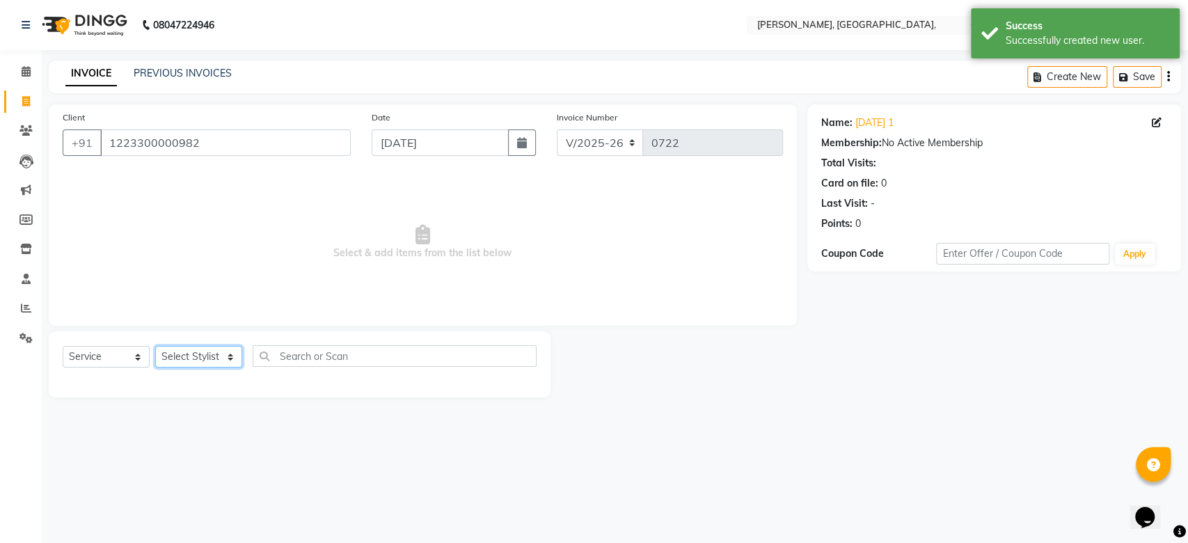
click at [162, 367] on select "Select Stylist Aarti Admin Anuradha Armaan [PERSON_NAME] [PERSON_NAME] [PERSON_…" at bounding box center [198, 357] width 87 height 22
click at [155, 346] on select "Select Stylist Aarti Admin Anuradha Armaan [PERSON_NAME] [PERSON_NAME] [PERSON_…" at bounding box center [198, 357] width 87 height 22
click at [184, 342] on div "Select Service Product Membership Package Voucher Prepaid Gift Card Select Styl…" at bounding box center [300, 364] width 502 height 66
drag, startPoint x: 184, startPoint y: 342, endPoint x: 185, endPoint y: 356, distance: 13.9
click at [185, 356] on div "Select Service Product Membership Package Voucher Prepaid Gift Card Select Styl…" at bounding box center [300, 364] width 502 height 66
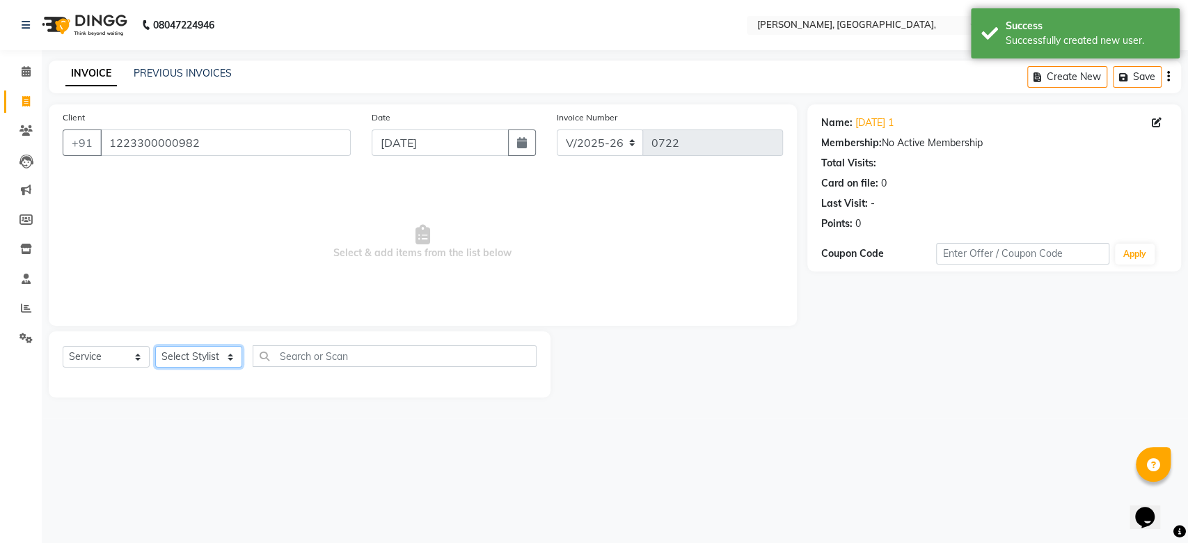
click at [185, 356] on select "Select Stylist Aarti Admin Anuradha Armaan [PERSON_NAME] [PERSON_NAME] [PERSON_…" at bounding box center [198, 357] width 87 height 22
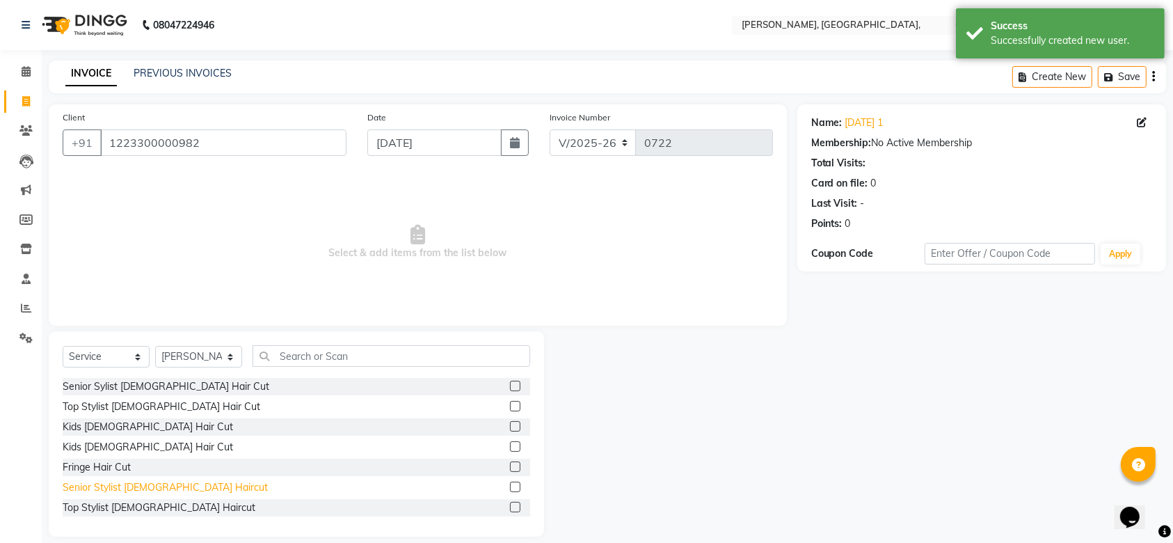
click at [166, 481] on div "Senior Stylist [DEMOGRAPHIC_DATA] Haircut" at bounding box center [165, 487] width 205 height 15
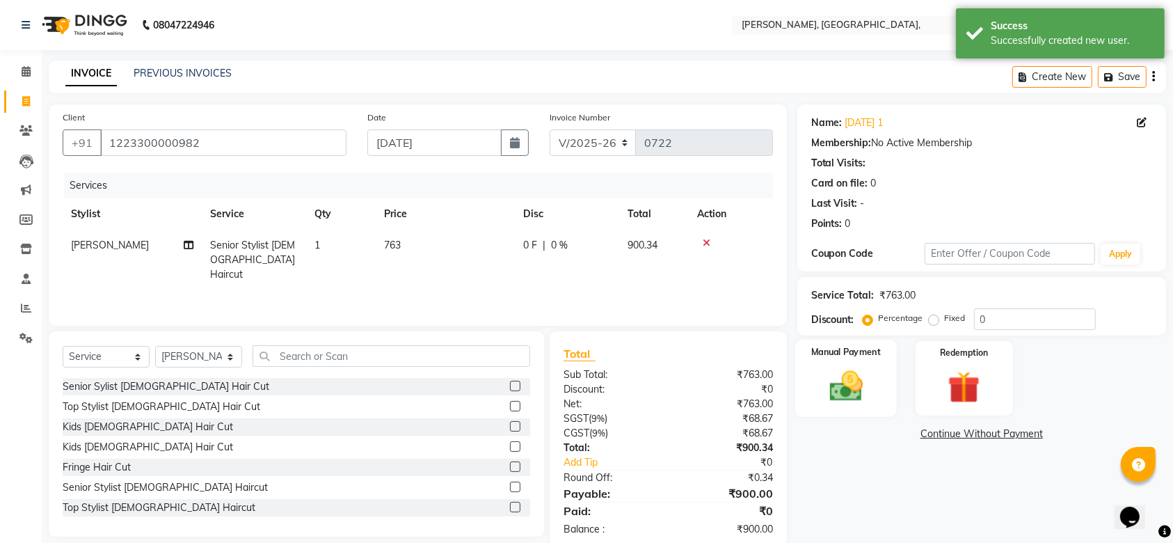
click at [881, 381] on div "Manual Payment" at bounding box center [846, 379] width 102 height 78
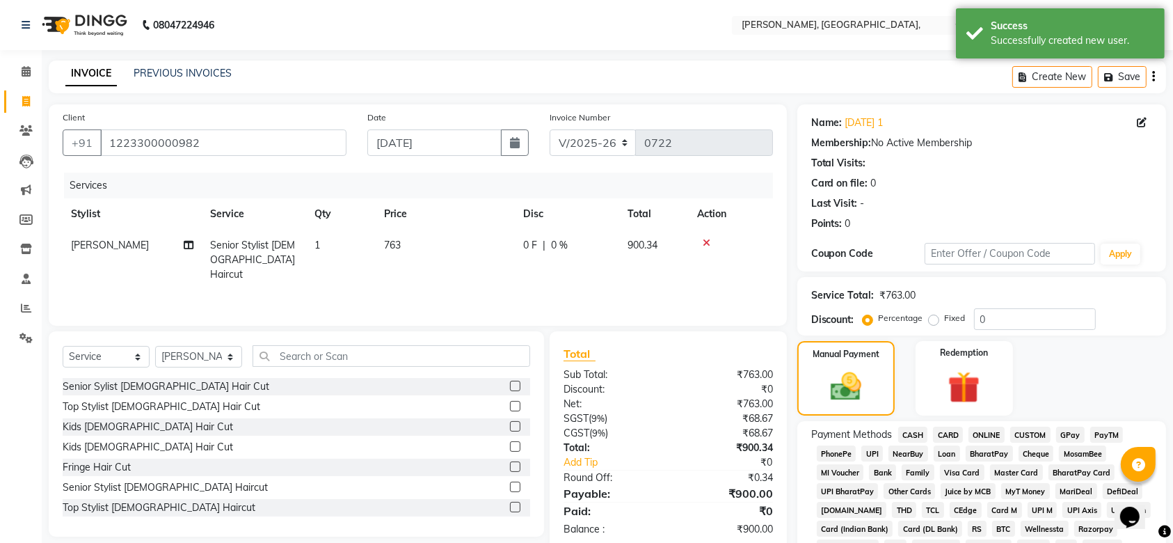
click at [1077, 427] on span "GPay" at bounding box center [1070, 435] width 29 height 16
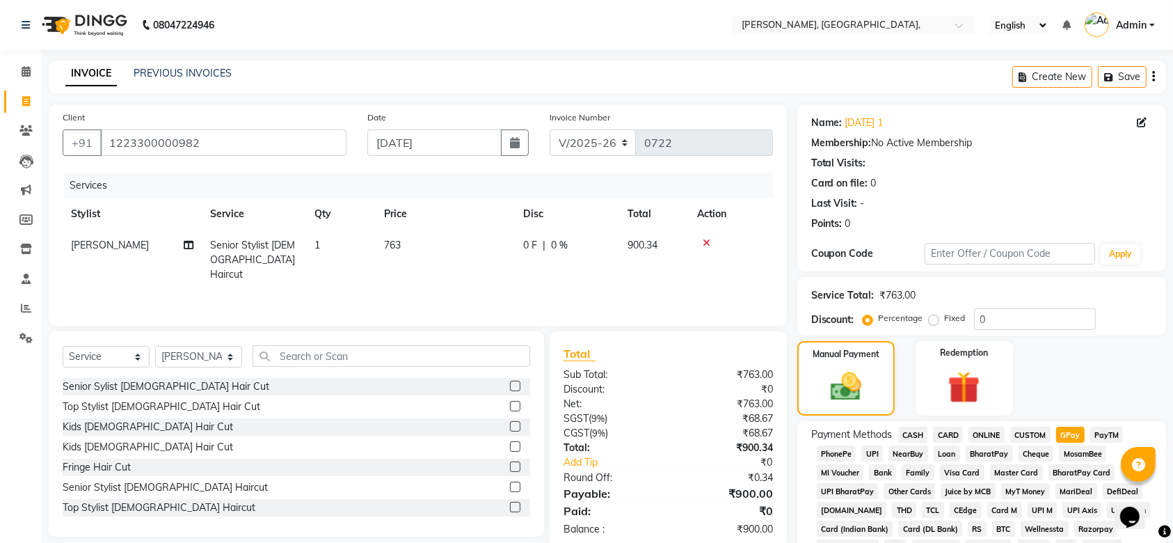
scroll to position [403, 0]
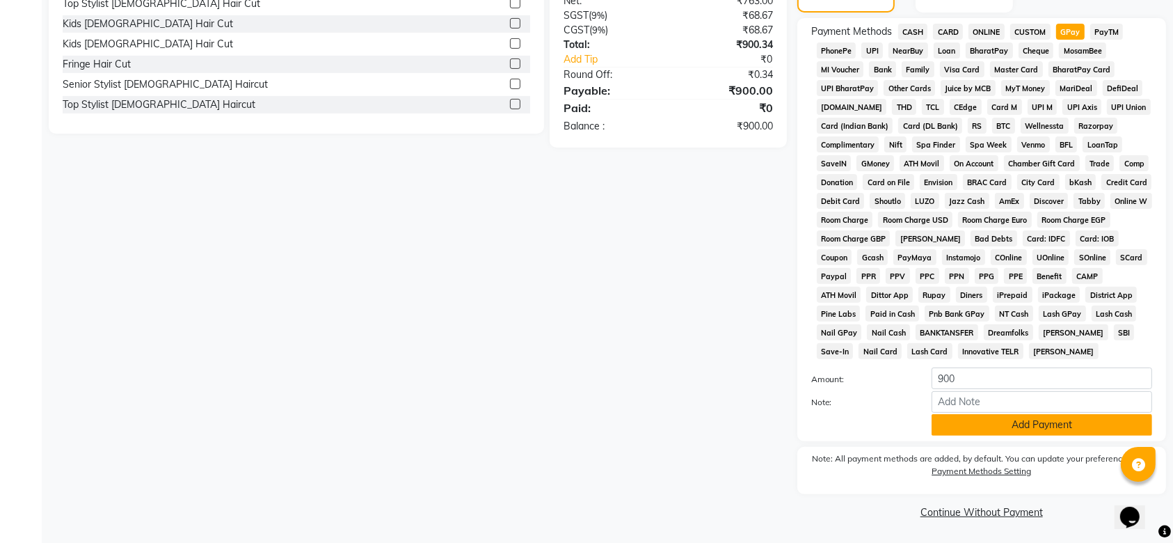
click at [981, 420] on button "Add Payment" at bounding box center [1042, 425] width 221 height 22
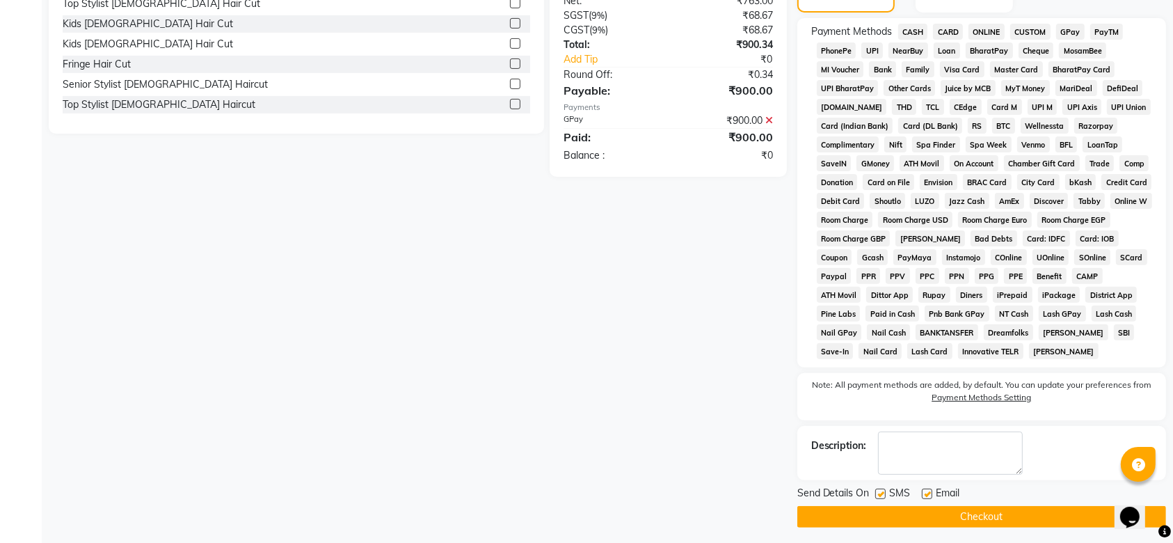
drag, startPoint x: 884, startPoint y: 486, endPoint x: 880, endPoint y: 497, distance: 12.3
click at [880, 497] on div "SMS" at bounding box center [898, 494] width 47 height 17
click at [880, 497] on label at bounding box center [880, 493] width 10 height 10
click at [880, 497] on input "checkbox" at bounding box center [879, 494] width 9 height 9
click at [924, 493] on label at bounding box center [927, 493] width 10 height 10
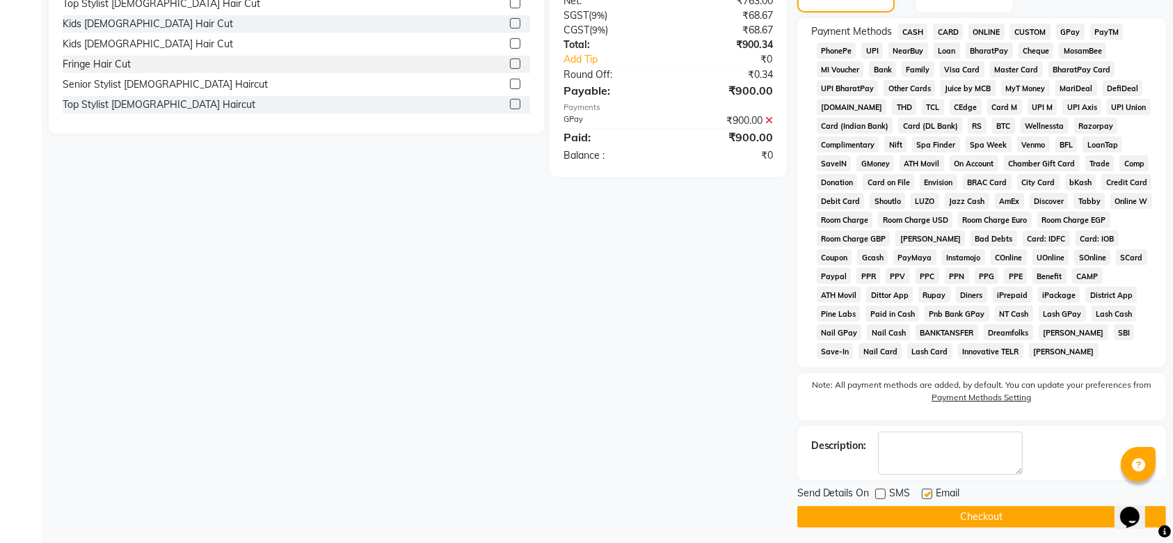
click at [924, 493] on input "checkbox" at bounding box center [926, 494] width 9 height 9
click at [909, 508] on button "Checkout" at bounding box center [981, 517] width 369 height 22
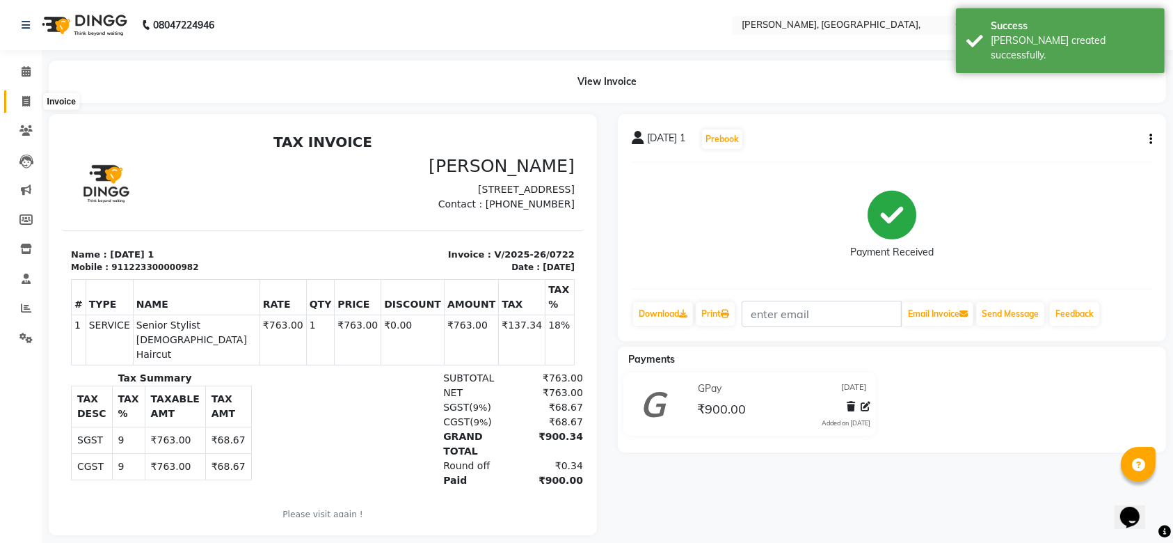
click at [17, 104] on span at bounding box center [26, 102] width 24 height 16
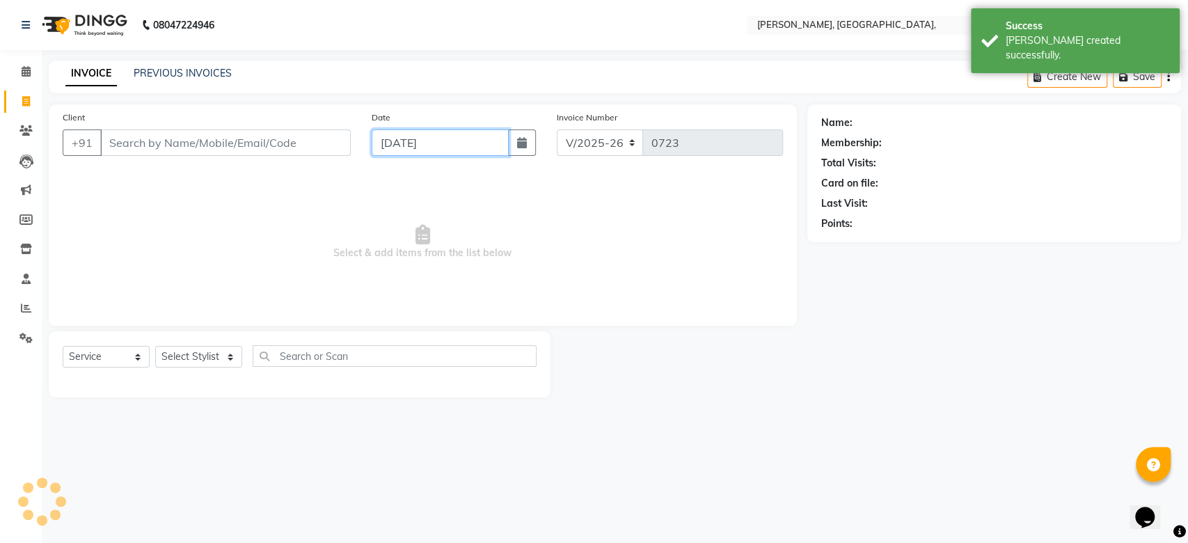
click at [429, 147] on input "[DATE]" at bounding box center [440, 142] width 137 height 26
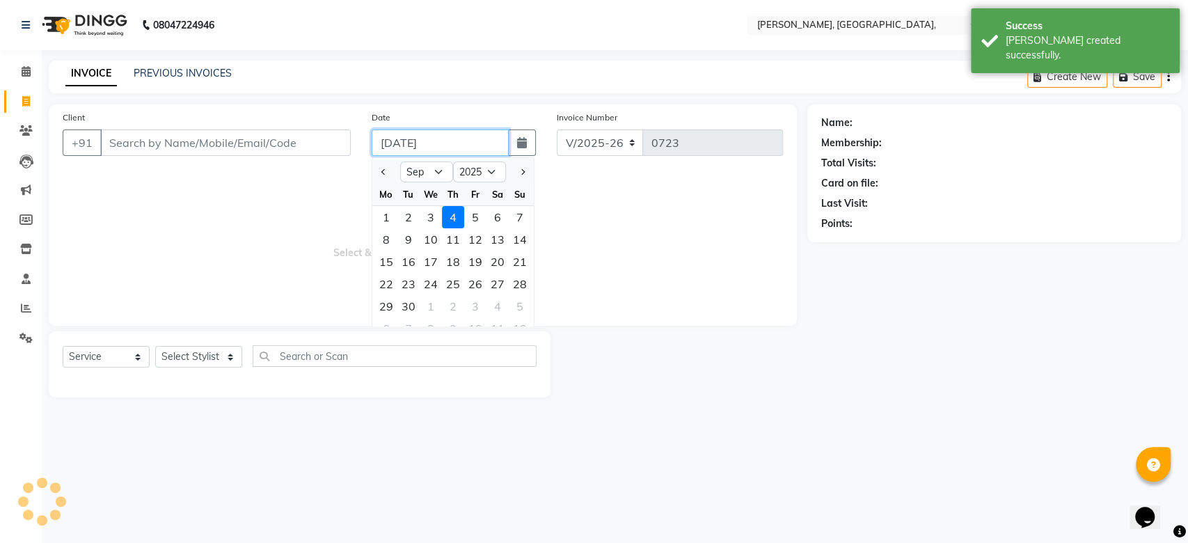
click at [429, 147] on input "[DATE]" at bounding box center [440, 142] width 137 height 26
paste input "24-08"
click at [267, 129] on input "Client" at bounding box center [225, 142] width 250 height 26
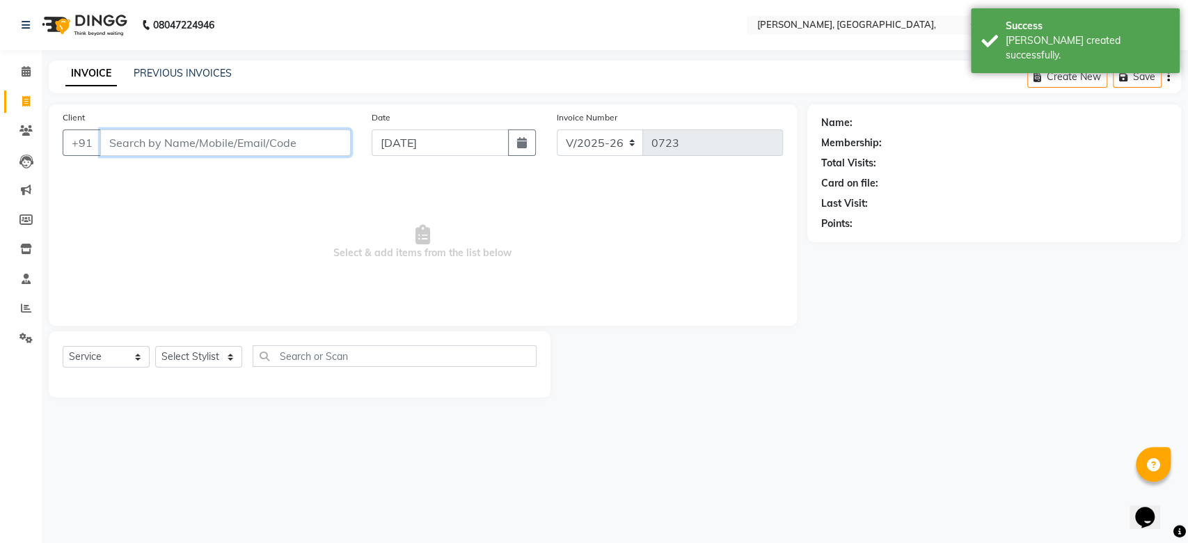
click at [267, 129] on input "Client" at bounding box center [225, 142] width 250 height 26
paste input "[DATE]"
click at [336, 151] on button "Add Client" at bounding box center [315, 142] width 72 height 26
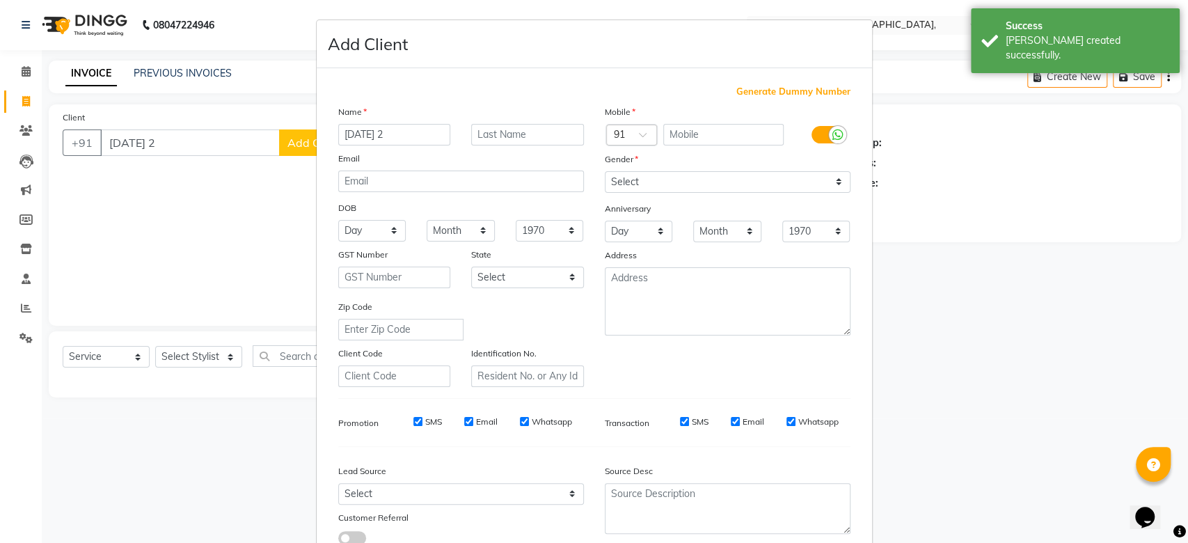
click at [790, 92] on span "Generate Dummy Number" at bounding box center [793, 92] width 114 height 14
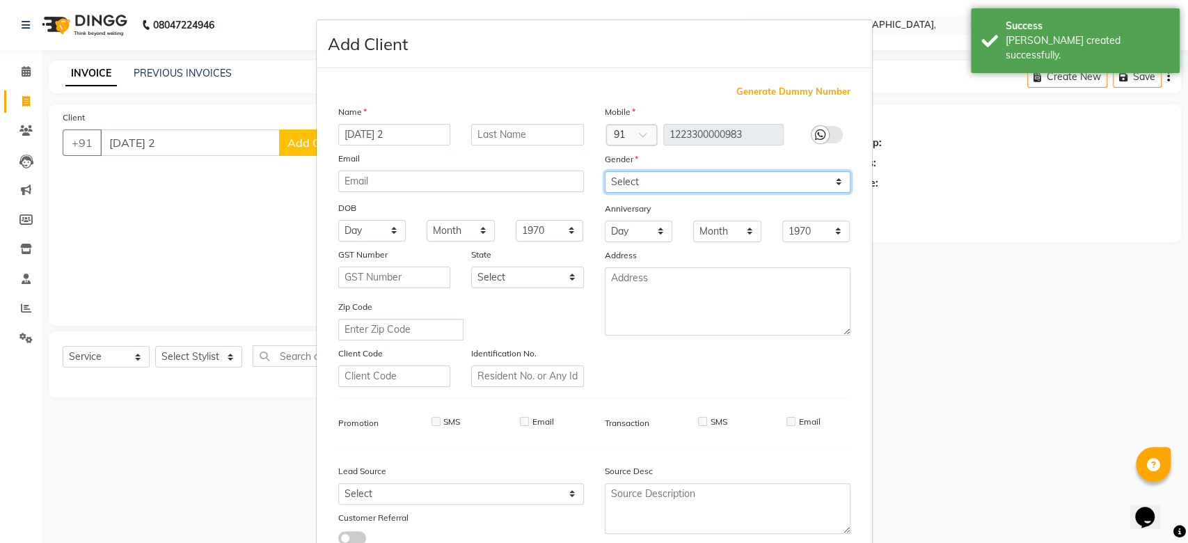
click at [690, 180] on select "Select [DEMOGRAPHIC_DATA] [DEMOGRAPHIC_DATA] Other Prefer Not To Say" at bounding box center [728, 182] width 246 height 22
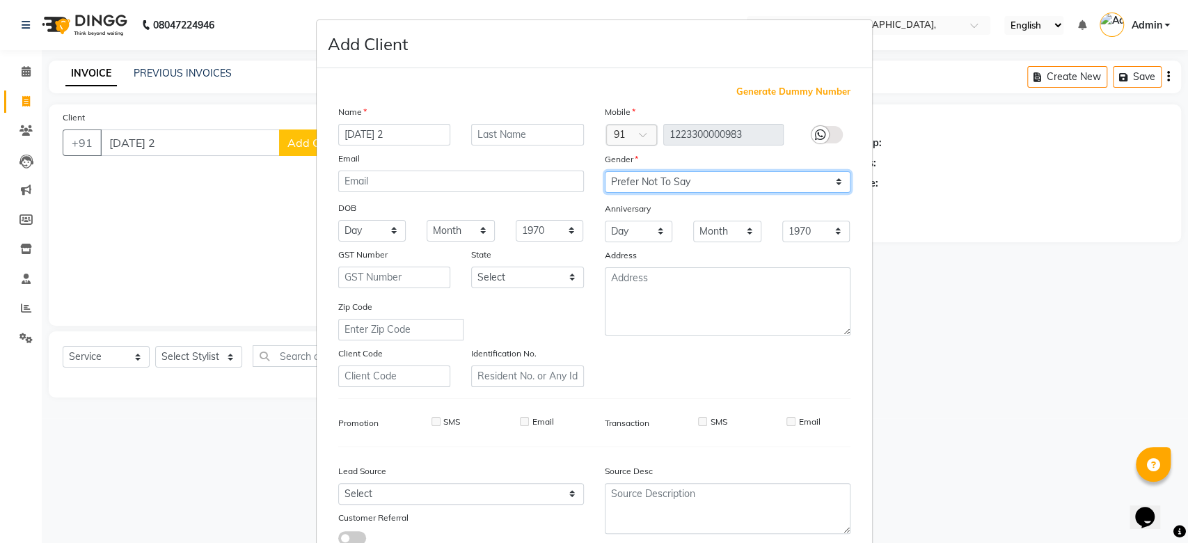
click at [605, 171] on select "Select [DEMOGRAPHIC_DATA] [DEMOGRAPHIC_DATA] Other Prefer Not To Say" at bounding box center [728, 182] width 246 height 22
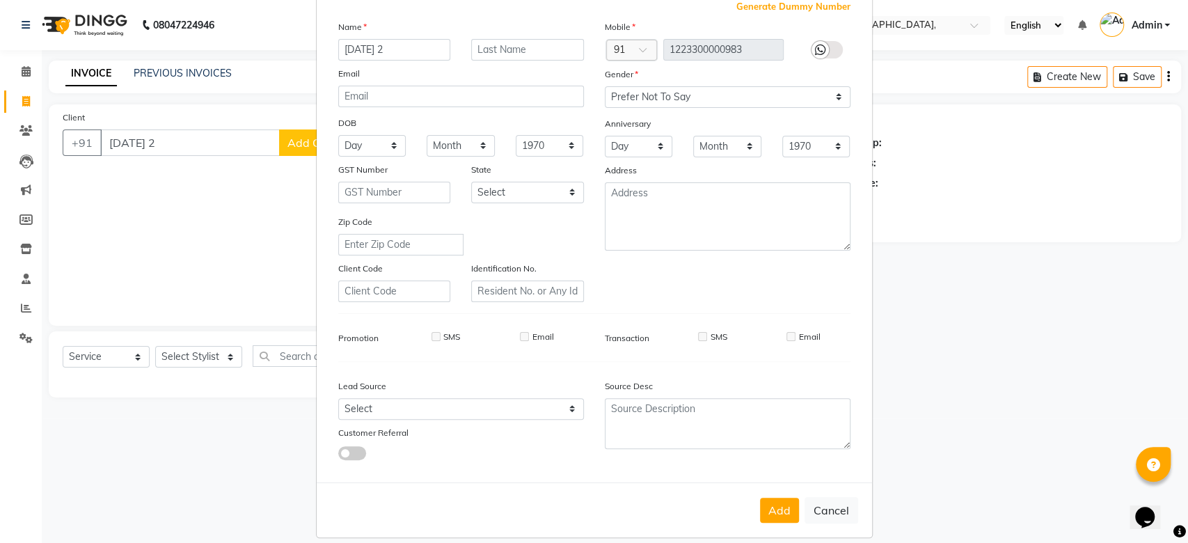
click at [703, 202] on div "Mobile Country Code × 91 1223300000983 Gender Select [DEMOGRAPHIC_DATA] [DEMOGR…" at bounding box center [727, 160] width 266 height 282
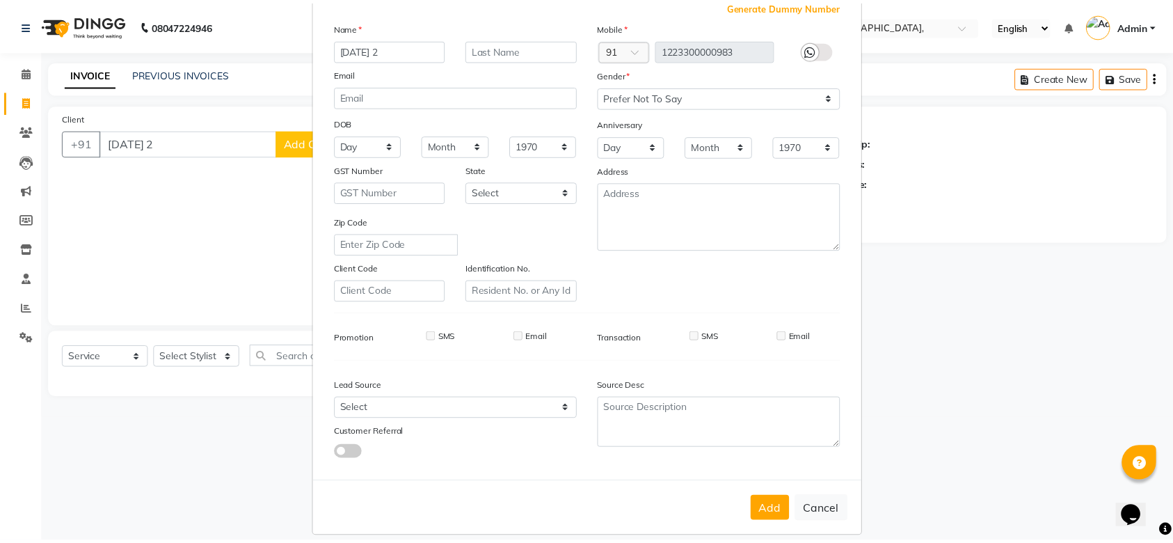
scroll to position [96, 0]
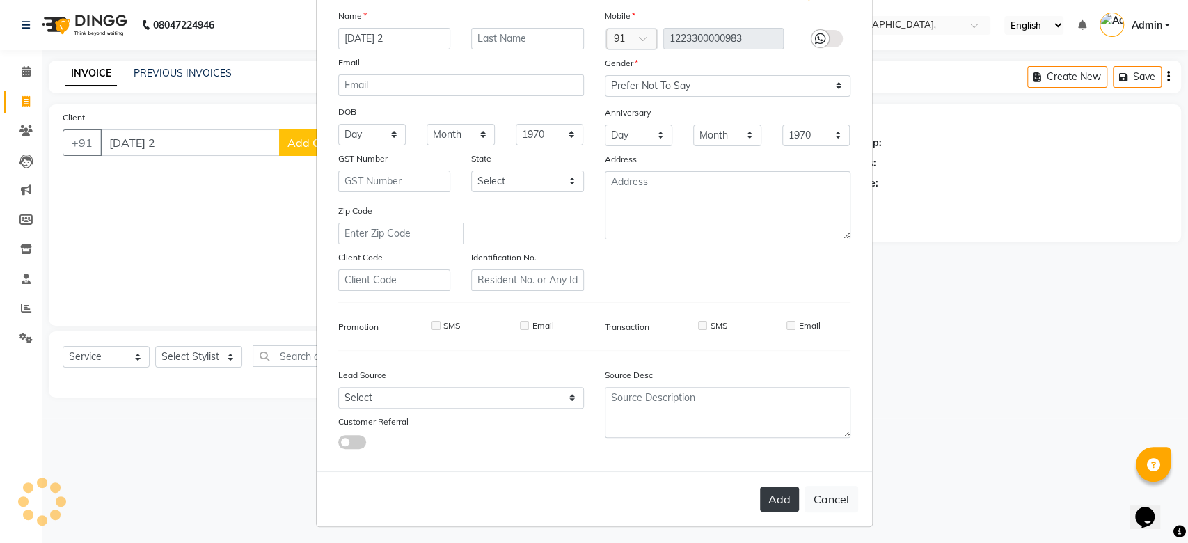
click at [767, 493] on button "Add" at bounding box center [779, 498] width 39 height 25
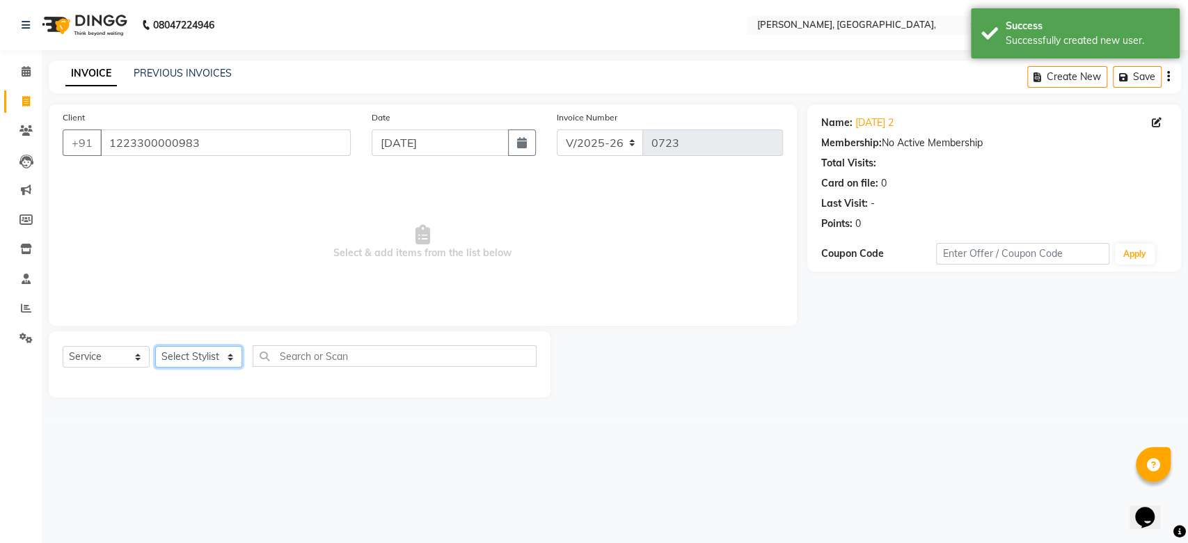
click at [205, 357] on select "Select Stylist Aarti Admin Anuradha Armaan [PERSON_NAME] [PERSON_NAME] [PERSON_…" at bounding box center [198, 357] width 87 height 22
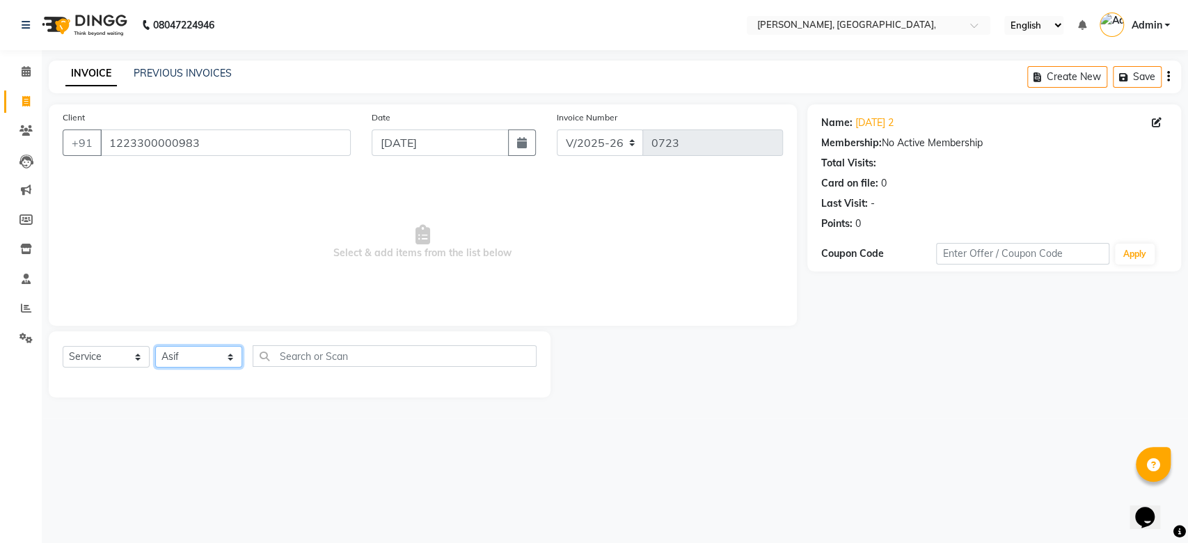
click at [155, 346] on select "Select Stylist Aarti Admin Anuradha Armaan [PERSON_NAME] [PERSON_NAME] [PERSON_…" at bounding box center [198, 357] width 87 height 22
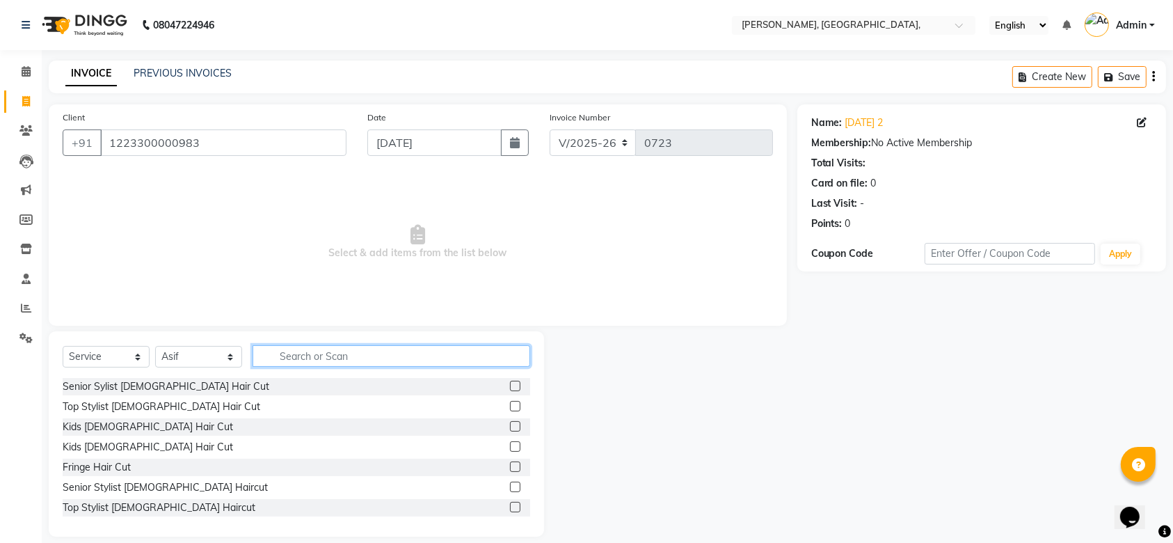
click at [301, 356] on input "text" at bounding box center [392, 356] width 278 height 22
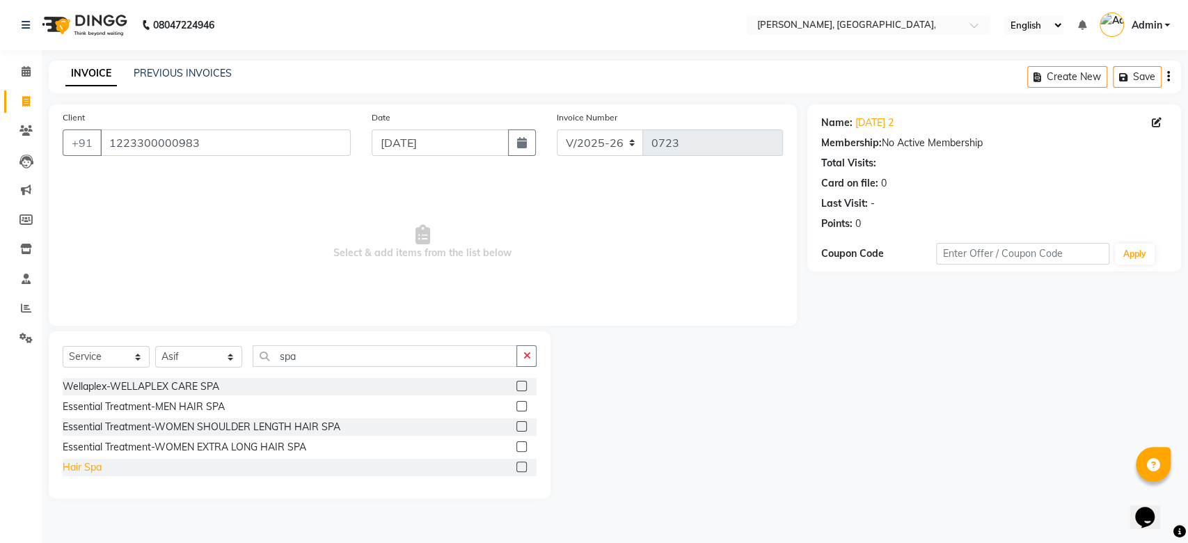
click at [81, 470] on div "Hair Spa" at bounding box center [82, 467] width 39 height 15
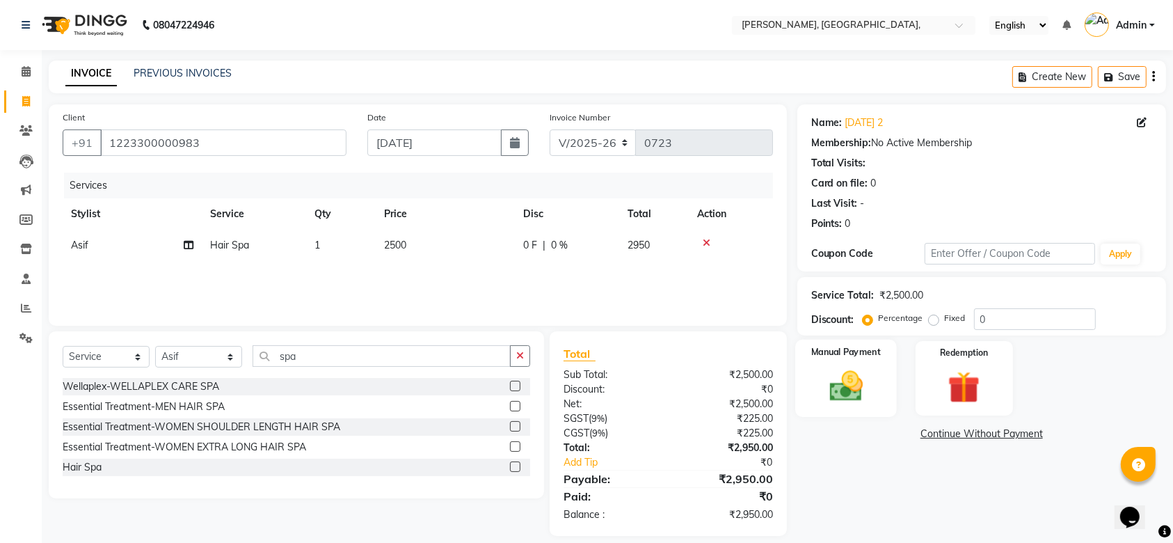
click at [877, 372] on div "Manual Payment" at bounding box center [846, 379] width 102 height 78
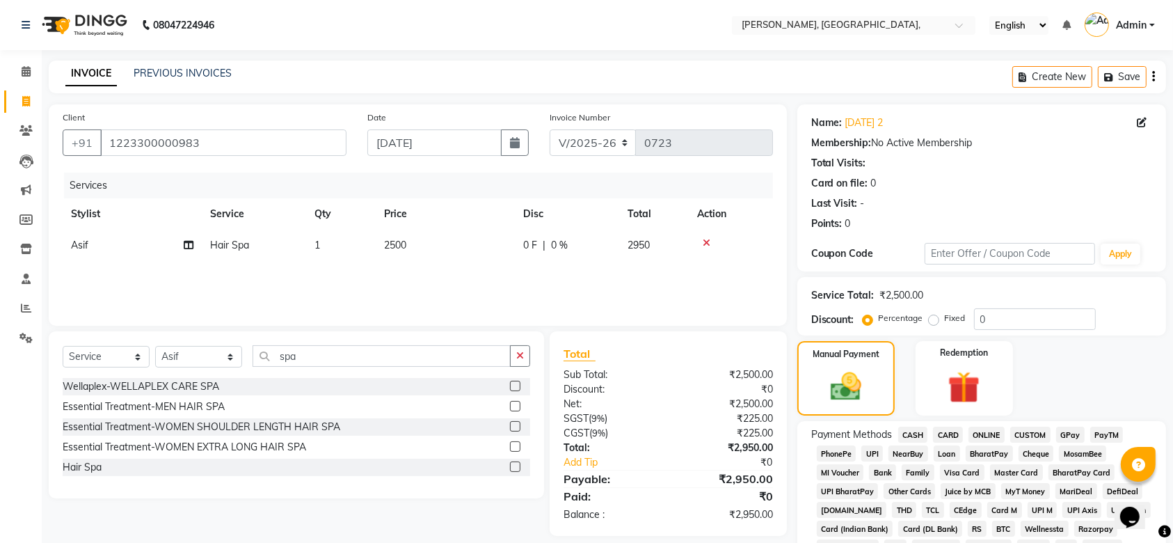
click at [1067, 428] on span "GPay" at bounding box center [1070, 435] width 29 height 16
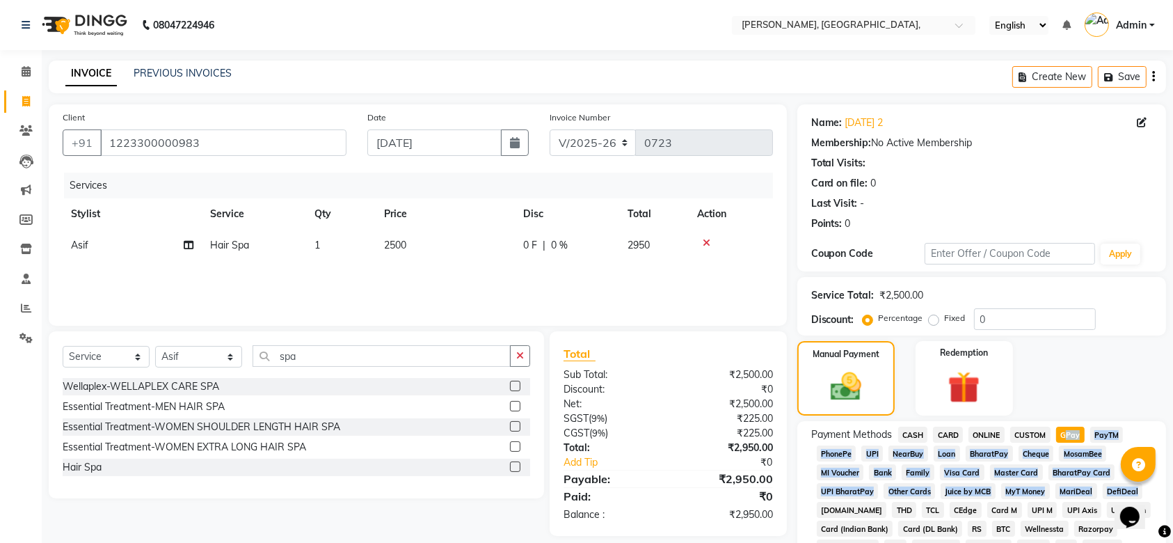
drag, startPoint x: 1067, startPoint y: 428, endPoint x: 1186, endPoint y: 449, distance: 121.5
click at [1173, 449] on html "08047224946 Select Location × [PERSON_NAME], 3rd Floor, Commercial Complex, Eng…" at bounding box center [586, 271] width 1173 height 543
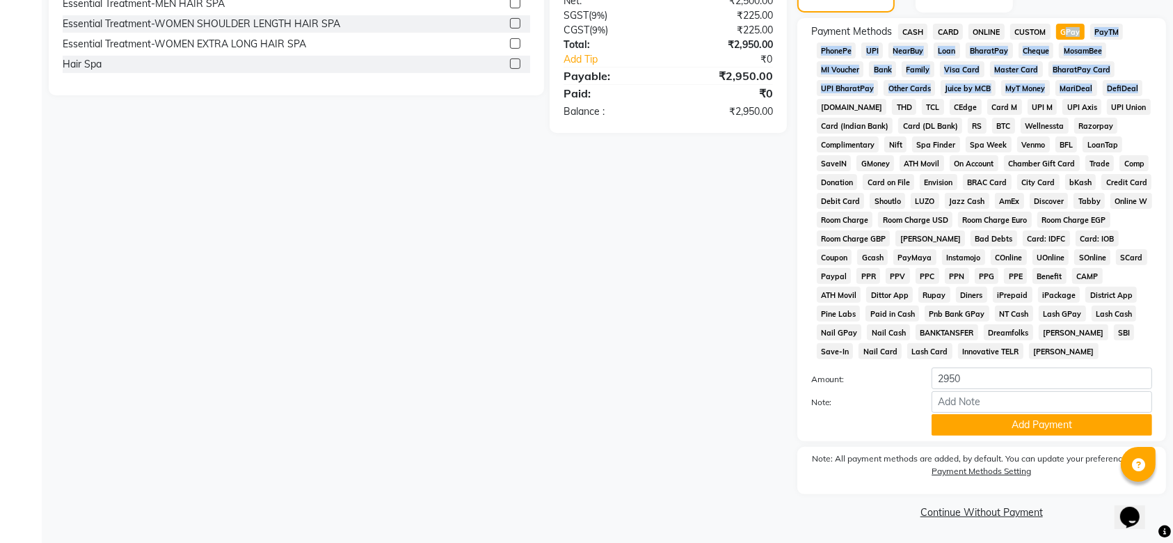
click at [1136, 50] on div "Payment Methods CASH CARD ONLINE CUSTOM GPay PayTM PhonePe UPI NearBuy Loan Bha…" at bounding box center [981, 193] width 341 height 338
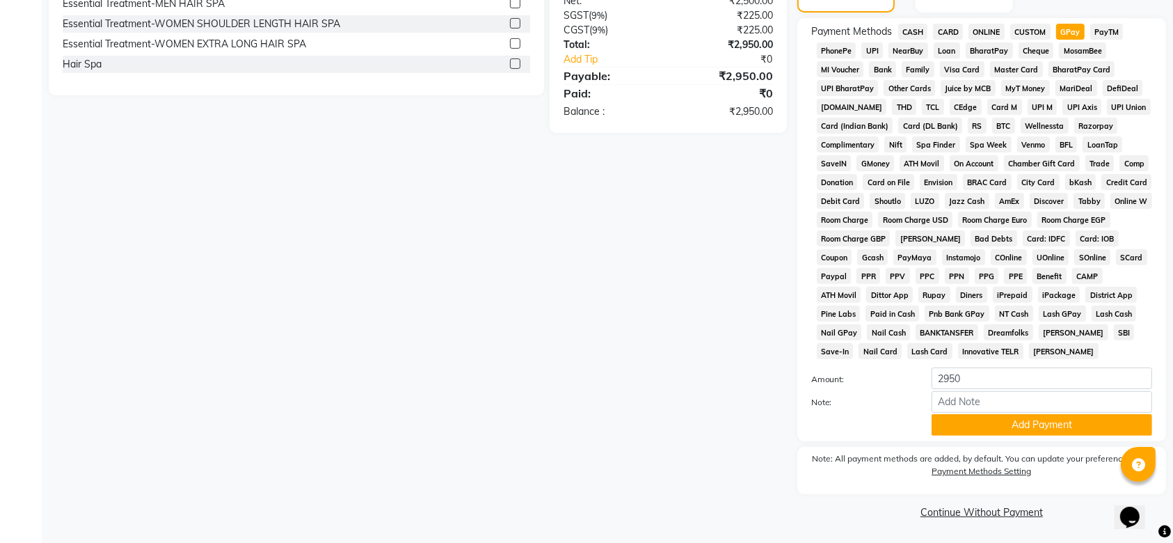
click at [1076, 35] on span "GPay" at bounding box center [1070, 32] width 29 height 16
click at [969, 415] on button "Add Payment" at bounding box center [1042, 425] width 221 height 22
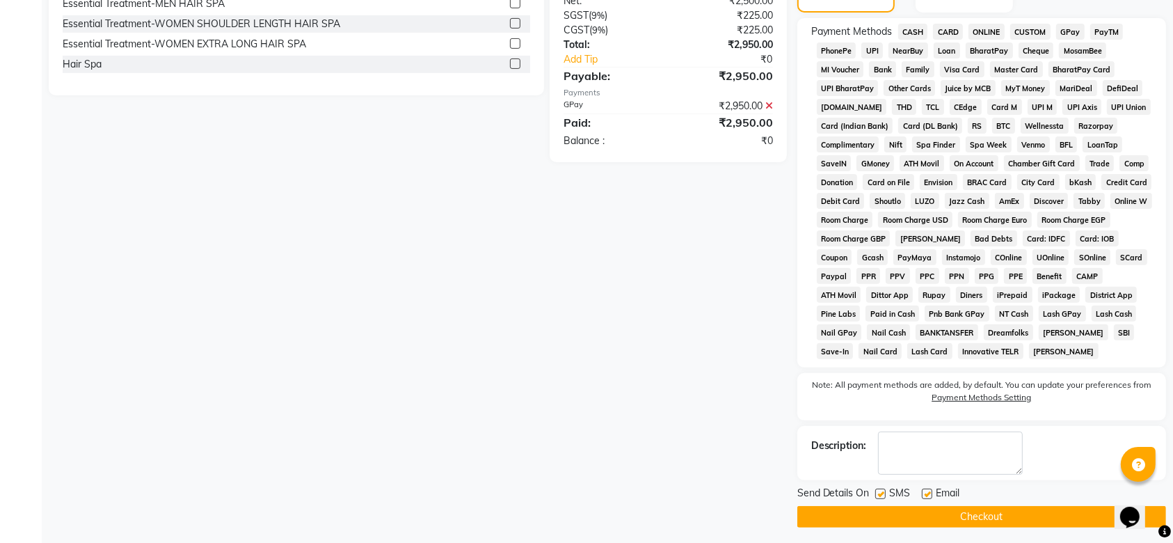
click at [877, 491] on label at bounding box center [880, 493] width 10 height 10
click at [877, 491] on input "checkbox" at bounding box center [879, 494] width 9 height 9
click at [927, 491] on div "Email" at bounding box center [946, 494] width 49 height 17
click at [927, 491] on label at bounding box center [927, 493] width 10 height 10
click at [927, 491] on input "checkbox" at bounding box center [926, 494] width 9 height 9
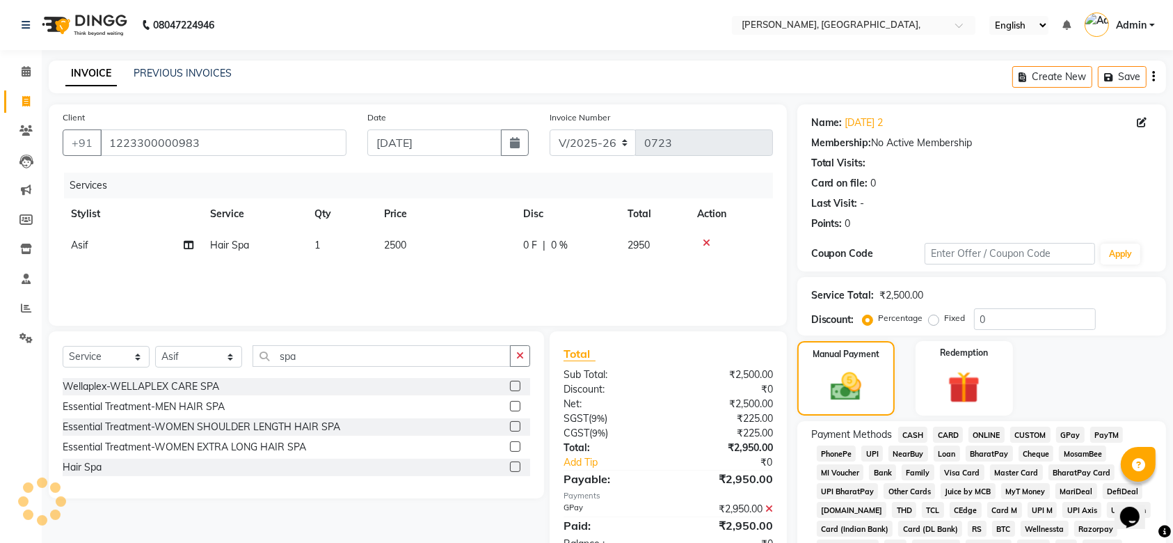
scroll to position [408, 0]
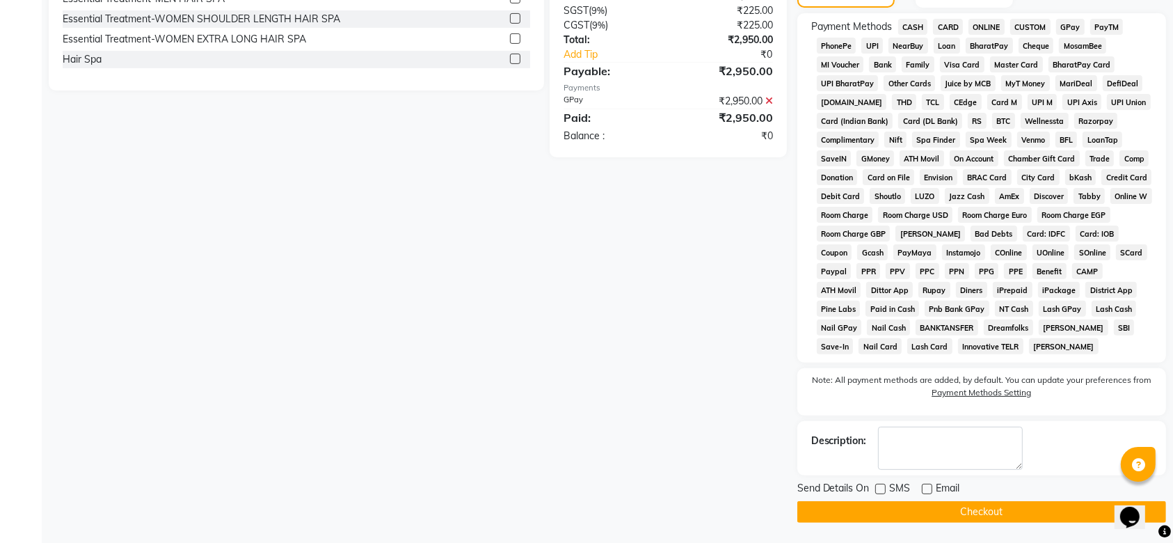
click at [906, 502] on button "Checkout" at bounding box center [981, 512] width 369 height 22
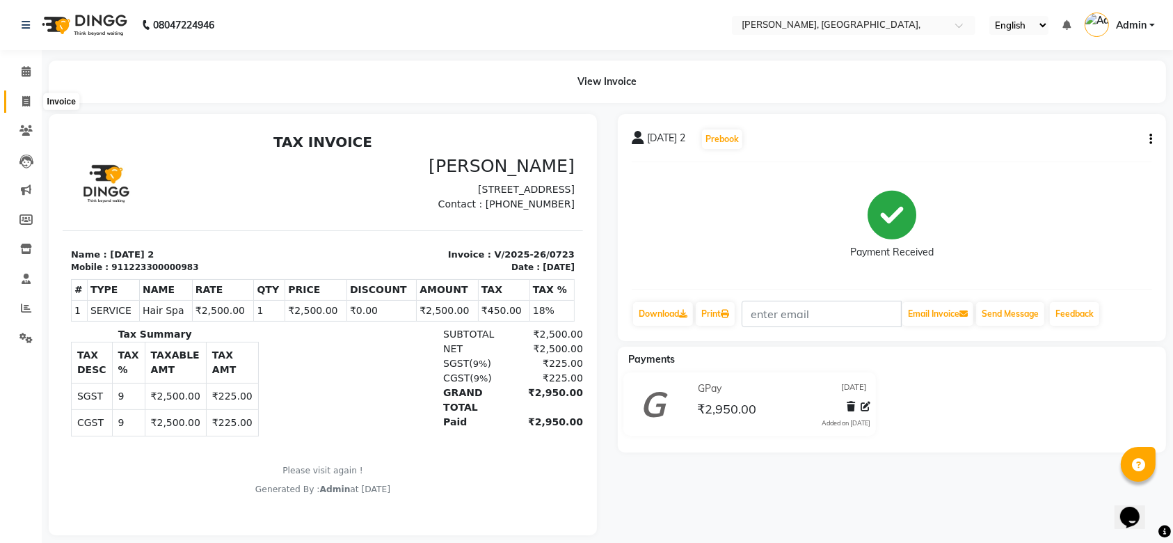
click at [28, 97] on icon at bounding box center [26, 101] width 8 height 10
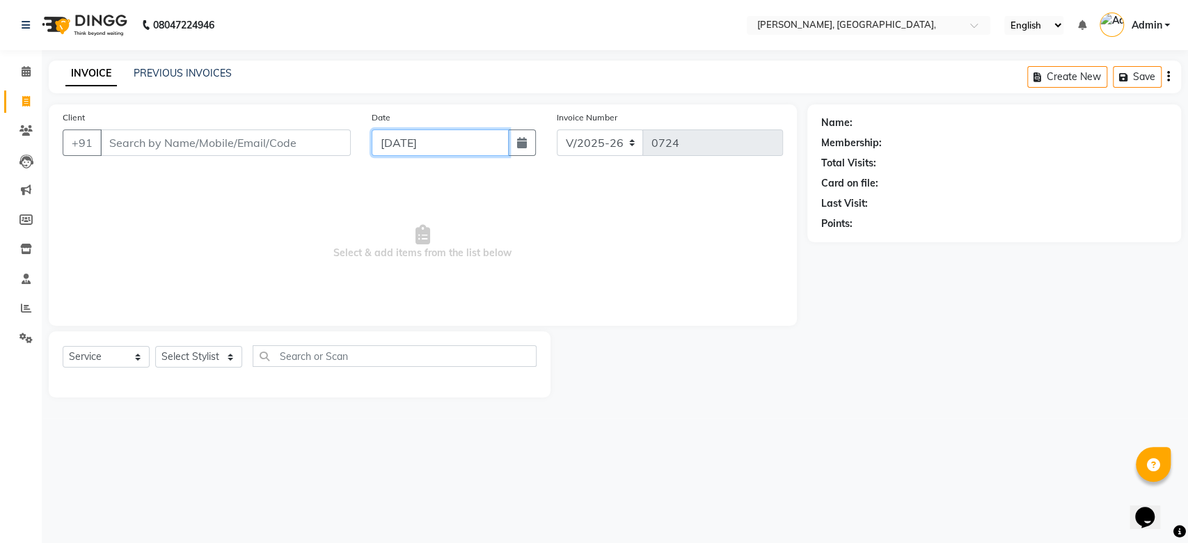
click at [398, 136] on input "[DATE]" at bounding box center [440, 142] width 137 height 26
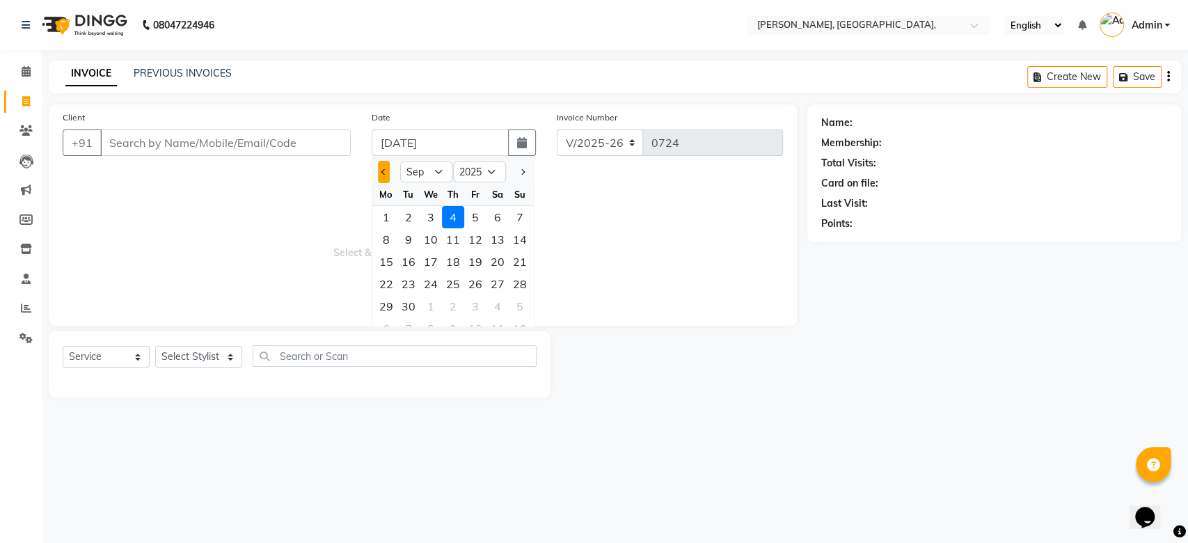
click at [382, 171] on span "Previous month" at bounding box center [384, 172] width 6 height 6
click at [428, 301] on div "27" at bounding box center [431, 306] width 22 height 22
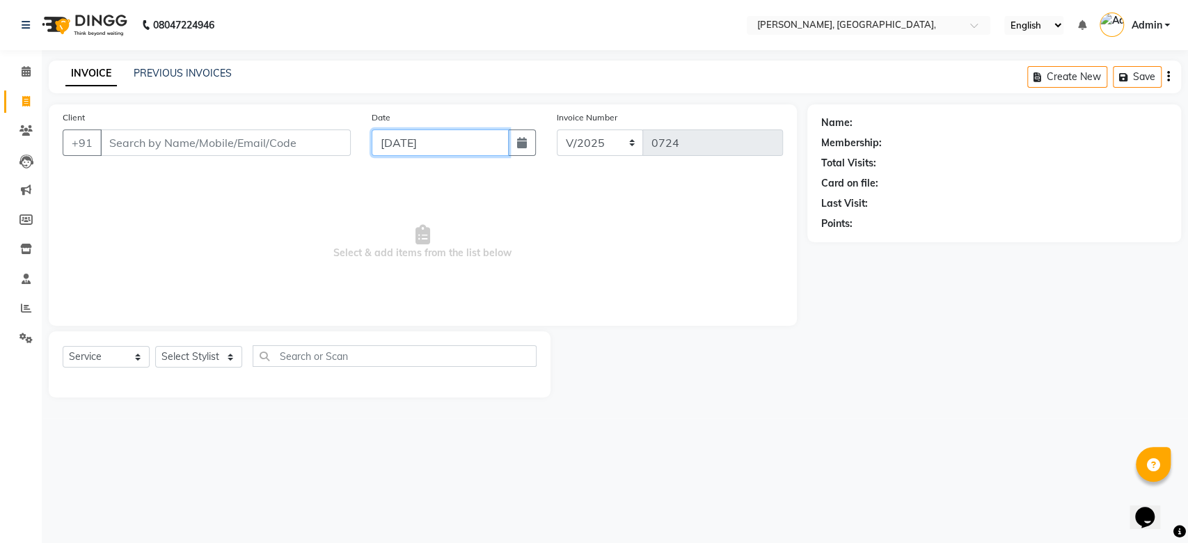
click at [417, 136] on input "[DATE]" at bounding box center [440, 142] width 137 height 26
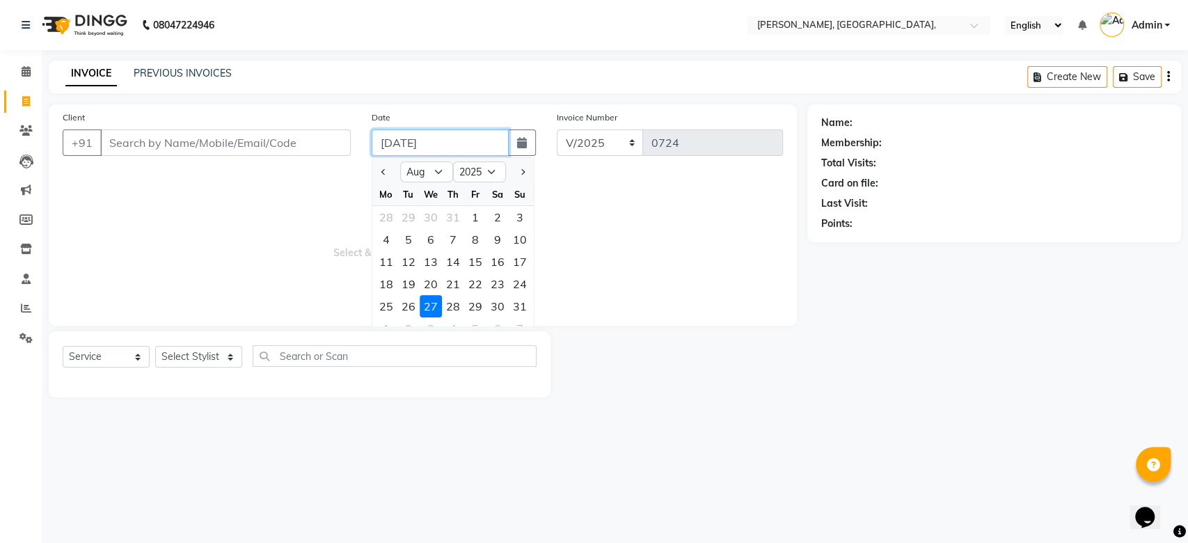
click at [417, 136] on input "[DATE]" at bounding box center [440, 142] width 137 height 26
paste input "[DATE]"
drag, startPoint x: 265, startPoint y: 156, endPoint x: 250, endPoint y: 150, distance: 15.6
click at [250, 150] on div "Client +91" at bounding box center [206, 138] width 309 height 57
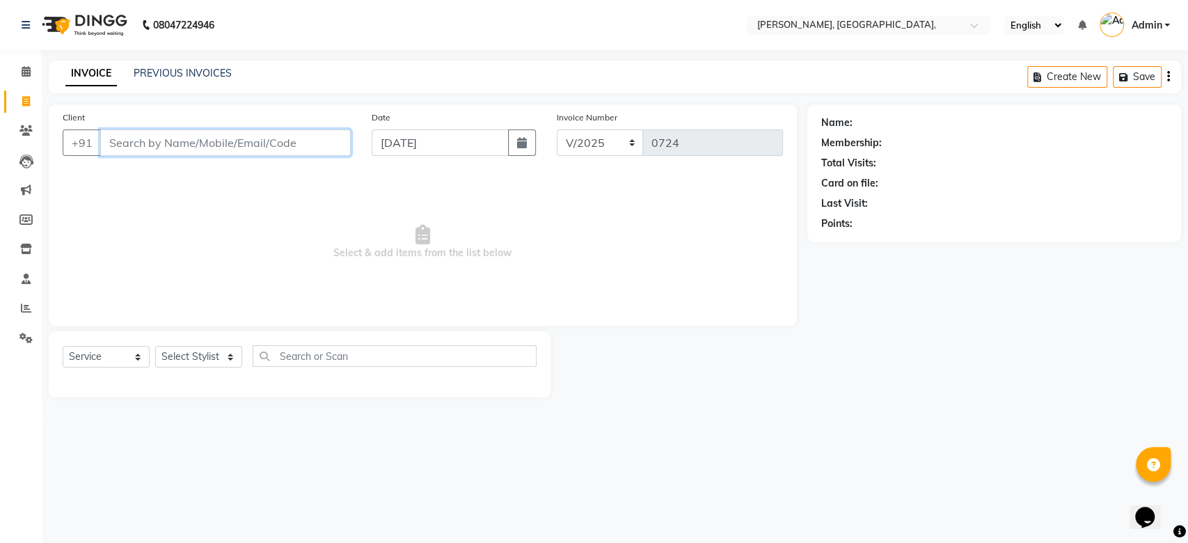
click at [250, 150] on input "Client" at bounding box center [225, 142] width 250 height 26
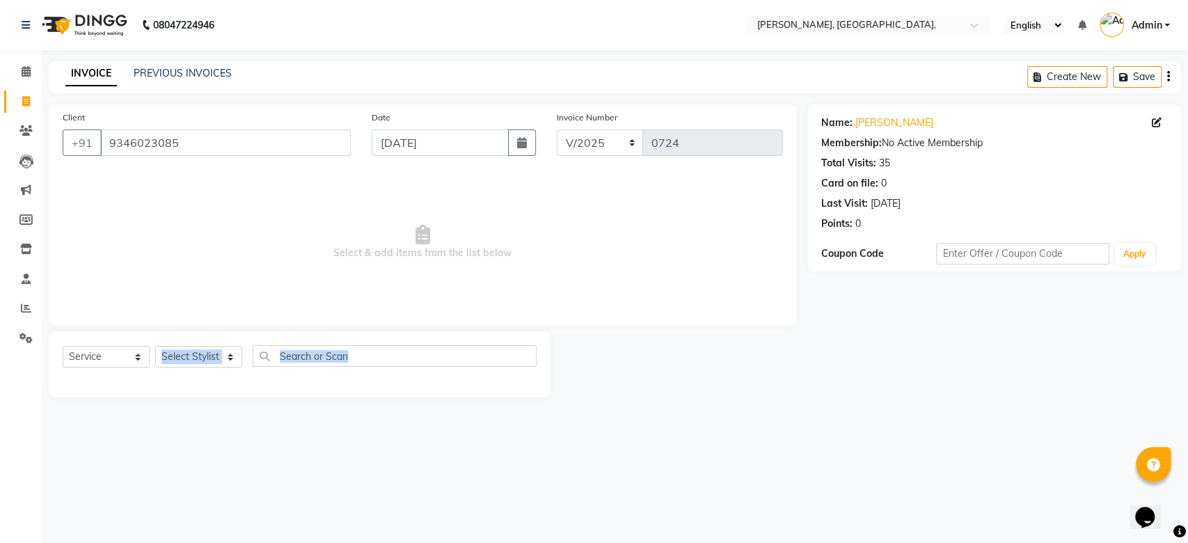
drag, startPoint x: 172, startPoint y: 382, endPoint x: 201, endPoint y: 351, distance: 42.3
click at [201, 351] on div "Select Service Product Membership Package Voucher Prepaid Gift Card Select Styl…" at bounding box center [300, 364] width 502 height 66
click at [201, 351] on select "Select Stylist Aarti Admin Anuradha Armaan [PERSON_NAME] [PERSON_NAME] [PERSON_…" at bounding box center [198, 357] width 87 height 22
click at [155, 346] on select "Select Stylist Aarti Admin Anuradha Armaan [PERSON_NAME] [PERSON_NAME] [PERSON_…" at bounding box center [198, 357] width 87 height 22
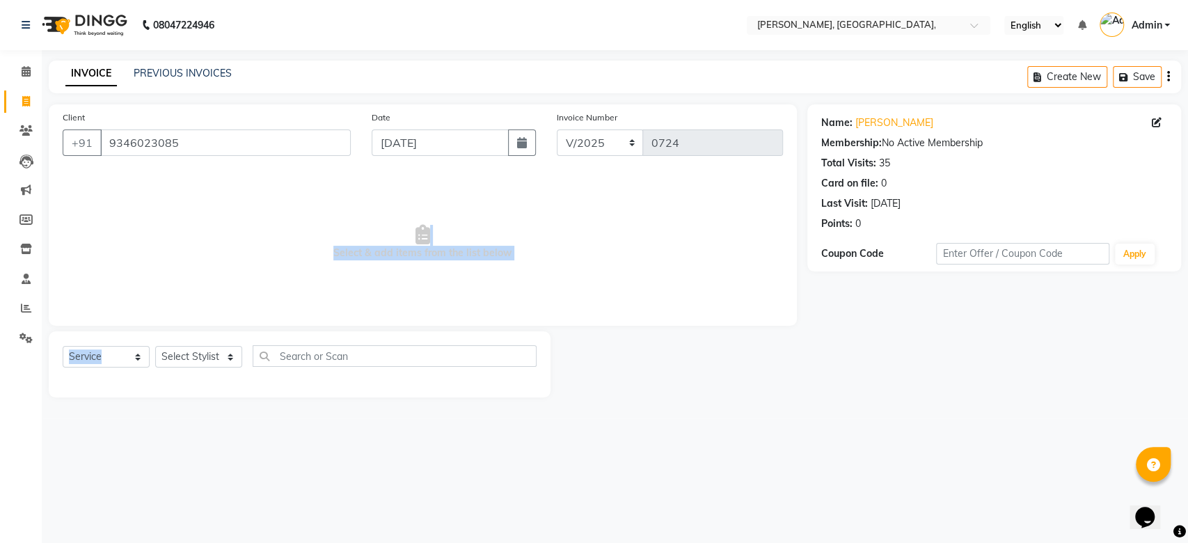
drag, startPoint x: 217, startPoint y: 314, endPoint x: 200, endPoint y: 376, distance: 64.1
click at [200, 376] on div "Client [PHONE_NUMBER] Date [DATE] Invoice Number V/2025 V/[PHONE_NUMBER] Select…" at bounding box center [422, 250] width 769 height 293
click at [207, 359] on select "Select Stylist Aarti Admin Anuradha Armaan [PERSON_NAME] [PERSON_NAME] [PERSON_…" at bounding box center [198, 357] width 87 height 22
click at [155, 346] on select "Select Stylist Aarti Admin Anuradha Armaan [PERSON_NAME] [PERSON_NAME] [PERSON_…" at bounding box center [198, 357] width 87 height 22
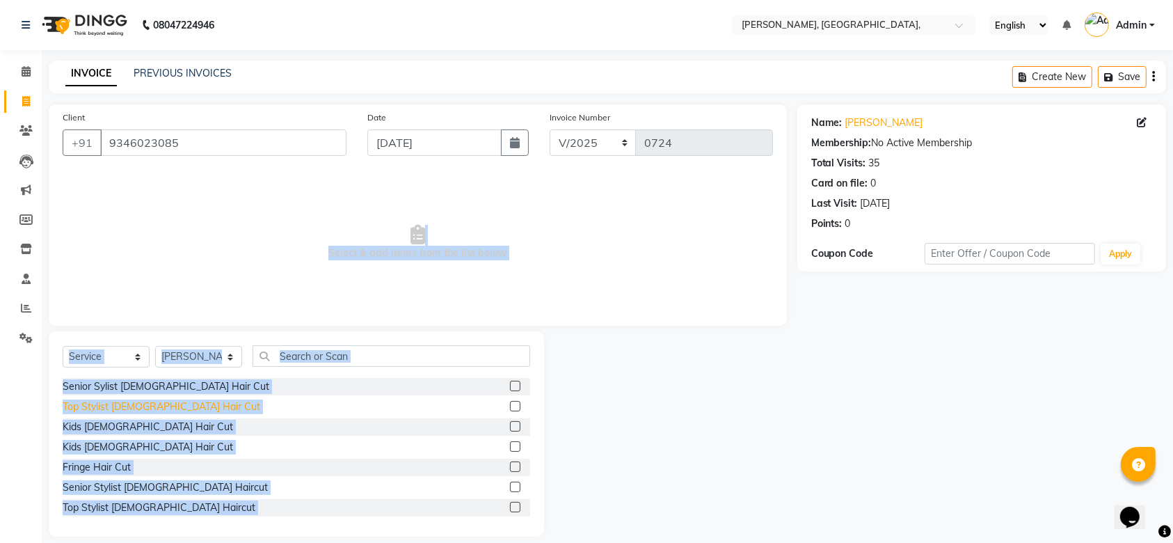
click at [123, 404] on div "Top Stylist [DEMOGRAPHIC_DATA] Hair Cut" at bounding box center [162, 406] width 198 height 15
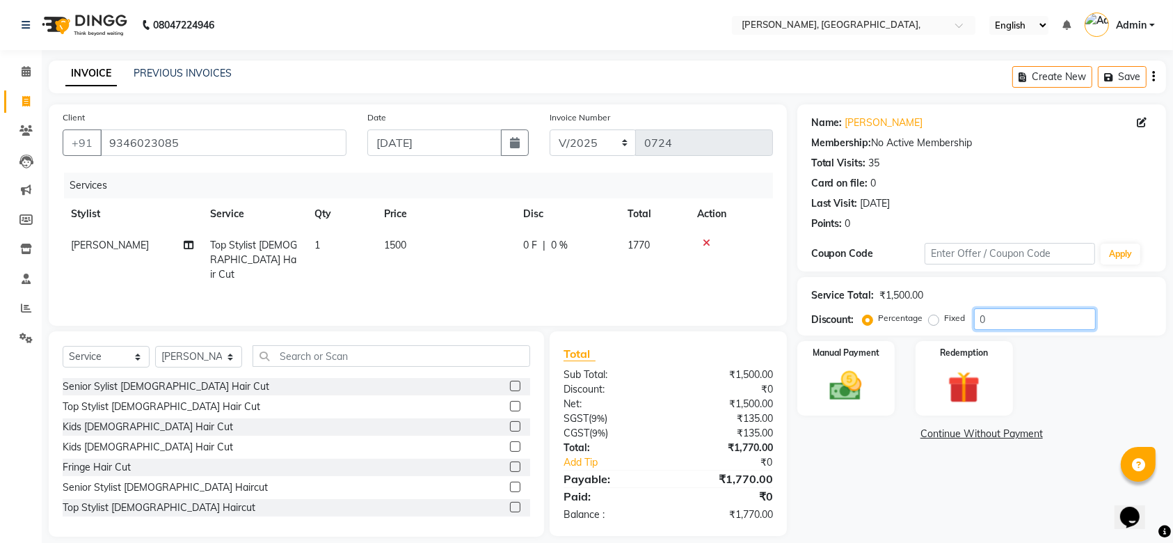
click at [979, 322] on input "0" at bounding box center [1035, 319] width 122 height 22
click at [1004, 320] on input "40" at bounding box center [1035, 319] width 122 height 22
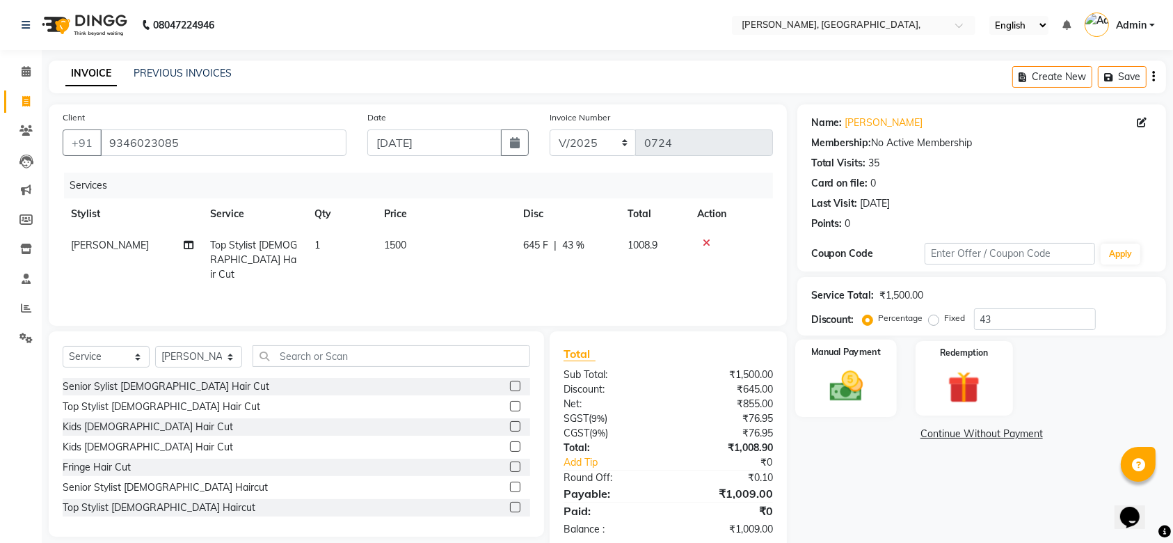
click at [870, 377] on img at bounding box center [846, 386] width 54 height 38
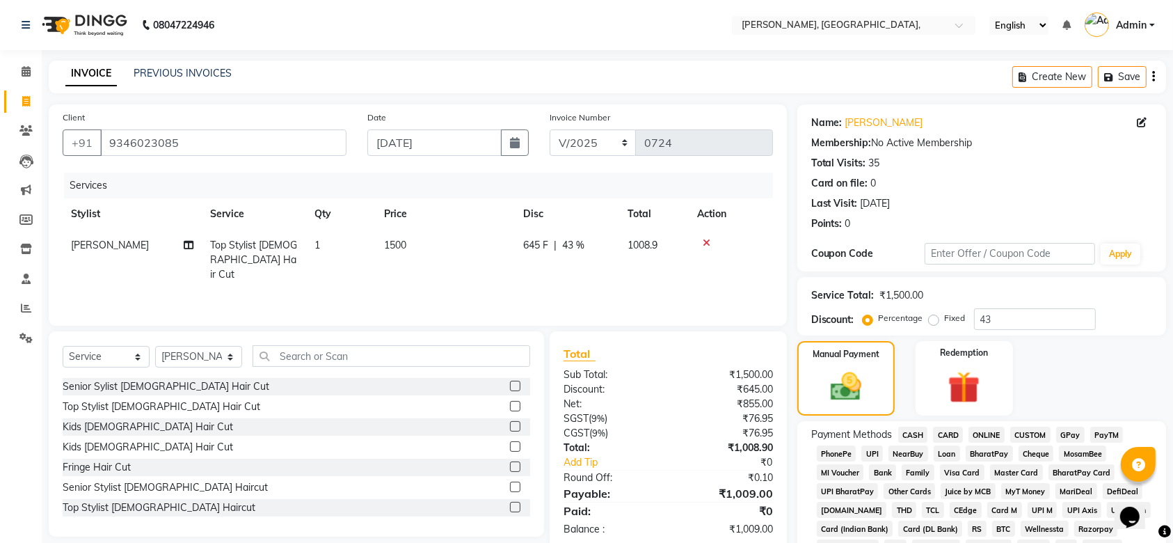
click at [1071, 436] on span "GPay" at bounding box center [1070, 435] width 29 height 16
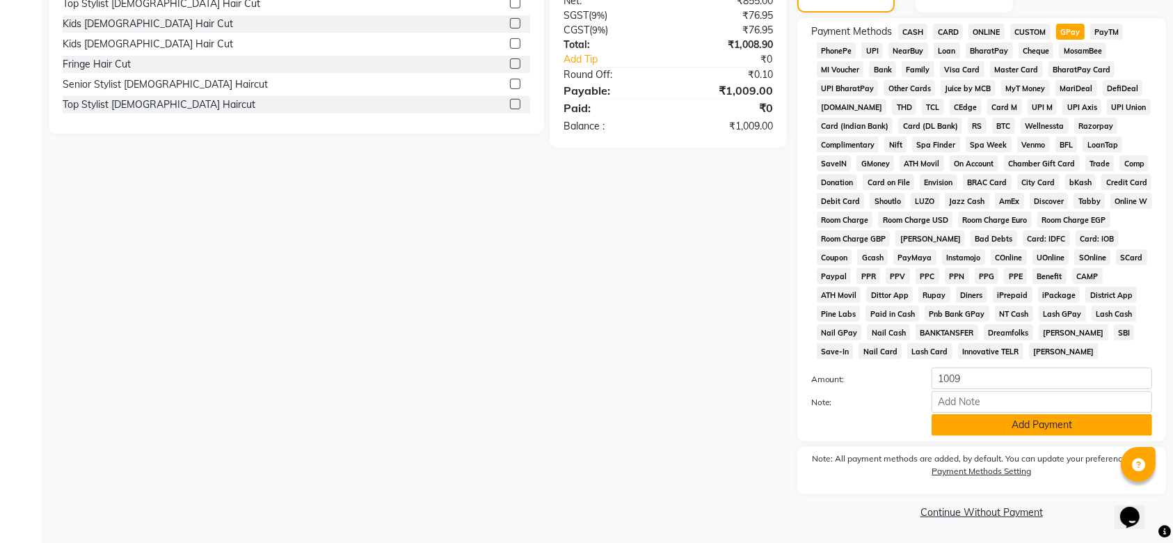
click at [1059, 422] on button "Add Payment" at bounding box center [1042, 425] width 221 height 22
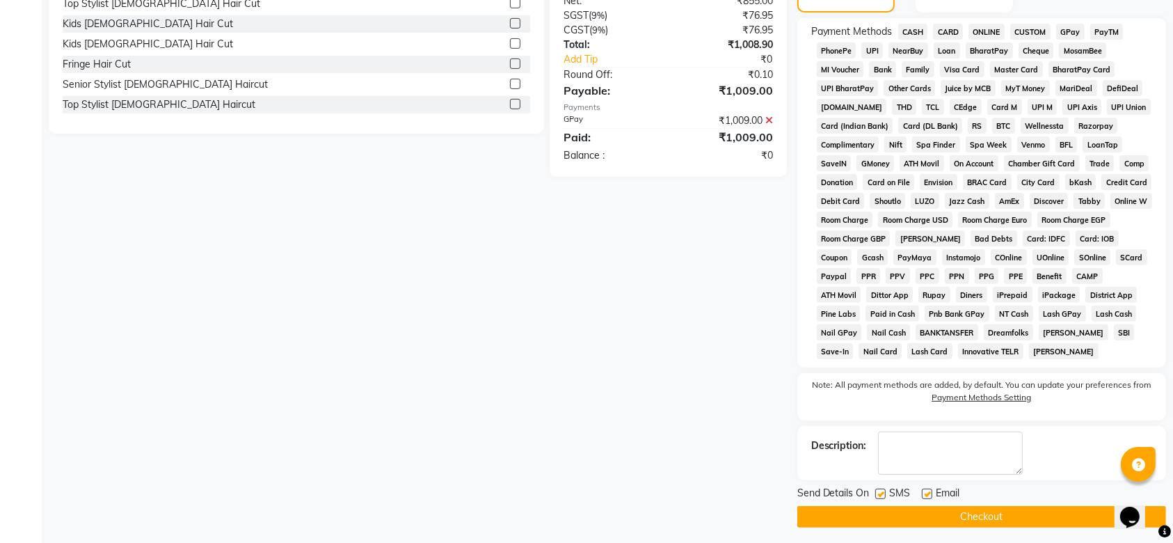
click at [886, 497] on div "SMS" at bounding box center [898, 494] width 47 height 17
click at [885, 497] on label at bounding box center [880, 493] width 10 height 10
click at [884, 497] on input "checkbox" at bounding box center [879, 494] width 9 height 9
click at [925, 489] on label at bounding box center [927, 493] width 10 height 10
click at [925, 490] on input "checkbox" at bounding box center [926, 494] width 9 height 9
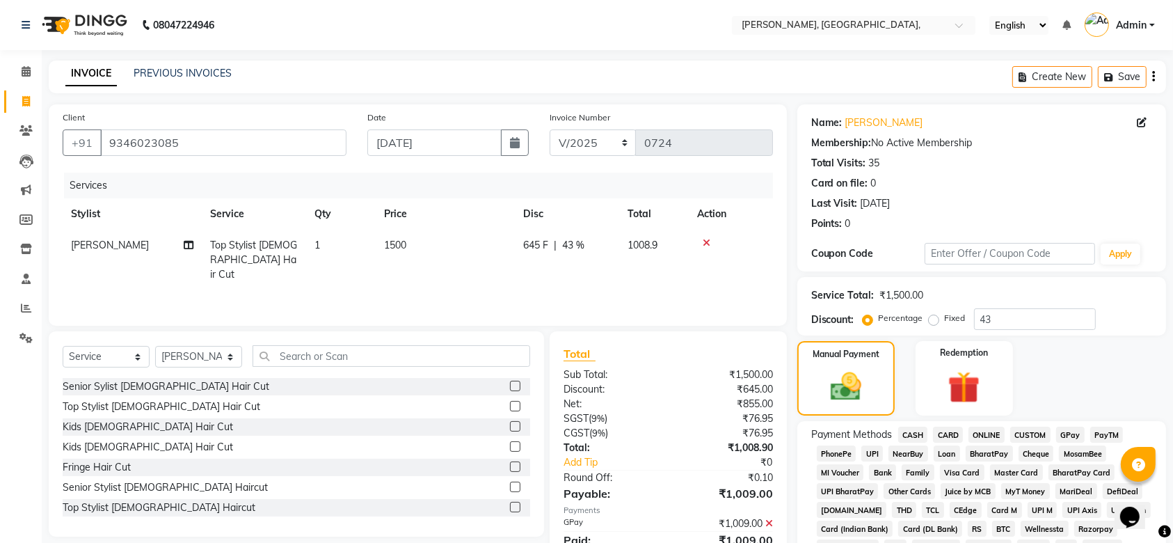
scroll to position [408, 0]
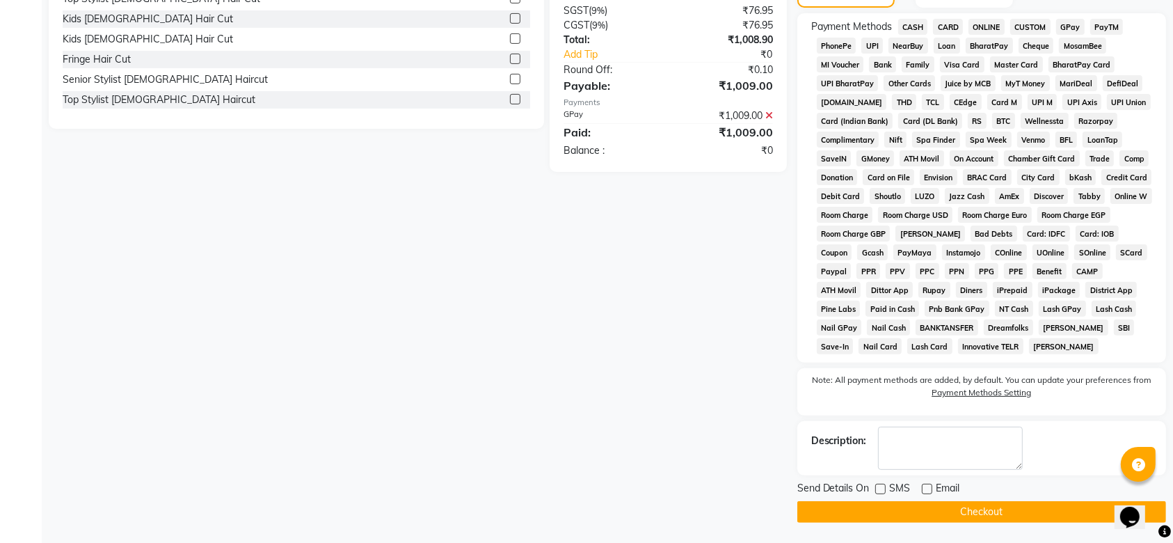
click at [911, 518] on button "Checkout" at bounding box center [981, 512] width 369 height 22
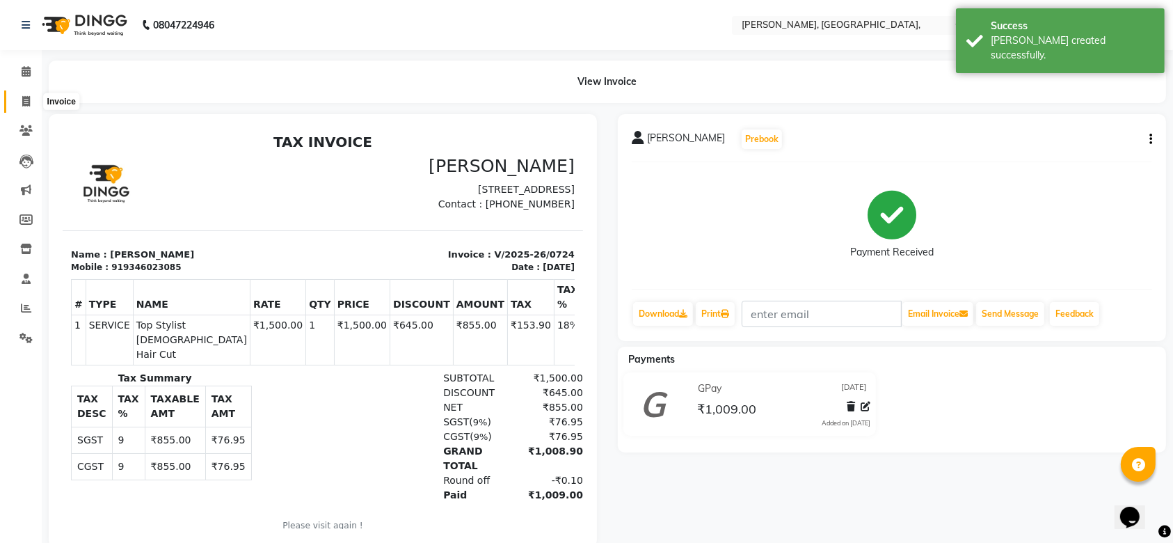
click at [22, 97] on icon at bounding box center [26, 101] width 8 height 10
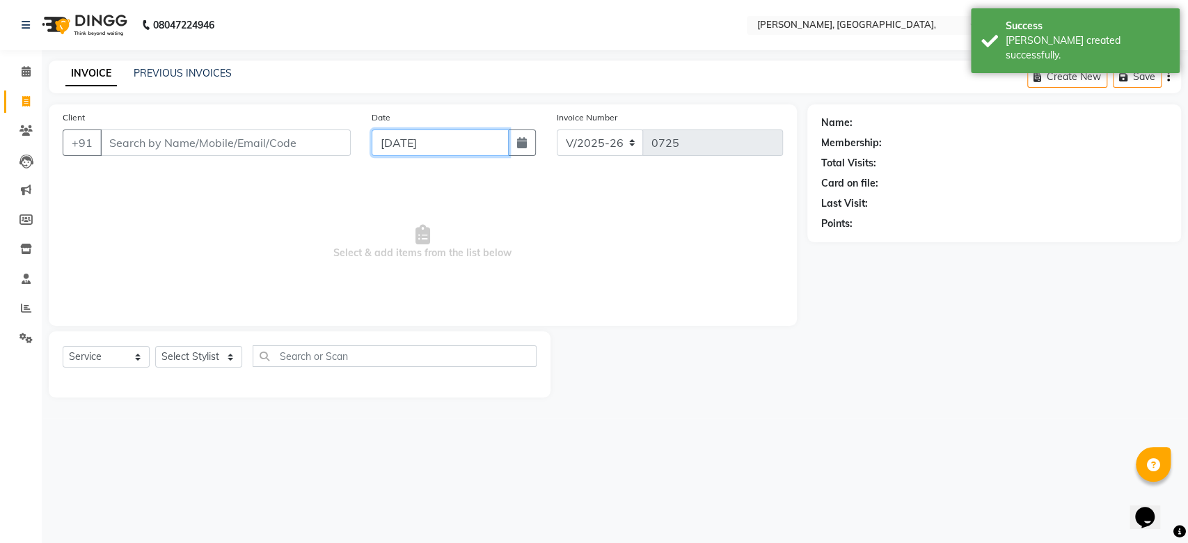
click at [434, 152] on input "[DATE]" at bounding box center [440, 142] width 137 height 26
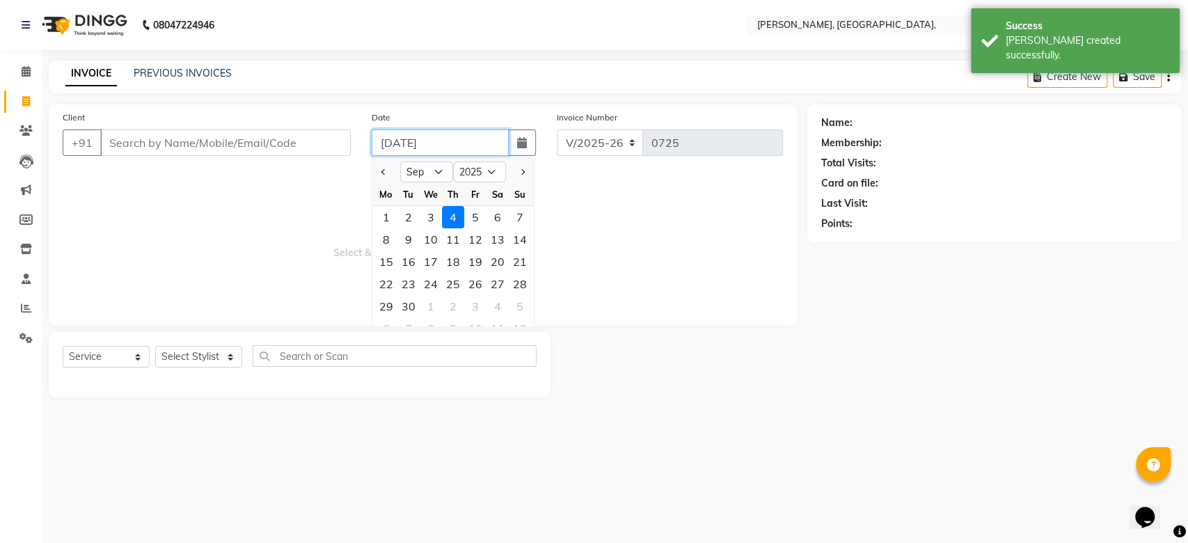
click at [434, 152] on input "[DATE]" at bounding box center [440, 142] width 137 height 26
paste input "27-08"
click at [234, 136] on input "Client" at bounding box center [225, 142] width 250 height 26
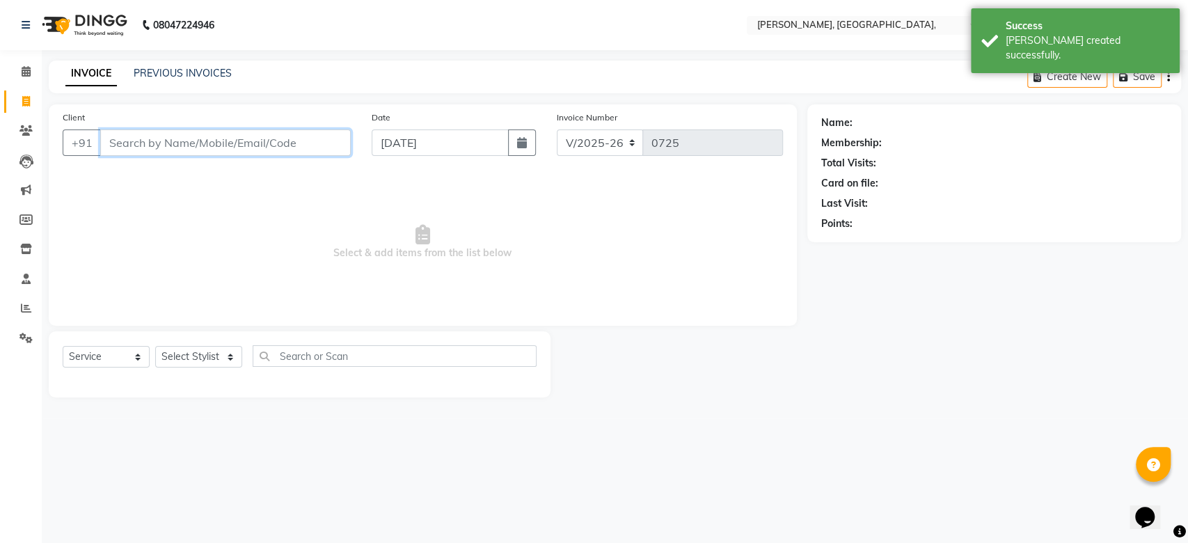
click at [234, 136] on input "Client" at bounding box center [225, 142] width 250 height 26
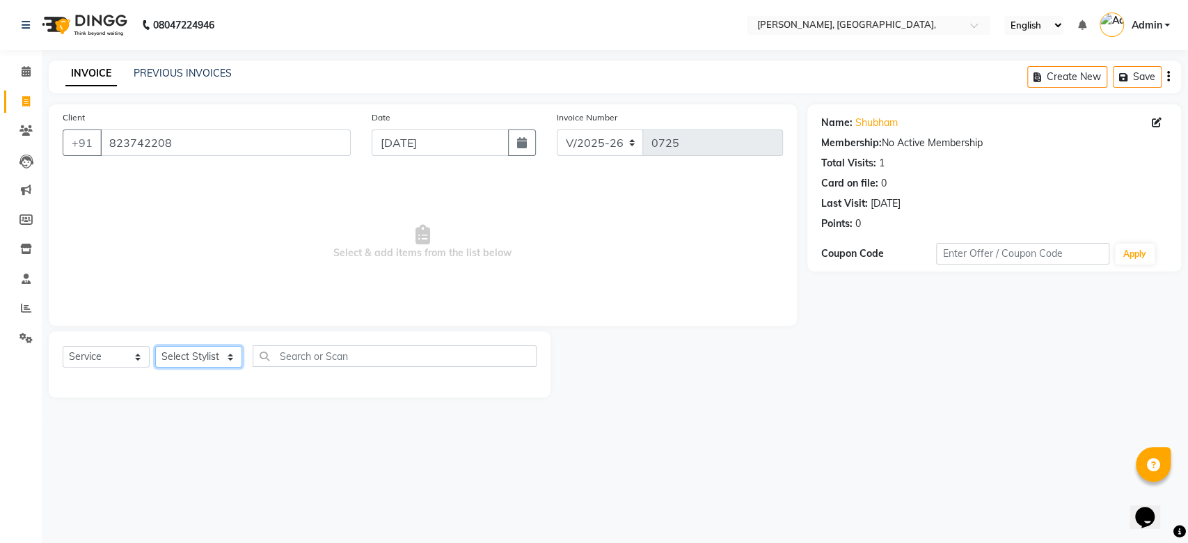
click at [197, 349] on select "Select Stylist Aarti Admin Anuradha Armaan [PERSON_NAME] [PERSON_NAME] [PERSON_…" at bounding box center [198, 357] width 87 height 22
click at [155, 346] on select "Select Stylist Aarti Admin Anuradha Armaan [PERSON_NAME] [PERSON_NAME] [PERSON_…" at bounding box center [198, 357] width 87 height 22
click at [184, 356] on select "Select Stylist Aarti Admin Anuradha Armaan [PERSON_NAME] [PERSON_NAME] [PERSON_…" at bounding box center [198, 357] width 87 height 22
click at [155, 346] on select "Select Stylist Aarti Admin Anuradha Armaan [PERSON_NAME] [PERSON_NAME] [PERSON_…" at bounding box center [198, 357] width 87 height 22
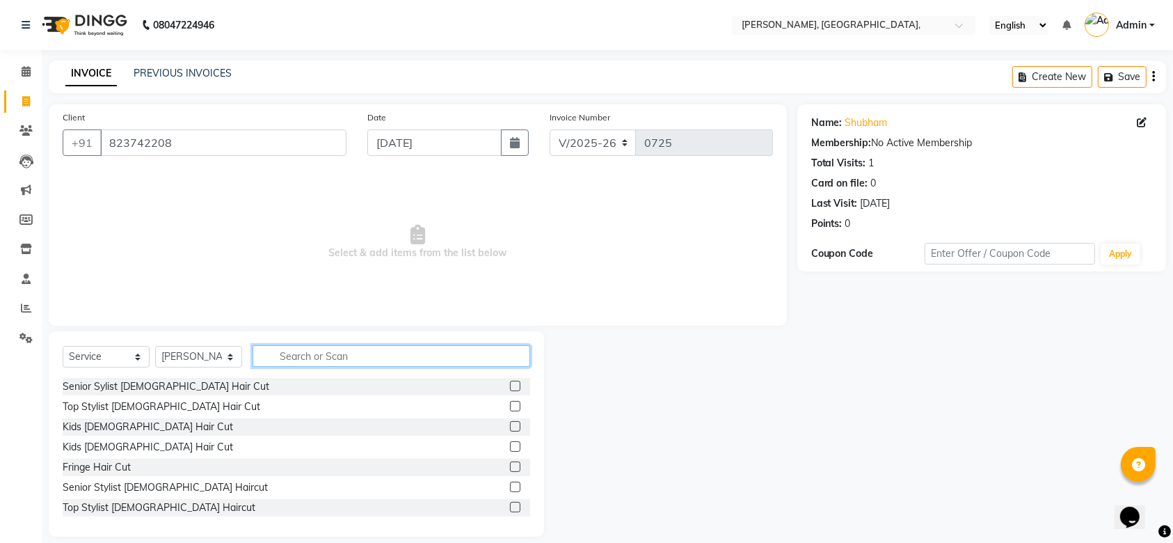
click at [286, 353] on input "text" at bounding box center [392, 356] width 278 height 22
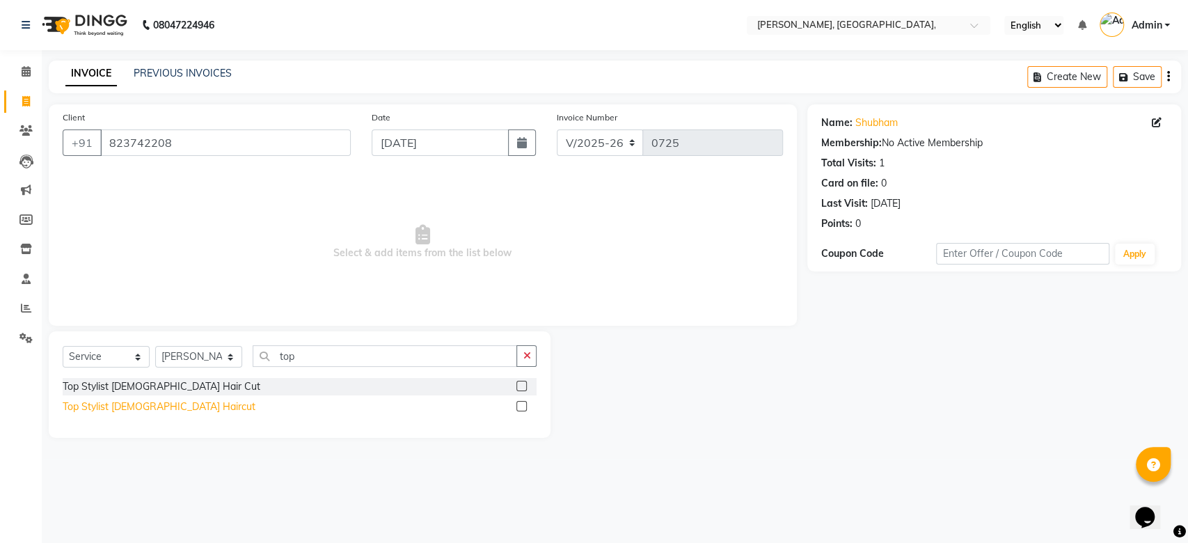
click at [151, 406] on div "Top Stylist [DEMOGRAPHIC_DATA] Haircut" at bounding box center [159, 406] width 193 height 15
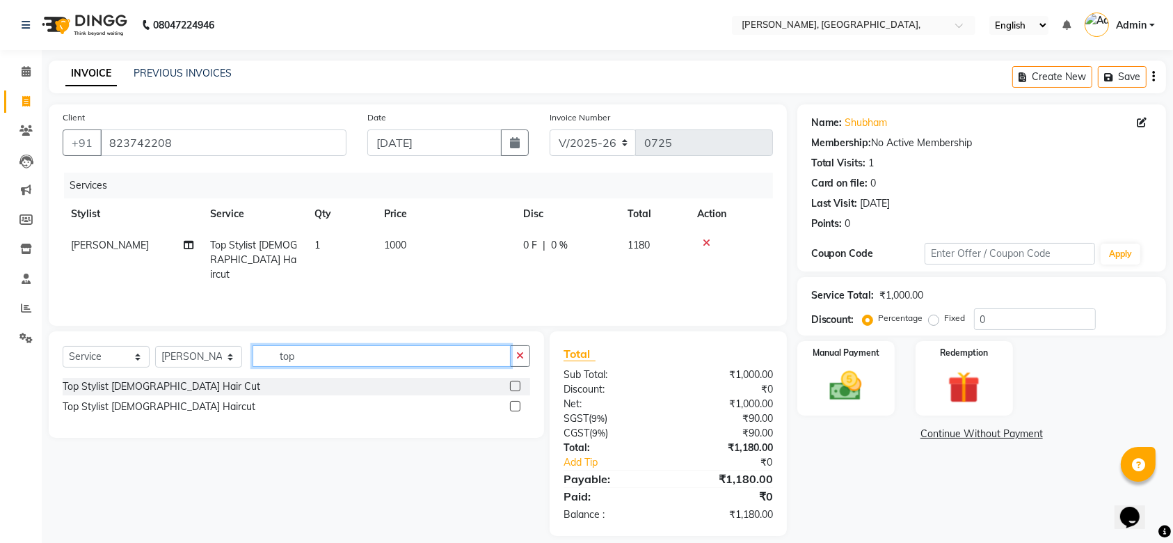
click at [291, 363] on input "top" at bounding box center [382, 356] width 258 height 22
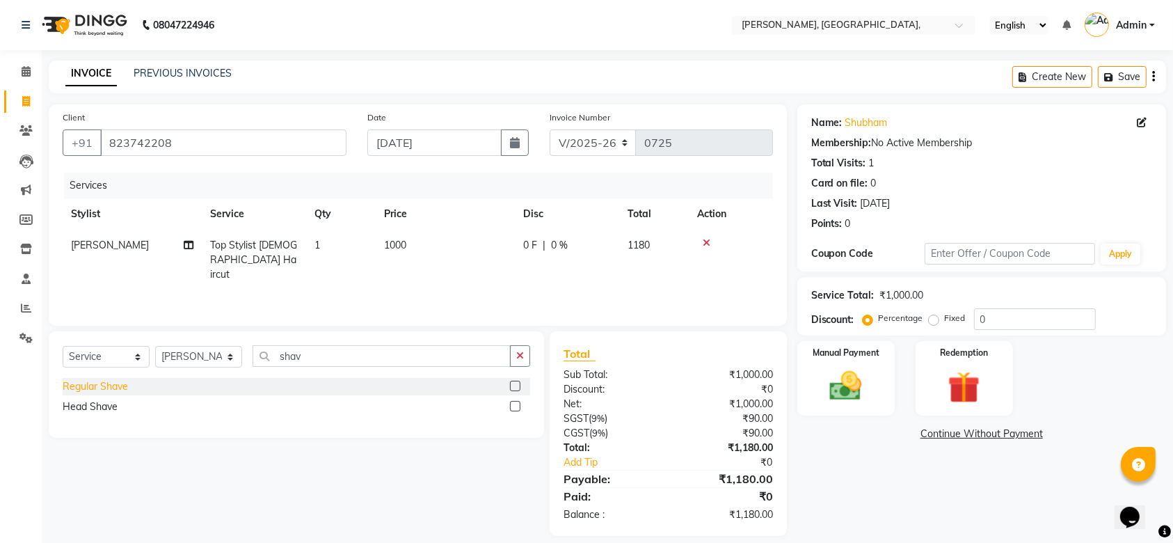
click at [111, 383] on div "Regular Shave" at bounding box center [95, 386] width 65 height 15
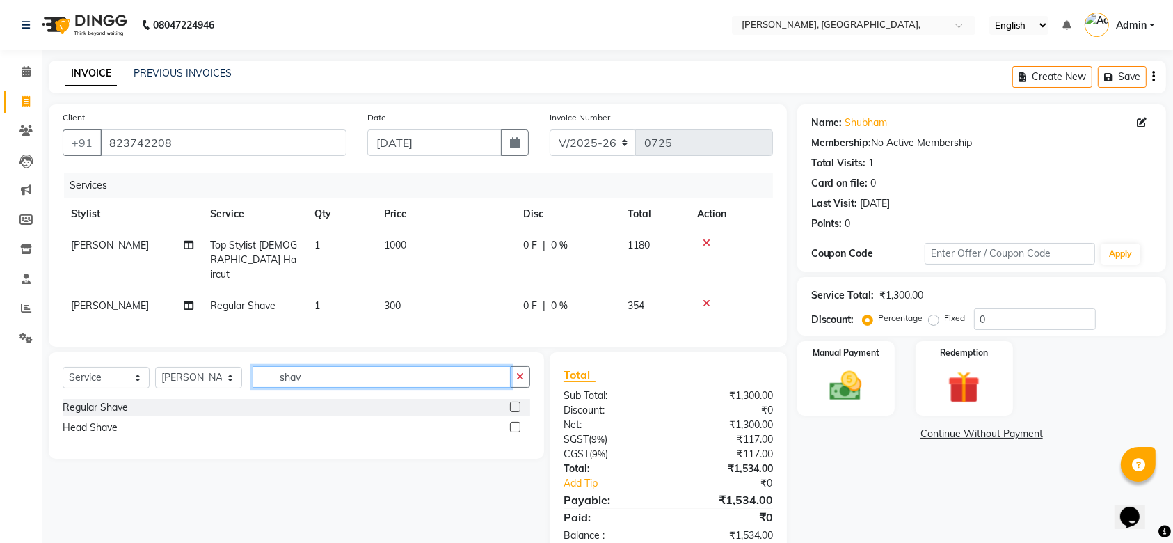
click at [334, 385] on input "shav" at bounding box center [382, 377] width 258 height 22
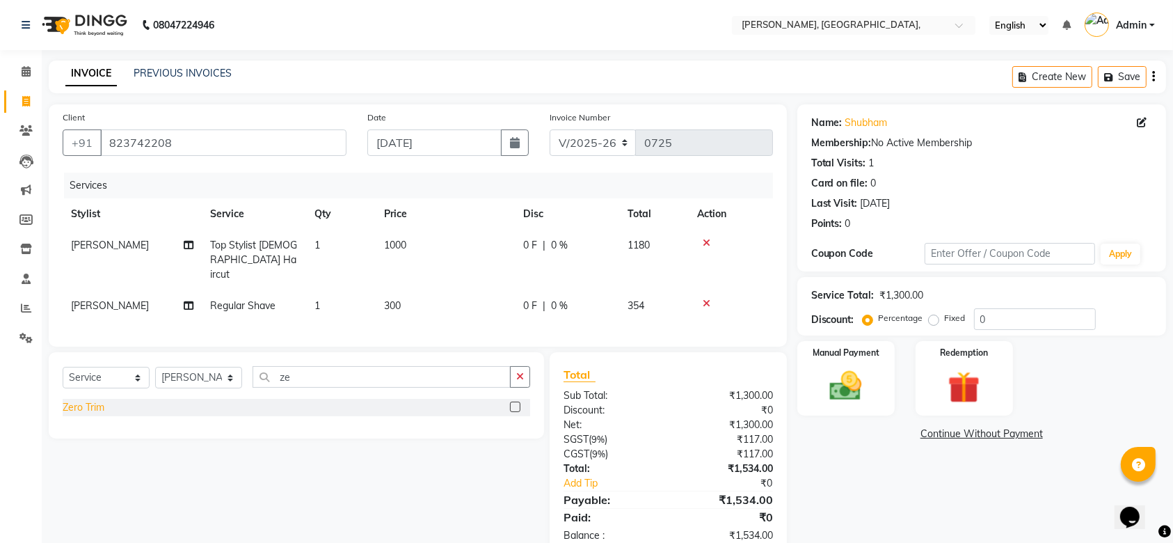
click at [67, 402] on div "Zero Trim" at bounding box center [84, 407] width 42 height 15
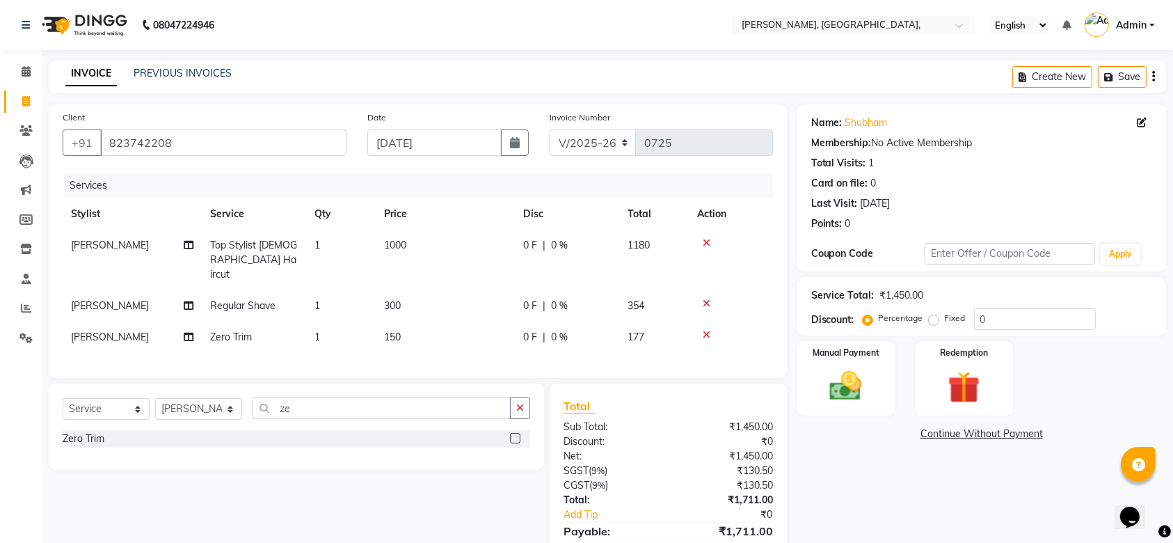
click at [703, 298] on icon at bounding box center [707, 303] width 8 height 10
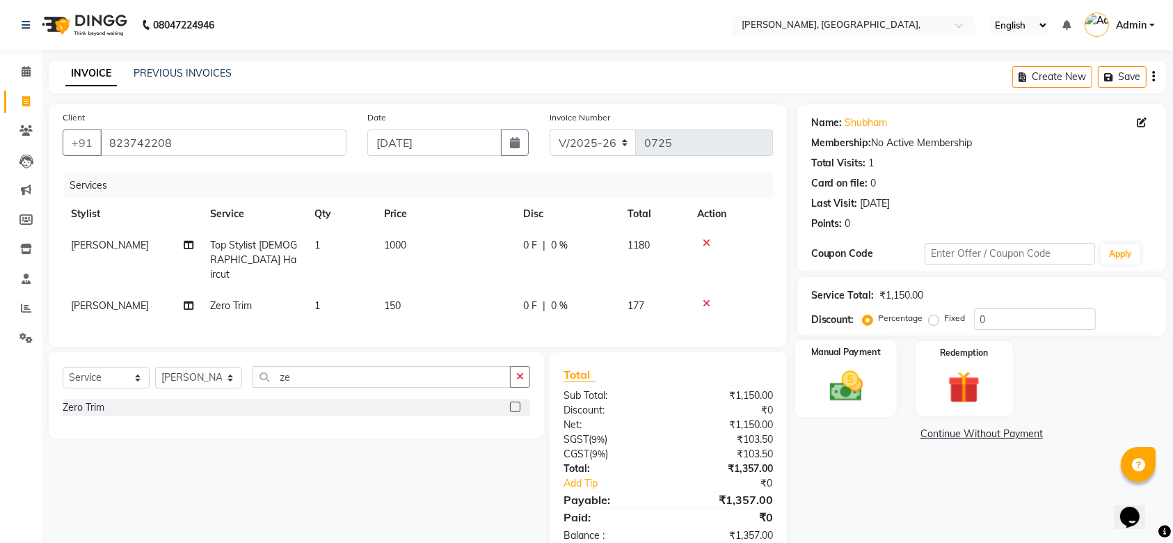
click at [854, 395] on img at bounding box center [846, 386] width 54 height 38
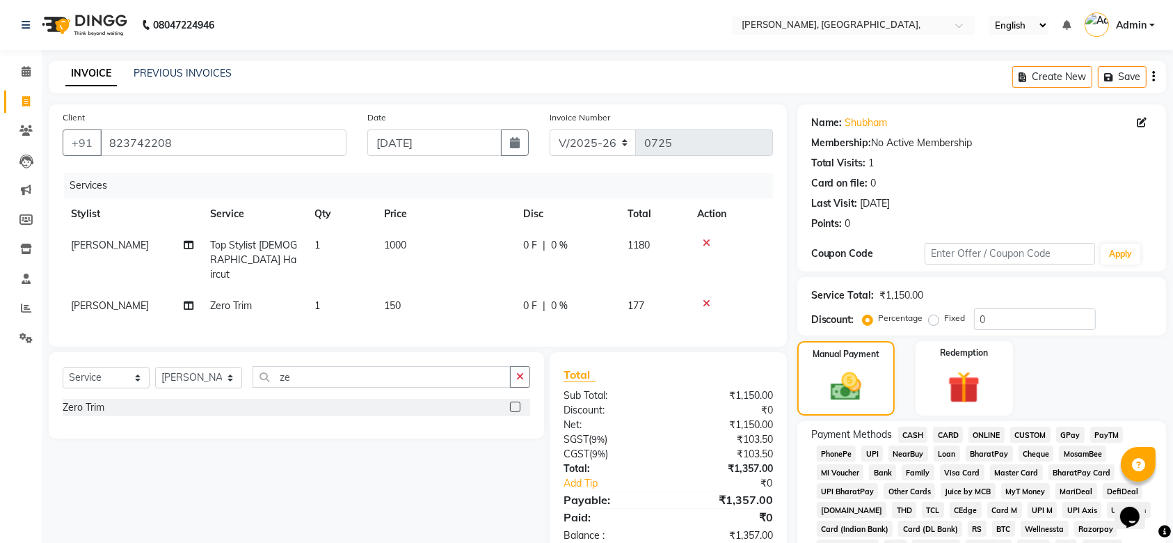
scroll to position [329, 0]
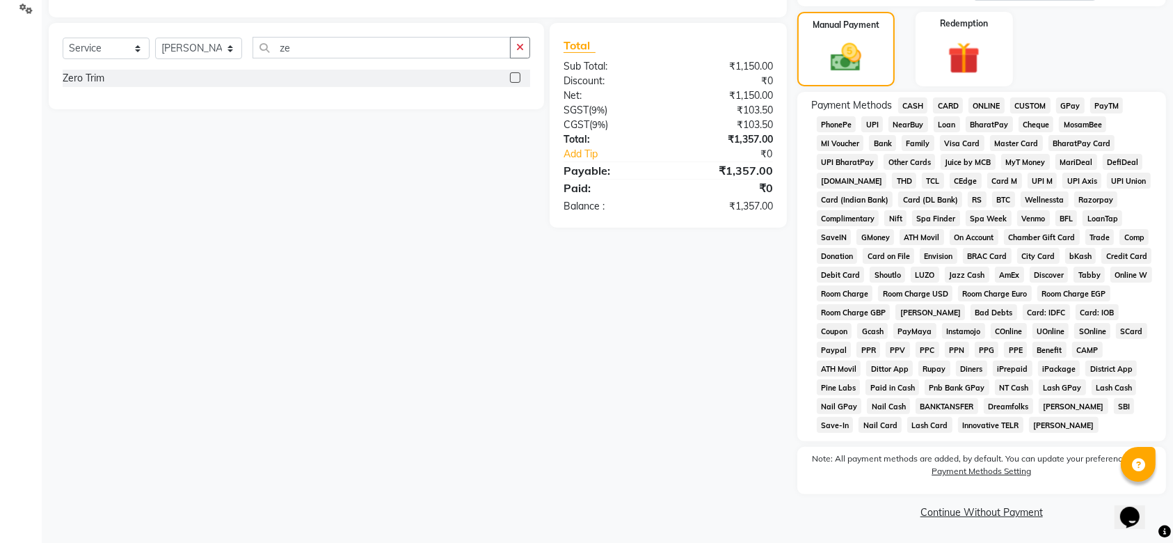
click at [1068, 104] on span "GPay" at bounding box center [1070, 105] width 29 height 16
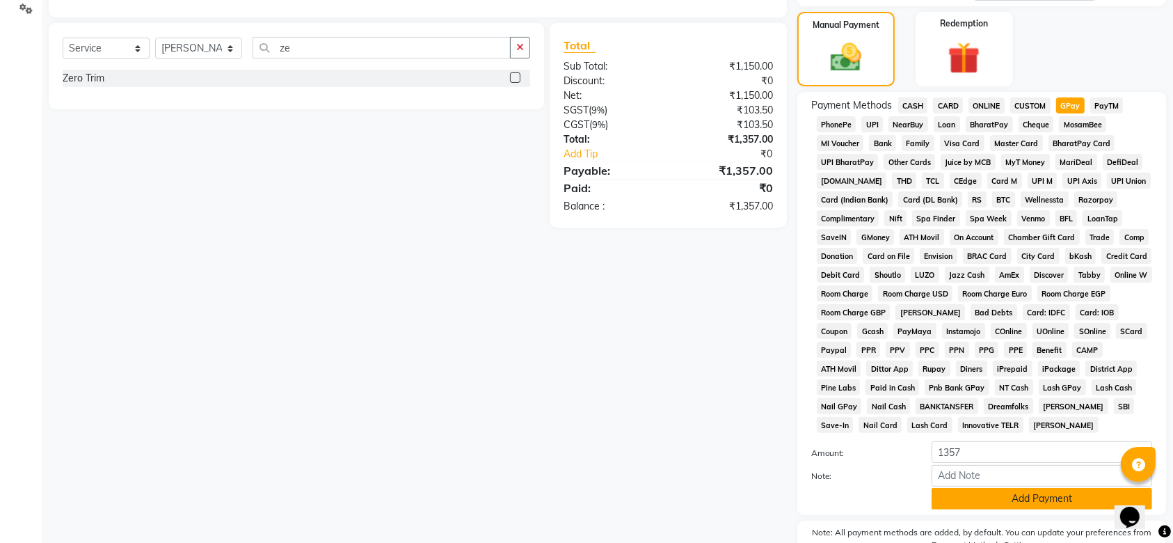
click at [996, 502] on button "Add Payment" at bounding box center [1042, 499] width 221 height 22
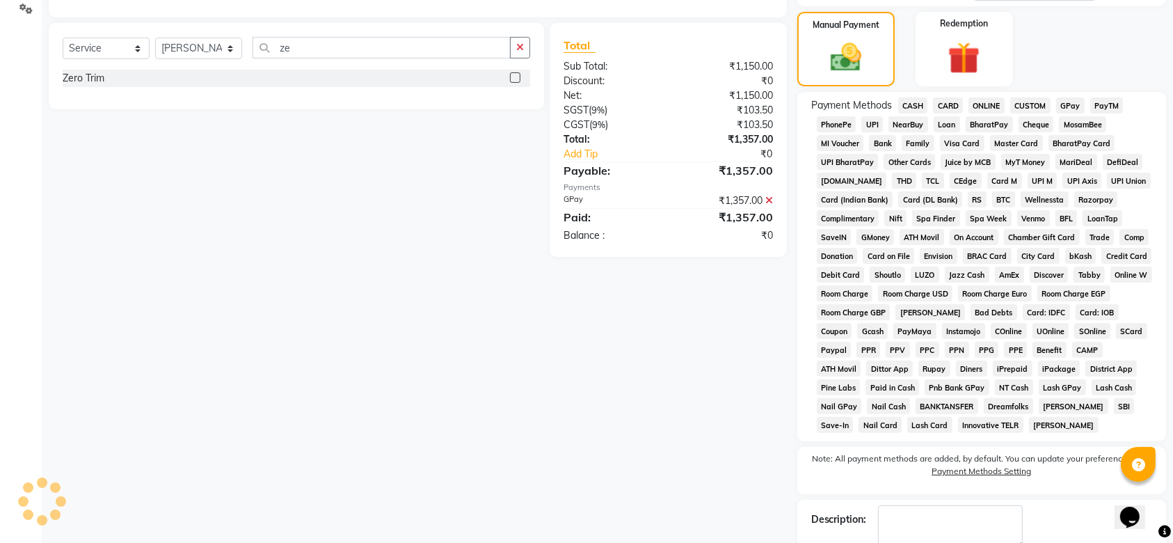
drag, startPoint x: 1136, startPoint y: 426, endPoint x: 1186, endPoint y: 415, distance: 51.3
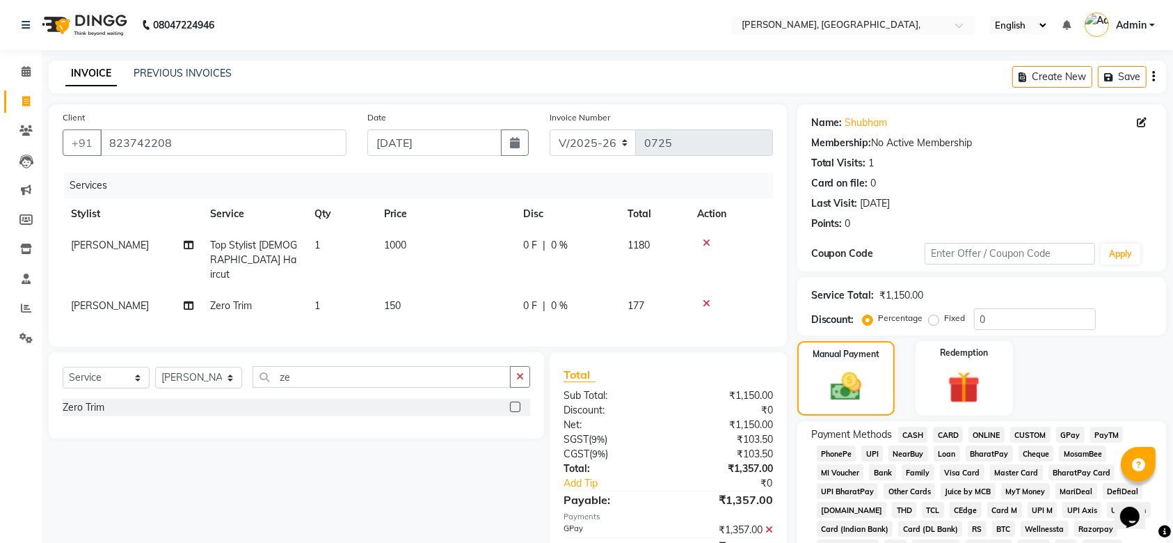
scroll to position [408, 0]
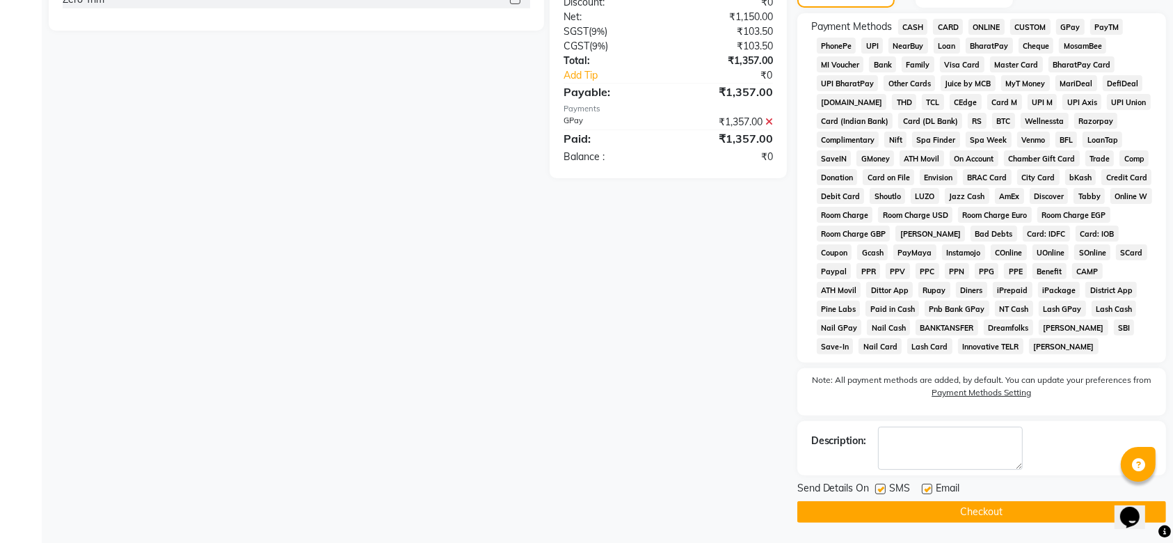
click at [877, 488] on label at bounding box center [880, 489] width 10 height 10
click at [877, 488] on input "checkbox" at bounding box center [879, 489] width 9 height 9
click at [923, 490] on label at bounding box center [927, 489] width 10 height 10
click at [923, 490] on input "checkbox" at bounding box center [926, 489] width 9 height 9
click at [900, 511] on button "Checkout" at bounding box center [981, 512] width 369 height 22
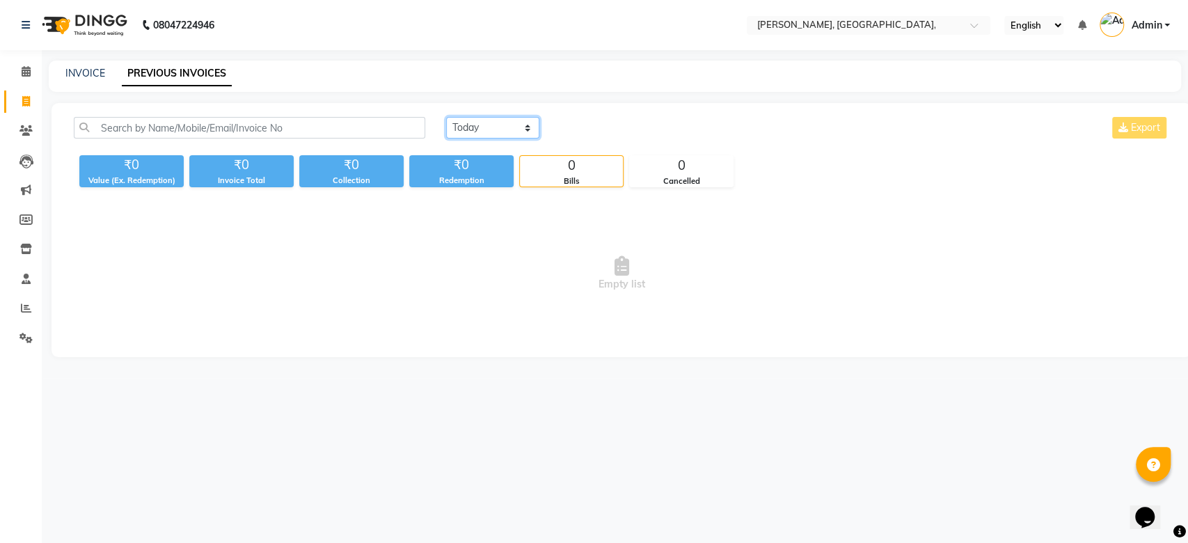
click at [496, 129] on select "[DATE] [DATE] Custom Range" at bounding box center [492, 128] width 93 height 22
select select "range"
click at [446, 117] on select "[DATE] [DATE] Custom Range" at bounding box center [492, 128] width 93 height 22
click at [590, 125] on input "[DATE]" at bounding box center [605, 127] width 97 height 19
select select "9"
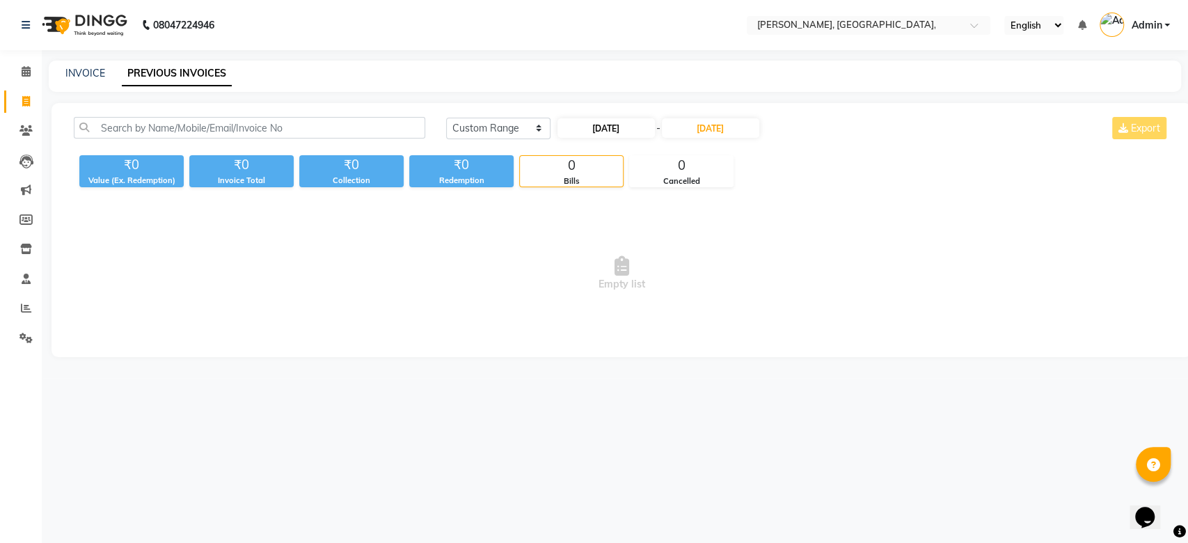
select select "2025"
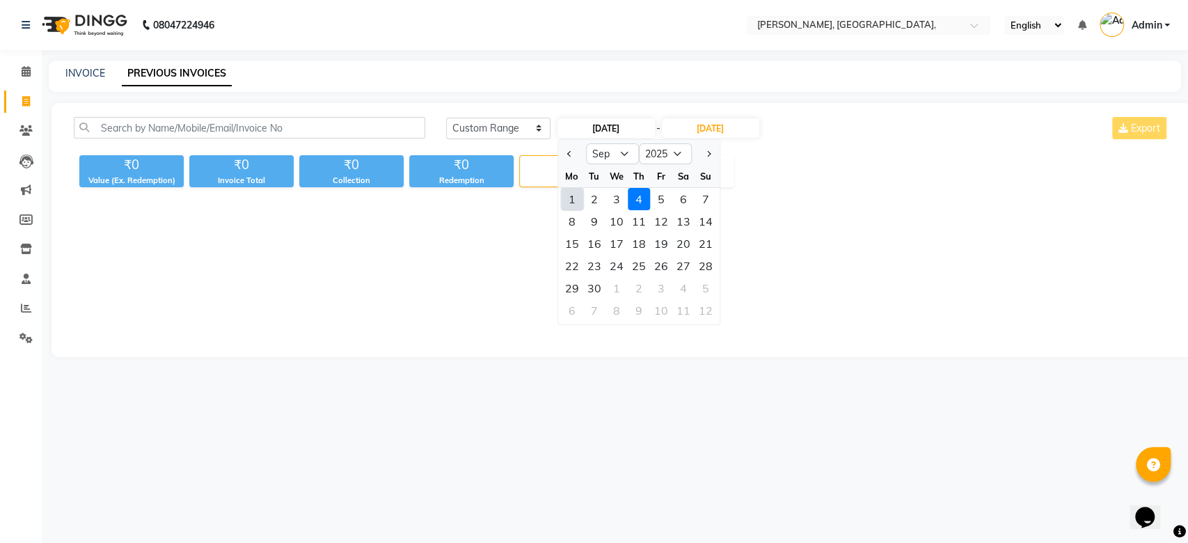
select select "8"
type input "29-08-2025"
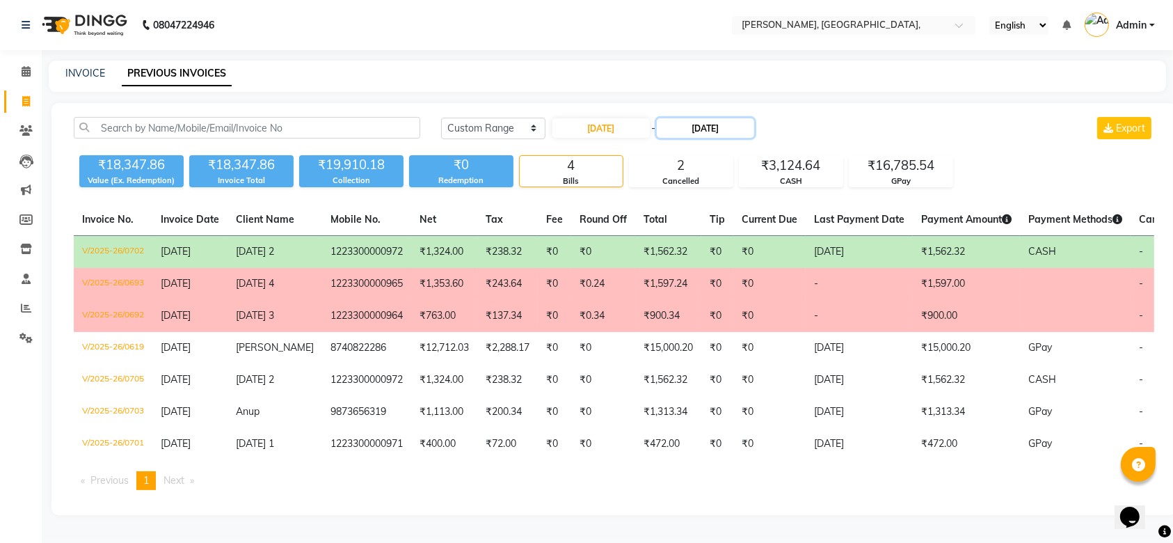
click at [690, 126] on input "04-09-2025" at bounding box center [705, 127] width 97 height 19
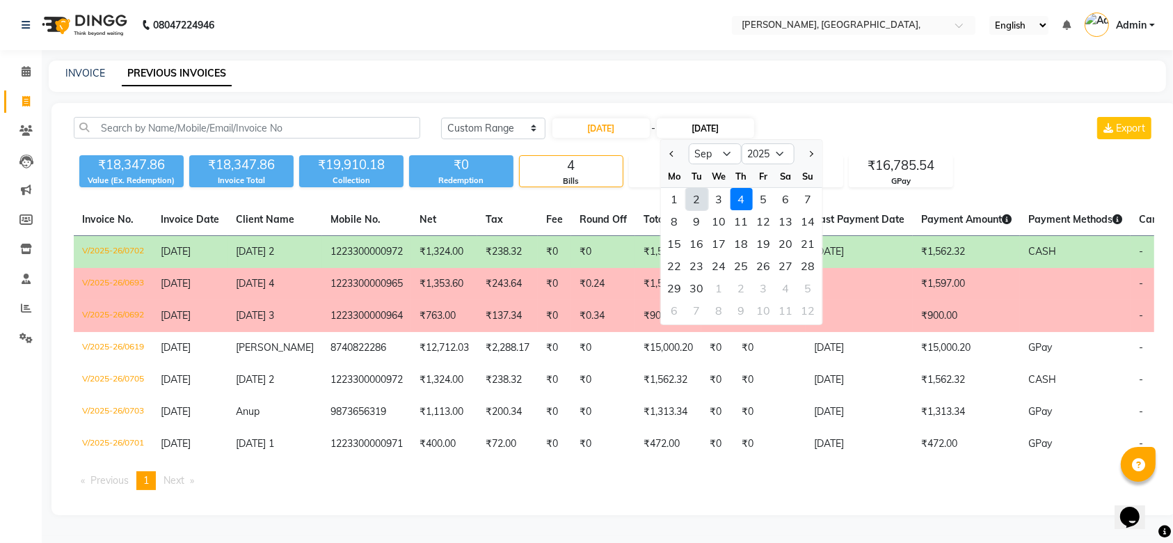
select select "8"
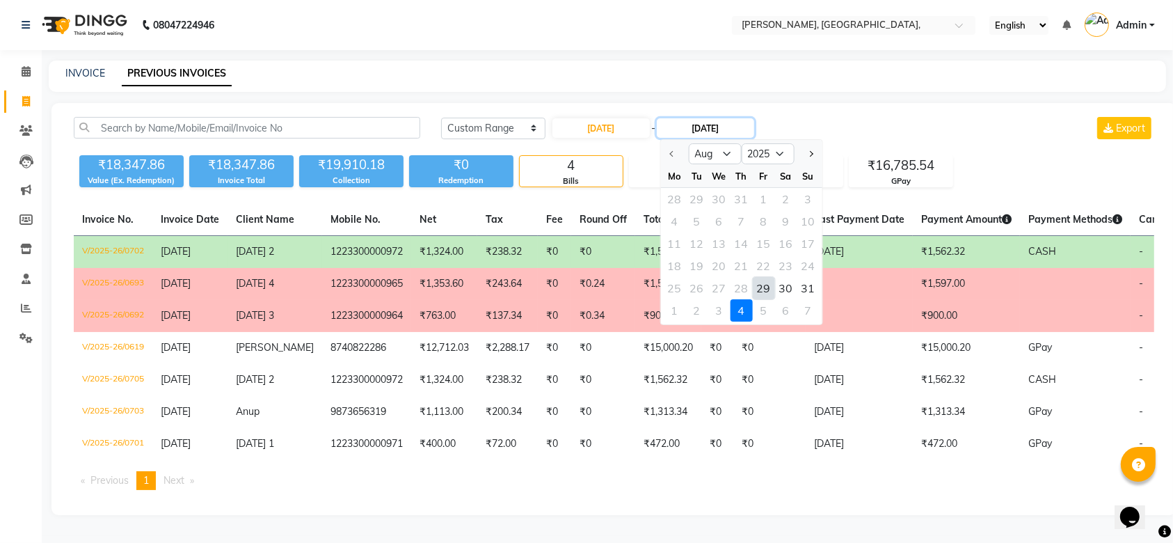
type input "29-08-2025"
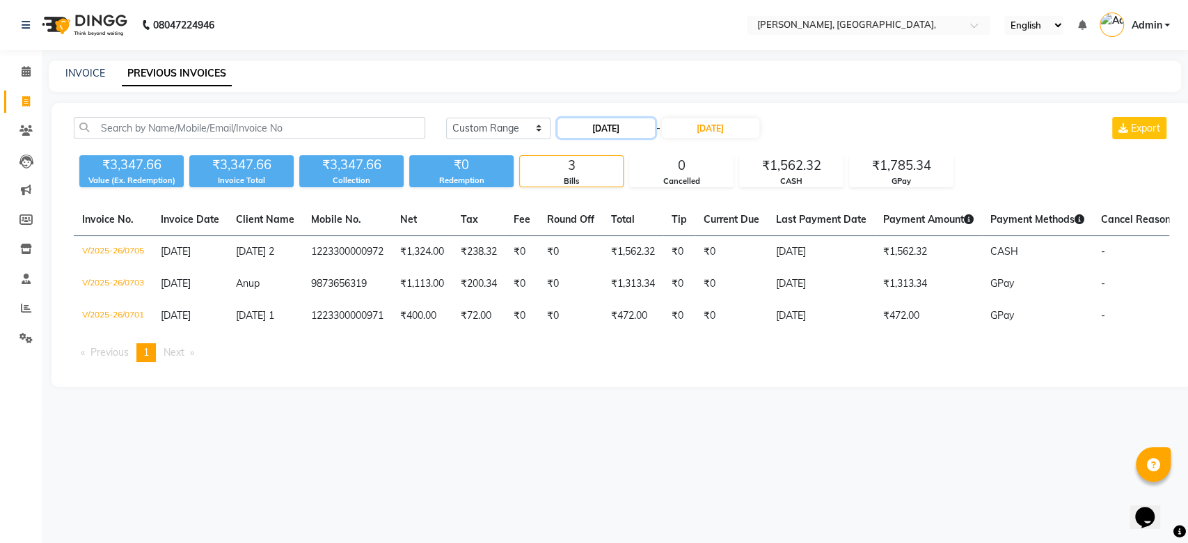
click at [604, 129] on input "29-08-2025" at bounding box center [605, 127] width 97 height 19
select select "8"
select select "2025"
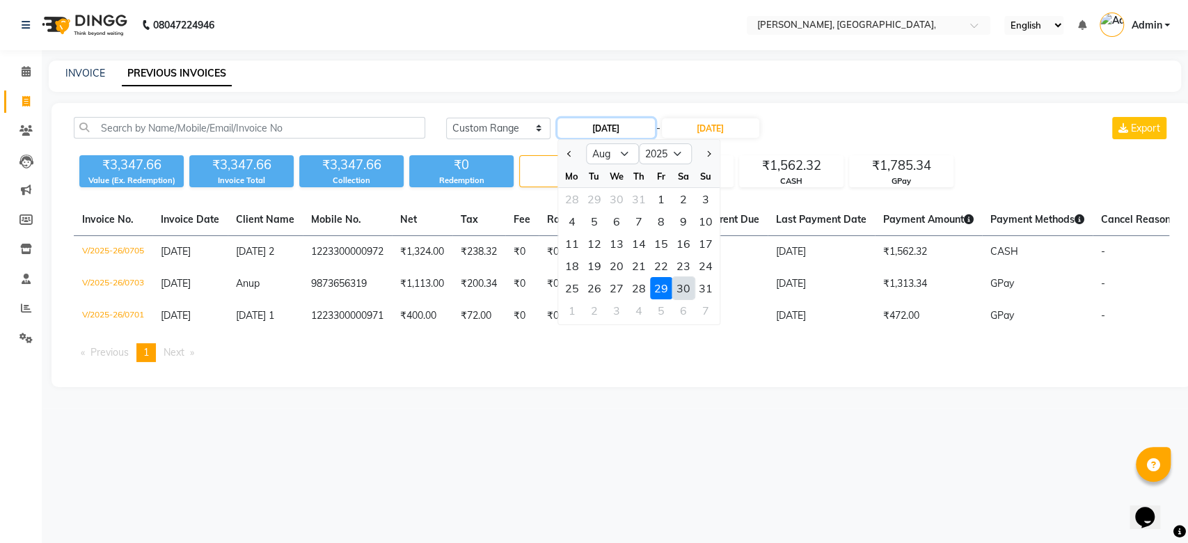
type input "[DATE]"
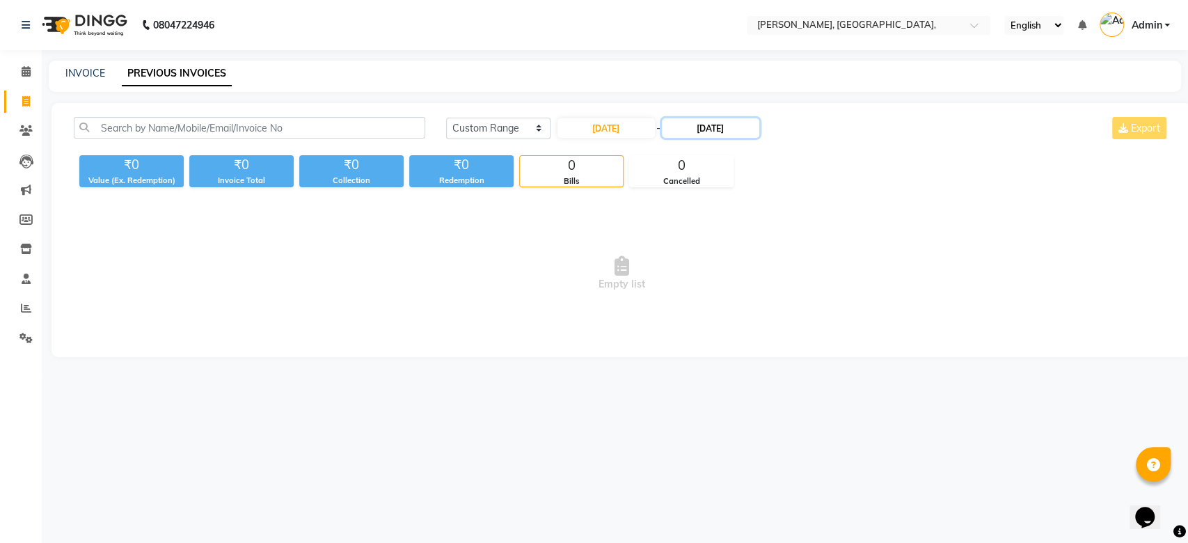
click at [713, 132] on input "29-08-2025" at bounding box center [710, 127] width 97 height 19
type input "[DATE]"
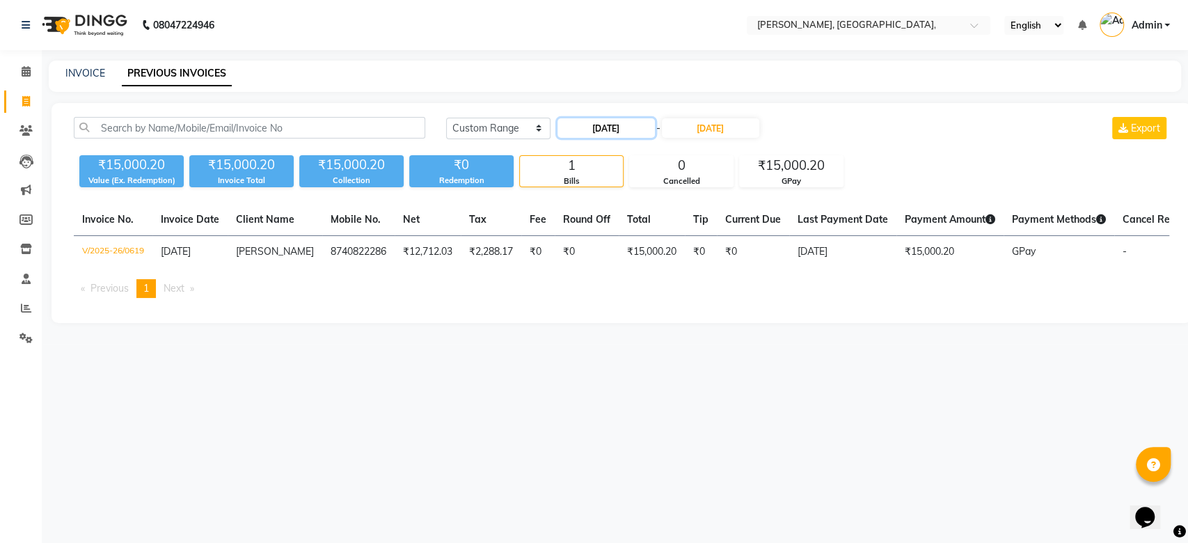
click at [606, 125] on input "[DATE]" at bounding box center [605, 127] width 97 height 19
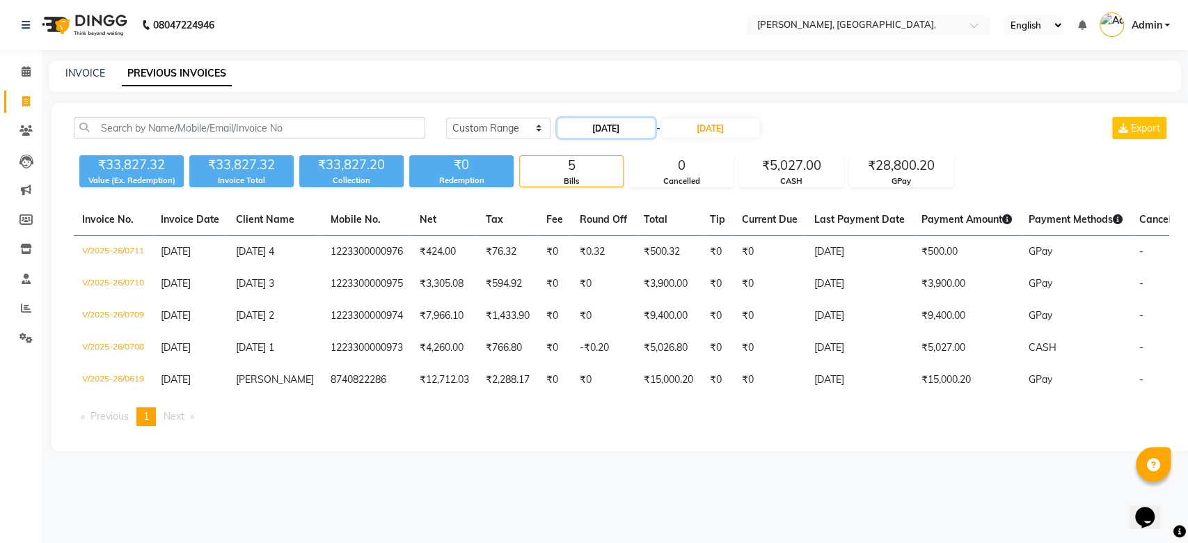
click at [625, 127] on input "[DATE]" at bounding box center [605, 127] width 97 height 19
select select "8"
select select "2025"
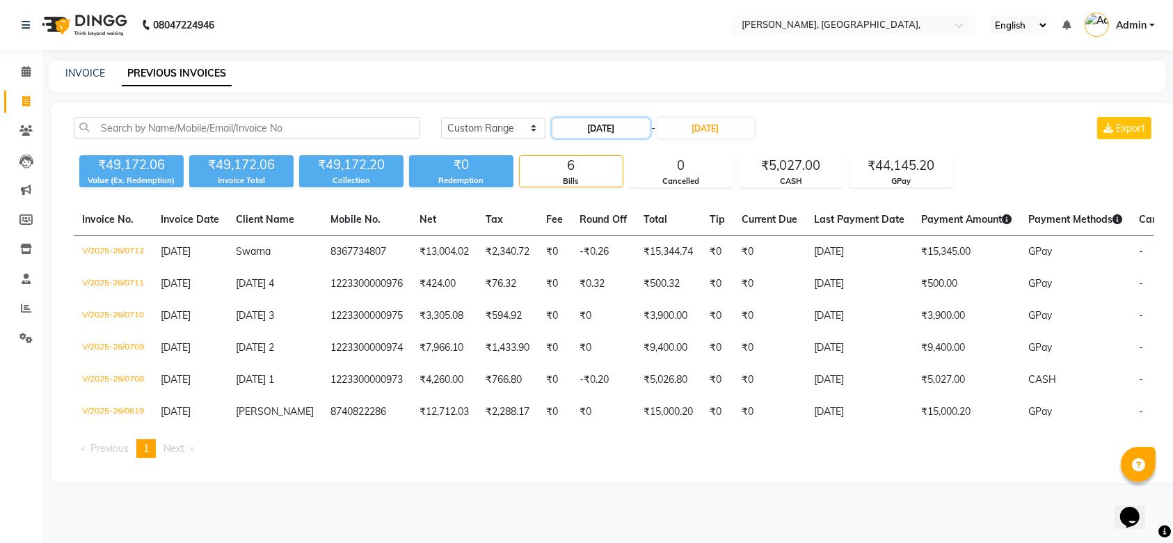
click at [596, 134] on input "[DATE]" at bounding box center [600, 127] width 97 height 19
select select "8"
select select "2025"
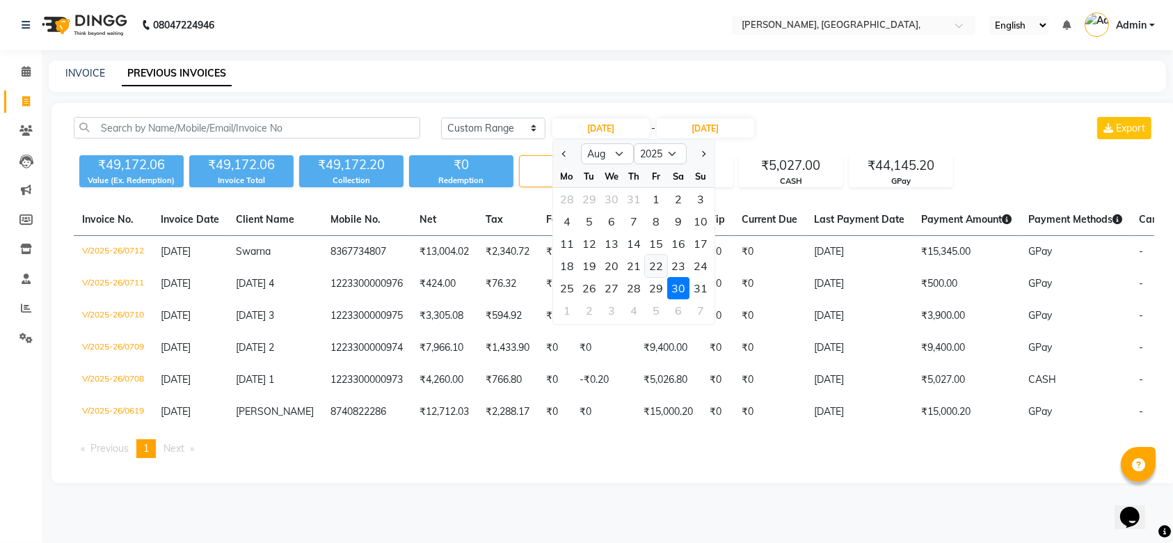
click at [655, 268] on div "22" at bounding box center [656, 266] width 22 height 22
type input "[DATE]"
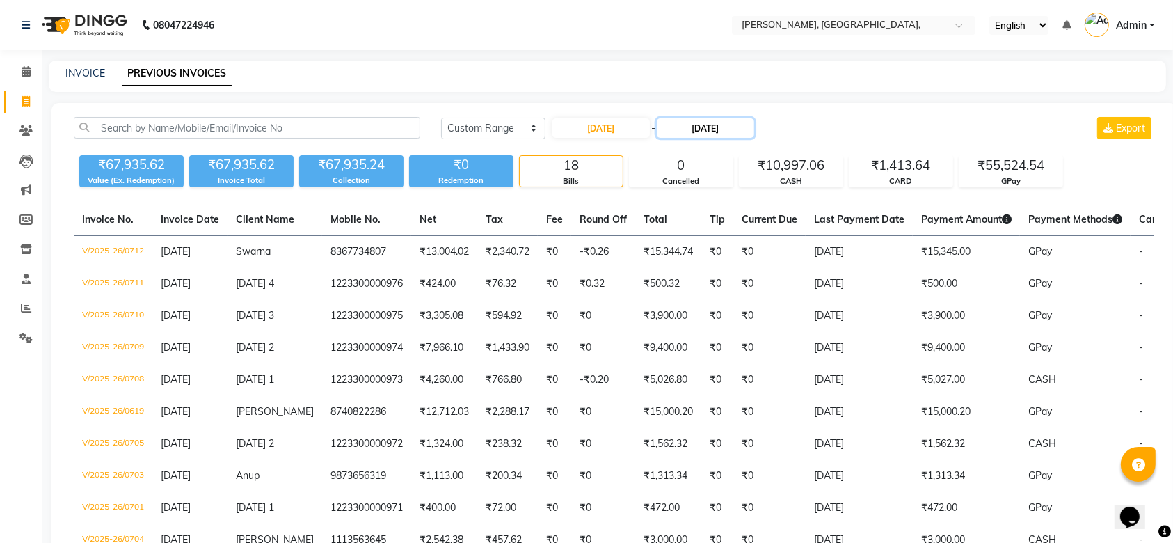
click at [710, 122] on input "[DATE]" at bounding box center [705, 127] width 97 height 19
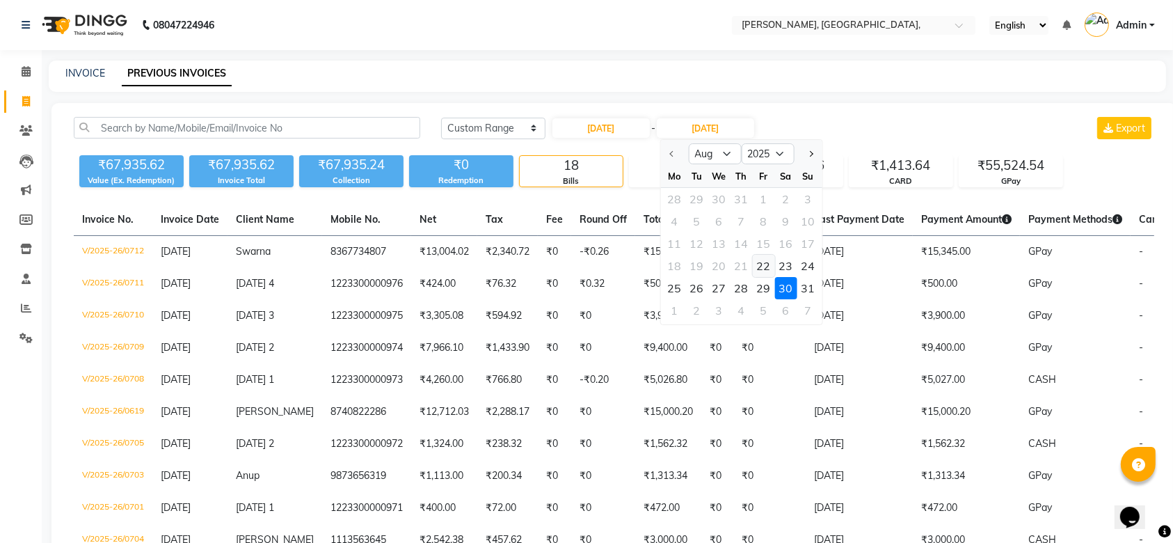
click at [765, 267] on div "22" at bounding box center [763, 266] width 22 height 22
type input "[DATE]"
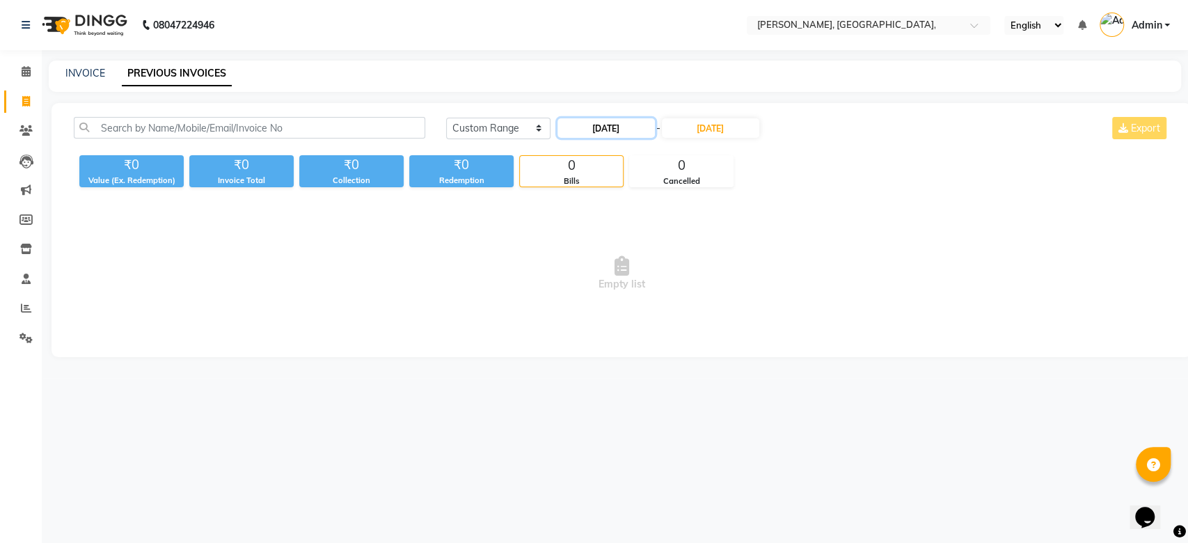
click at [603, 134] on input "[DATE]" at bounding box center [605, 127] width 97 height 19
select select "8"
select select "2025"
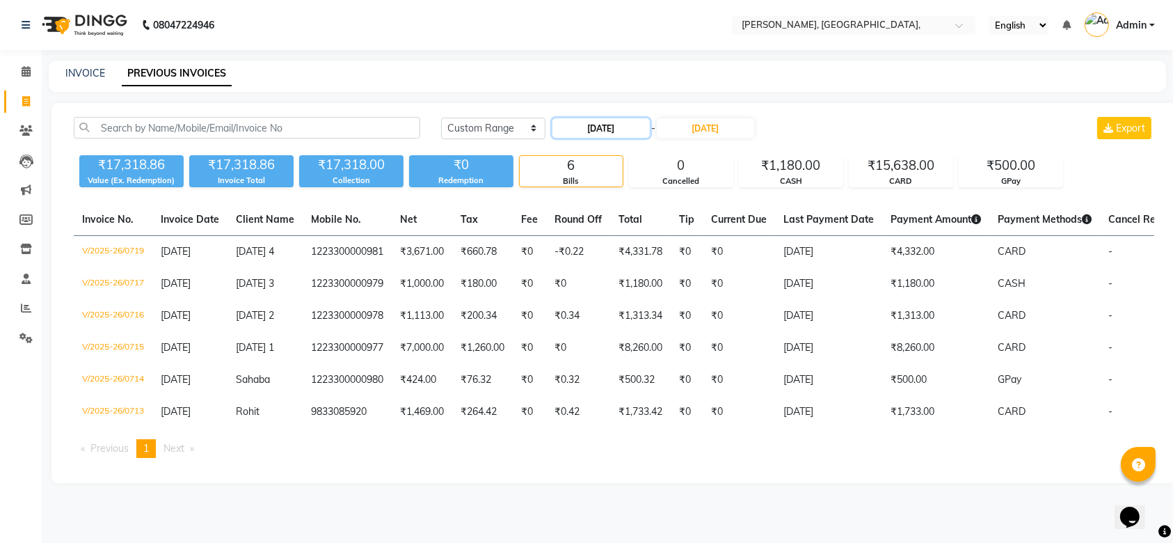
click at [603, 134] on input "[DATE]" at bounding box center [600, 127] width 97 height 19
select select "8"
select select "2025"
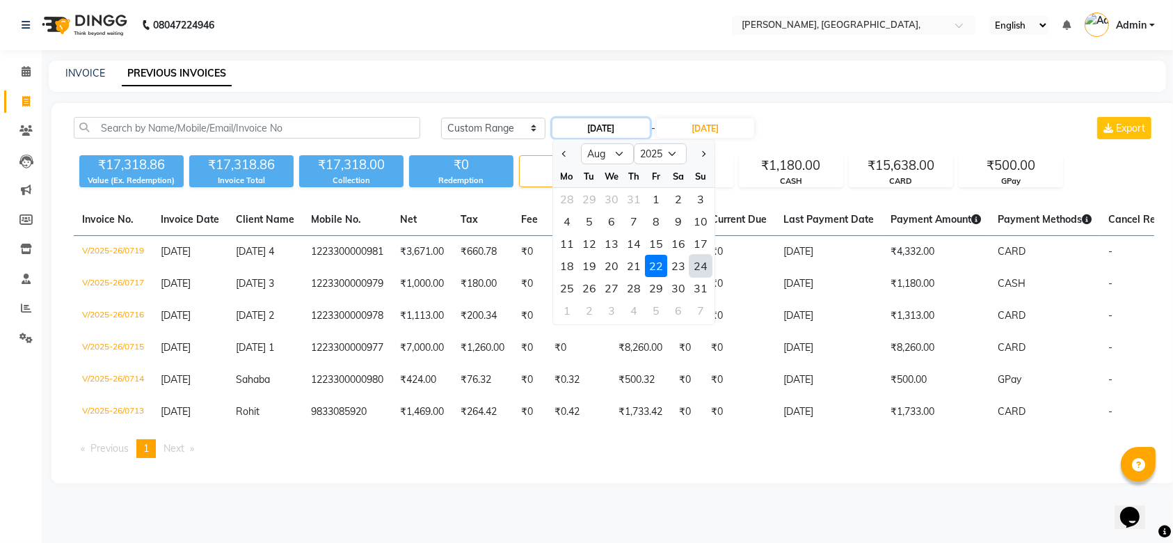
type input "[DATE]"
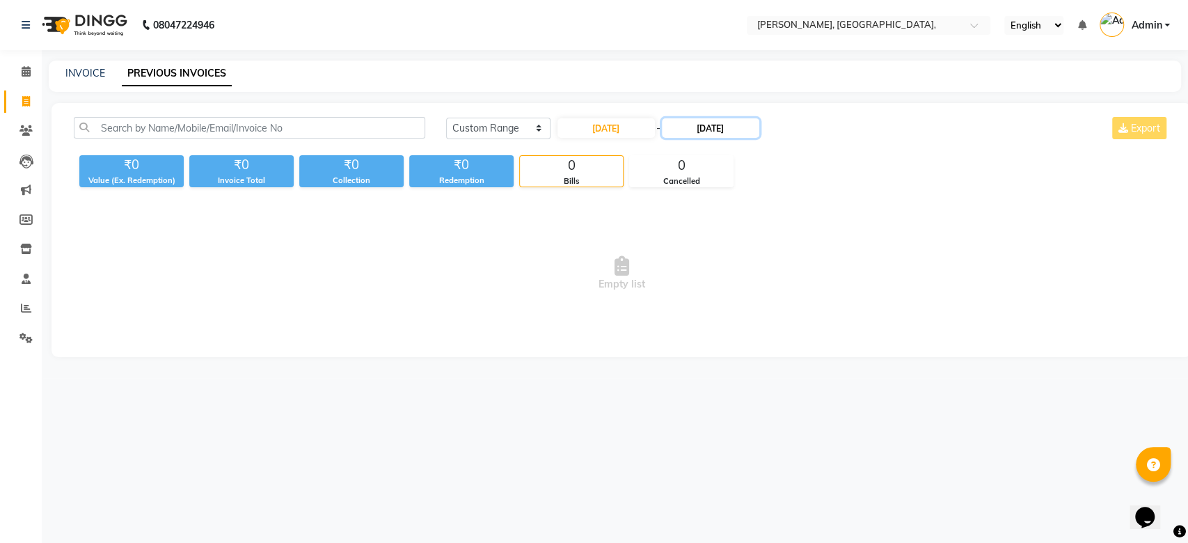
click at [681, 132] on input "[DATE]" at bounding box center [710, 127] width 97 height 19
type input "[DATE]"
click at [594, 122] on input "[DATE]" at bounding box center [605, 127] width 97 height 19
select select "8"
select select "2025"
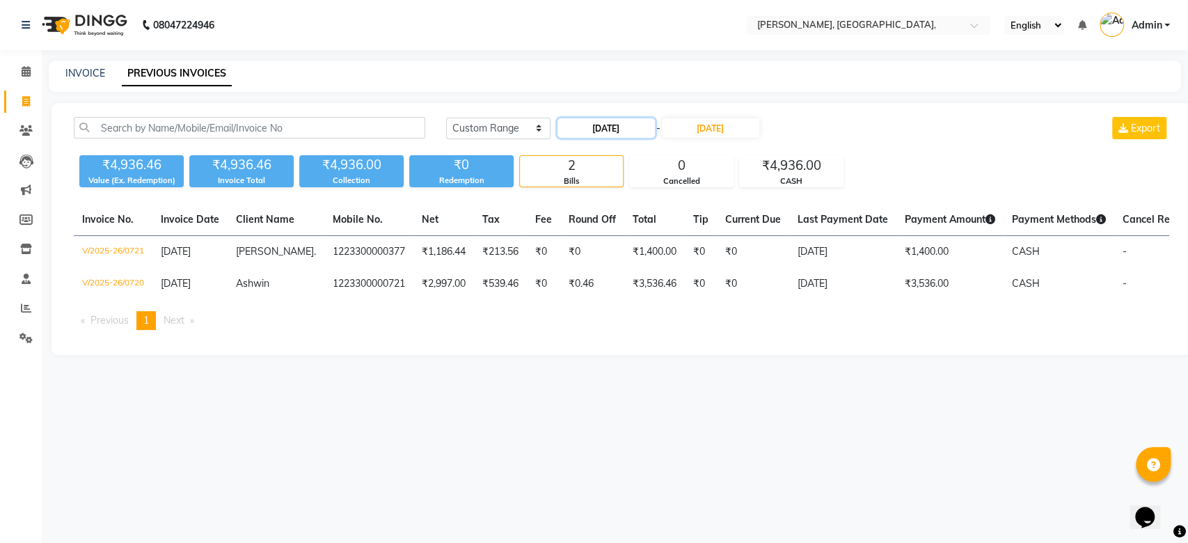
click at [613, 133] on input "[DATE]" at bounding box center [605, 127] width 97 height 19
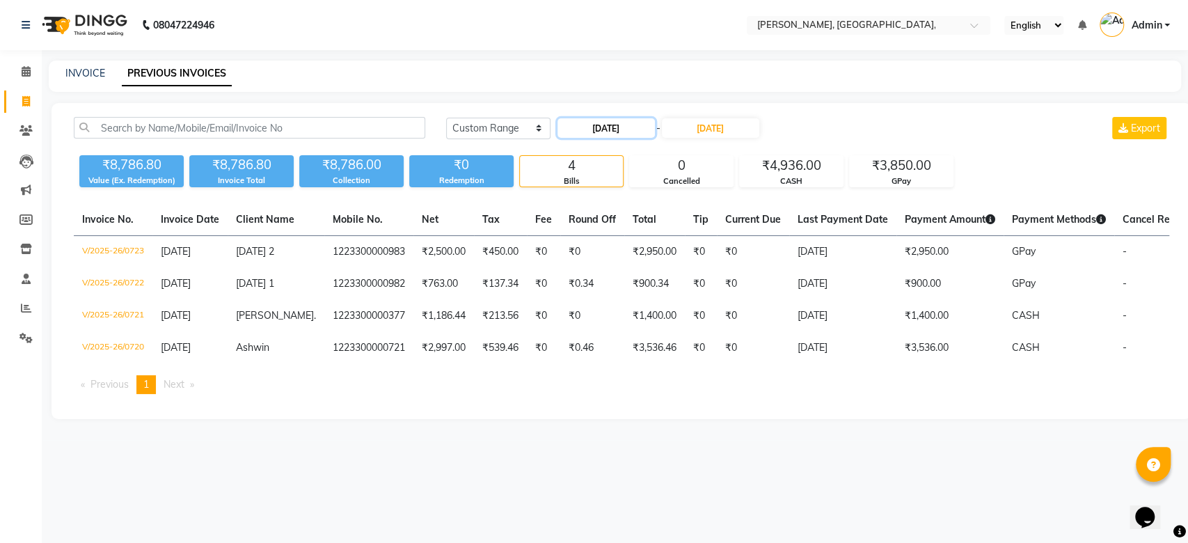
click at [610, 136] on input "[DATE]" at bounding box center [605, 127] width 97 height 19
select select "8"
select select "2025"
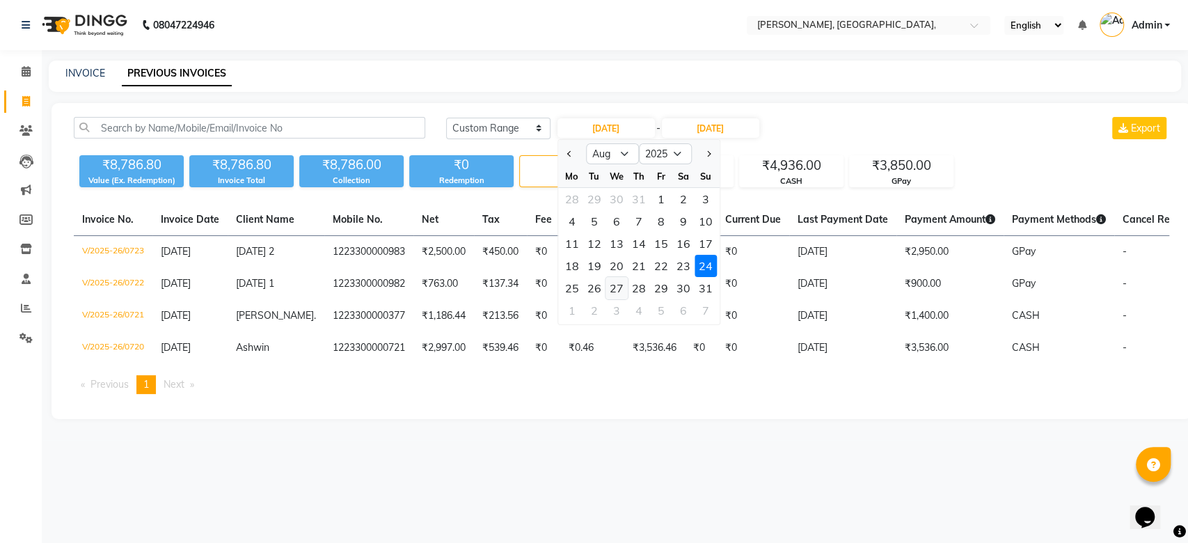
click at [618, 280] on div "27" at bounding box center [616, 288] width 22 height 22
type input "[DATE]"
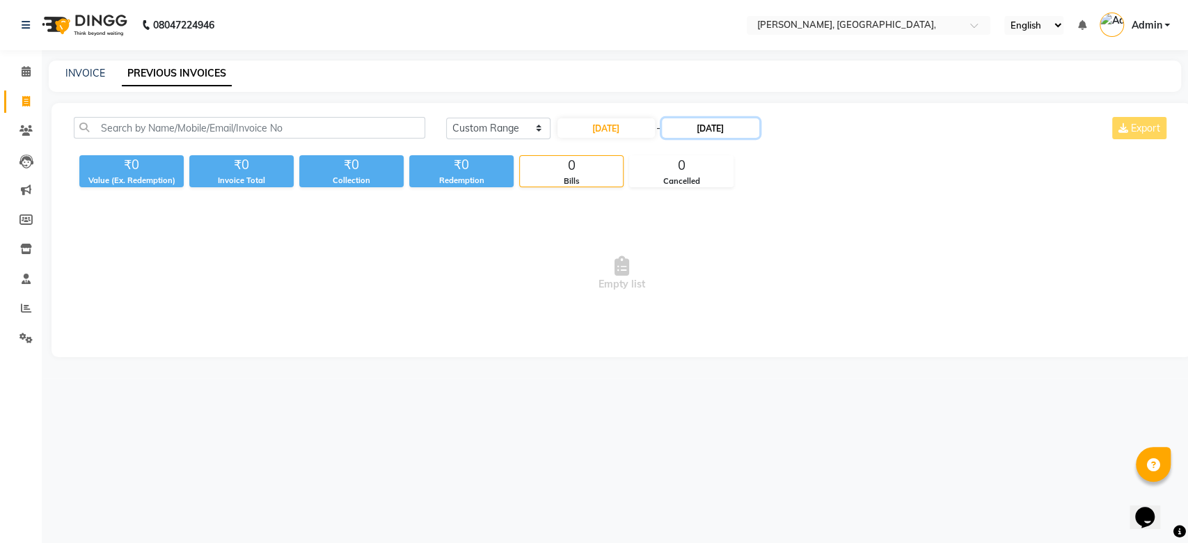
click at [702, 124] on input "[DATE]" at bounding box center [710, 127] width 97 height 19
click at [729, 288] on div "27" at bounding box center [723, 288] width 22 height 22
type input "[DATE]"
click at [729, 288] on span "Empty list" at bounding box center [621, 273] width 1095 height 139
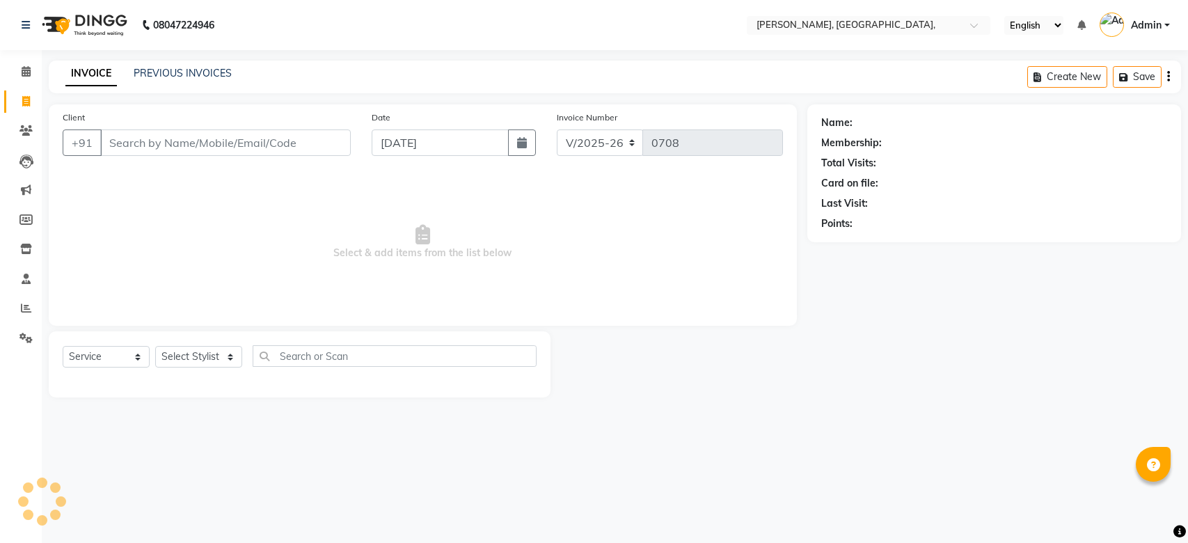
select select "5248"
select select "service"
click at [192, 75] on link "PREVIOUS INVOICES" at bounding box center [183, 73] width 98 height 13
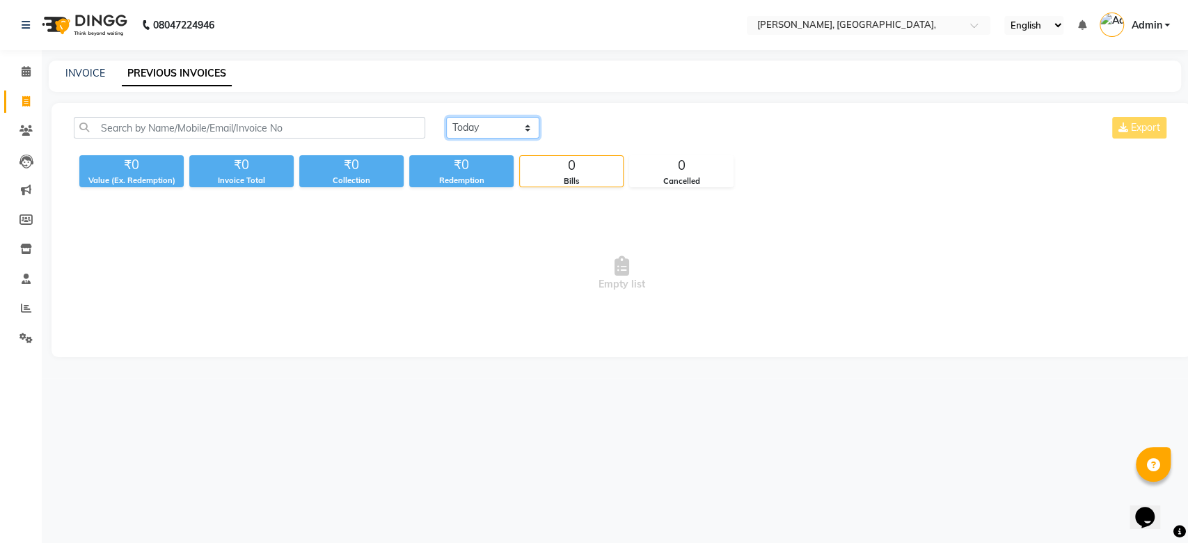
click at [484, 134] on select "Today Yesterday Custom Range" at bounding box center [492, 128] width 93 height 22
select select "yesterday"
click at [446, 117] on select "Today Yesterday Custom Range" at bounding box center [492, 128] width 93 height 22
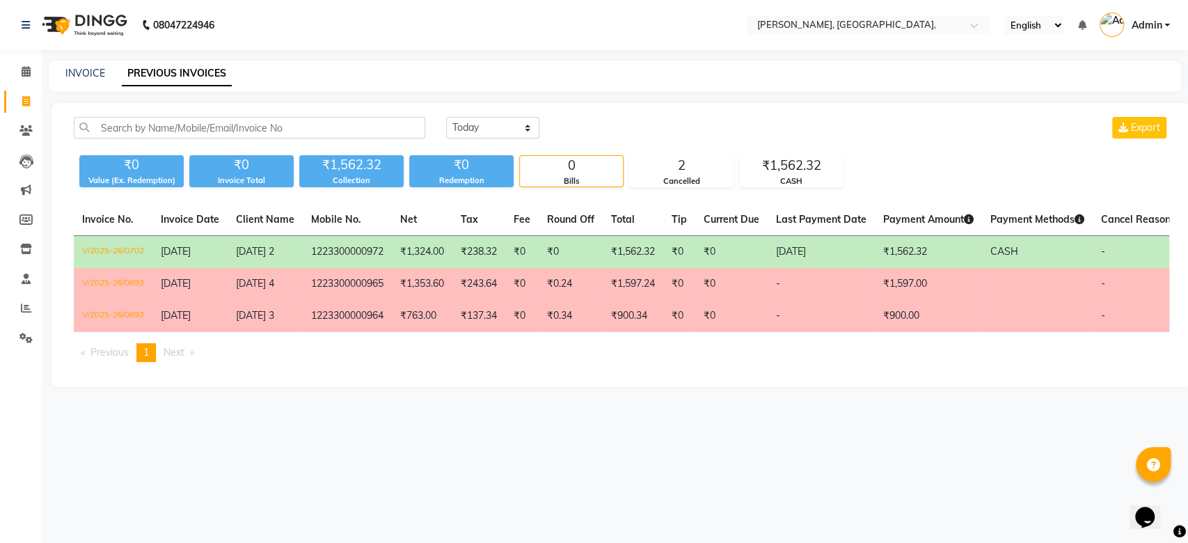
click at [603, 256] on td "₹0" at bounding box center [571, 252] width 64 height 33
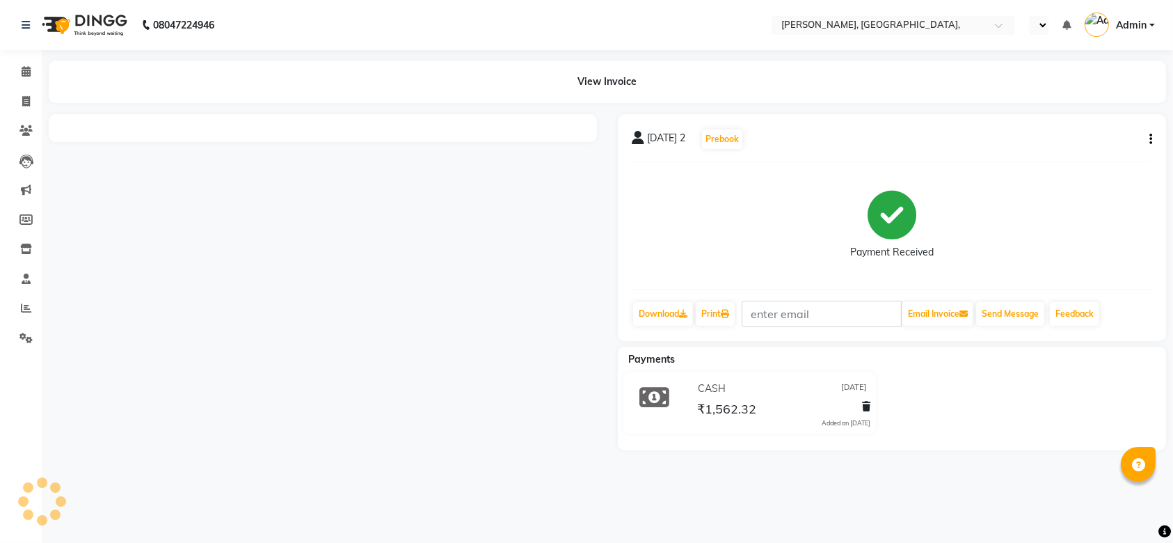
select select "en"
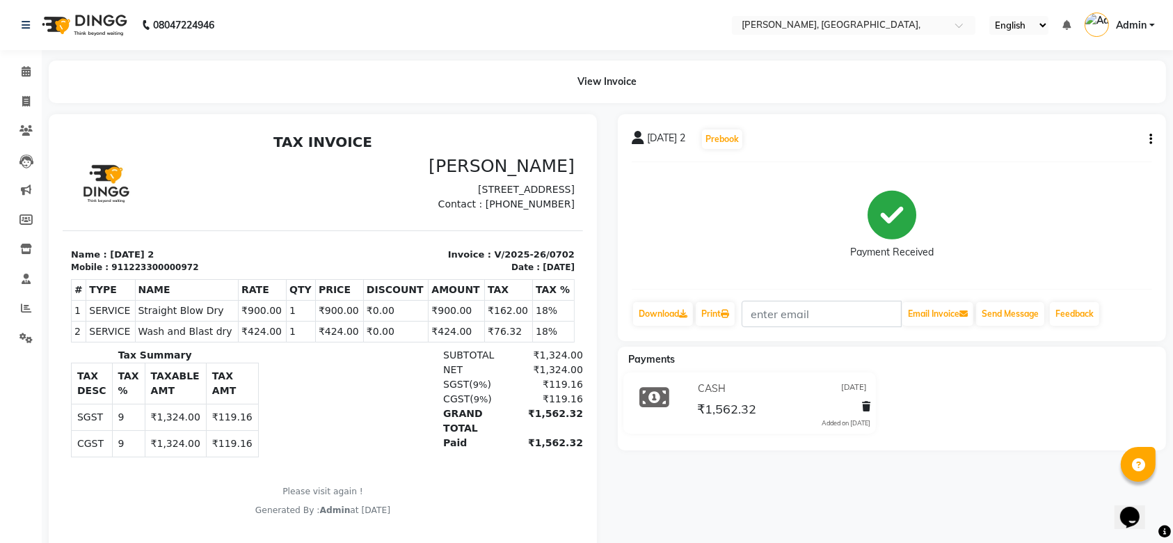
click at [1152, 145] on div "29-08-2025 2 Prebook Payment Received Download Print Email Invoice Send Message…" at bounding box center [892, 227] width 548 height 227
click at [1149, 139] on icon "button" at bounding box center [1150, 139] width 3 height 1
click at [1152, 143] on div "29-08-2025 2 Prebook Payment Received Download Print Email Invoice Send Message…" at bounding box center [892, 227] width 548 height 227
click at [1150, 140] on icon "button" at bounding box center [1150, 139] width 3 height 1
click at [1064, 232] on div "Payment Received" at bounding box center [892, 225] width 520 height 104
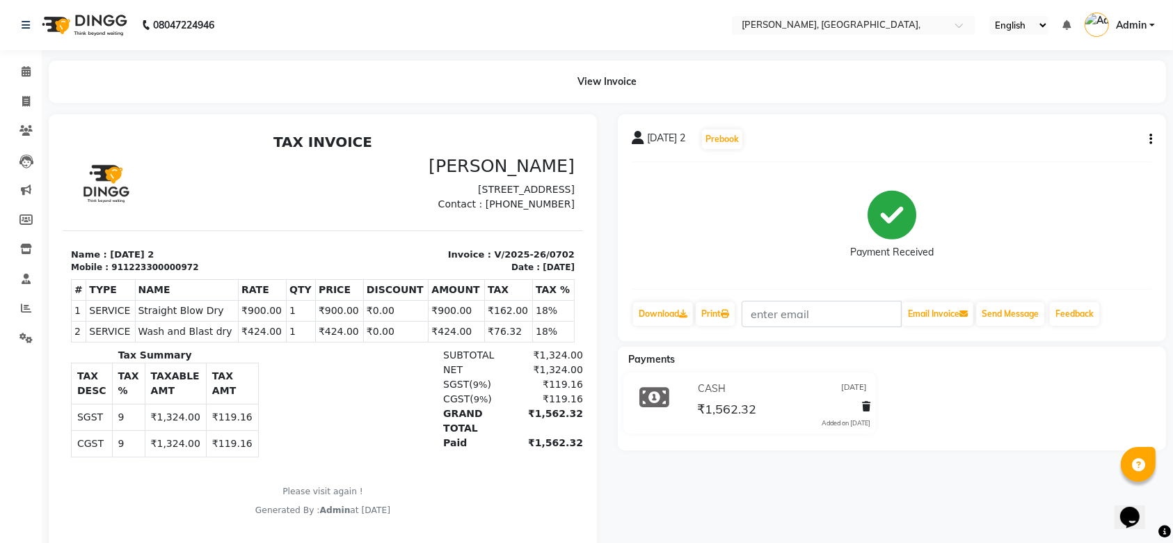
click at [1152, 146] on button "button" at bounding box center [1148, 139] width 8 height 15
click at [868, 407] on icon at bounding box center [866, 406] width 8 height 10
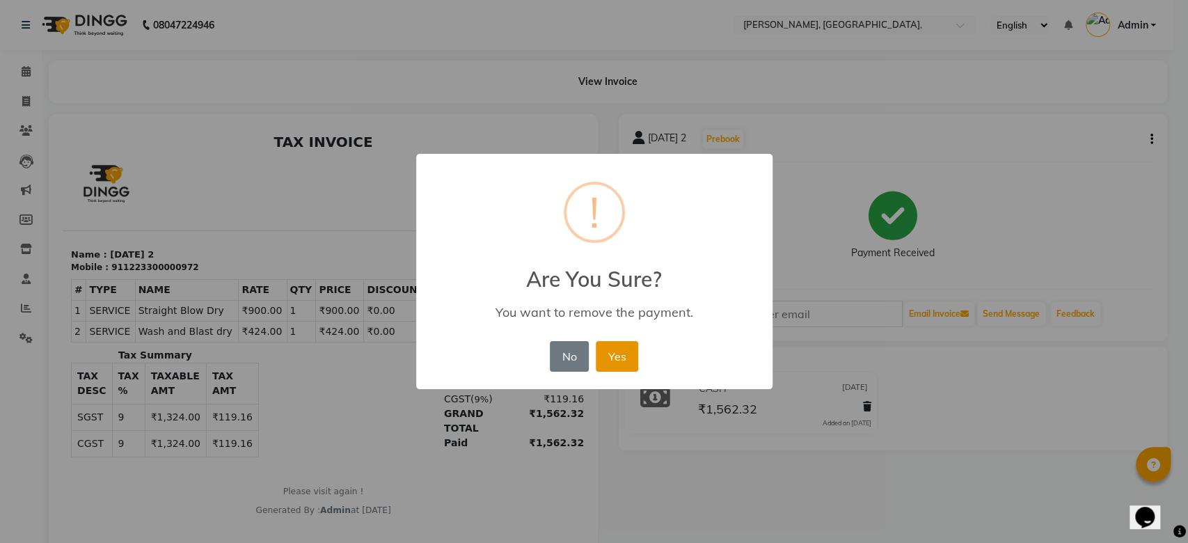
click at [634, 348] on button "Yes" at bounding box center [617, 356] width 42 height 31
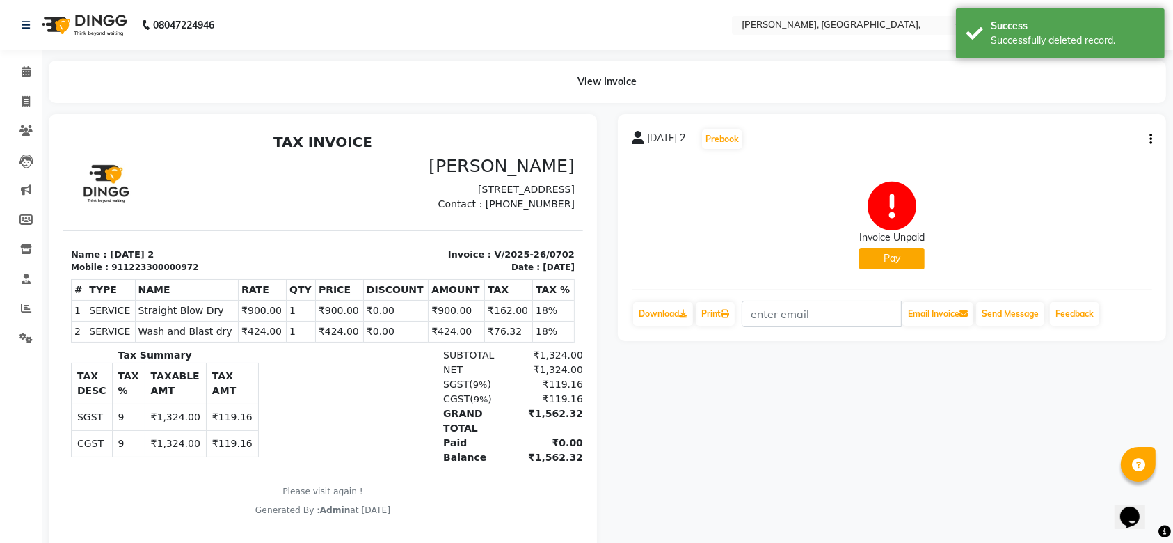
click at [1148, 135] on button "button" at bounding box center [1148, 139] width 8 height 15
click at [1060, 103] on div "Cancel Invoice" at bounding box center [1081, 104] width 95 height 17
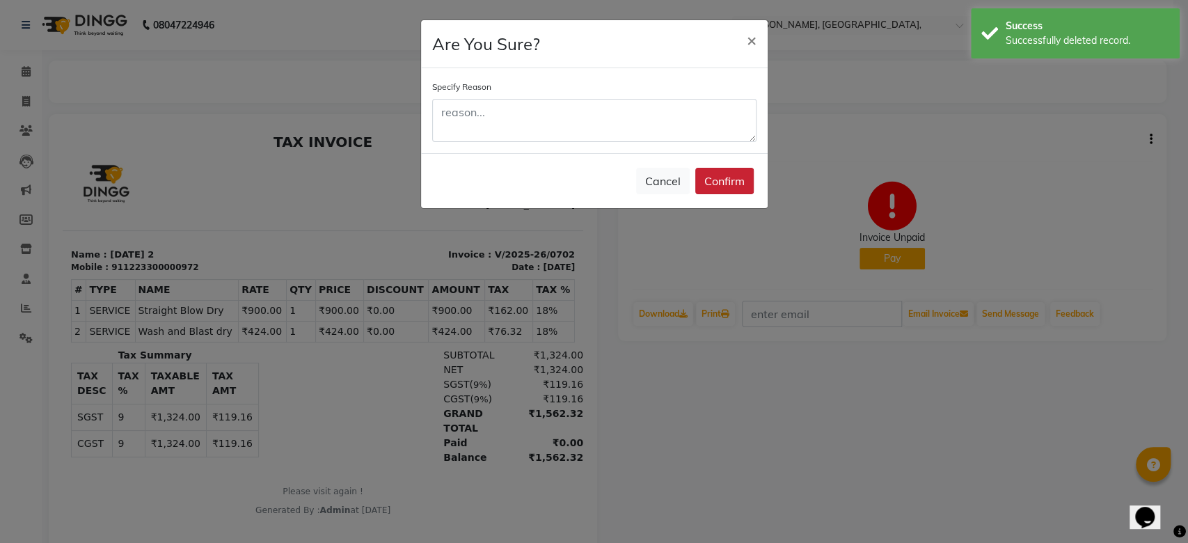
click at [735, 186] on button "Confirm" at bounding box center [724, 181] width 58 height 26
